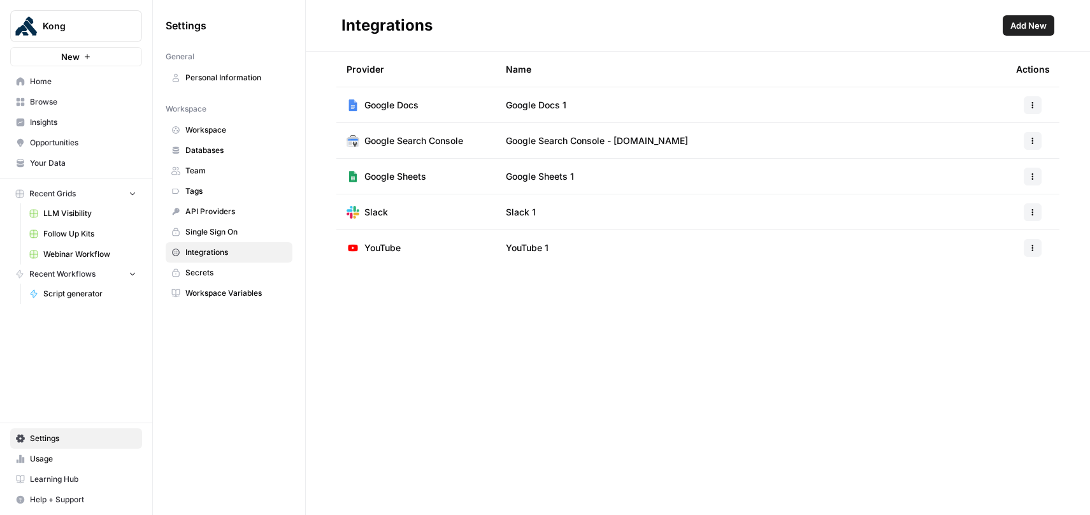
click at [83, 299] on span "Script generator" at bounding box center [89, 293] width 93 height 11
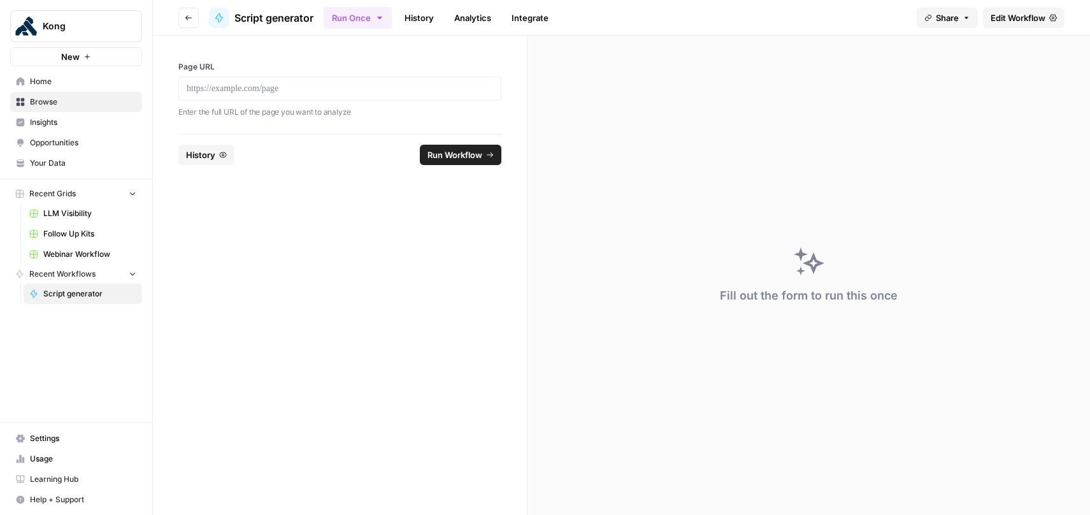
click at [387, 16] on button "Run Once" at bounding box center [358, 18] width 68 height 22
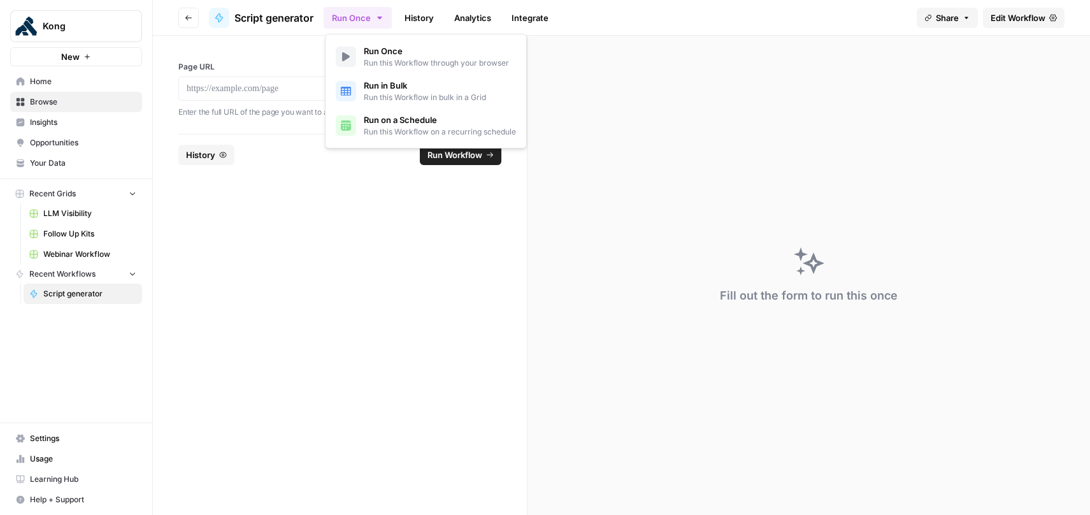
click at [385, 17] on icon "button" at bounding box center [380, 18] width 10 height 10
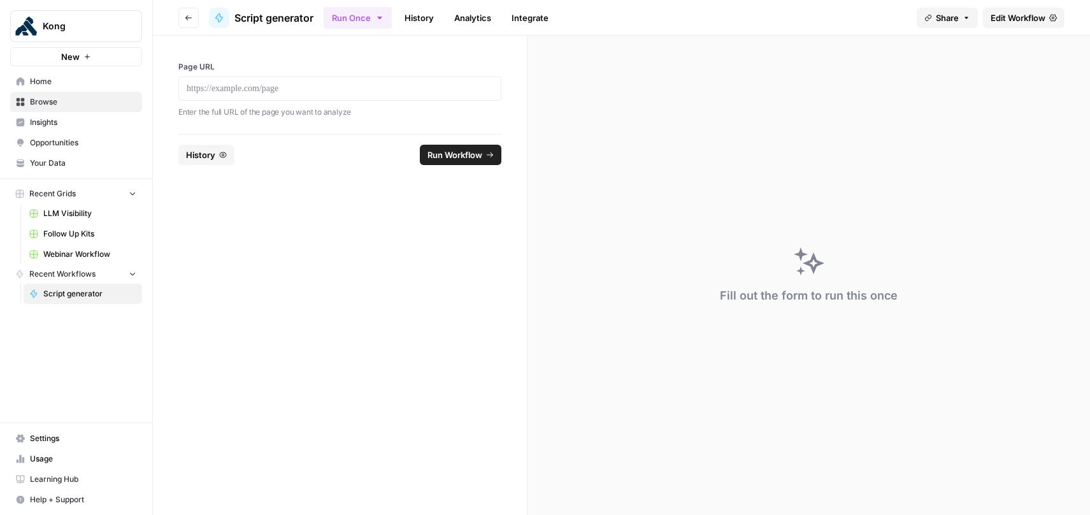
click at [519, 20] on link "Integrate" at bounding box center [530, 18] width 52 height 20
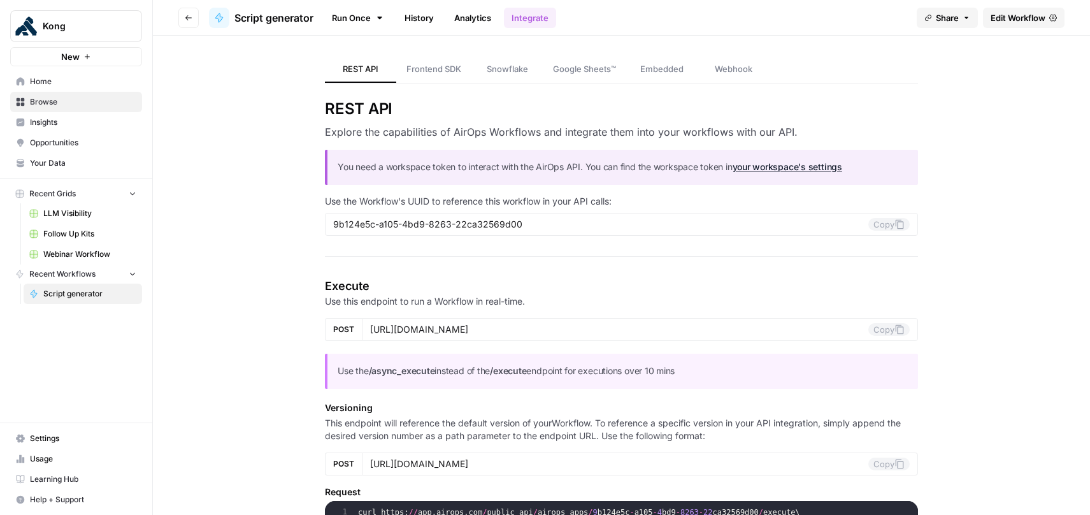
click at [720, 72] on span "Webhook" at bounding box center [734, 68] width 38 height 13
click at [83, 54] on icon "button" at bounding box center [87, 57] width 8 height 8
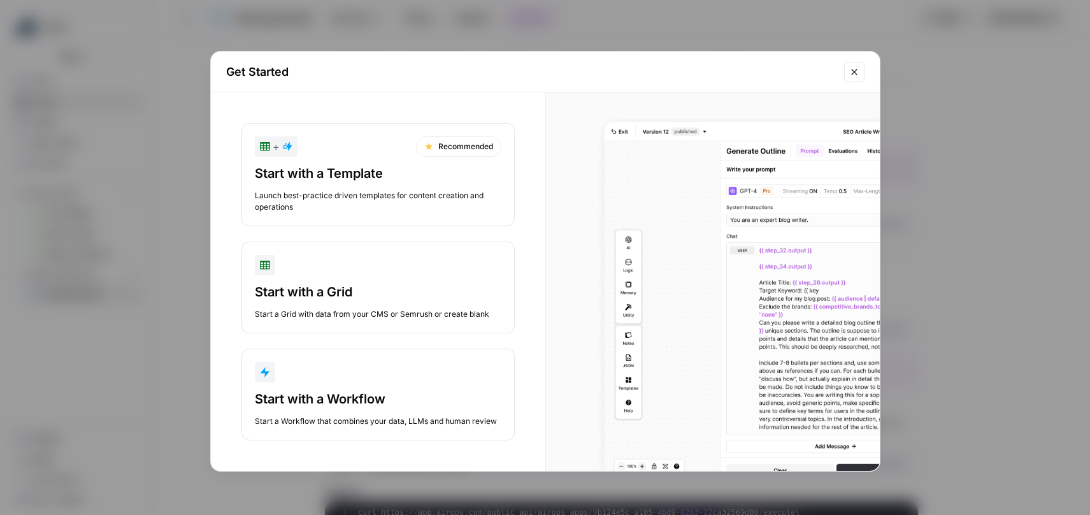
click at [385, 380] on div "button" at bounding box center [378, 372] width 247 height 20
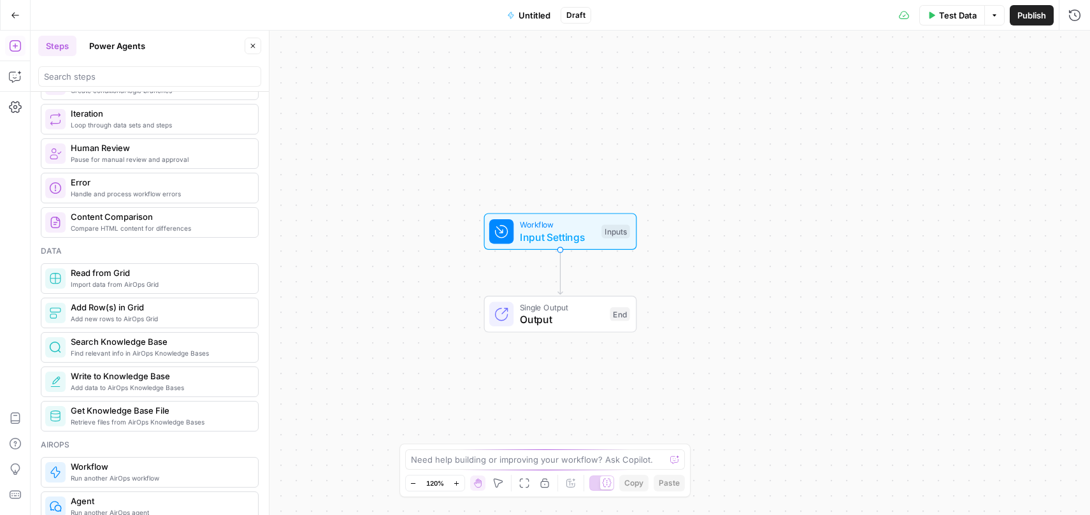
scroll to position [485, 0]
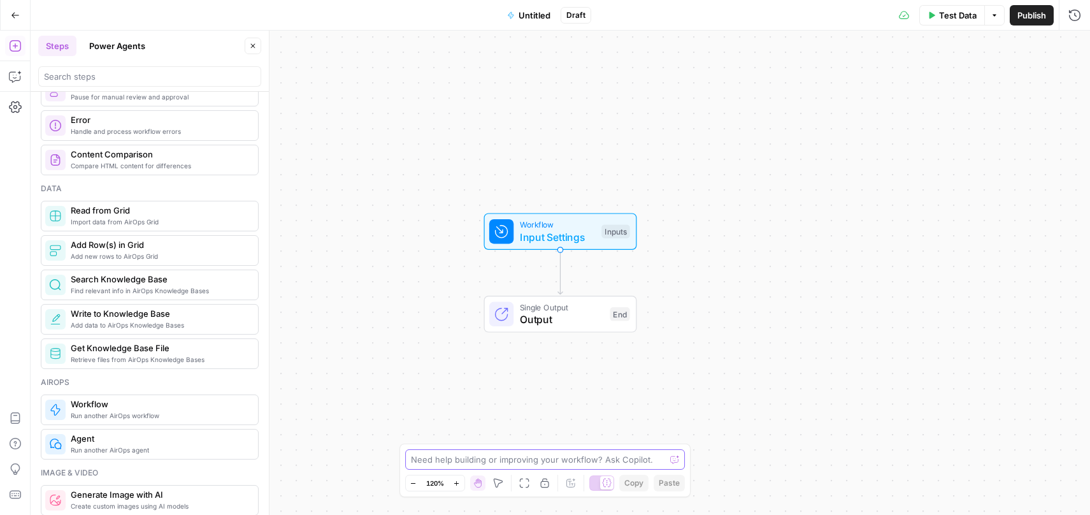
click at [447, 461] on textarea at bounding box center [538, 459] width 255 height 13
type textarea "i"
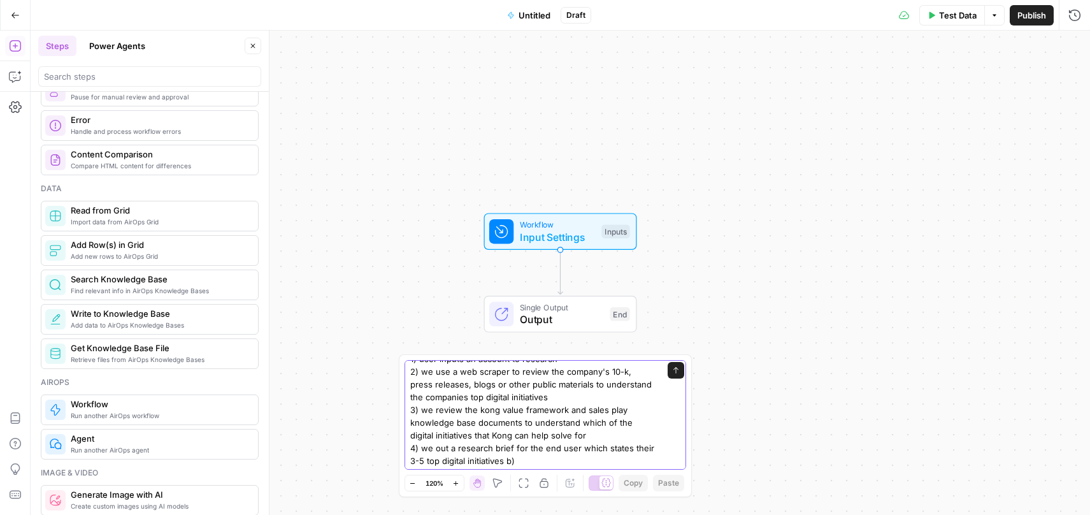
scroll to position [0, 0]
click at [434, 396] on textarea "I want to build a workflow that does the following: 1) user inputs an account t…" at bounding box center [532, 427] width 245 height 127
click at [433, 438] on textarea "I want to build a workflow that does the following: 1) user inputs an account t…" at bounding box center [532, 427] width 245 height 127
click at [435, 448] on textarea "I want to build a workflow that does the following: 1) user inputs an account t…" at bounding box center [532, 401] width 245 height 127
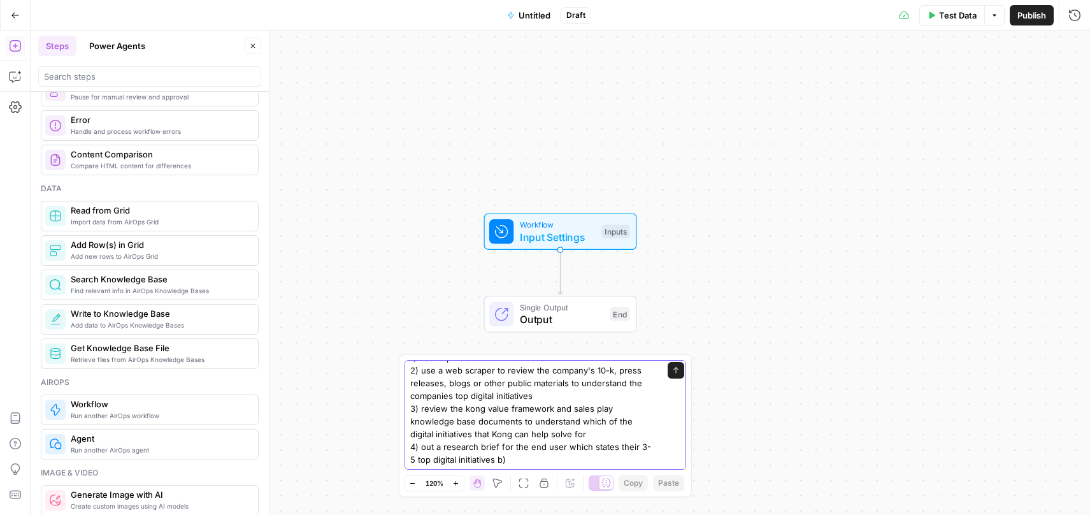
click at [435, 450] on textarea "I want to build a workflow that does the following: 1) user inputs an account t…" at bounding box center [532, 401] width 245 height 127
click at [554, 457] on textarea "I want to build a workflow that does the following: 1) user inputs an account t…" at bounding box center [532, 401] width 245 height 127
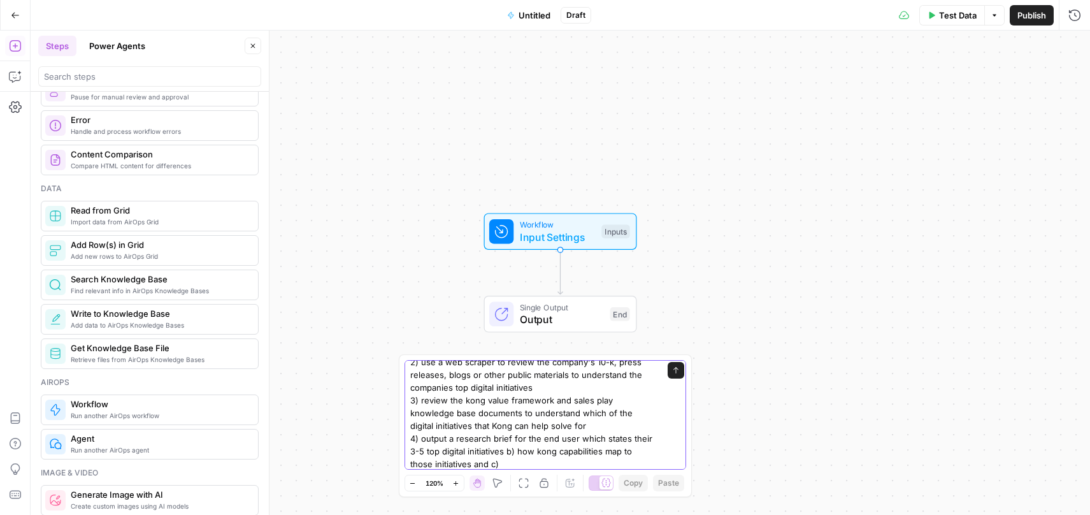
scroll to position [0, 0]
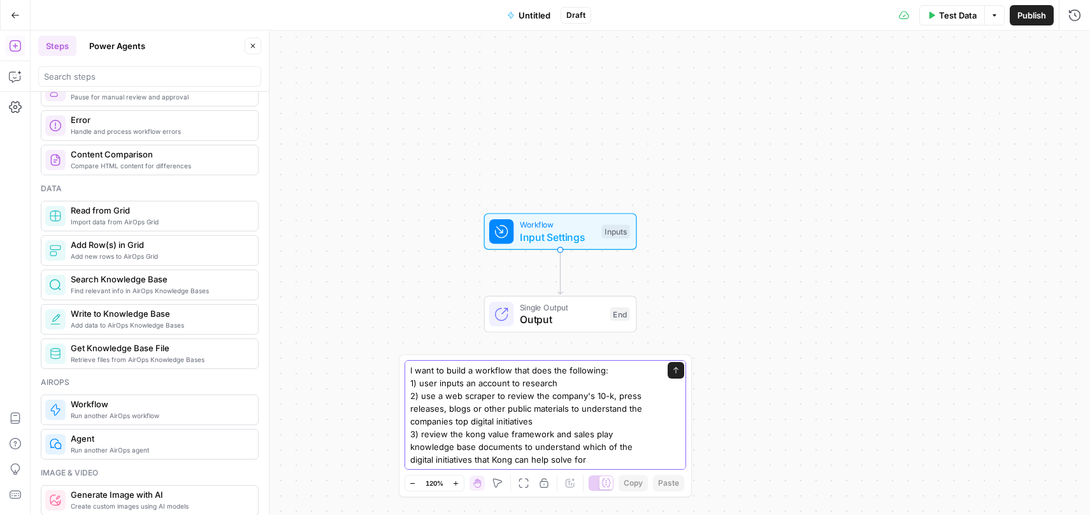
click at [590, 459] on textarea "I want to build a workflow that does the following: 1) user inputs an account t…" at bounding box center [532, 434] width 245 height 140
click at [557, 459] on textarea "I want to build a workflow that does the following: 1) user inputs an account t…" at bounding box center [532, 396] width 245 height 140
click at [427, 445] on textarea "I want to build a workflow that does the following: 1) user inputs an account t…" at bounding box center [532, 396] width 245 height 140
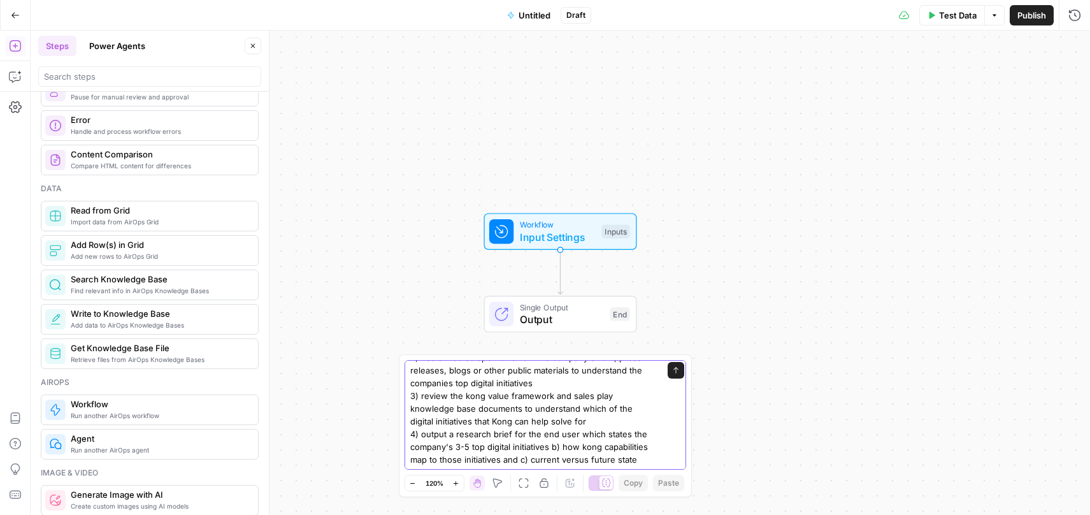
click at [496, 459] on textarea "I want to build a workflow that does the following: 1) user inputs an account t…" at bounding box center [532, 396] width 245 height 140
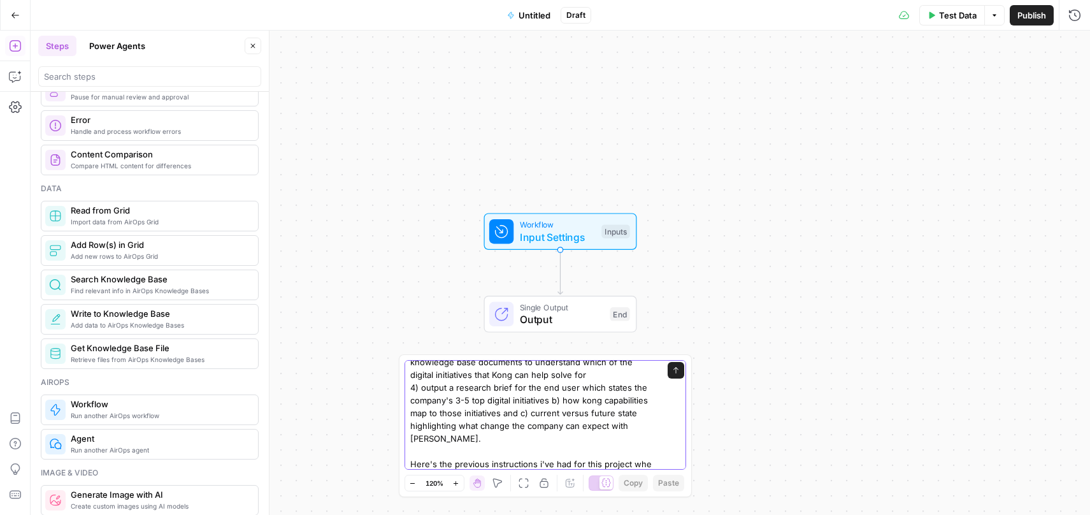
scroll to position [97, 0]
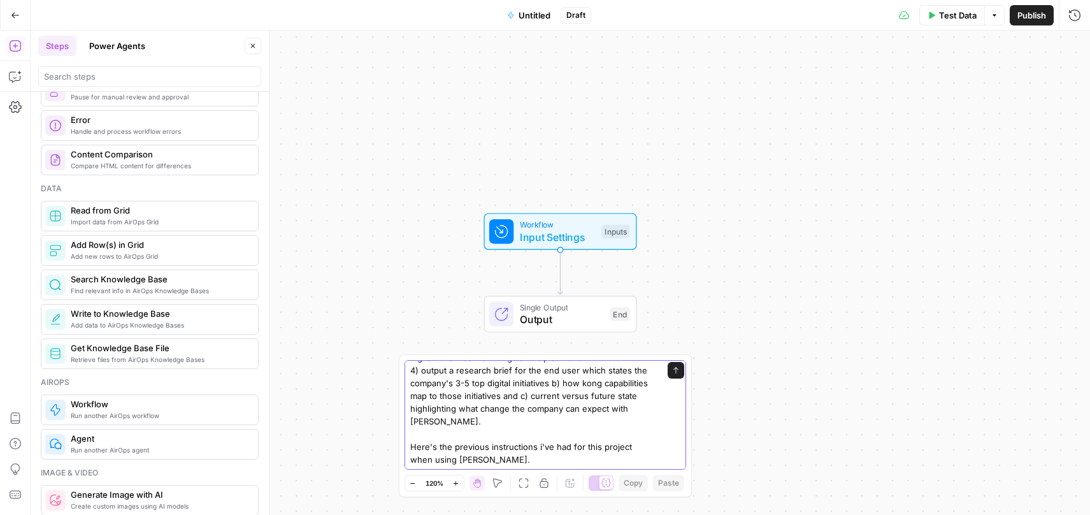
paste textarea "You are an expert B2B sales researcher specializing in analyzing public informa…"
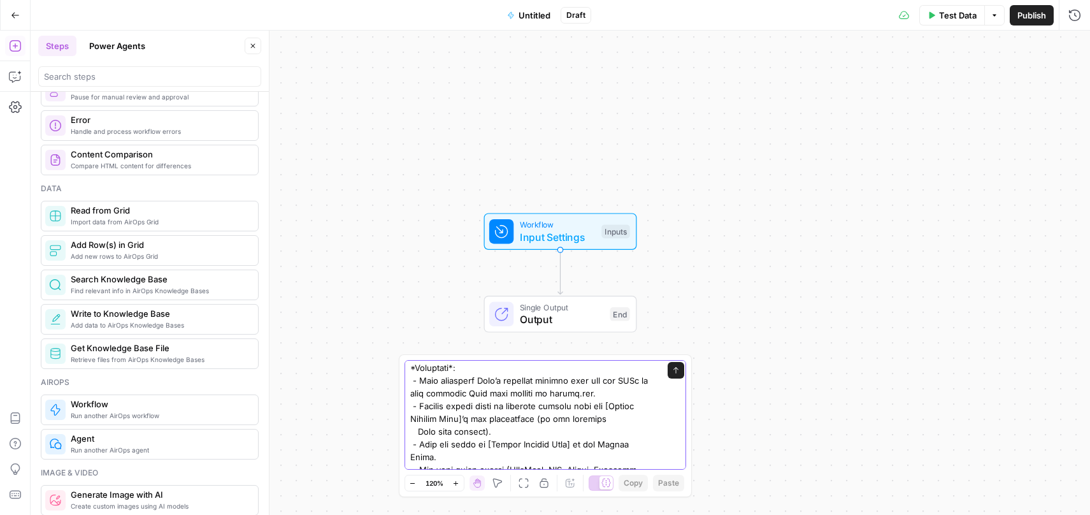
scroll to position [1911, 0]
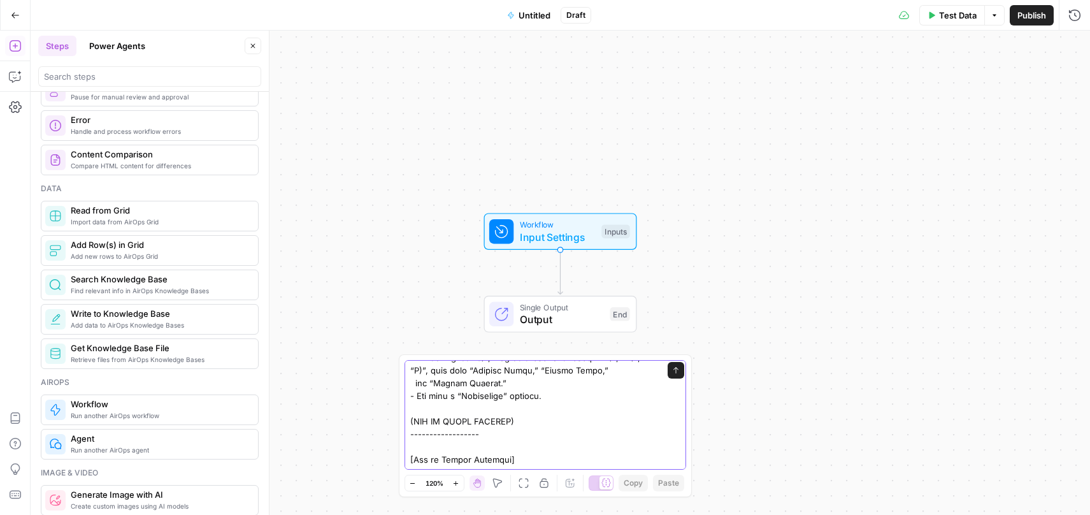
type textarea "I want to build a workflow that does the following: 1) user inputs an account t…"
click at [671, 370] on button "Send" at bounding box center [676, 370] width 17 height 17
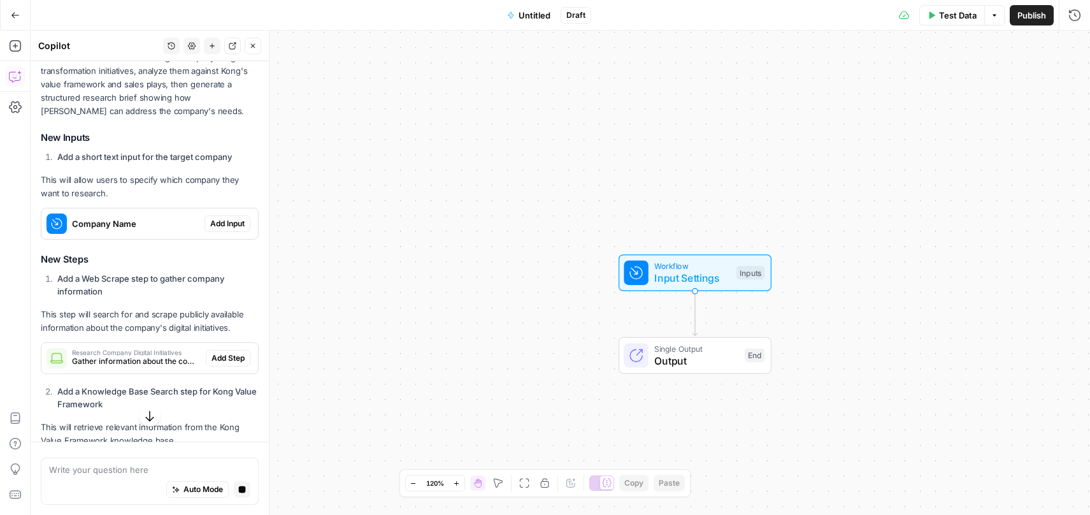
scroll to position [3123, 0]
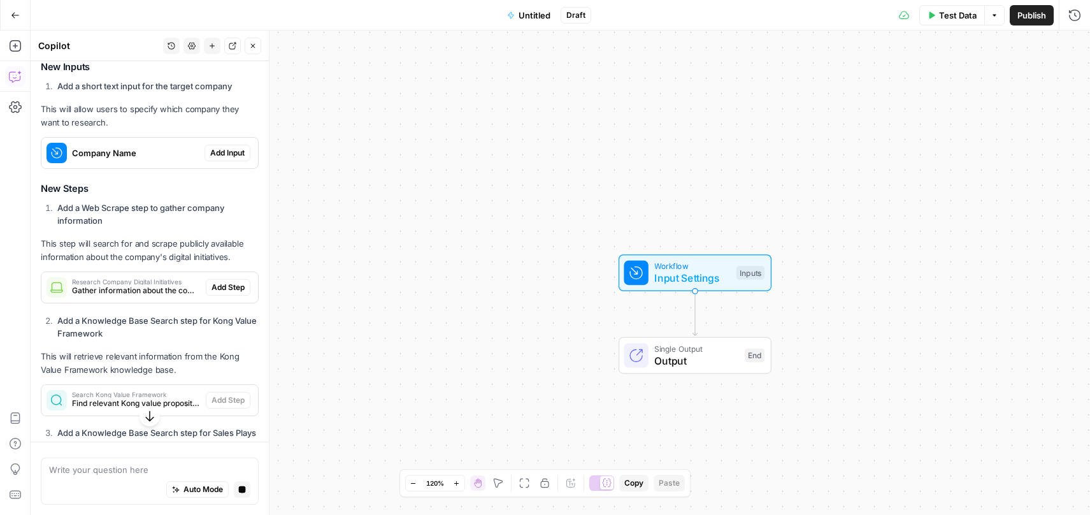
click at [217, 159] on span "Add Input" at bounding box center [227, 152] width 34 height 11
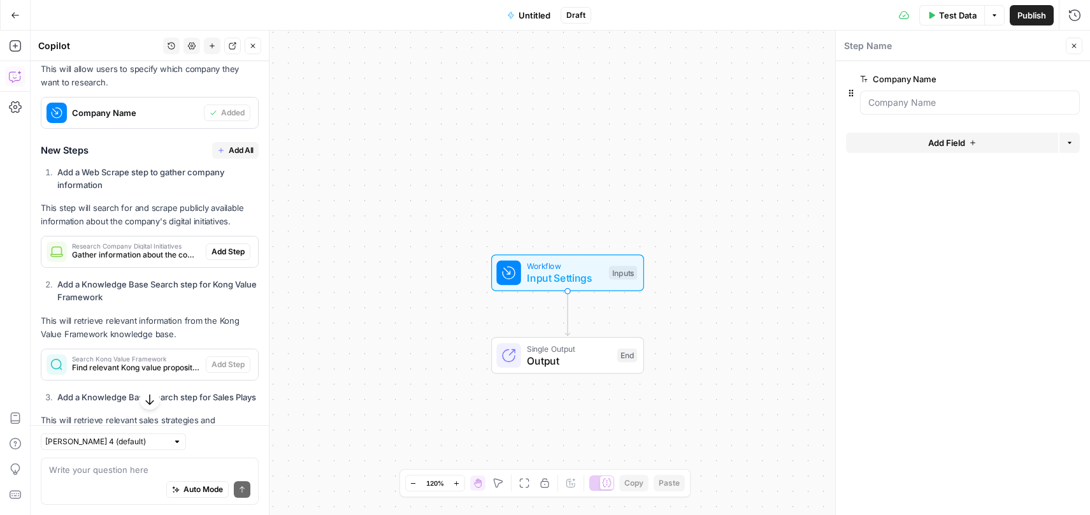
scroll to position [3212, 0]
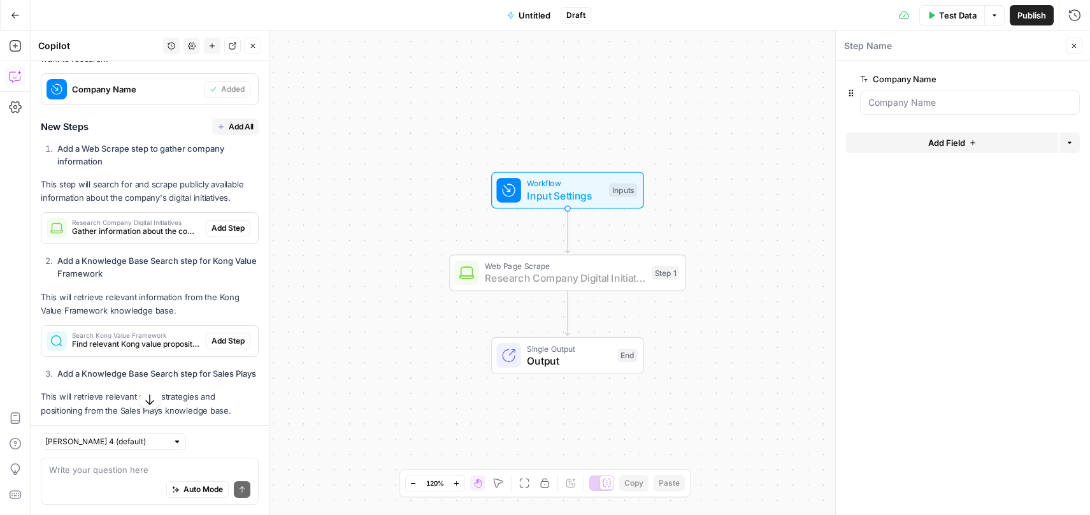
click at [229, 234] on span "Add Step" at bounding box center [228, 227] width 33 height 11
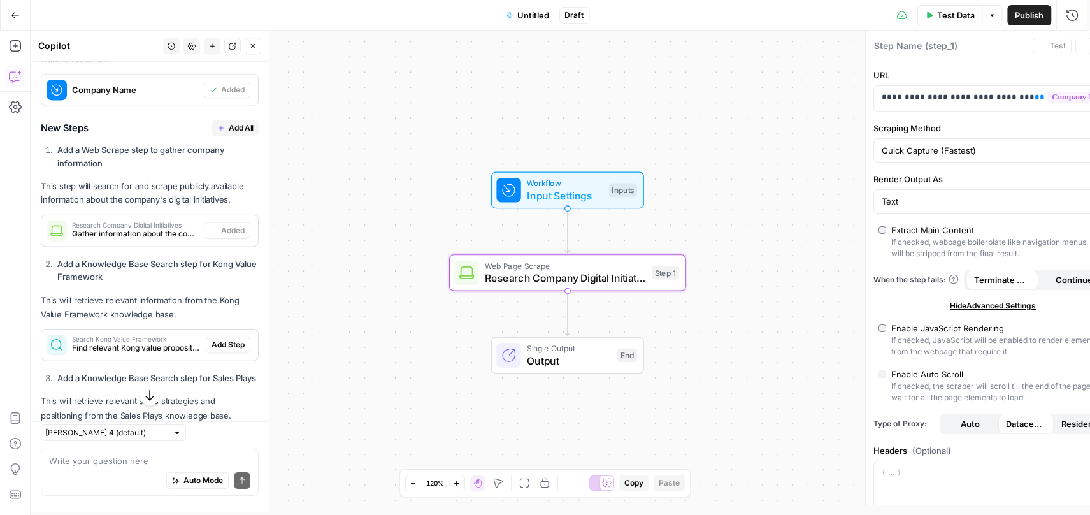
type textarea "Research Company Digital Initiatives"
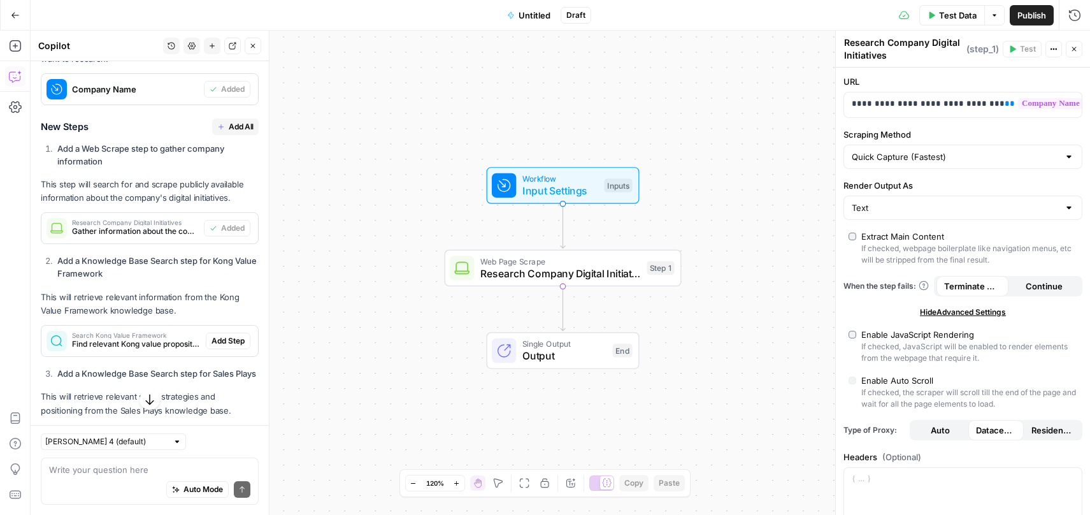
click at [594, 186] on span "Input Settings" at bounding box center [560, 190] width 76 height 15
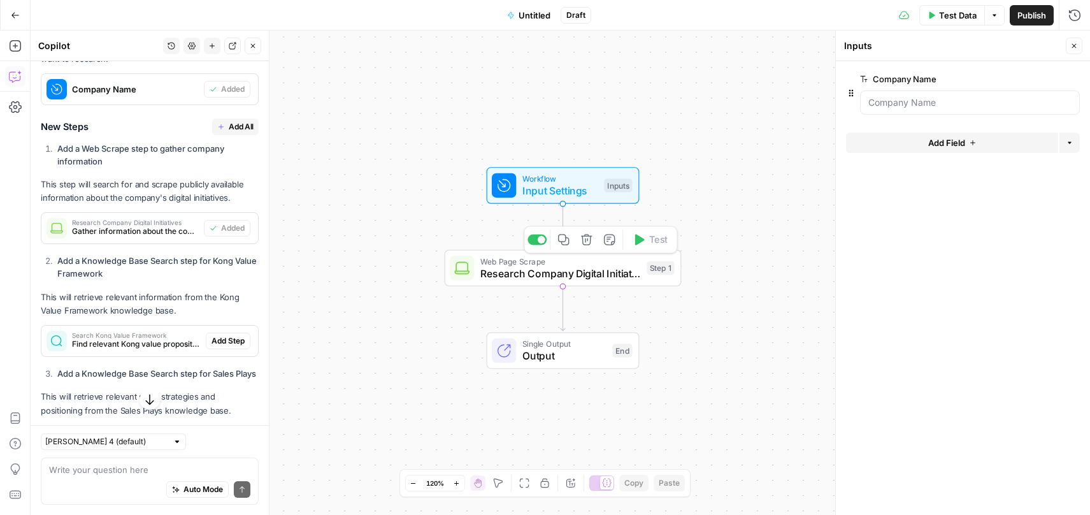
click at [609, 266] on span "Research Company Digital Initiatives" at bounding box center [560, 273] width 161 height 15
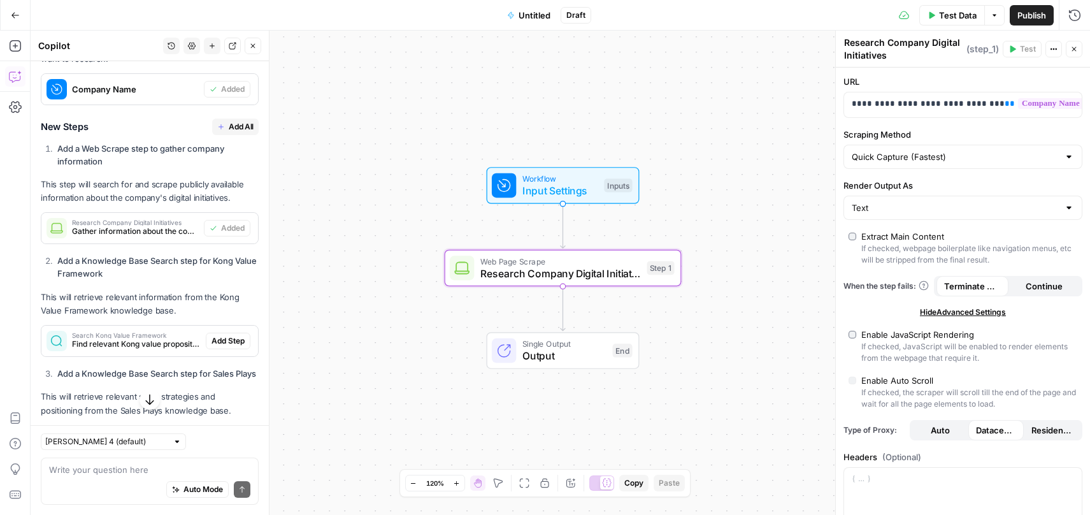
click at [1064, 161] on div at bounding box center [1069, 156] width 10 height 13
click at [964, 200] on span "Detailed Scrape (Slowest)" at bounding box center [955, 206] width 203 height 13
type input "Detailed Scrape (Slowest)"
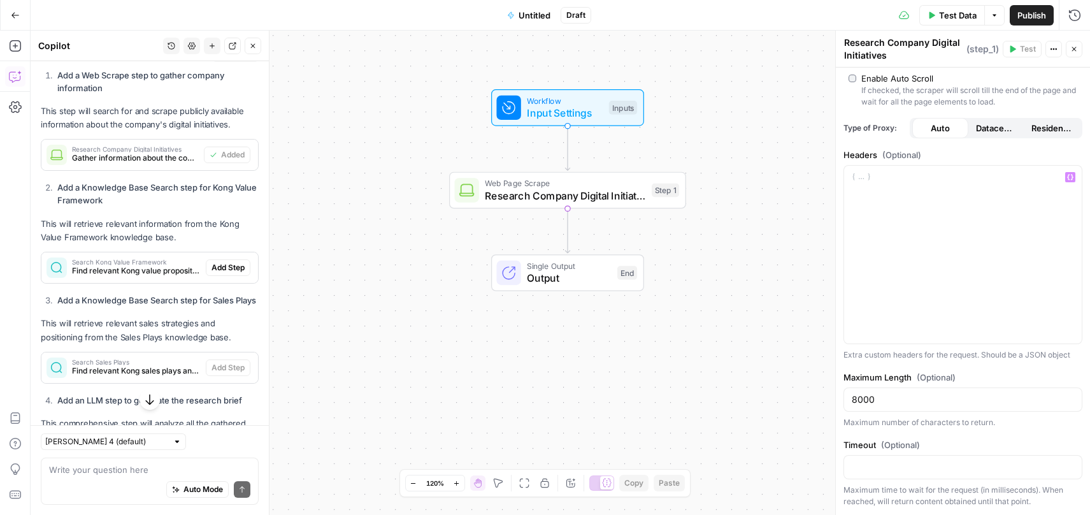
scroll to position [0, 0]
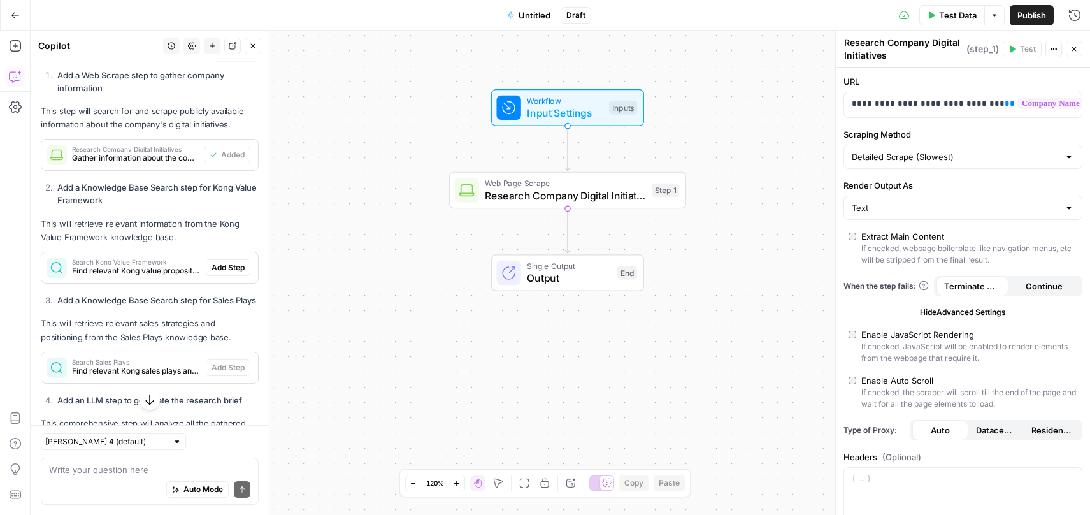
click at [943, 312] on span "Hide Advanced Settings" at bounding box center [963, 311] width 86 height 11
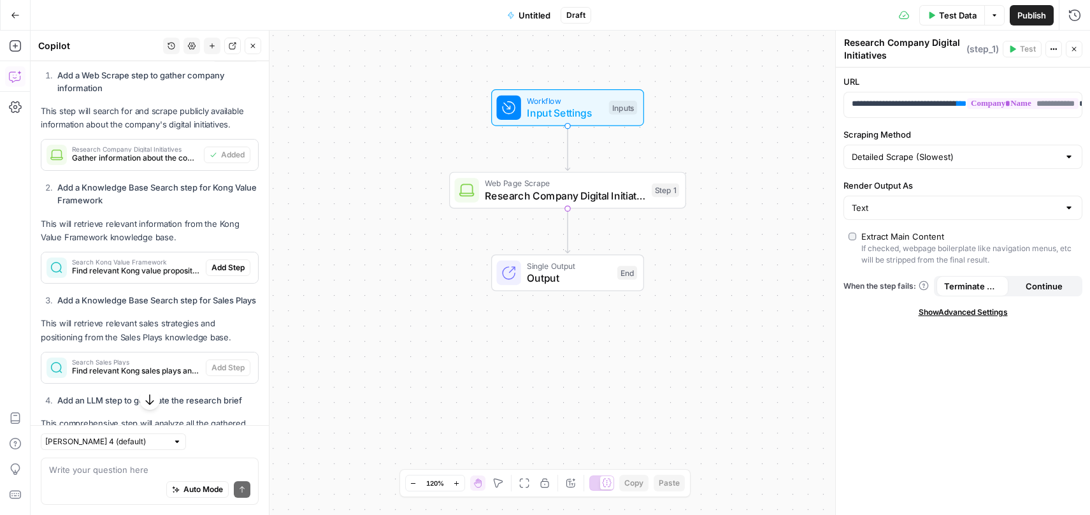
click at [943, 312] on span "Show Advanced Settings" at bounding box center [963, 311] width 89 height 11
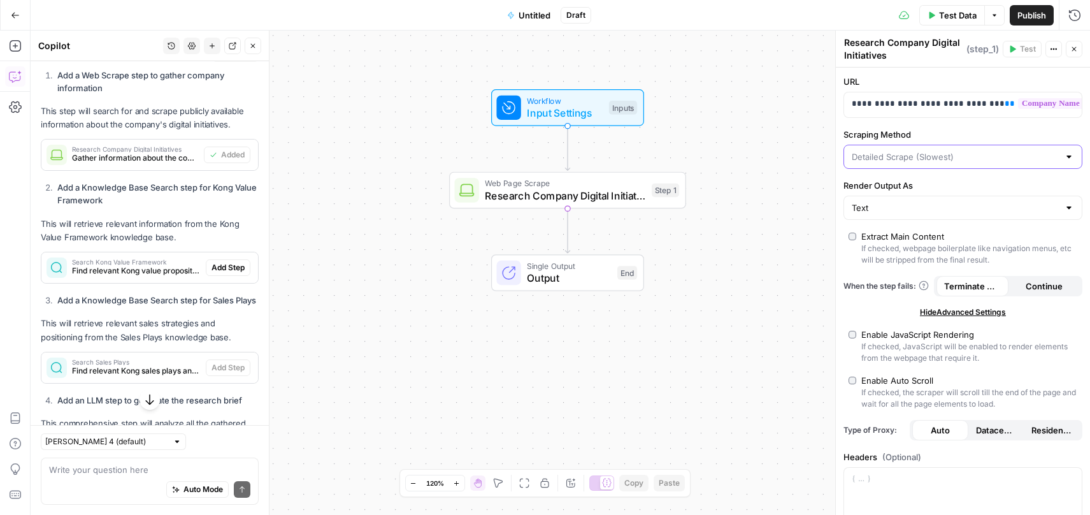
click at [996, 155] on input "Scraping Method" at bounding box center [955, 156] width 207 height 13
click at [959, 226] on span "Custom" at bounding box center [955, 224] width 203 height 13
type input "Custom"
click at [964, 157] on input "Scraping Method" at bounding box center [955, 156] width 207 height 13
click at [949, 185] on span "Quick Capture (Fastest)" at bounding box center [955, 188] width 203 height 13
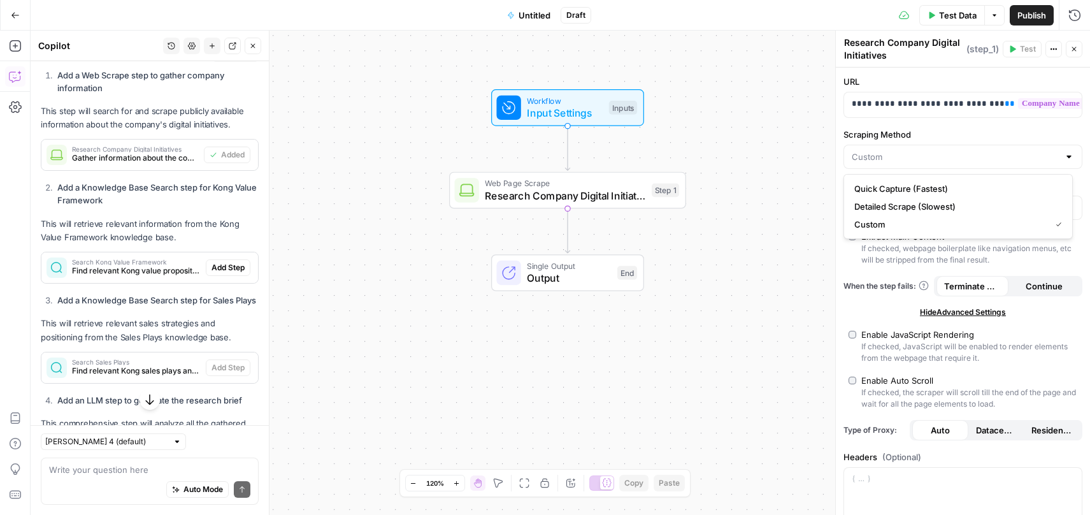
type input "Quick Capture (Fastest)"
click at [967, 159] on input "Scraping Method" at bounding box center [955, 156] width 207 height 13
click at [940, 205] on span "Detailed Scrape (Slowest)" at bounding box center [955, 206] width 203 height 13
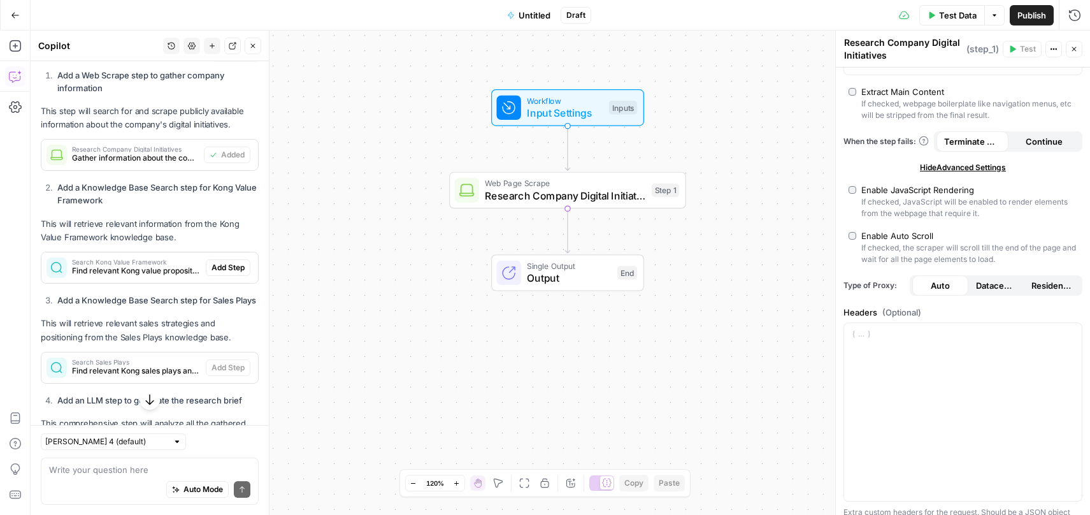
scroll to position [189, 0]
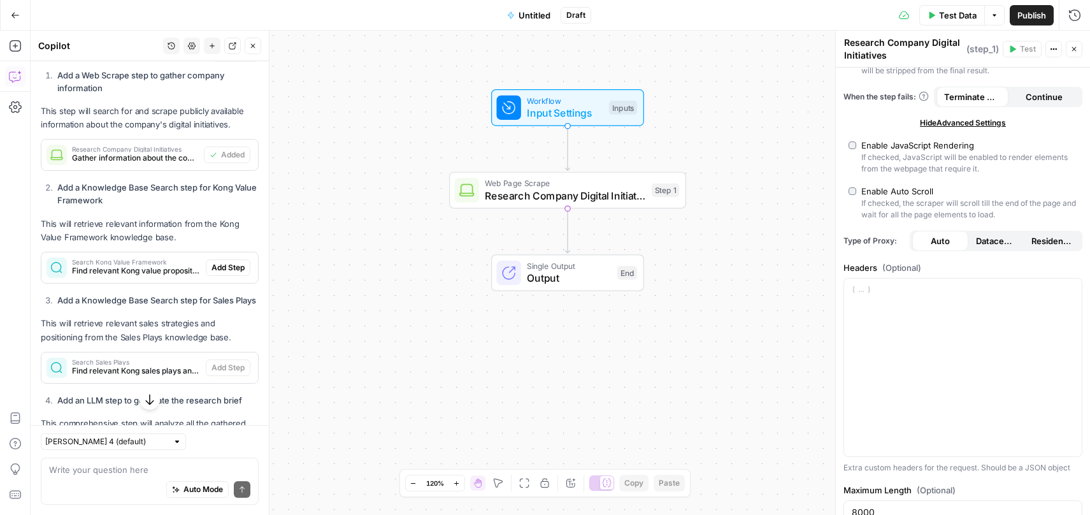
click at [998, 243] on span "Datacenter" at bounding box center [996, 240] width 41 height 13
type input "Custom"
click at [1039, 243] on span "Residential" at bounding box center [1051, 240] width 41 height 13
click at [951, 240] on button "Auto" at bounding box center [940, 241] width 56 height 20
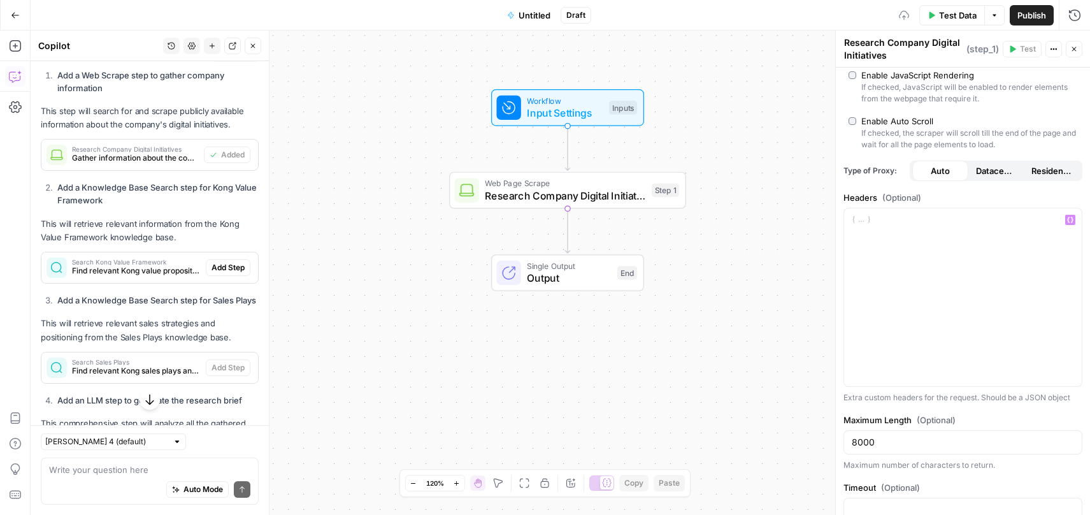
scroll to position [302, 0]
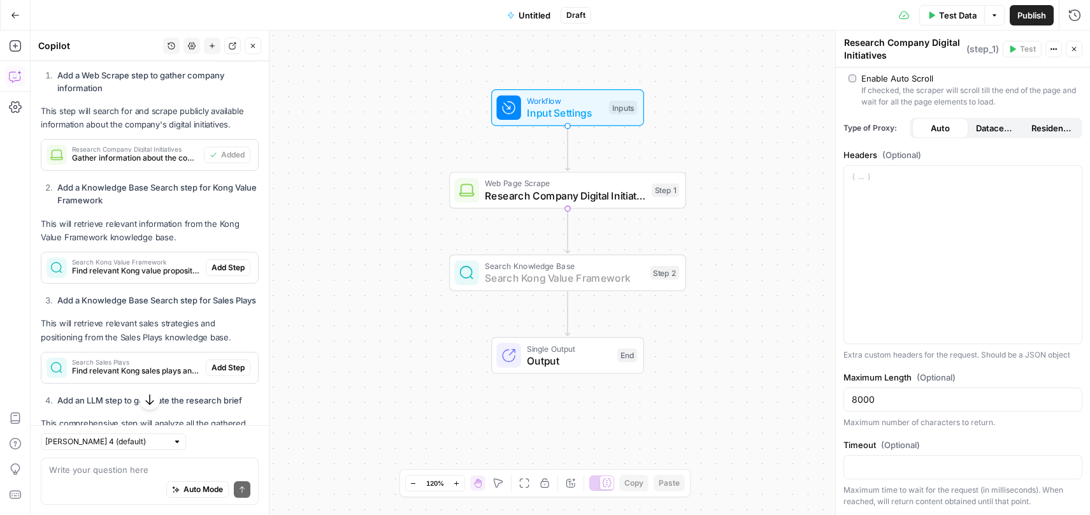
click at [215, 273] on span "Add Step" at bounding box center [228, 267] width 33 height 11
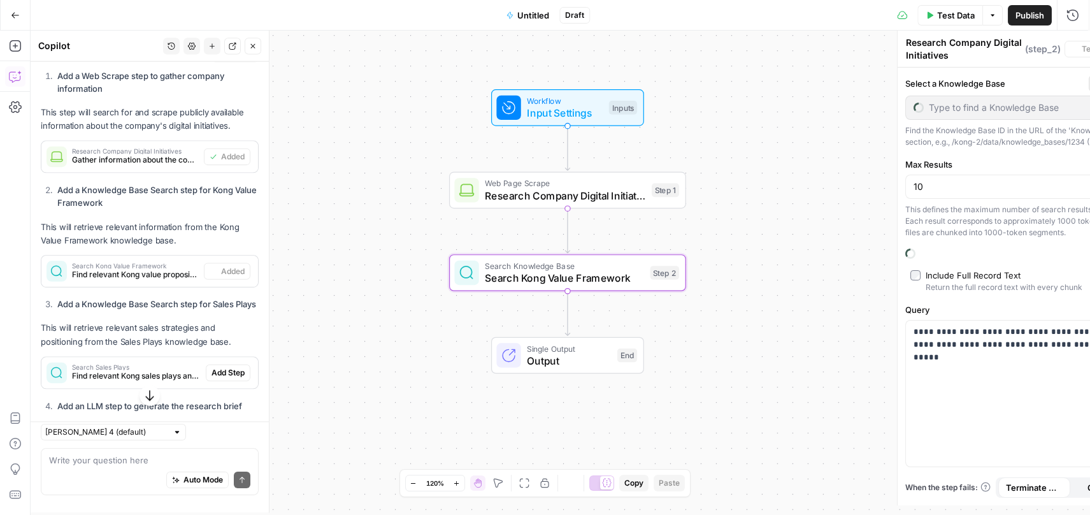
type textarea "Search Kong Value Framework"
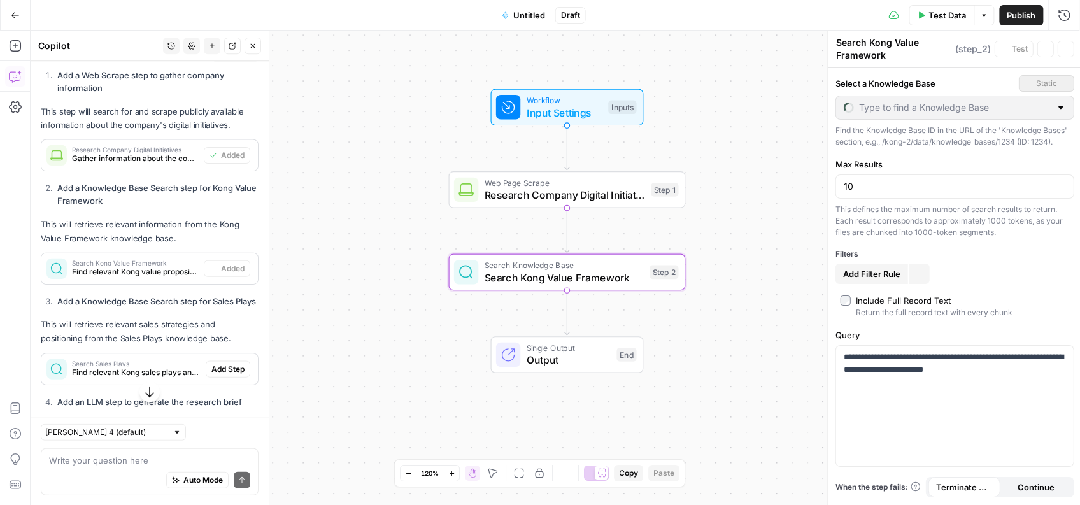
type input "Kong Value Framework"
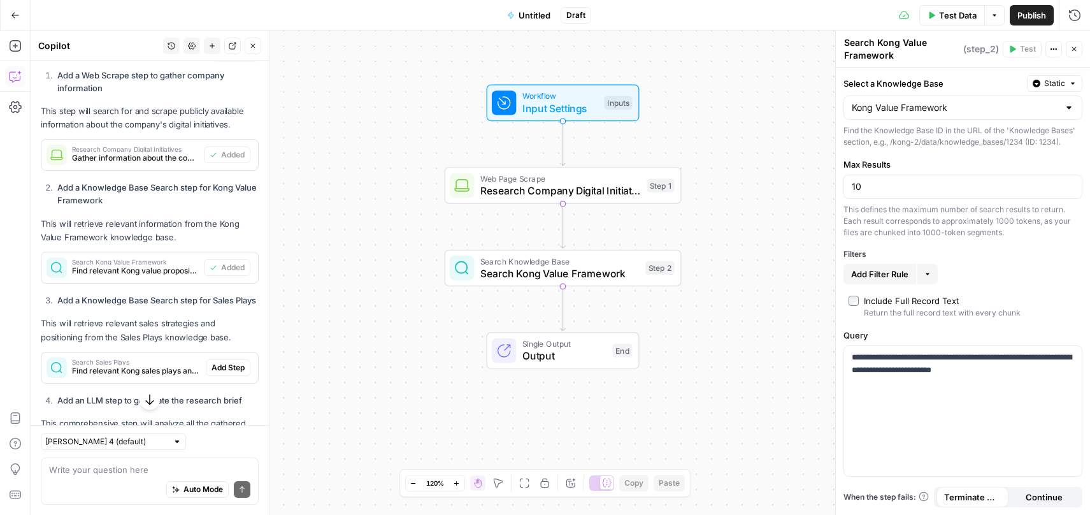
click at [1050, 83] on span "Static" at bounding box center [1054, 83] width 21 height 11
click at [954, 81] on label "Select a Knowledge Base" at bounding box center [932, 83] width 178 height 13
click at [954, 101] on input "Kong Value Framework" at bounding box center [955, 107] width 207 height 13
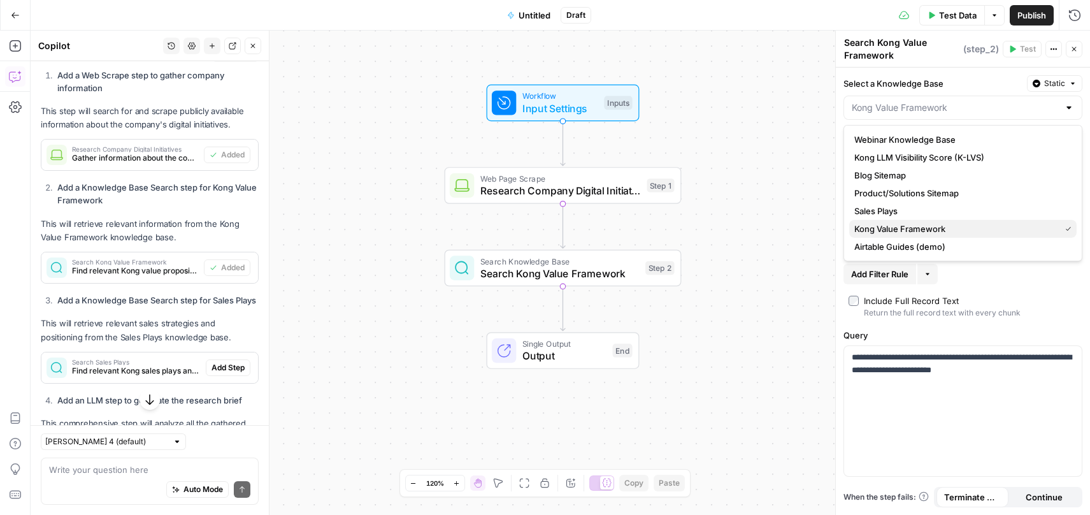
click at [899, 225] on span "Kong Value Framework" at bounding box center [954, 228] width 201 height 13
type input "Kong Value Framework"
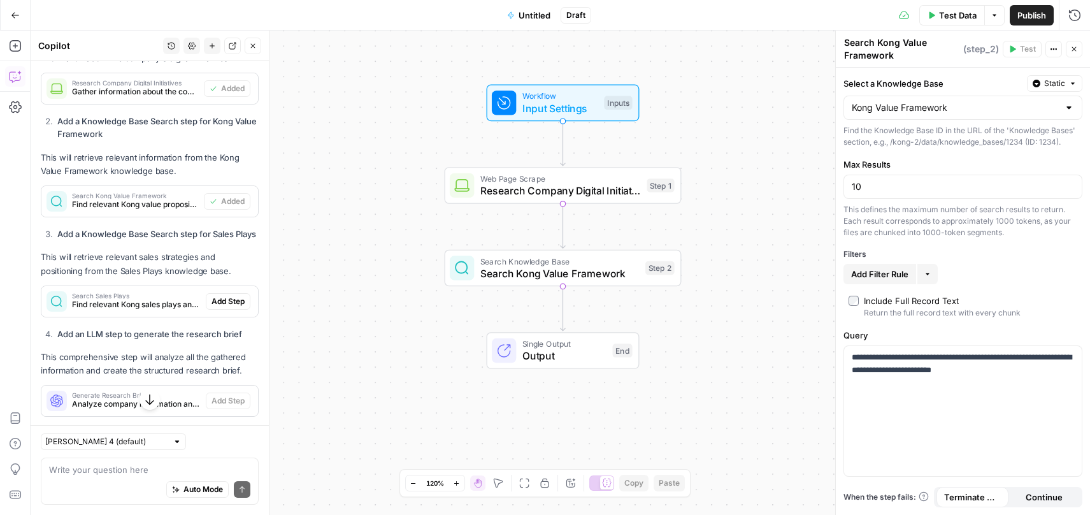
scroll to position [3396, 0]
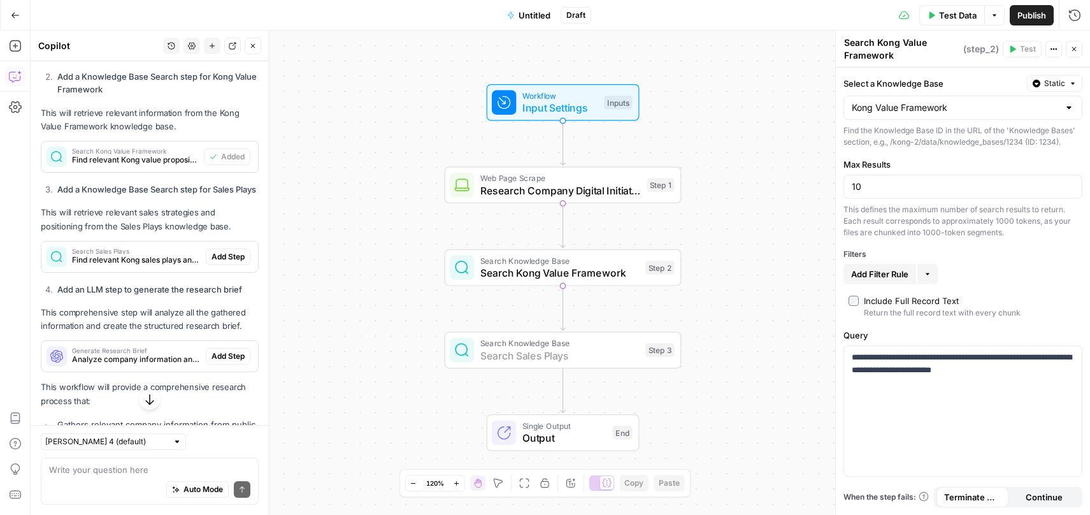
click at [217, 262] on span "Add Step" at bounding box center [228, 256] width 33 height 11
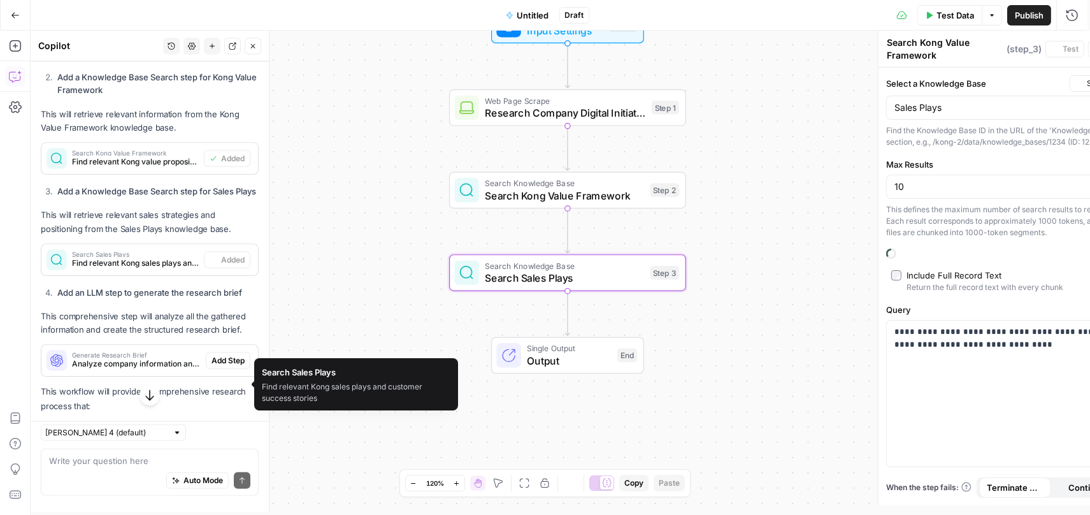
type textarea "Search Sales Plays"
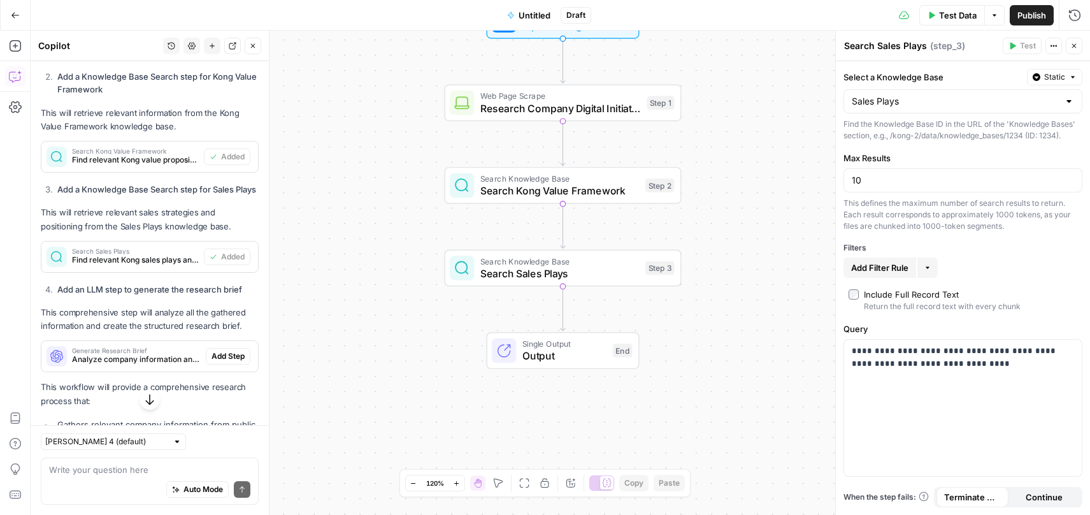
click at [959, 113] on div "Select a Knowledge Base Static Sales Plays Find the Knowledge Base ID in the UR…" at bounding box center [962, 105] width 239 height 73
click at [958, 106] on input "Select a Knowledge Base" at bounding box center [955, 101] width 207 height 13
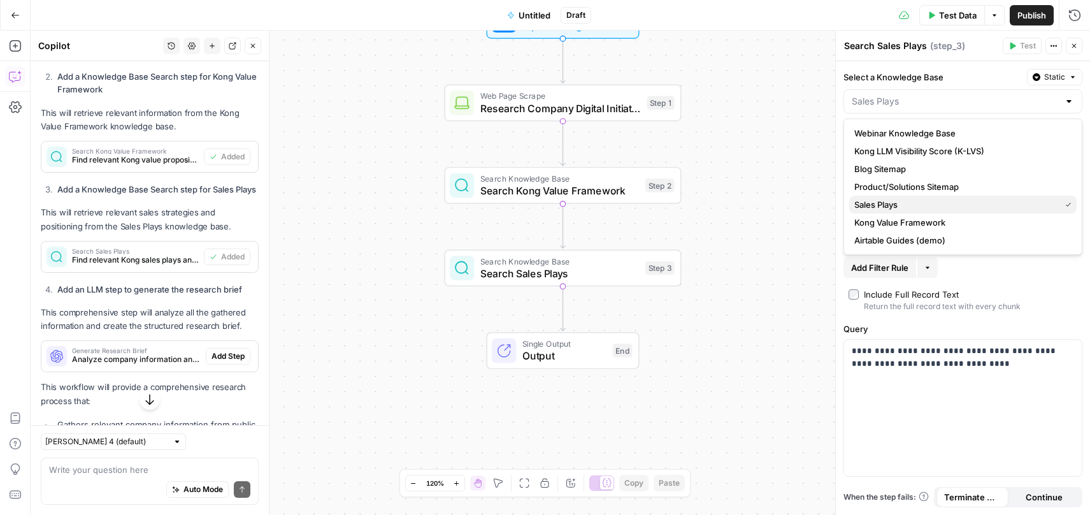
click at [899, 206] on span "Sales Plays" at bounding box center [954, 204] width 201 height 13
type input "Sales Plays"
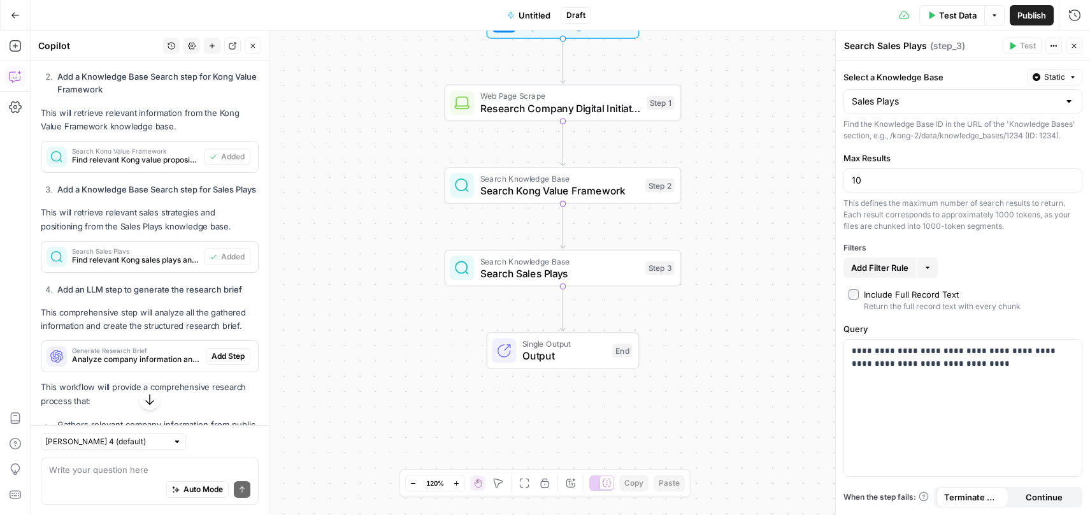
click at [951, 152] on label "Max Results" at bounding box center [962, 158] width 239 height 13
click at [951, 174] on input "10" at bounding box center [963, 180] width 222 height 13
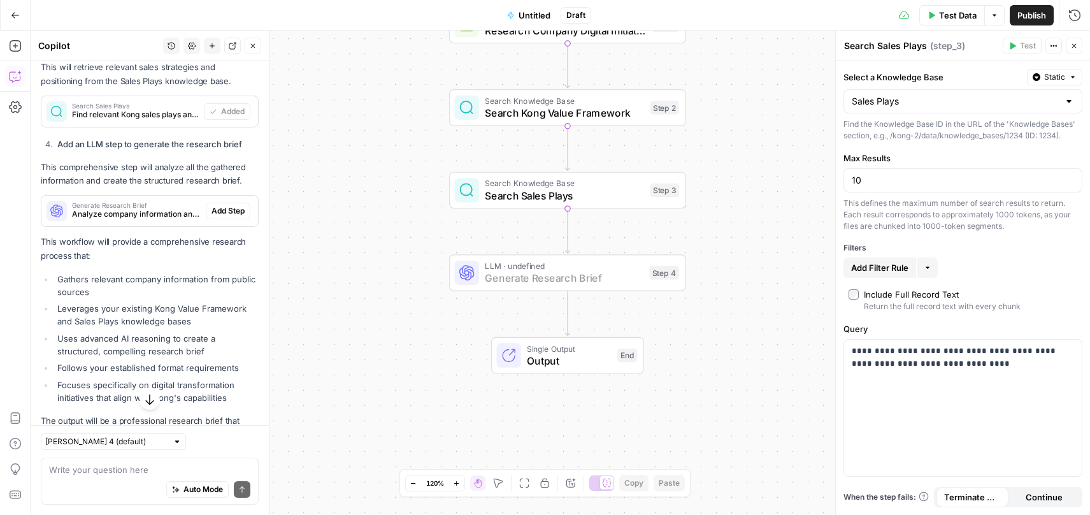
click at [227, 217] on span "Add Step" at bounding box center [228, 210] width 33 height 11
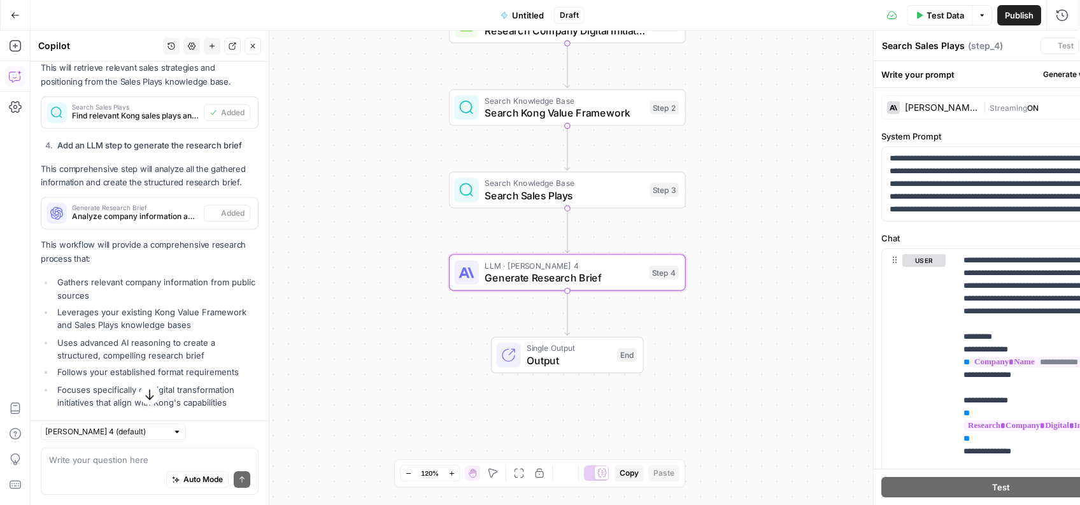
type textarea "Generate Research Brief"
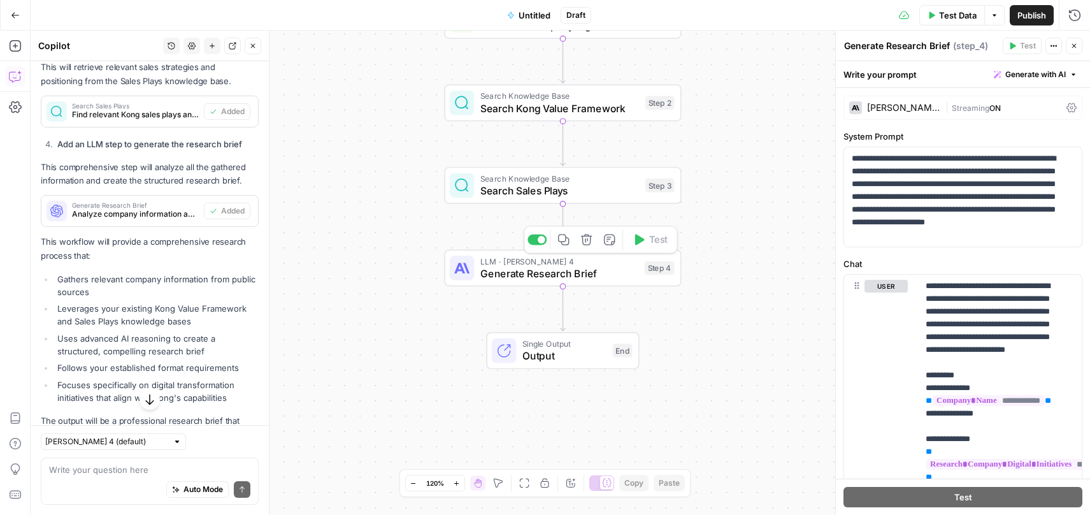
click at [602, 277] on span "Generate Research Brief" at bounding box center [559, 273] width 158 height 15
click at [910, 110] on div "[PERSON_NAME] 4" at bounding box center [903, 107] width 73 height 9
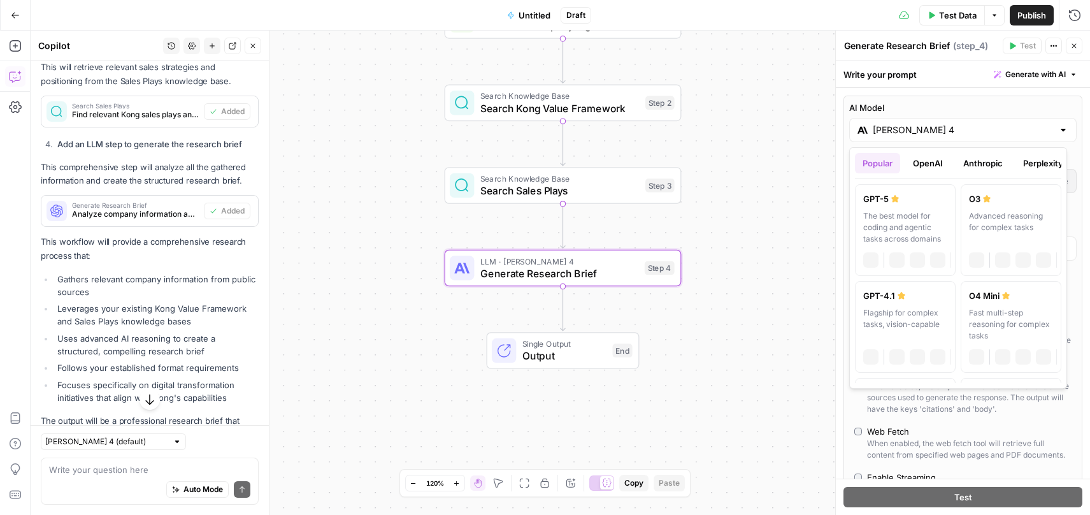
click at [1045, 126] on div "[PERSON_NAME] 4" at bounding box center [962, 130] width 227 height 24
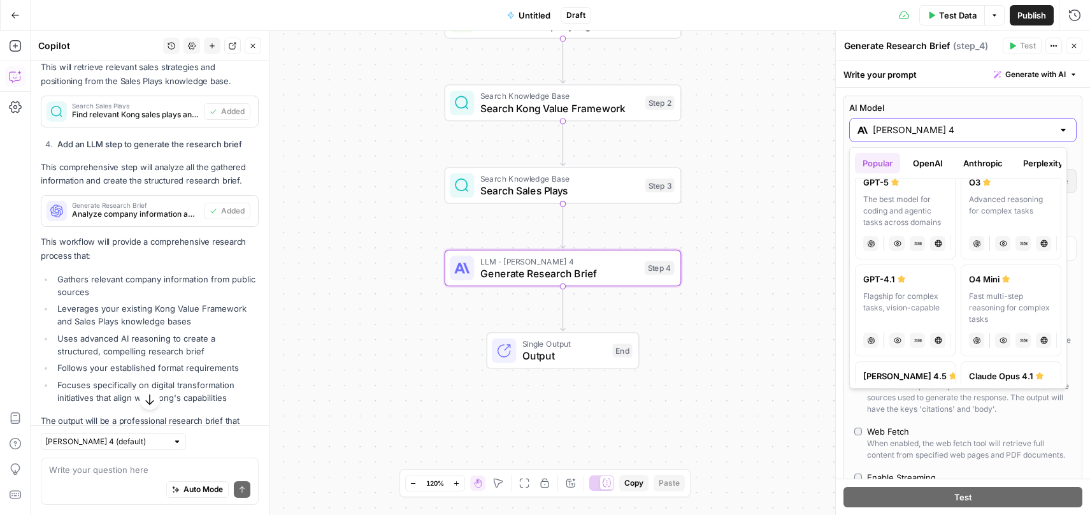
scroll to position [0, 0]
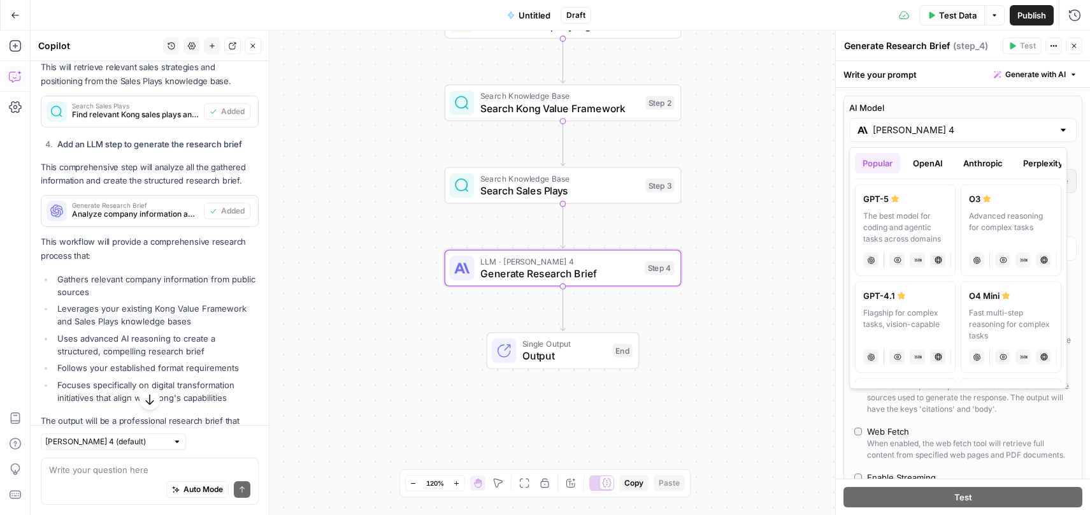
click at [981, 162] on button "Anthropic" at bounding box center [983, 163] width 55 height 20
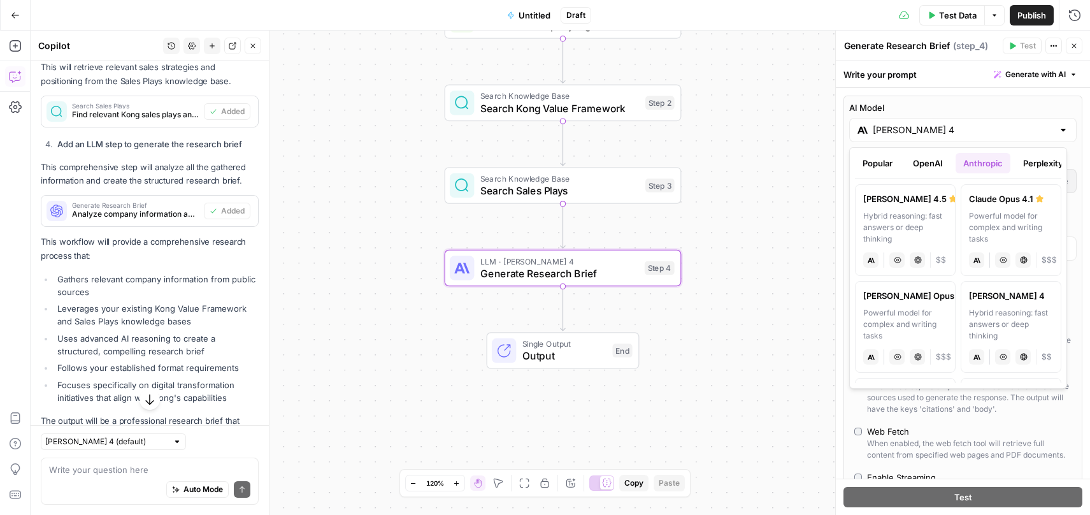
click at [1000, 236] on div "Vision Capabilities" at bounding box center [996, 235] width 71 height 13
click at [1017, 197] on div "Claude Opus 4.1" at bounding box center [1011, 198] width 84 height 13
type input "Claude Opus 4.1"
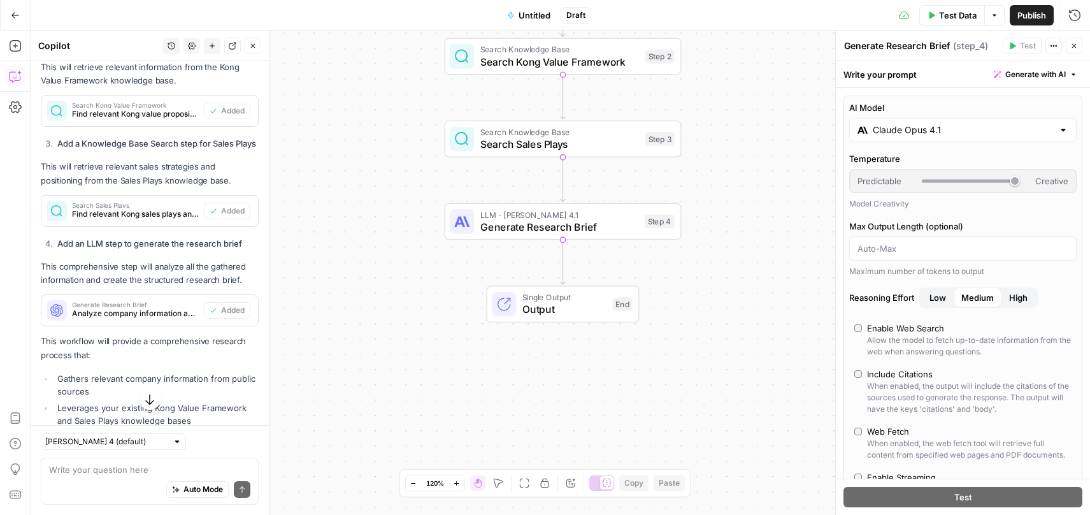
scroll to position [3680, 0]
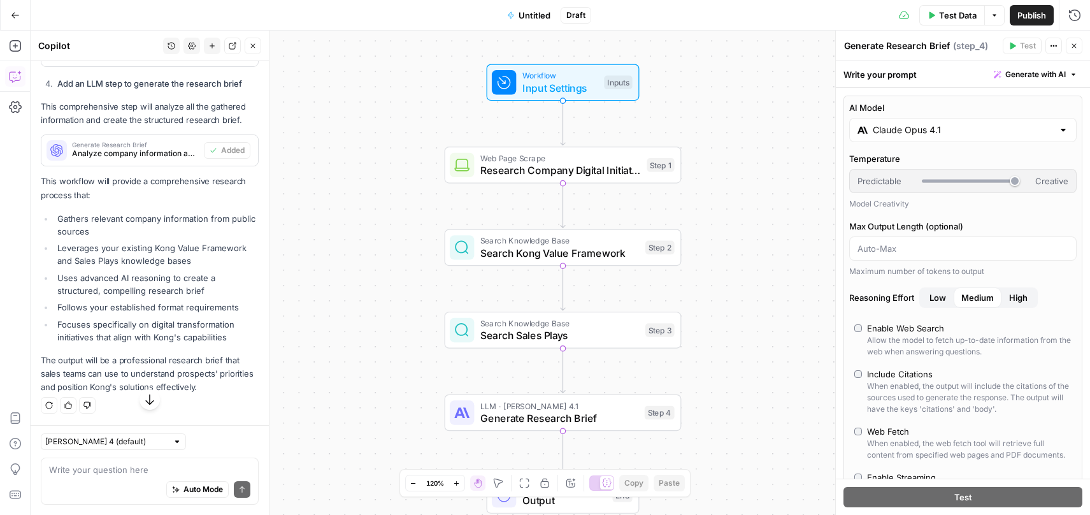
click at [110, 482] on div "Auto Mode Send" at bounding box center [149, 490] width 201 height 28
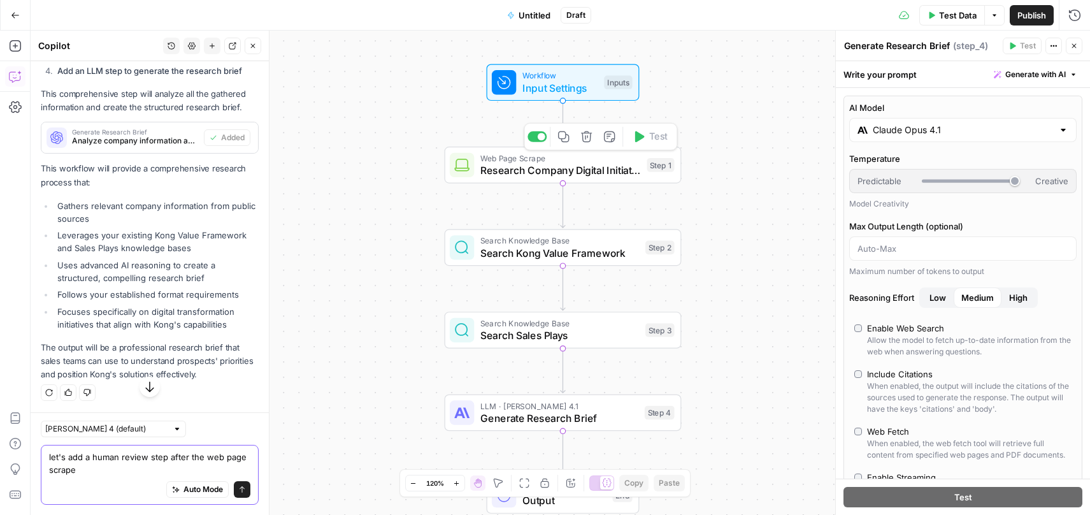
type textarea "let's add a human review step after the web page scrape"
click at [578, 168] on span "Research Company Digital Initiatives" at bounding box center [560, 169] width 161 height 15
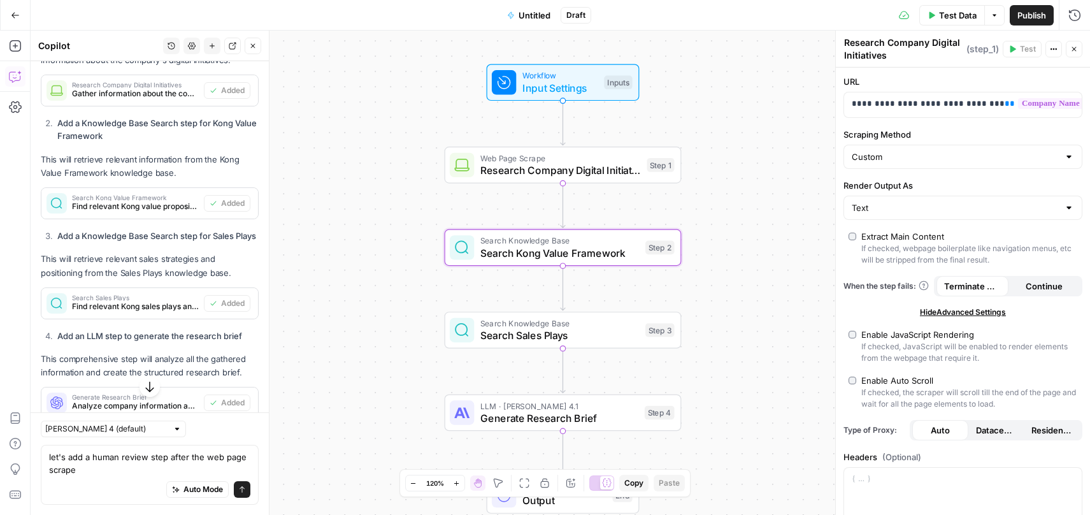
scroll to position [3358, 0]
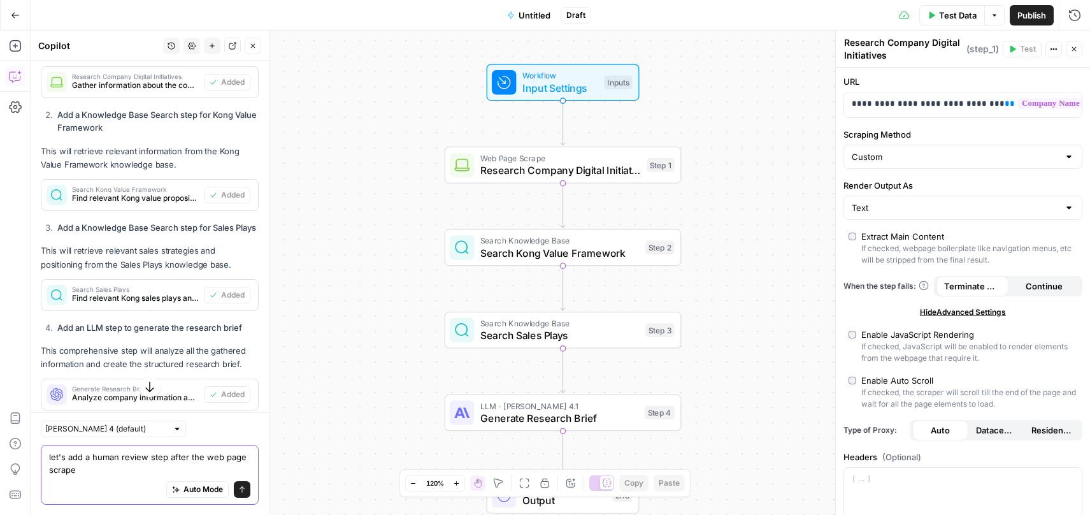
click at [111, 472] on textarea "let's add a human review step after the web page scrape" at bounding box center [149, 462] width 201 height 25
drag, startPoint x: 106, startPoint y: 472, endPoint x: 28, endPoint y: 457, distance: 79.2
click at [28, 457] on body "Kong New Home Browse Insights Opportunities Your Data Recent Grids LLM Visibili…" at bounding box center [545, 257] width 1090 height 515
drag, startPoint x: 100, startPoint y: 470, endPoint x: 43, endPoint y: 457, distance: 58.1
click at [43, 457] on div "let's add a human review step after the web page scrape let's add a human revie…" at bounding box center [150, 475] width 218 height 60
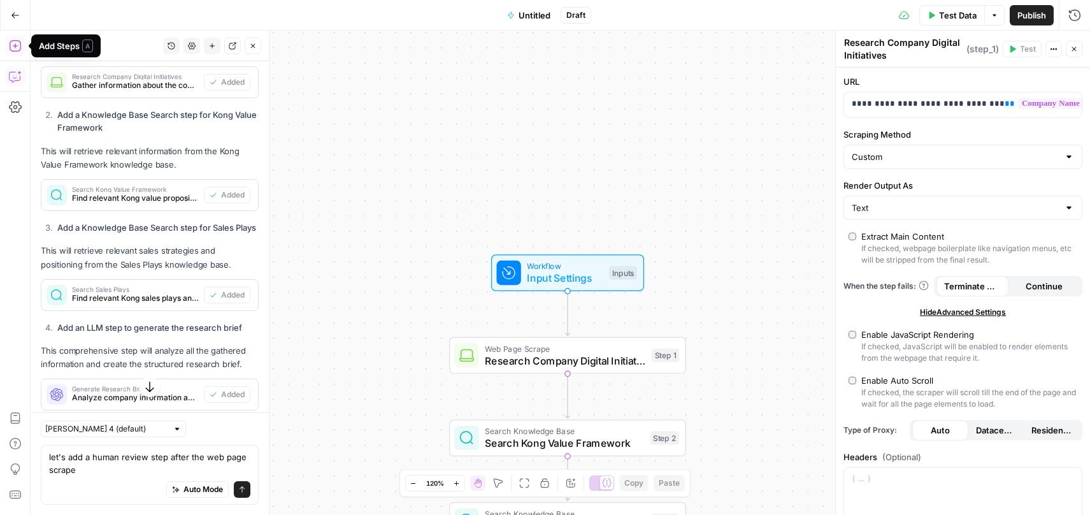
click at [17, 47] on icon "button" at bounding box center [15, 45] width 13 height 13
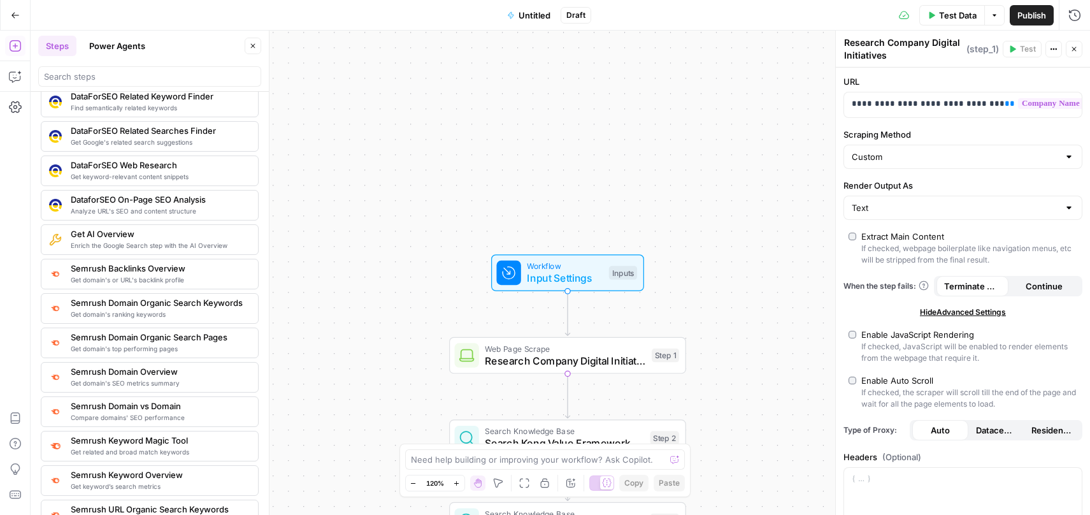
scroll to position [1615, 0]
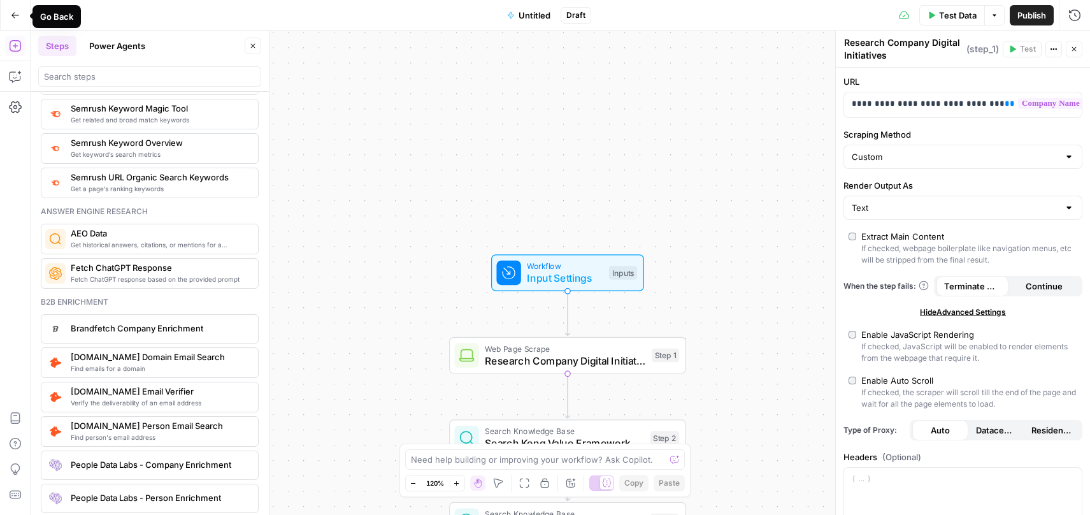
click at [17, 15] on icon "button" at bounding box center [15, 15] width 9 height 9
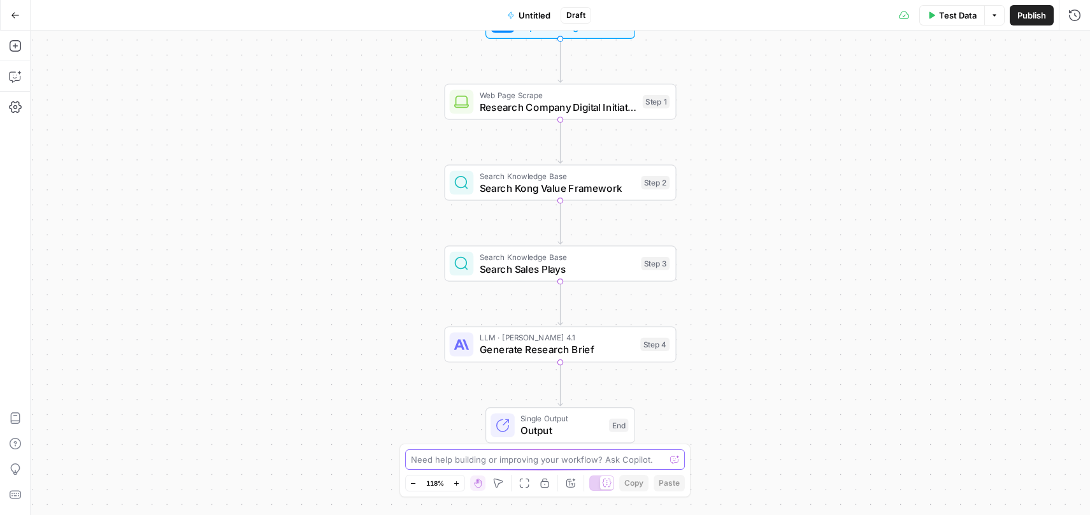
click at [463, 462] on textarea at bounding box center [538, 459] width 255 height 13
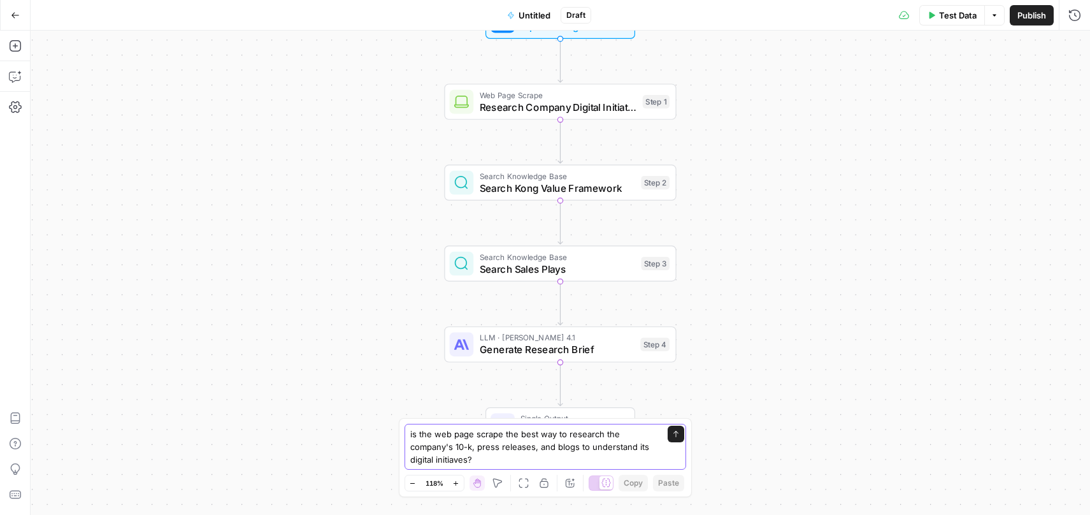
type textarea "is the web page scrape the best way to research the company's 10-k, press relea…"
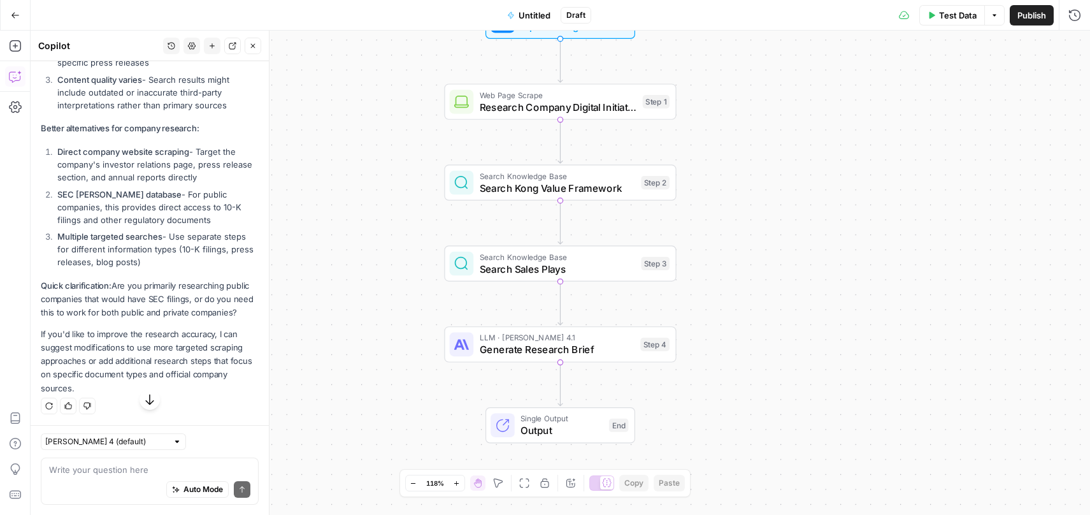
scroll to position [380, 0]
click at [96, 482] on div "Auto Mode Send" at bounding box center [149, 490] width 201 height 28
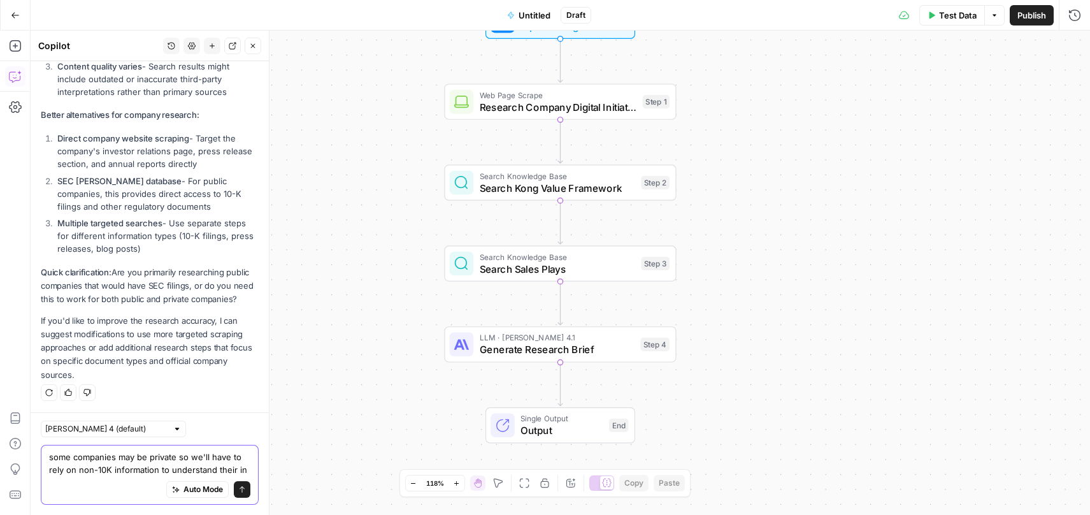
scroll to position [406, 0]
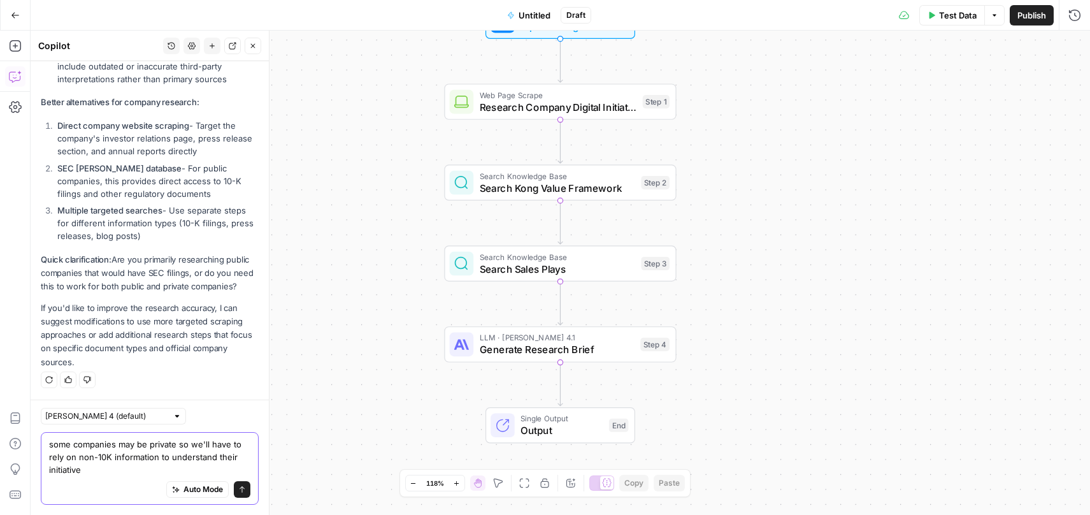
type textarea "some companies may be private so we'll have to rely on non-10K information to u…"
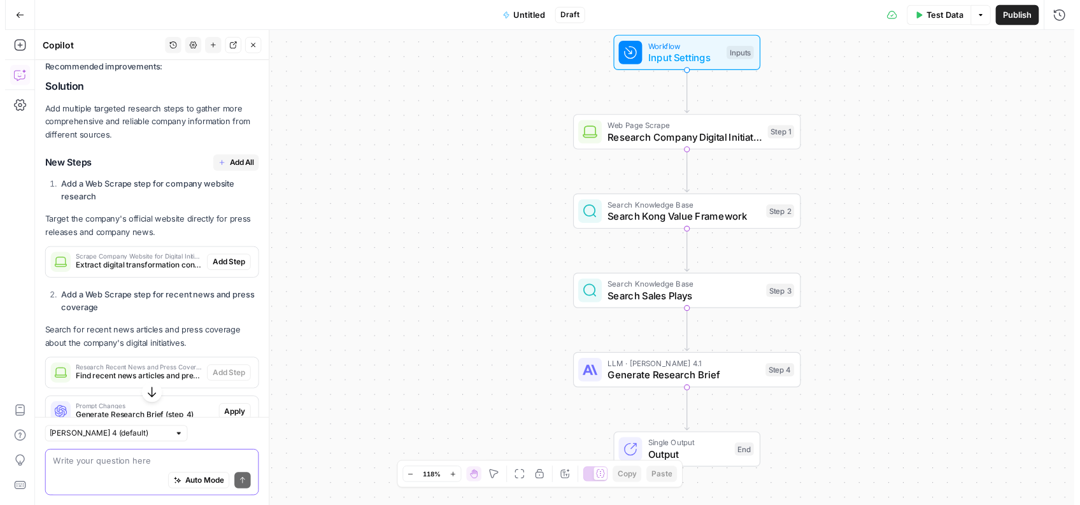
scroll to position [1024, 0]
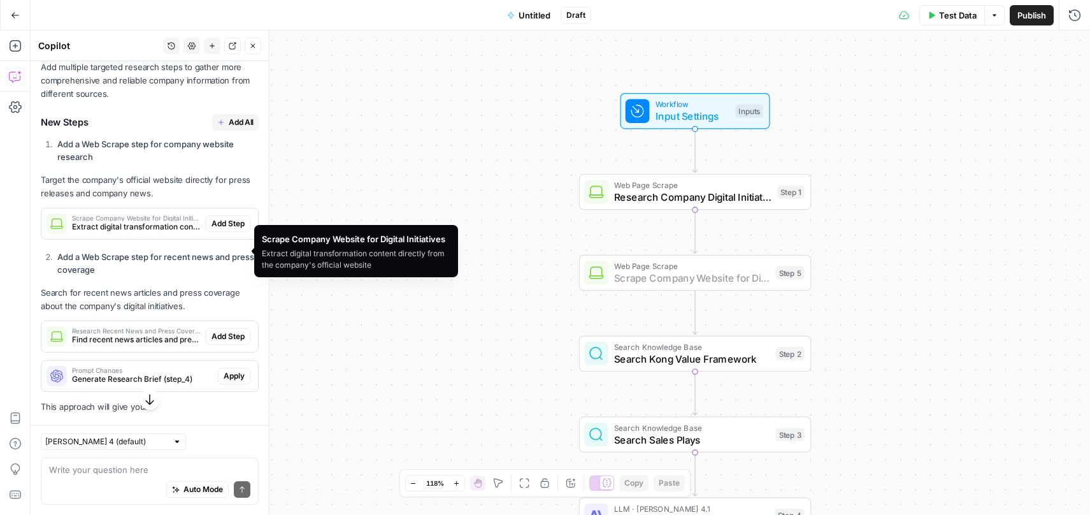
click at [227, 229] on span "Add Step" at bounding box center [228, 223] width 33 height 11
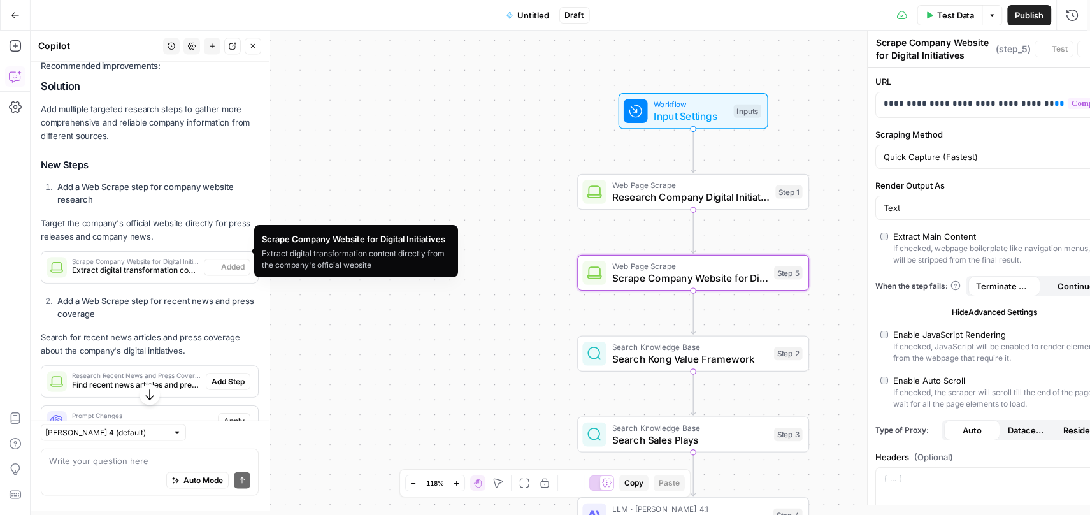
scroll to position [1065, 0]
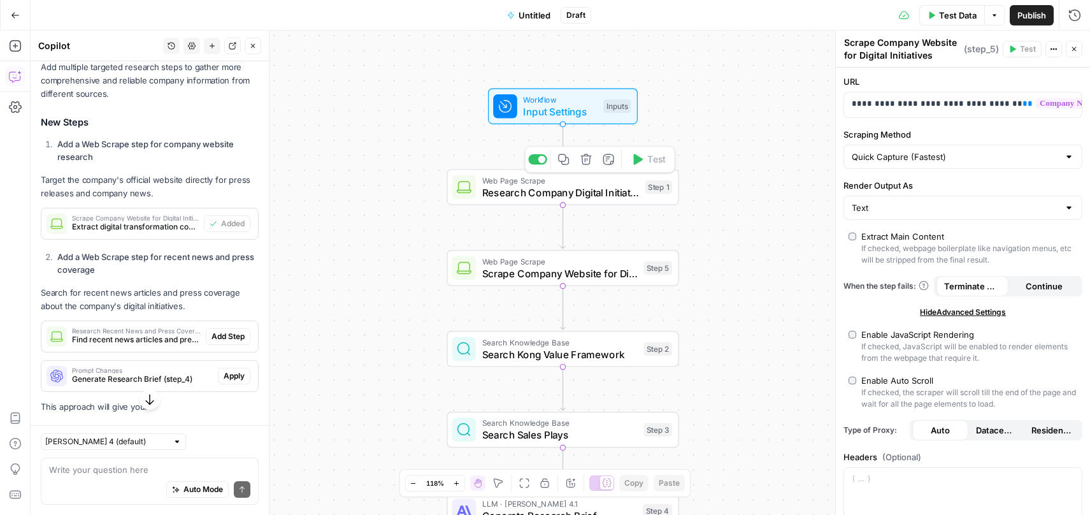
click at [594, 189] on span "Research Company Digital Initiatives" at bounding box center [560, 192] width 157 height 15
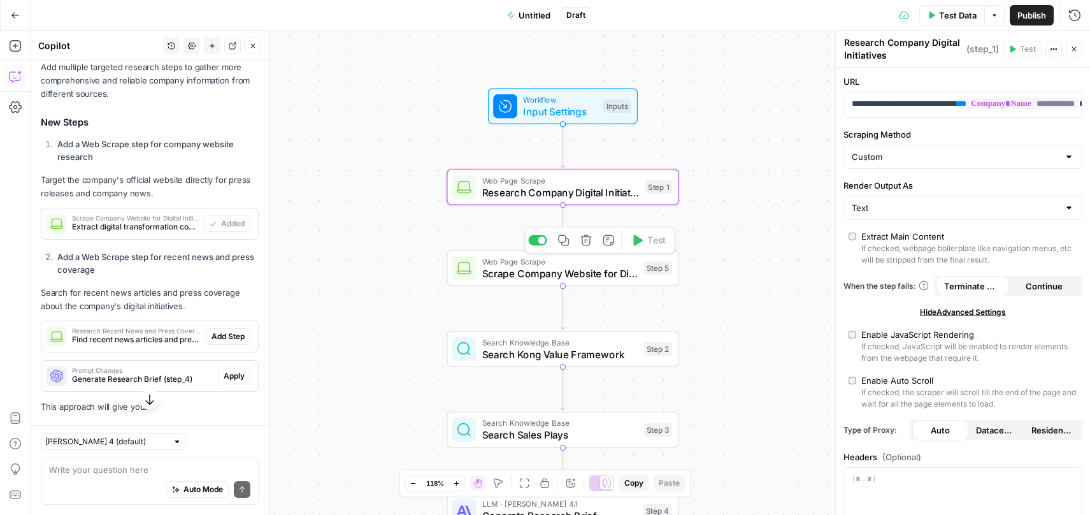
click at [602, 271] on span "Scrape Company Website for Digital Initiatives" at bounding box center [559, 273] width 155 height 15
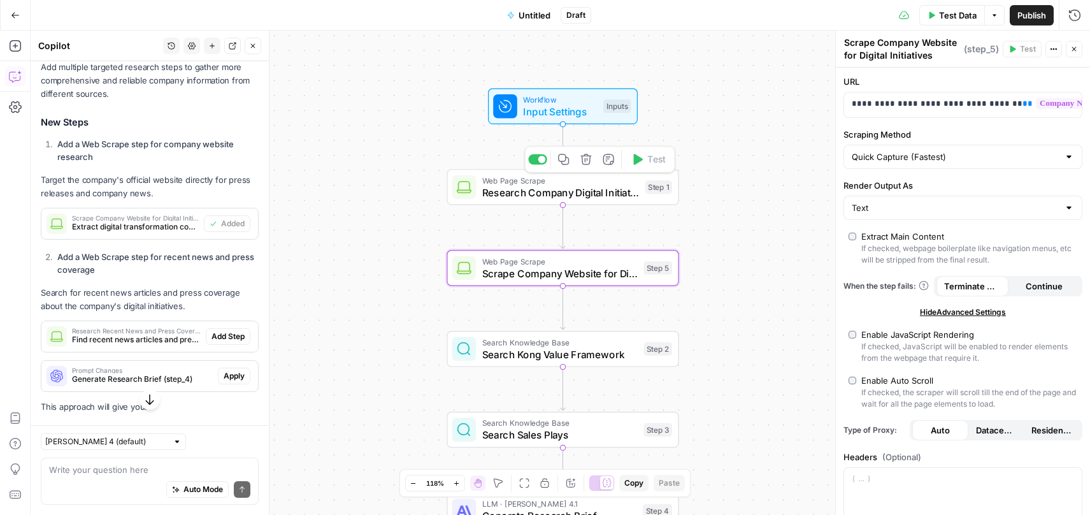
click at [586, 192] on span "Research Company Digital Initiatives" at bounding box center [560, 192] width 157 height 15
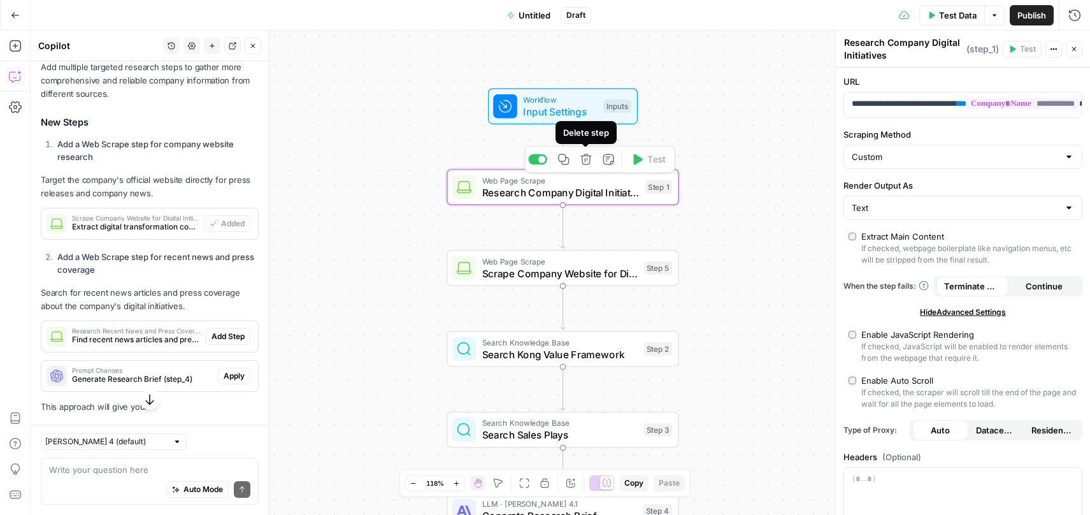
click at [591, 160] on icon "button" at bounding box center [586, 160] width 12 height 12
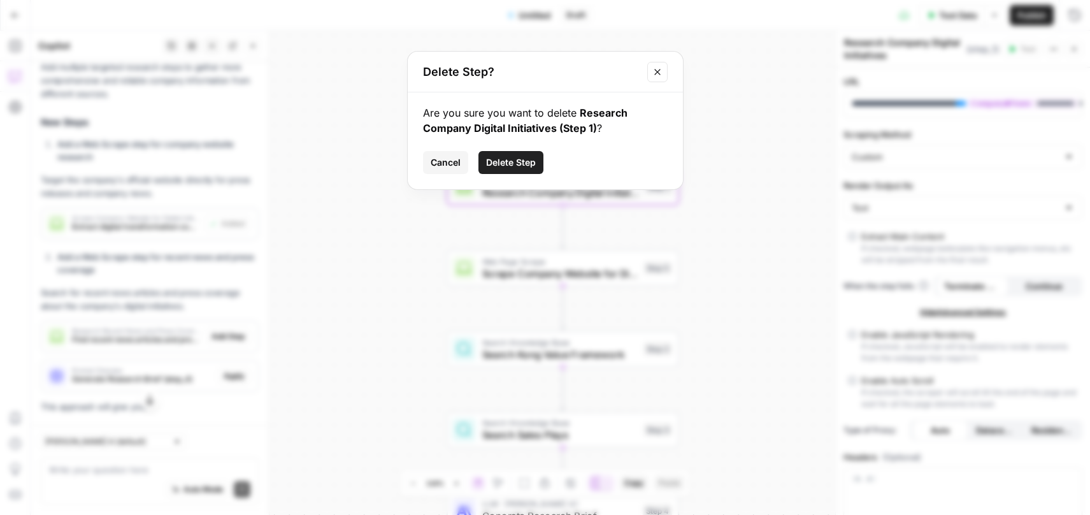
click at [527, 161] on span "Delete Step" at bounding box center [511, 162] width 50 height 13
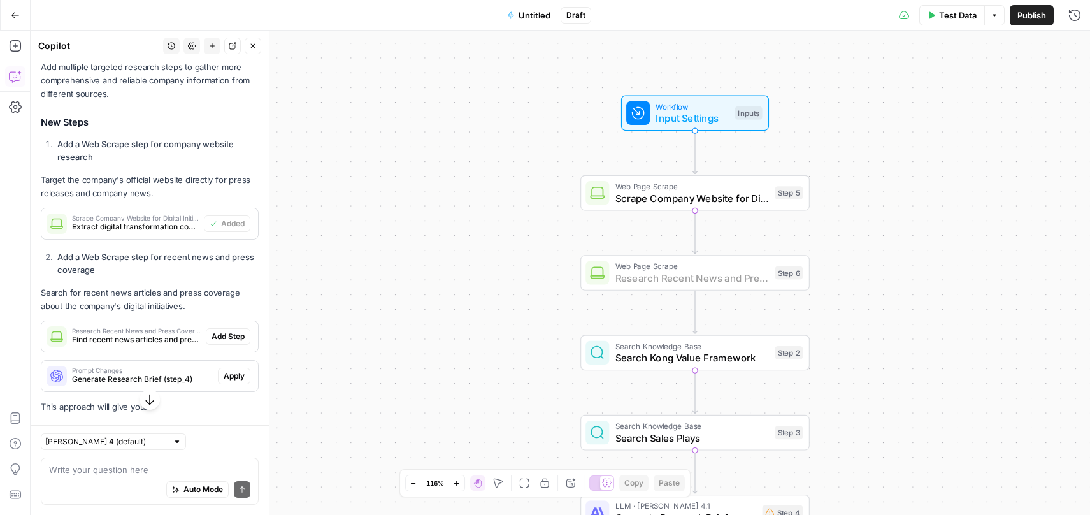
click at [214, 342] on span "Add Step" at bounding box center [228, 336] width 33 height 11
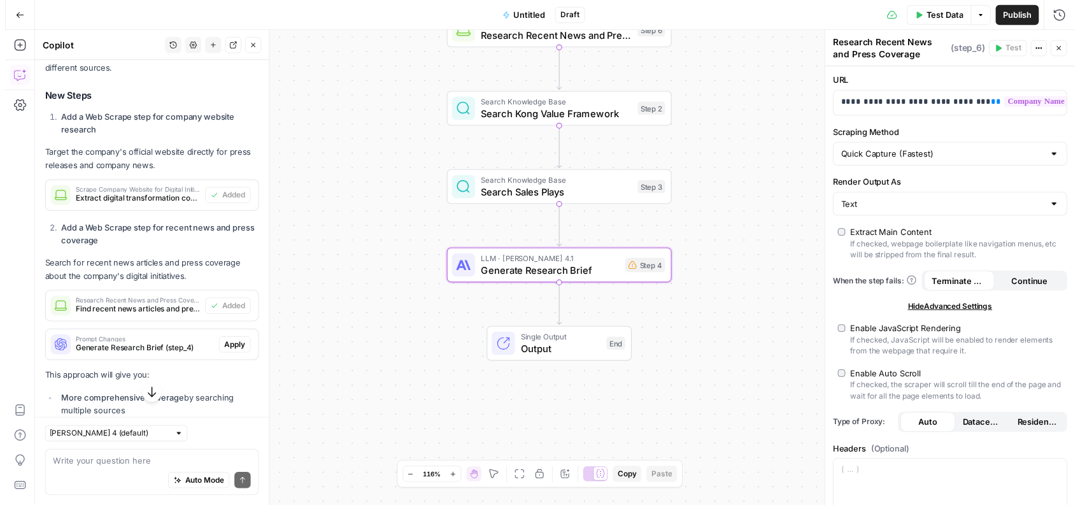
scroll to position [1314, 0]
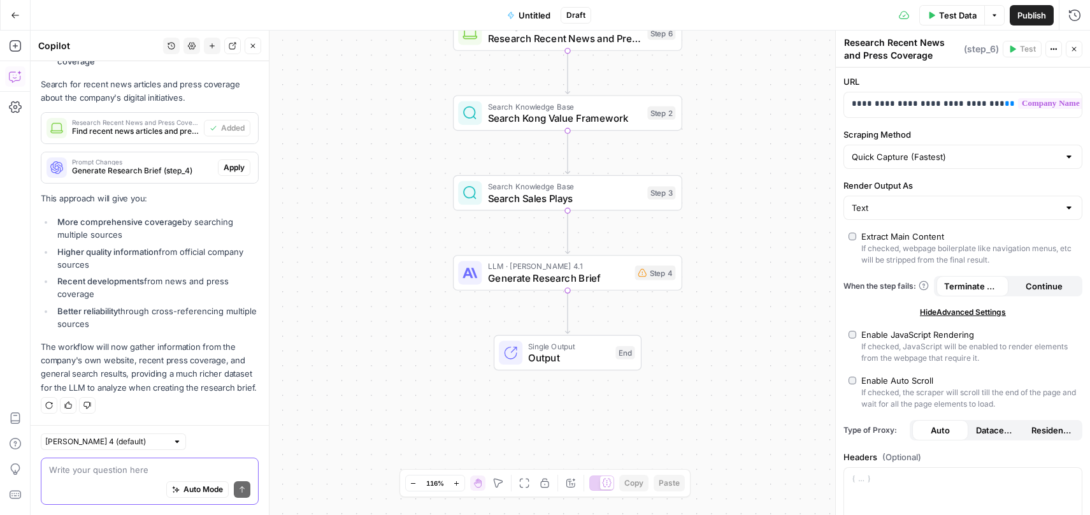
click at [82, 474] on textarea at bounding box center [149, 469] width 201 height 13
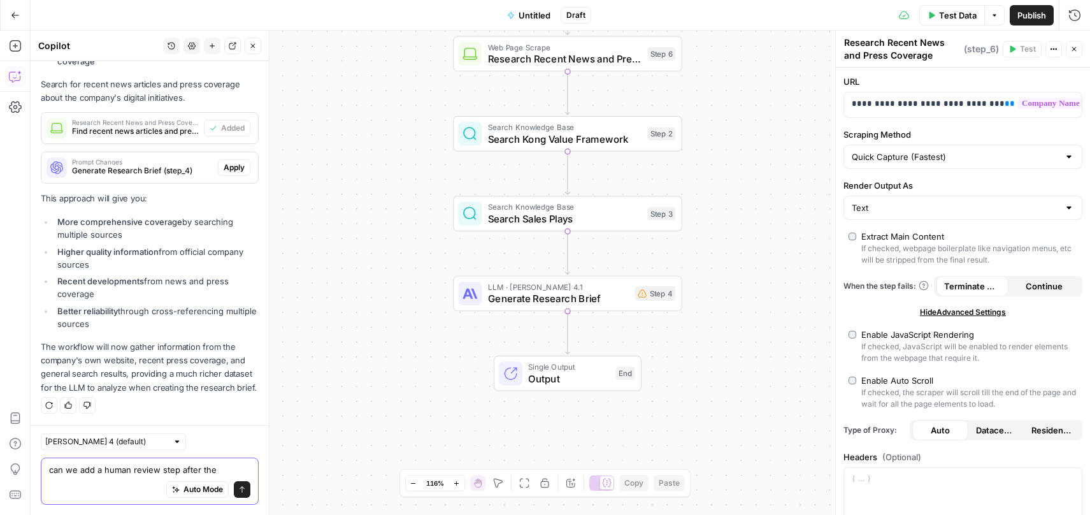
type textarea "can we add a human review step after the"
click at [654, 294] on div "Step 4" at bounding box center [655, 293] width 41 height 15
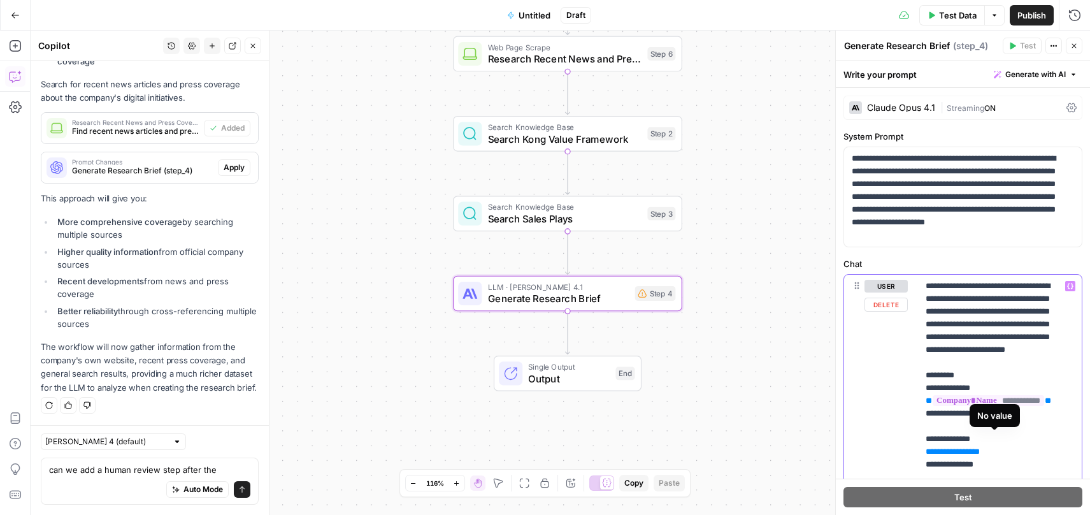
click at [994, 406] on span "**********" at bounding box center [988, 400] width 111 height 11
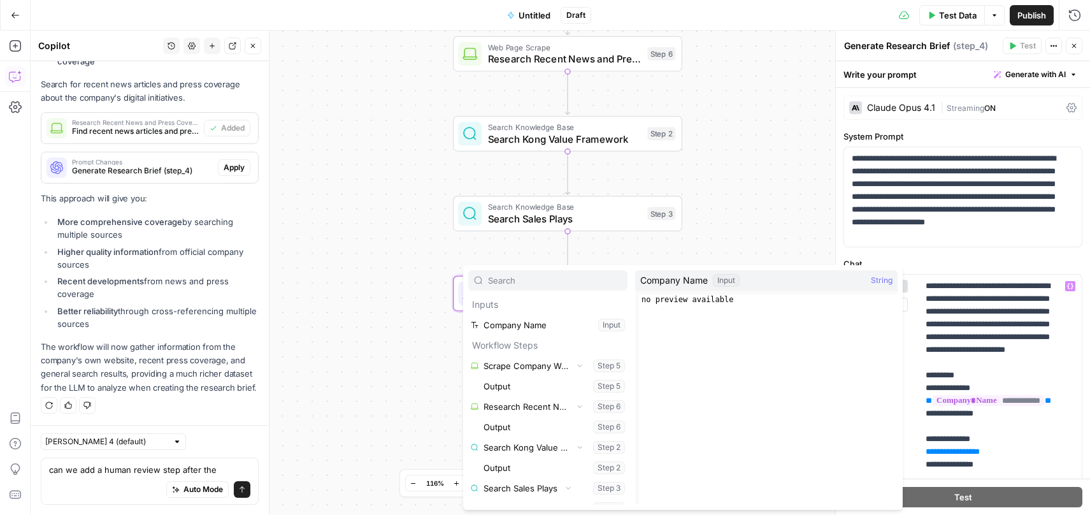
click at [517, 327] on button "Select variable Company Name" at bounding box center [547, 325] width 159 height 20
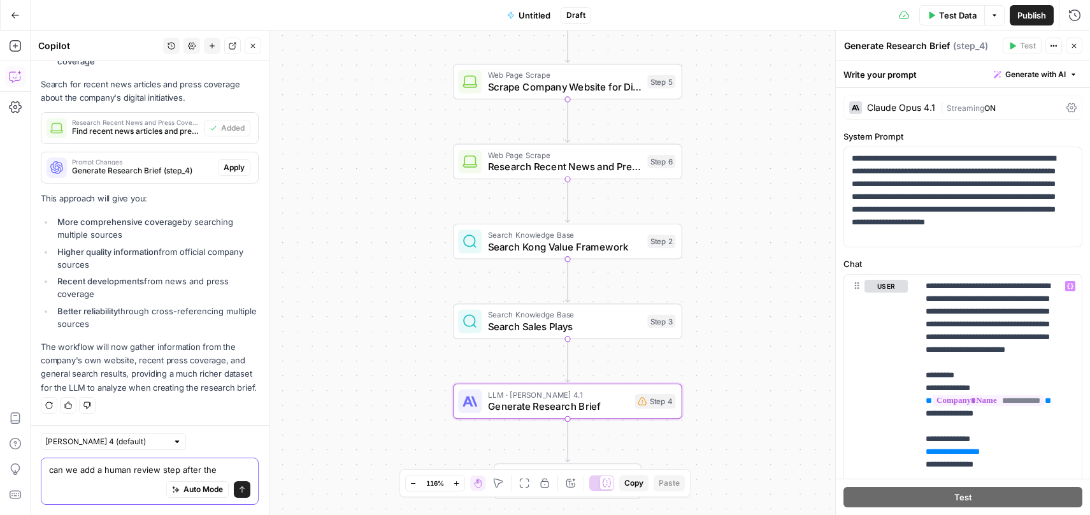
click at [195, 470] on textarea "can we add a human review step after the" at bounding box center [149, 469] width 201 height 13
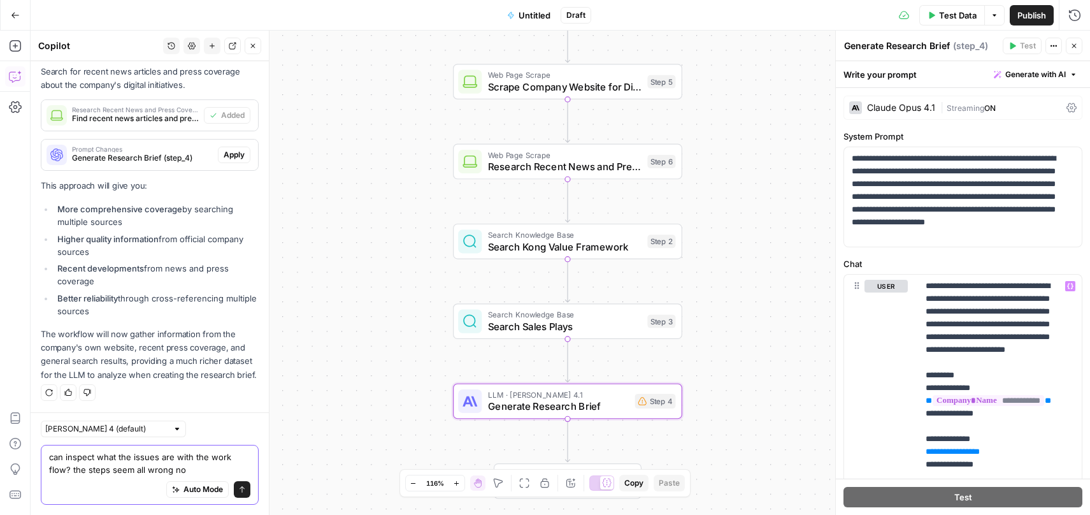
type textarea "can inspect what the issues are with the work flow? the steps seem all wrong now"
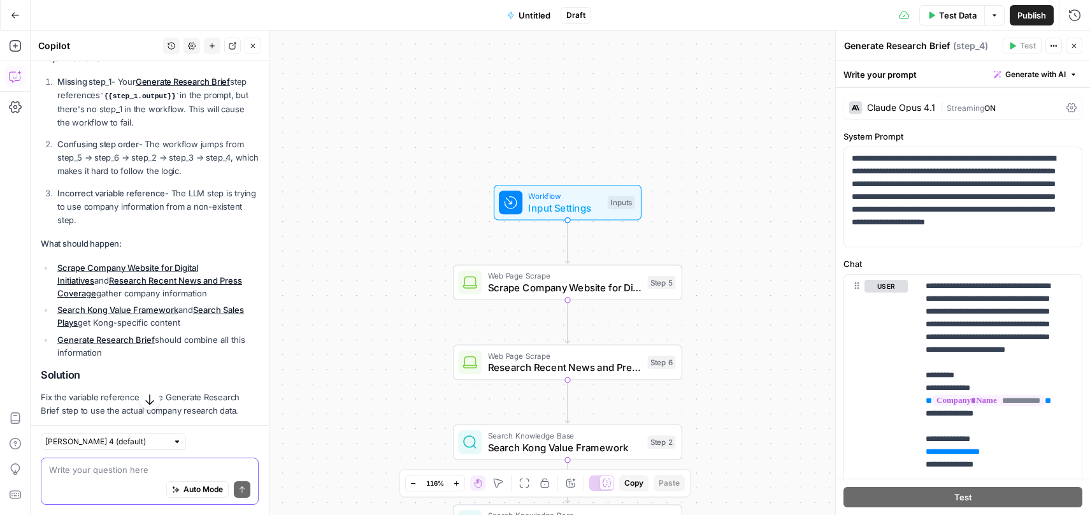
scroll to position [1863, 0]
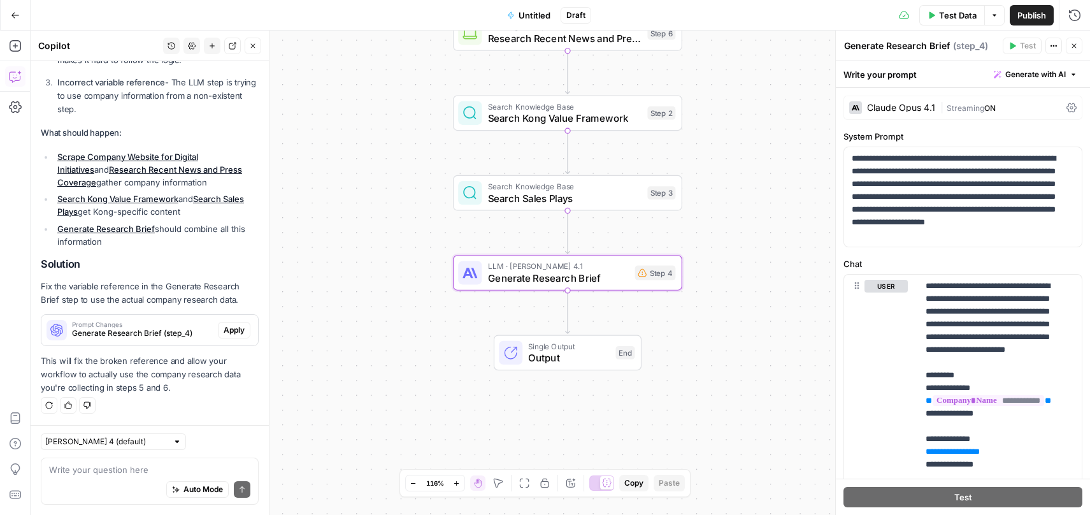
click at [224, 330] on span "Apply" at bounding box center [234, 329] width 21 height 11
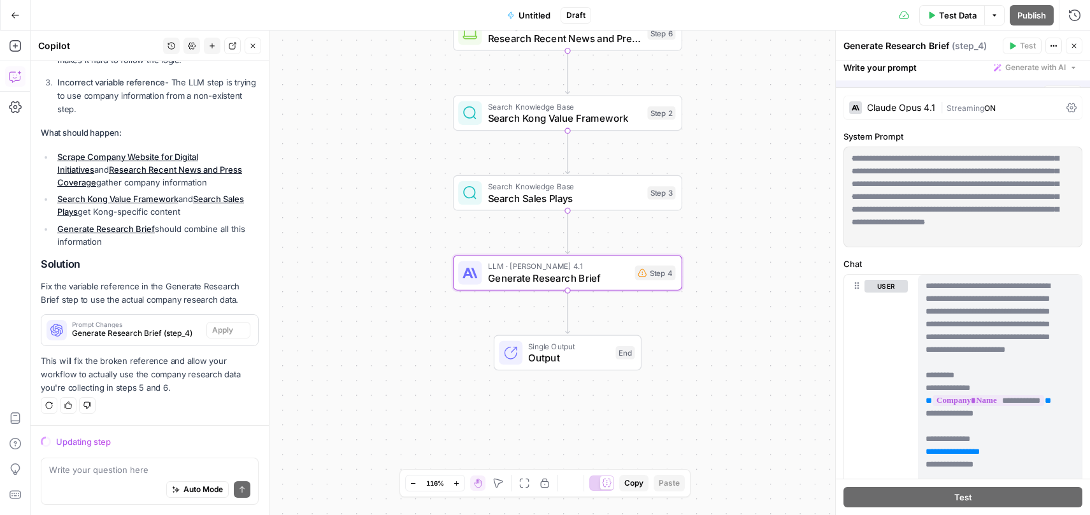
scroll to position [1823, 0]
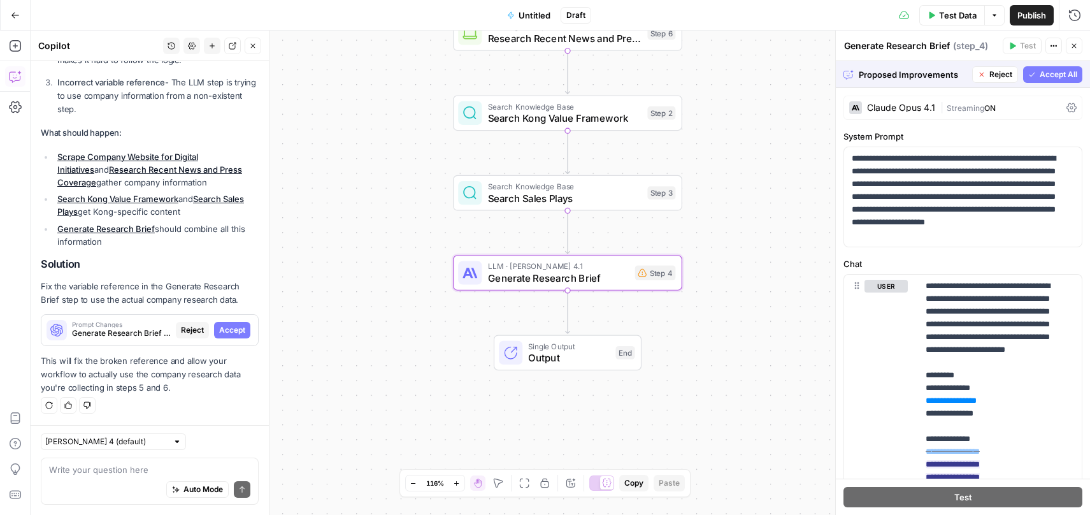
click at [222, 330] on span "Accept" at bounding box center [232, 329] width 26 height 11
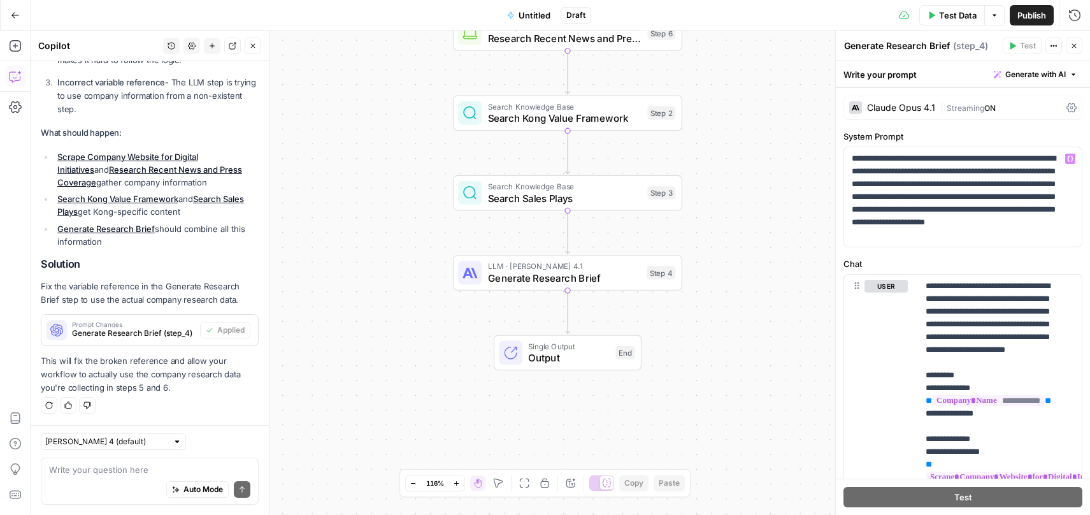
scroll to position [111, 0]
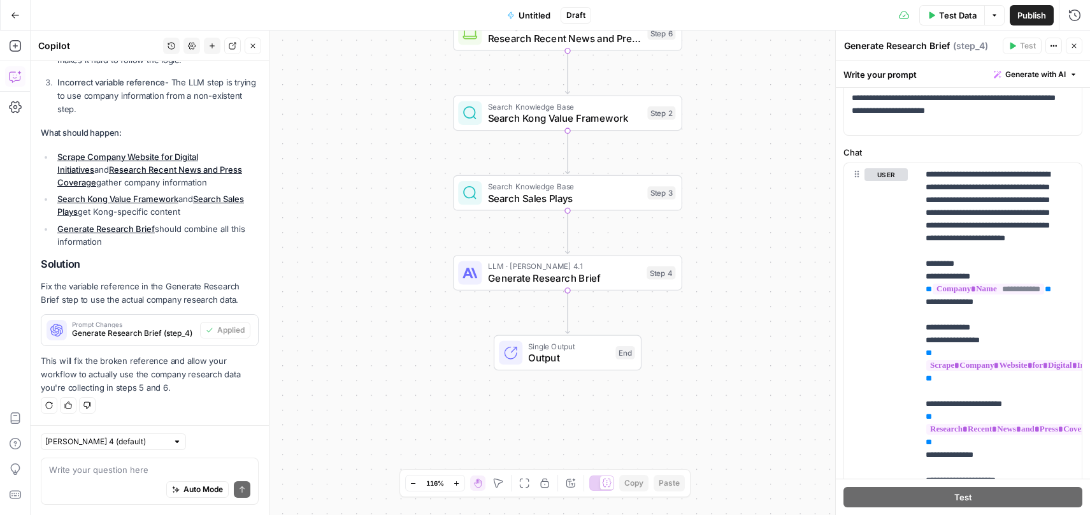
click at [133, 457] on div "Write your question here Auto Mode Send" at bounding box center [150, 480] width 218 height 47
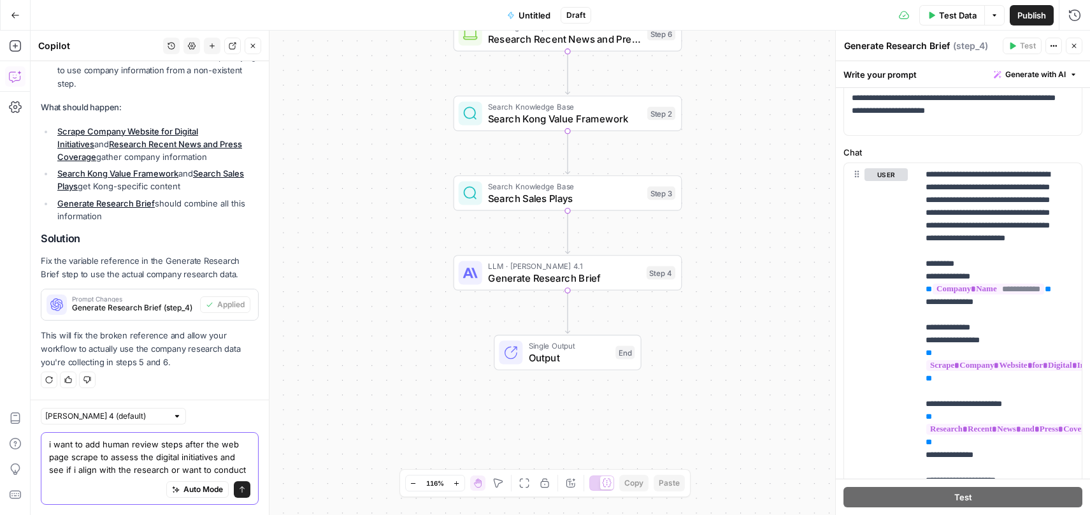
scroll to position [1922, 0]
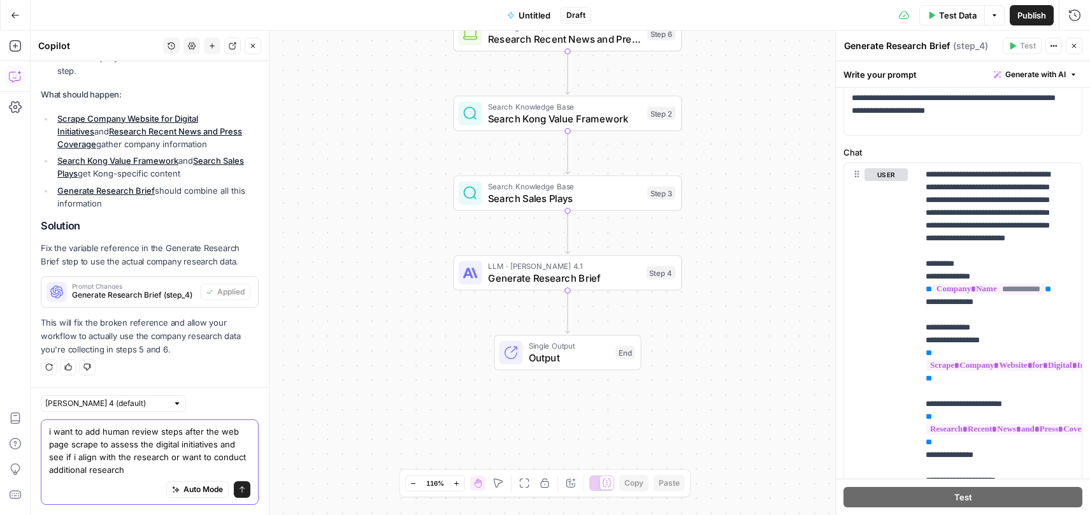
type textarea "i want to add human review steps after the web page scrape to assess the digita…"
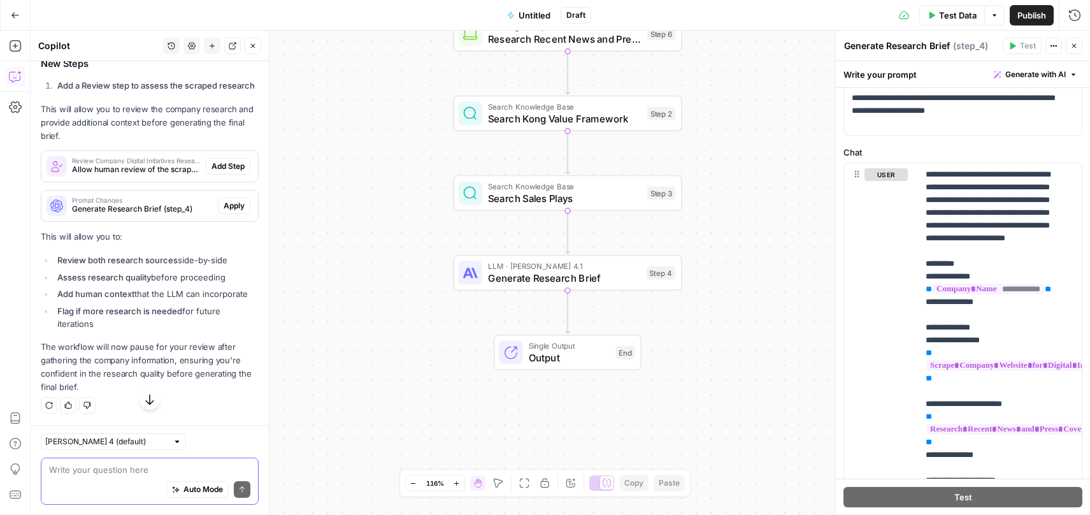
scroll to position [2376, 0]
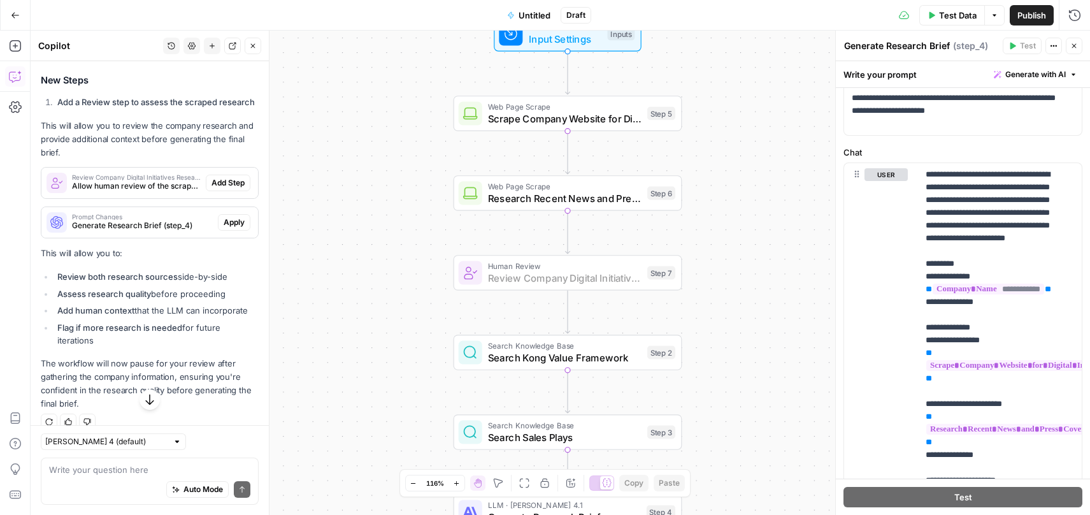
click at [224, 189] on span "Add Step" at bounding box center [228, 182] width 33 height 11
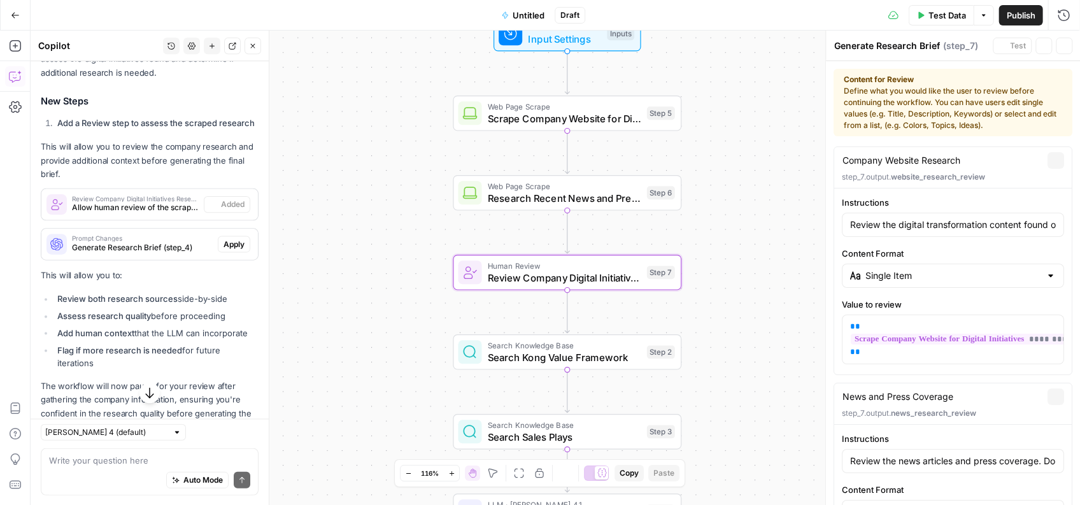
type textarea "Review Company Digital Initiatives Research"
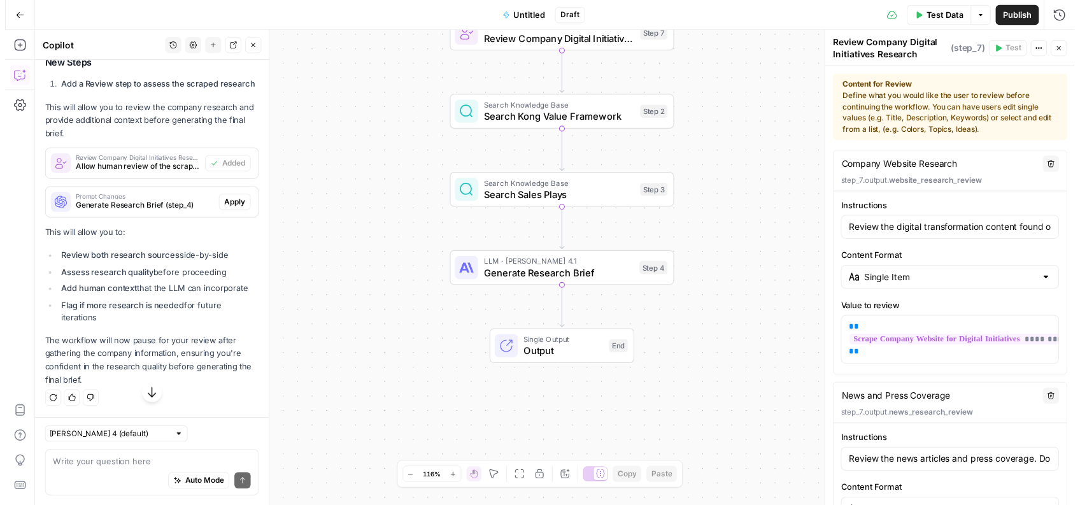
scroll to position [2478, 0]
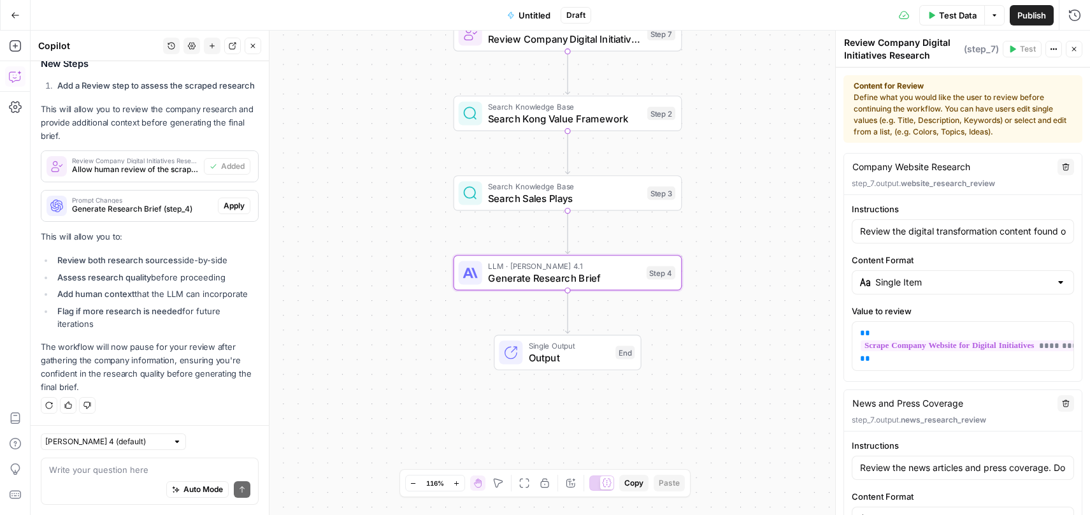
click at [227, 200] on span "Apply" at bounding box center [234, 205] width 21 height 11
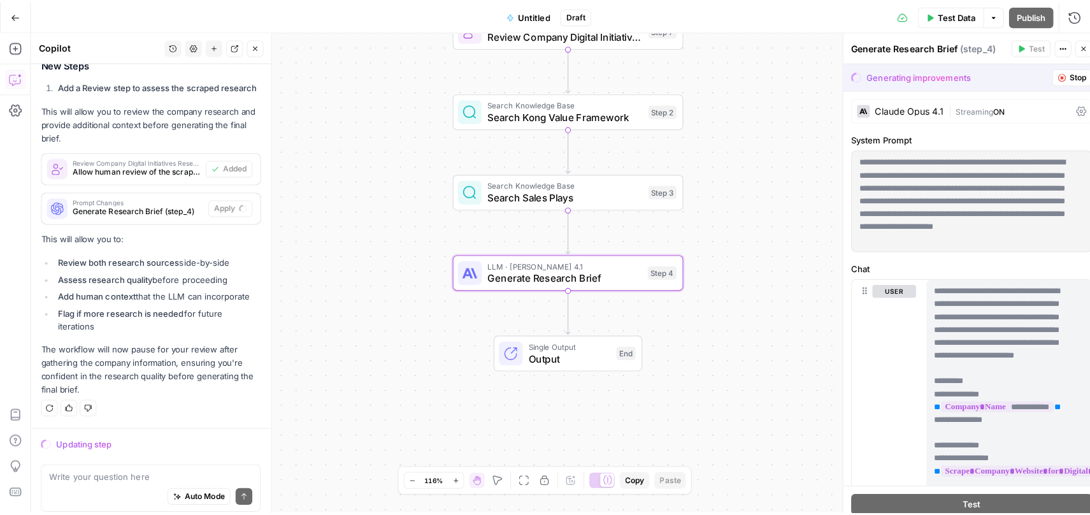
scroll to position [2397, 0]
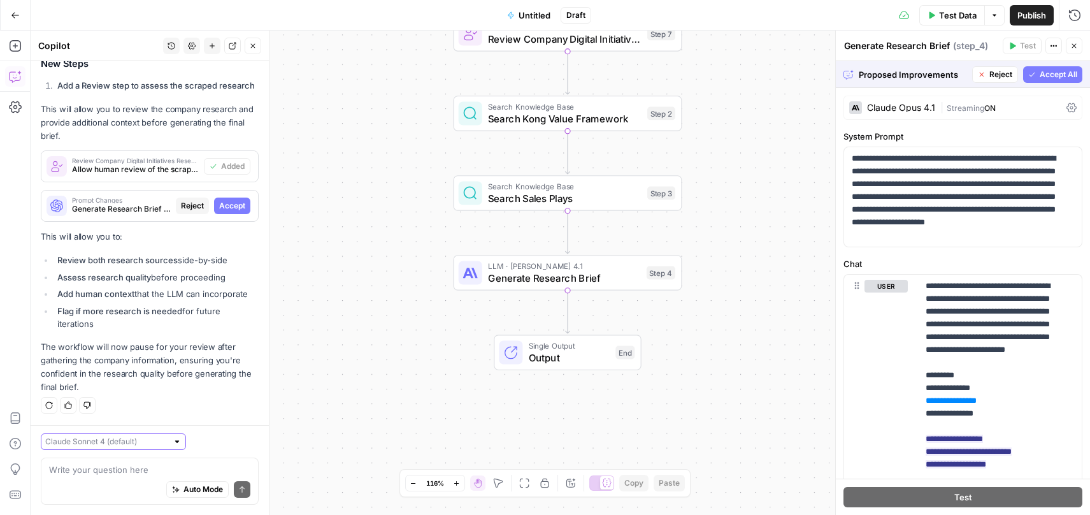
click at [133, 444] on input "text" at bounding box center [106, 441] width 122 height 13
click at [126, 482] on span "Claude Opus 4.1" at bounding box center [96, 487] width 89 height 13
type input "Claude Opus 4.1"
click at [124, 471] on textarea at bounding box center [149, 469] width 201 height 13
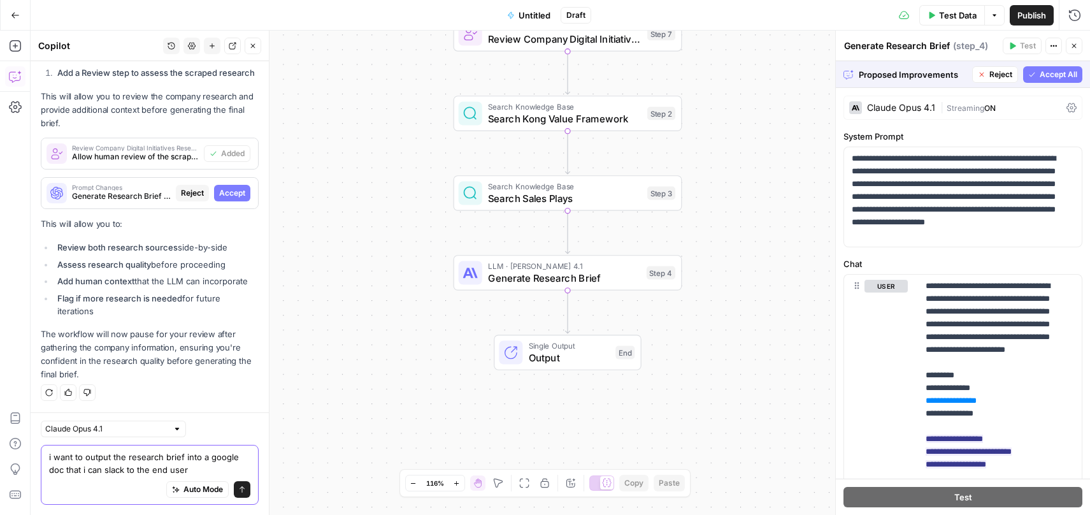
type textarea "i want to output the research brief into a google doc that i can slack to the e…"
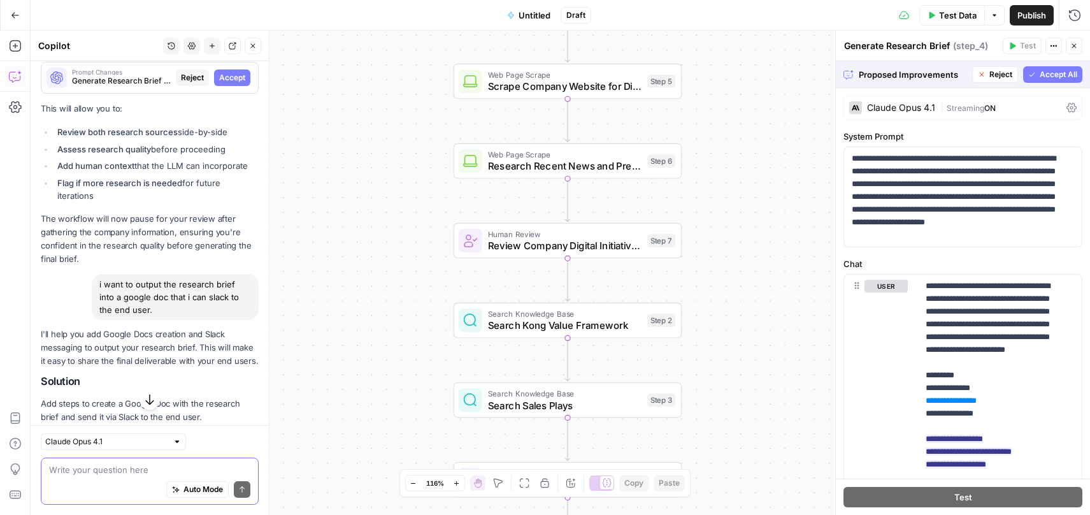
scroll to position [2304, 0]
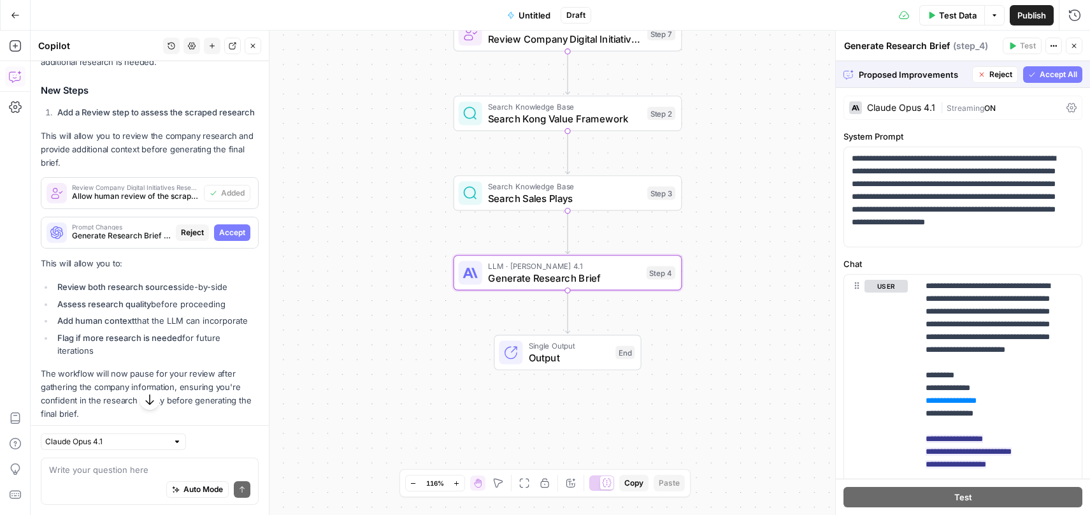
click at [219, 238] on span "Accept" at bounding box center [232, 232] width 26 height 11
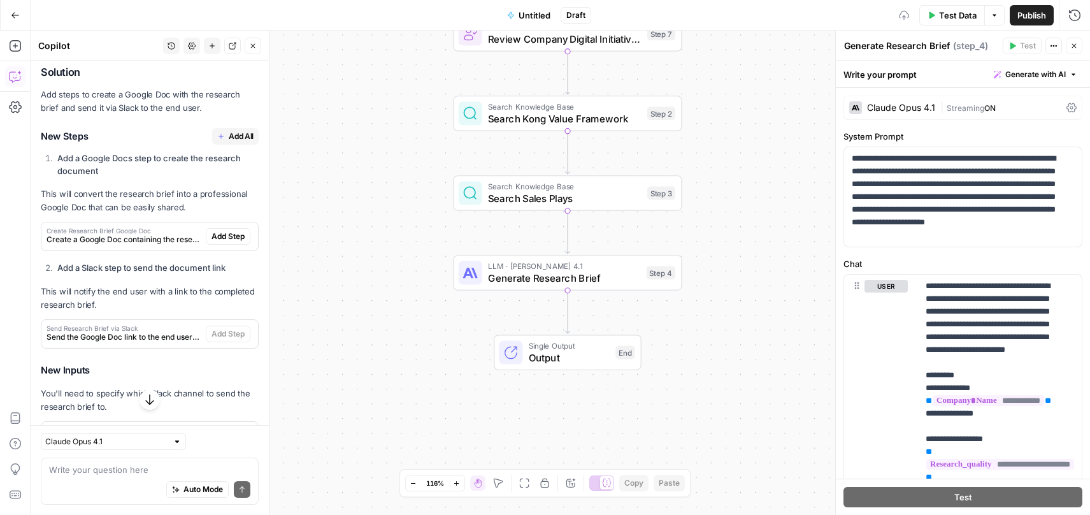
scroll to position [2925, 0]
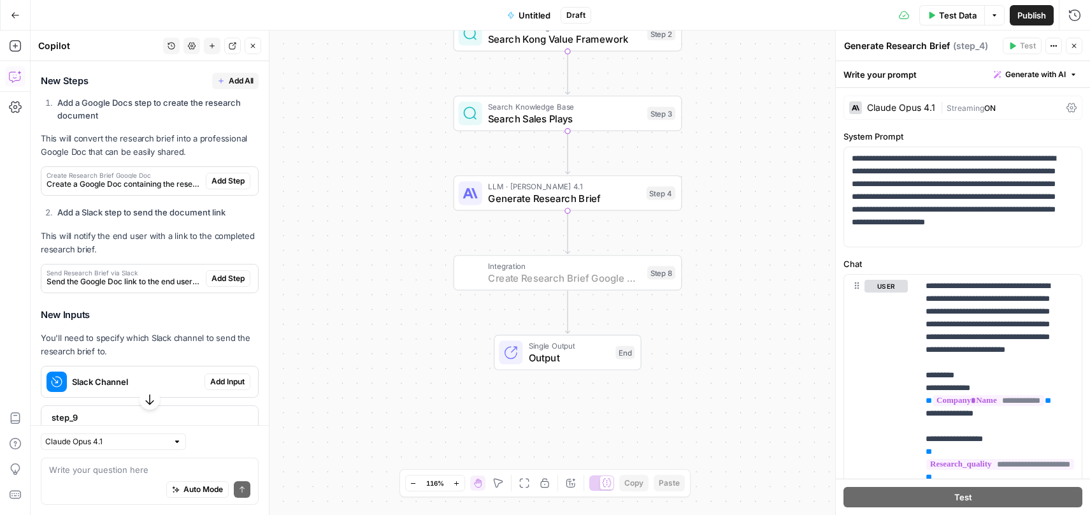
click at [220, 187] on span "Add Step" at bounding box center [228, 180] width 33 height 11
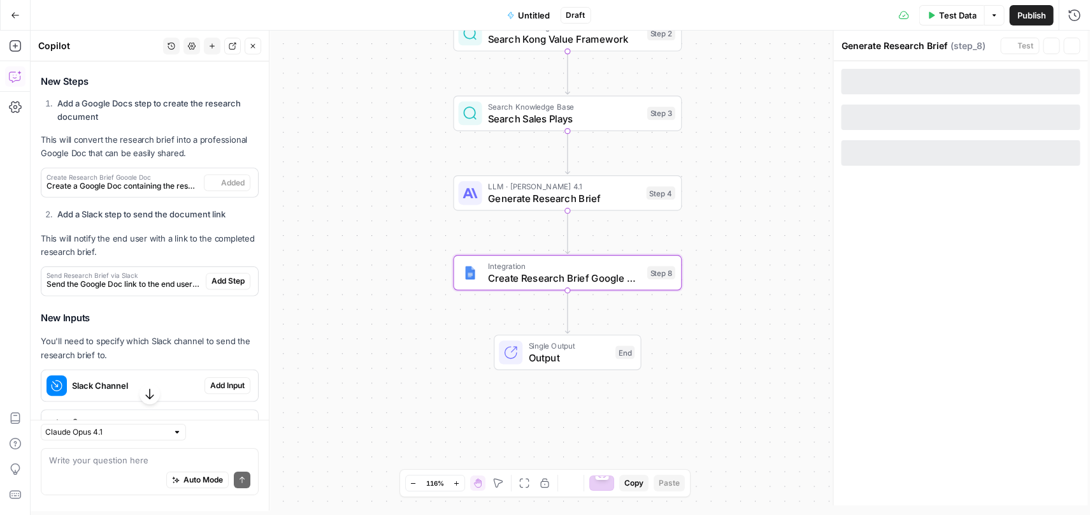
type textarea "Create Research Brief Google Doc"
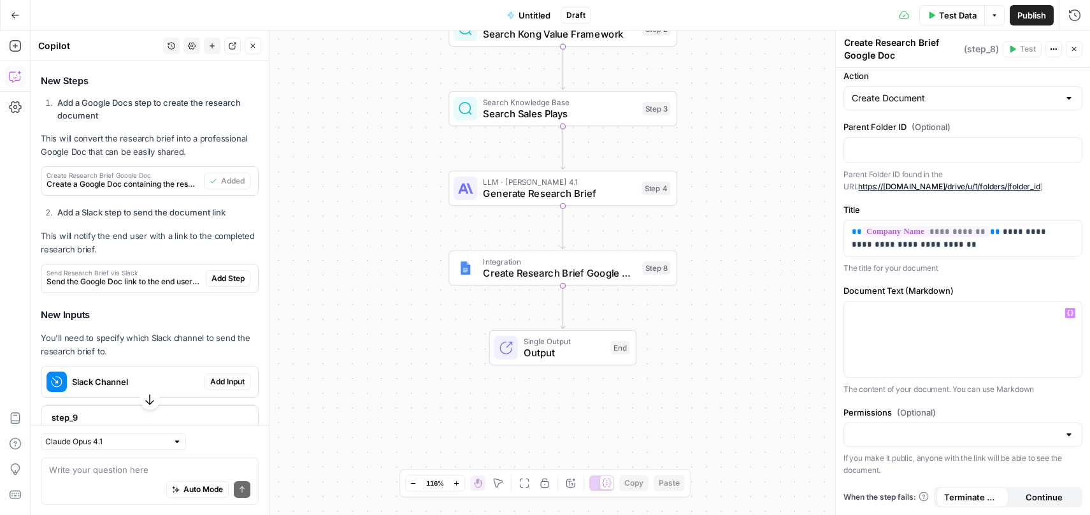
scroll to position [0, 0]
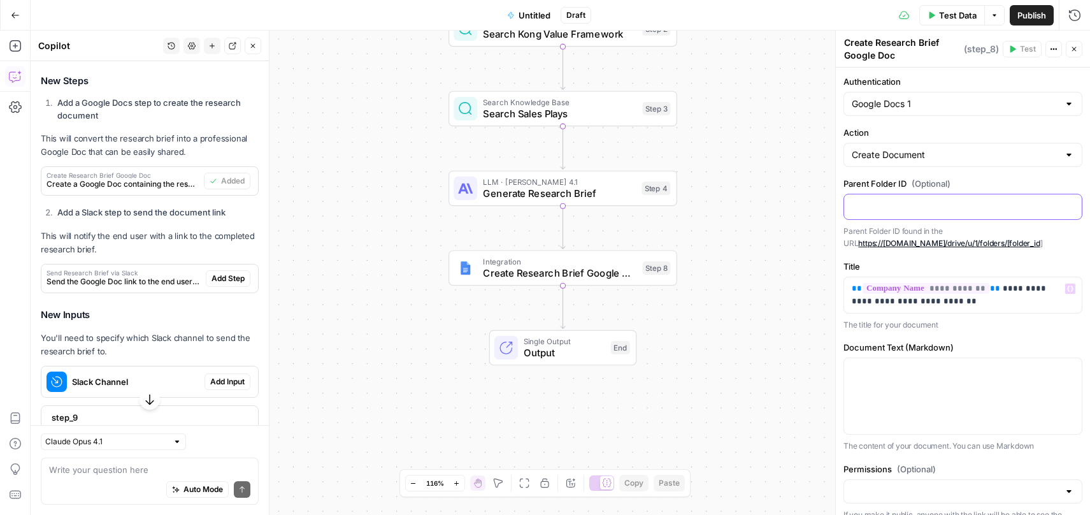
click at [914, 208] on p at bounding box center [963, 205] width 222 height 13
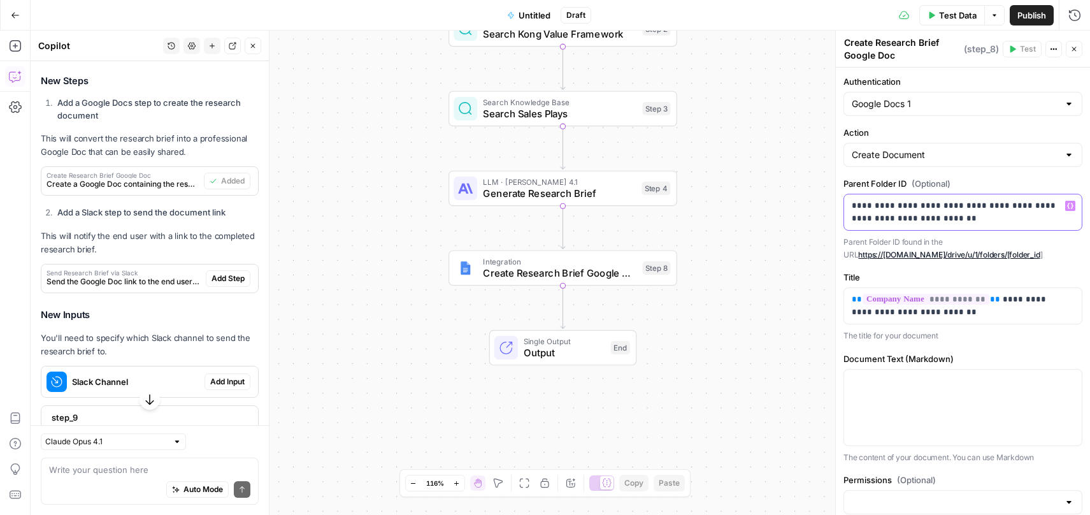
scroll to position [68, 0]
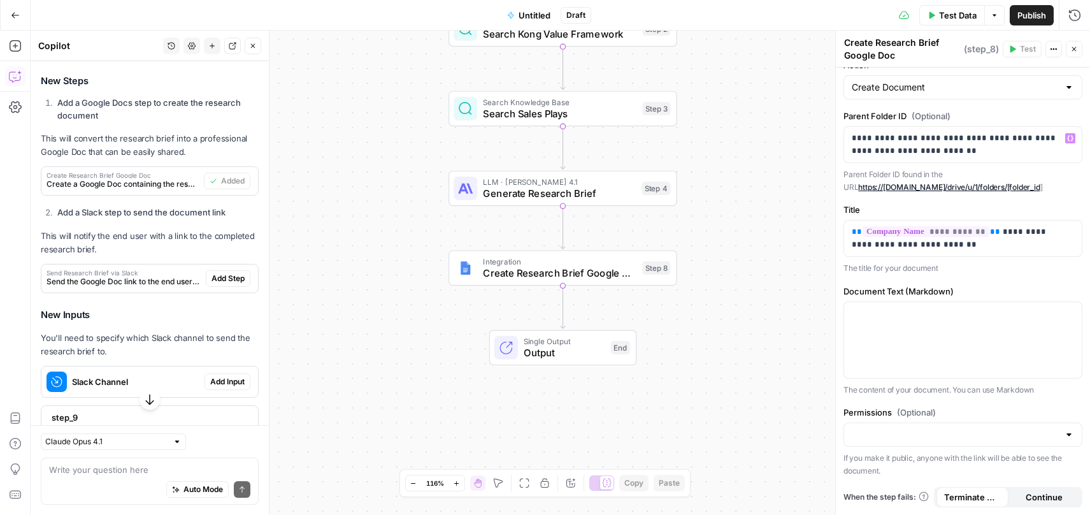
click at [1051, 435] on div at bounding box center [962, 434] width 239 height 24
click at [913, 485] on span "Public" at bounding box center [955, 484] width 203 height 13
type input "Public"
click at [968, 428] on input "Permissions (Optional)" at bounding box center [955, 434] width 207 height 13
click at [894, 470] on span "Private" at bounding box center [955, 466] width 203 height 13
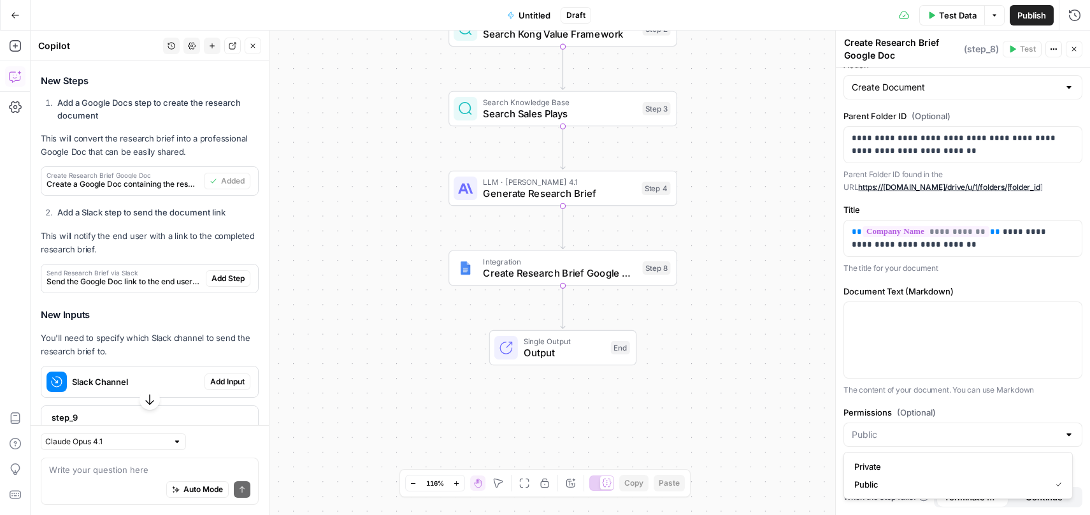
type input "Private"
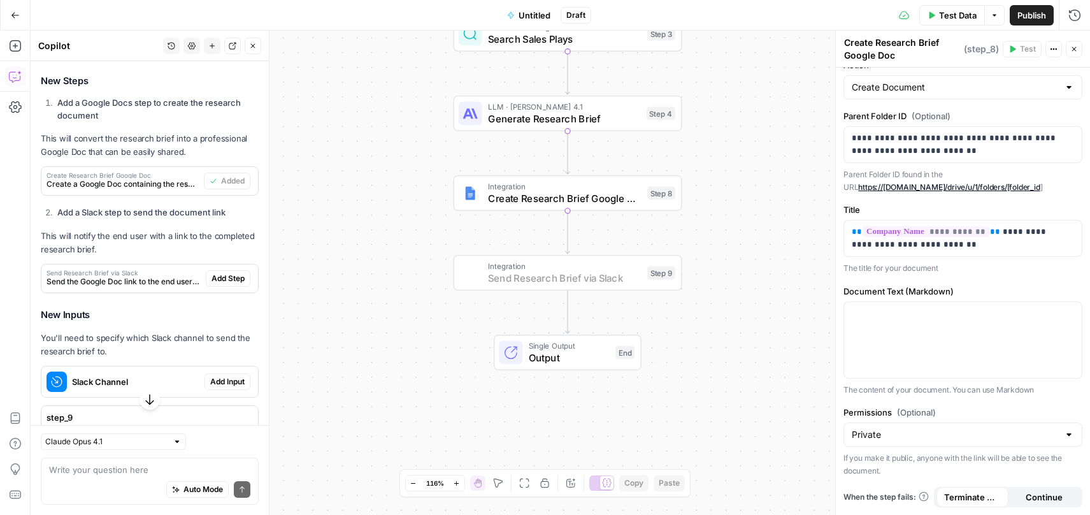
click at [224, 284] on span "Add Step" at bounding box center [228, 278] width 33 height 11
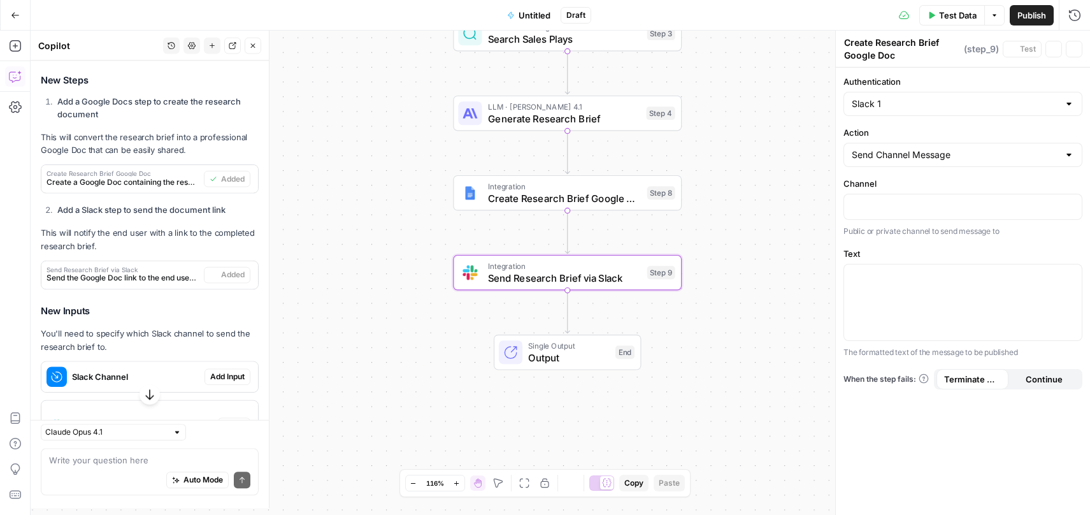
type textarea "Send Research Brief via Slack"
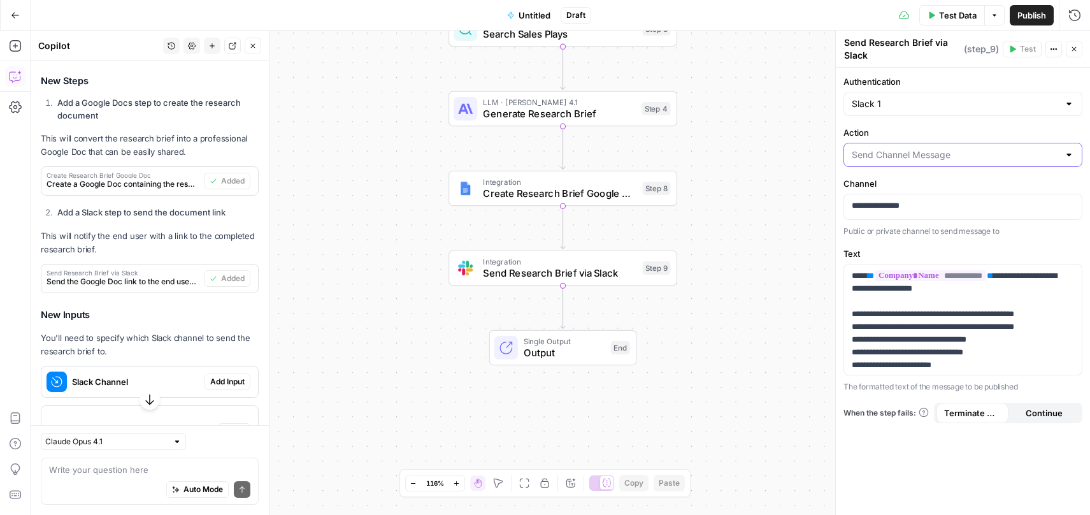
click at [947, 152] on input "Action" at bounding box center [955, 154] width 207 height 13
type input "Send Channel Message"
click at [943, 115] on div "Slack 1" at bounding box center [962, 104] width 239 height 24
type input "Slack 1"
click at [922, 73] on div "**********" at bounding box center [963, 291] width 254 height 447
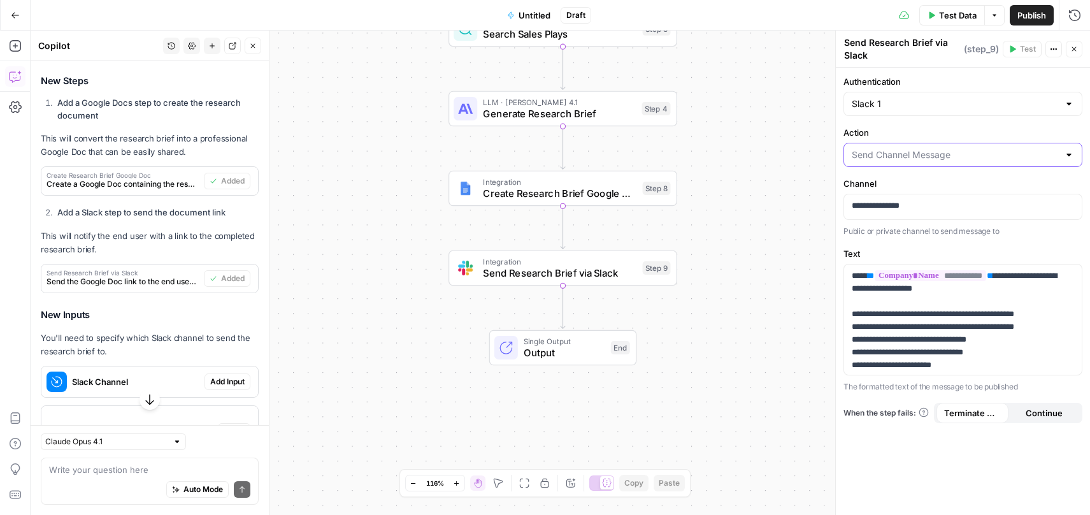
click at [914, 159] on input "Action" at bounding box center [955, 154] width 207 height 13
click at [904, 188] on span "Send Channel Message" at bounding box center [954, 186] width 201 height 13
type input "Send Channel Message"
click at [898, 209] on p "**********" at bounding box center [963, 205] width 222 height 13
click at [935, 153] on input "Action" at bounding box center [955, 154] width 207 height 13
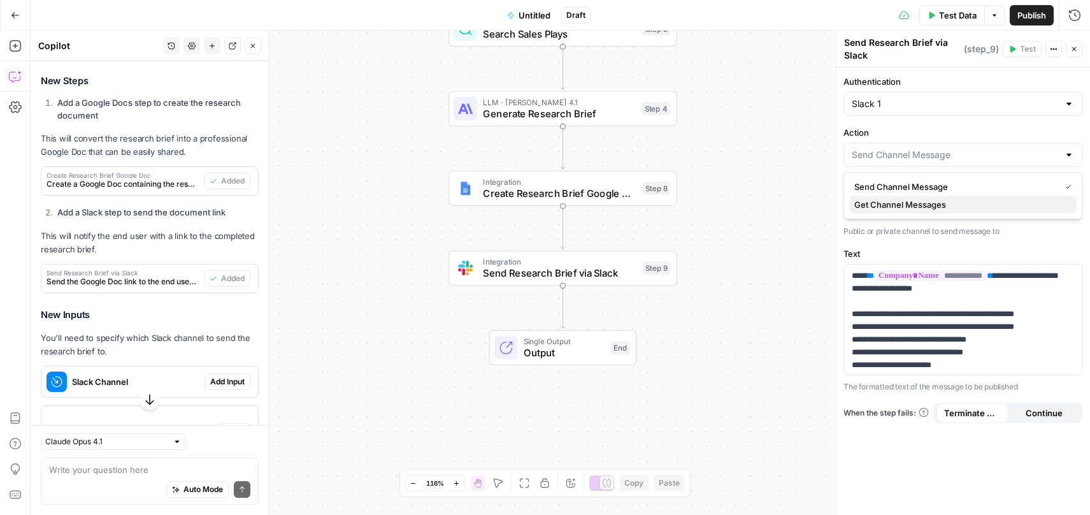
click at [928, 203] on span "Get Channel Messages" at bounding box center [960, 204] width 212 height 13
type input "Get Channel Messages"
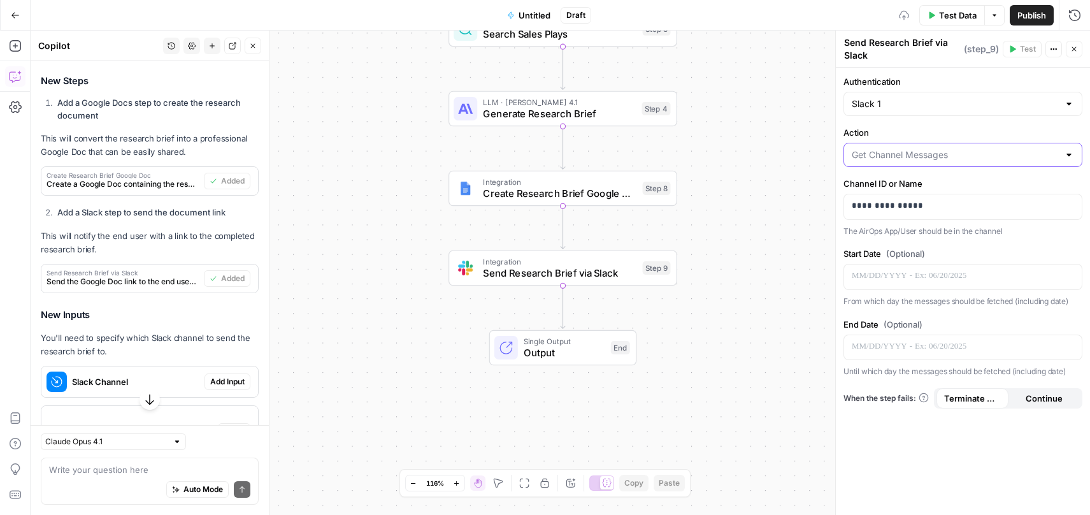
click at [928, 151] on input "Action" at bounding box center [955, 154] width 207 height 13
click at [922, 188] on span "Send Channel Message" at bounding box center [960, 186] width 212 height 13
type input "Send Channel Message"
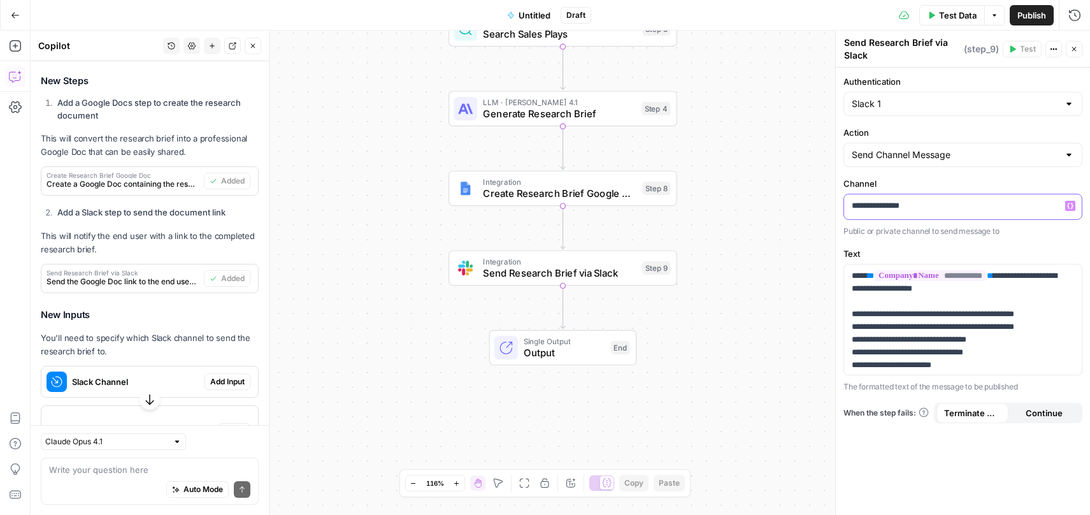
click at [921, 209] on p "**********" at bounding box center [963, 205] width 222 height 13
drag, startPoint x: 926, startPoint y: 209, endPoint x: 824, endPoint y: 203, distance: 102.1
click at [824, 203] on body "Kong New Home Browse Insights Opportunities Your Data Recent Grids LLM Visibili…" at bounding box center [545, 257] width 1090 height 515
click at [868, 209] on p "**********" at bounding box center [963, 205] width 222 height 13
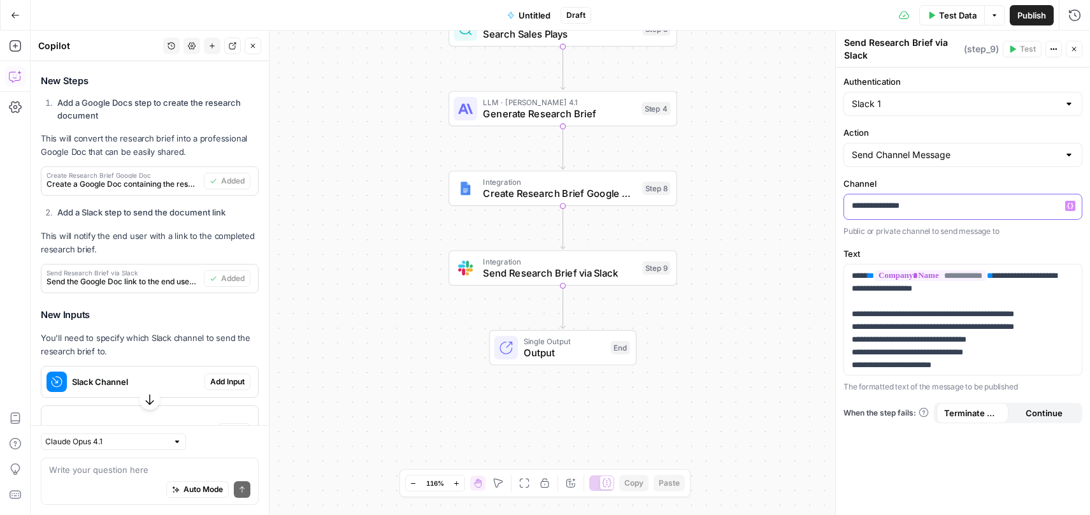
click at [868, 208] on p "**********" at bounding box center [963, 205] width 222 height 13
paste div
click at [852, 211] on p "**********" at bounding box center [963, 205] width 222 height 13
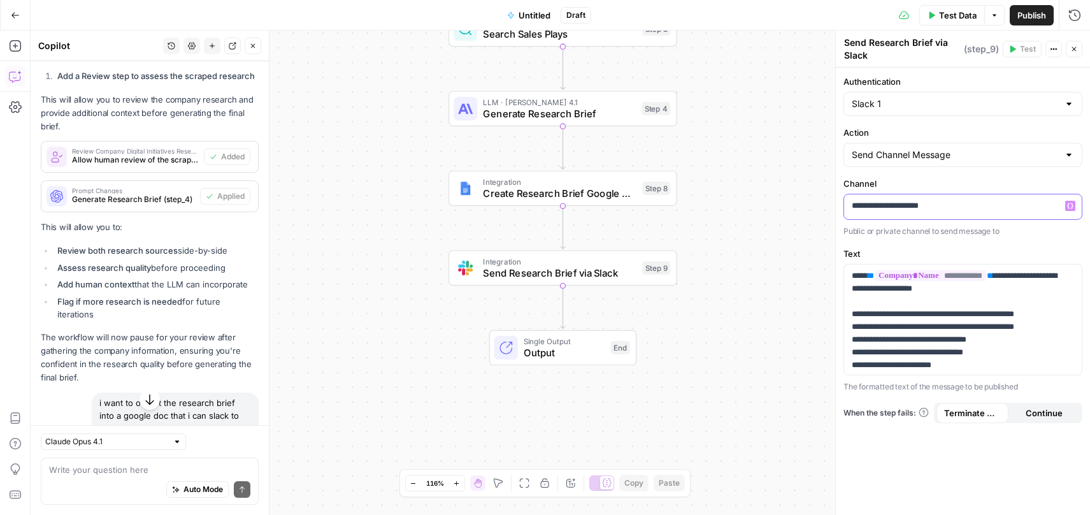
scroll to position [2414, 0]
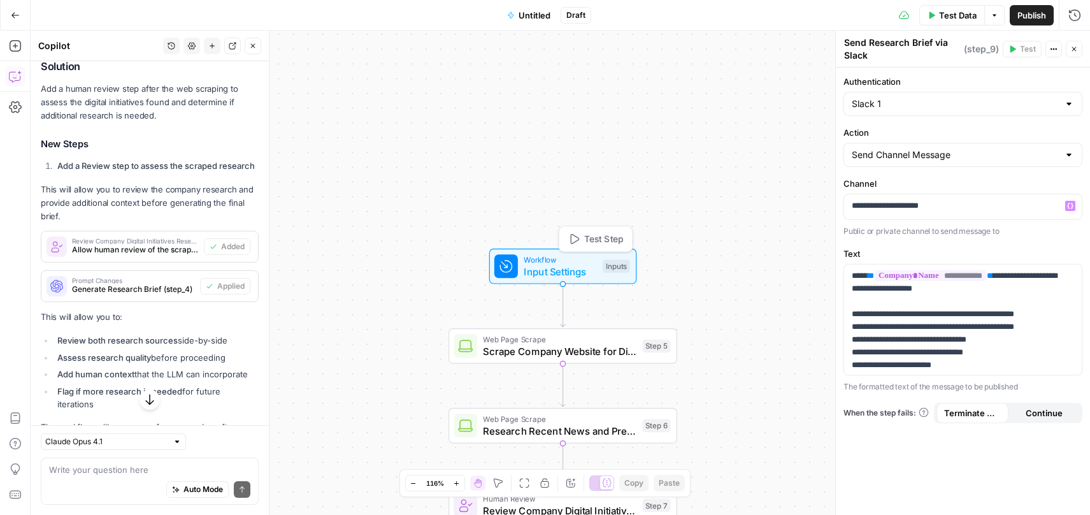
click at [580, 269] on span "Input Settings" at bounding box center [560, 271] width 73 height 15
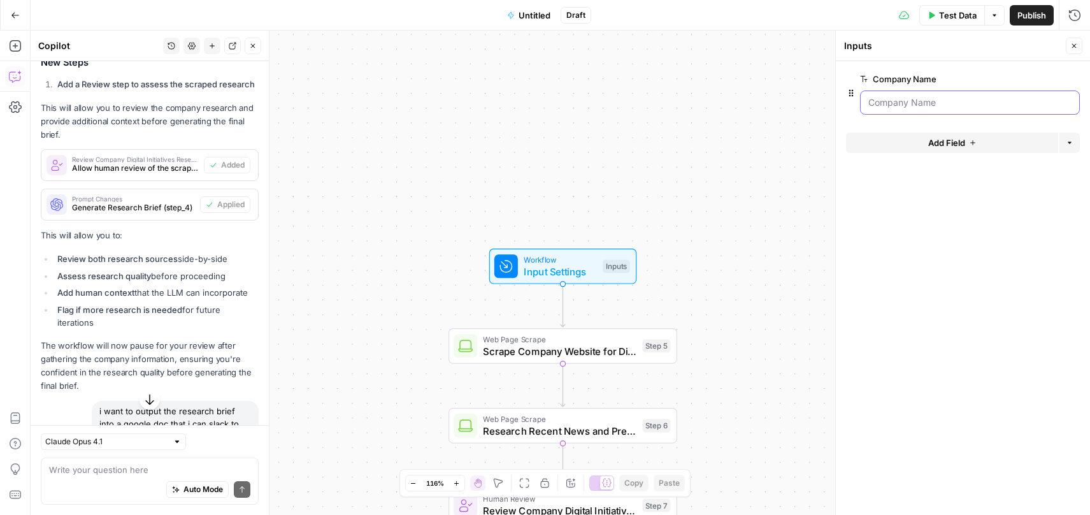
click at [925, 100] on Name "Company Name" at bounding box center [969, 102] width 203 height 13
click at [922, 102] on Name "Company Name" at bounding box center [969, 102] width 203 height 13
click at [890, 103] on Name "Company Name" at bounding box center [969, 102] width 203 height 13
click at [606, 238] on span "Test Step" at bounding box center [603, 239] width 39 height 13
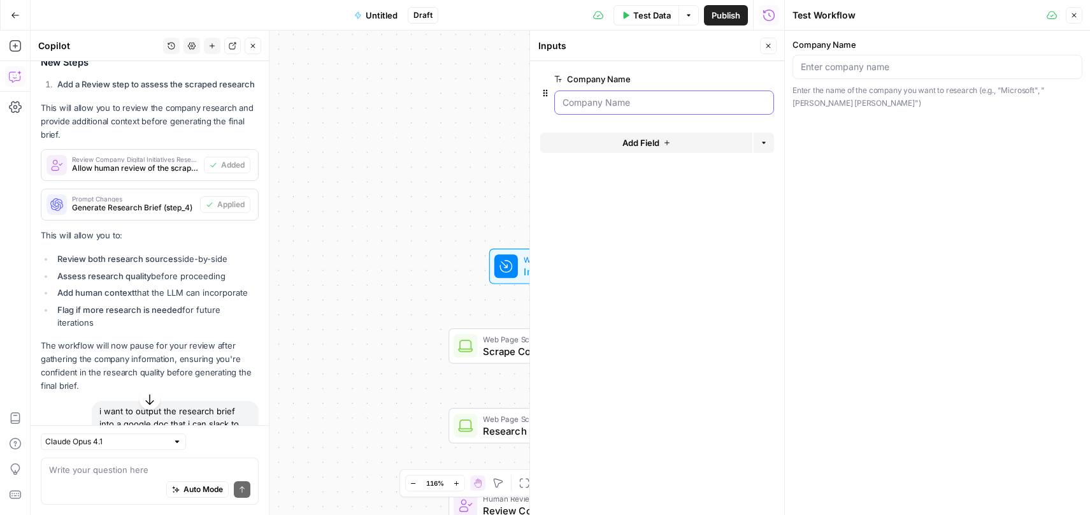
click at [645, 101] on Name "Company Name" at bounding box center [664, 102] width 203 height 13
click at [829, 75] on div at bounding box center [938, 67] width 290 height 24
type input "Wells Fargo"
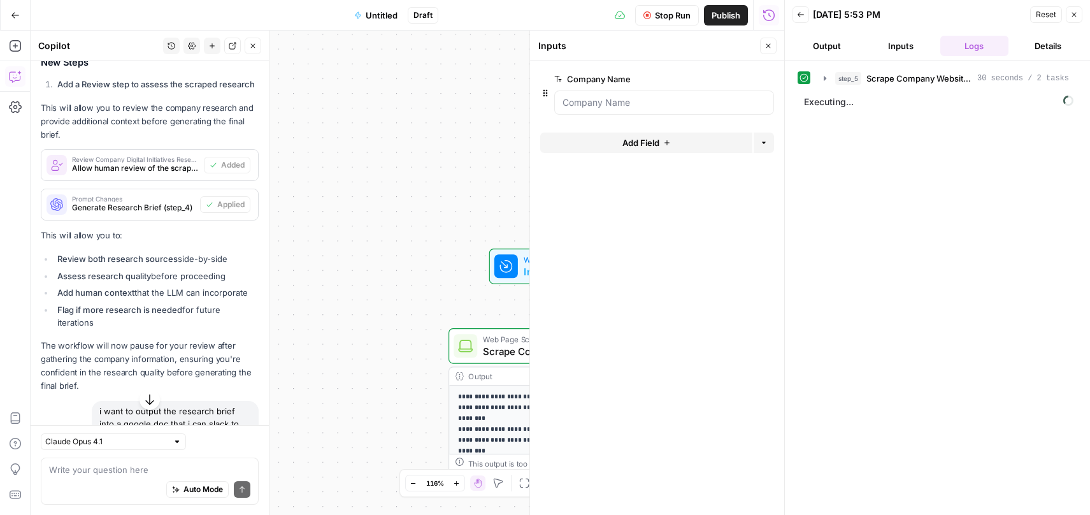
click at [428, 183] on div "**********" at bounding box center [408, 273] width 754 height 484
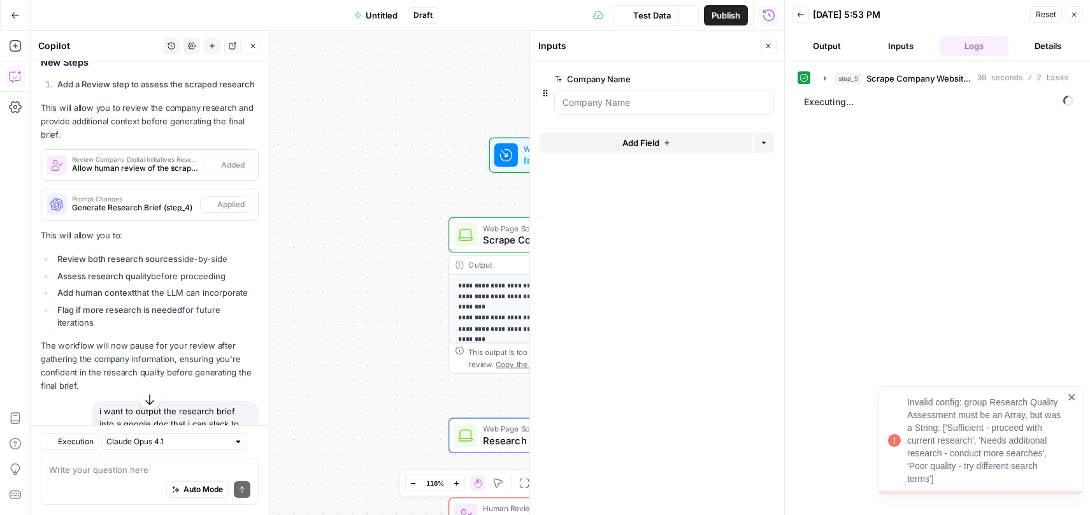
scroll to position [2414, 0]
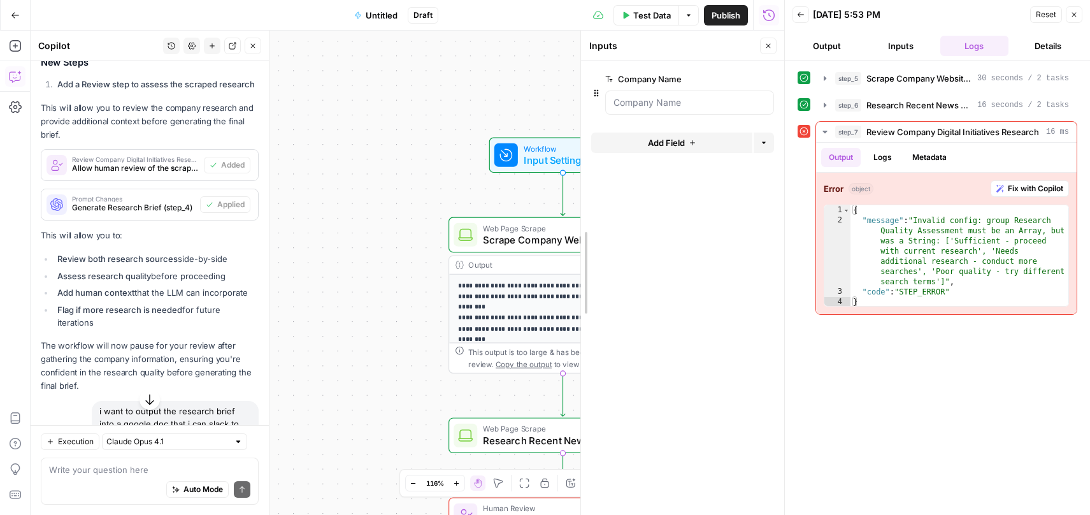
drag, startPoint x: 529, startPoint y: 239, endPoint x: 675, endPoint y: 259, distance: 147.2
drag, startPoint x: 581, startPoint y: 240, endPoint x: 715, endPoint y: 255, distance: 134.7
click at [1017, 189] on span "Fix with Copilot" at bounding box center [1035, 188] width 55 height 11
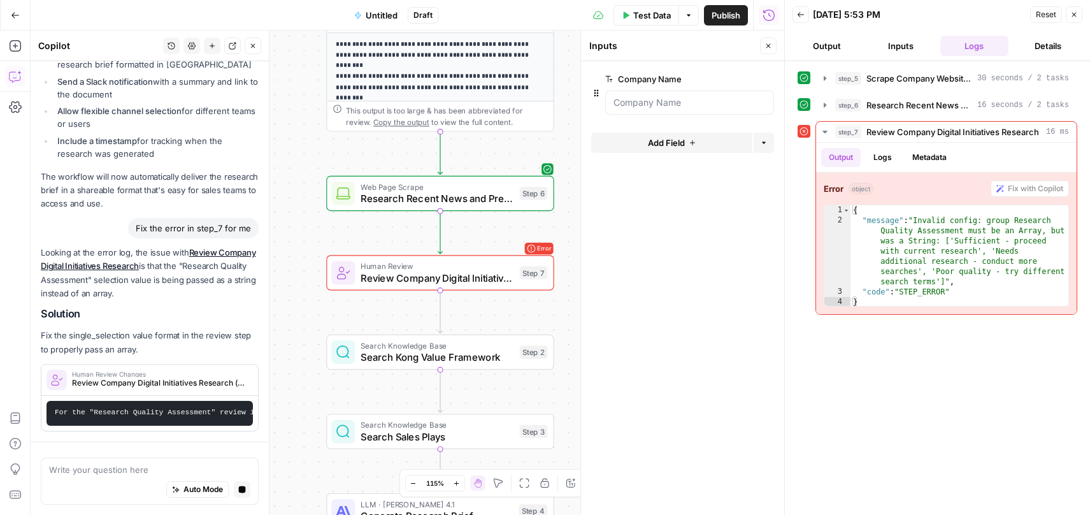
scroll to position [3338, 0]
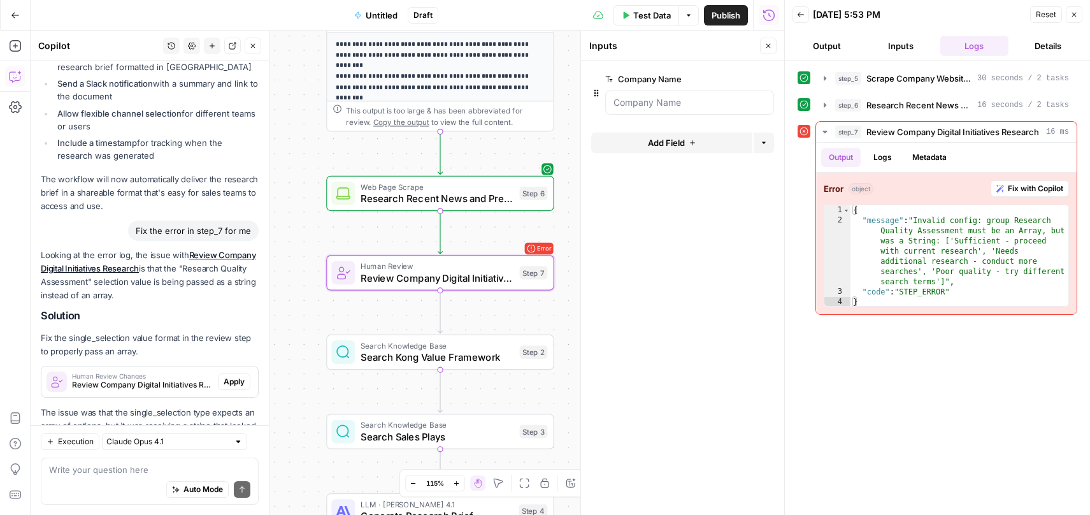
scroll to position [3526, 0]
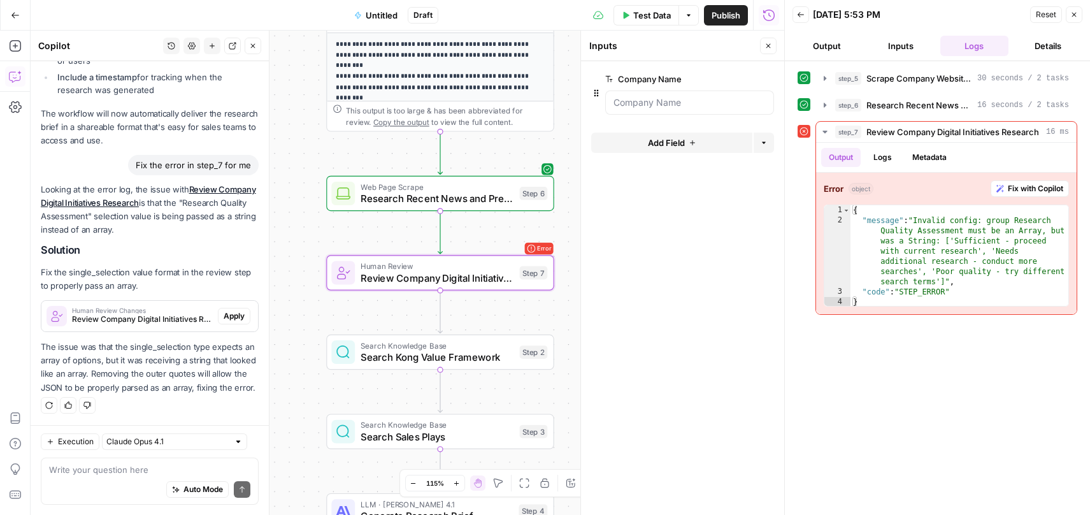
click at [224, 310] on span "Apply" at bounding box center [234, 315] width 21 height 11
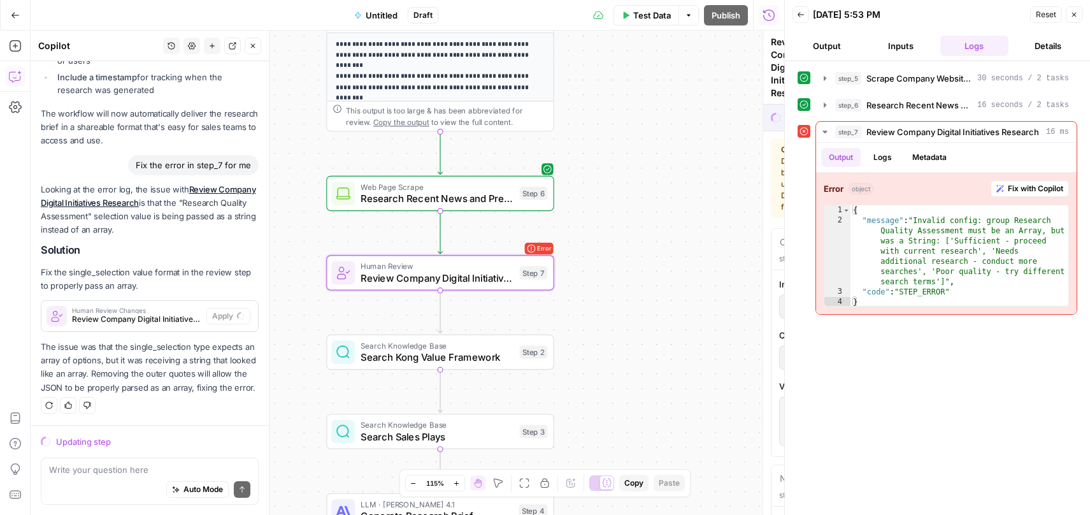
scroll to position [3424, 0]
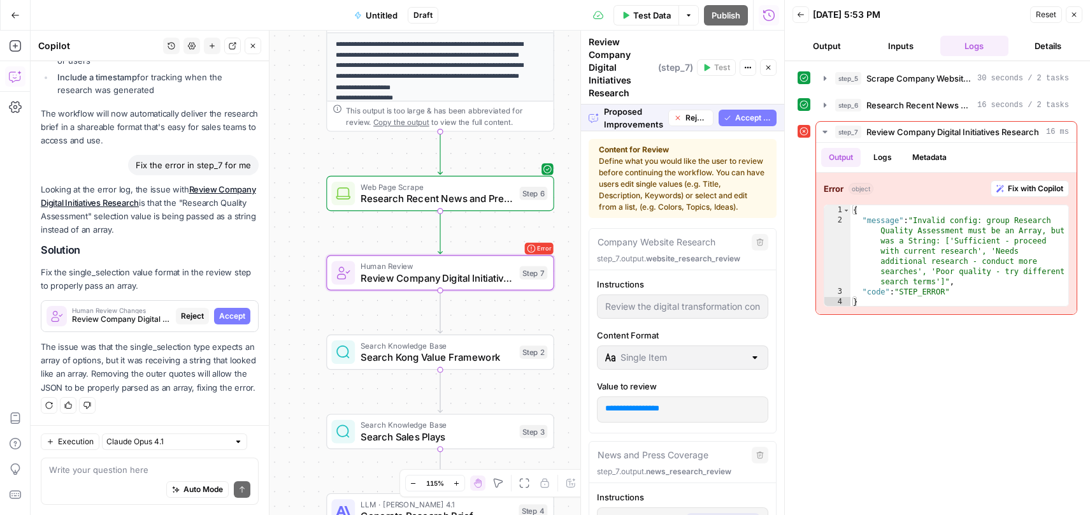
click at [229, 310] on span "Accept" at bounding box center [232, 315] width 26 height 11
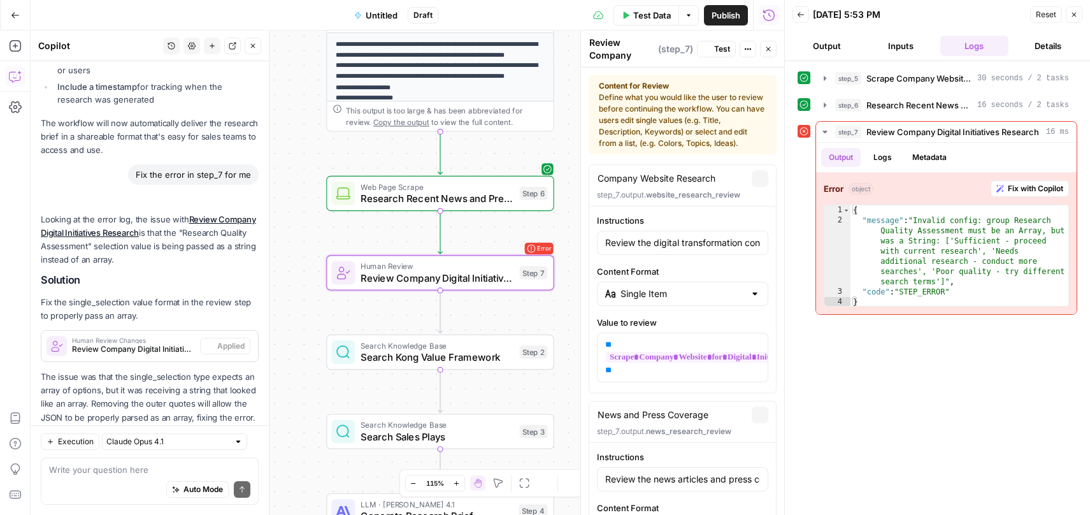
scroll to position [3546, 0]
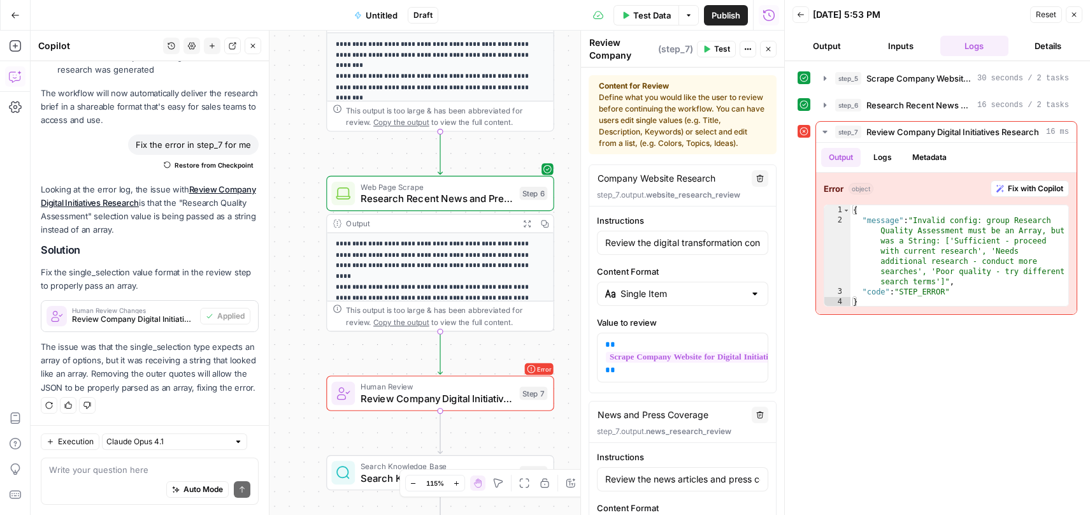
click at [492, 321] on div "This output is too large & has been abbreviated for review. Copy the output to …" at bounding box center [446, 317] width 201 height 24
click at [821, 104] on icon "button" at bounding box center [825, 105] width 10 height 10
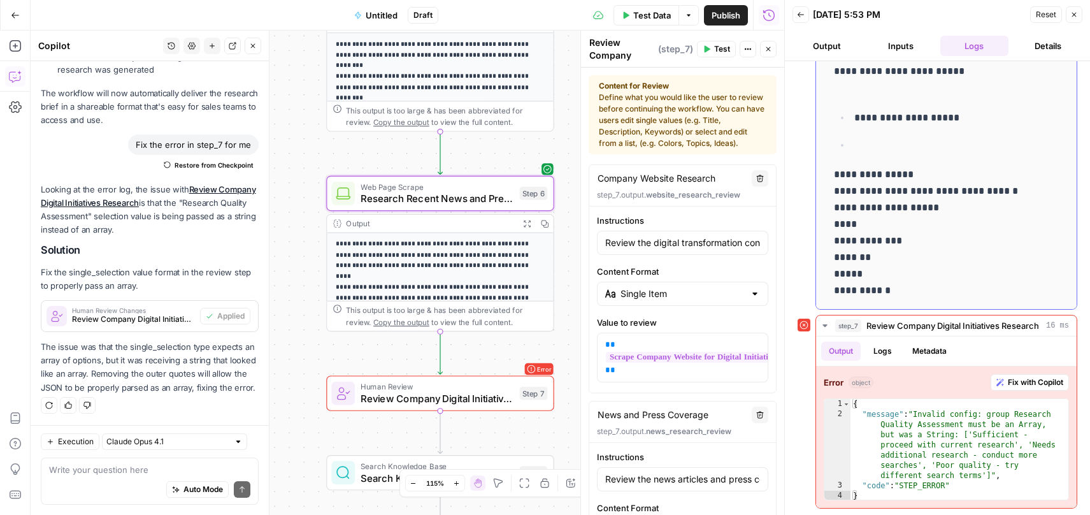
scroll to position [0, 0]
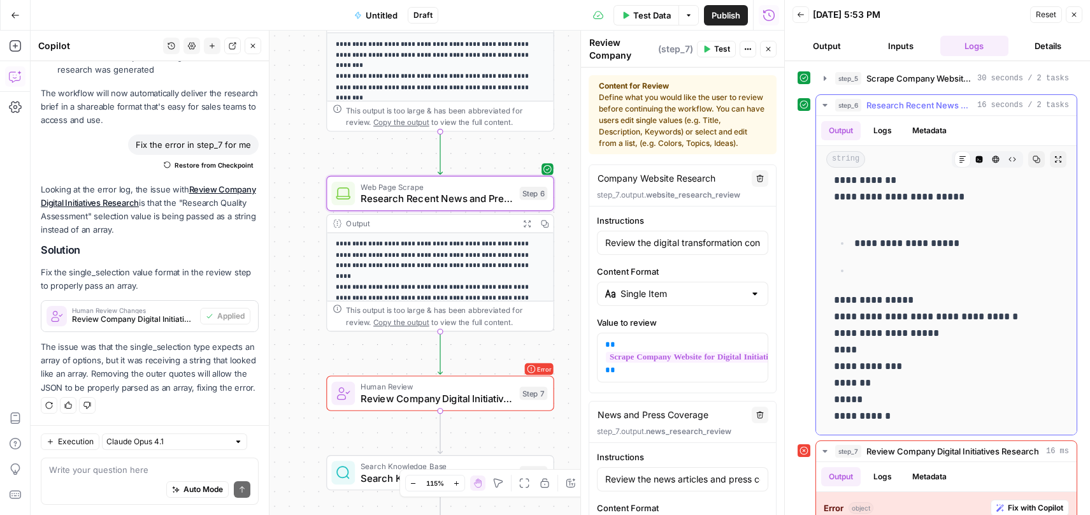
click at [824, 105] on icon "button" at bounding box center [824, 105] width 4 height 3
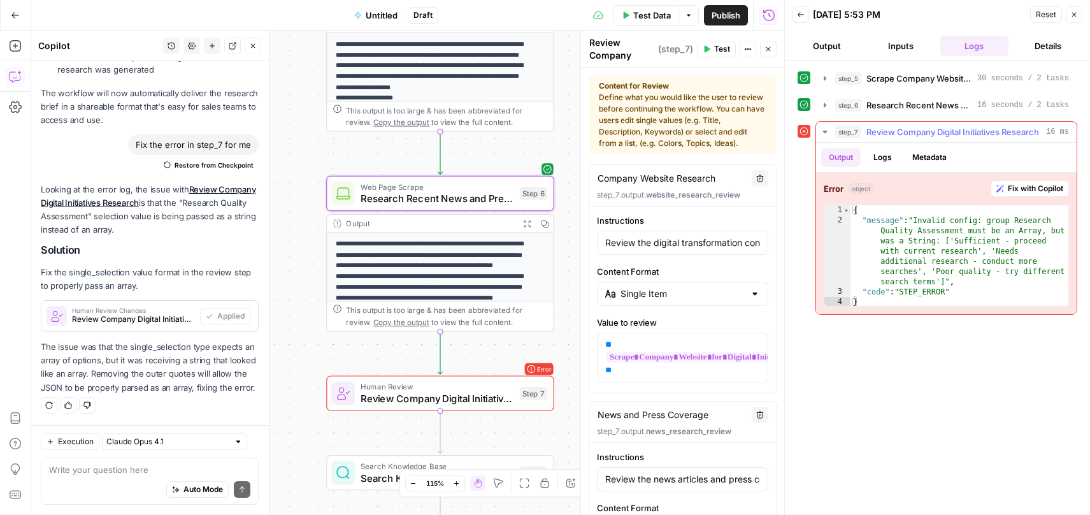
click at [824, 131] on icon "button" at bounding box center [824, 132] width 4 height 3
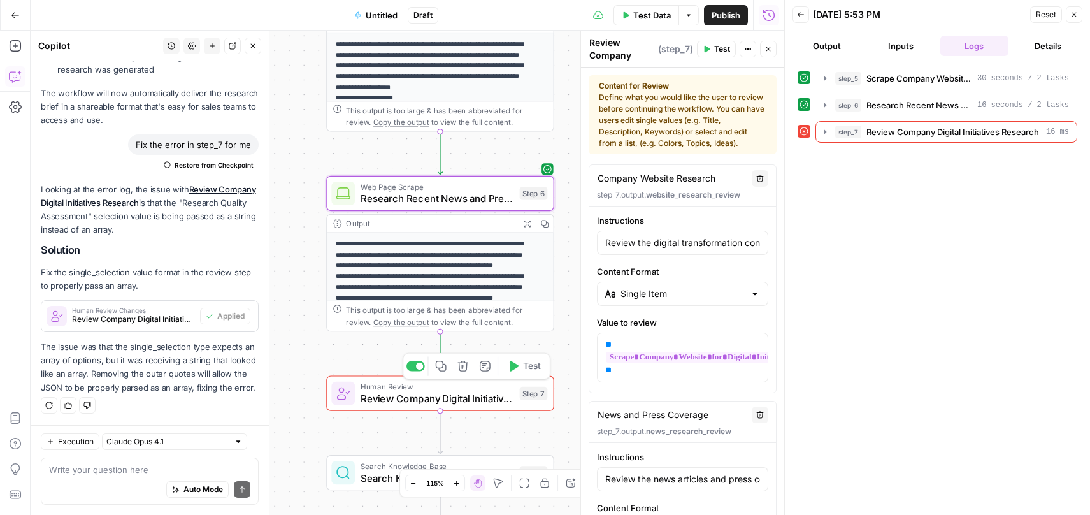
click at [545, 368] on button "Test" at bounding box center [523, 365] width 45 height 19
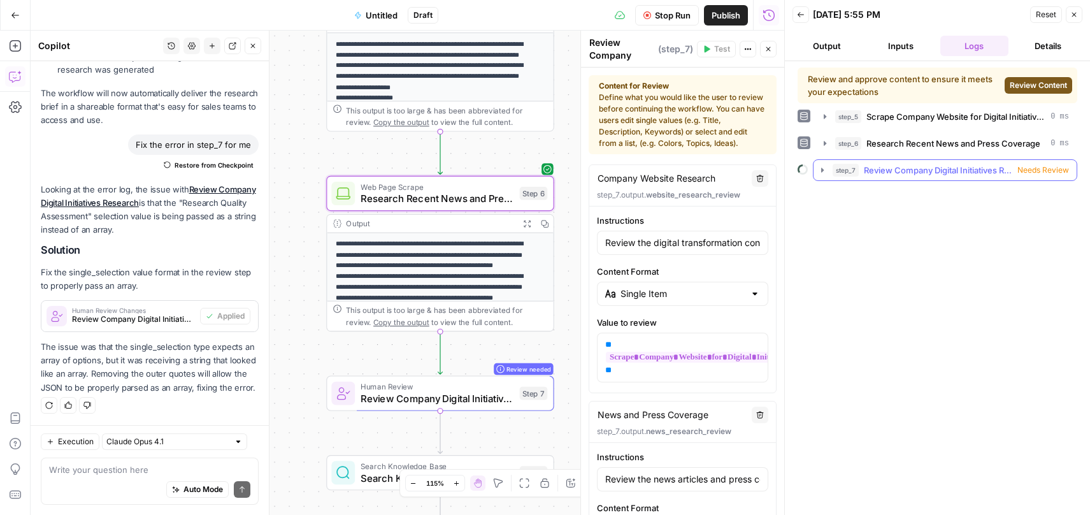
click at [821, 171] on icon "button" at bounding box center [822, 170] width 3 height 4
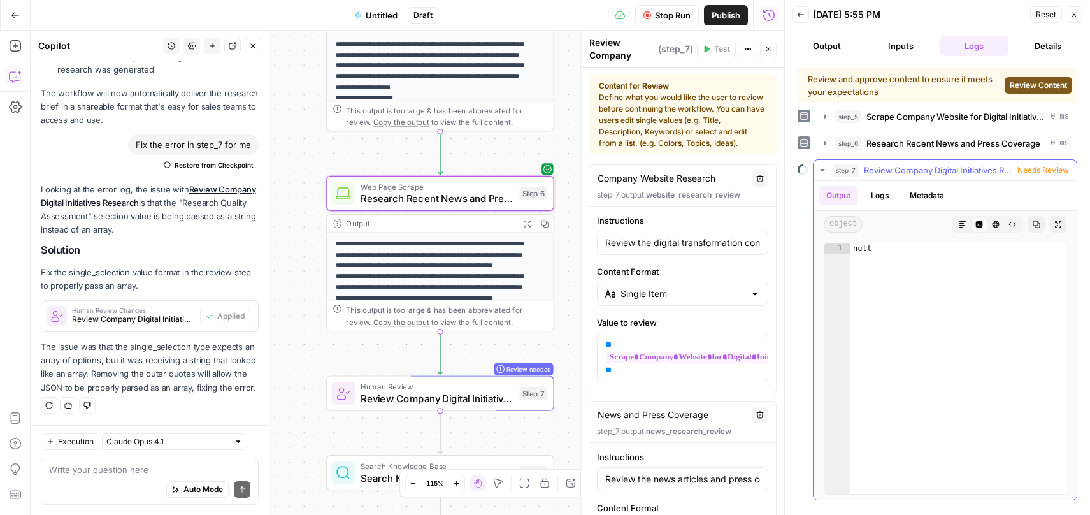
click at [884, 196] on button "Logs" at bounding box center [880, 195] width 34 height 19
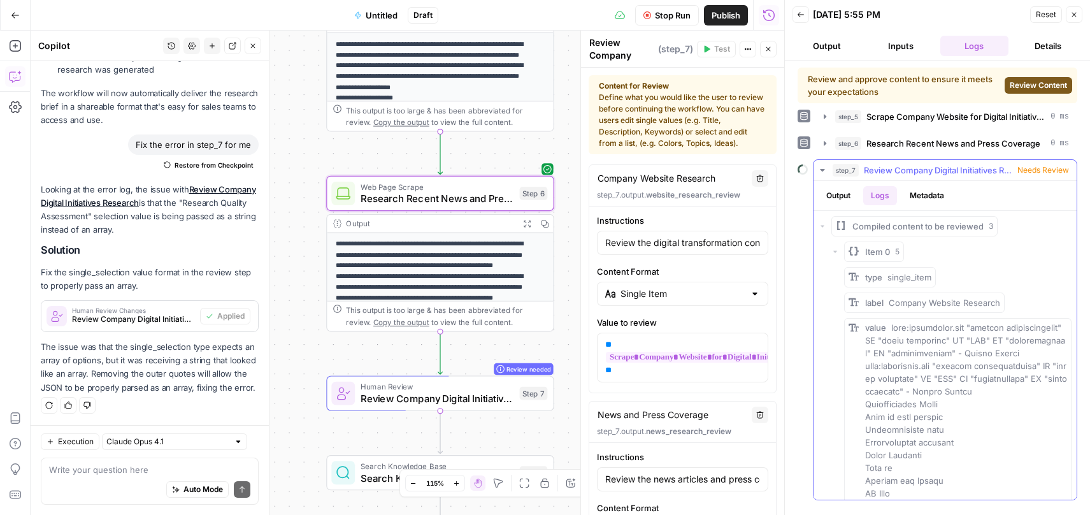
click at [943, 194] on button "Metadata" at bounding box center [927, 195] width 50 height 19
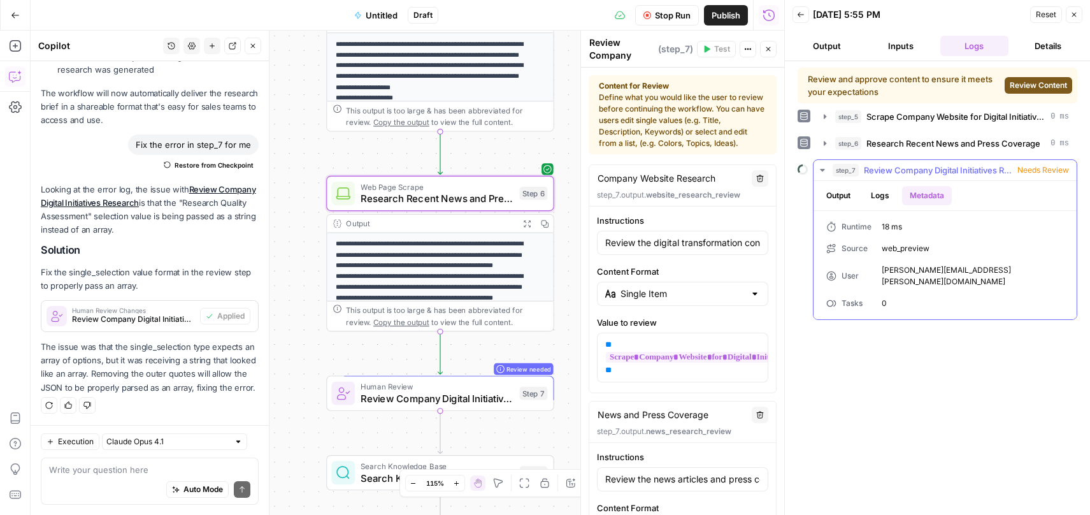
click at [824, 169] on icon "button" at bounding box center [822, 170] width 4 height 3
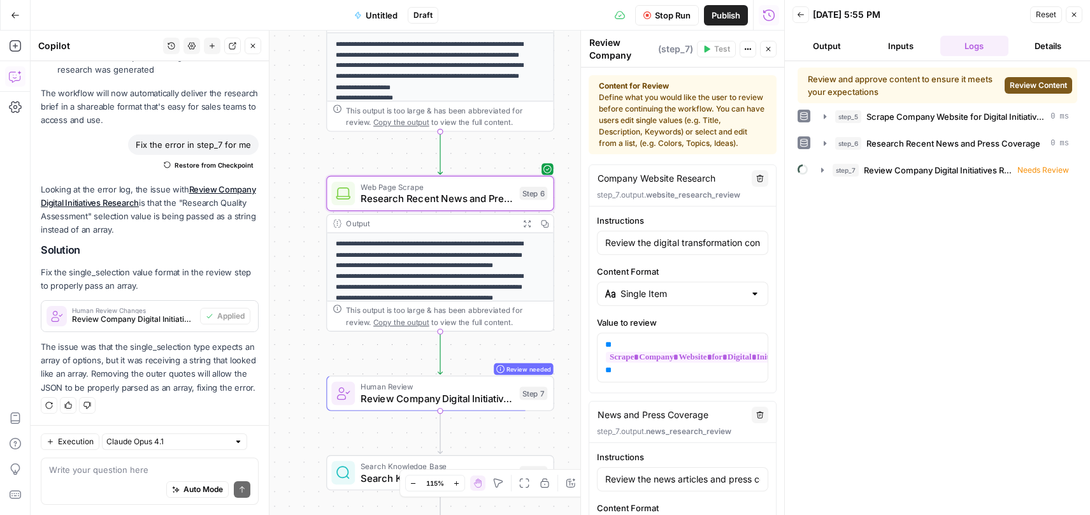
click at [1030, 82] on span "Review Content" at bounding box center [1038, 85] width 57 height 11
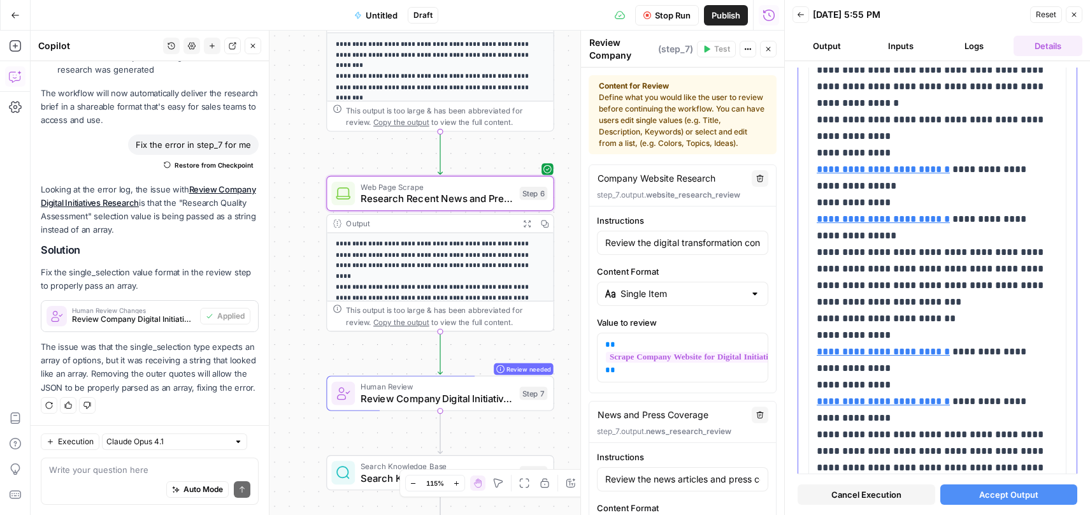
scroll to position [1651, 0]
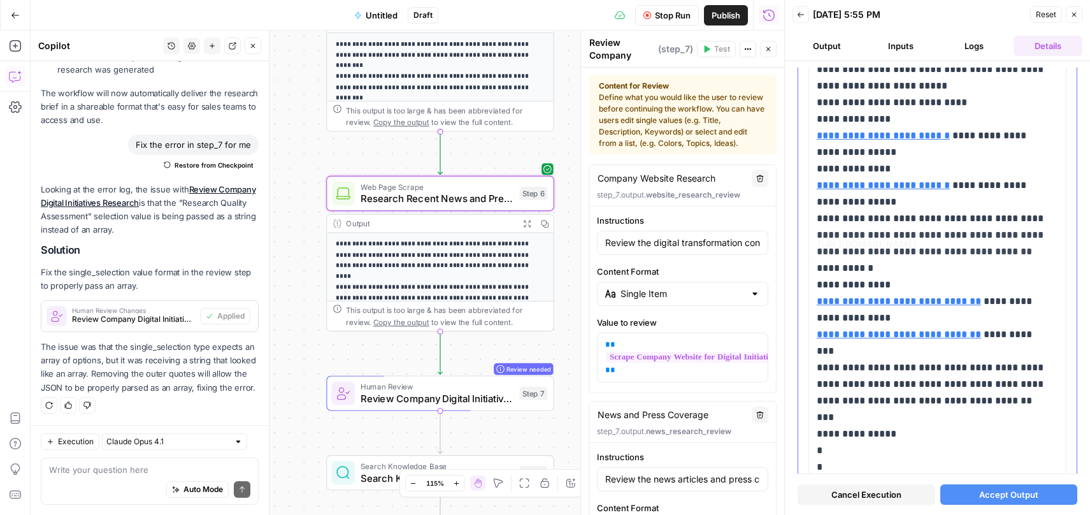
type input "https://developer.wellsfargo.com"
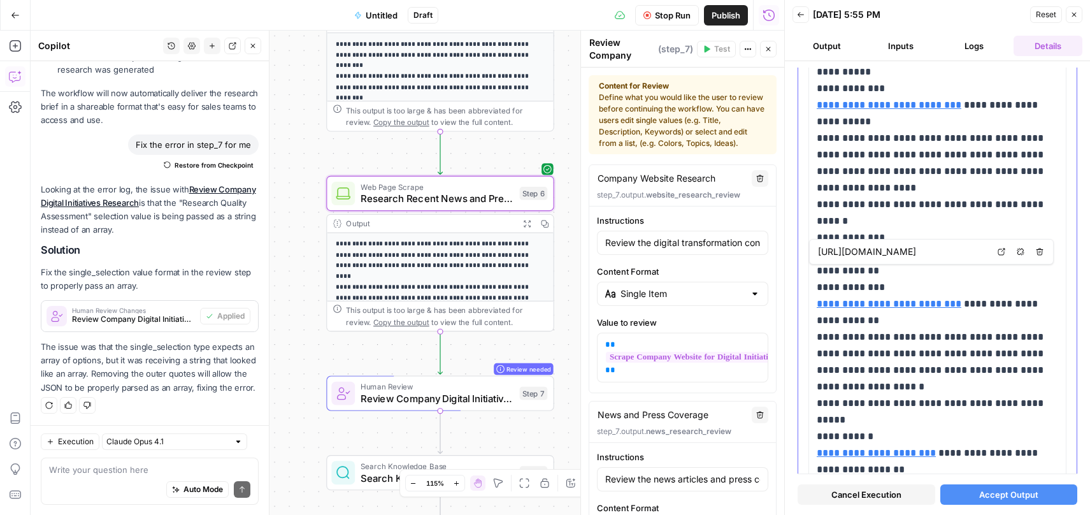
scroll to position [4938, 0]
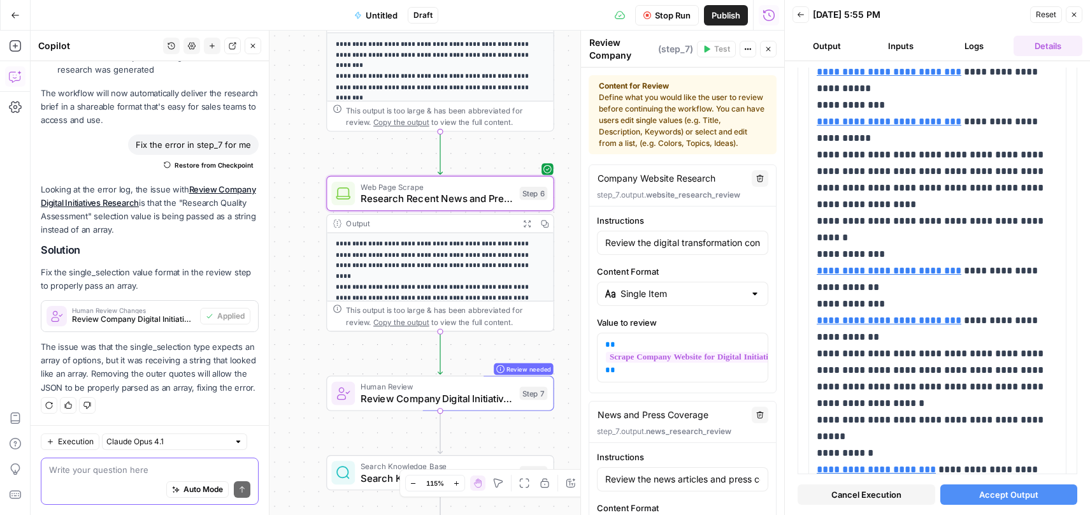
click at [120, 468] on textarea at bounding box center [149, 469] width 201 height 13
type textarea "t"
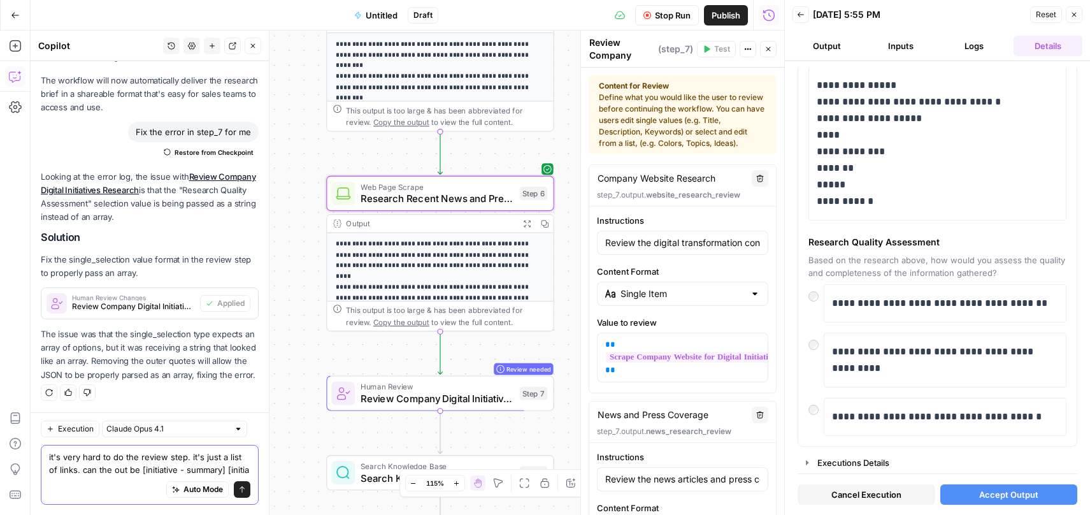
scroll to position [3571, 0]
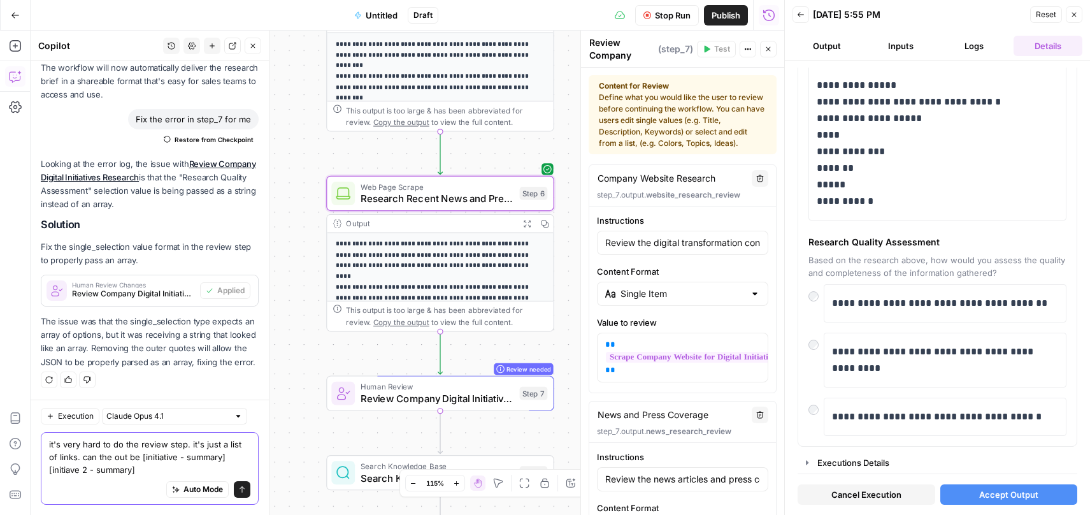
type textarea "it's very hard to do the review step. it's just a list of links. can the out be…"
click at [238, 492] on icon "submit" at bounding box center [242, 489] width 8 height 8
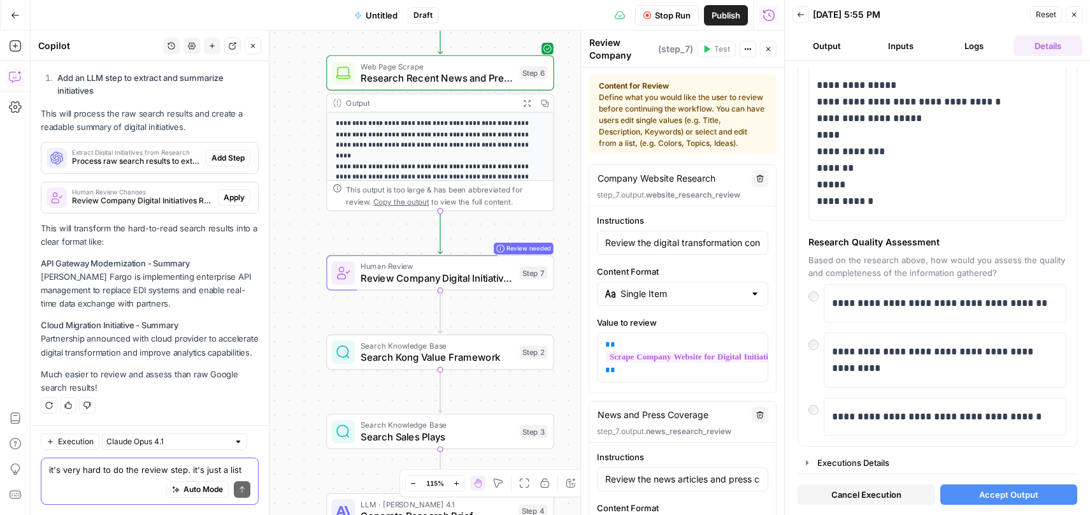
scroll to position [4054, 0]
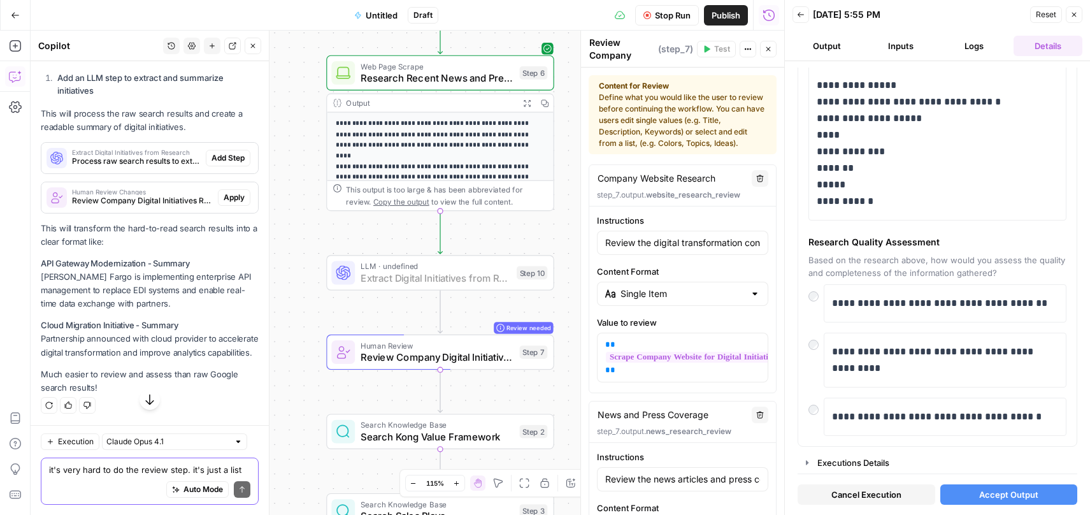
click at [219, 164] on span "Add Step" at bounding box center [228, 157] width 33 height 11
type textarea "Research Quality Assessment"
type input "Based on the research above, how would you assess the quality and completeness …"
type input "Single Selection (Radio List)"
type textarea "Research Quality Assessment"
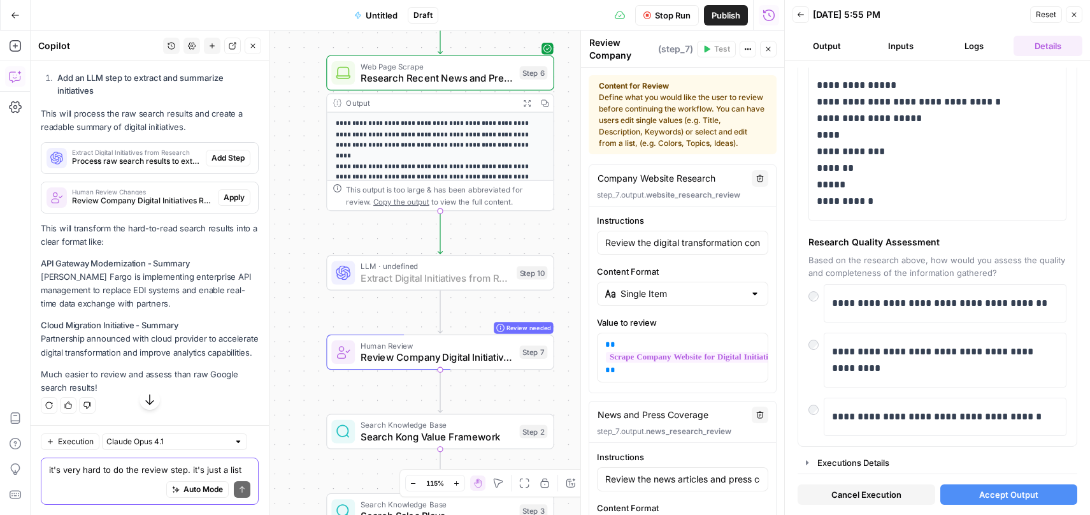
type input "Based on the research above, how would you assess the quality and completeness …"
type input "Single Selection (Radio List)"
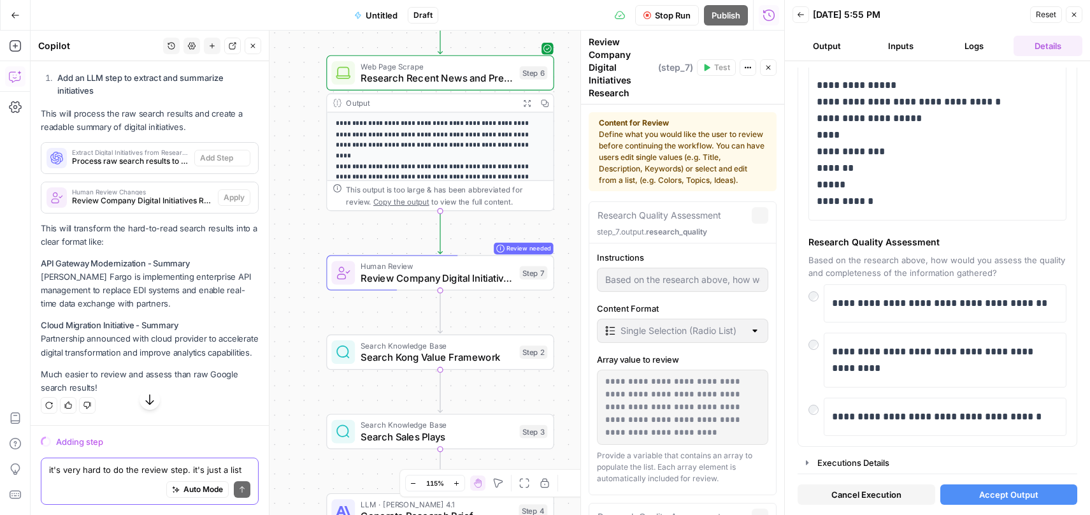
scroll to position [3932, 0]
click at [664, 12] on span "Stop Run" at bounding box center [673, 15] width 36 height 13
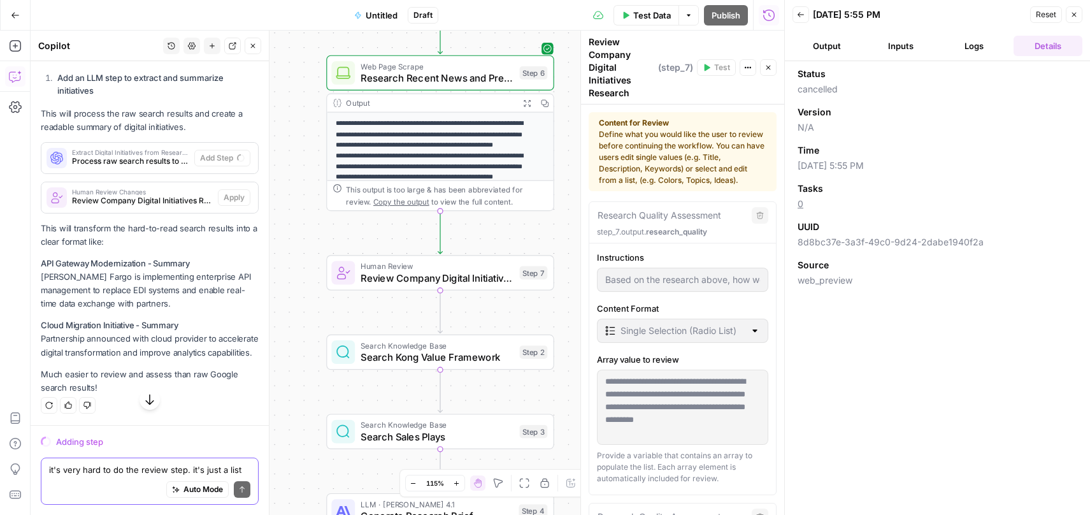
scroll to position [3994, 0]
click at [71, 406] on icon "button" at bounding box center [68, 404] width 7 height 7
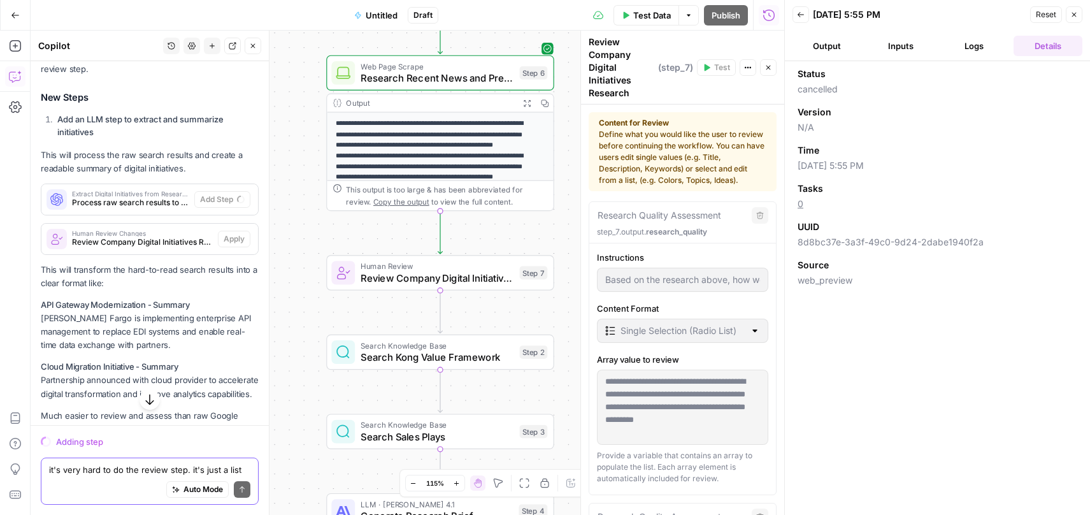
scroll to position [3886, 0]
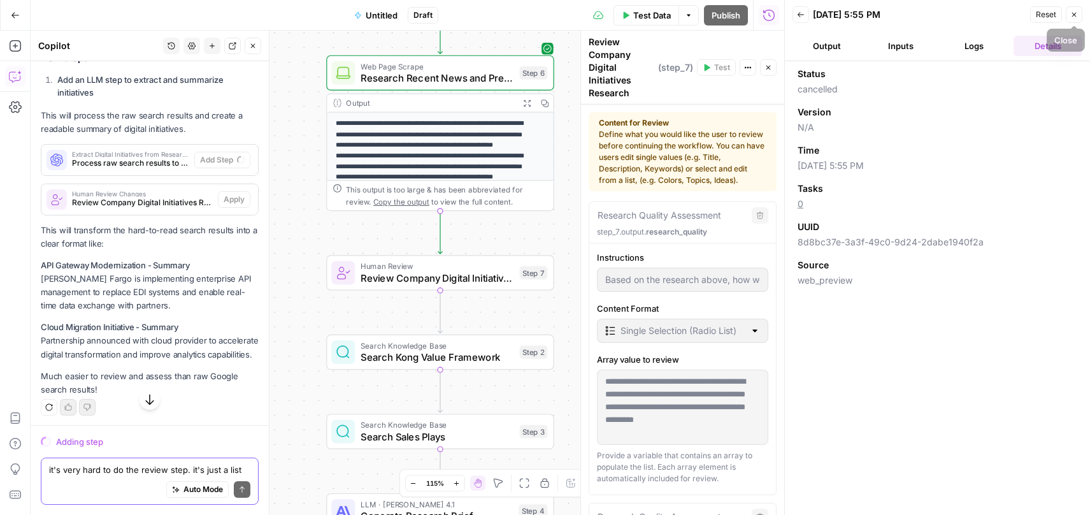
click at [1073, 12] on icon "button" at bounding box center [1074, 15] width 8 height 8
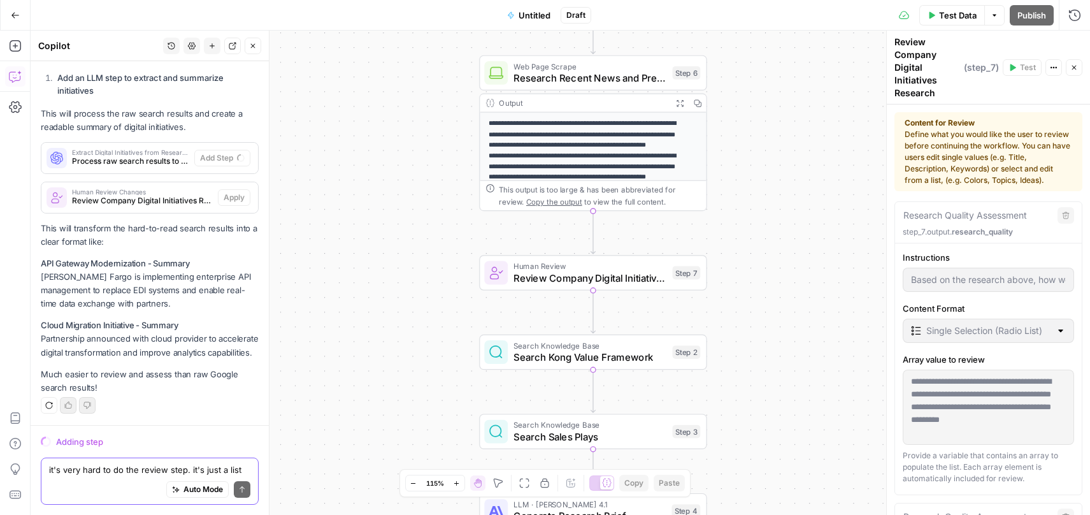
scroll to position [3865, 0]
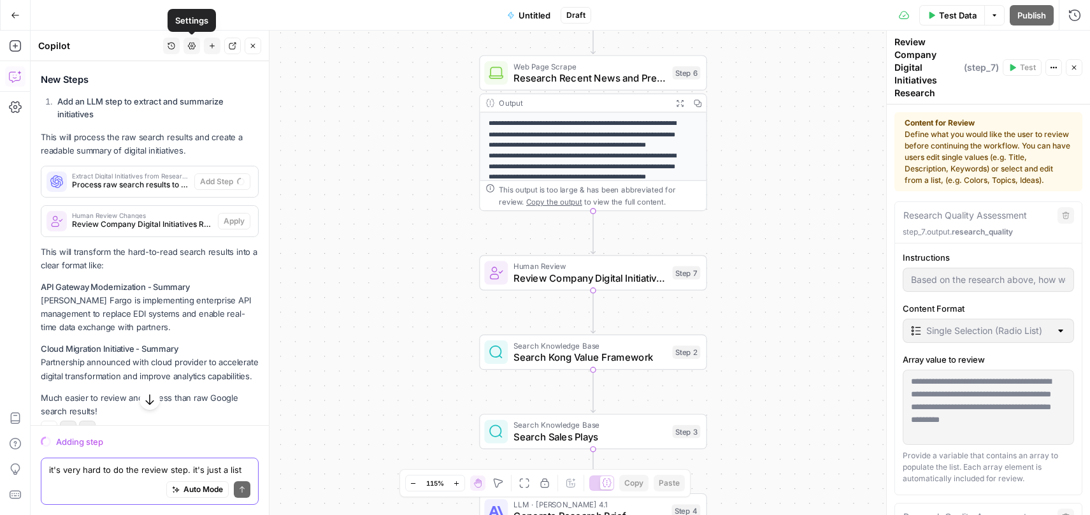
click at [193, 48] on icon "button" at bounding box center [192, 46] width 8 height 8
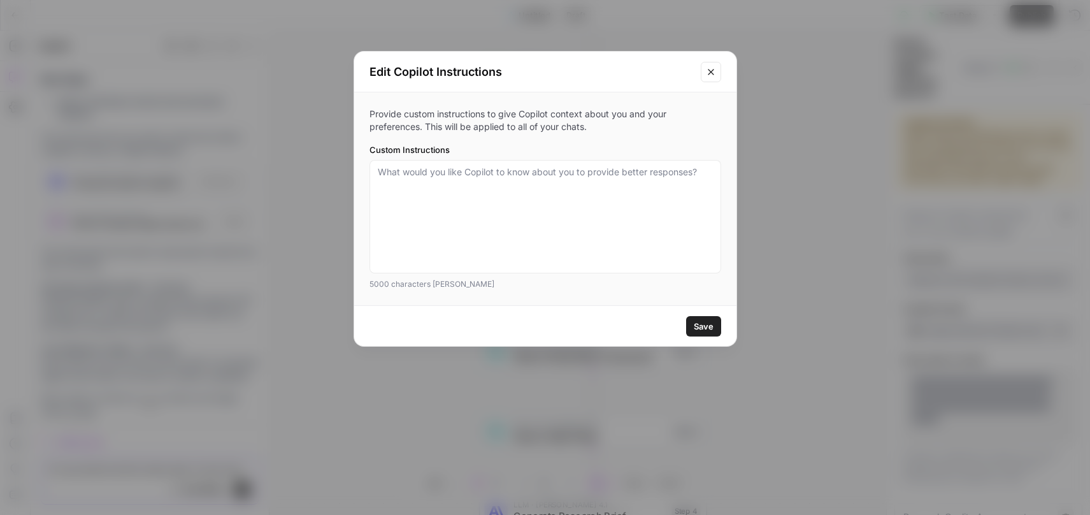
click at [713, 71] on icon "Close modal" at bounding box center [711, 72] width 10 height 10
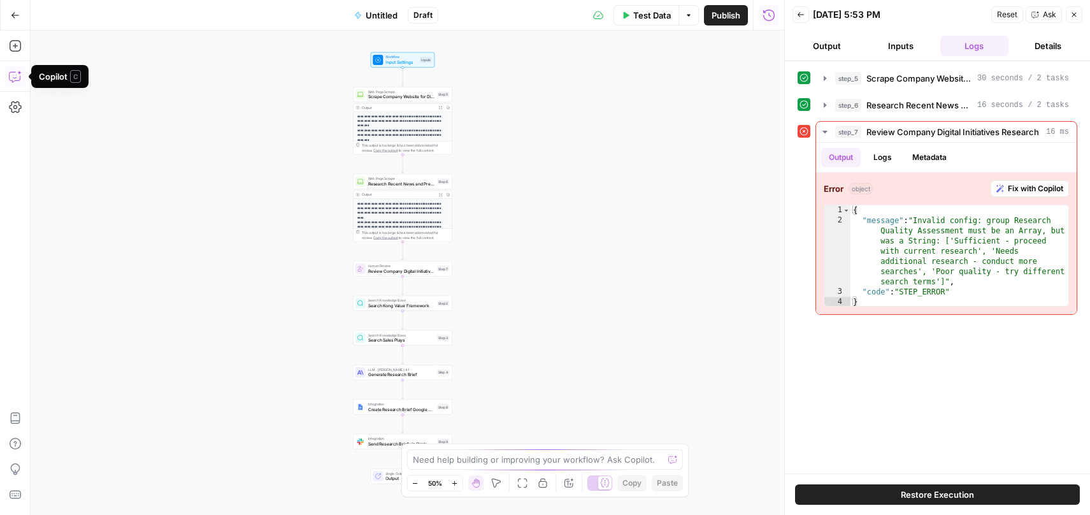
click at [17, 77] on icon "button" at bounding box center [15, 76] width 13 height 13
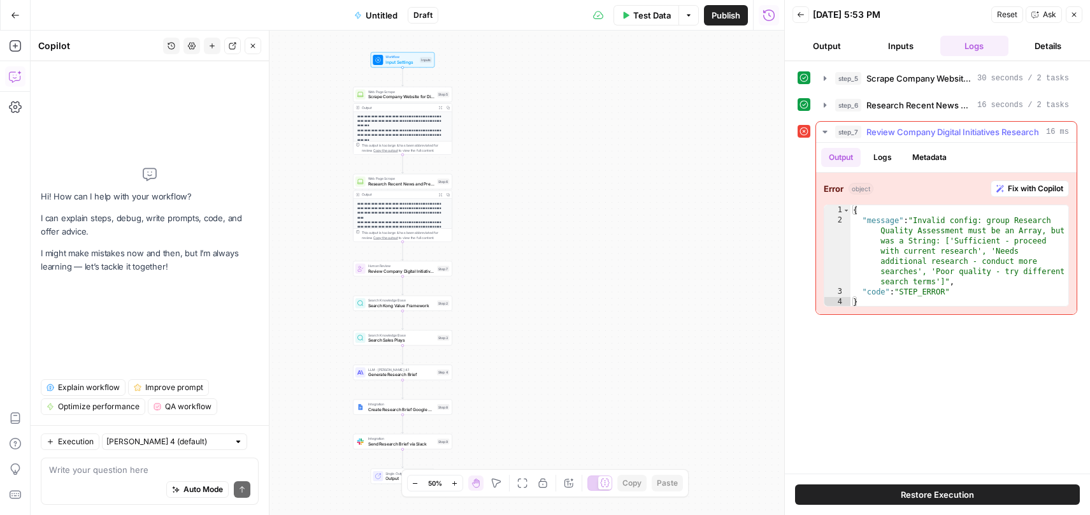
click at [1024, 190] on span "Fix with Copilot" at bounding box center [1035, 188] width 55 height 11
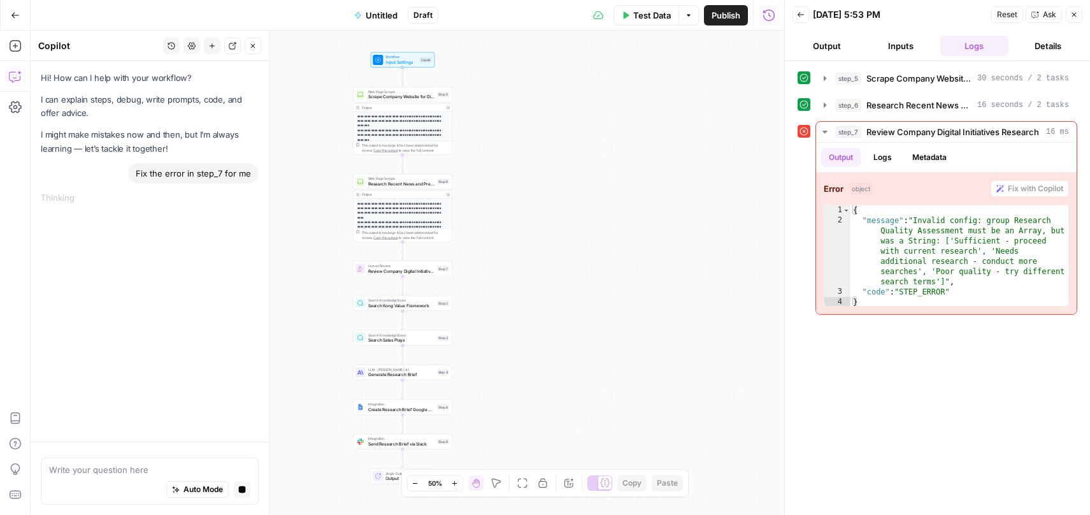
click at [186, 108] on p "I can explain steps, debug, write prompts, code, and offer advice." at bounding box center [150, 106] width 218 height 27
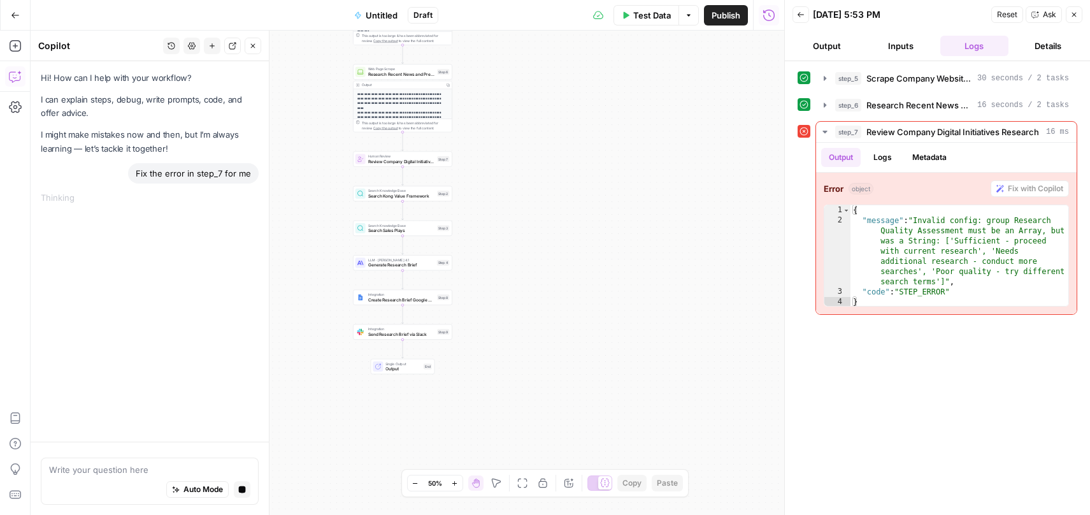
click at [450, 484] on button "Zoom In" at bounding box center [454, 482] width 15 height 15
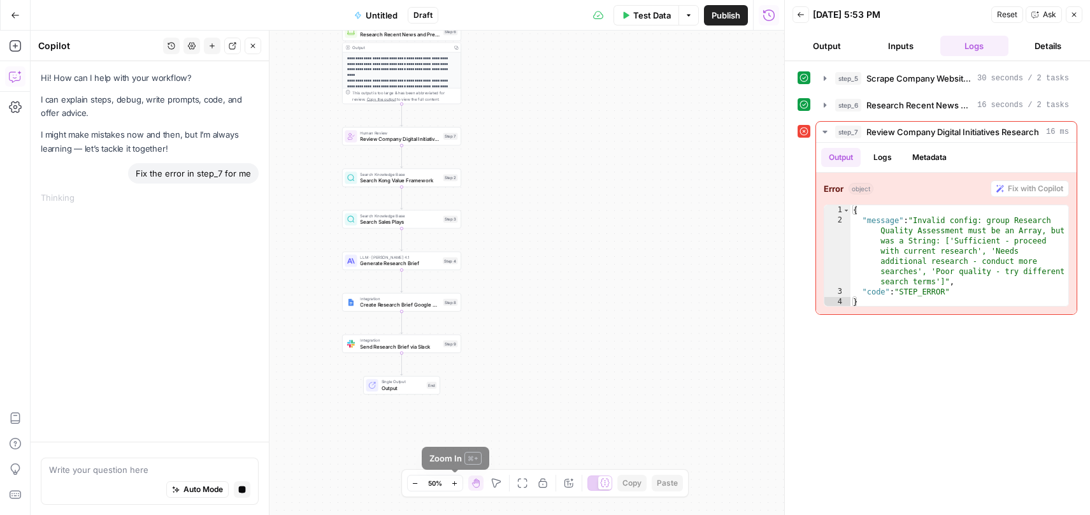
click at [451, 484] on icon "button" at bounding box center [454, 483] width 7 height 7
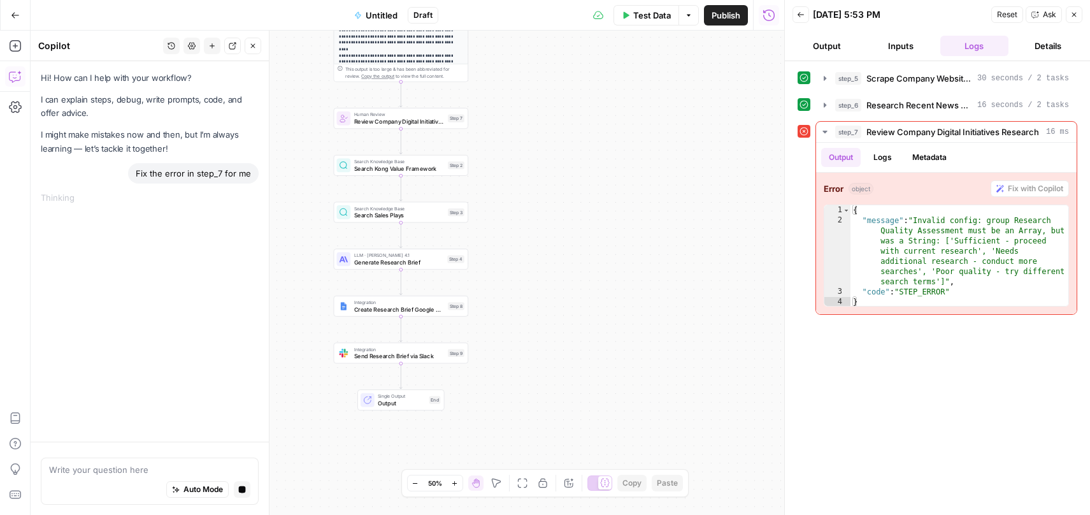
click at [451, 484] on icon "button" at bounding box center [454, 483] width 7 height 7
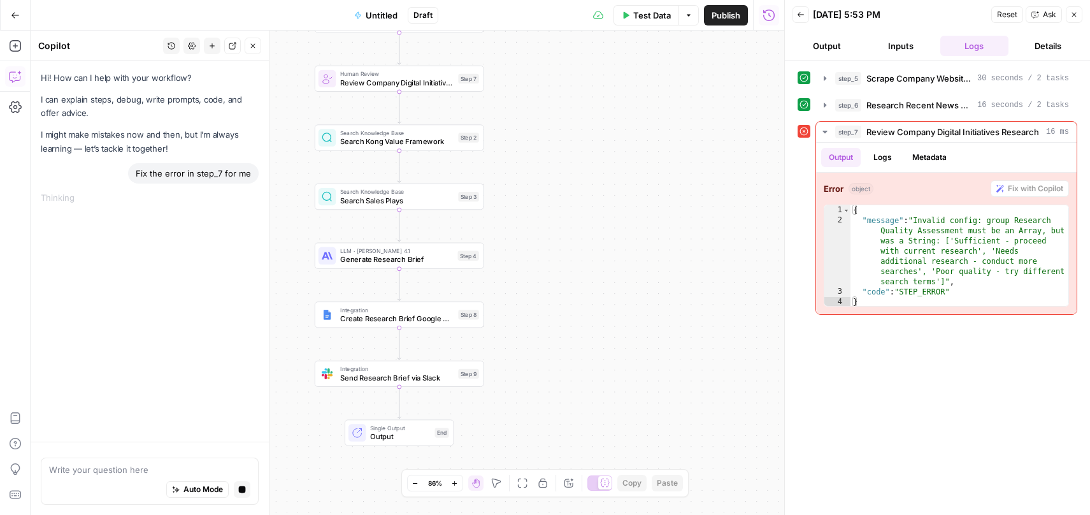
click at [451, 484] on icon "button" at bounding box center [454, 483] width 7 height 7
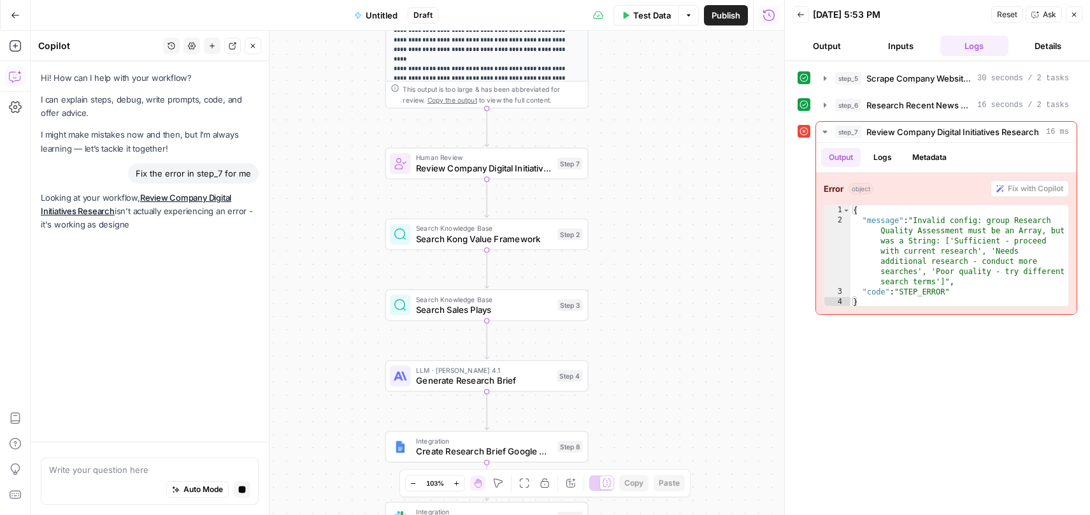
drag, startPoint x: 536, startPoint y: 216, endPoint x: 624, endPoint y: 340, distance: 152.0
click at [624, 340] on div "**********" at bounding box center [408, 273] width 754 height 484
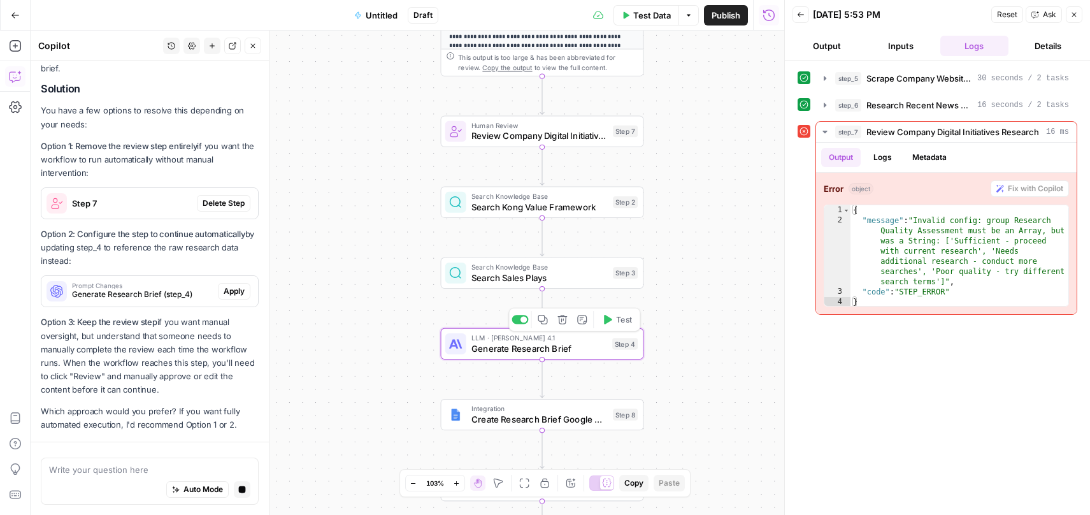
scroll to position [315, 0]
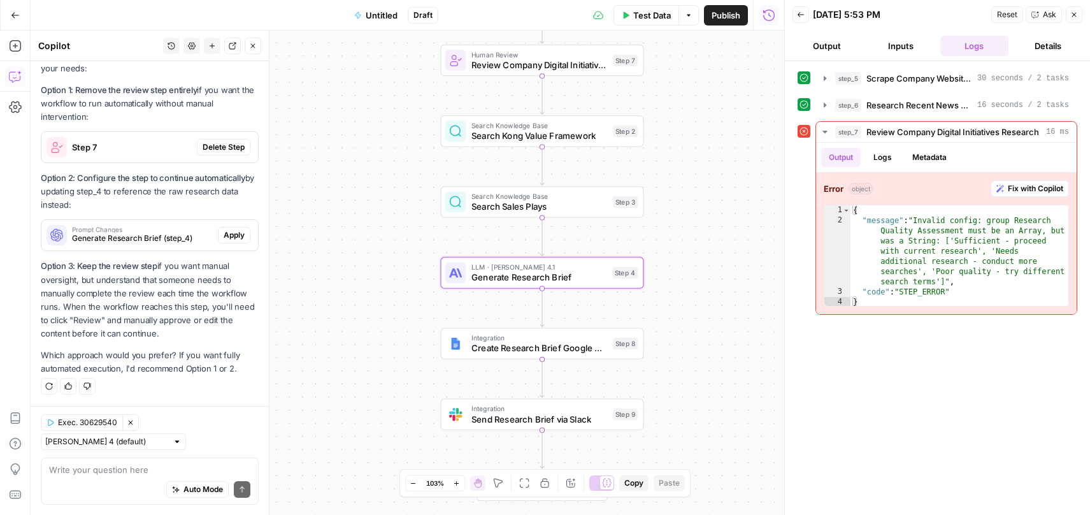
click at [224, 234] on span "Apply" at bounding box center [234, 234] width 21 height 11
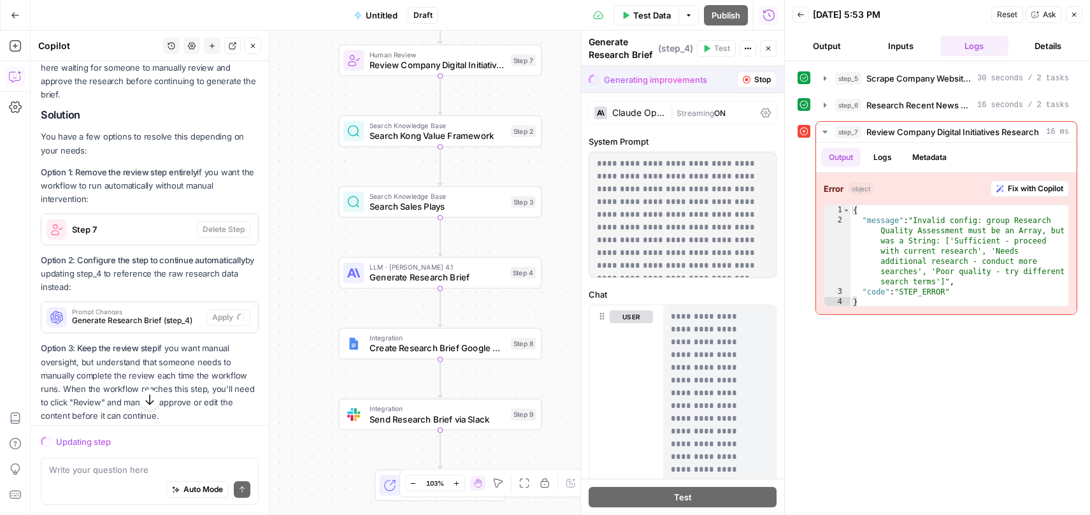
scroll to position [296, 0]
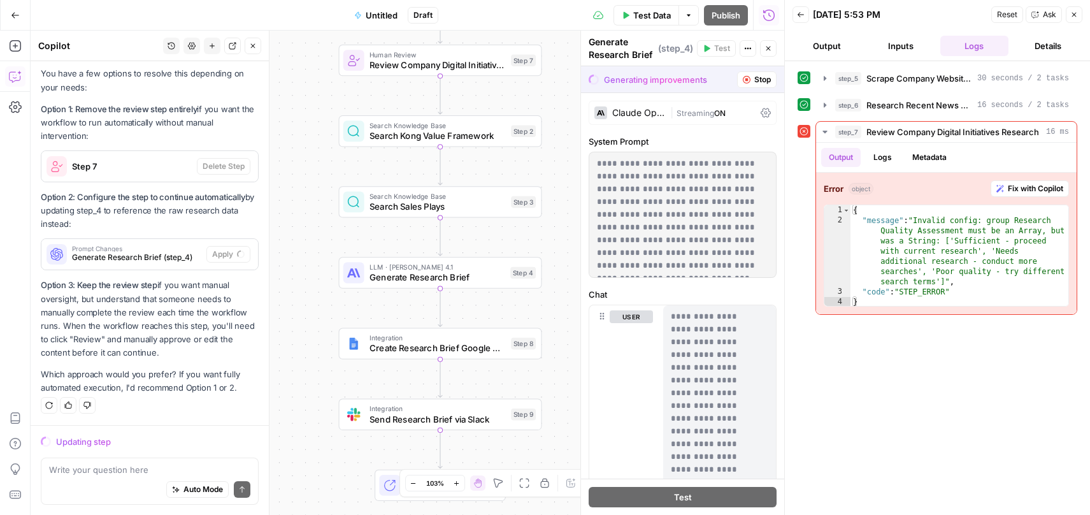
click at [111, 476] on div "Auto Mode Send" at bounding box center [149, 490] width 201 height 28
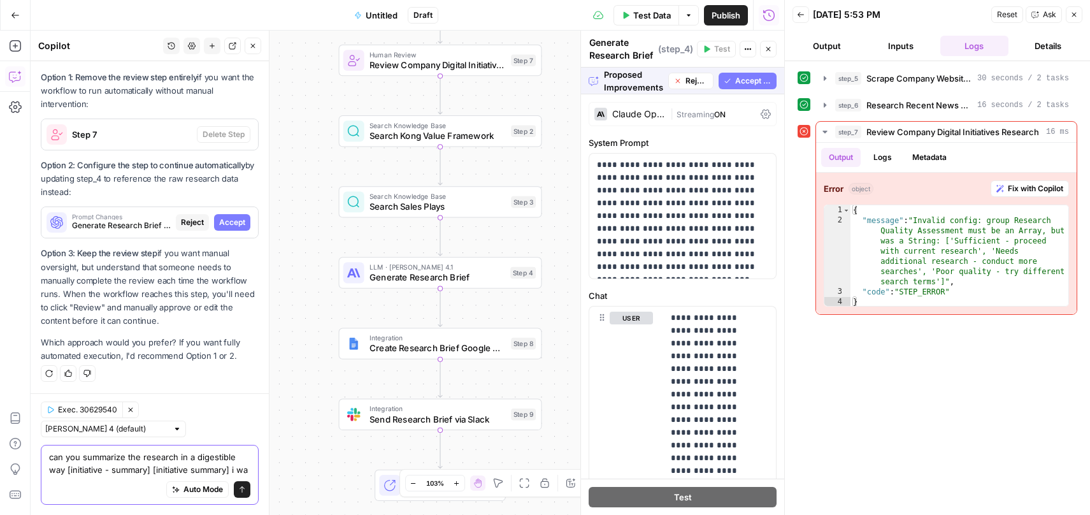
scroll to position [340, 0]
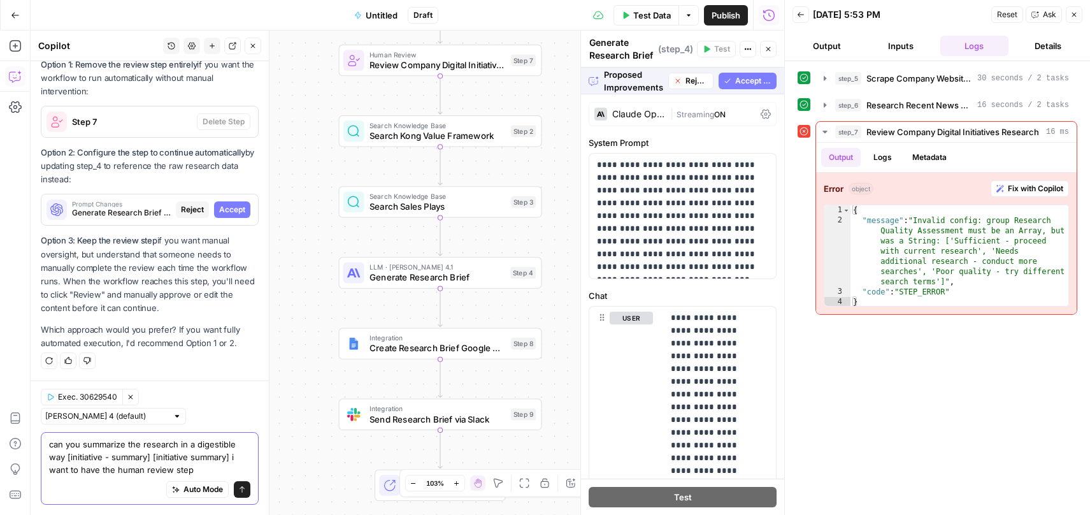
type textarea "can you summarize the research in a digestible way [initiative - summary] [init…"
click at [240, 488] on icon "submit" at bounding box center [242, 489] width 5 height 6
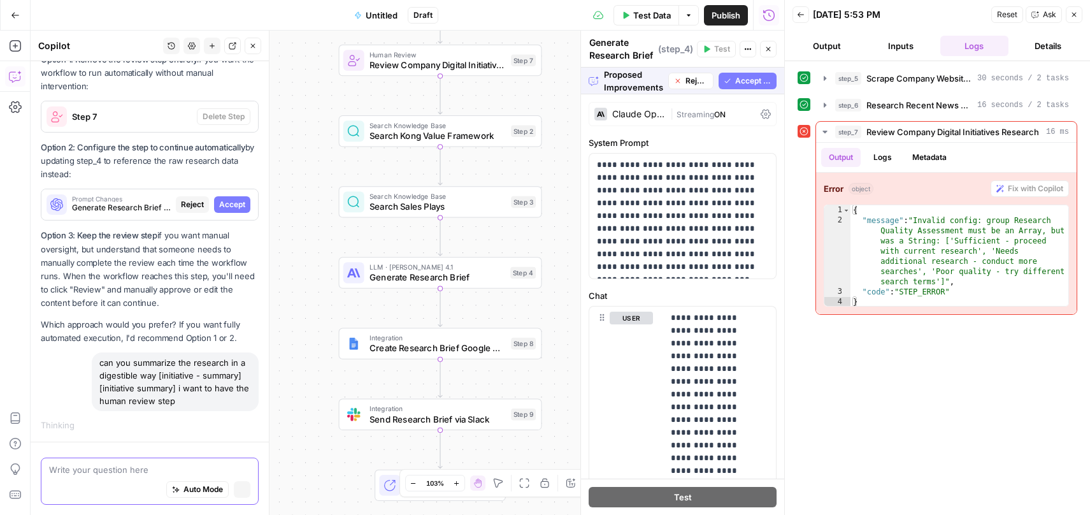
scroll to position [345, 0]
click at [226, 203] on span "Accept" at bounding box center [232, 202] width 26 height 11
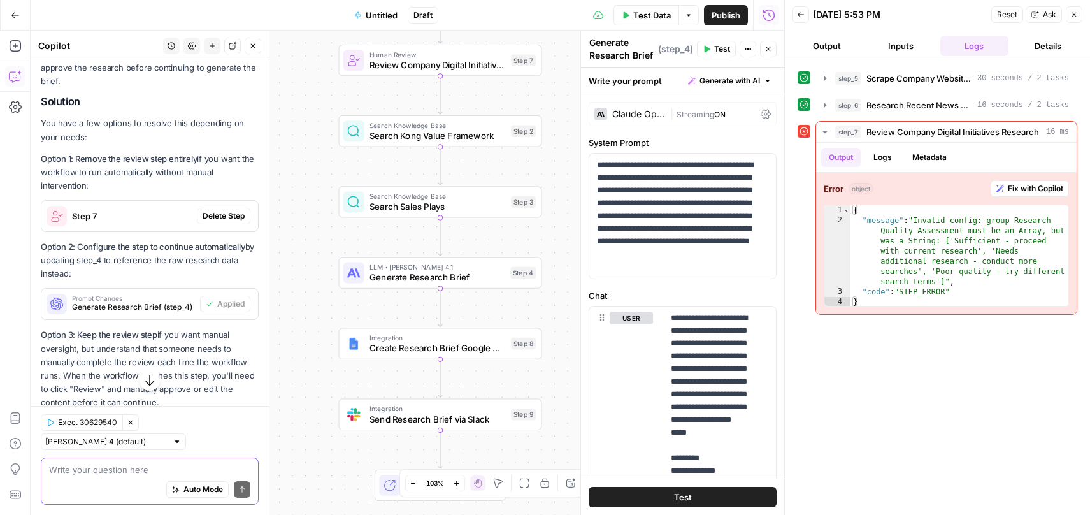
scroll to position [668, 0]
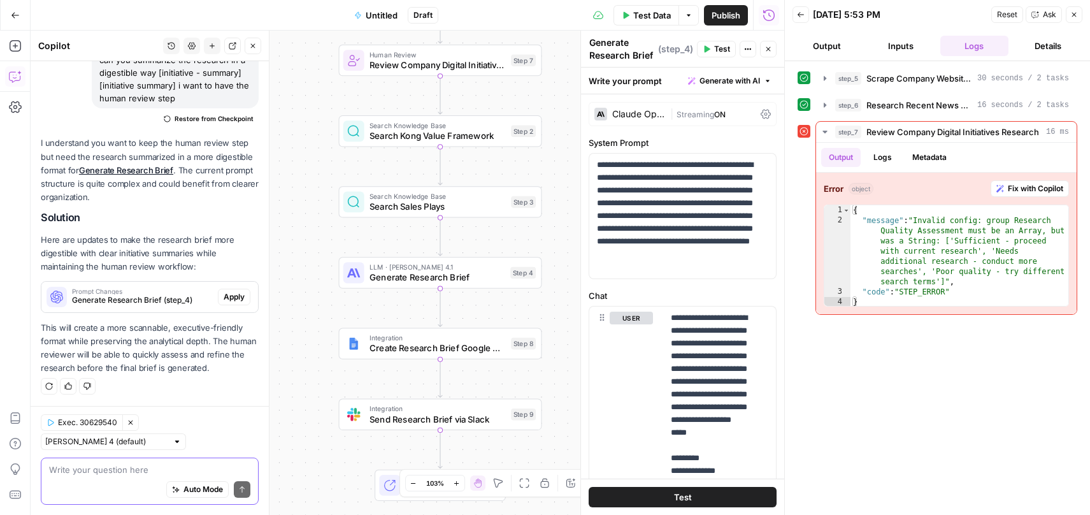
click at [89, 384] on icon "button" at bounding box center [87, 386] width 8 height 8
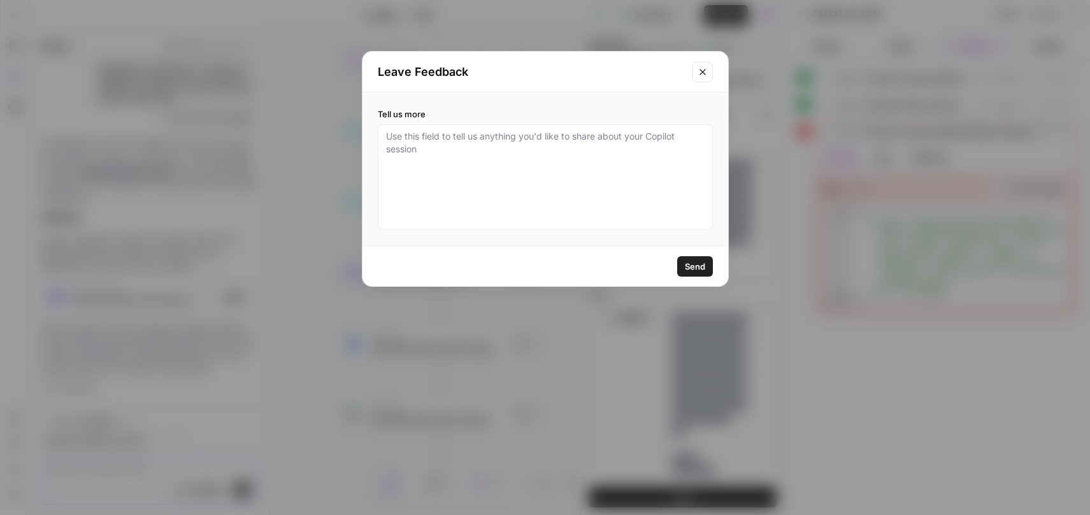
click at [698, 266] on span "Send" at bounding box center [695, 266] width 20 height 13
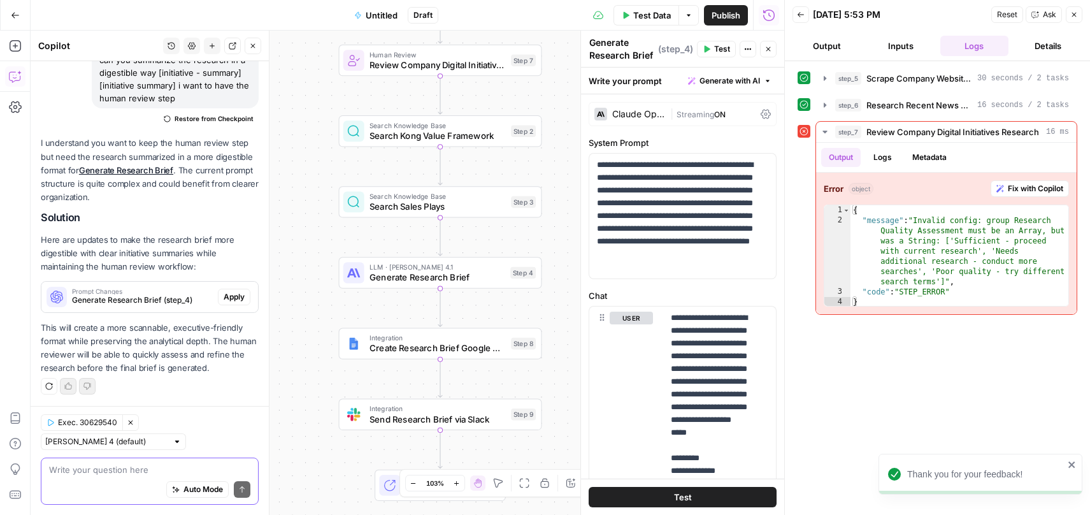
scroll to position [622, 0]
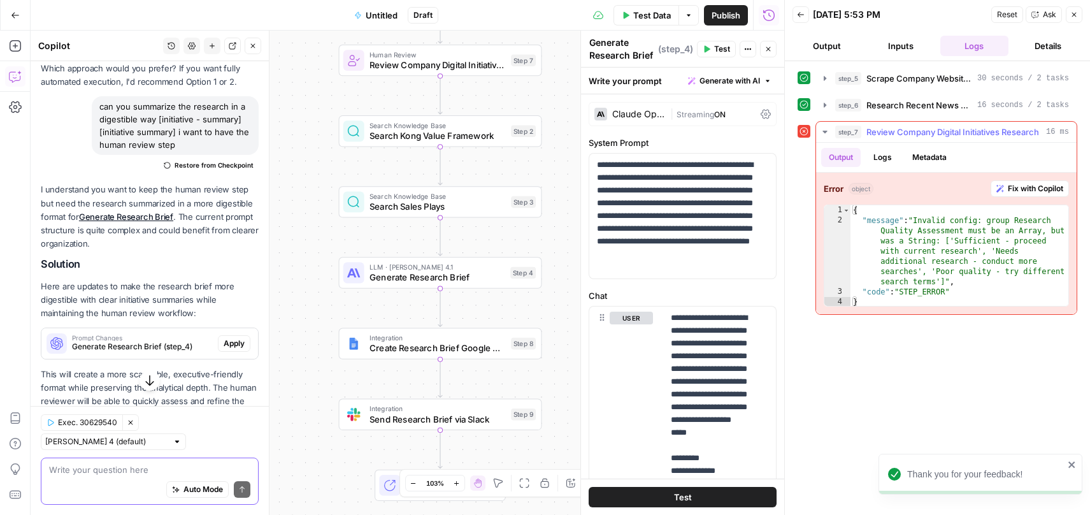
click at [826, 129] on icon "button" at bounding box center [825, 132] width 10 height 10
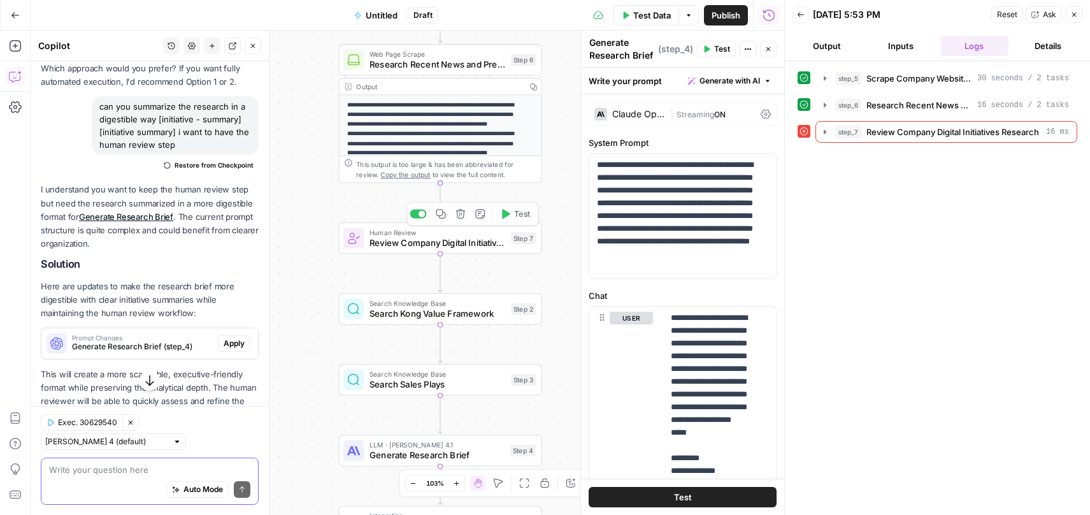
click at [517, 213] on span "Test" at bounding box center [522, 214] width 16 height 12
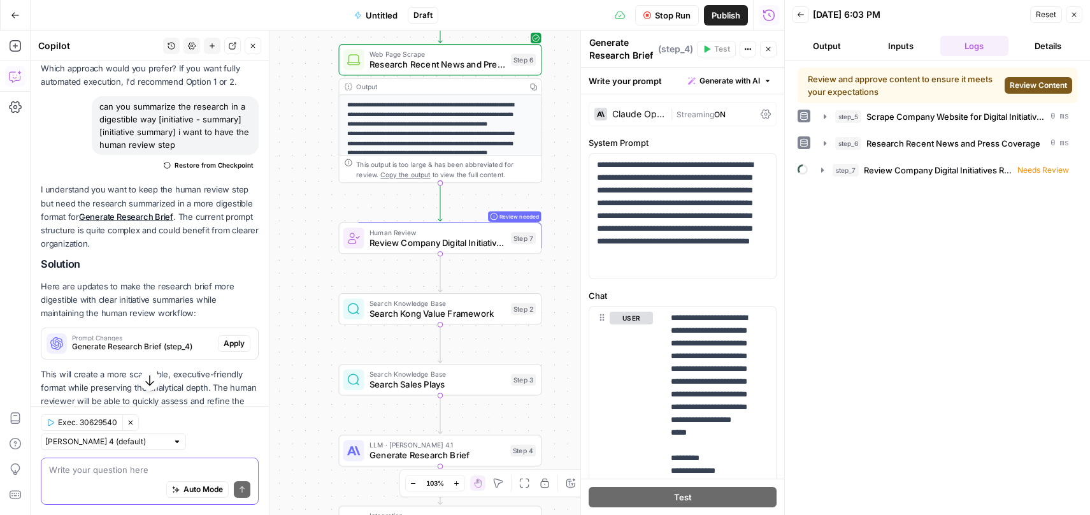
click at [1033, 80] on span "Review Content" at bounding box center [1038, 85] width 57 height 11
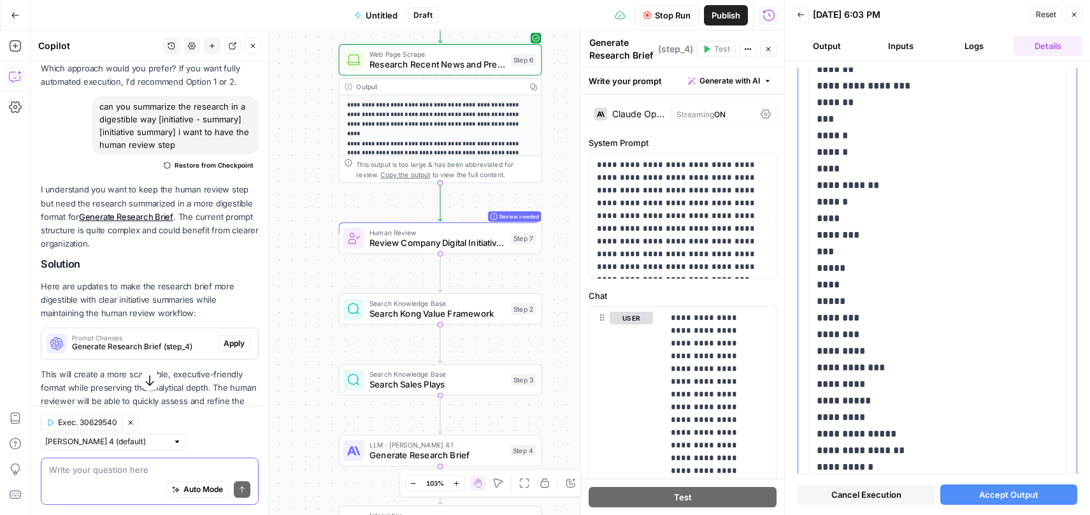
scroll to position [641, 0]
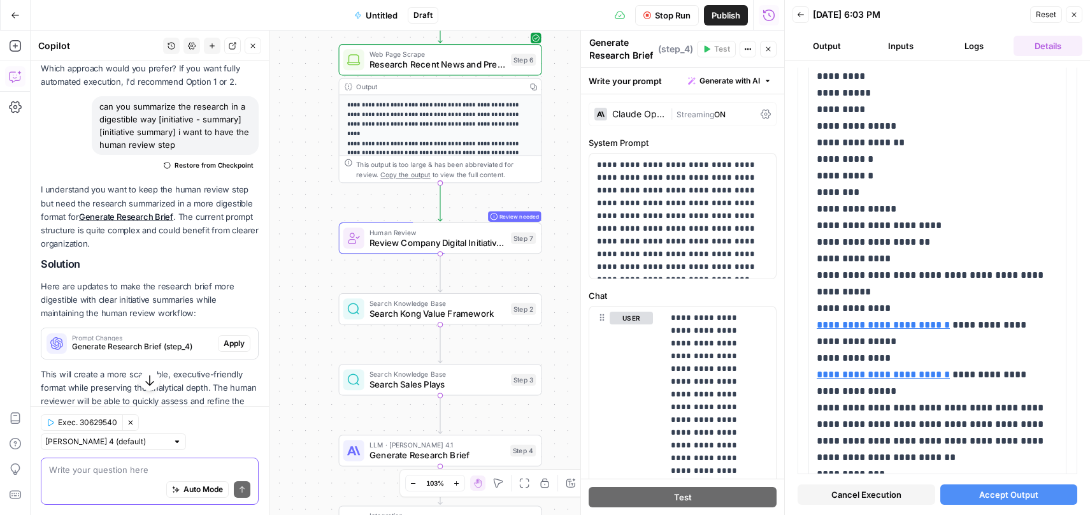
click at [118, 464] on textarea at bounding box center [149, 469] width 201 height 13
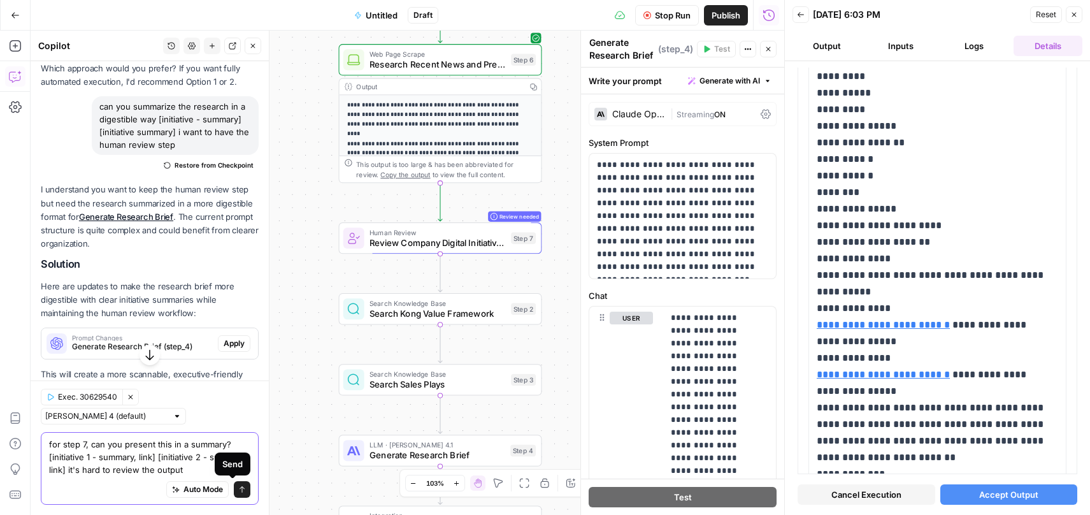
type textarea "for step 7, can you present this in a summary? [initiative 1 - summary, link] […"
click at [237, 492] on button "Send" at bounding box center [242, 489] width 17 height 17
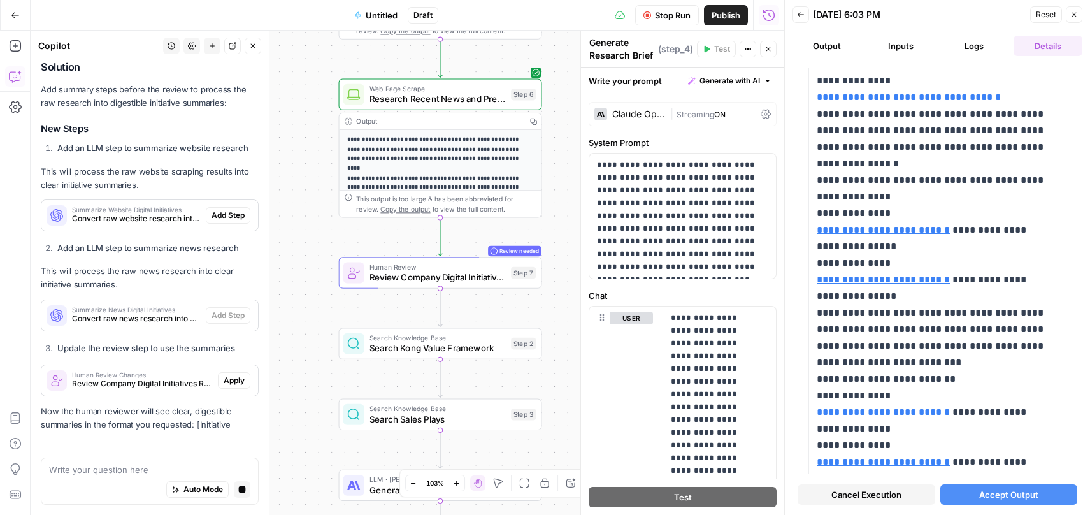
scroll to position [1117, 0]
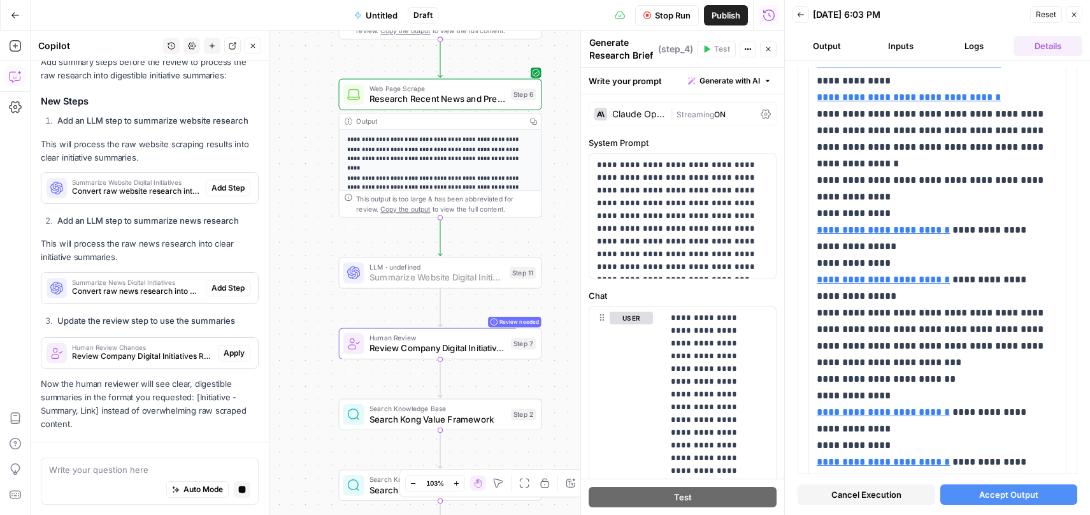
click at [216, 187] on span "Add Step" at bounding box center [228, 187] width 33 height 11
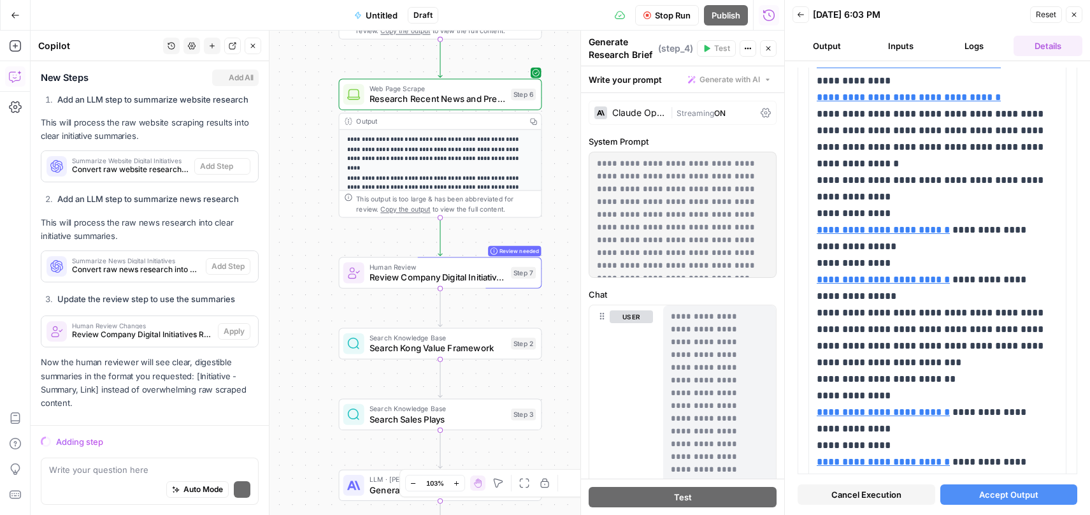
scroll to position [1158, 0]
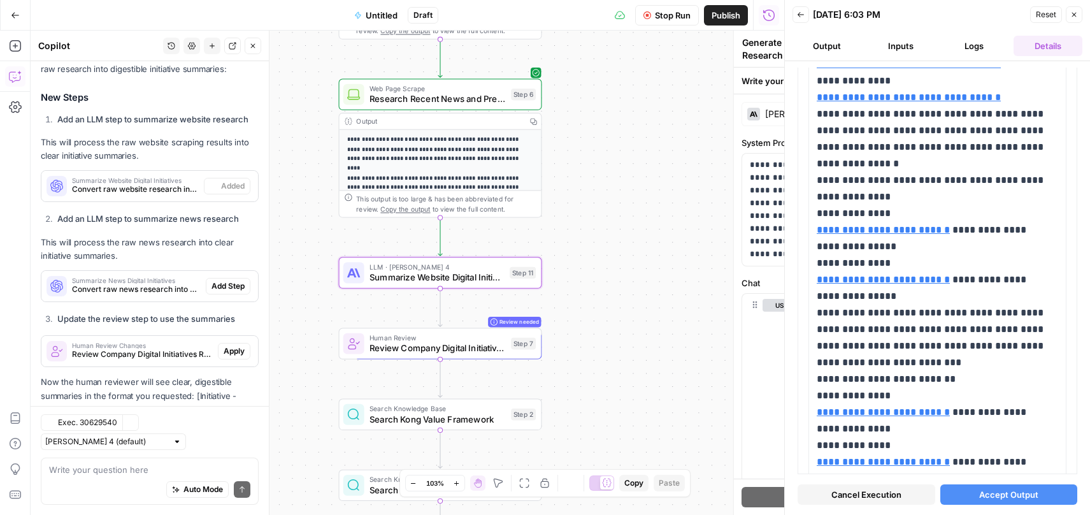
type textarea "Summarize Website Digital Initiatives"
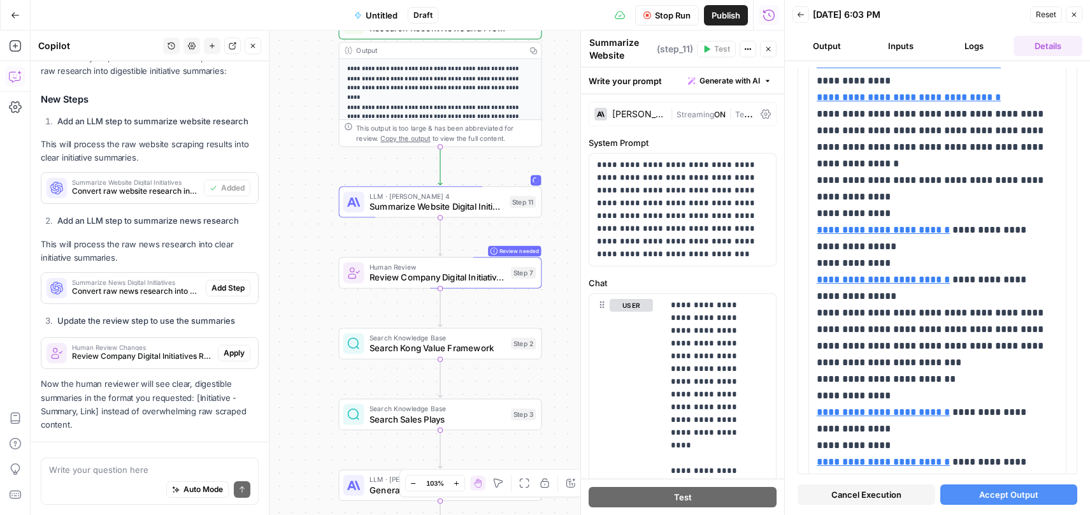
scroll to position [1238, 0]
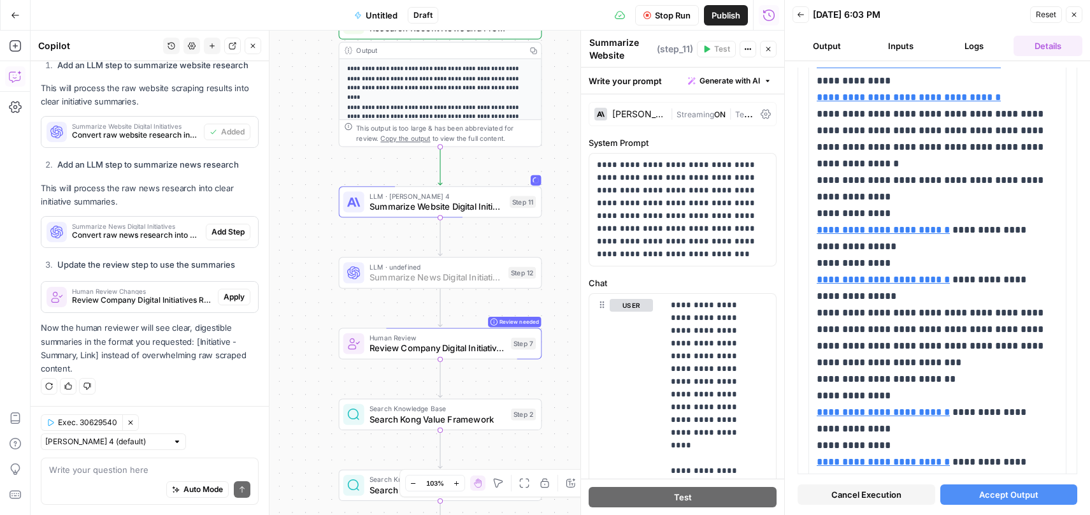
click at [217, 230] on span "Add Step" at bounding box center [228, 231] width 33 height 11
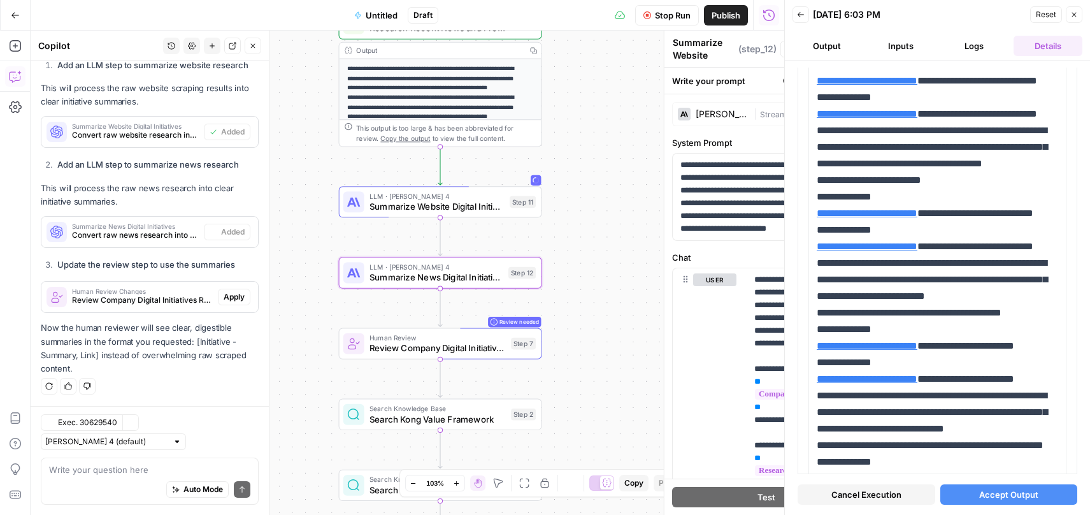
type textarea "Summarize News Digital Initiatives"
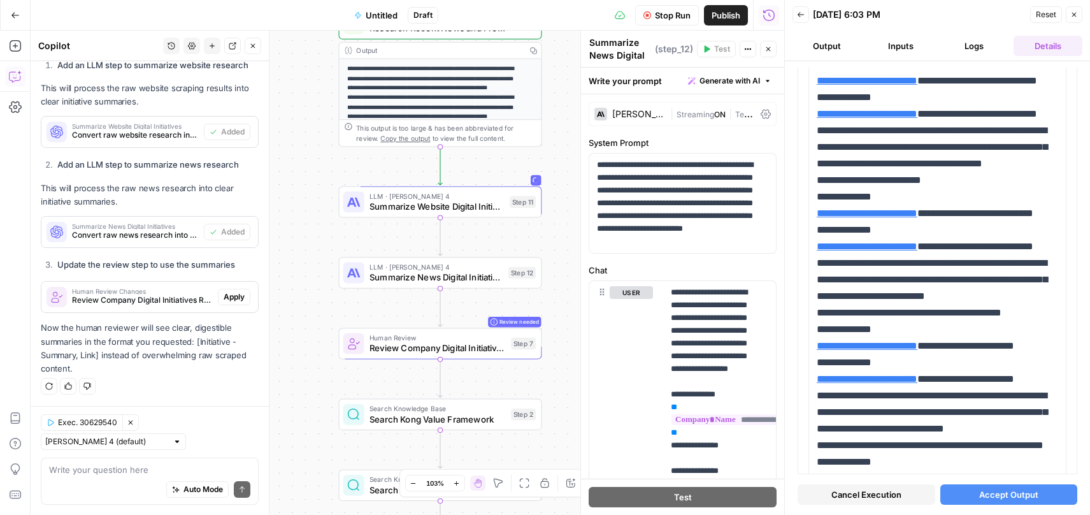
click at [672, 18] on span "Stop Run" at bounding box center [673, 15] width 36 height 13
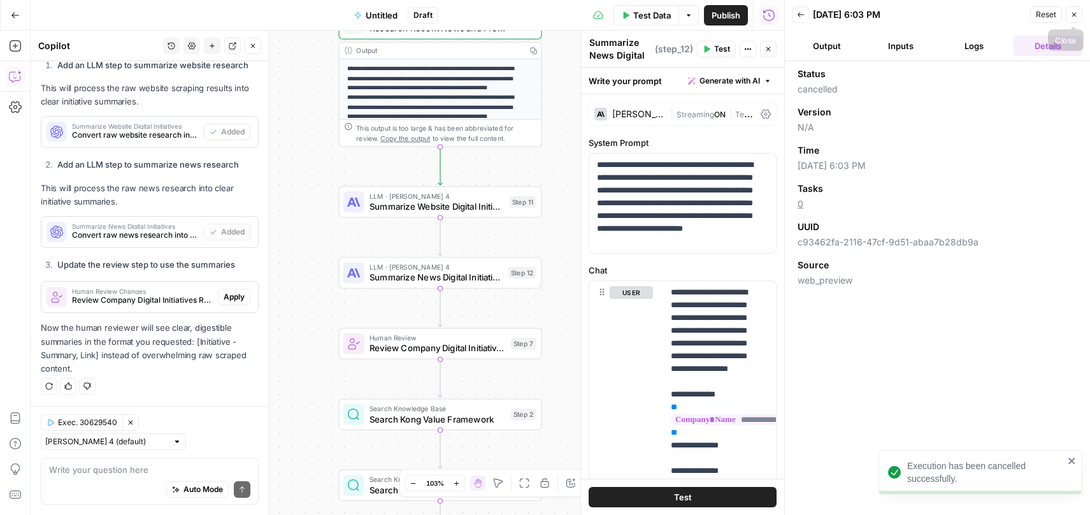
click at [1076, 13] on icon "button" at bounding box center [1074, 15] width 8 height 8
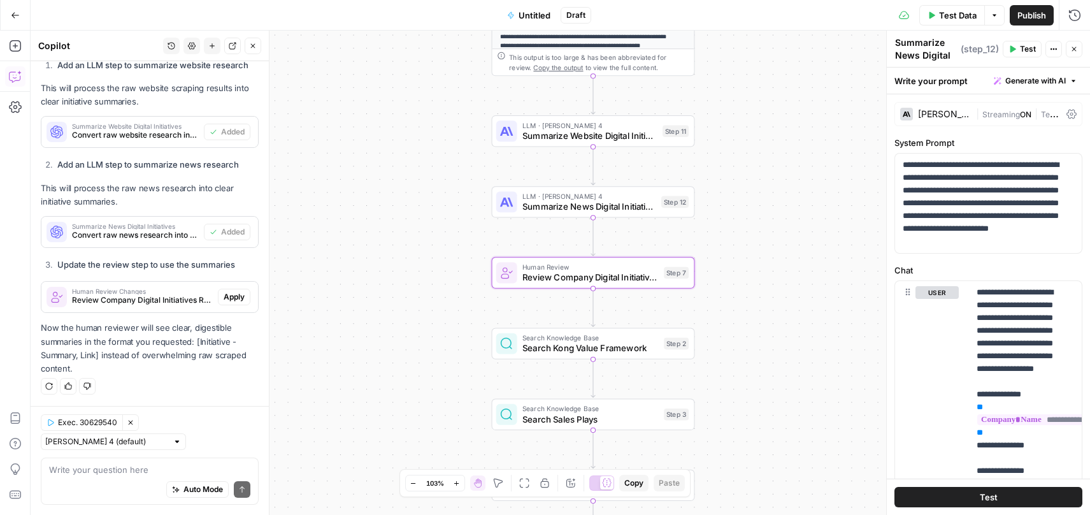
click at [224, 294] on span "Apply" at bounding box center [234, 296] width 21 height 11
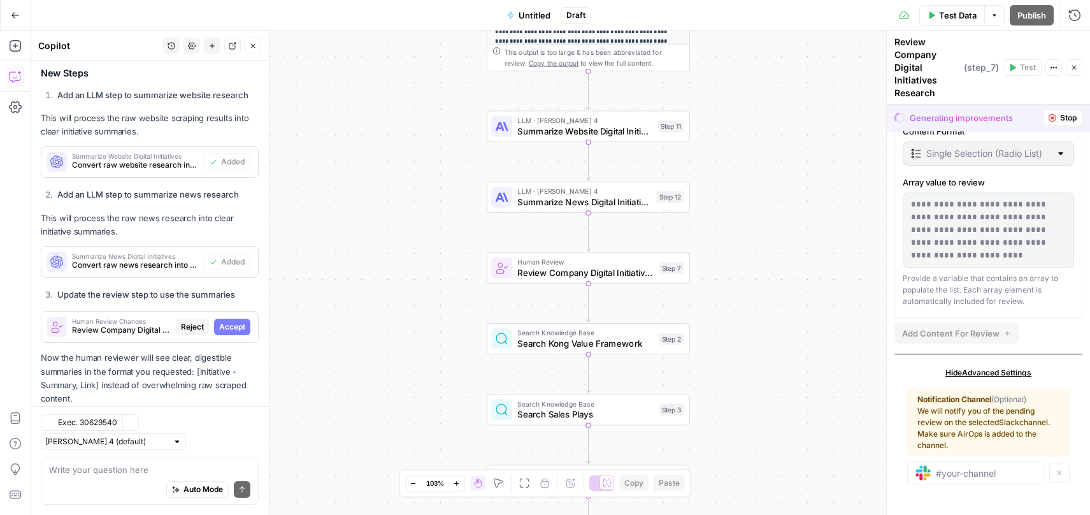
scroll to position [1177, 0]
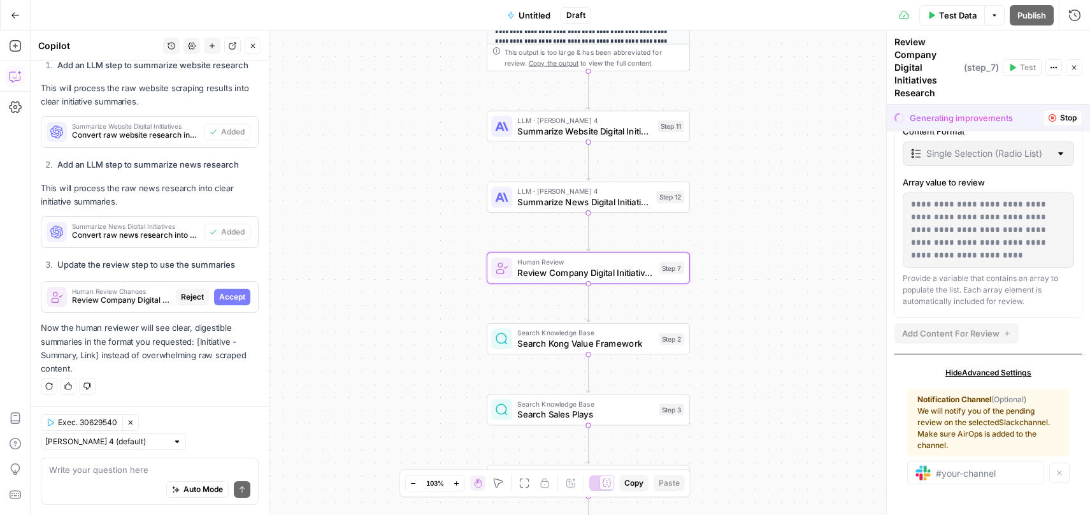
click at [220, 296] on span "Accept" at bounding box center [232, 296] width 26 height 11
type input "Review the summarized digital transformation initiatives identified from the co…"
type input "Review the summary of news articles and press coverage. Do these summaries prov…"
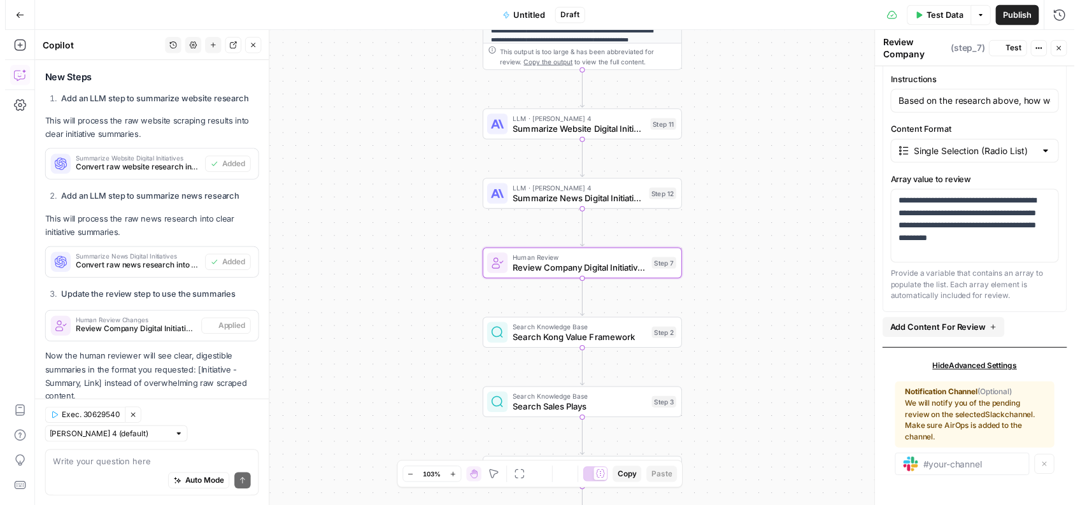
scroll to position [582, 0]
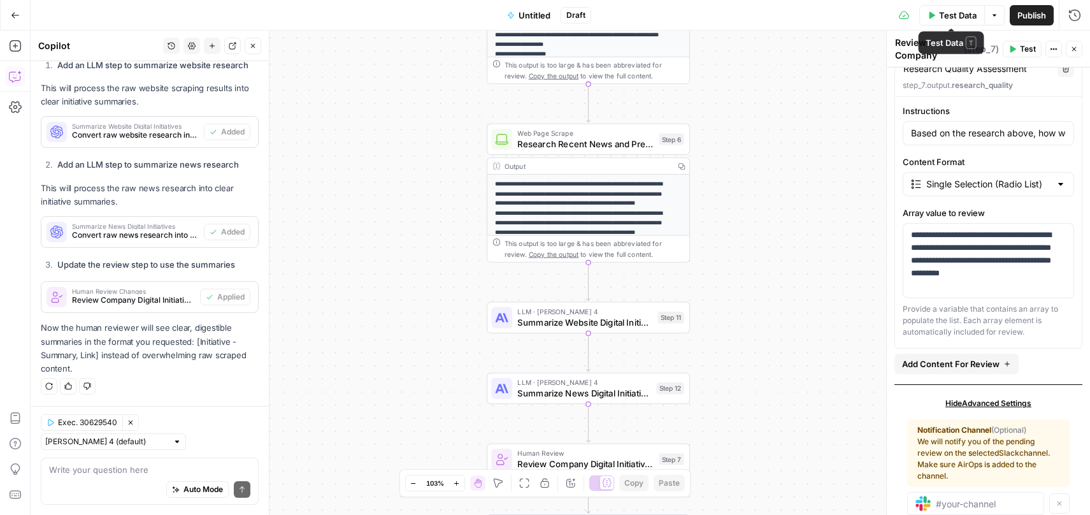
click at [959, 17] on span "Test Data" at bounding box center [958, 15] width 38 height 13
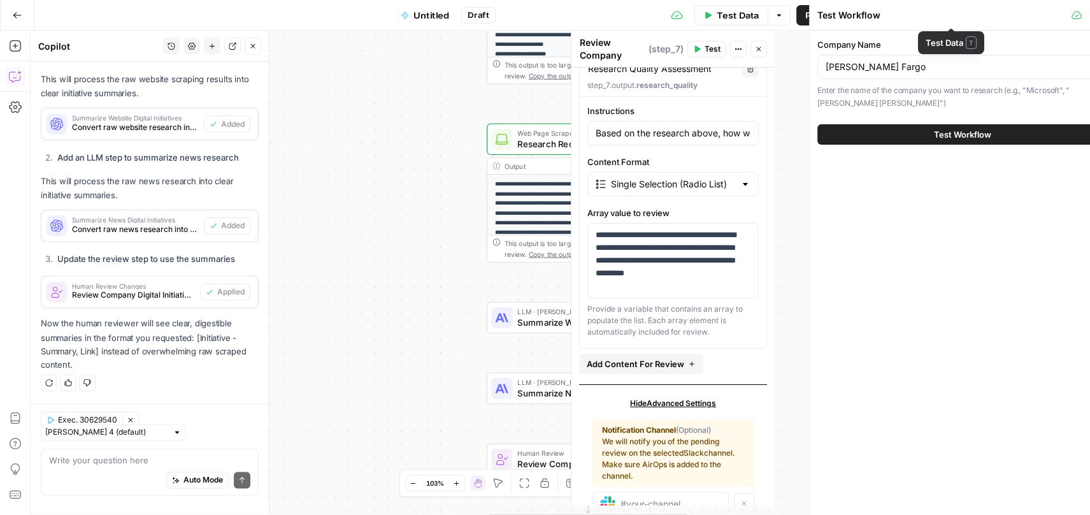
scroll to position [1238, 0]
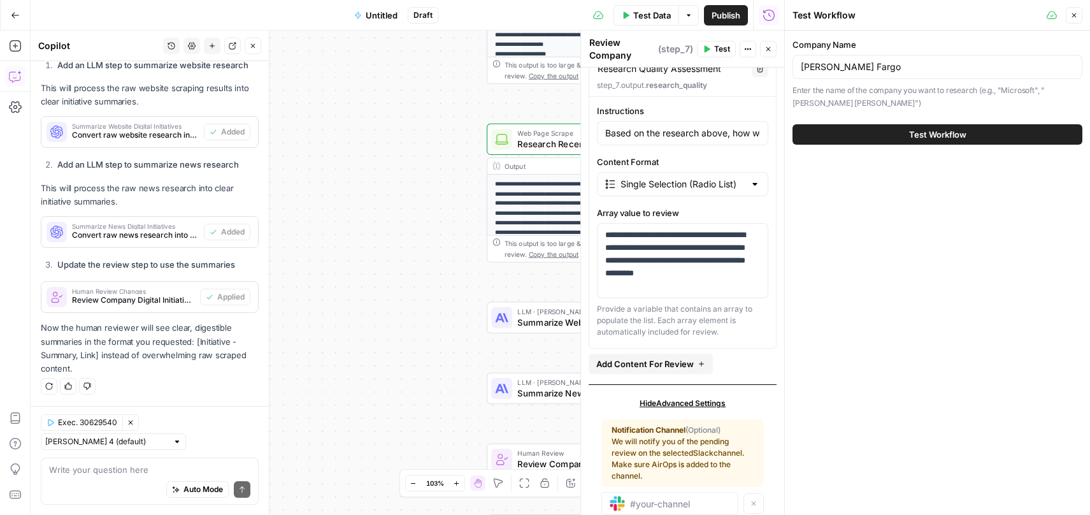
click at [918, 138] on span "Test Workflow" at bounding box center [937, 134] width 57 height 13
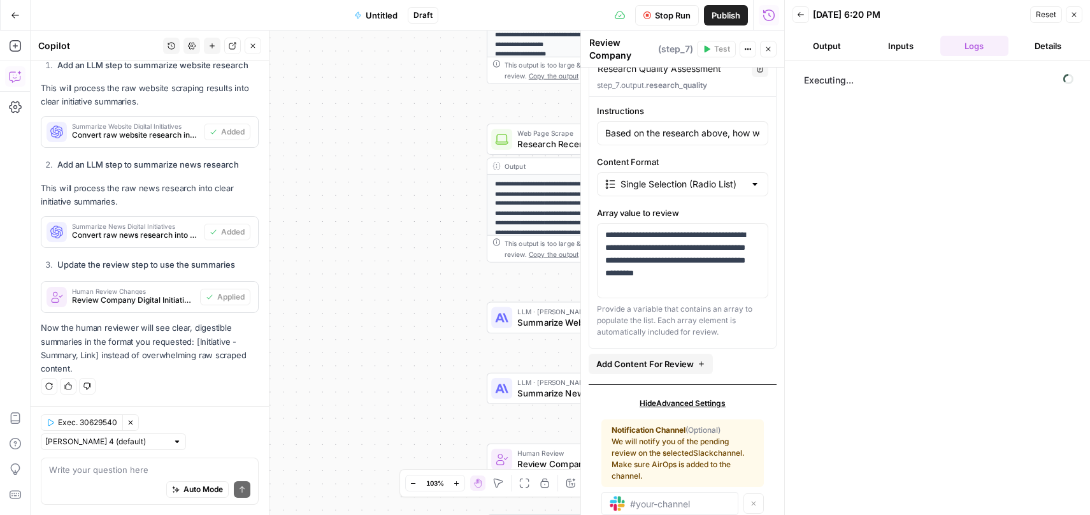
click at [836, 45] on button "Output" at bounding box center [827, 46] width 69 height 20
click at [898, 51] on button "Inputs" at bounding box center [900, 46] width 69 height 20
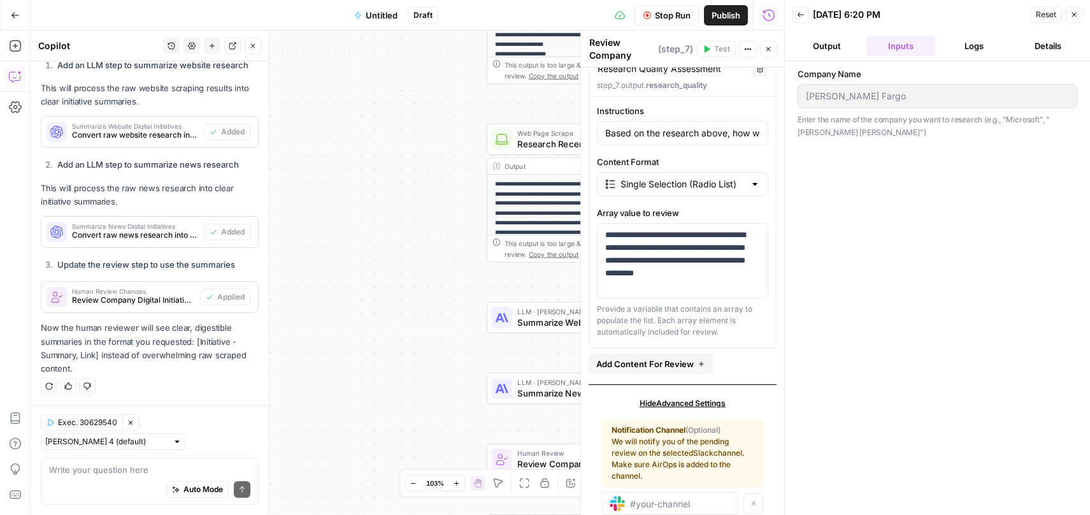
click at [976, 53] on button "Logs" at bounding box center [974, 46] width 69 height 20
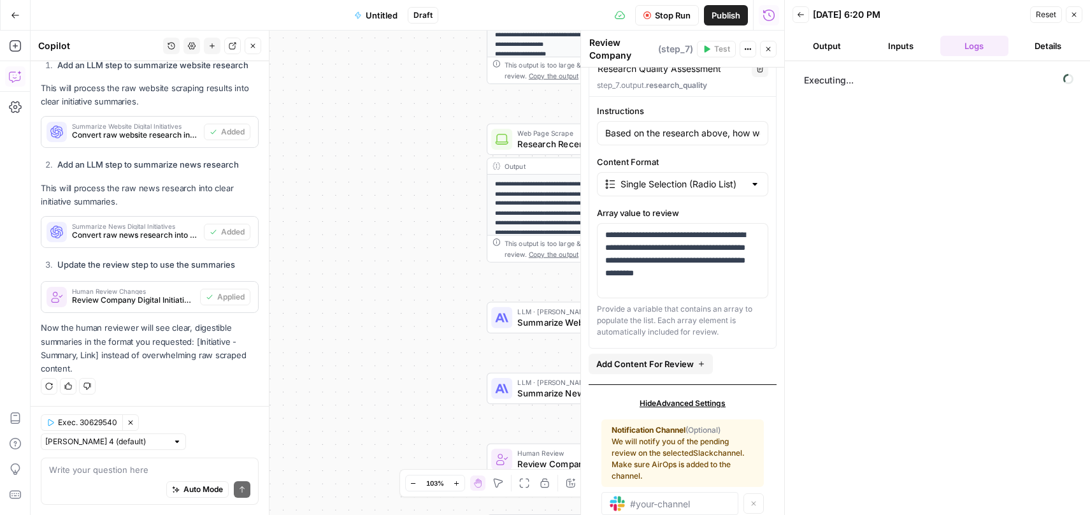
click at [1056, 50] on button "Details" at bounding box center [1048, 46] width 69 height 20
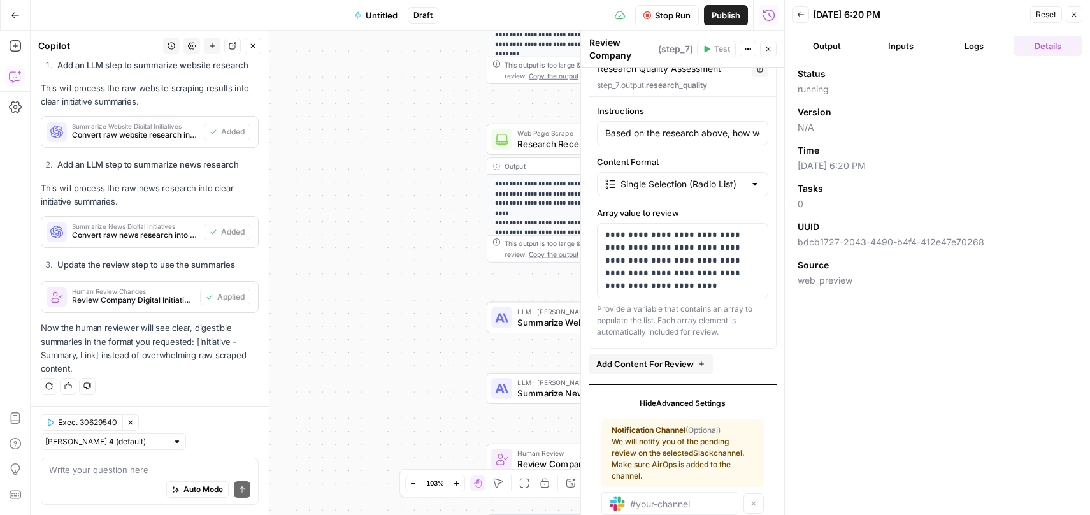
click at [986, 43] on button "Logs" at bounding box center [974, 46] width 69 height 20
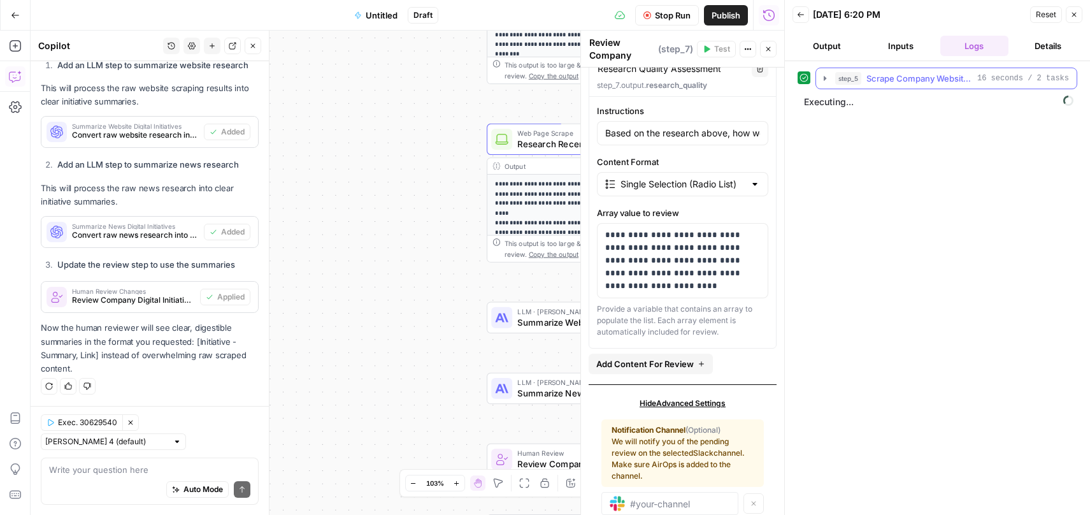
click at [826, 78] on icon "button" at bounding box center [825, 78] width 3 height 4
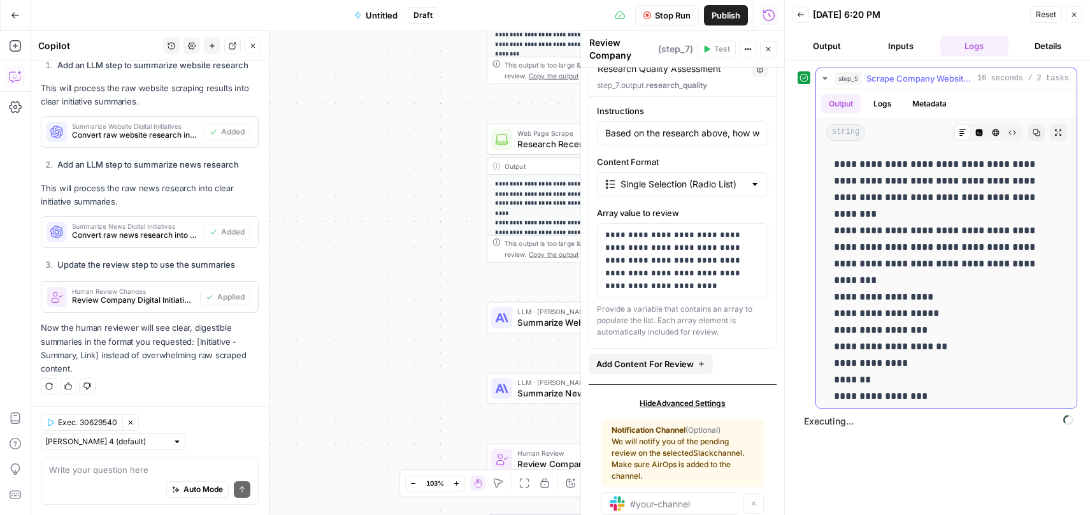
click at [826, 78] on icon "button" at bounding box center [824, 78] width 4 height 3
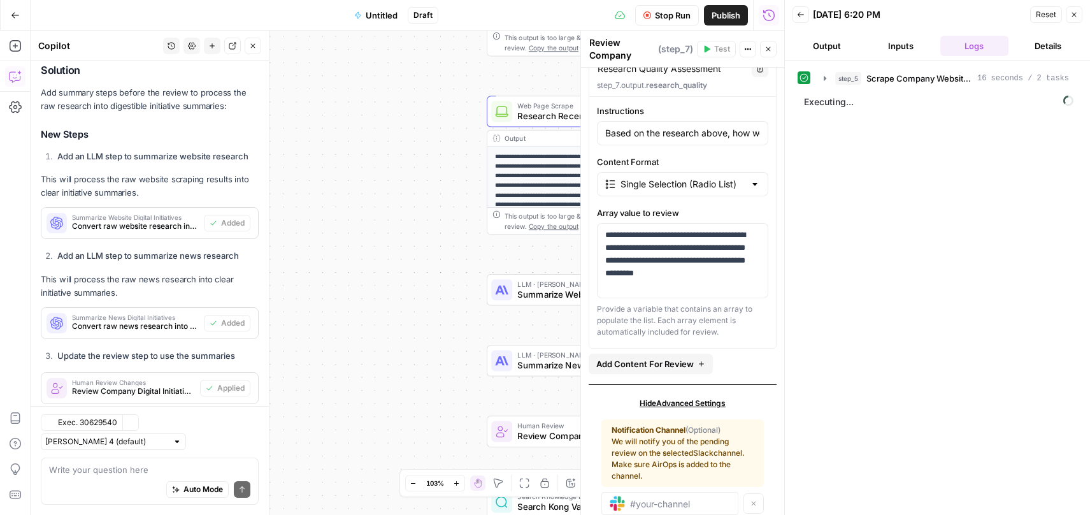
scroll to position [1238, 0]
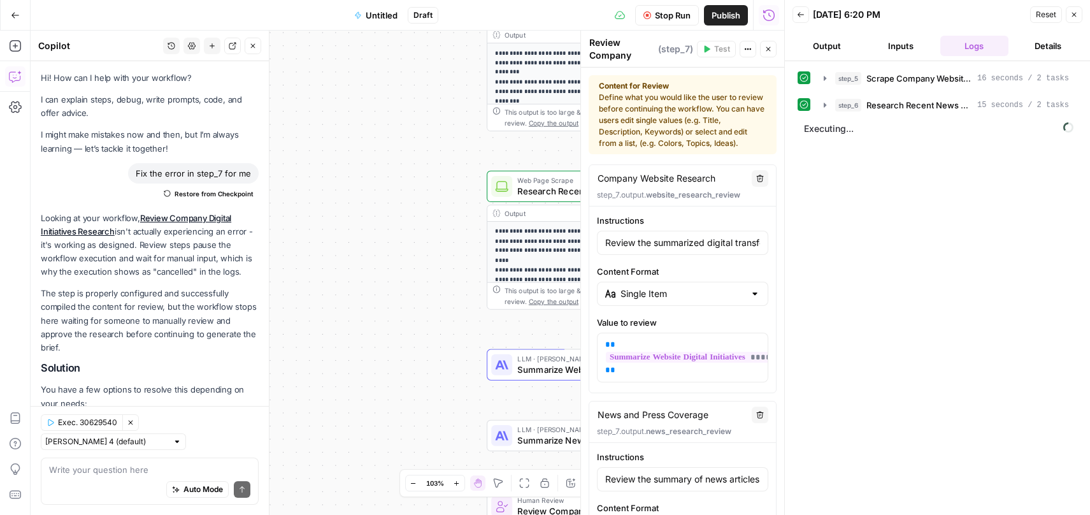
scroll to position [582, 0]
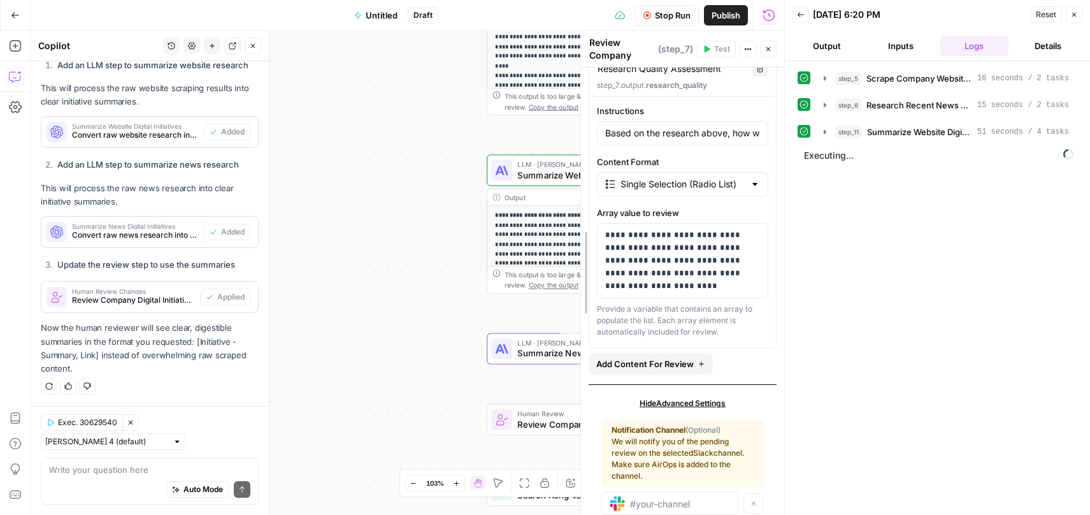
drag, startPoint x: 580, startPoint y: 134, endPoint x: 689, endPoint y: 142, distance: 109.2
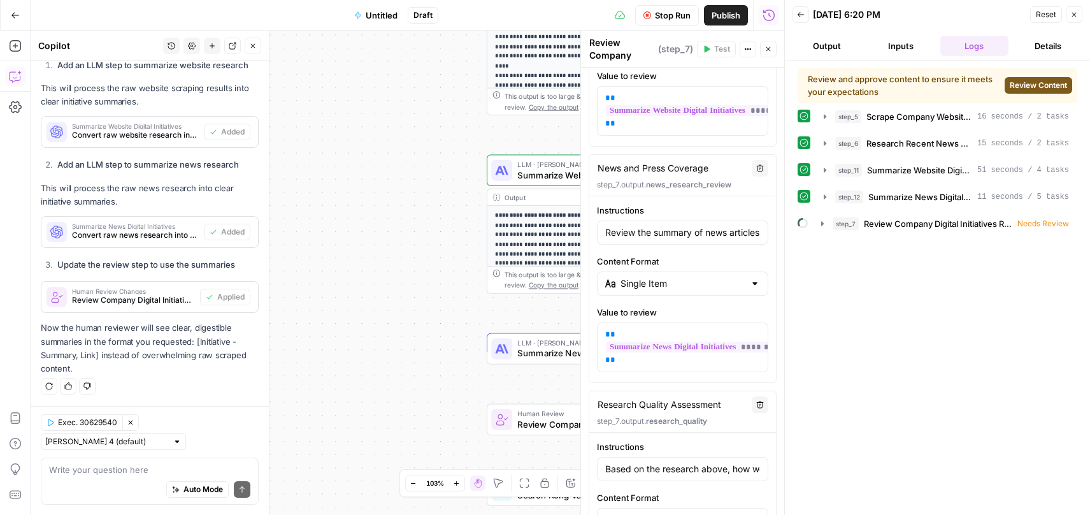
scroll to position [0, 0]
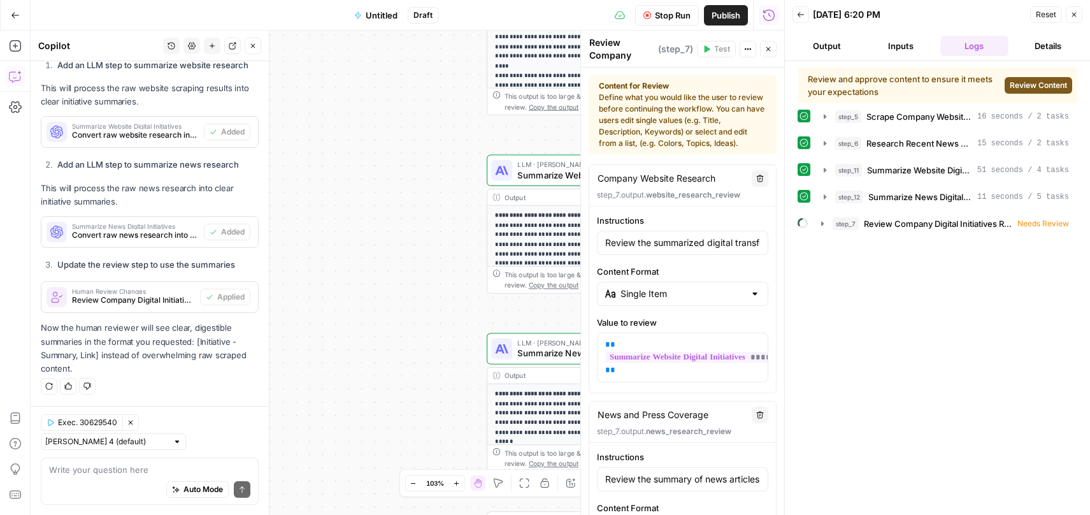
click at [1035, 86] on span "Review Content" at bounding box center [1038, 85] width 57 height 11
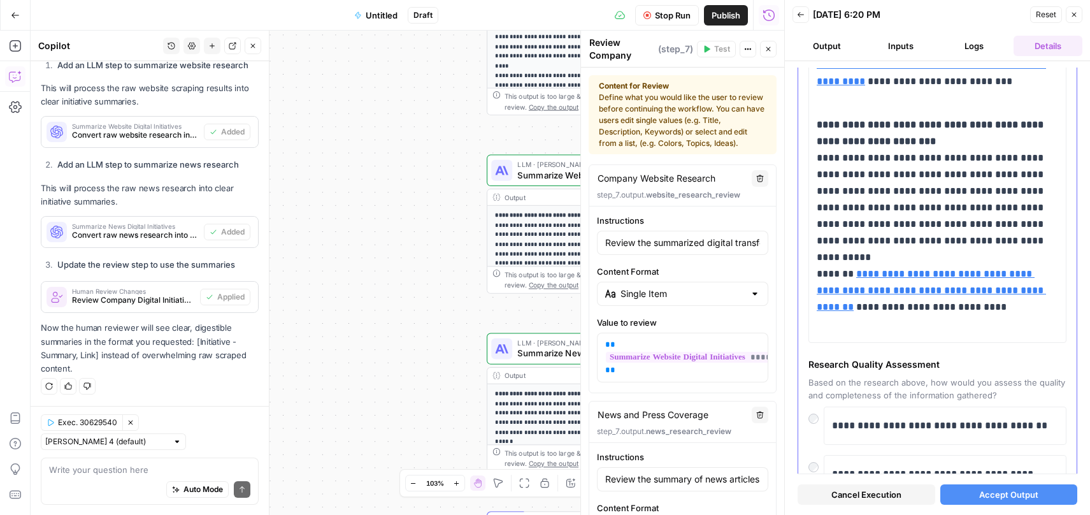
scroll to position [2212, 0]
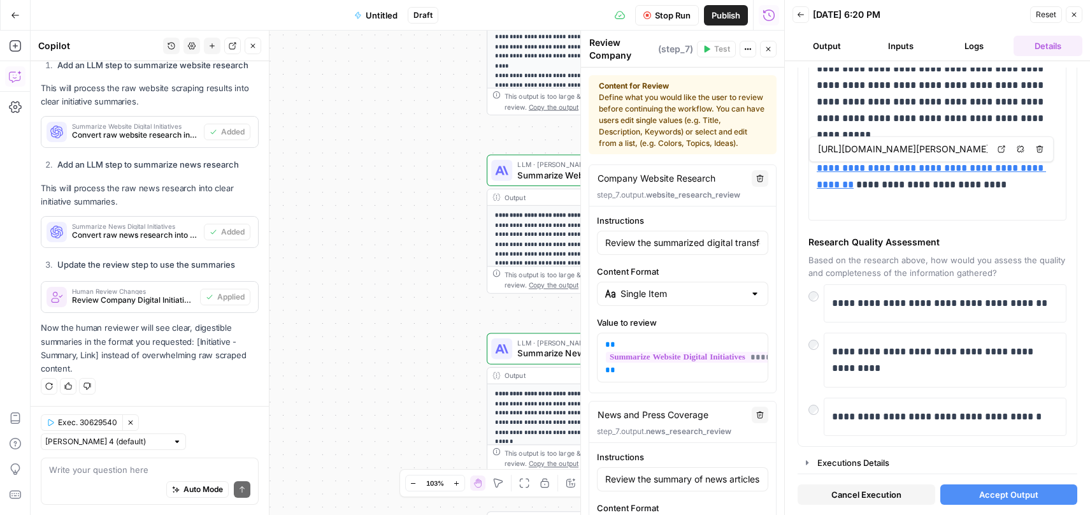
click at [1010, 492] on span "Accept Output" at bounding box center [1008, 494] width 59 height 13
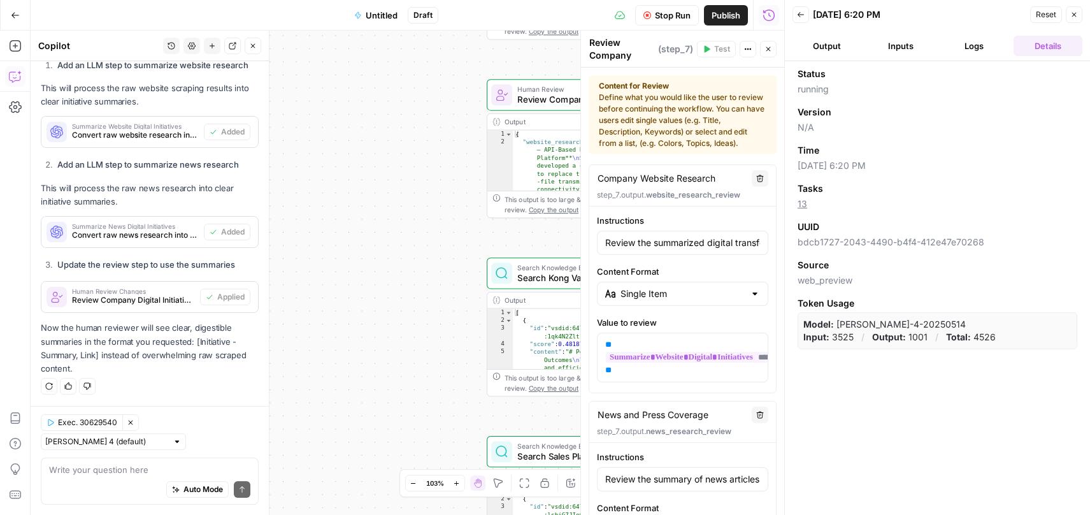
click at [805, 16] on button "Back" at bounding box center [801, 14] width 17 height 17
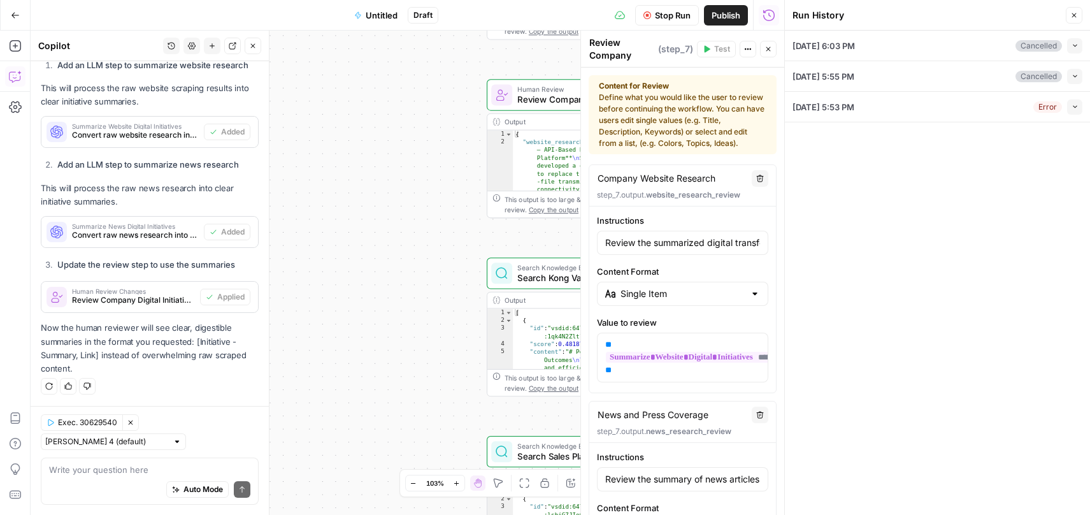
click at [1077, 104] on icon "button" at bounding box center [1075, 106] width 7 height 7
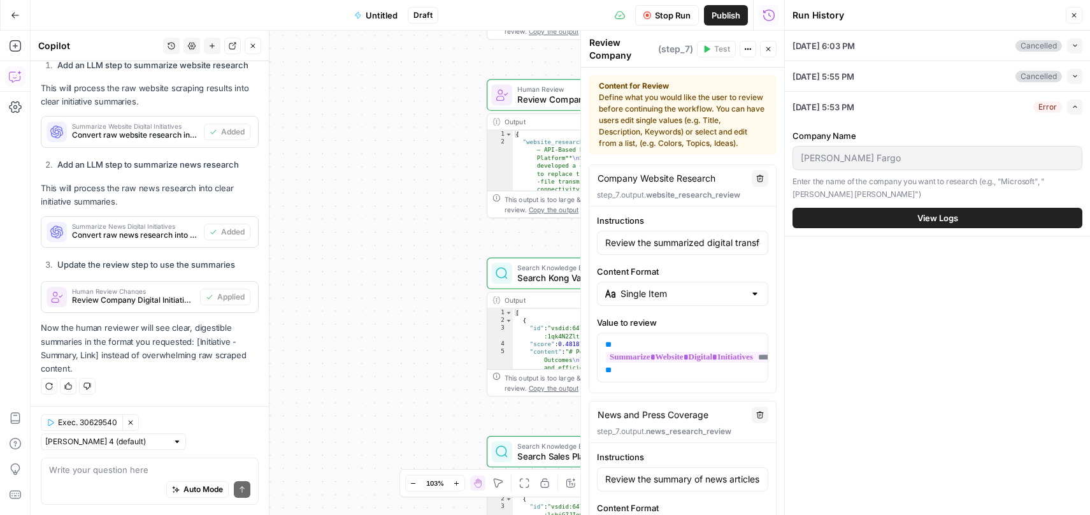
click at [1077, 104] on icon "button" at bounding box center [1075, 106] width 7 height 7
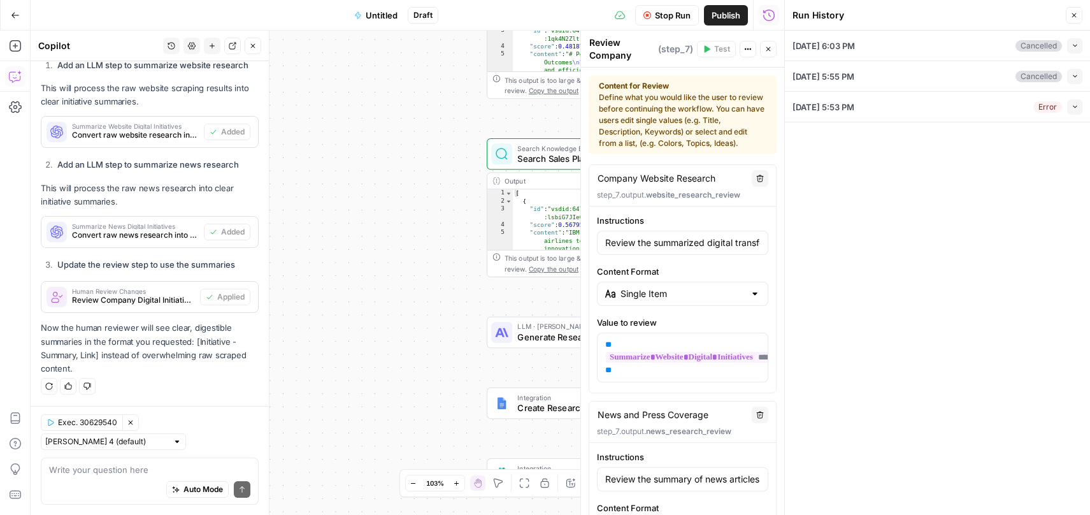
scroll to position [25, 0]
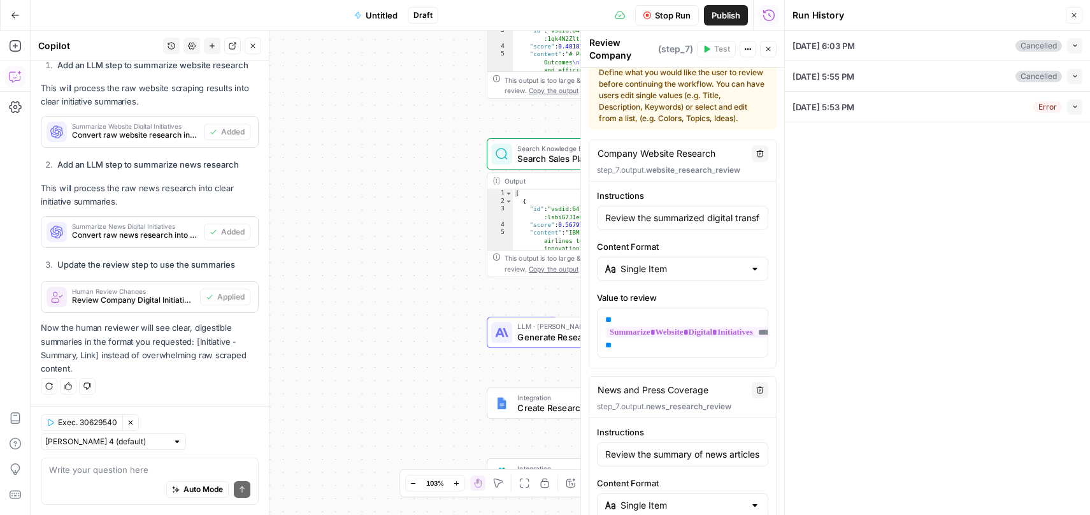
click at [447, 254] on div "**********" at bounding box center [408, 273] width 754 height 484
click at [1076, 17] on icon "button" at bounding box center [1074, 15] width 8 height 8
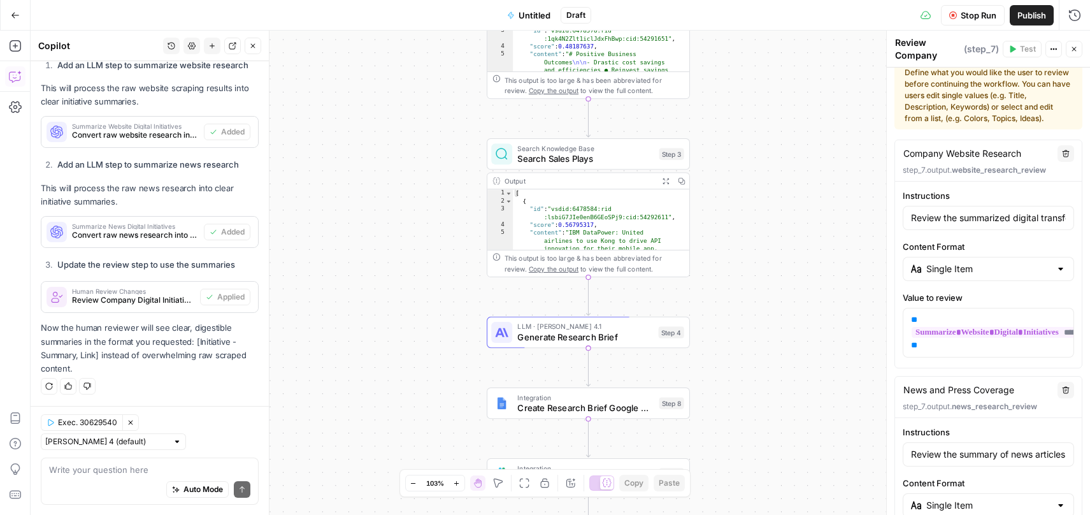
scroll to position [1238, 0]
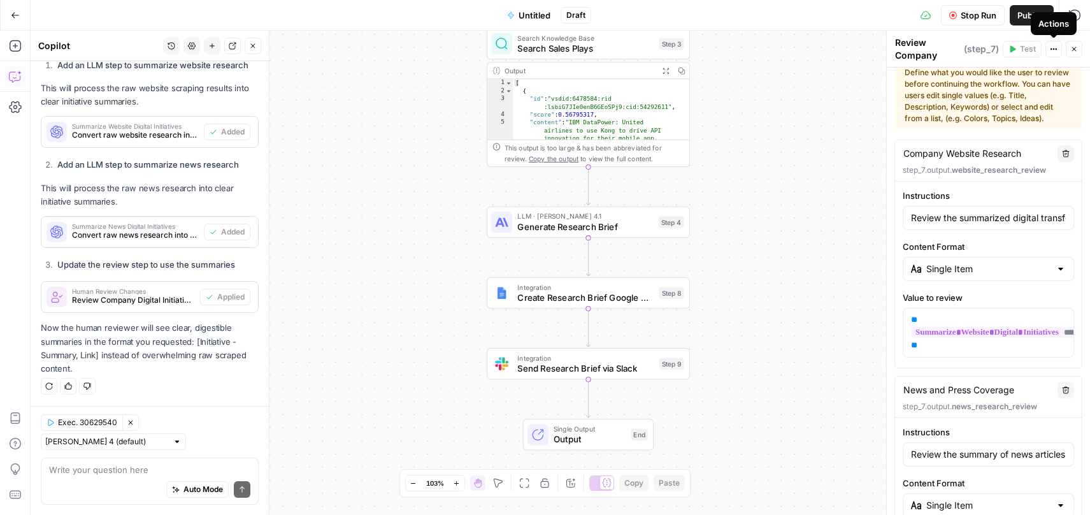
click at [1059, 50] on button "Actions" at bounding box center [1053, 49] width 17 height 17
click at [1075, 22] on button "Run History" at bounding box center [1075, 15] width 20 height 20
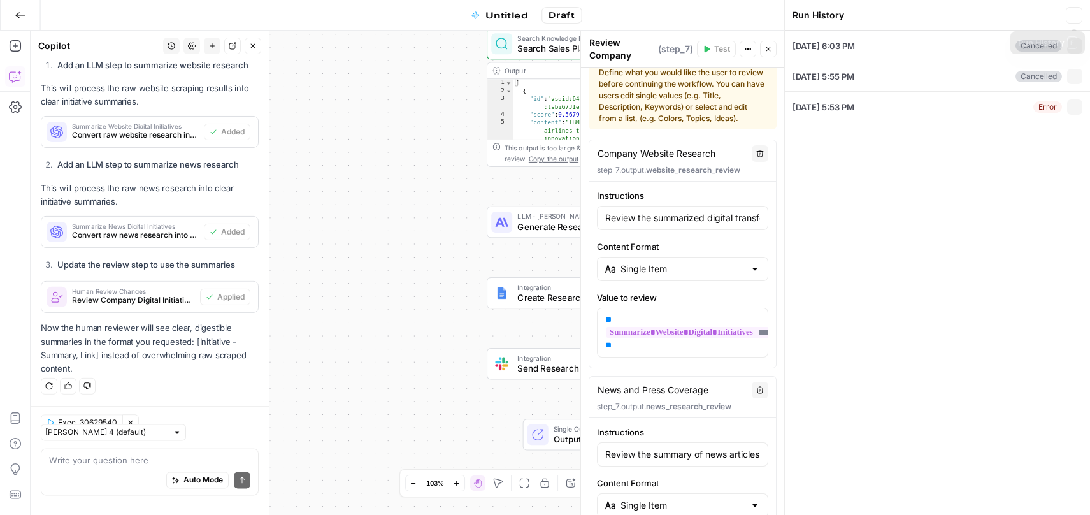
scroll to position [1238, 0]
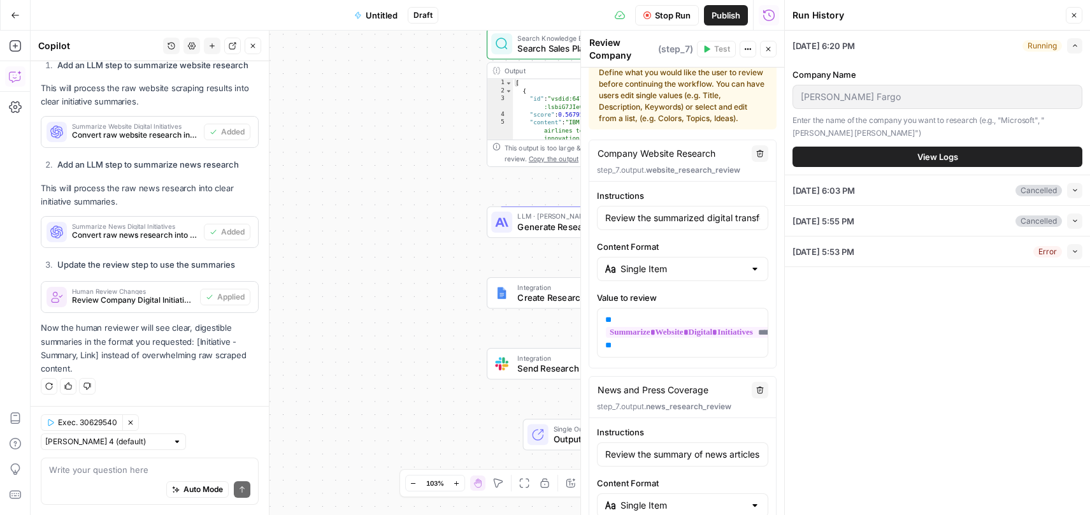
click at [942, 154] on span "View Logs" at bounding box center [937, 156] width 41 height 13
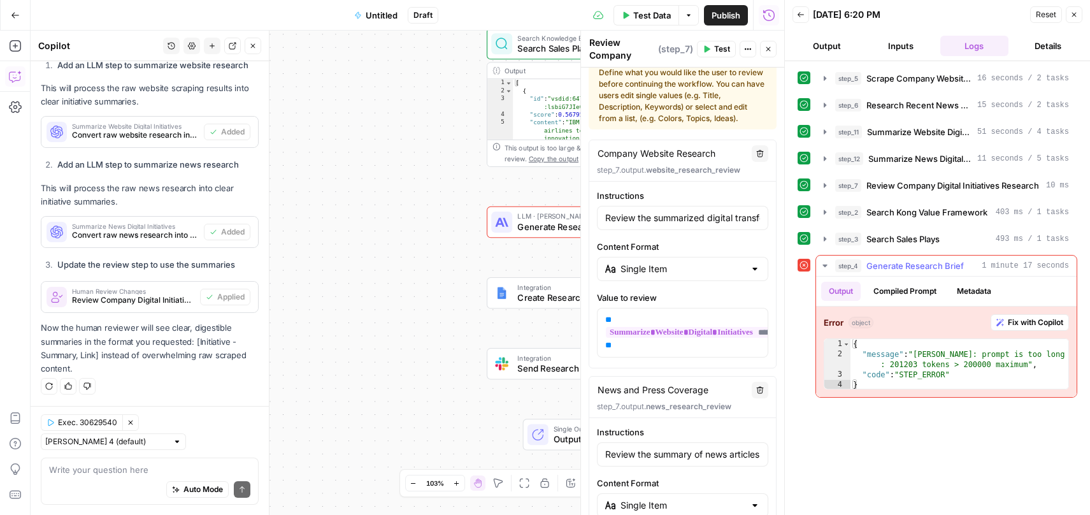
click at [1028, 323] on span "Fix with Copilot" at bounding box center [1035, 322] width 55 height 11
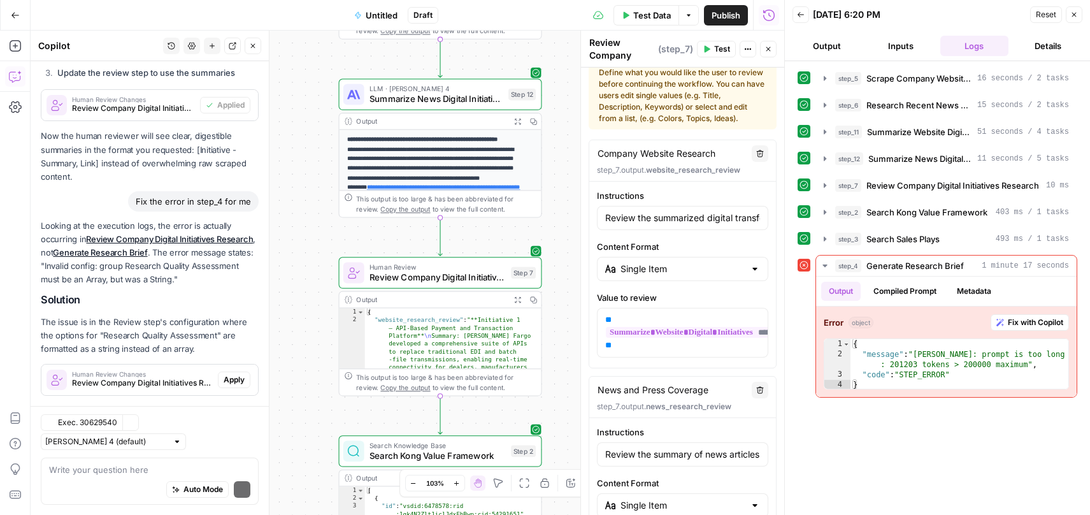
scroll to position [1526, 0]
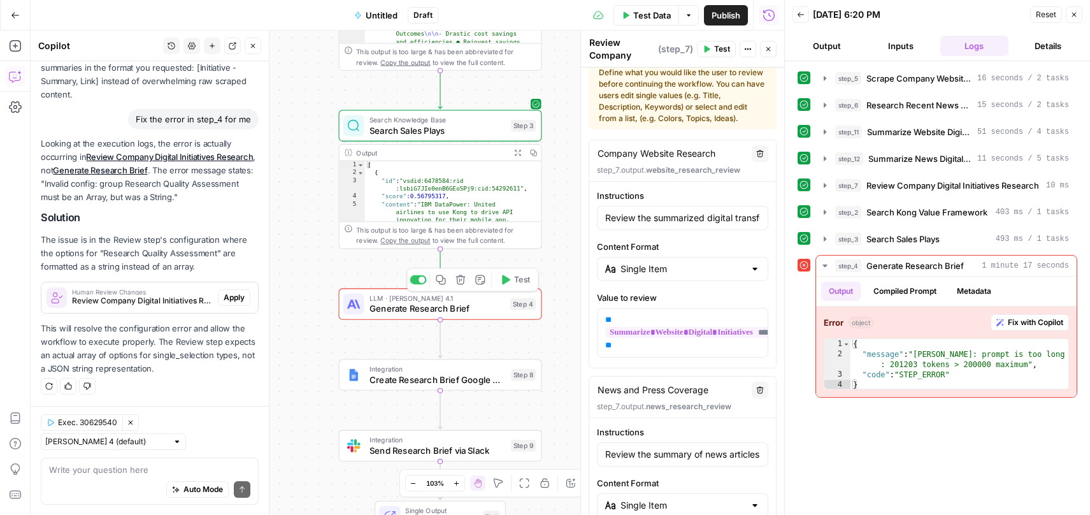
click at [482, 312] on span "Generate Research Brief" at bounding box center [438, 308] width 136 height 13
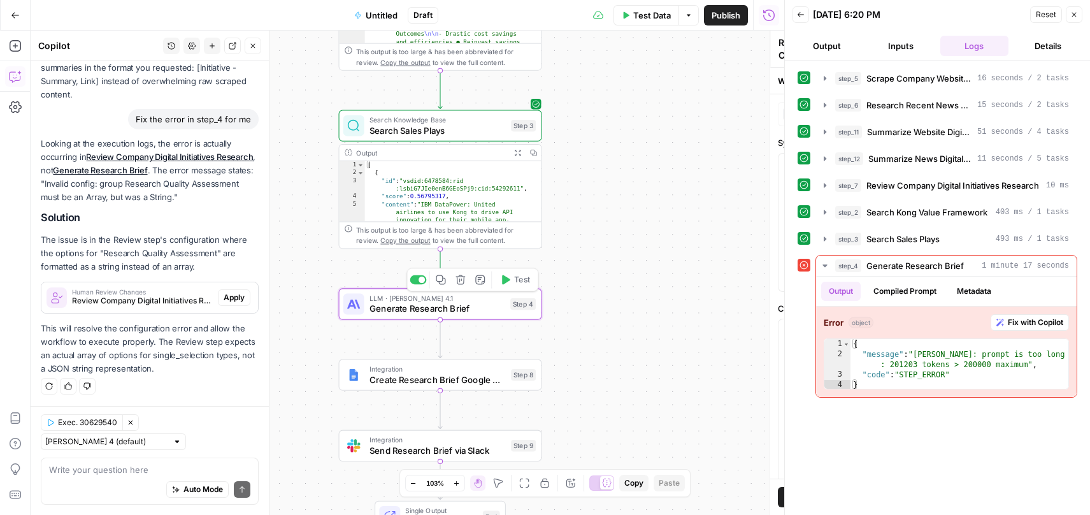
type textarea "Generate Research Brief"
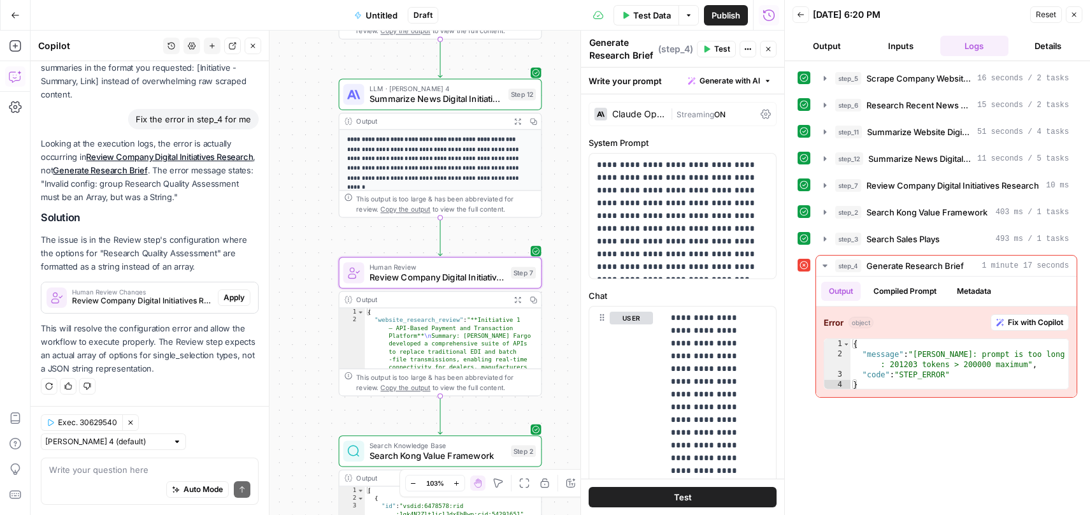
click at [240, 296] on button "Apply" at bounding box center [234, 297] width 32 height 17
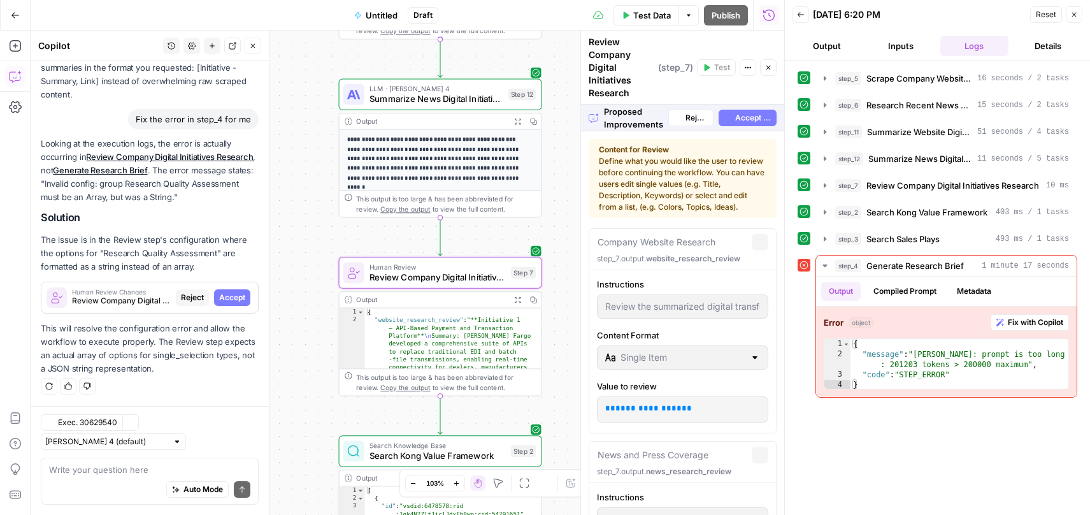
scroll to position [1465, 0]
click at [743, 120] on span "Accept All" at bounding box center [753, 117] width 36 height 11
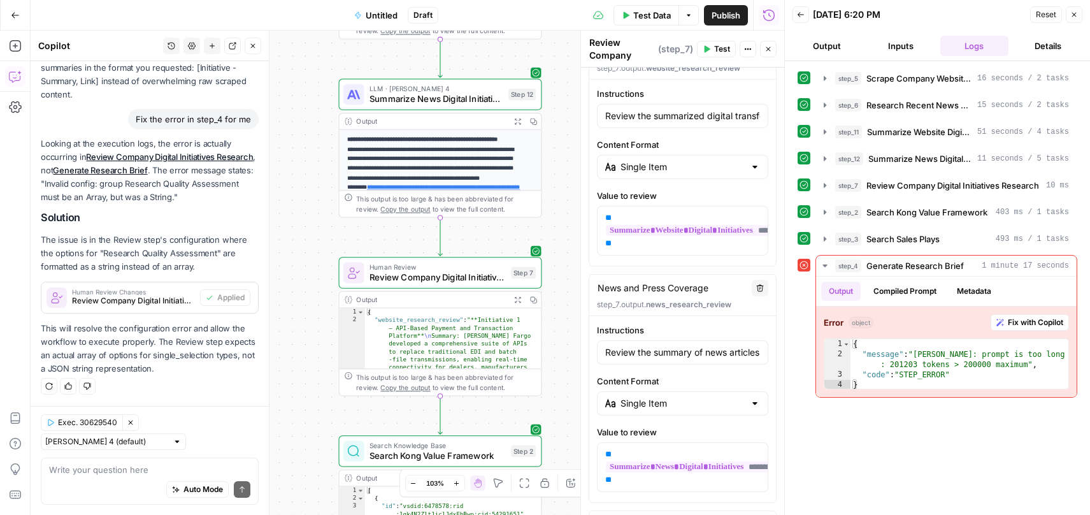
scroll to position [89, 0]
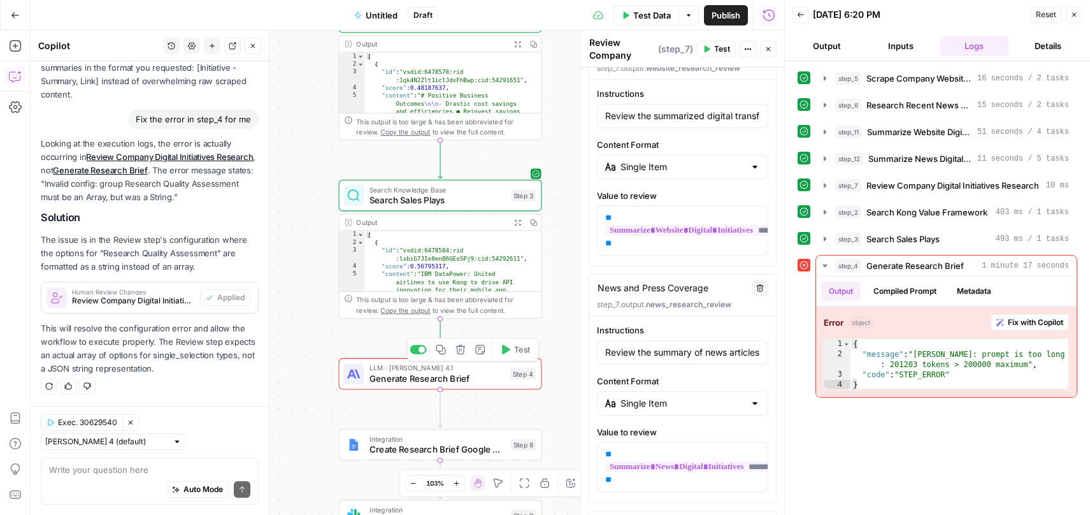
click at [512, 351] on button "Test" at bounding box center [514, 349] width 41 height 17
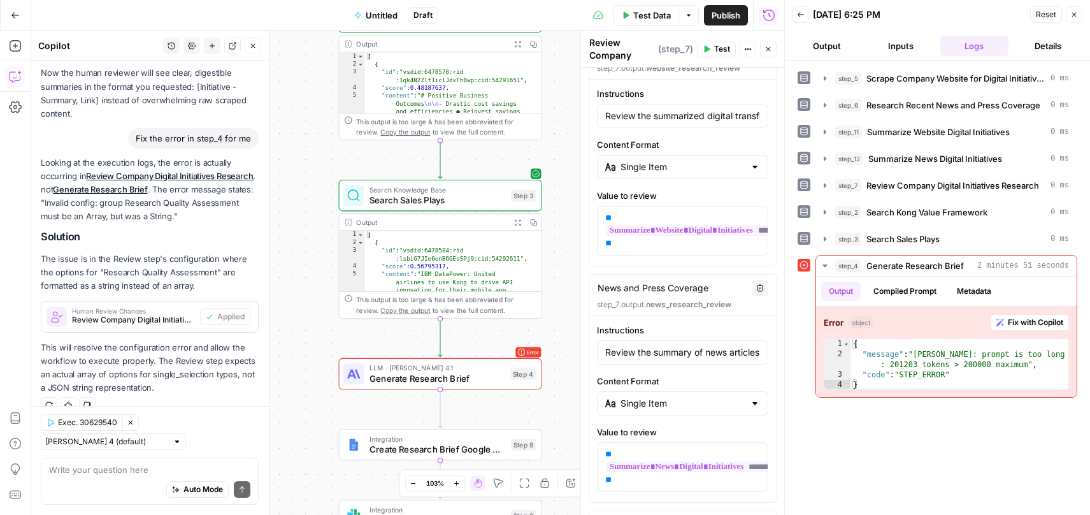
scroll to position [1494, 0]
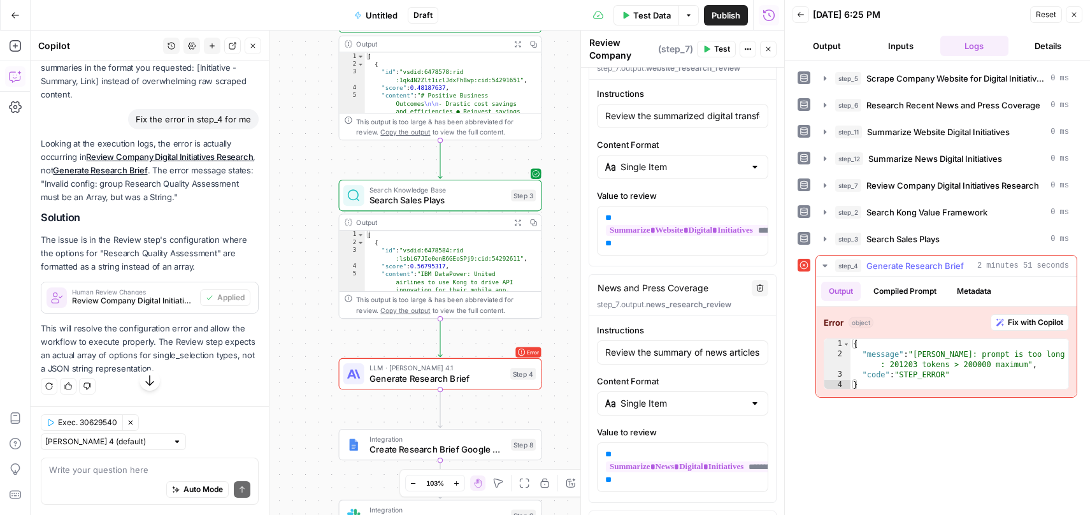
click at [1041, 323] on span "Fix with Copilot" at bounding box center [1035, 322] width 55 height 11
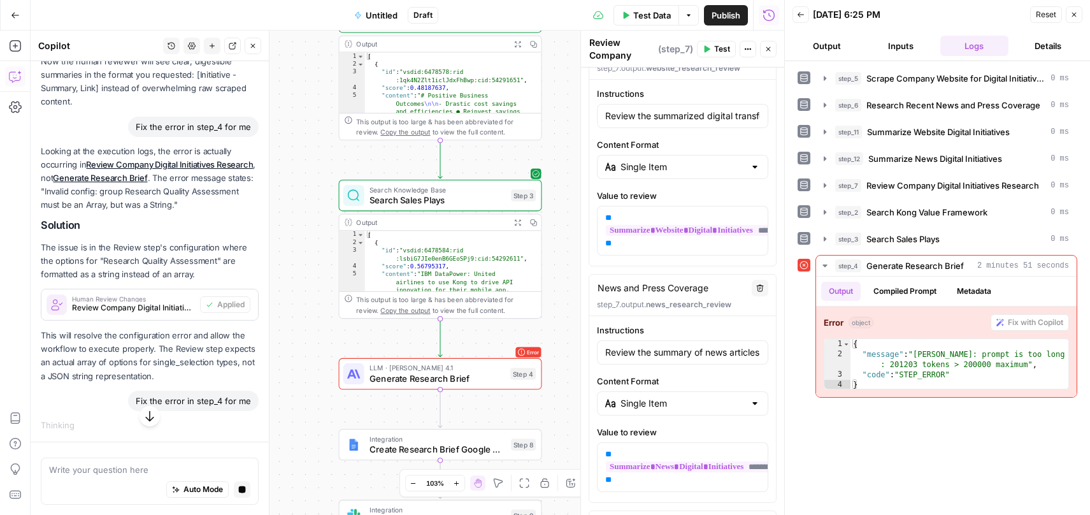
scroll to position [1453, 0]
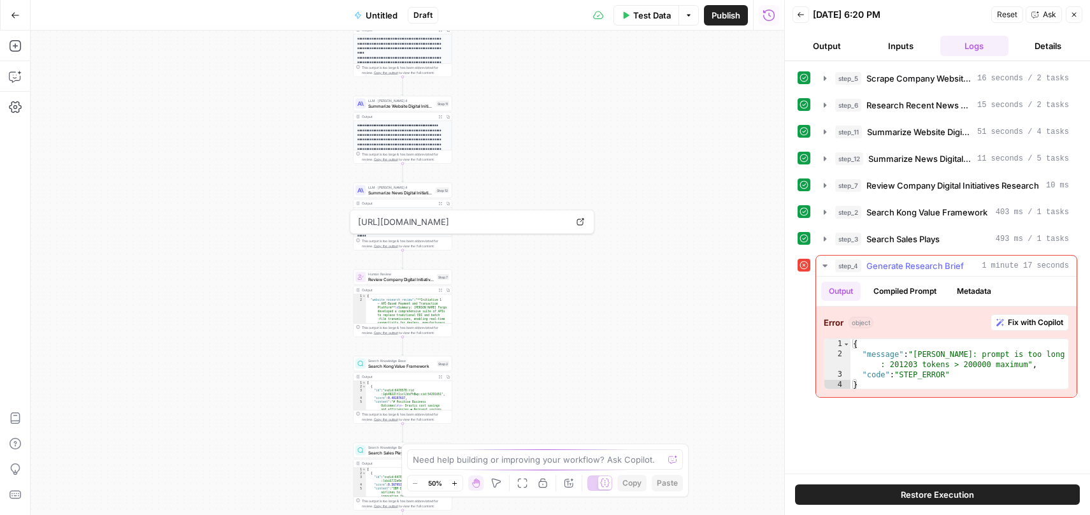
click at [1029, 320] on span "Fix with Copilot" at bounding box center [1035, 322] width 55 height 11
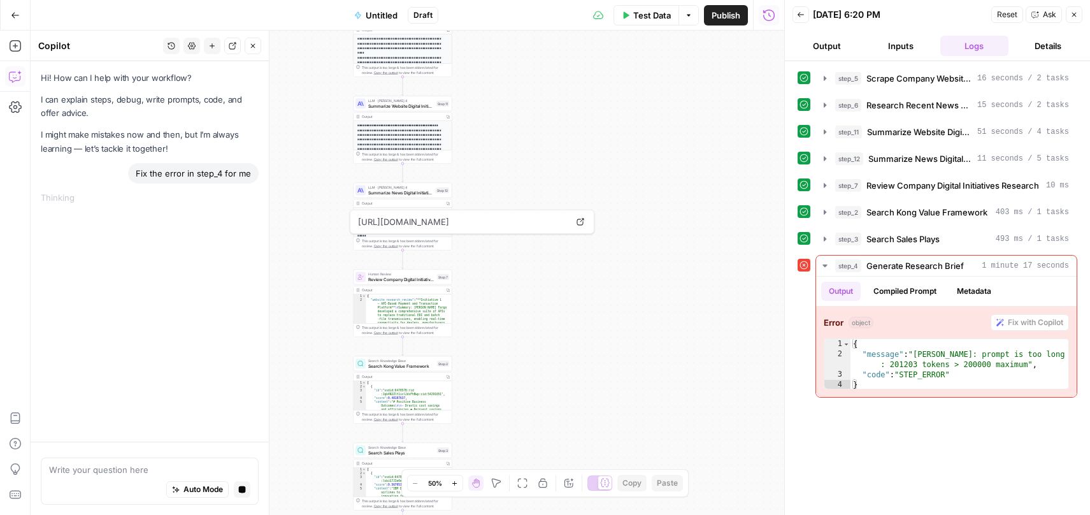
click at [570, 323] on div "**********" at bounding box center [408, 273] width 754 height 484
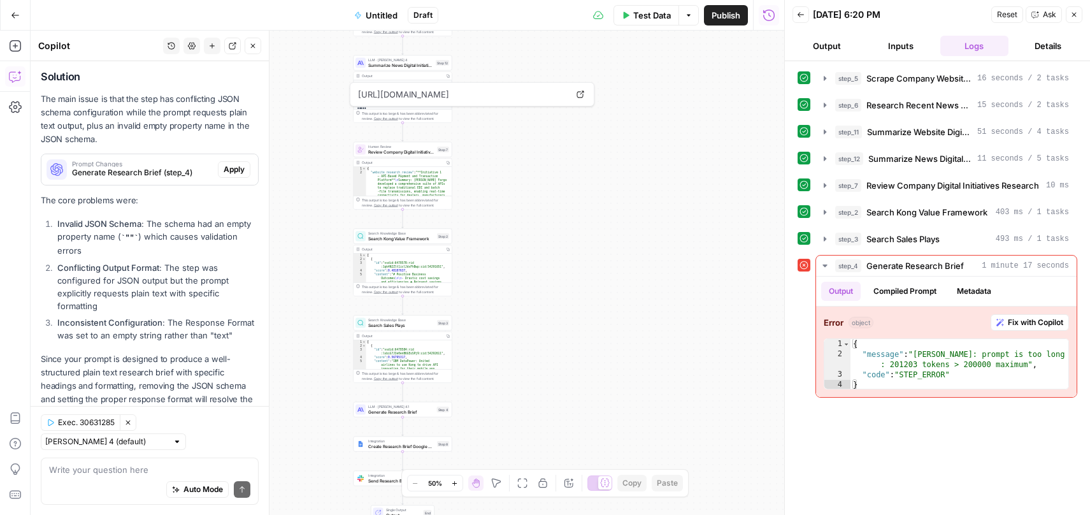
scroll to position [224, 0]
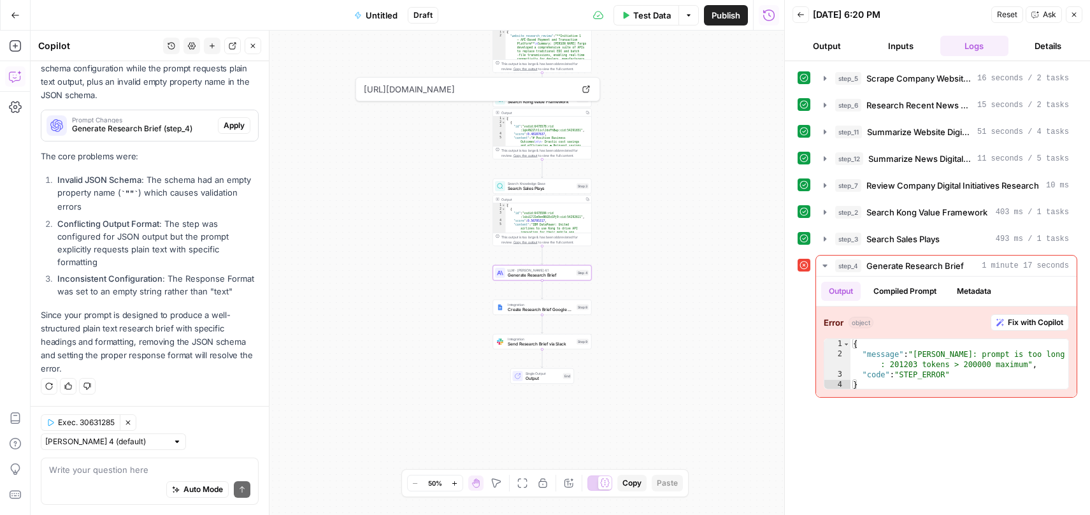
click at [227, 120] on span "Apply" at bounding box center [234, 125] width 21 height 11
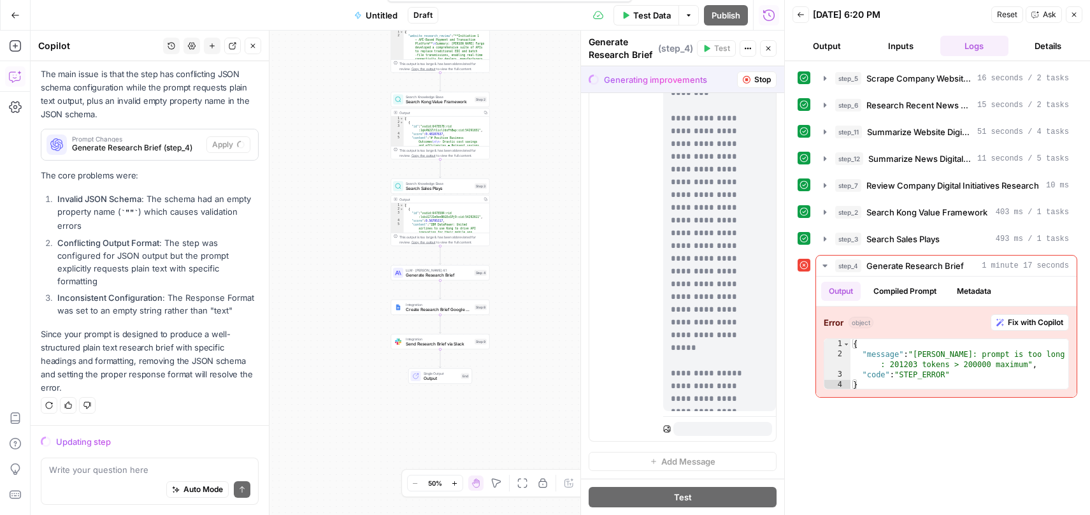
scroll to position [1896, 0]
click at [754, 81] on span "Stop" at bounding box center [762, 79] width 17 height 11
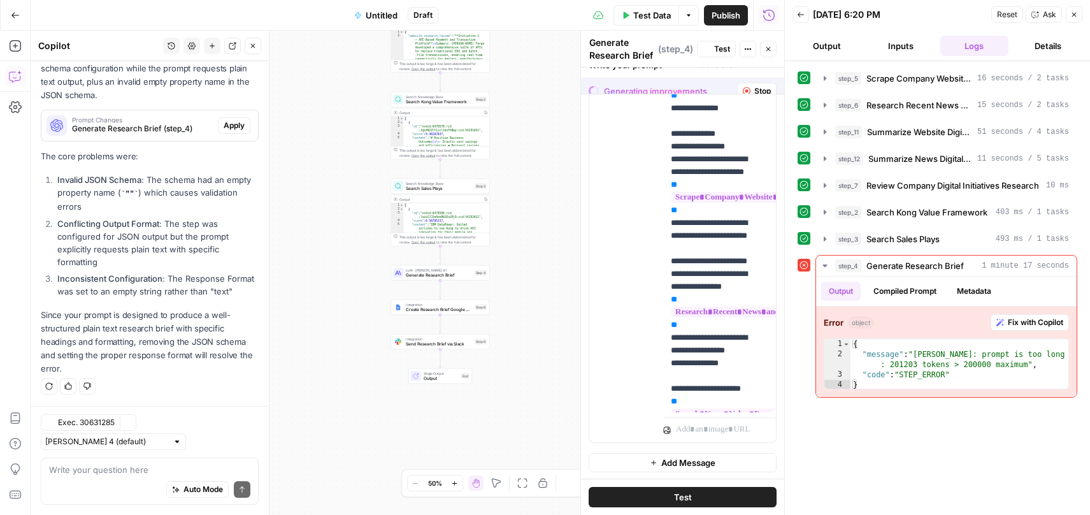
scroll to position [0, 0]
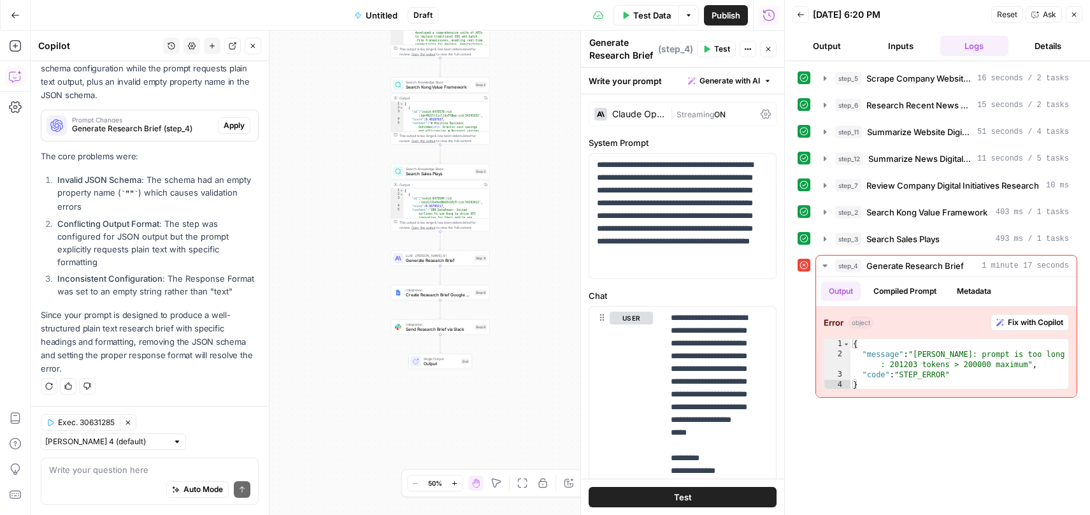
click at [456, 482] on icon "button" at bounding box center [454, 483] width 7 height 7
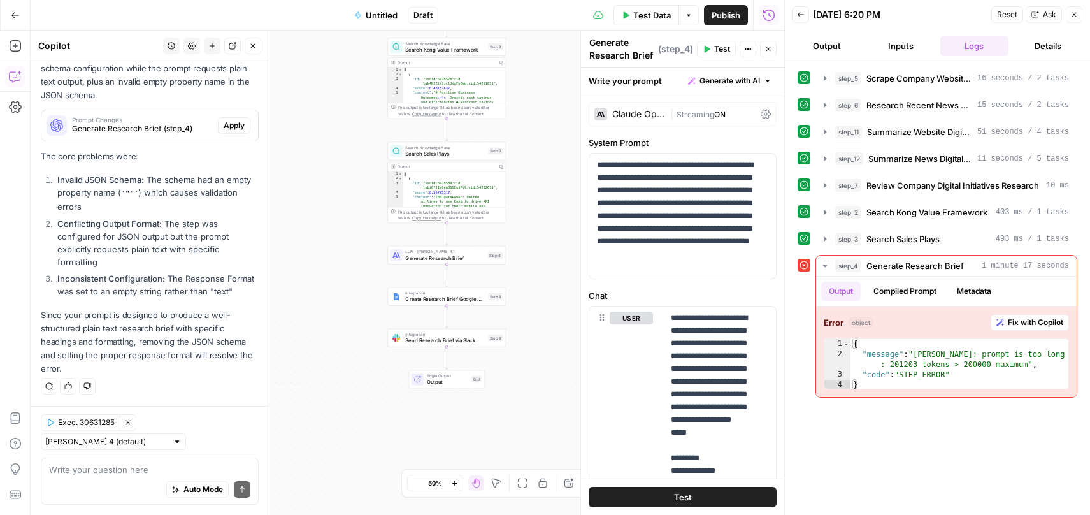
click at [456, 482] on icon "button" at bounding box center [454, 483] width 7 height 7
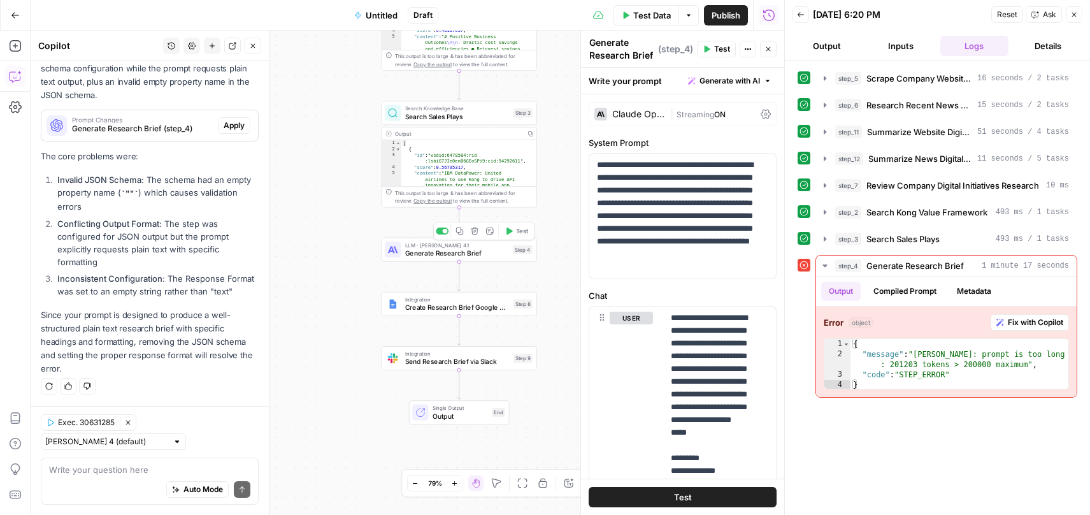
click at [529, 233] on button "Test" at bounding box center [516, 230] width 31 height 13
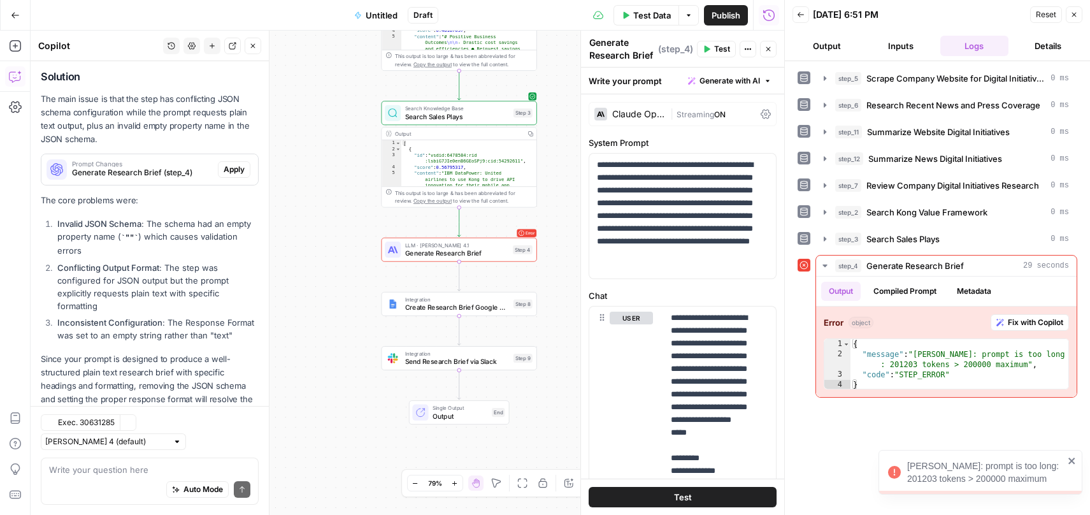
scroll to position [224, 0]
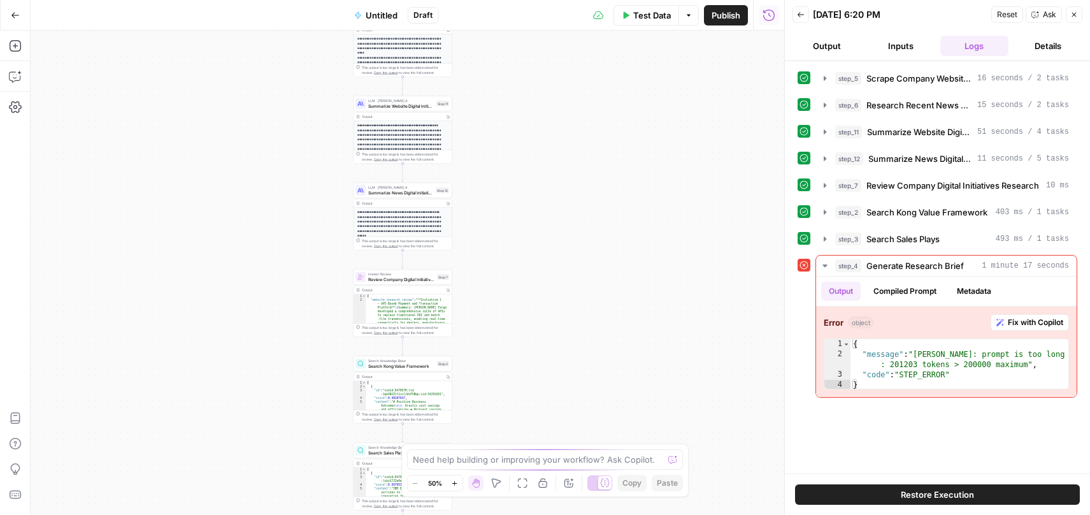
click at [387, 16] on span "Untitled" at bounding box center [382, 15] width 32 height 13
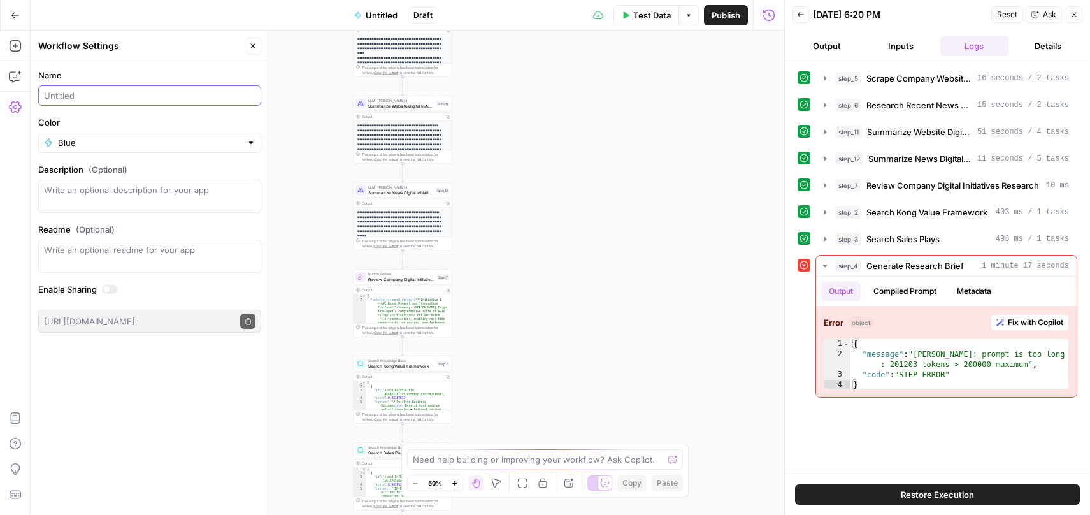
click at [136, 93] on input "Name" at bounding box center [150, 95] width 212 height 13
type input "[test] research bot"
click at [698, 192] on div "**********" at bounding box center [408, 273] width 754 height 484
drag, startPoint x: 650, startPoint y: 294, endPoint x: 659, endPoint y: 294, distance: 8.9
click at [650, 294] on div "**********" at bounding box center [408, 273] width 754 height 484
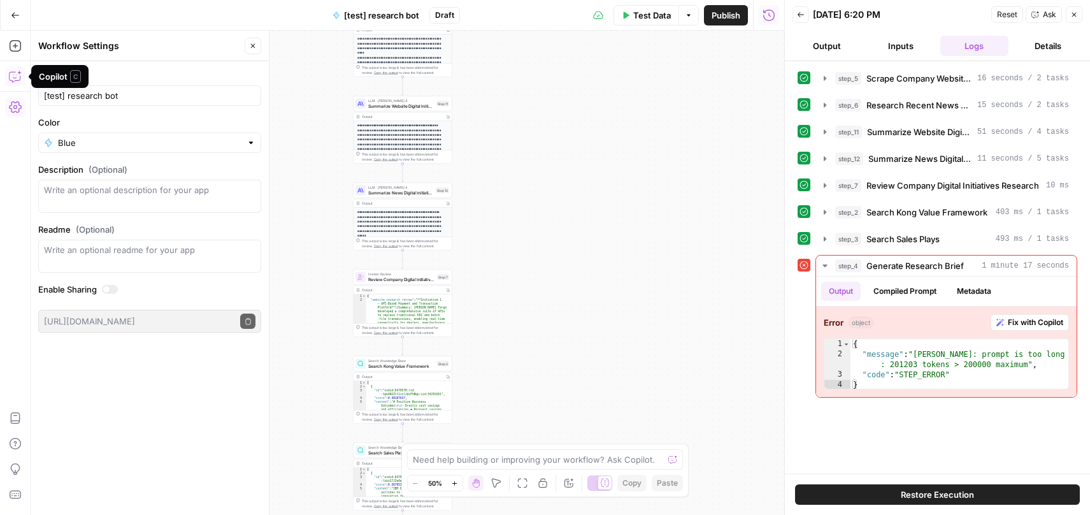
click at [11, 71] on icon "button" at bounding box center [15, 76] width 13 height 13
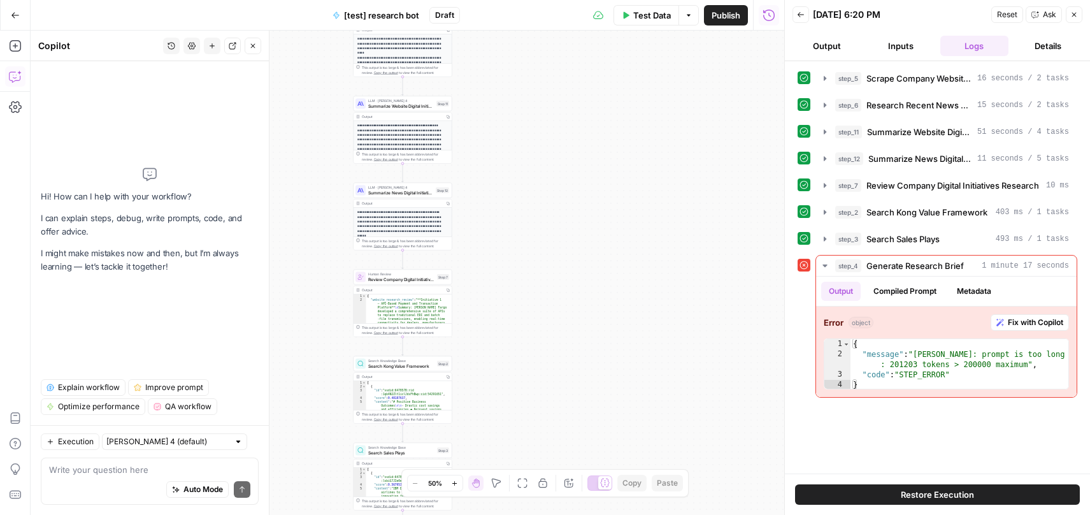
click at [115, 477] on div "Auto Mode Send" at bounding box center [149, 490] width 201 height 28
click at [159, 443] on input "text" at bounding box center [167, 441] width 122 height 13
click at [162, 488] on span "Claude Opus 4.1" at bounding box center [157, 487] width 89 height 13
type input "Claude Opus 4.1"
click at [121, 476] on div "Auto Mode Send" at bounding box center [149, 490] width 201 height 28
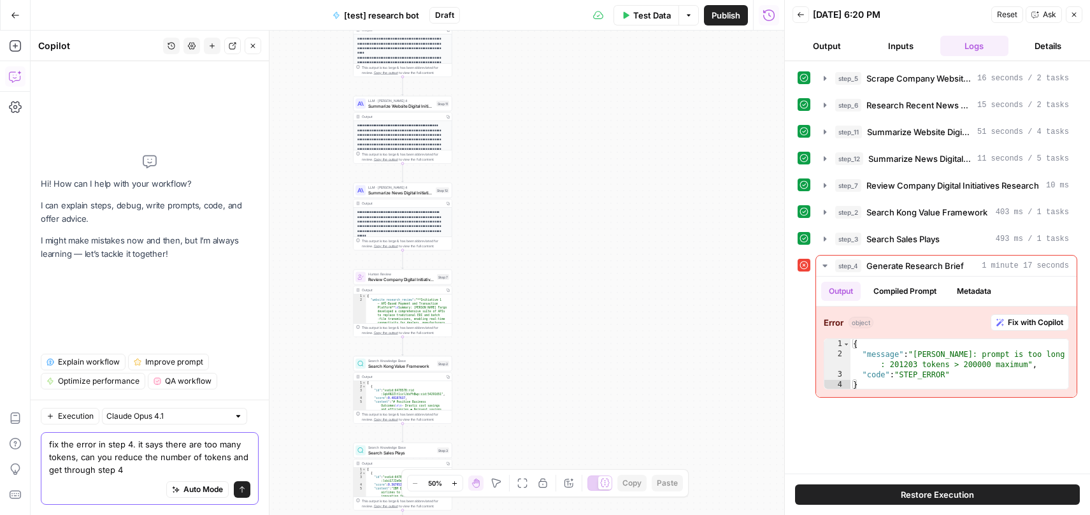
type textarea "fix the error in step 4. it says there are too many tokens, can you reduce the …"
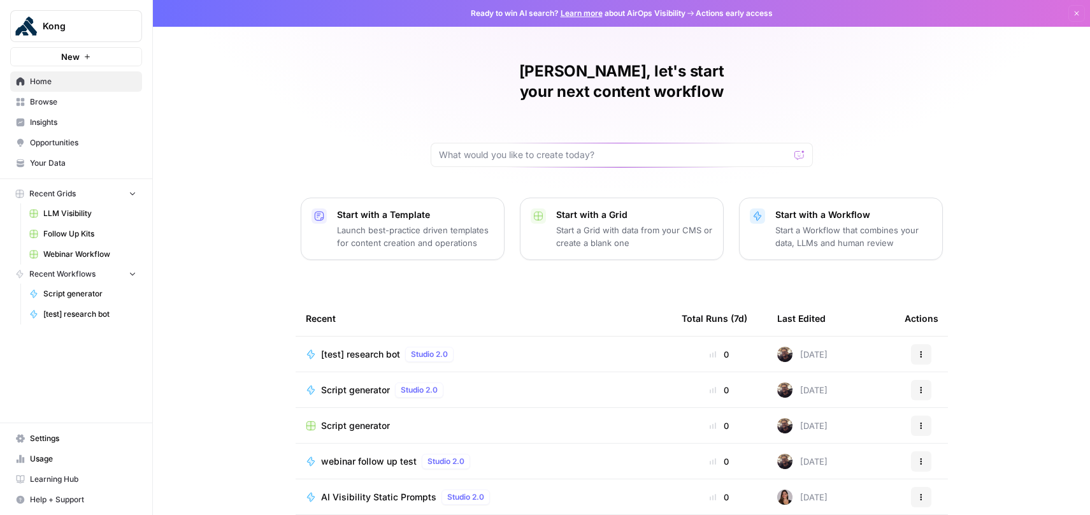
click at [83, 312] on span "[test] research bot" at bounding box center [89, 313] width 93 height 11
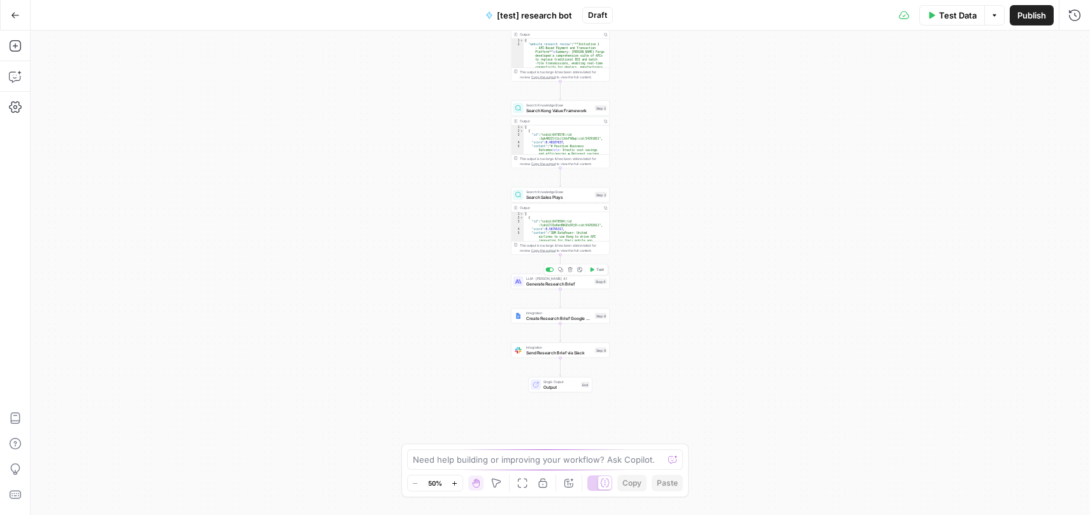
click at [577, 285] on span "Generate Research Brief" at bounding box center [559, 283] width 66 height 6
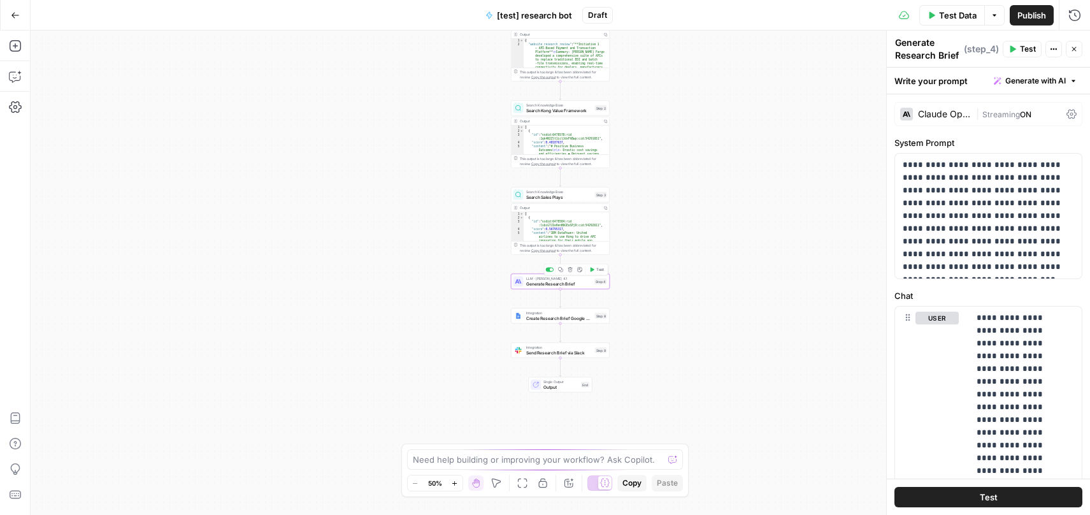
click at [601, 270] on span "Test" at bounding box center [600, 270] width 8 height 6
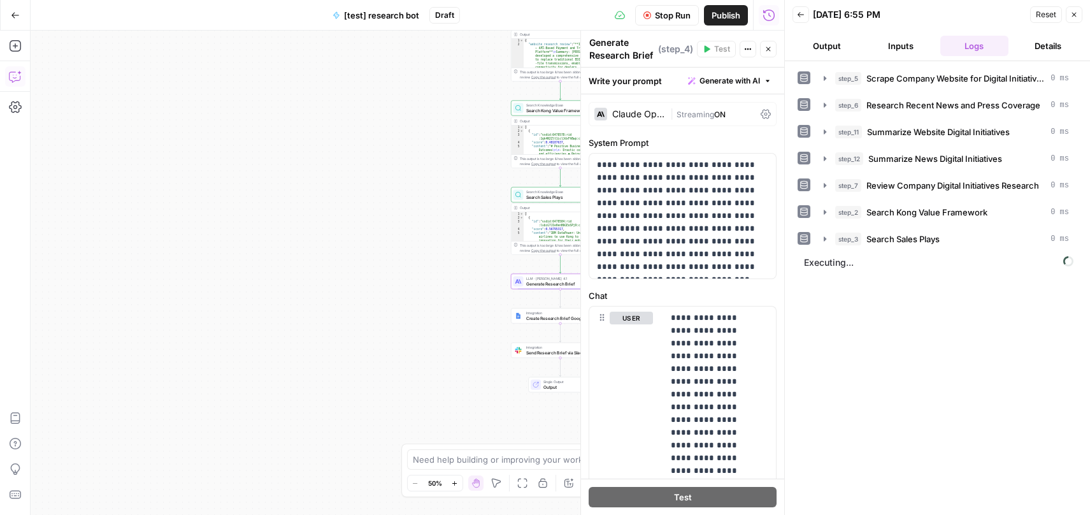
click at [13, 76] on icon "button" at bounding box center [15, 76] width 13 height 13
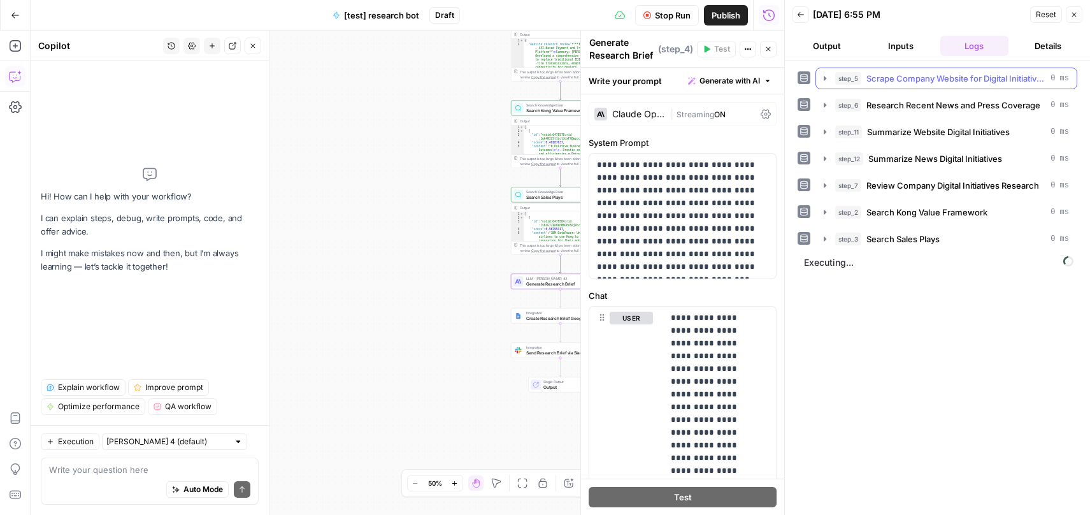
click at [825, 78] on icon "button" at bounding box center [825, 78] width 3 height 4
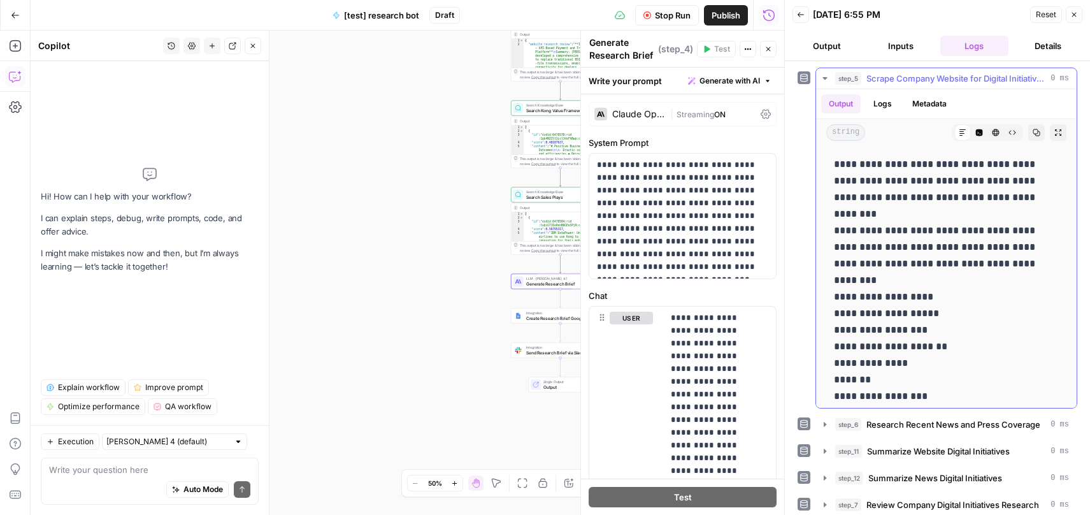
click at [825, 78] on icon "button" at bounding box center [824, 78] width 4 height 3
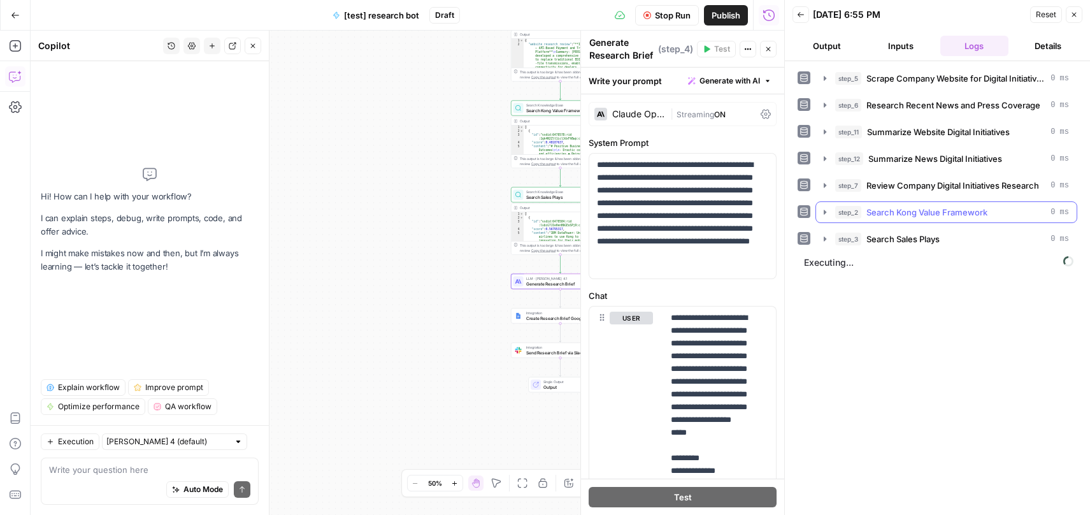
click at [822, 213] on icon "button" at bounding box center [825, 212] width 10 height 10
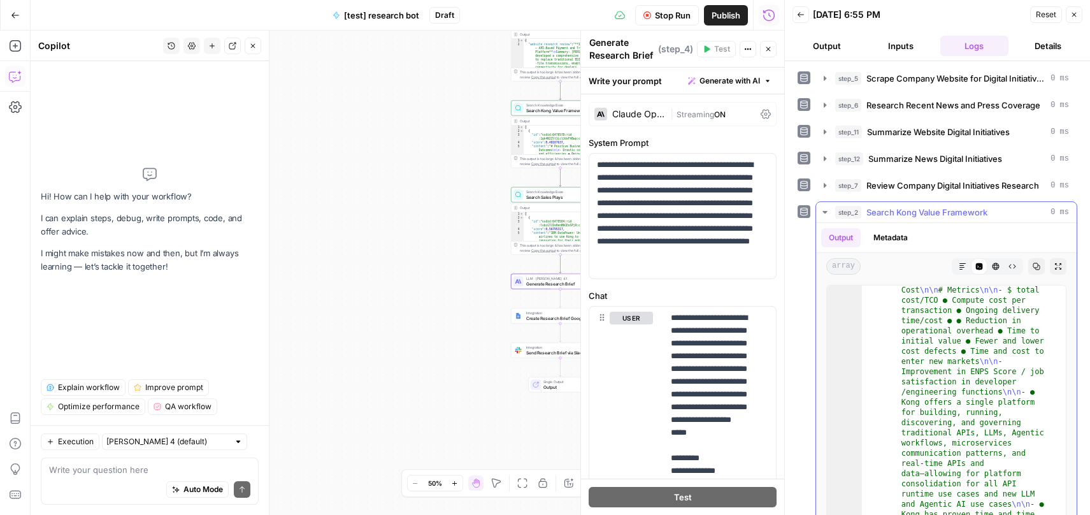
scroll to position [42, 0]
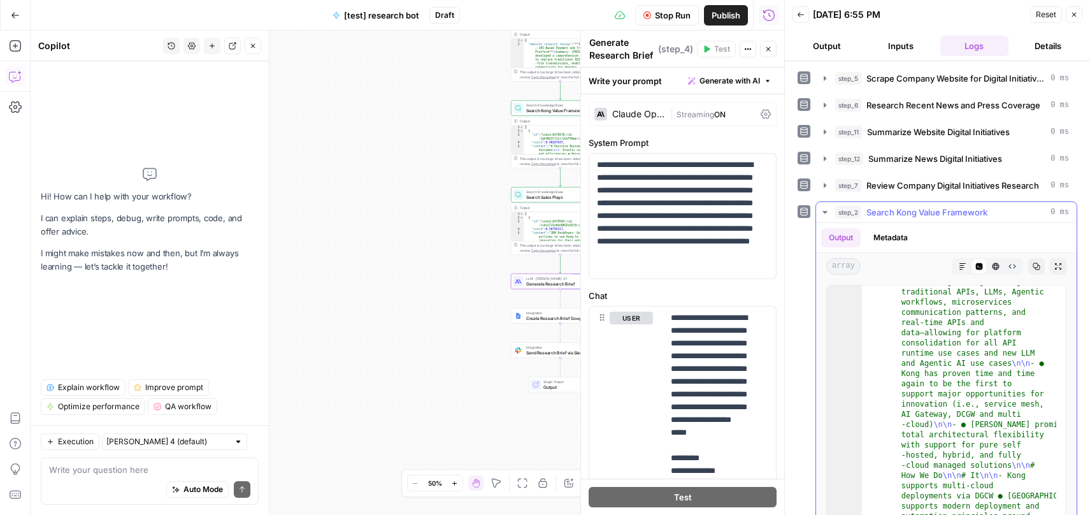
click at [824, 212] on icon "button" at bounding box center [824, 212] width 4 height 3
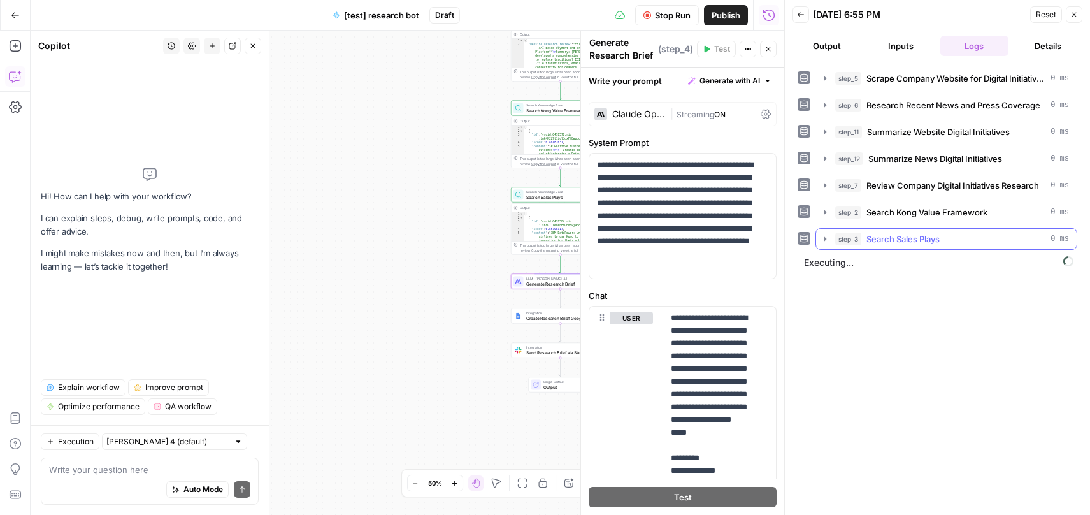
click at [826, 241] on icon "button" at bounding box center [825, 239] width 10 height 10
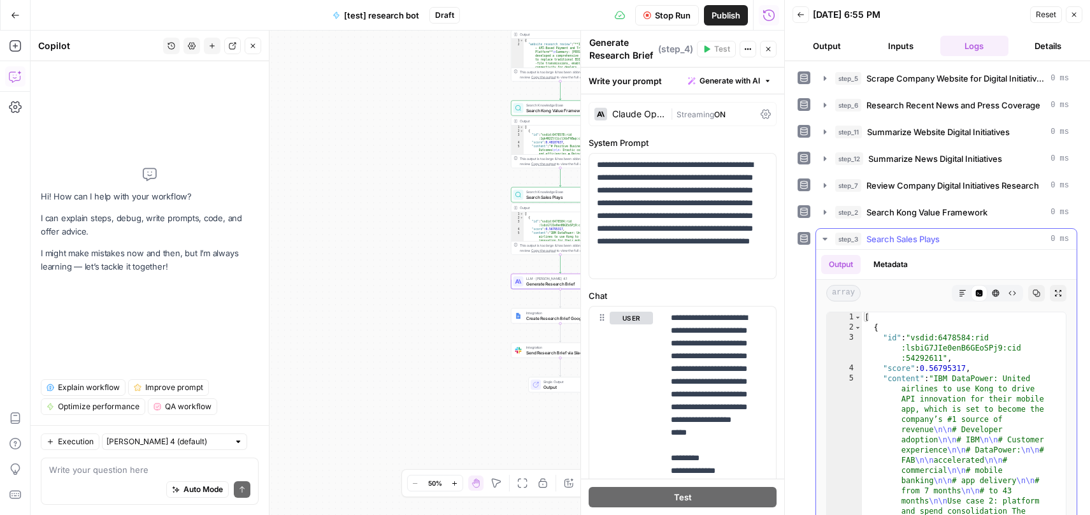
click at [826, 241] on icon "button" at bounding box center [825, 239] width 10 height 10
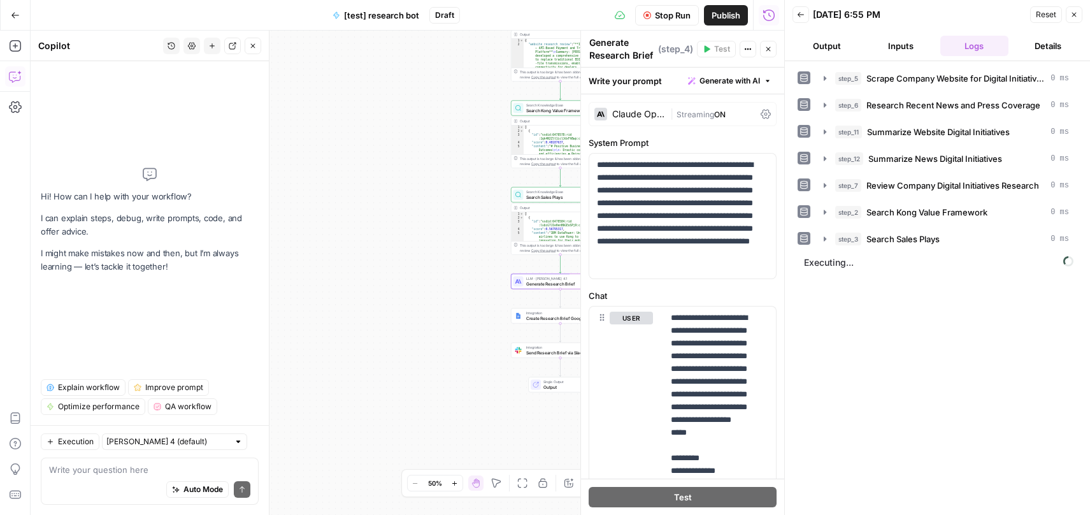
click at [675, 17] on span "Stop Run" at bounding box center [673, 15] width 36 height 13
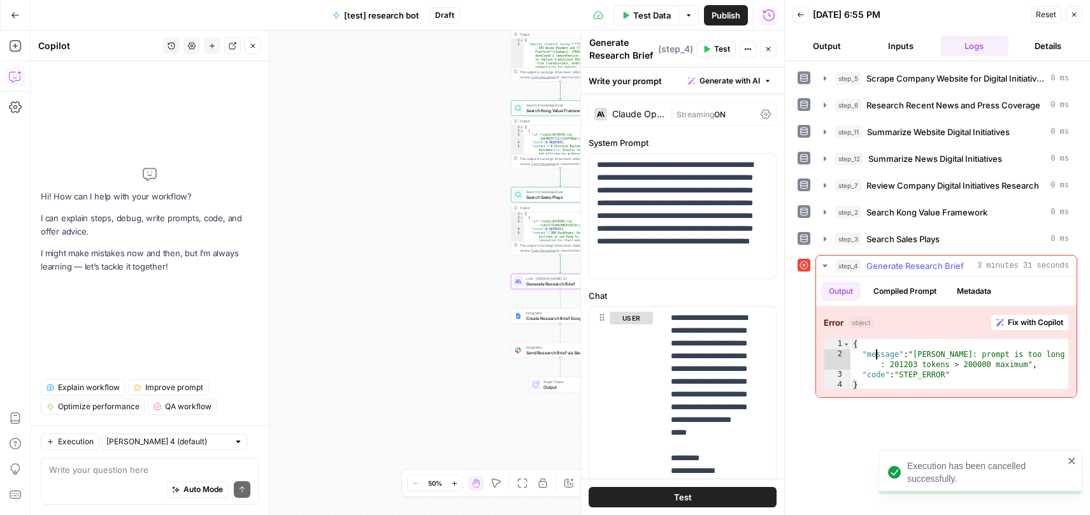
click at [875, 358] on div "{ "message" : "Claude Error: prompt is too long : 201203 tokens > 200000 maximu…" at bounding box center [959, 374] width 218 height 71
click at [875, 357] on div "{ "message" : "Claude Error: prompt is too long : 201203 tokens > 200000 maximu…" at bounding box center [959, 374] width 218 height 71
click at [955, 378] on div "{ "message" : "Claude Error: prompt is too long : 201203 tokens > 200000 maximu…" at bounding box center [959, 374] width 218 height 71
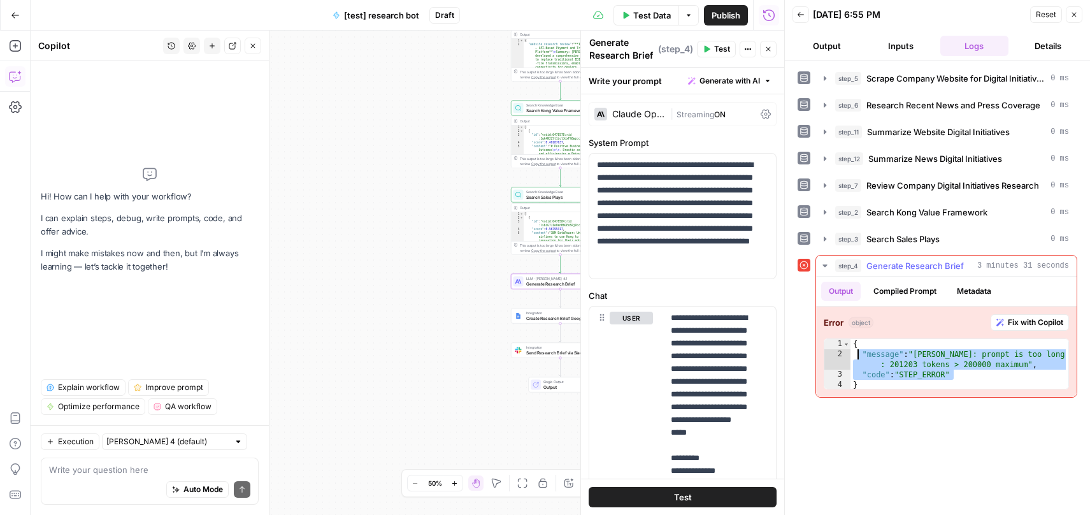
drag, startPoint x: 956, startPoint y: 376, endPoint x: 856, endPoint y: 352, distance: 102.8
click at [856, 352] on div "{ "message" : "Claude Error: prompt is too long : 201203 tokens > 200000 maximu…" at bounding box center [959, 374] width 218 height 71
type textarea "**********"
click at [139, 465] on textarea at bounding box center [149, 469] width 201 height 13
paste textarea ""message": "Claude Error: prompt is too long: 201203 tokens > 200000 maximum", …"
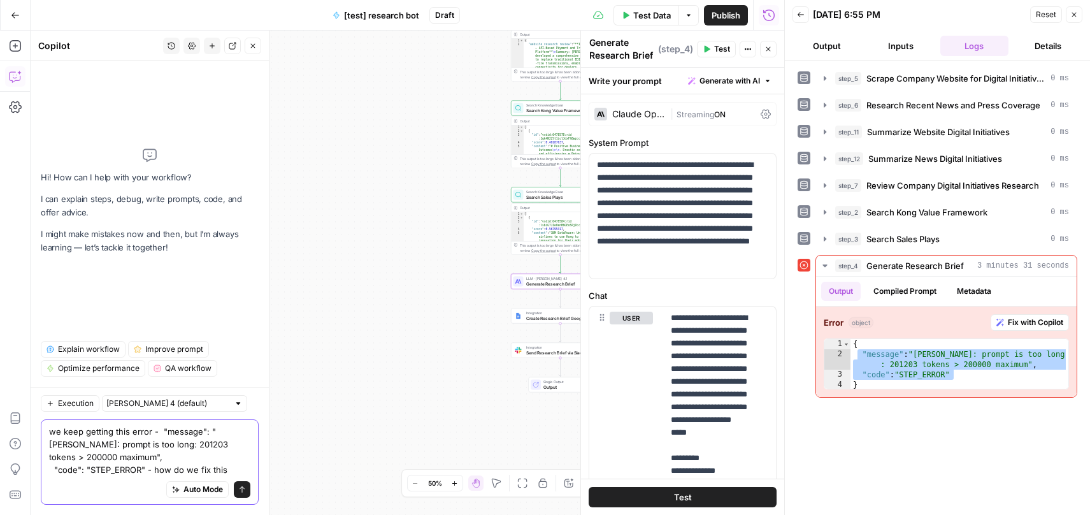
type textarea "we keep getting this error - "message": "Claude Error: prompt is too long: 2012…"
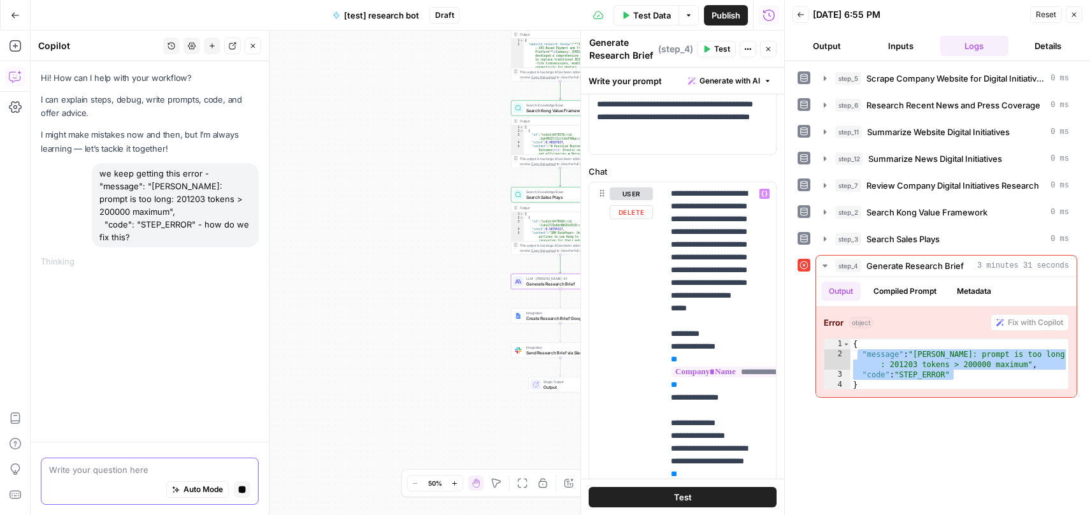
scroll to position [0, 0]
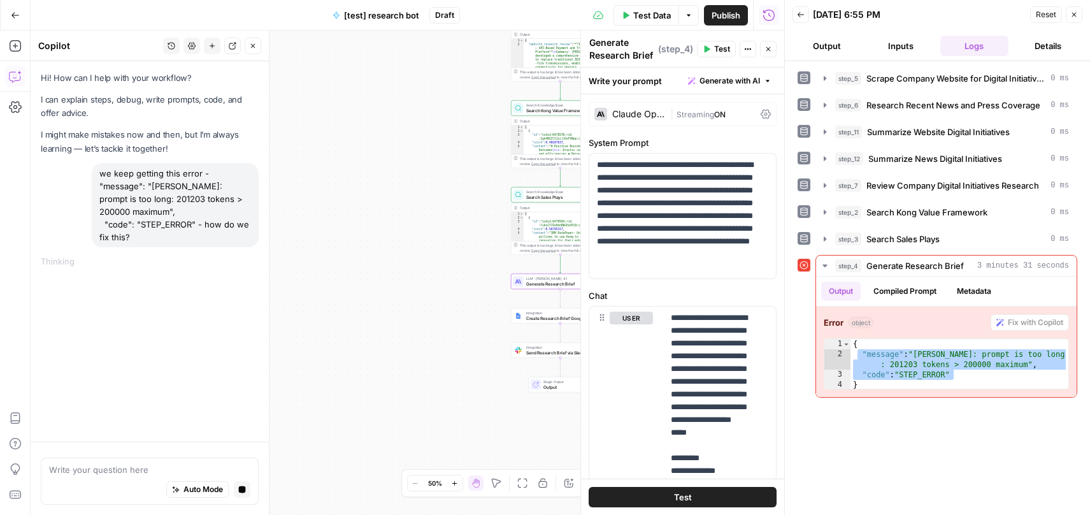
click at [901, 45] on button "Inputs" at bounding box center [900, 46] width 69 height 20
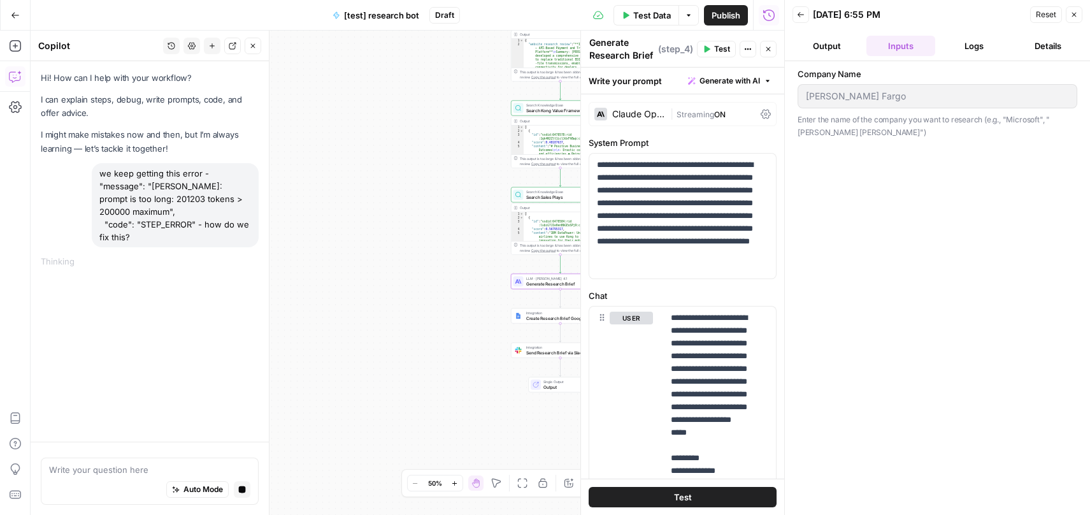
click at [833, 45] on button "Output" at bounding box center [827, 46] width 69 height 20
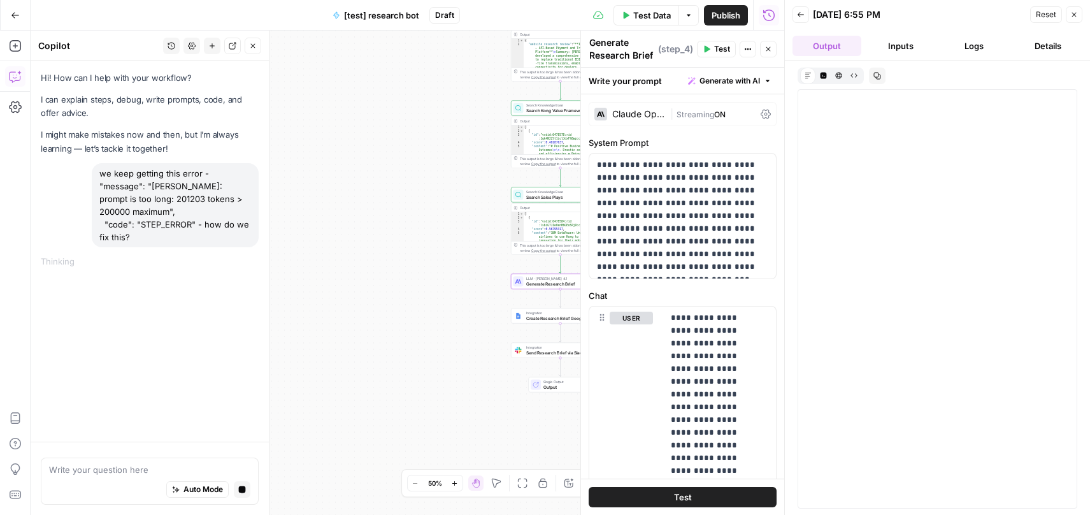
click at [894, 47] on button "Inputs" at bounding box center [900, 46] width 69 height 20
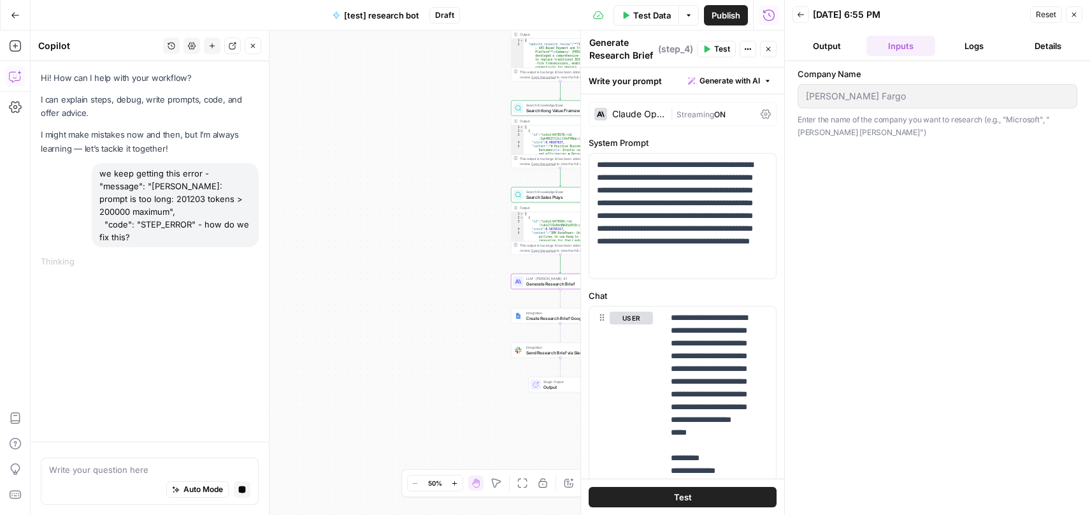
click at [973, 45] on button "Logs" at bounding box center [974, 46] width 69 height 20
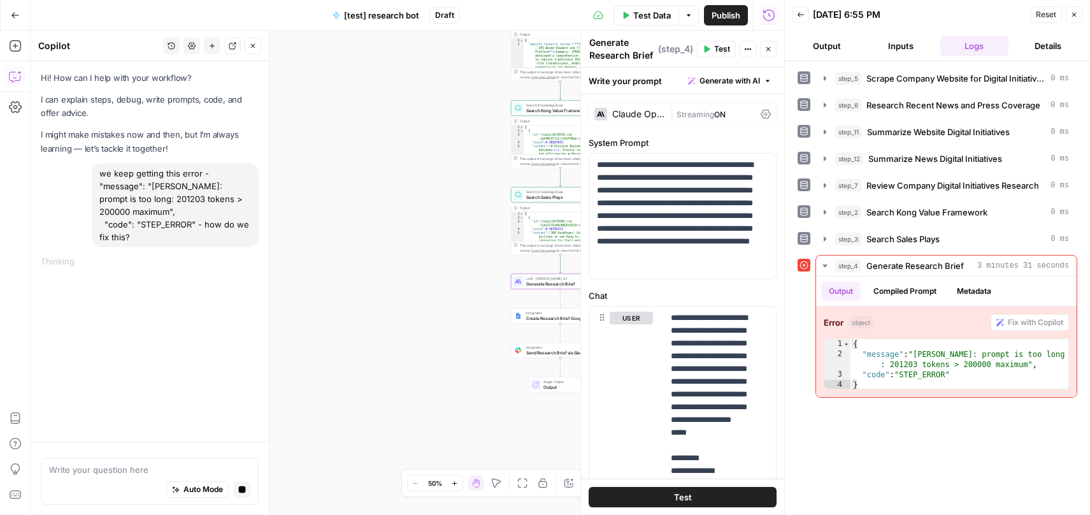
click at [1043, 51] on button "Details" at bounding box center [1048, 46] width 69 height 20
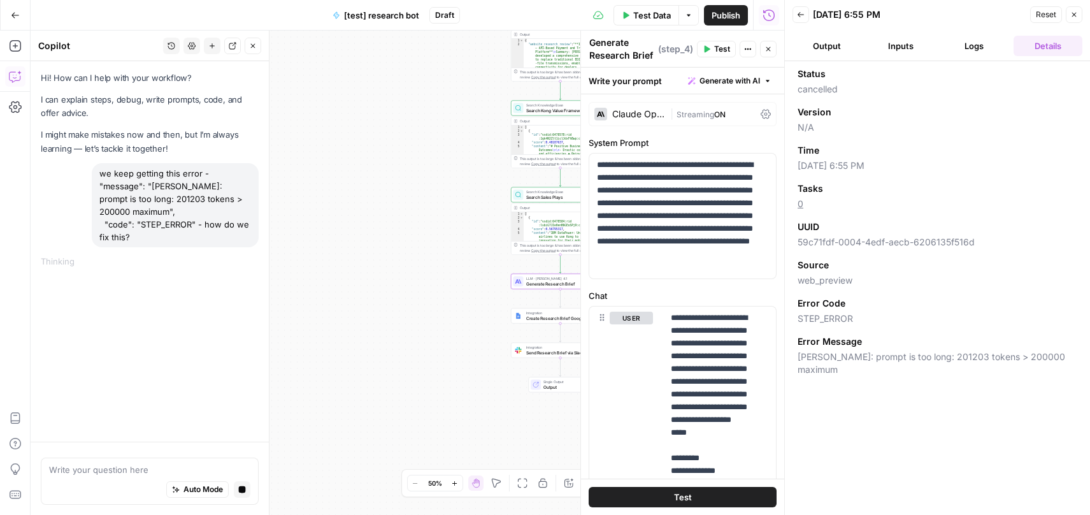
click at [977, 54] on button "Logs" at bounding box center [974, 46] width 69 height 20
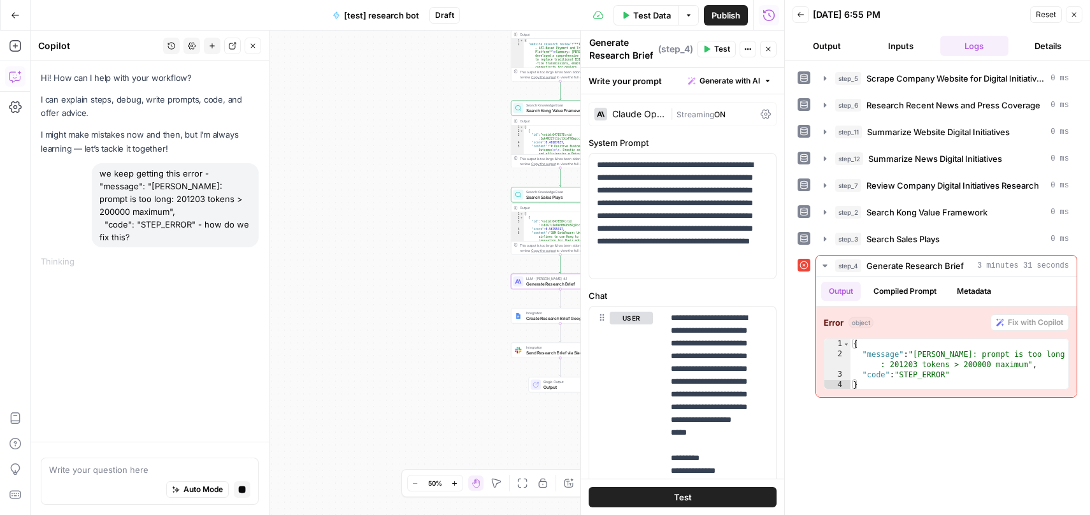
click at [908, 50] on button "Inputs" at bounding box center [900, 46] width 69 height 20
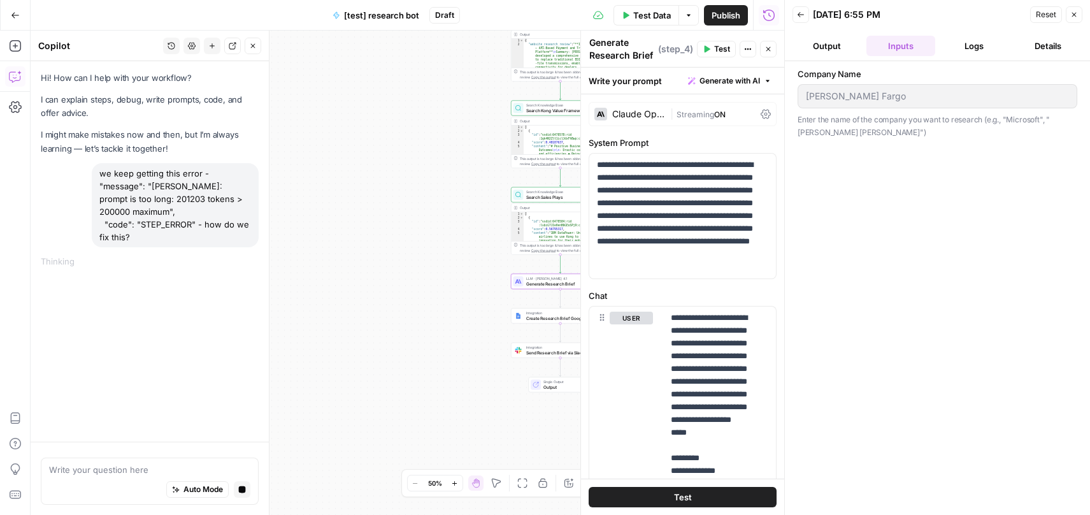
click at [829, 47] on button "Output" at bounding box center [827, 46] width 69 height 20
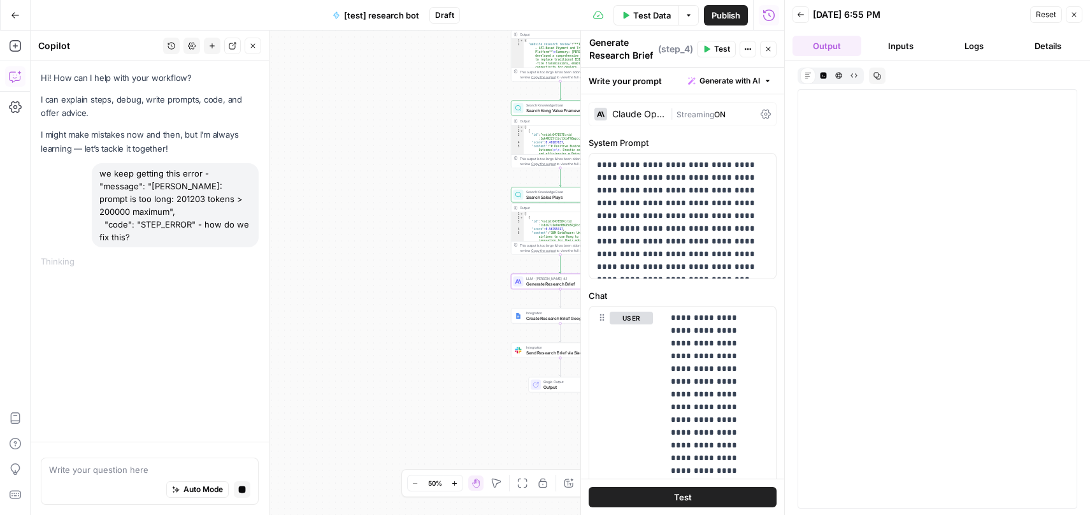
click at [1041, 48] on button "Details" at bounding box center [1048, 46] width 69 height 20
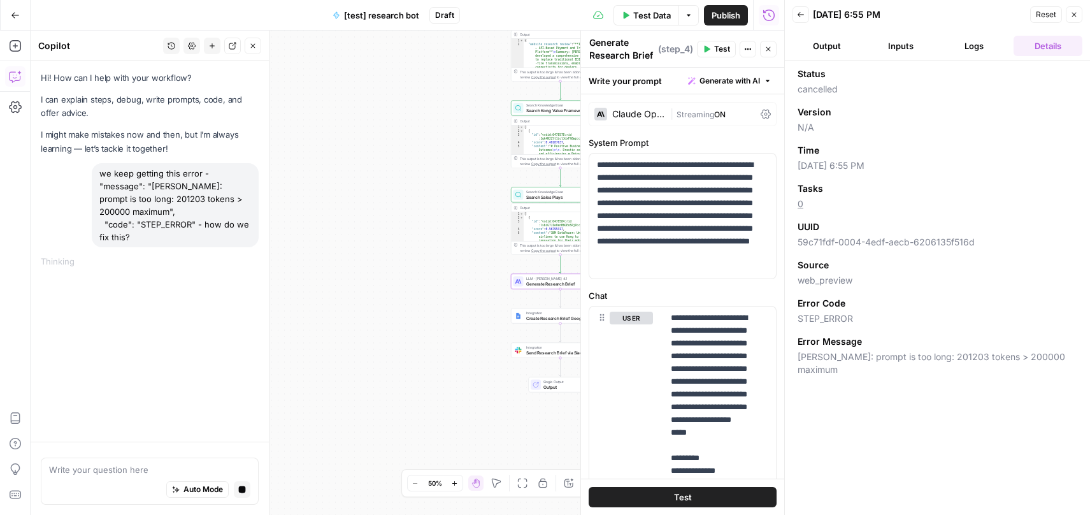
click at [440, 278] on div "**********" at bounding box center [408, 273] width 754 height 484
click at [451, 484] on icon "button" at bounding box center [454, 483] width 7 height 7
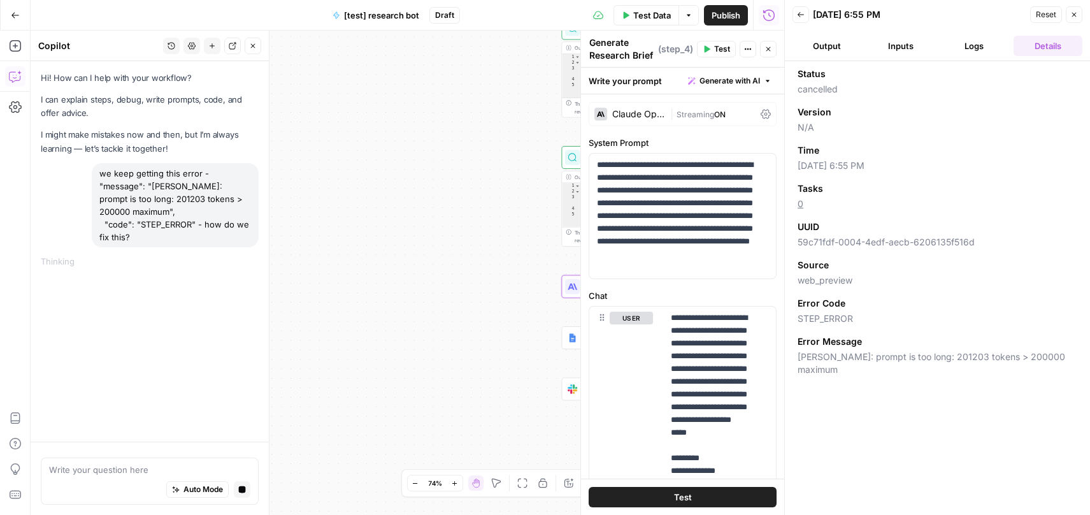
click at [1076, 13] on icon "button" at bounding box center [1074, 15] width 8 height 8
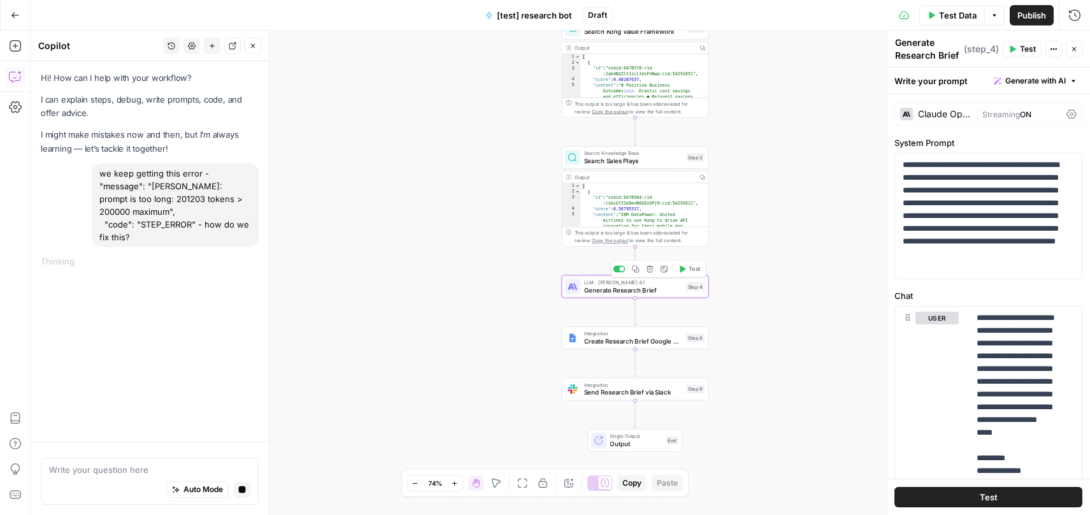
click at [671, 289] on span "Generate Research Brief" at bounding box center [633, 290] width 98 height 10
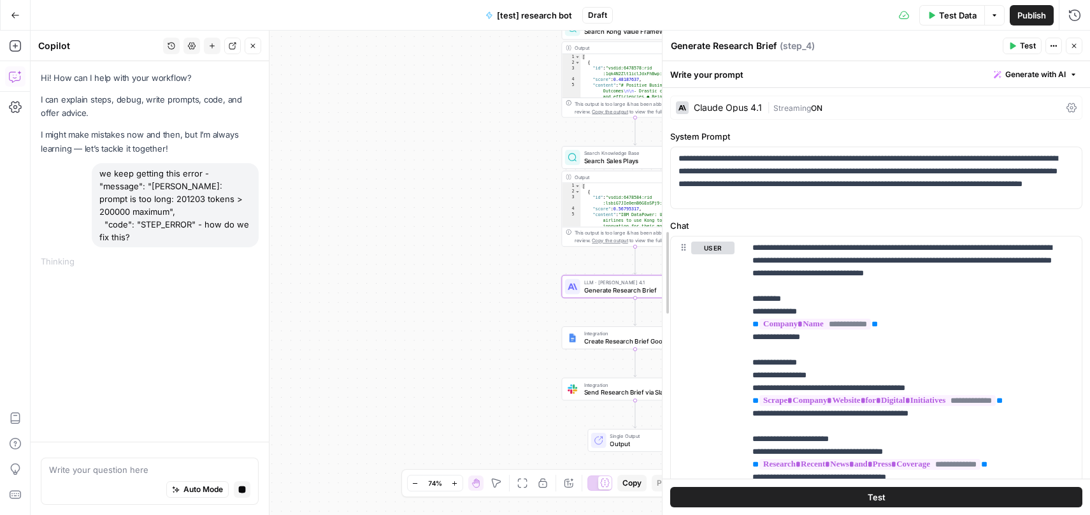
drag, startPoint x: 886, startPoint y: 121, endPoint x: 661, endPoint y: 143, distance: 225.4
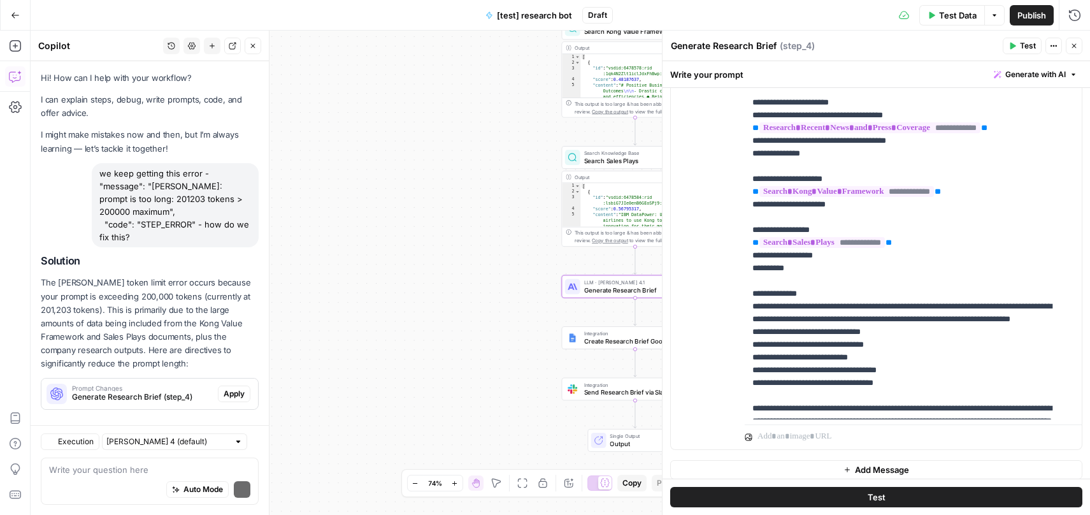
scroll to position [15, 0]
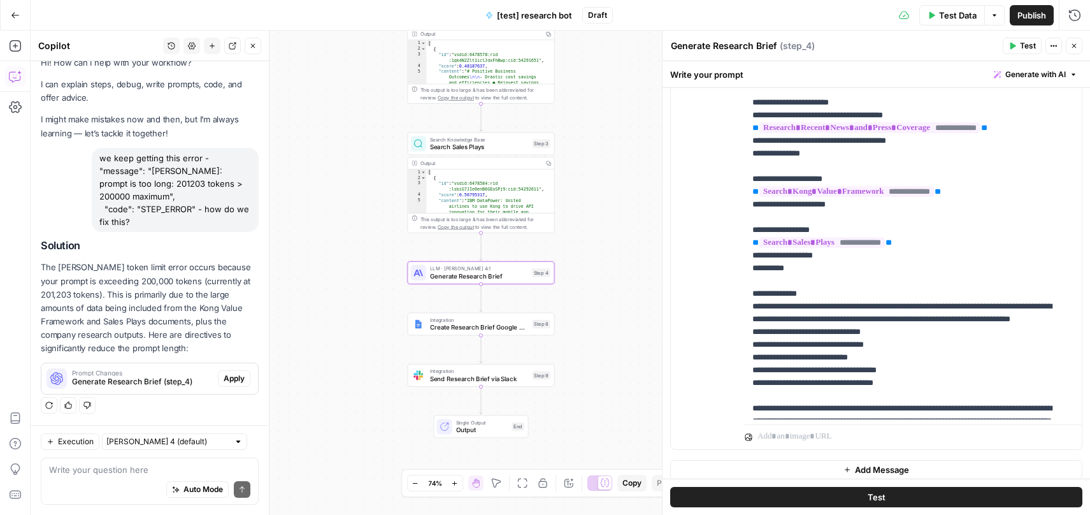
click at [229, 380] on span "Apply" at bounding box center [234, 378] width 21 height 11
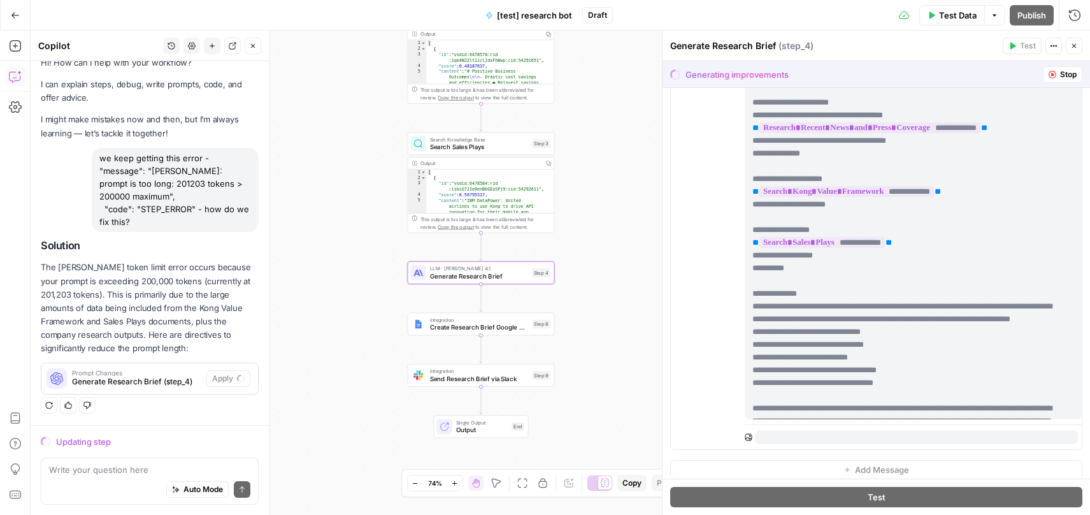
click at [127, 378] on span "Generate Research Brief (step_4)" at bounding box center [136, 381] width 129 height 11
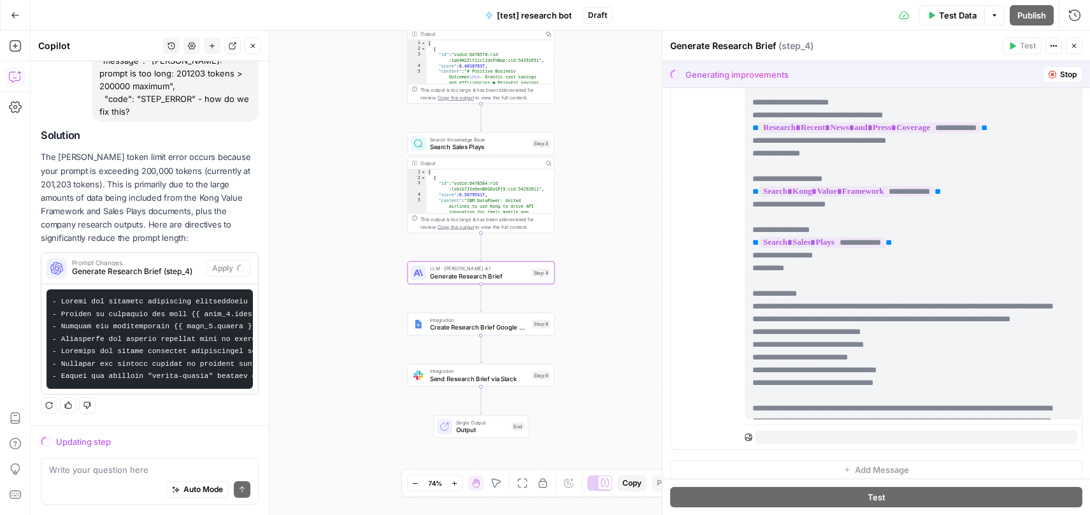
scroll to position [0, 0]
click at [1060, 79] on span "Stop" at bounding box center [1068, 74] width 17 height 11
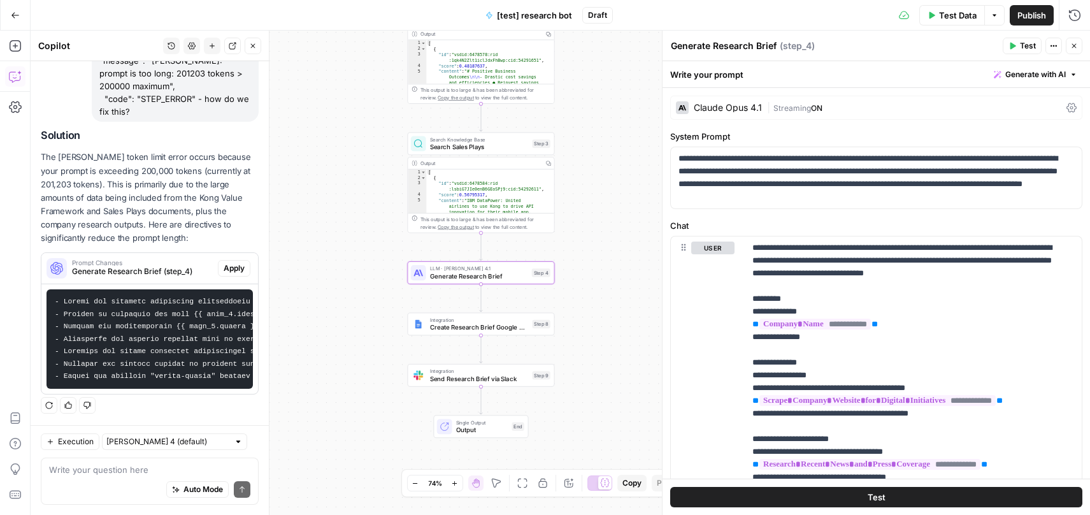
click at [233, 262] on span "Apply" at bounding box center [234, 267] width 21 height 11
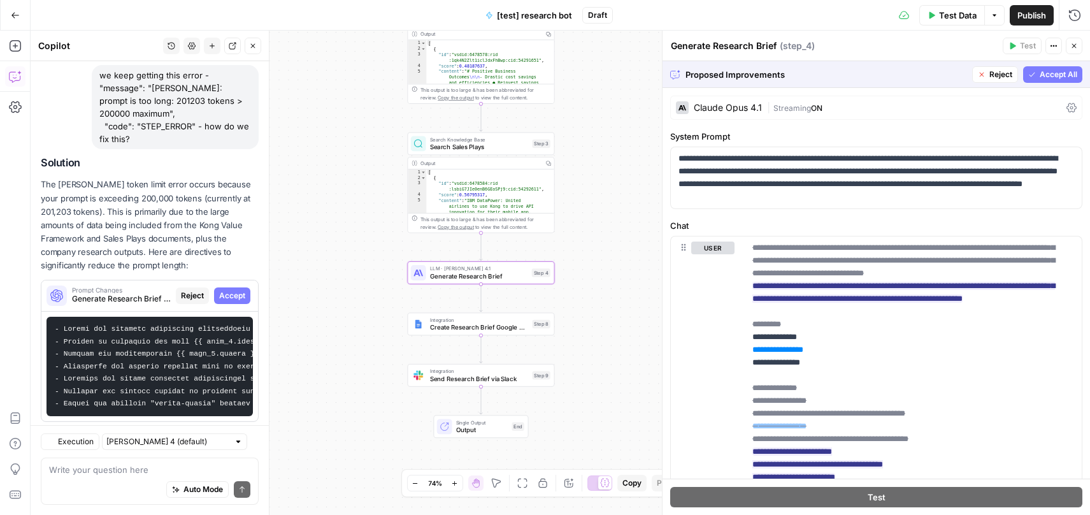
scroll to position [135, 0]
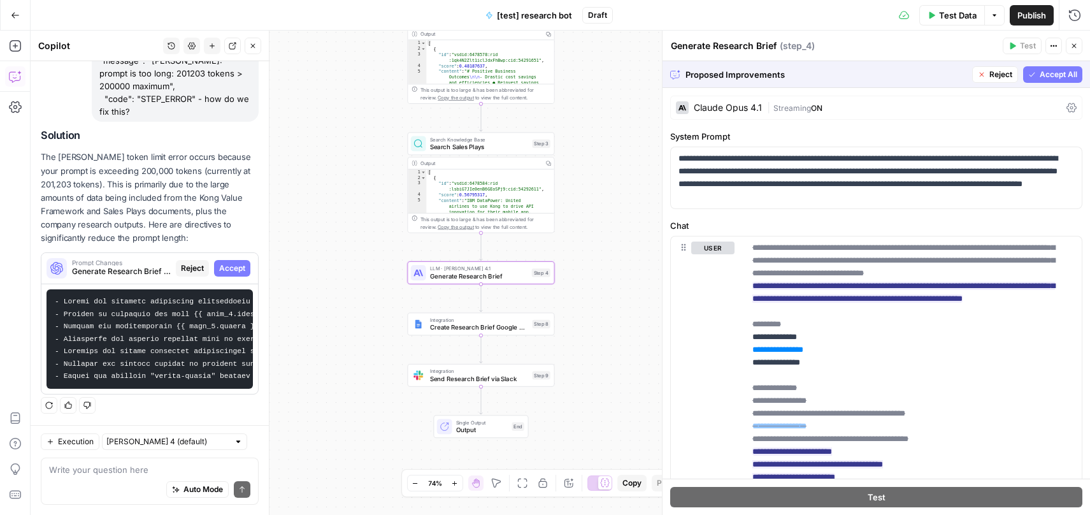
click at [233, 262] on span "Accept" at bounding box center [232, 267] width 26 height 11
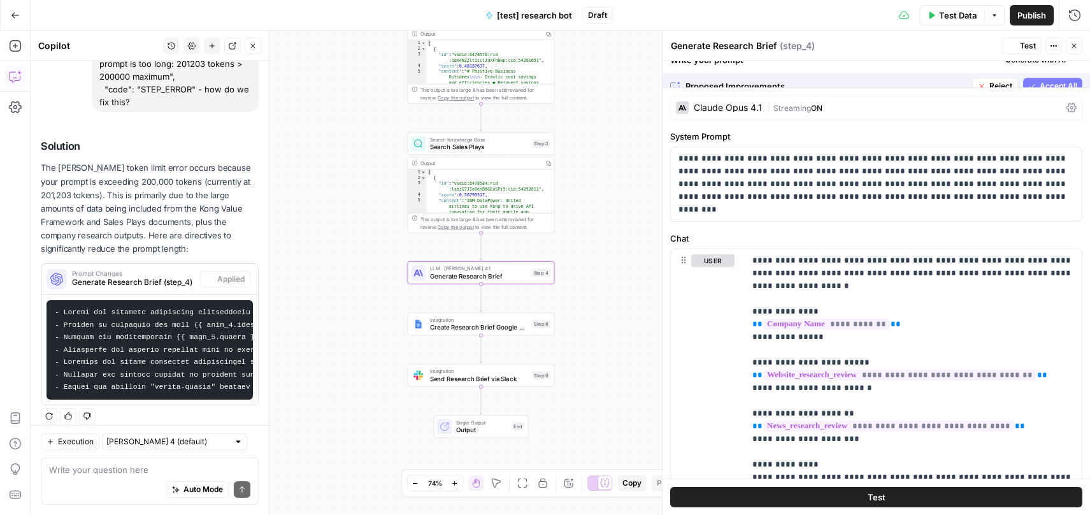
scroll to position [155, 0]
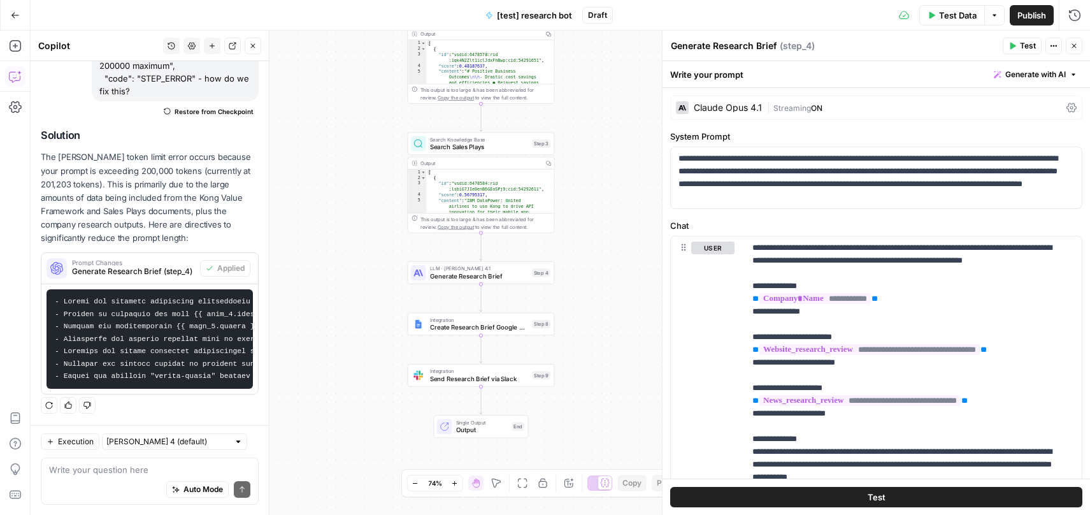
click at [1024, 47] on span "Test" at bounding box center [1028, 45] width 16 height 11
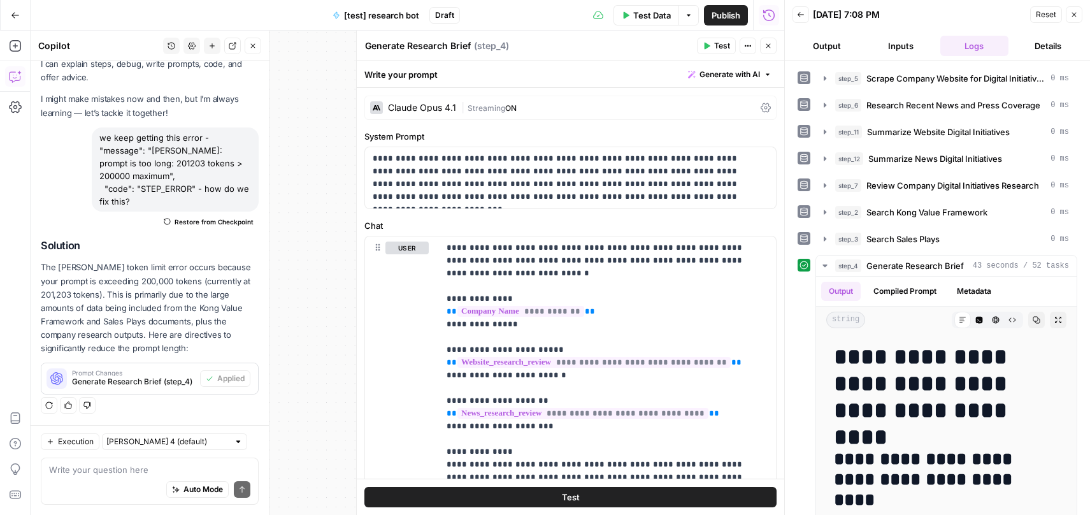
scroll to position [87, 0]
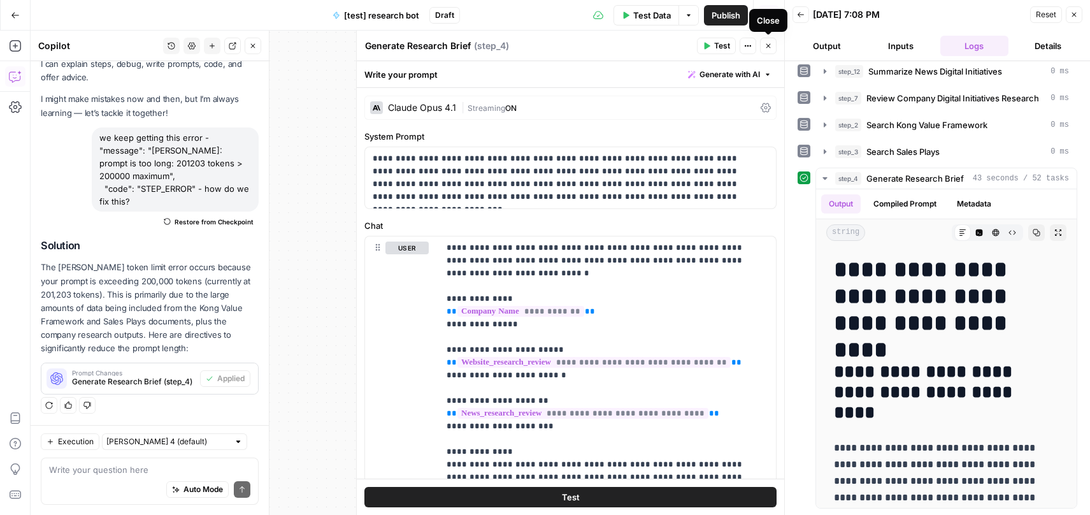
click at [770, 48] on icon "button" at bounding box center [768, 46] width 8 height 8
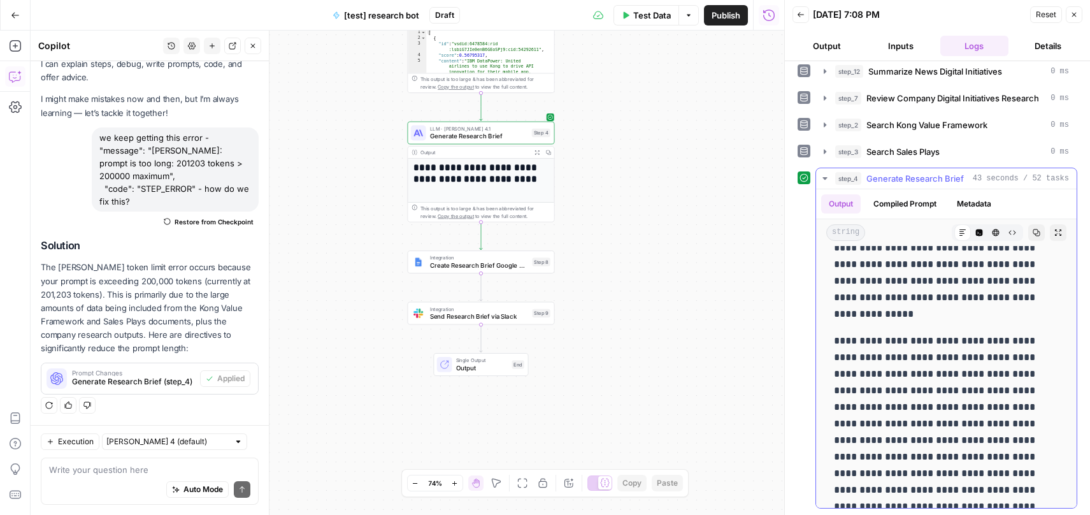
scroll to position [4814, 0]
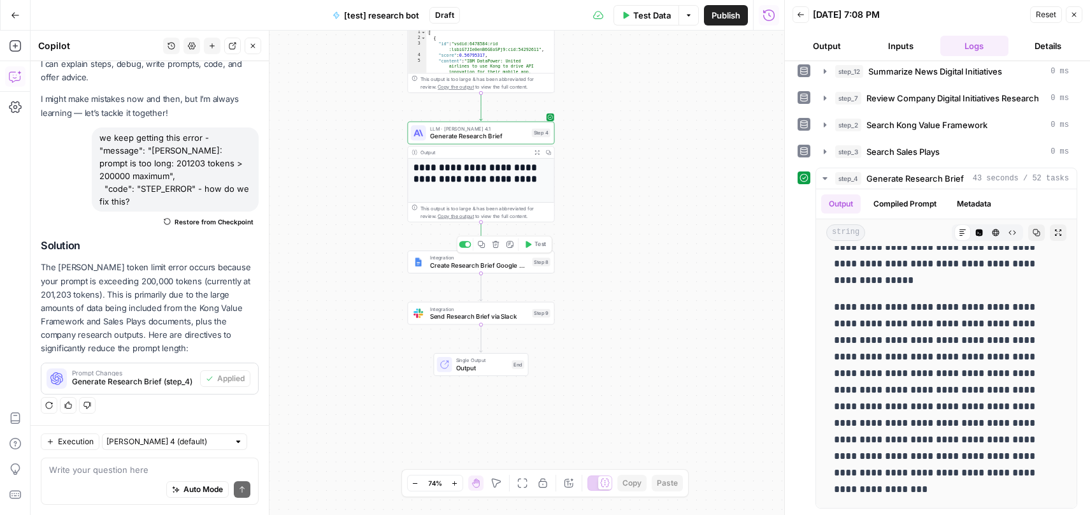
click at [543, 247] on span "Test" at bounding box center [540, 244] width 11 height 8
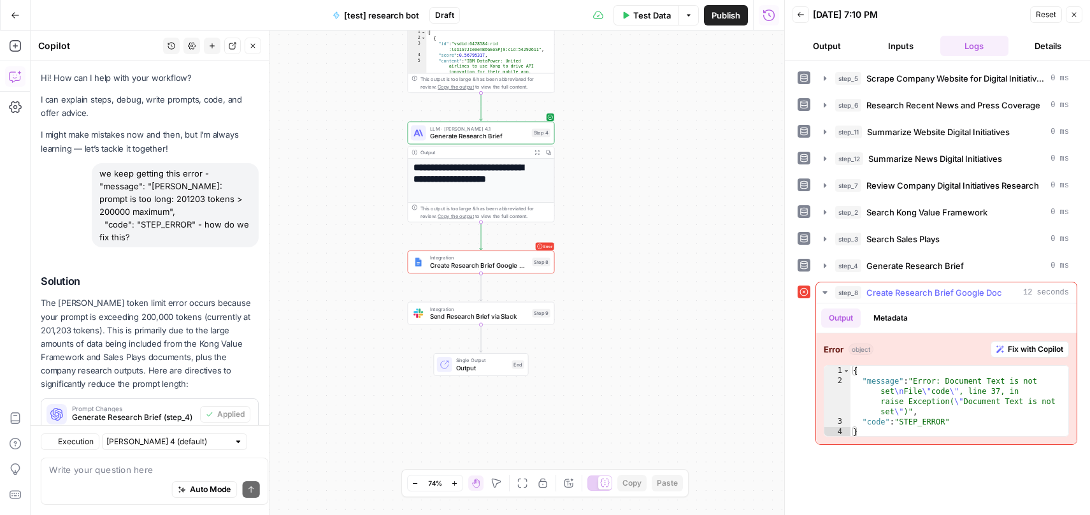
scroll to position [36, 0]
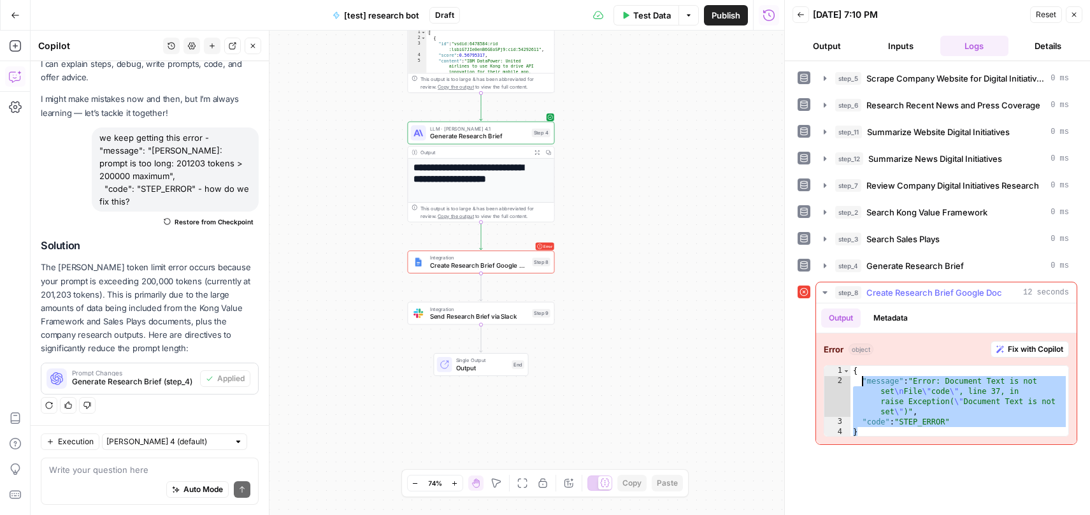
drag, startPoint x: 973, startPoint y: 427, endPoint x: 861, endPoint y: 384, distance: 120.2
click at [861, 384] on div "{ "message" : "Error: Document Text is not set \n File \" code \" , line 37, in…" at bounding box center [959, 412] width 218 height 92
type textarea "**********"
click at [129, 477] on div "Auto Mode Send" at bounding box center [149, 490] width 201 height 28
paste textarea ""message": "Error: Document Text is not set\nFile \"code\", line 37, in raise E…"
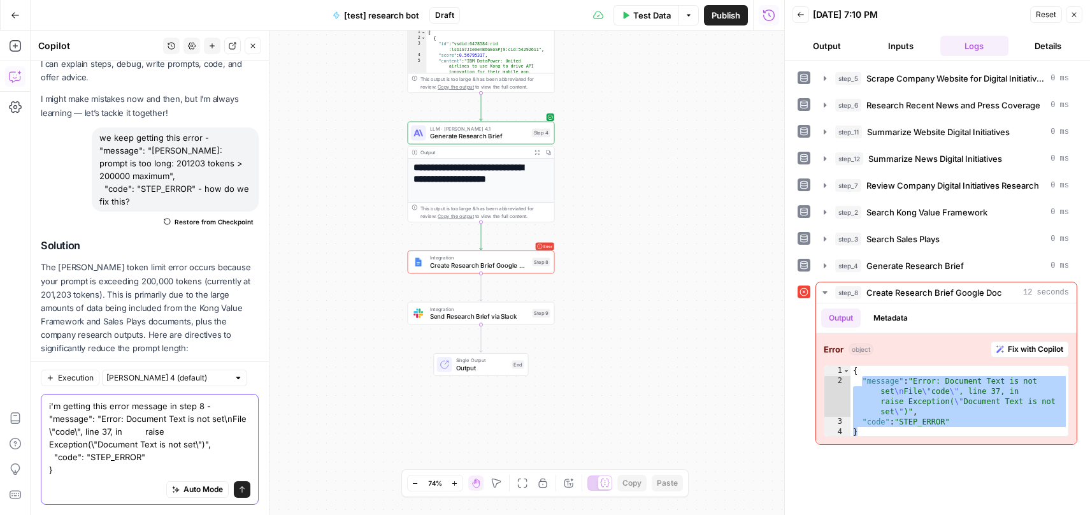
scroll to position [99, 0]
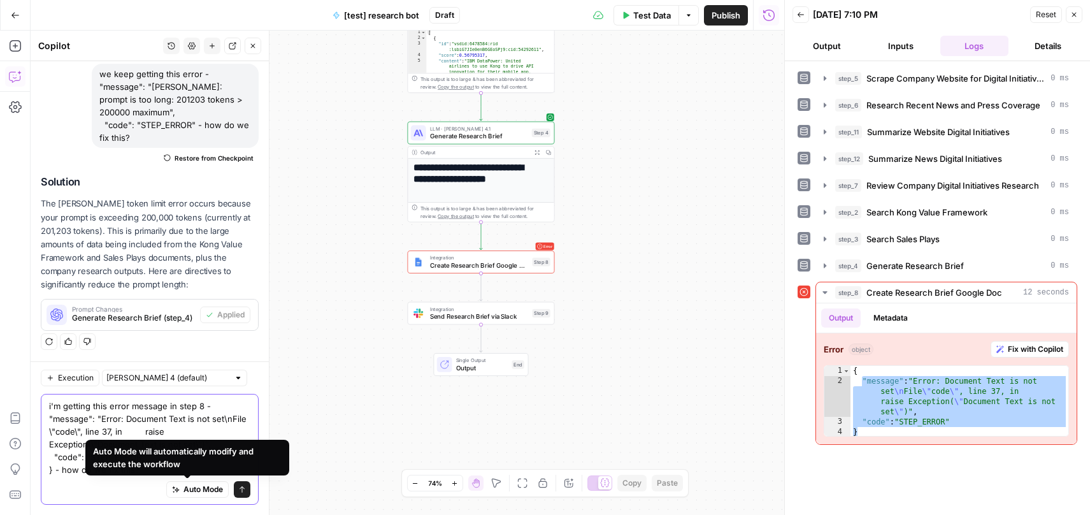
type textarea "i'm getting this error message in step 8 - "message": "Error: Document Text is …"
click at [238, 486] on icon "submit" at bounding box center [242, 489] width 8 height 8
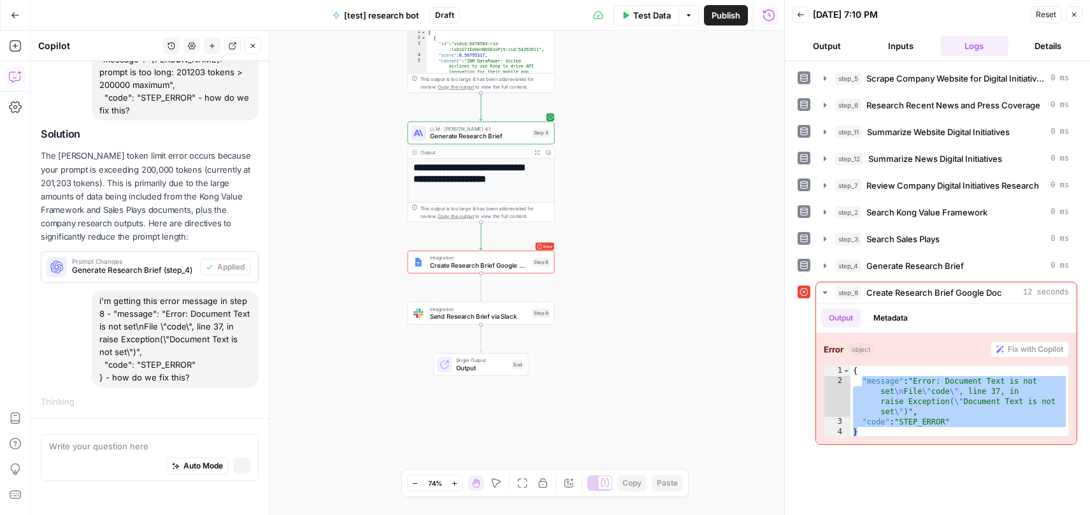
scroll to position [116, 0]
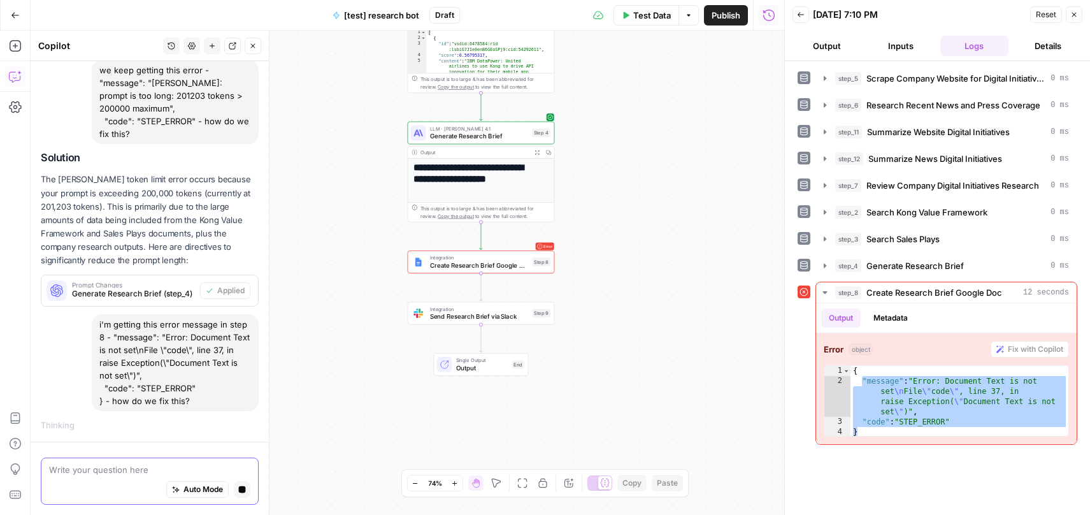
click at [141, 466] on textarea at bounding box center [149, 469] width 201 height 13
click at [518, 192] on h1 "**********" at bounding box center [476, 179] width 127 height 34
click at [980, 325] on div "Output Metadata" at bounding box center [946, 317] width 261 height 29
click at [239, 489] on icon "button" at bounding box center [242, 489] width 7 height 7
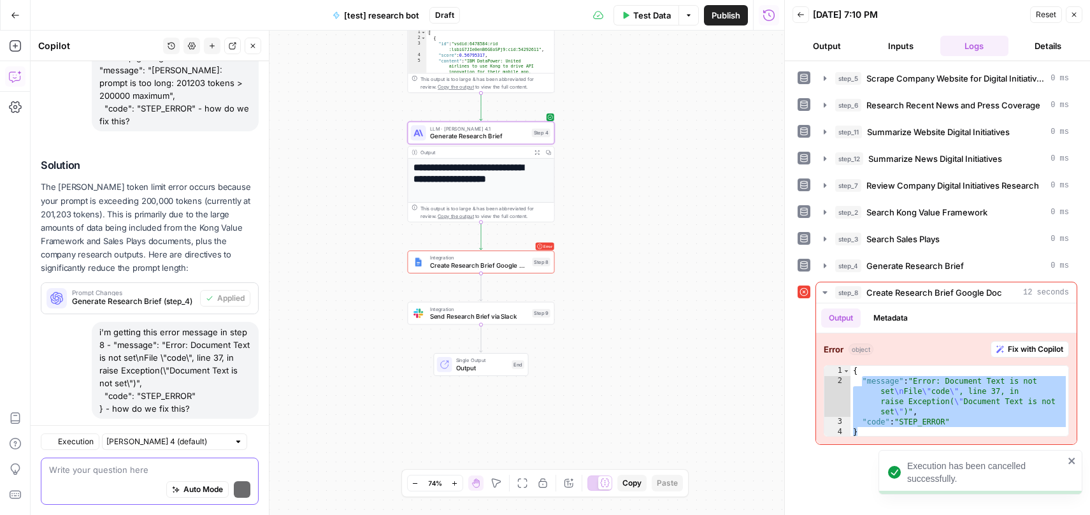
scroll to position [153, 0]
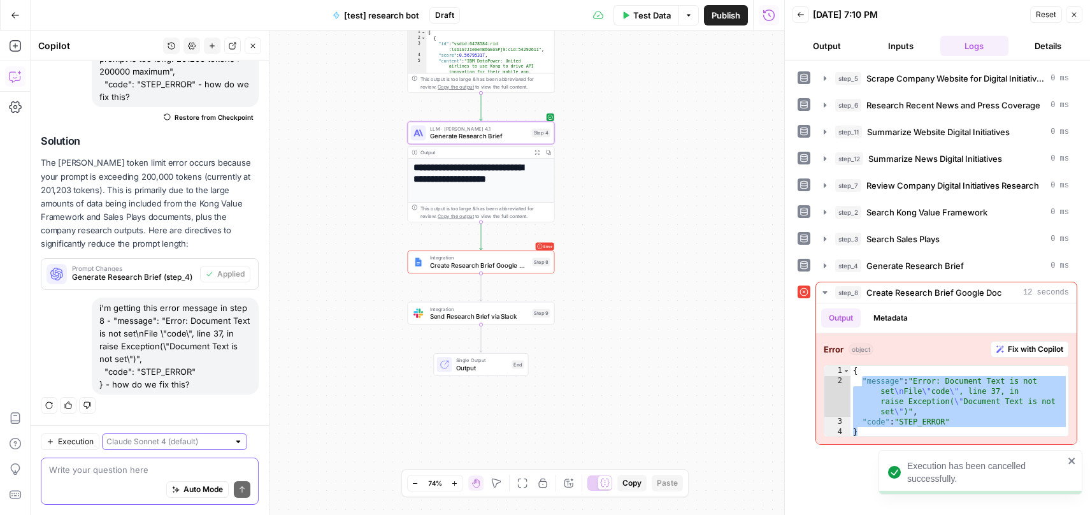
click at [173, 440] on input "text" at bounding box center [167, 441] width 122 height 13
click at [185, 484] on span "Claude Opus 4.1" at bounding box center [157, 487] width 89 height 13
type input "Claude Opus 4.1"
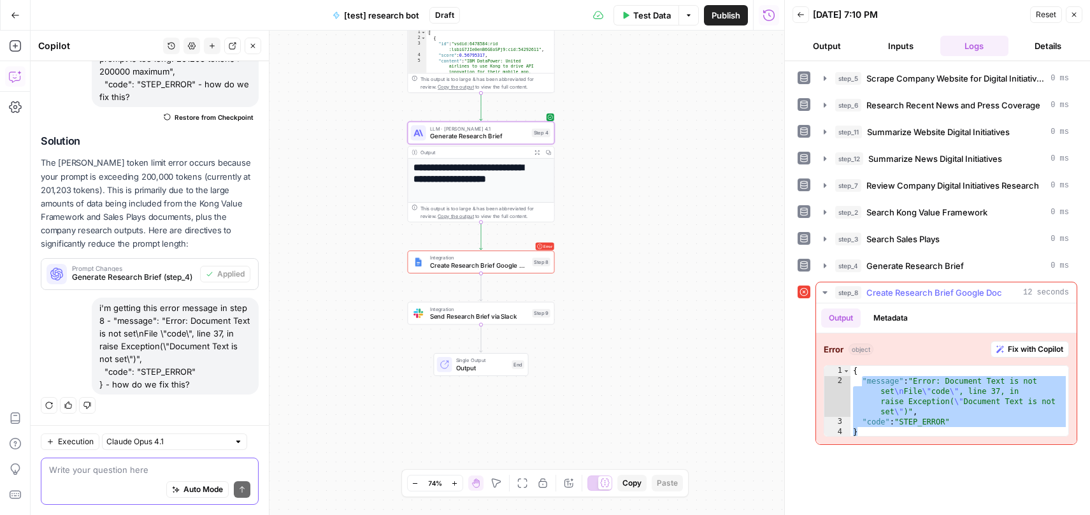
click at [898, 419] on div "{ "message" : "Error: Document Text is not set \n File \" code \" , line 37, in…" at bounding box center [959, 412] width 218 height 92
drag, startPoint x: 880, startPoint y: 429, endPoint x: 854, endPoint y: 373, distance: 62.1
click at [854, 373] on div "{ "message" : "Error: Document Text is not set \n File \" code \" , line 37, in…" at bounding box center [959, 412] width 218 height 92
type textarea "**********"
click at [71, 472] on textarea at bounding box center [149, 469] width 201 height 13
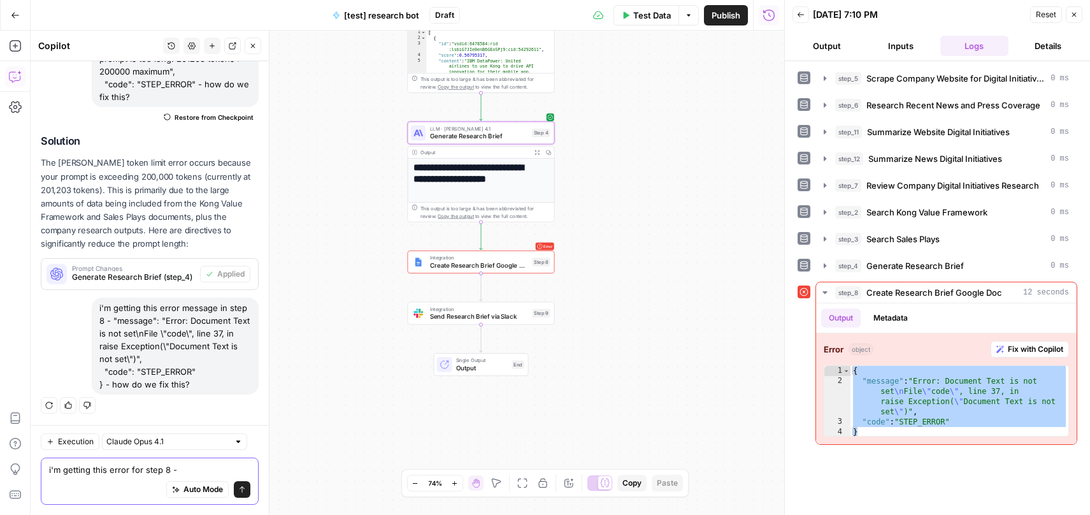
paste textarea "{ "message": "Error: Document Text is not set\nFile \"code\", line 37, in raise…"
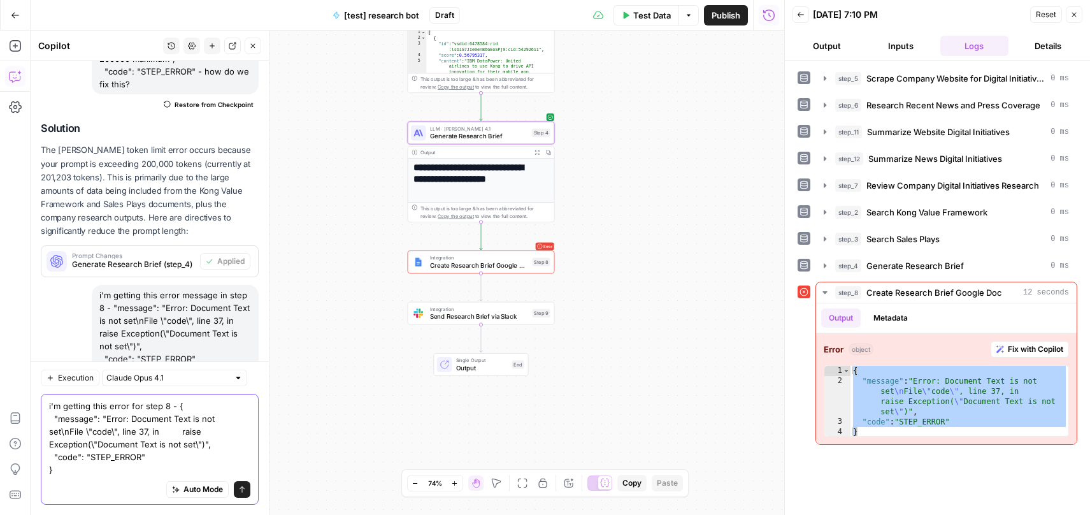
scroll to position [217, 0]
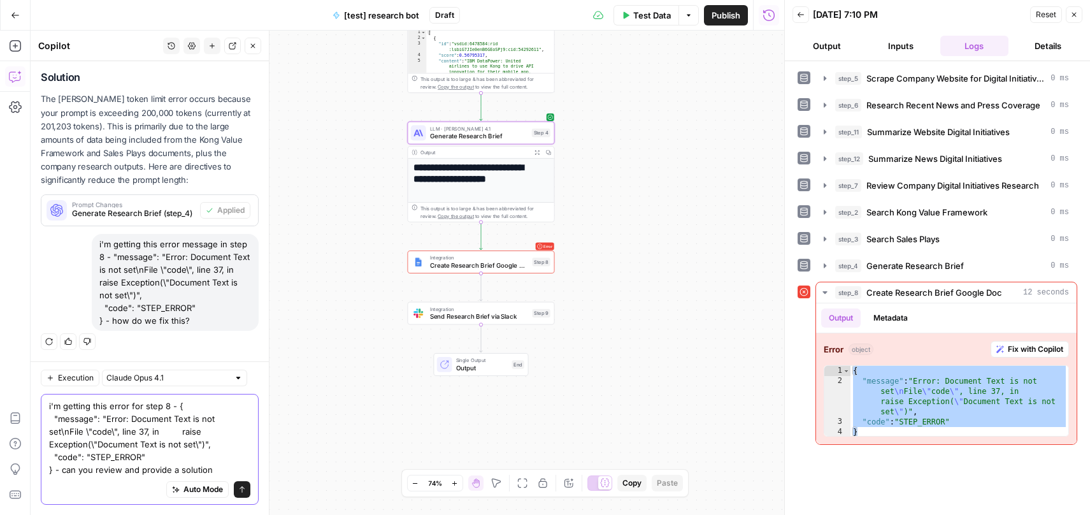
type textarea "i'm getting this error for step 8 - { "message": "Error: Document Text is not s…"
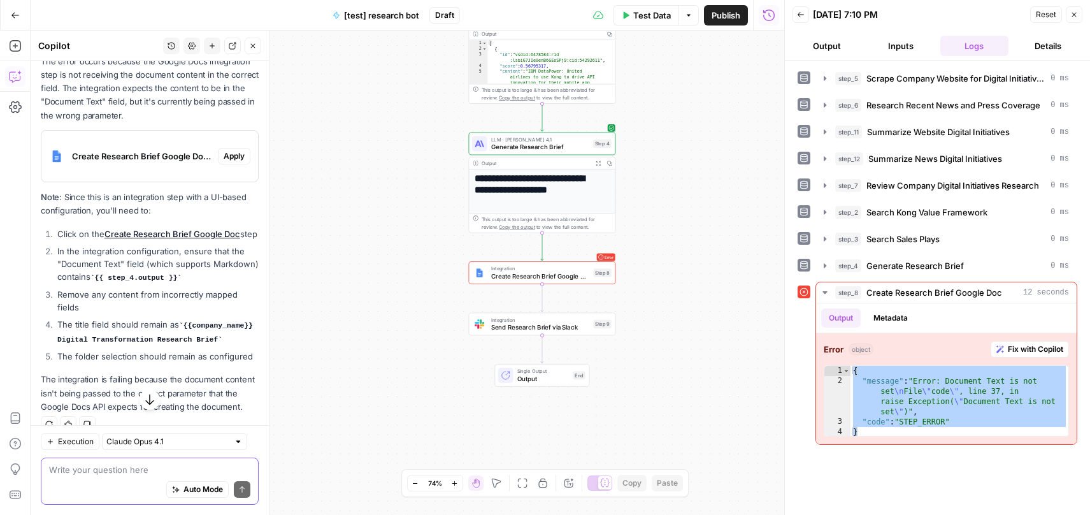
scroll to position [927, 0]
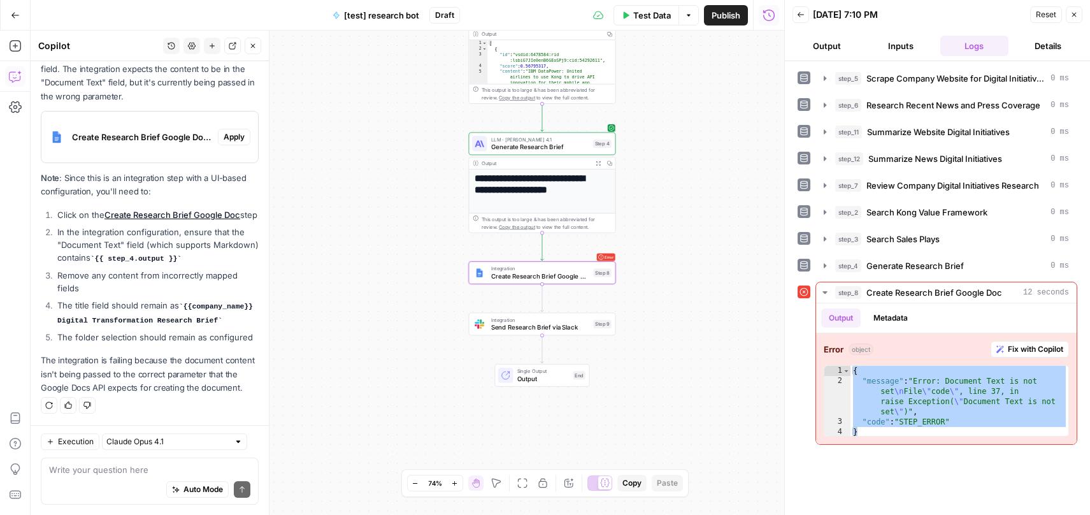
click at [230, 131] on span "Apply" at bounding box center [234, 136] width 21 height 11
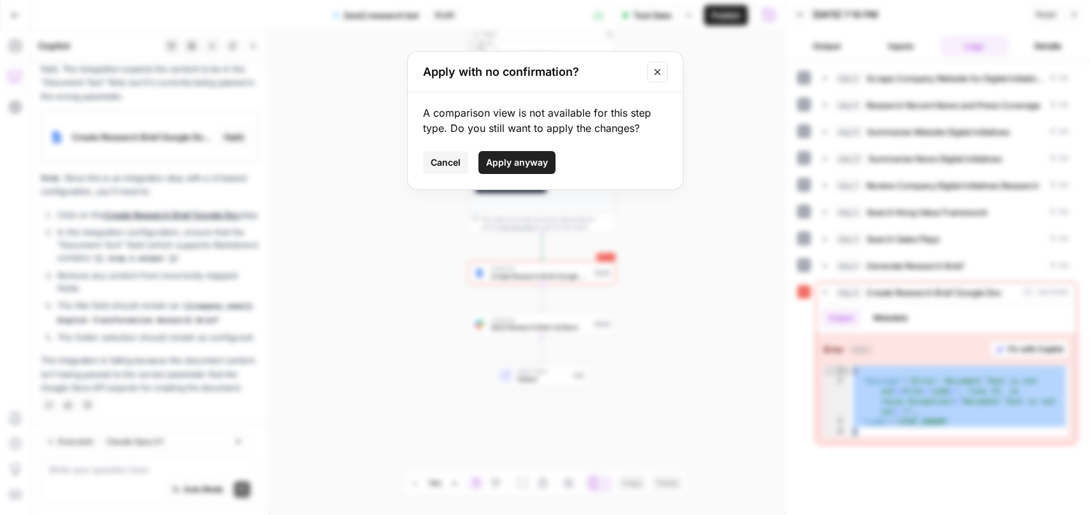
click at [516, 167] on span "Apply anyway" at bounding box center [517, 162] width 62 height 13
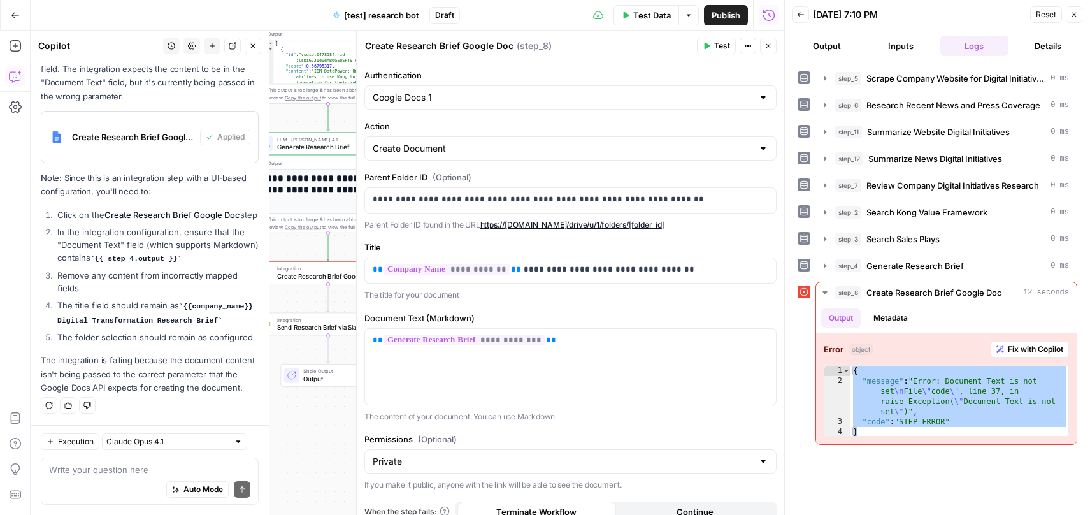
scroll to position [15, 0]
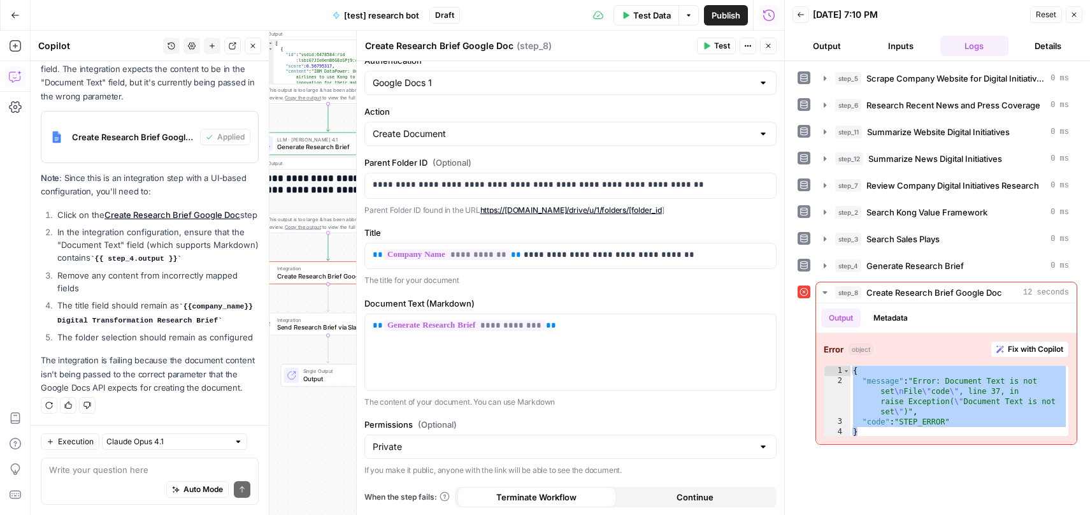
click at [681, 499] on span "Continue" at bounding box center [695, 497] width 37 height 13
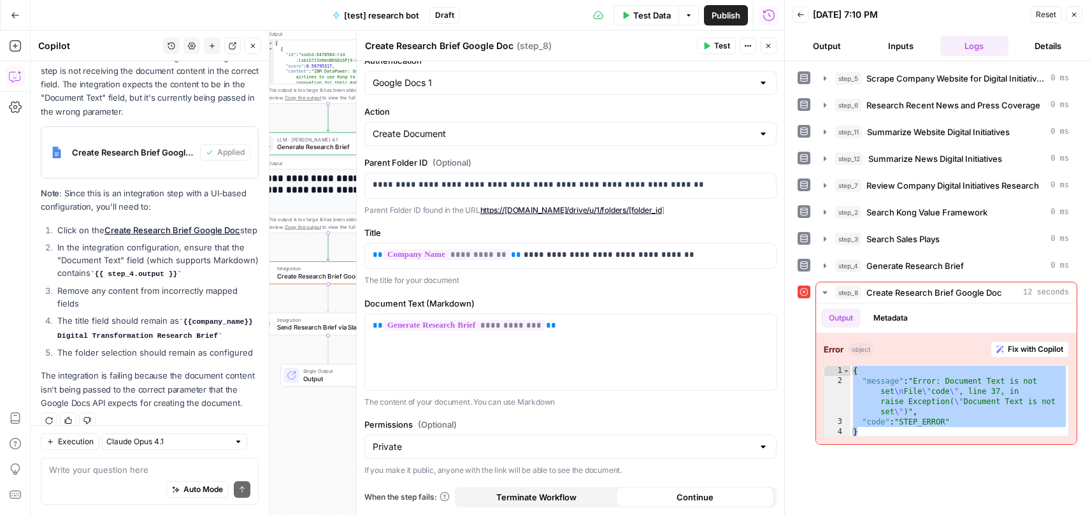
scroll to position [968, 0]
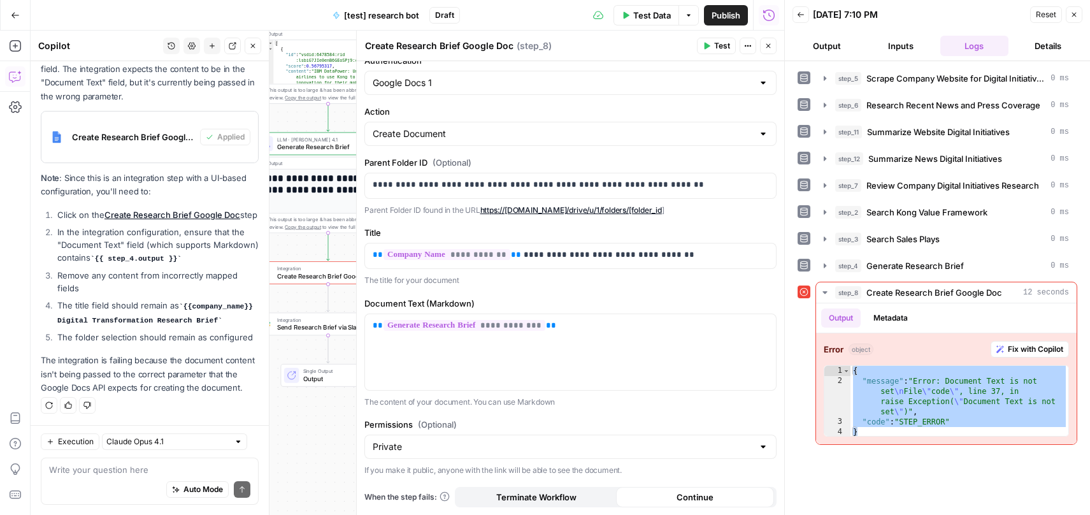
click at [718, 42] on span "Test" at bounding box center [722, 45] width 16 height 11
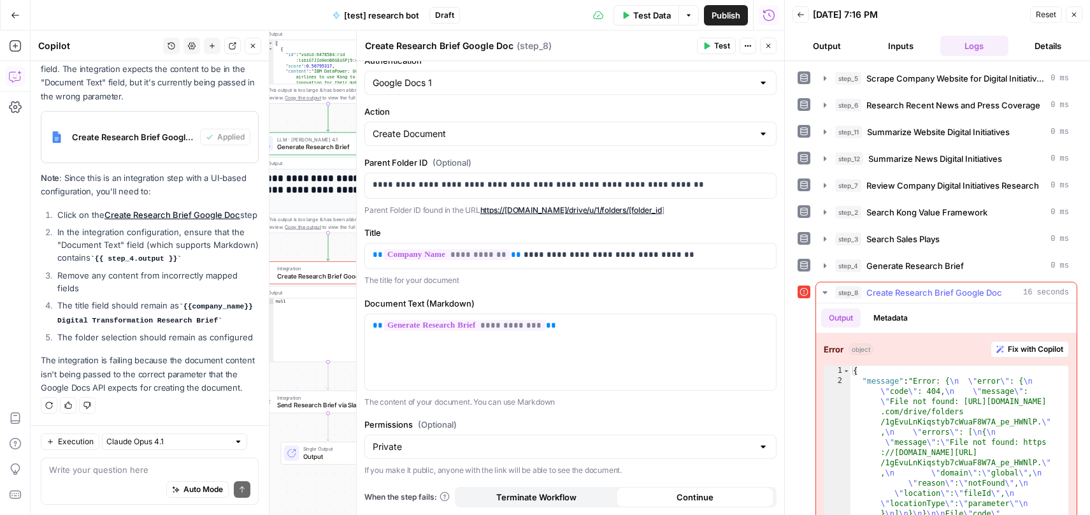
scroll to position [59, 0]
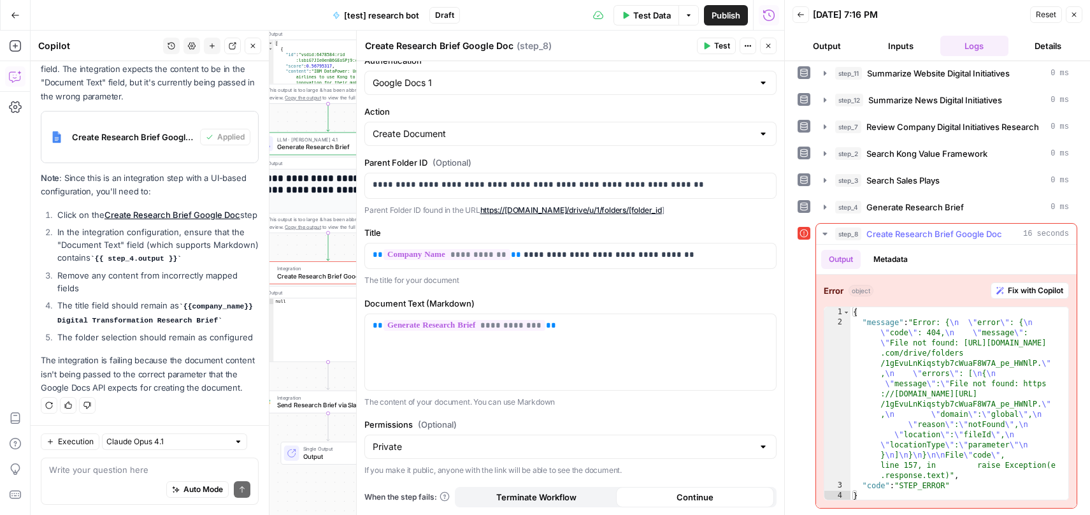
type textarea "*"
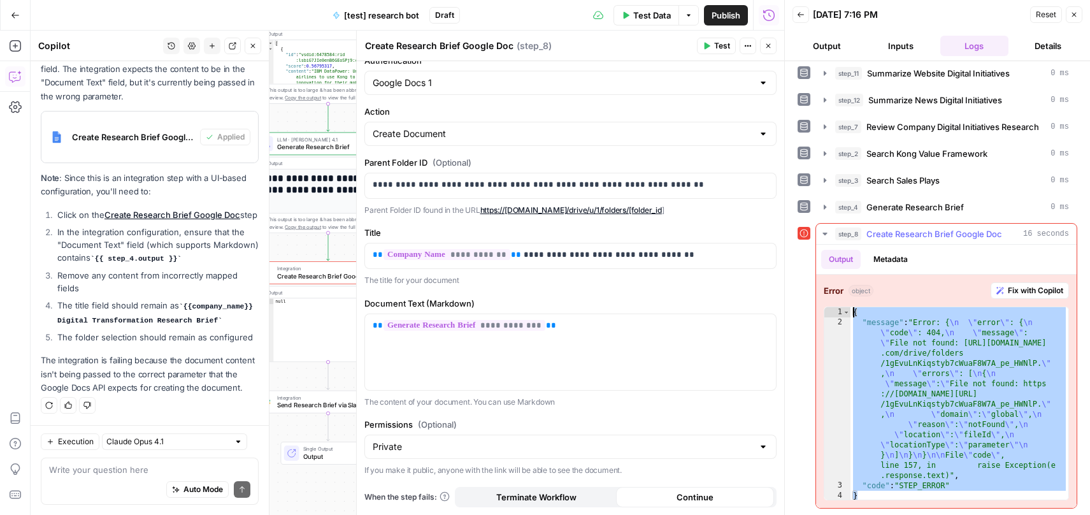
drag, startPoint x: 877, startPoint y: 492, endPoint x: 852, endPoint y: 313, distance: 181.4
click at [852, 313] on div "{ "message" : "Error: { \n \" error \" : { \n \" code \" : 404, \n \" message \…" at bounding box center [959, 414] width 218 height 214
click at [81, 470] on textarea at bounding box center [149, 469] width 201 height 13
type textarea "w"
paste textarea "{ "message": "Error: {\n \"error\": {\n \"code\": 404,\n \"message\": \"File no…"
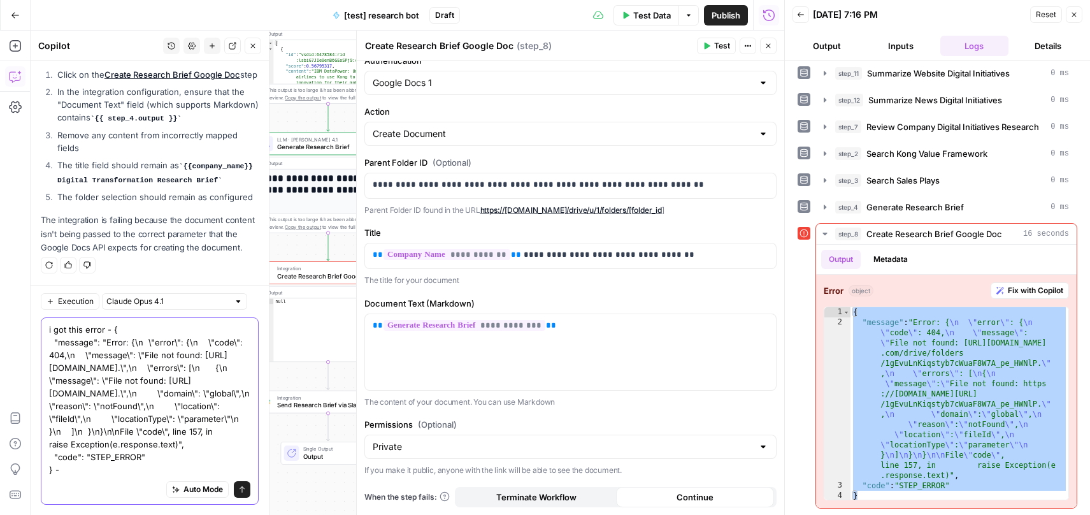
scroll to position [48, 0]
type textarea "i got this error - { "message": "Error: {\n \"error\": {\n \"code\": 404,\n \"m…"
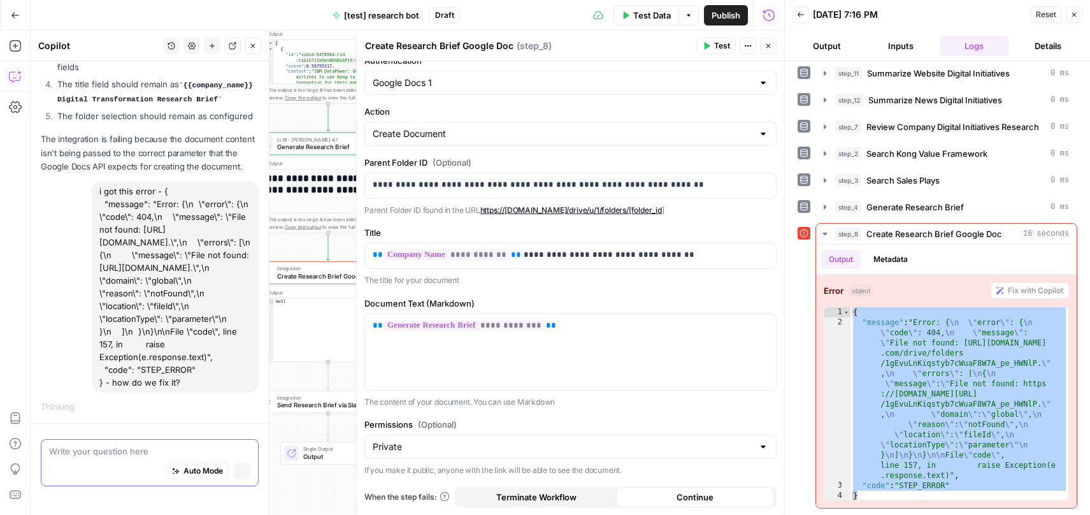
scroll to position [1045, 0]
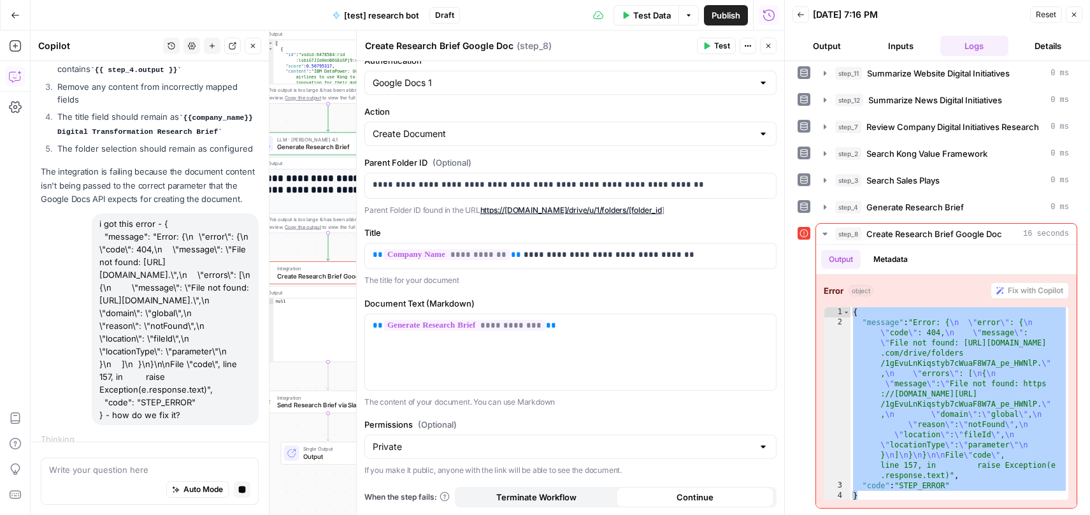
click at [769, 50] on button "Close" at bounding box center [768, 46] width 17 height 17
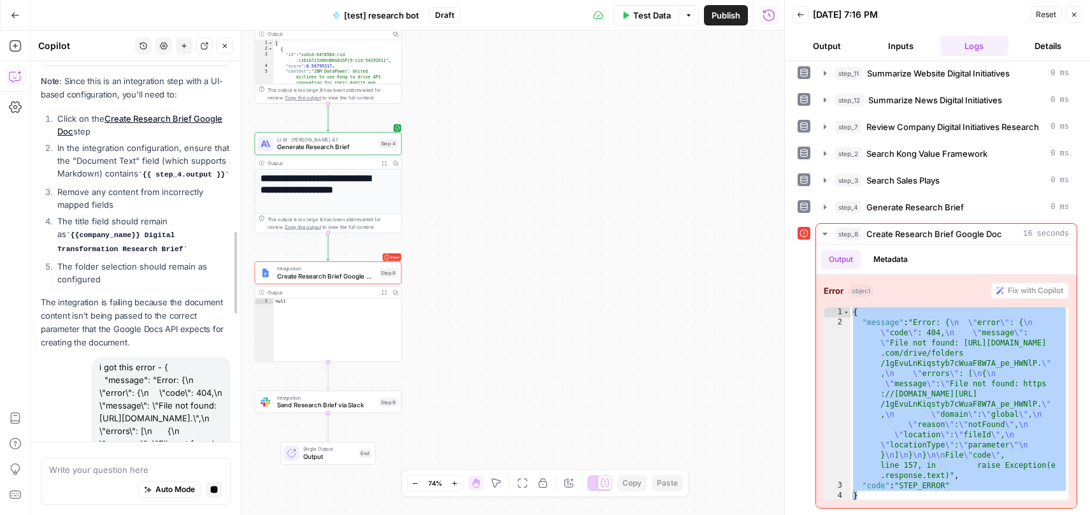
scroll to position [1189, 0]
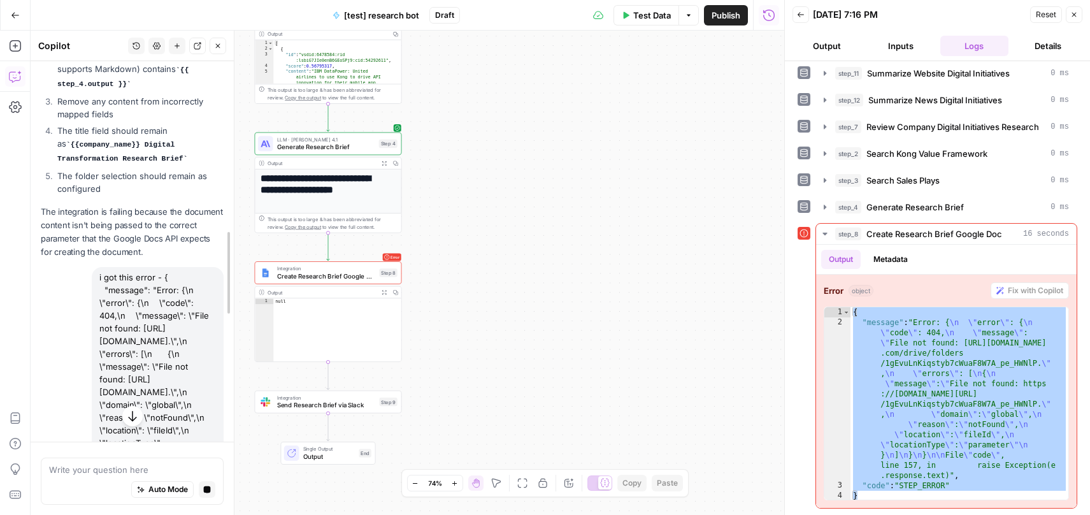
drag, startPoint x: 269, startPoint y: 228, endPoint x: 216, endPoint y: 229, distance: 52.9
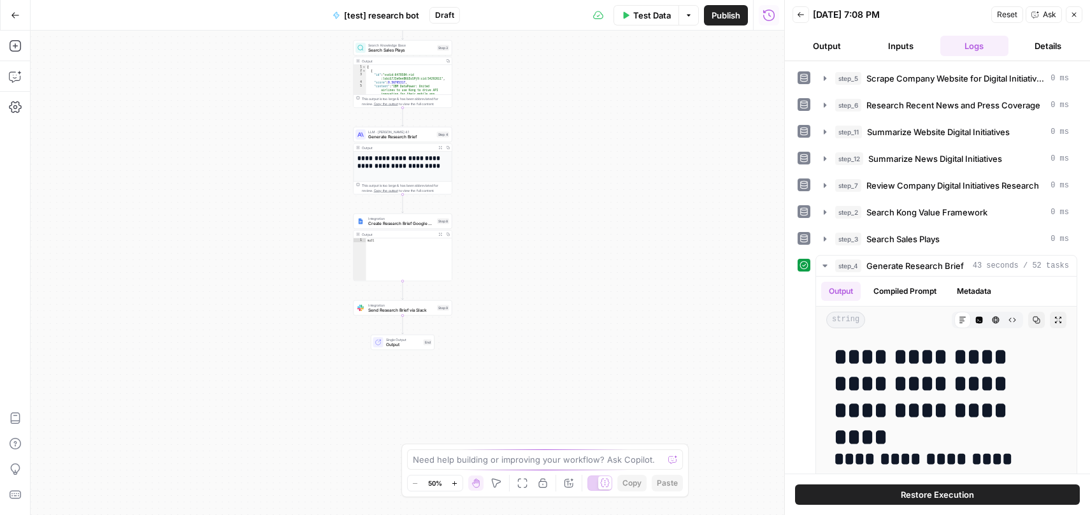
type textarea "****"
click at [428, 245] on div "null" at bounding box center [409, 263] width 86 height 50
click at [441, 206] on span "Test" at bounding box center [443, 209] width 8 height 6
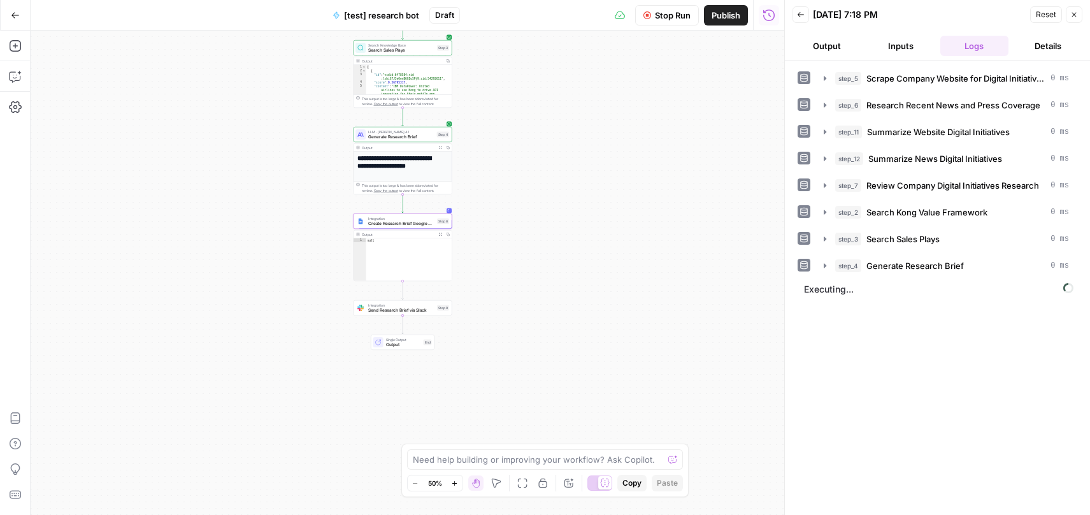
click at [455, 480] on icon "button" at bounding box center [454, 483] width 7 height 7
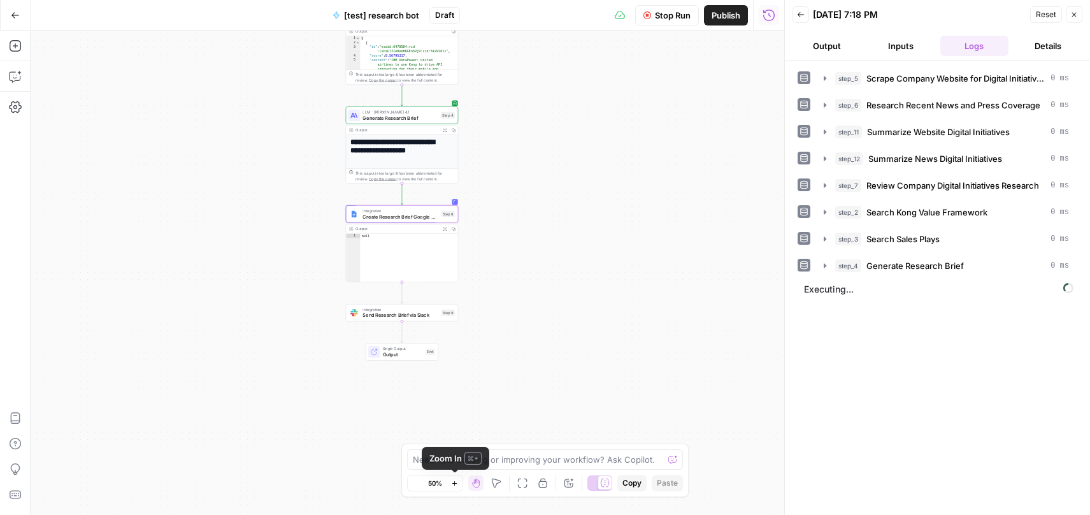
click at [455, 478] on button "Zoom In" at bounding box center [454, 482] width 15 height 15
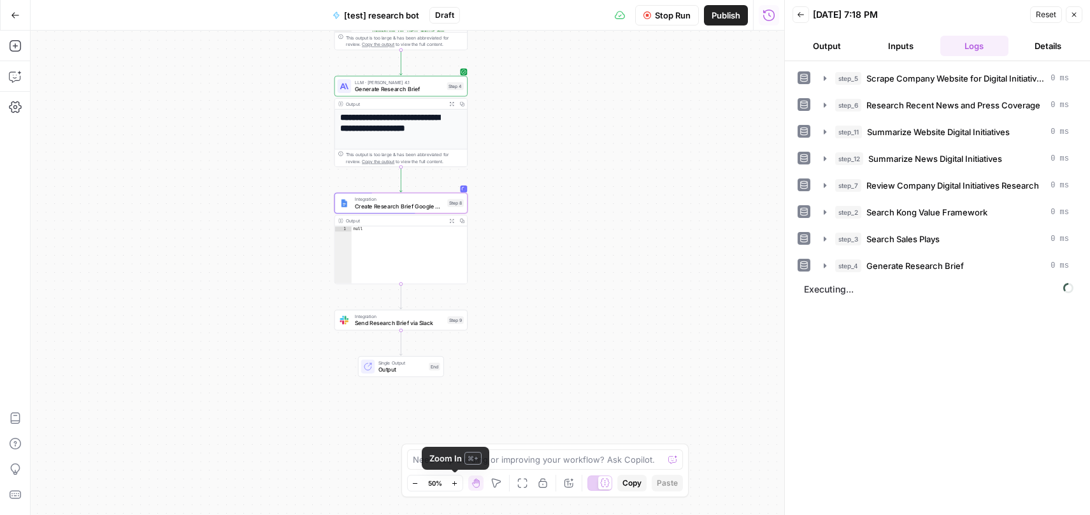
click at [455, 478] on button "Zoom In" at bounding box center [454, 482] width 15 height 15
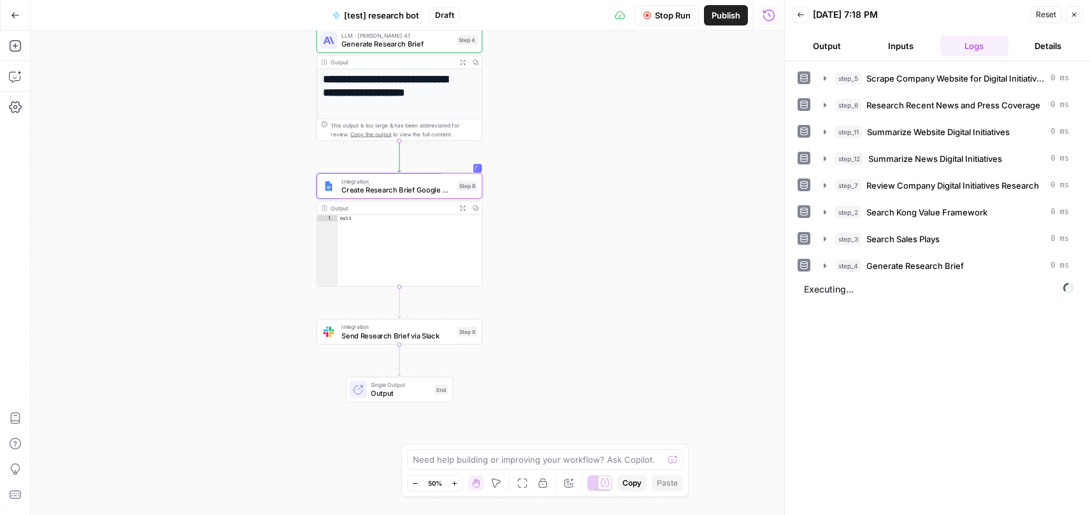
click at [455, 478] on button "Zoom In" at bounding box center [454, 482] width 15 height 15
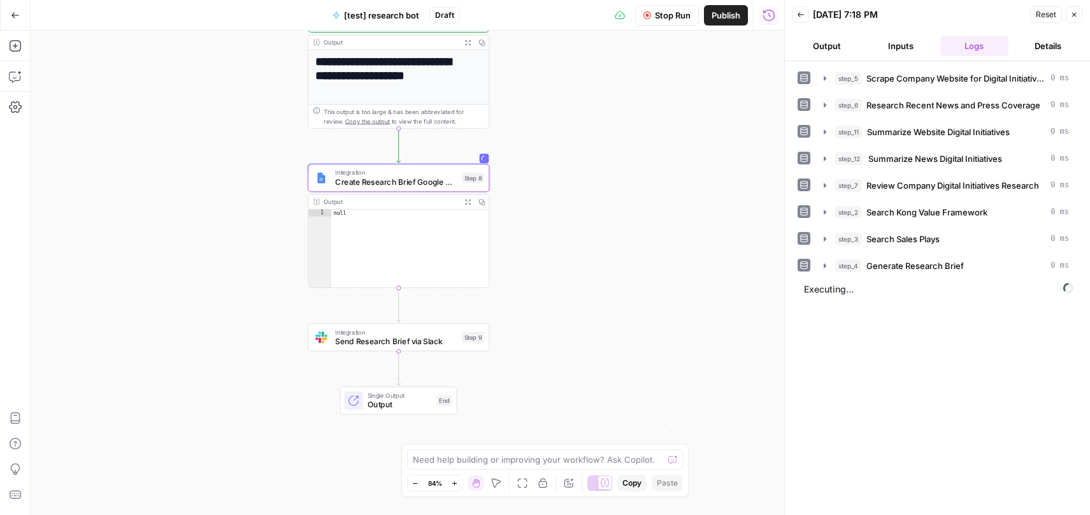
click at [455, 478] on button "Zoom In" at bounding box center [454, 482] width 15 height 15
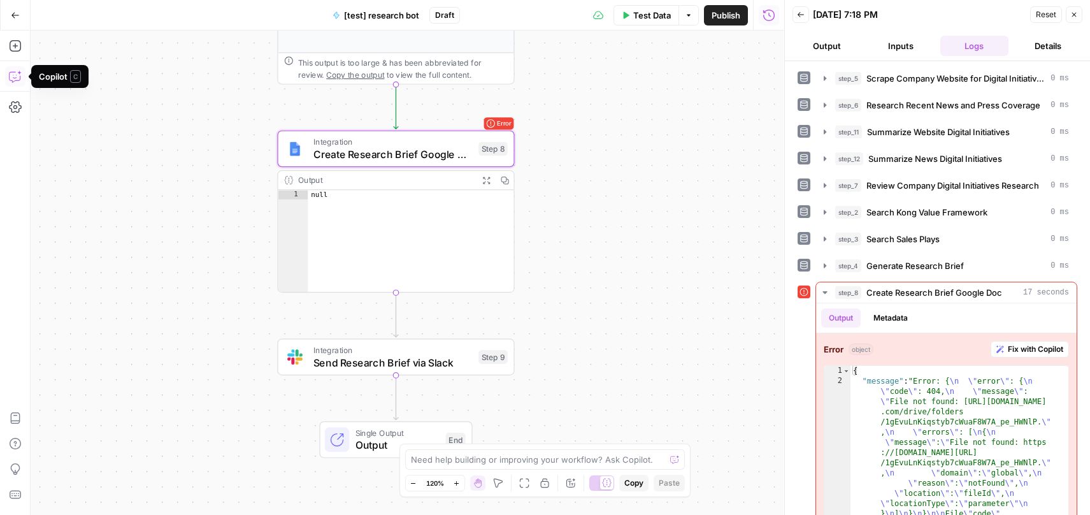
click at [18, 75] on icon "button" at bounding box center [15, 76] width 13 height 13
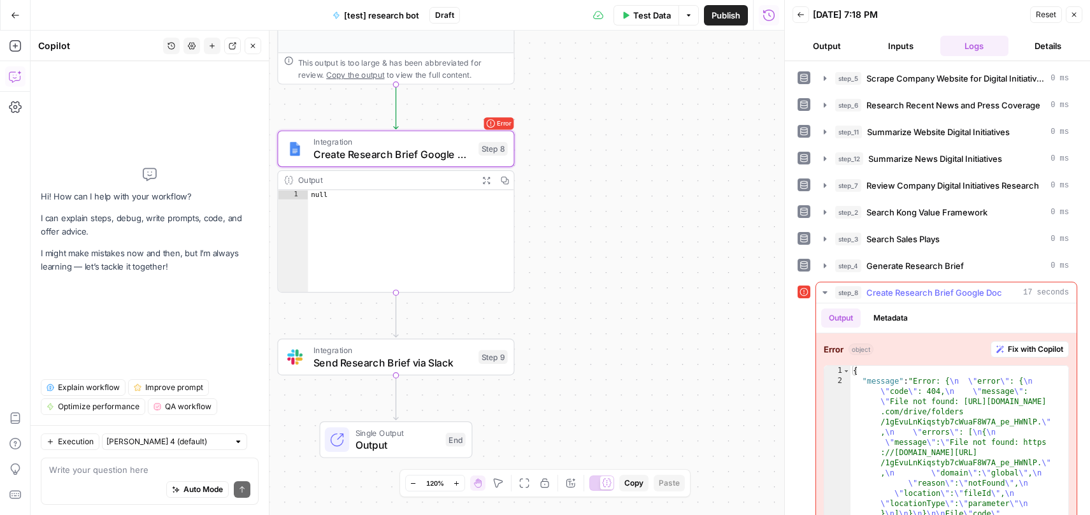
type textarea "*"
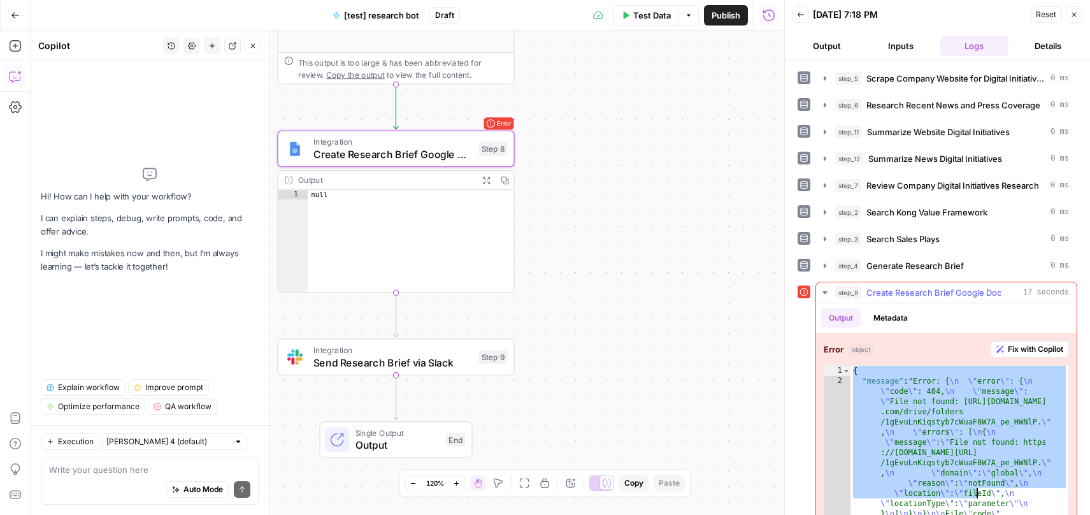
drag, startPoint x: 852, startPoint y: 370, endPoint x: 977, endPoint y: 489, distance: 172.6
click at [977, 489] on div "{ "message" : "Error: { \n \" error \" : { \n \" code \" : 404, \n \" message \…" at bounding box center [959, 473] width 218 height 214
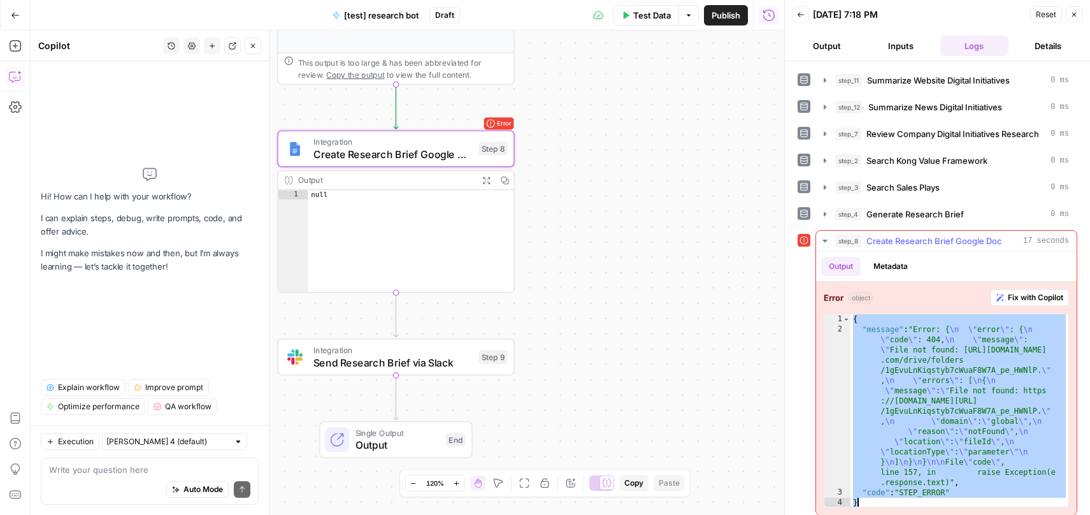
click at [878, 499] on div "{ "message" : "Error: { \n \" error \" : { \n \" code \" : 404, \n \" message \…" at bounding box center [959, 421] width 218 height 214
type textarea "**********"
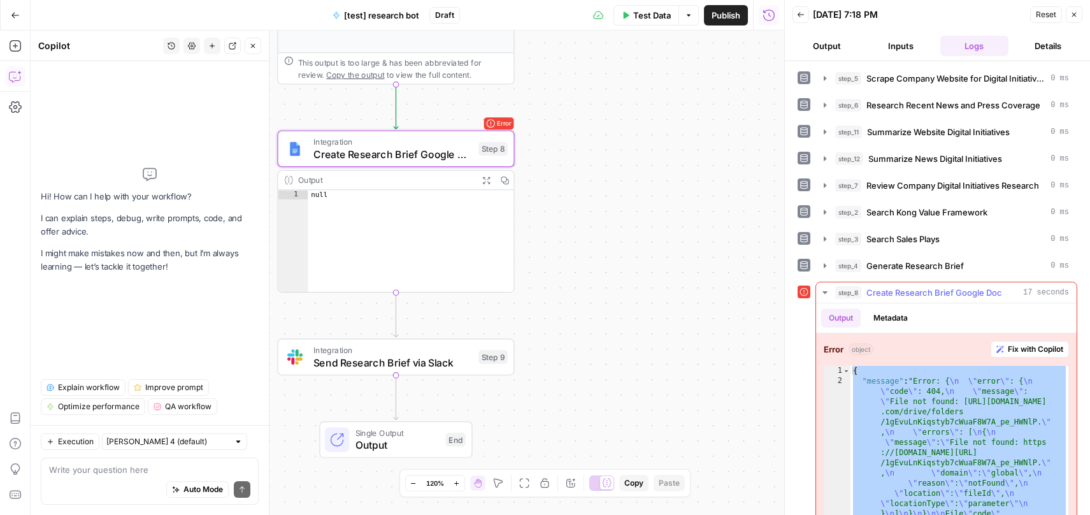
scroll to position [52, 0]
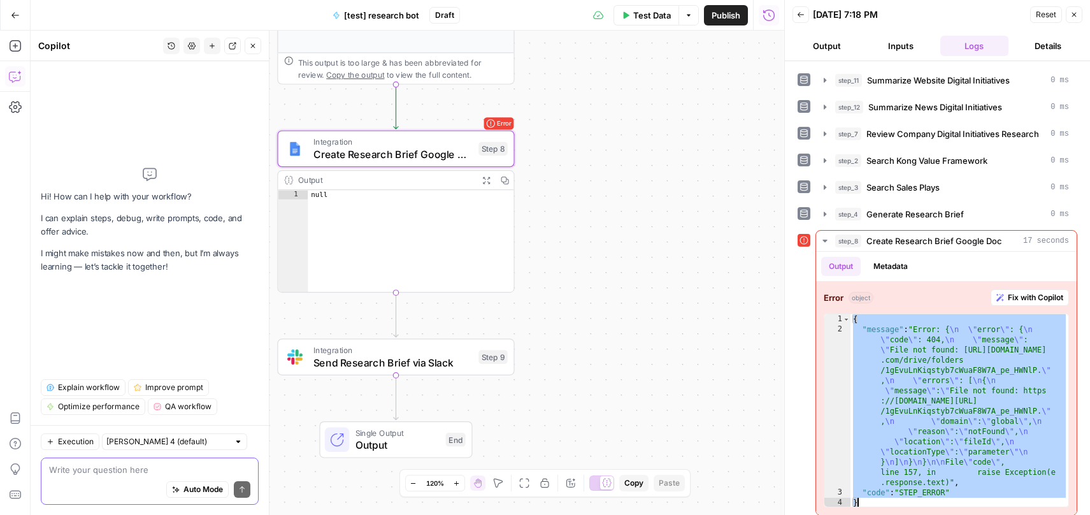
click at [137, 464] on textarea at bounding box center [149, 469] width 201 height 13
click at [164, 440] on input "text" at bounding box center [167, 441] width 122 height 13
click at [159, 485] on span "Claude Opus 4.1" at bounding box center [157, 487] width 89 height 13
type input "Claude Opus 4.1"
click at [85, 473] on textarea at bounding box center [149, 469] width 201 height 13
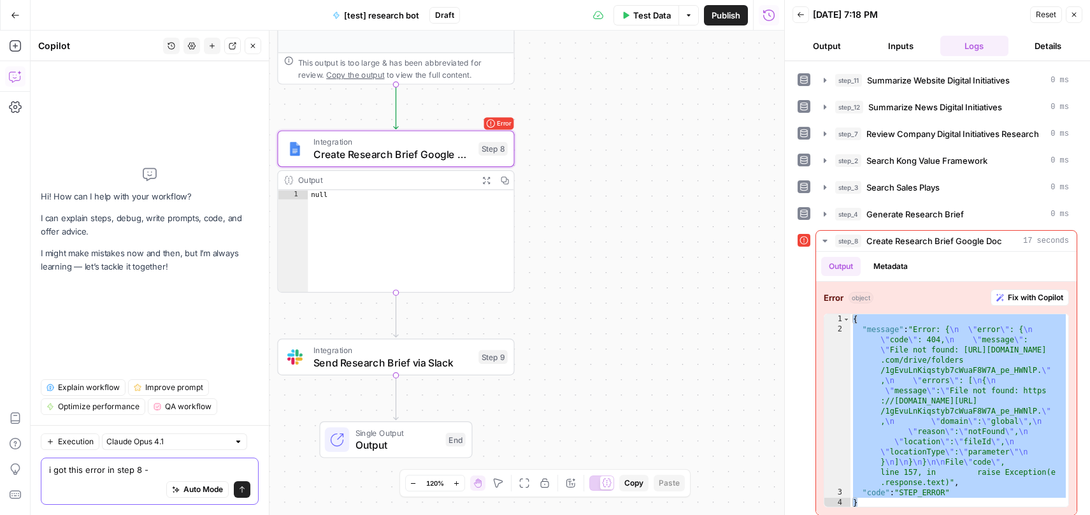
paste textarea "{ "message": "Error: {\n \"error\": {\n \"code\": 404,\n \"message\": \"File no…"
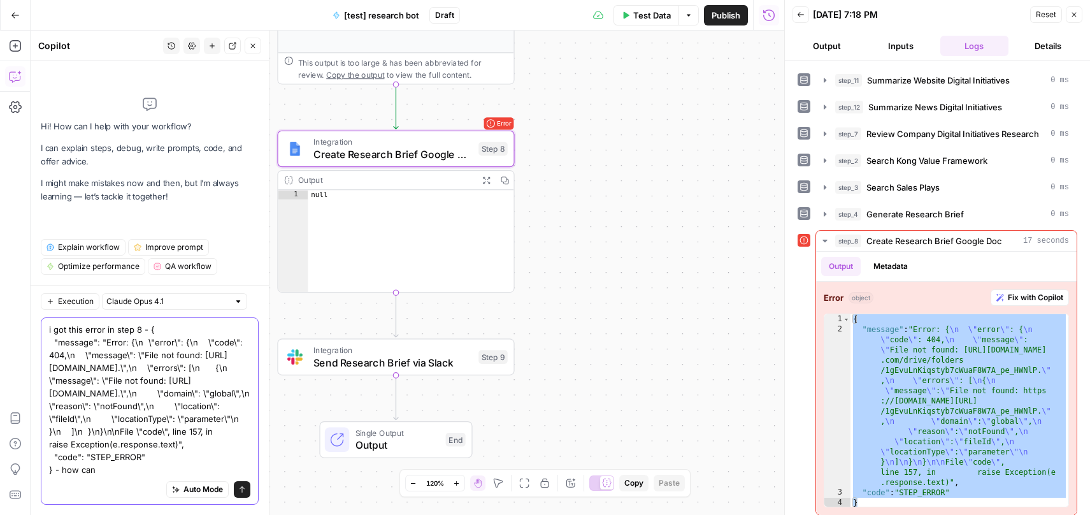
scroll to position [23, 0]
type textarea "i got this error in step 8 - { "message": "Error: {\n \"error\": {\n \"code\": …"
click at [238, 485] on icon "submit" at bounding box center [242, 489] width 8 height 8
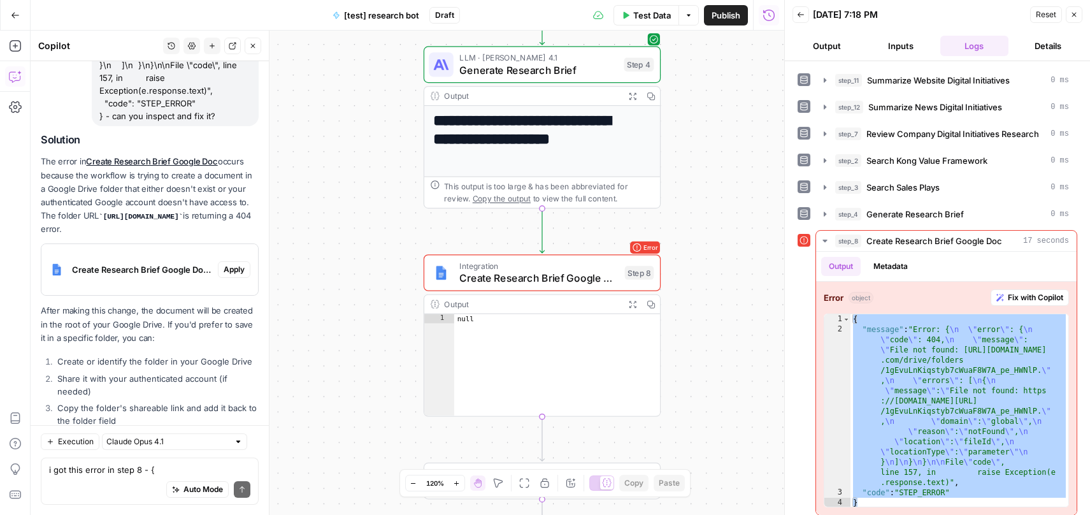
scroll to position [282, 0]
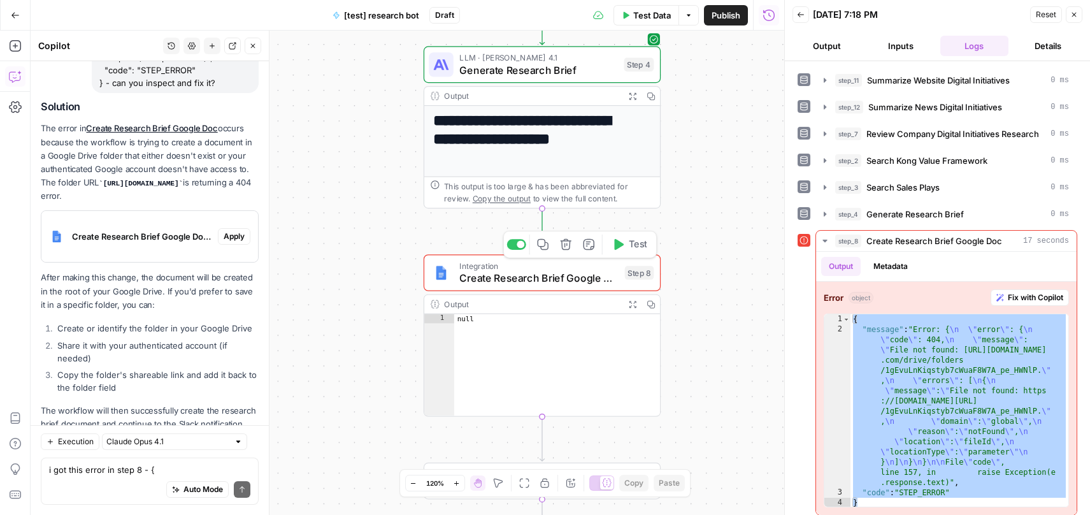
click at [557, 272] on span "Create Research Brief Google Doc" at bounding box center [538, 277] width 159 height 15
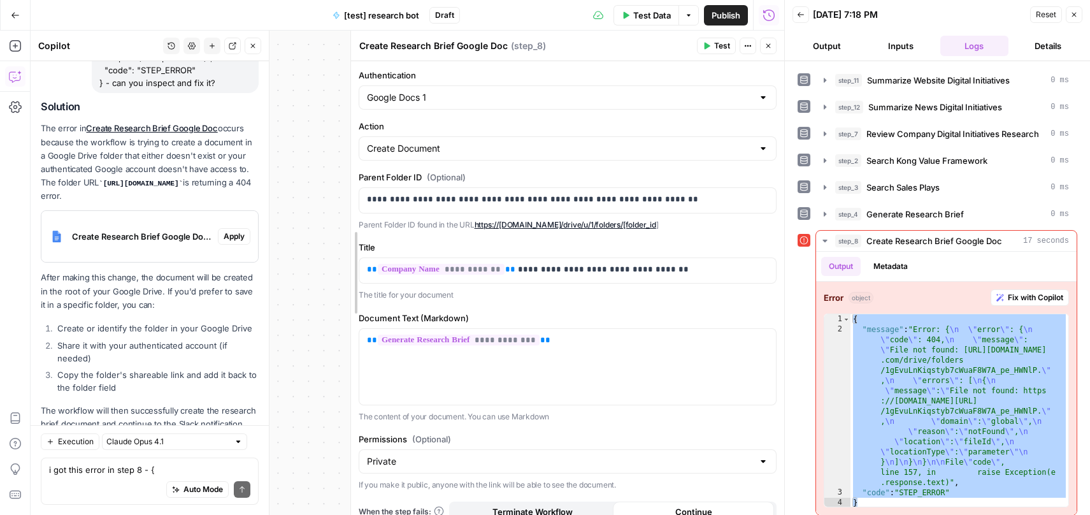
drag, startPoint x: 582, startPoint y: 117, endPoint x: 352, endPoint y: 116, distance: 230.0
click at [496, 150] on input "Action" at bounding box center [560, 148] width 386 height 13
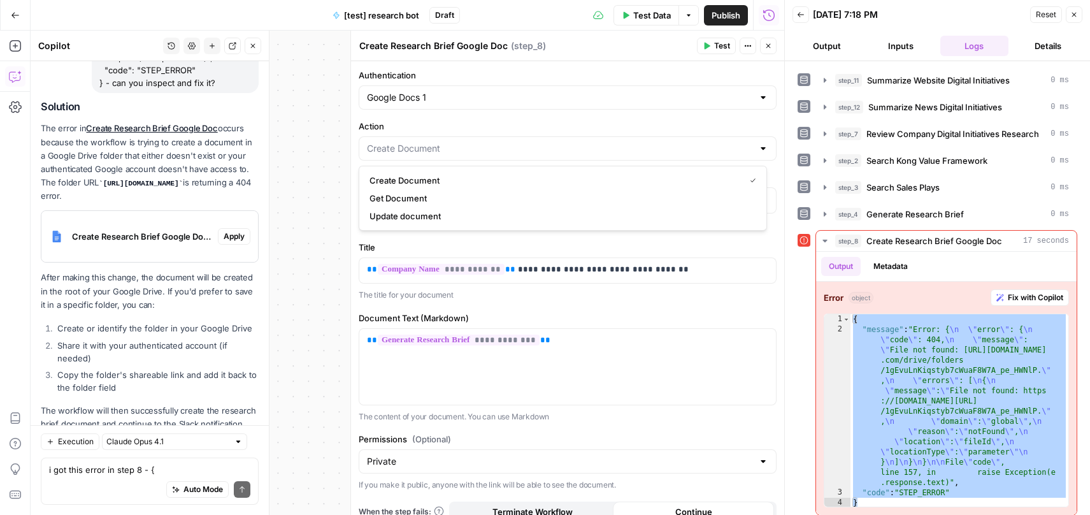
type input "Create Document"
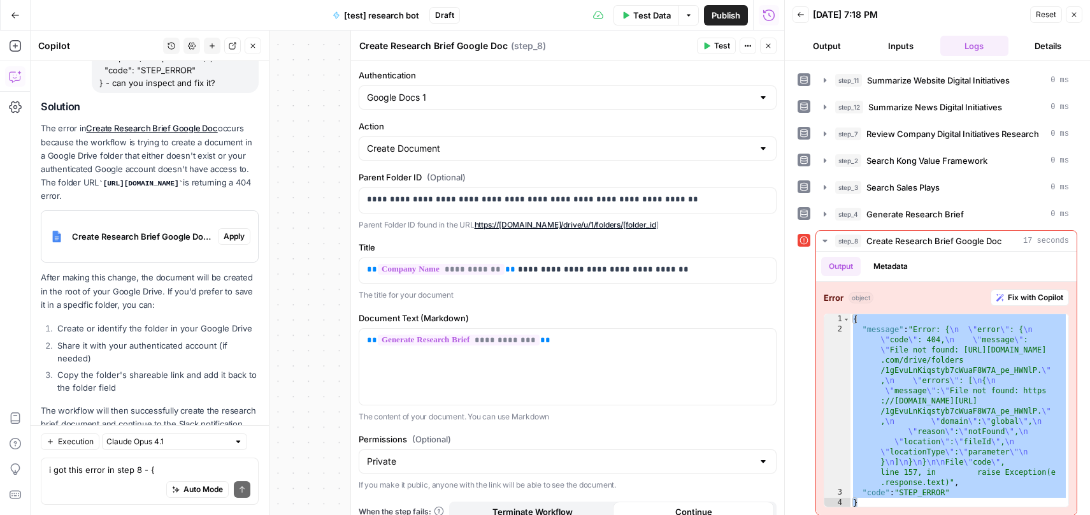
click at [500, 120] on label "Action" at bounding box center [568, 126] width 418 height 13
click at [500, 142] on input "Create Document" at bounding box center [560, 148] width 386 height 13
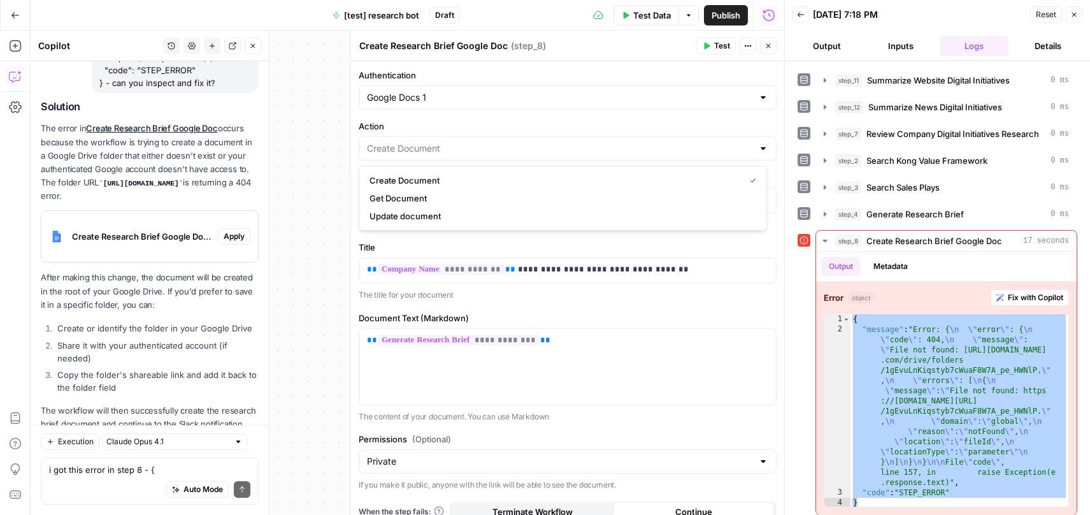
type input "Create Document"
click at [333, 114] on div "**********" at bounding box center [408, 273] width 754 height 484
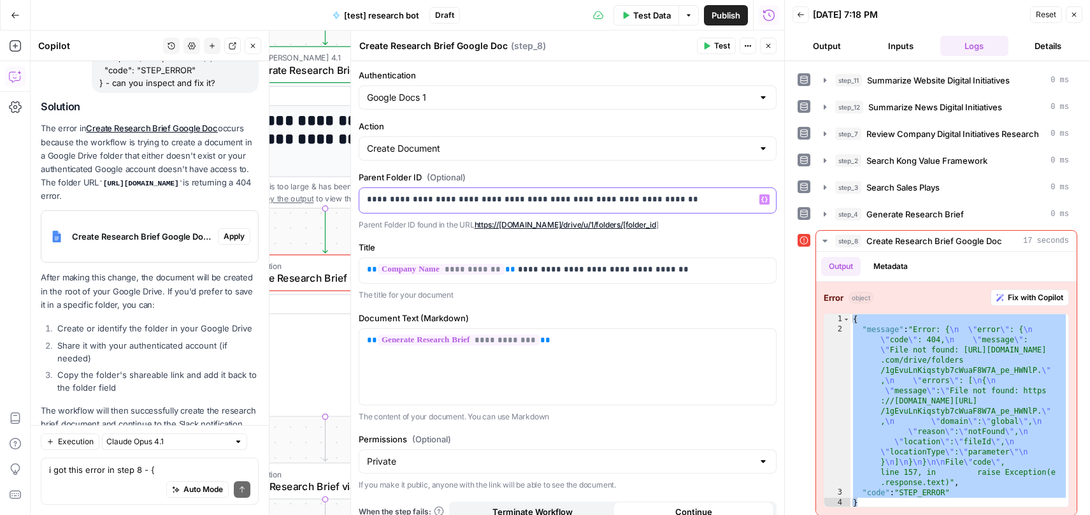
click at [581, 202] on p "**********" at bounding box center [563, 199] width 392 height 13
click at [583, 173] on label "Parent Folder ID (Optional)" at bounding box center [568, 177] width 418 height 13
click at [224, 228] on button "Apply" at bounding box center [234, 236] width 32 height 17
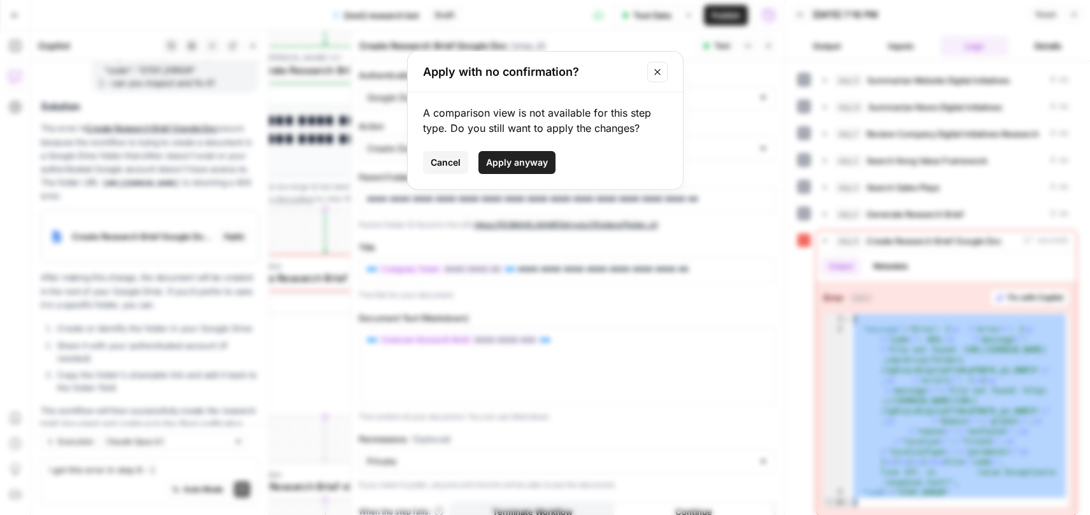
click at [547, 157] on button "Apply anyway" at bounding box center [516, 162] width 77 height 23
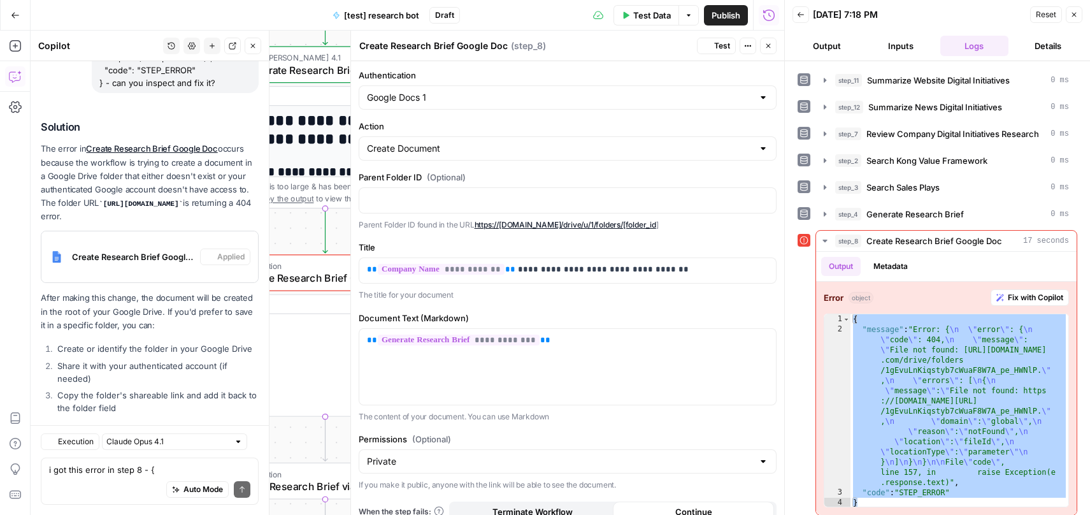
scroll to position [302, 0]
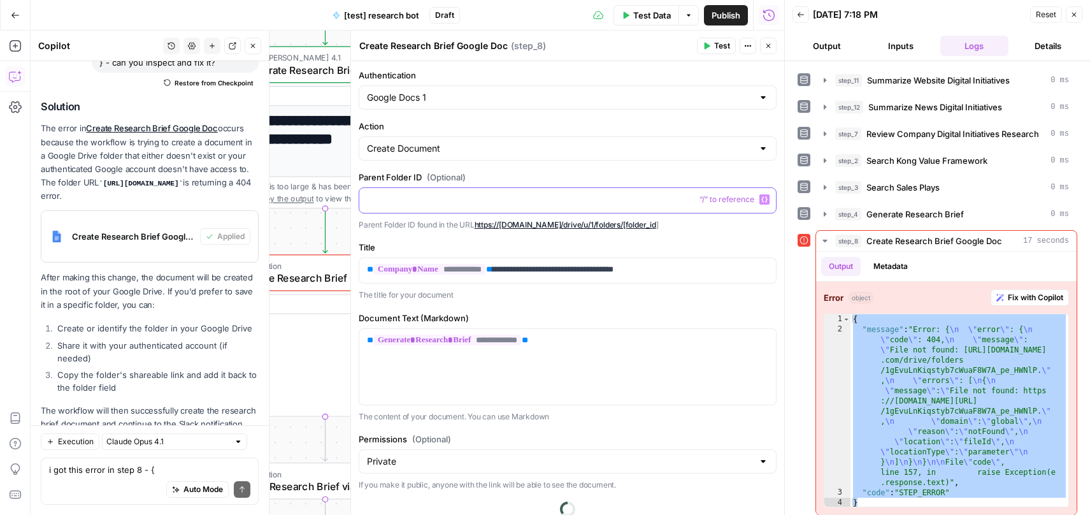
click at [494, 203] on p at bounding box center [567, 199] width 401 height 13
click at [706, 238] on div "**********" at bounding box center [567, 308] width 433 height 494
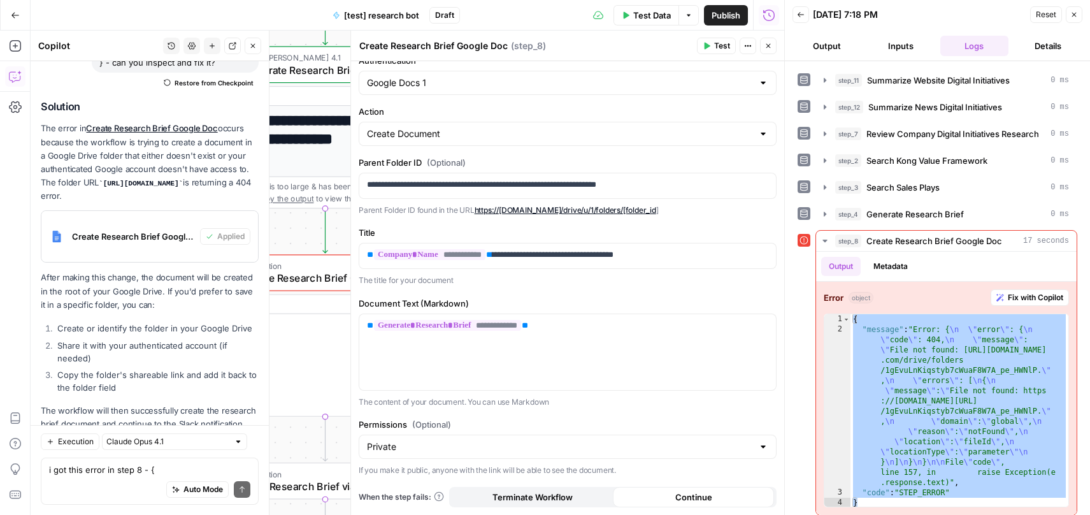
scroll to position [0, 0]
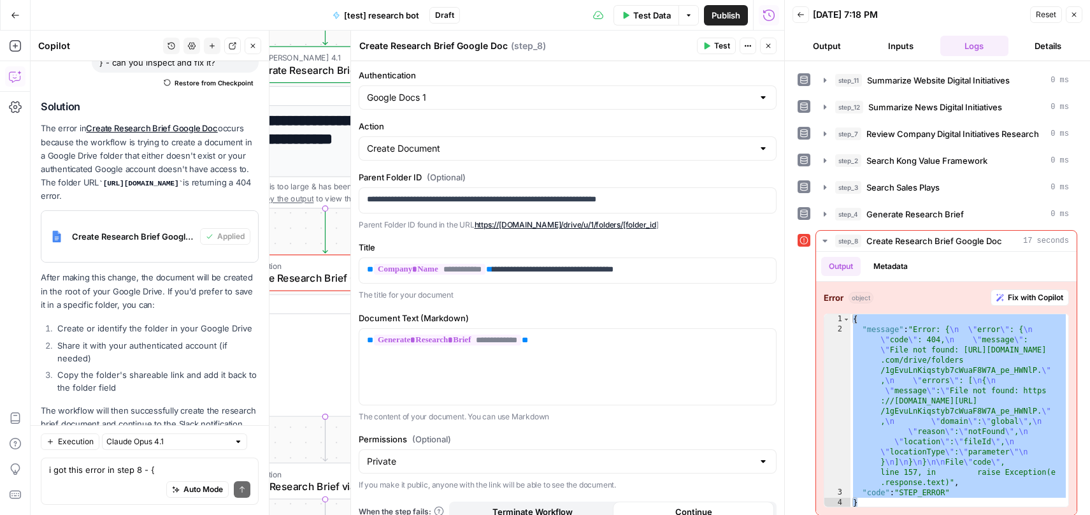
click at [758, 97] on div at bounding box center [763, 97] width 10 height 13
type input "Google Docs 1"
click at [643, 71] on label "Authentication" at bounding box center [568, 75] width 418 height 13
click at [643, 91] on input "Google Docs 1" at bounding box center [560, 97] width 386 height 13
type input "Google Docs 1"
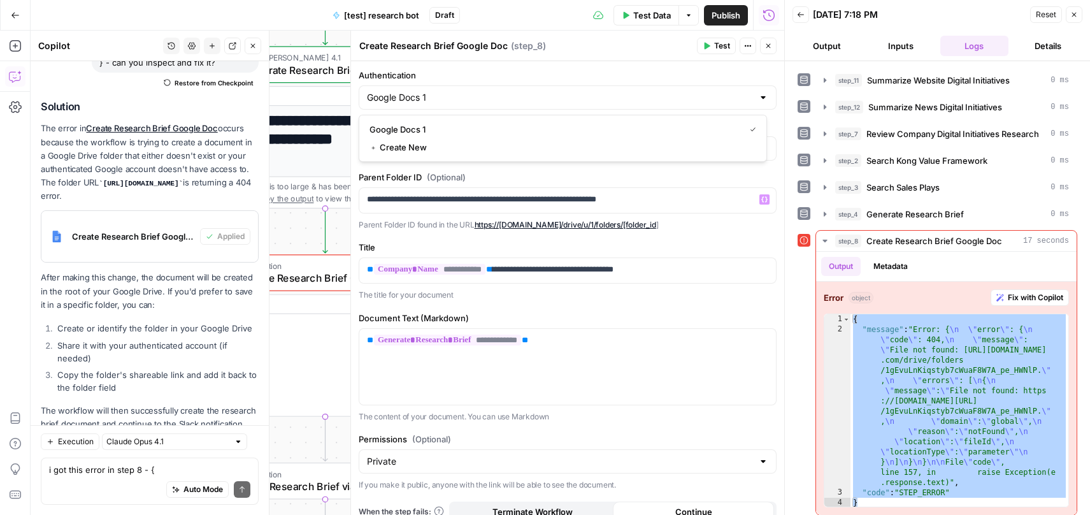
click at [684, 219] on p "Parent Folder ID found in the URL https://drive.google.com/drive/u/1/folders/[f…" at bounding box center [568, 225] width 418 height 13
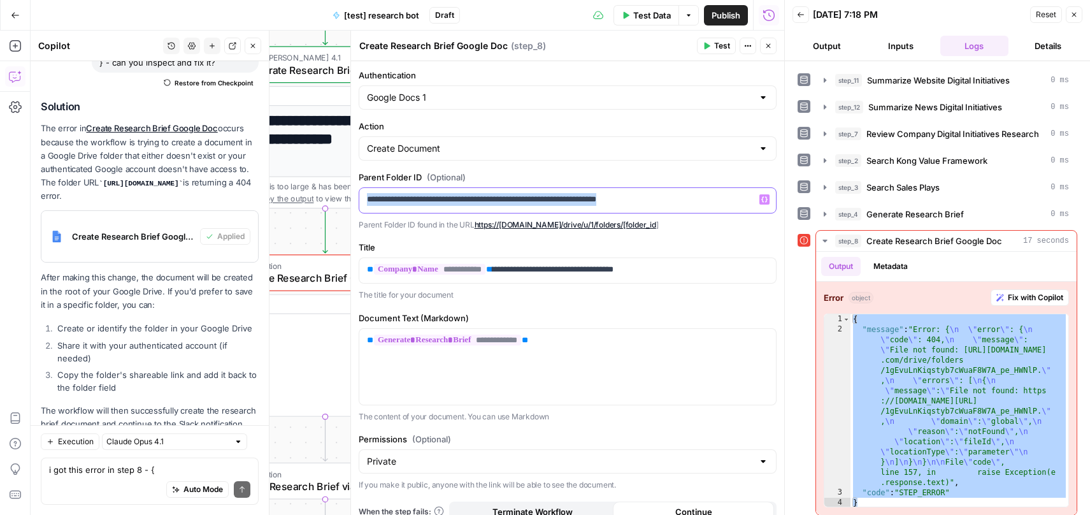
drag, startPoint x: 685, startPoint y: 199, endPoint x: 363, endPoint y: 197, distance: 321.7
click at [363, 197] on div "**********" at bounding box center [567, 200] width 417 height 25
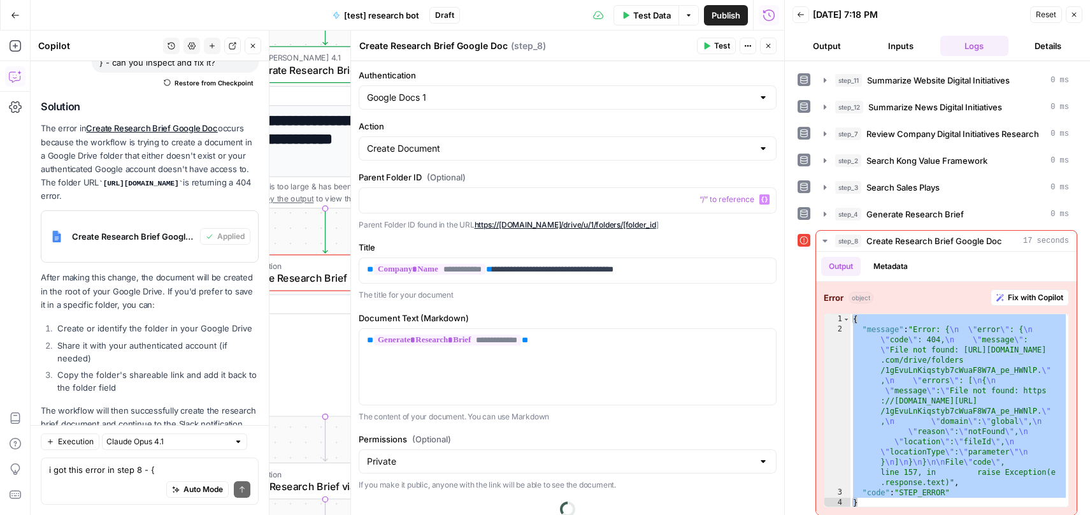
click at [535, 168] on div "**********" at bounding box center [567, 308] width 433 height 494
click at [719, 48] on span "Test" at bounding box center [722, 45] width 16 height 11
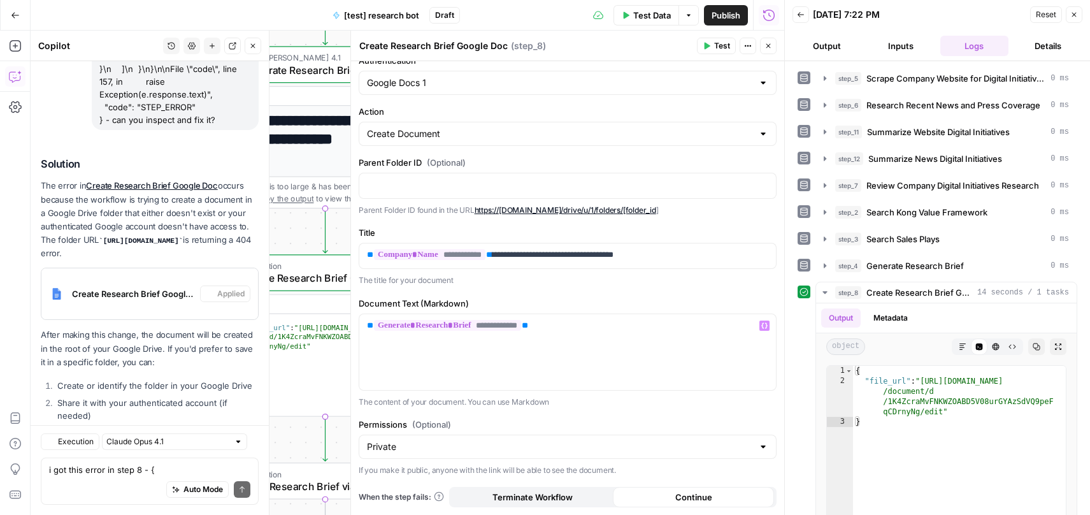
scroll to position [302, 0]
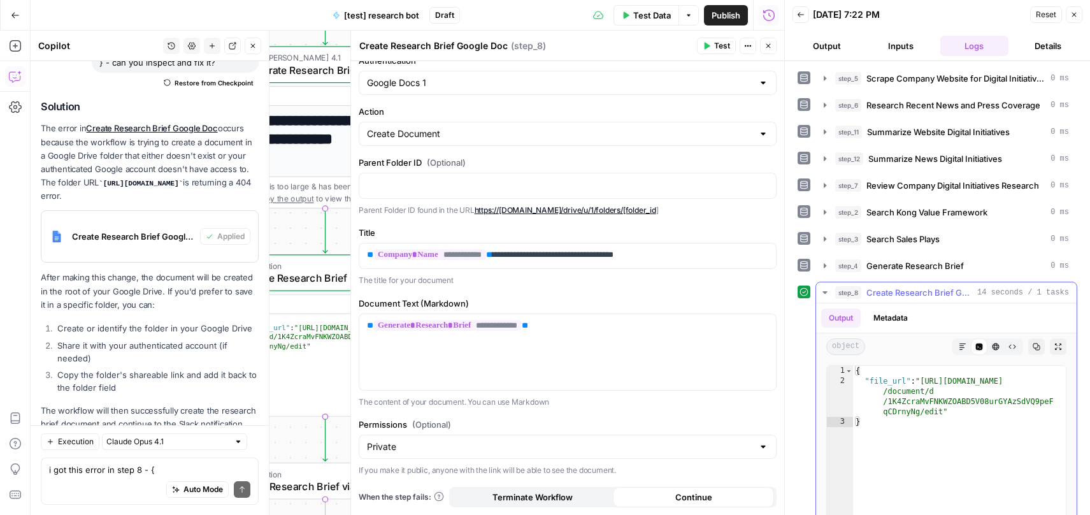
click at [957, 350] on button "Markdown" at bounding box center [962, 346] width 17 height 17
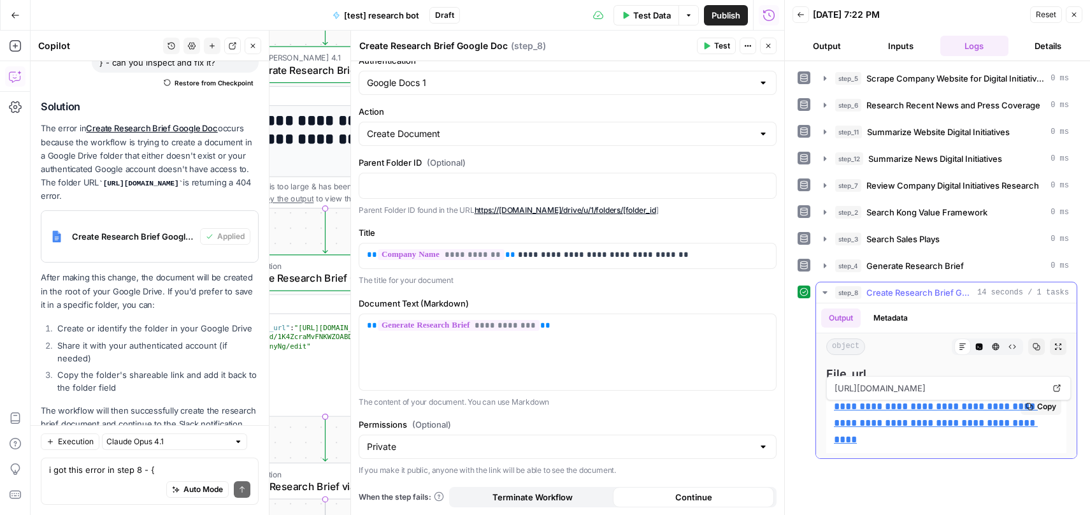
click at [884, 424] on link "**********" at bounding box center [936, 422] width 204 height 43
click at [768, 47] on icon "button" at bounding box center [768, 46] width 8 height 8
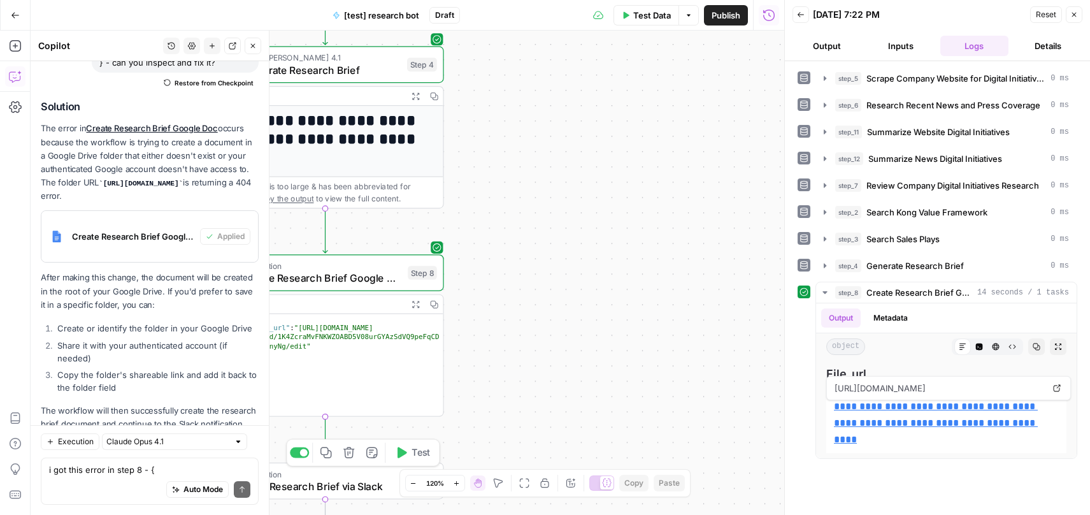
click at [404, 456] on icon "button" at bounding box center [401, 453] width 12 height 12
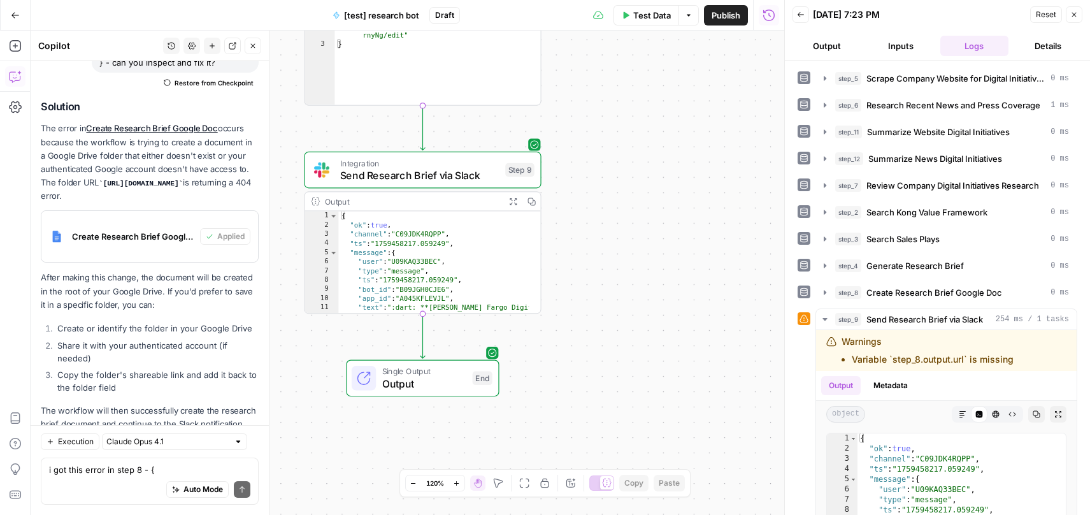
drag, startPoint x: 542, startPoint y: 237, endPoint x: 640, endPoint y: 234, distance: 97.5
click at [640, 234] on div "**********" at bounding box center [408, 273] width 754 height 484
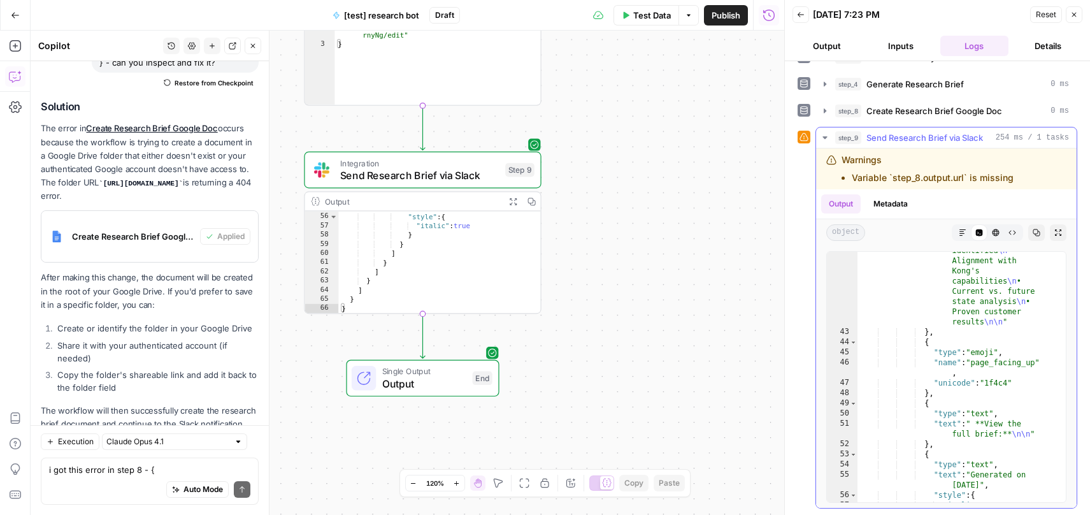
scroll to position [608, 0]
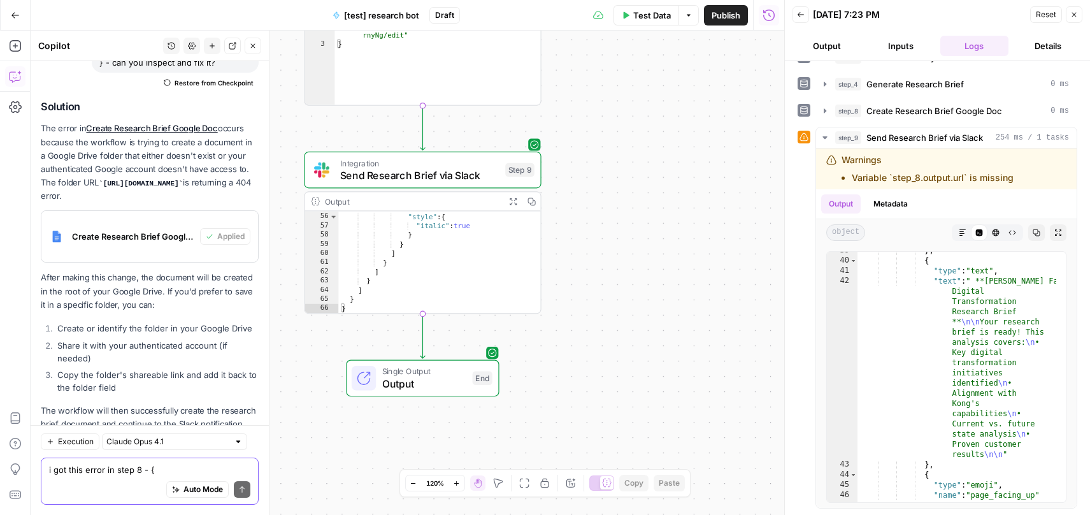
click at [95, 473] on textarea "i got this error in step 8 - { "message": "Error: {\n \"error\": {\n \"code\": …" at bounding box center [149, 469] width 201 height 13
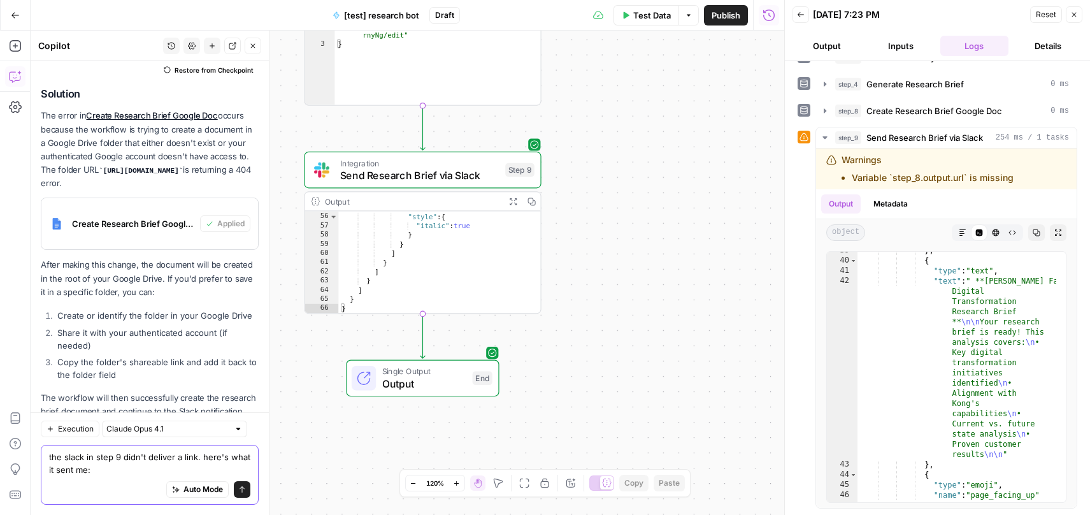
paste textarea ":dart: **Wells Fargo Digital Transformation Research Brief** Your research brie…"
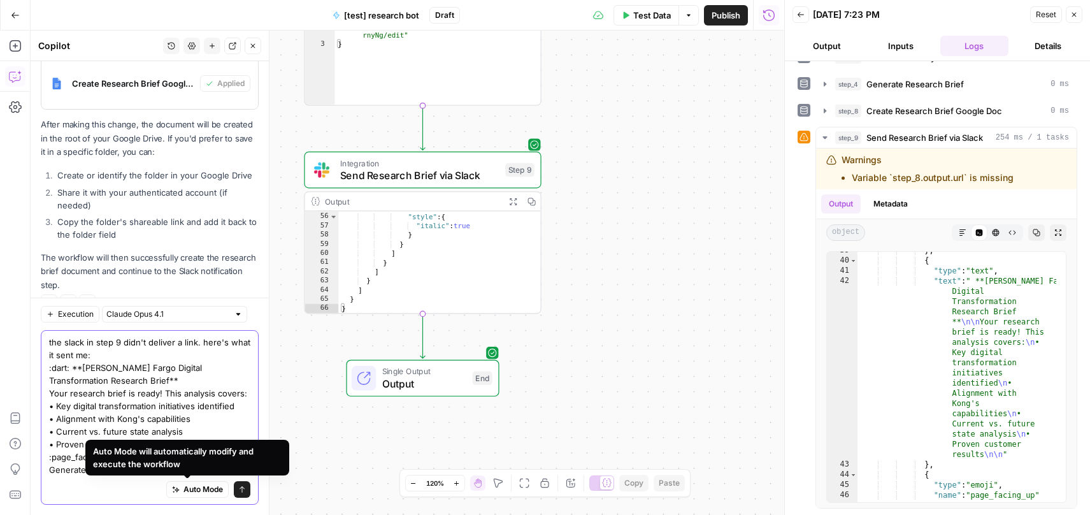
scroll to position [457, 0]
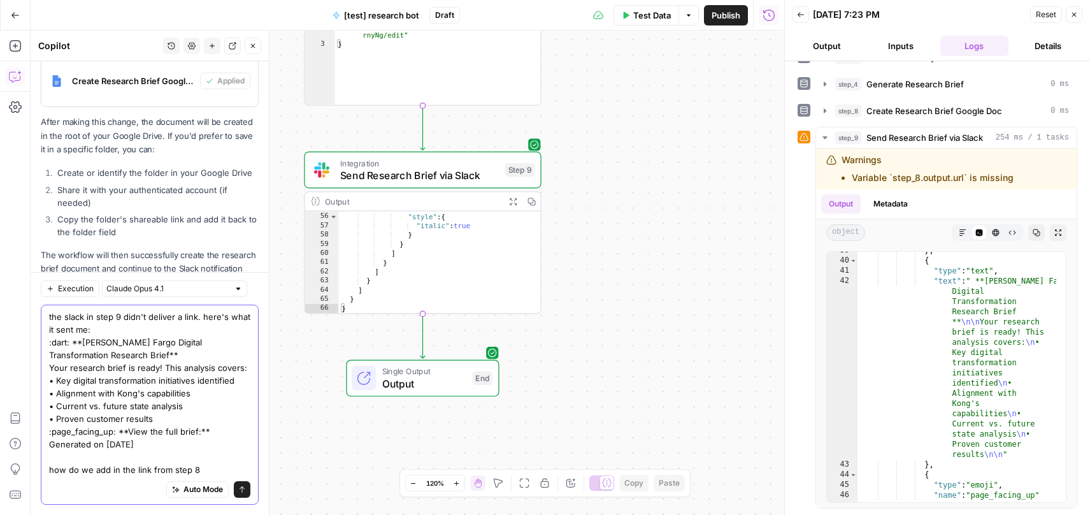
type textarea "the slack in step 9 didn't deliver a link. here's what it sent me: :dart: **Wel…"
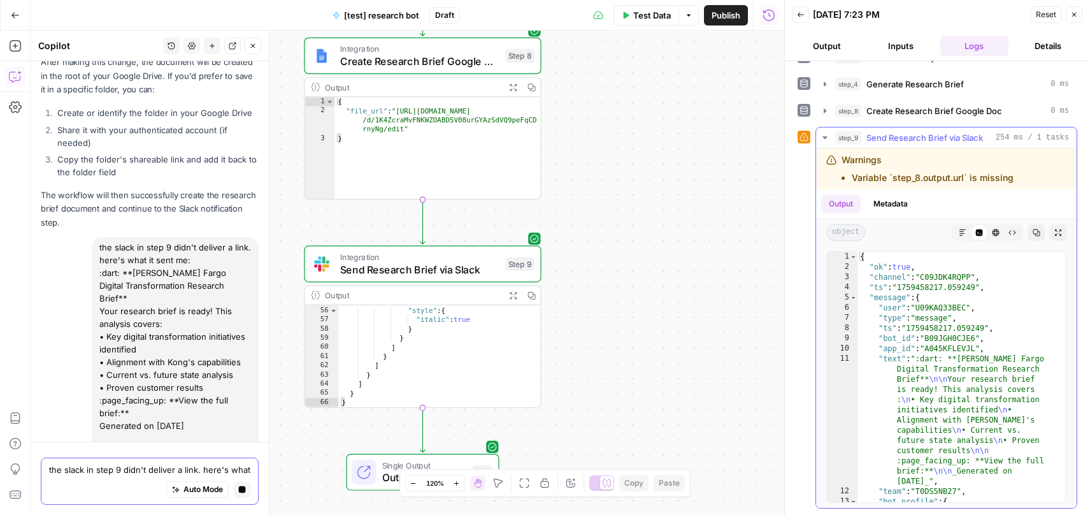
scroll to position [0, 0]
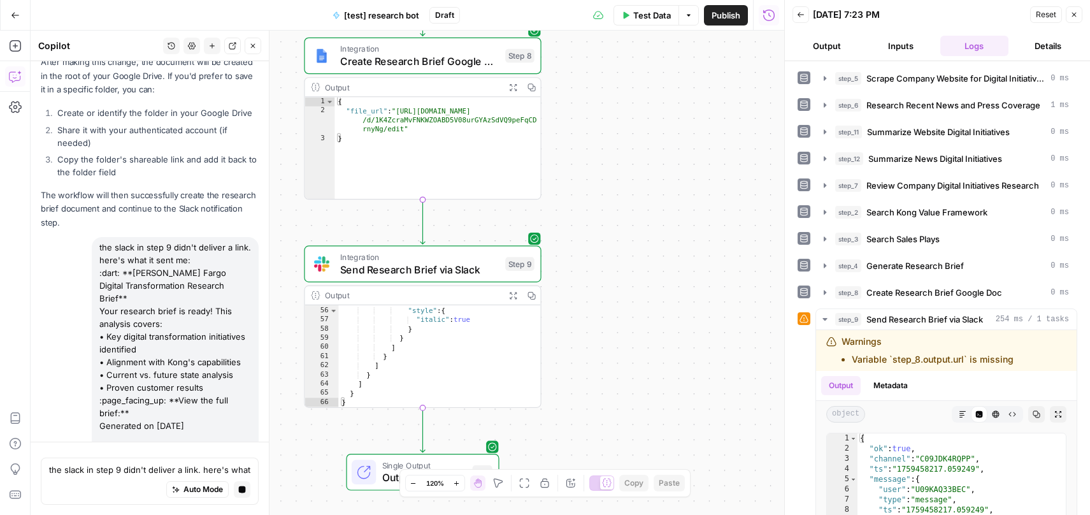
click at [431, 261] on span "Integration" at bounding box center [419, 257] width 159 height 12
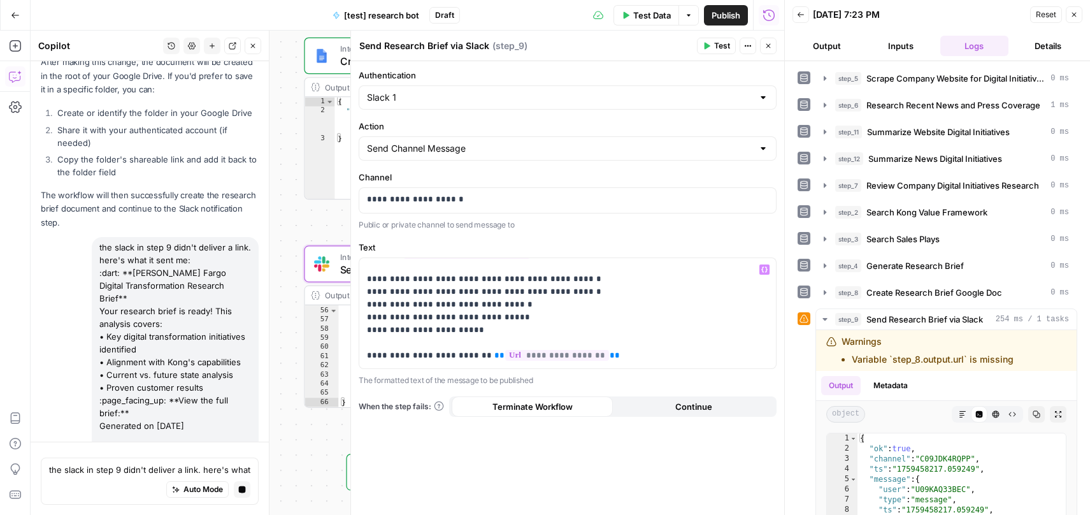
scroll to position [24, 0]
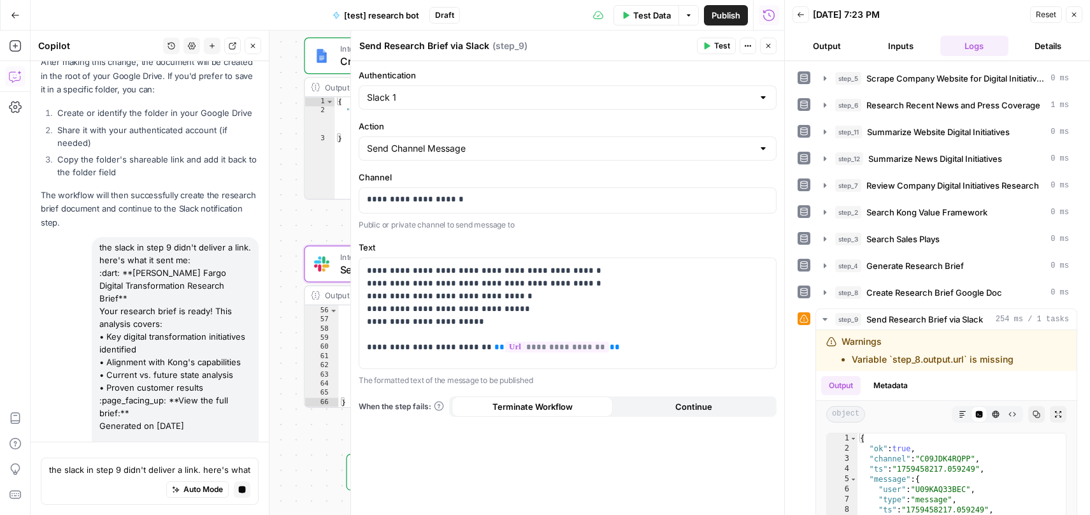
type textarea "*"
click at [308, 229] on div "**********" at bounding box center [408, 273] width 754 height 484
click at [770, 47] on icon "button" at bounding box center [768, 46] width 4 height 4
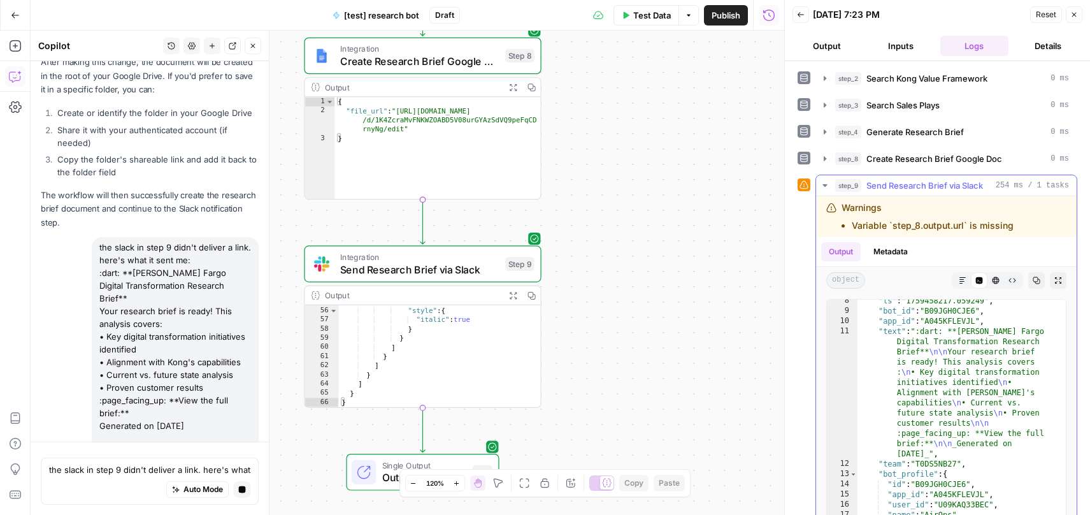
scroll to position [171, 0]
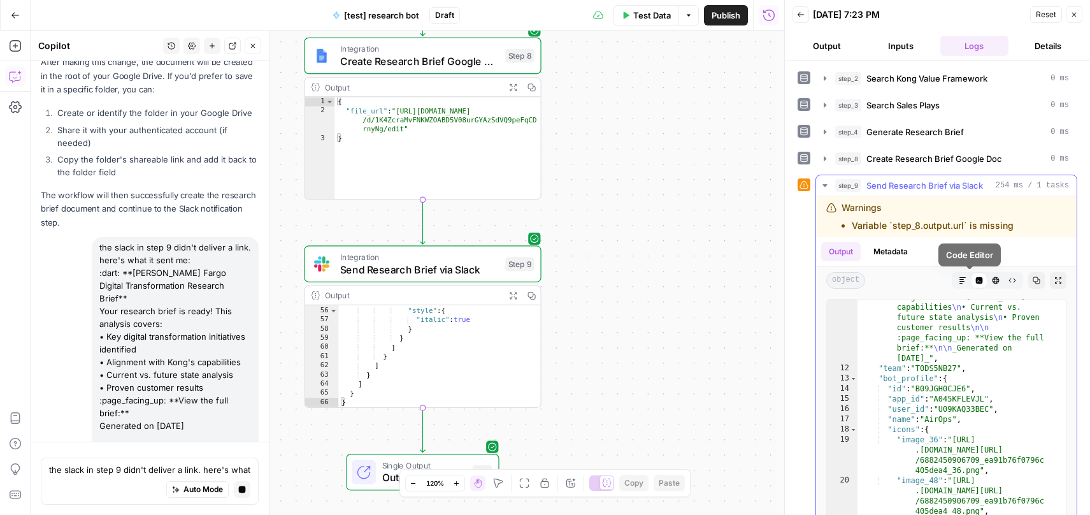
click at [959, 283] on icon "button" at bounding box center [963, 280] width 8 height 8
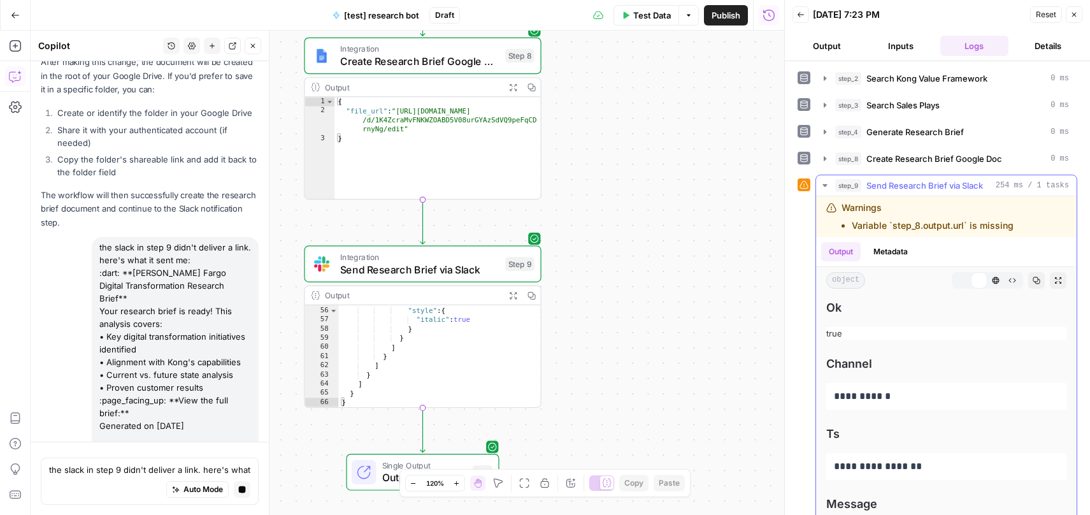
scroll to position [134, 0]
click at [975, 283] on icon "button" at bounding box center [979, 280] width 8 height 8
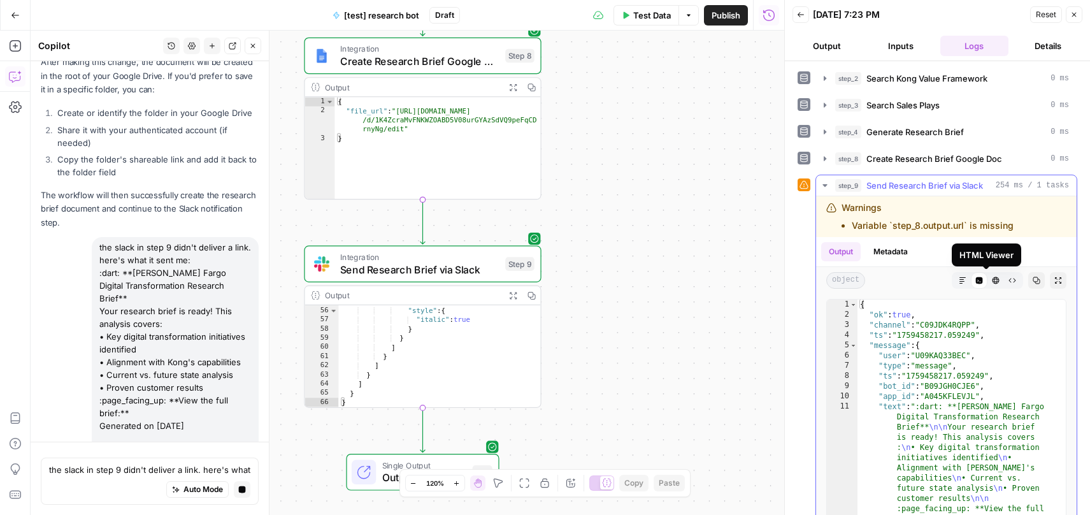
click at [992, 280] on icon "button" at bounding box center [996, 280] width 8 height 8
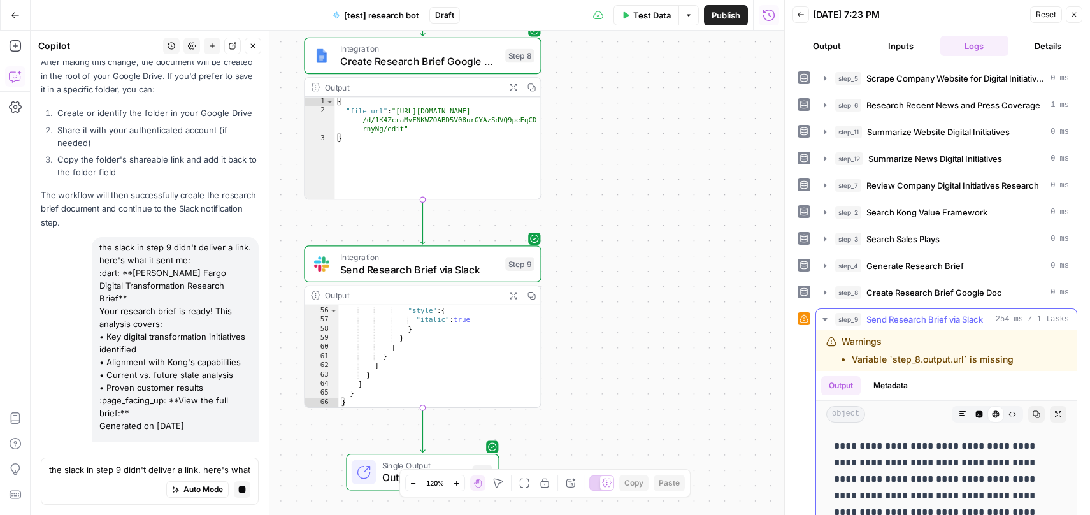
scroll to position [147, 0]
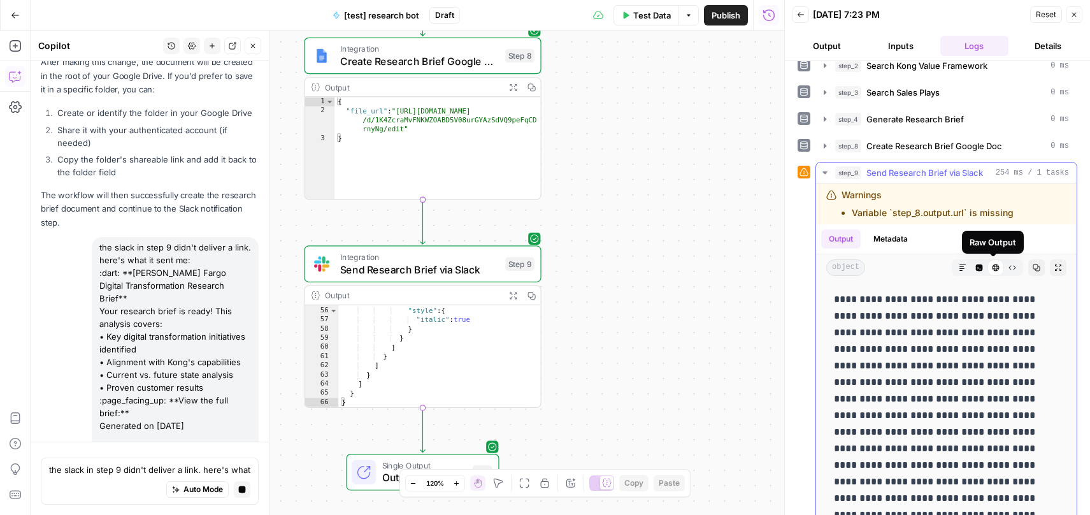
click at [1008, 269] on icon "button" at bounding box center [1012, 268] width 8 height 8
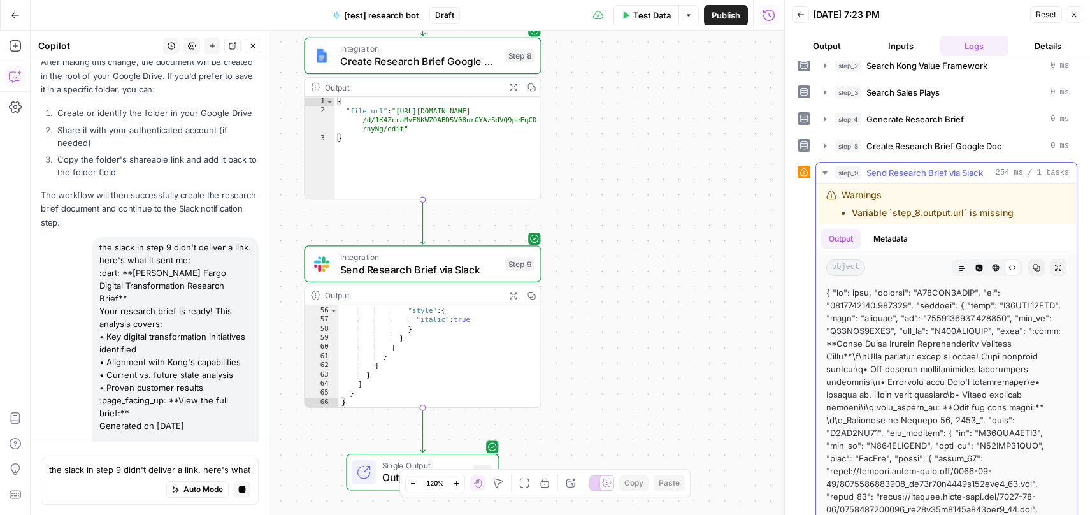
click at [971, 268] on button "Code Editor" at bounding box center [979, 267] width 17 height 17
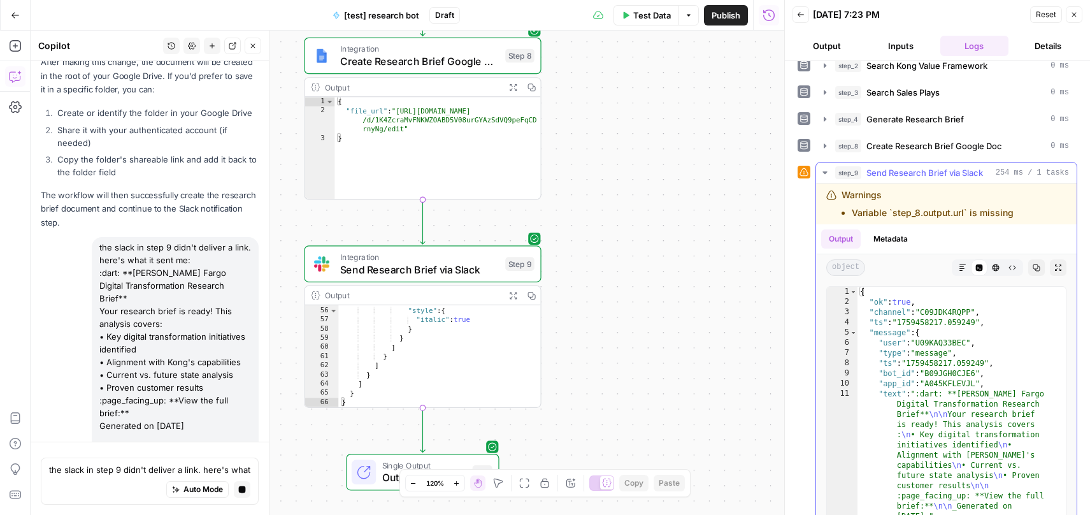
click at [852, 269] on span "object" at bounding box center [845, 267] width 39 height 17
click at [890, 236] on button "Metadata" at bounding box center [891, 238] width 50 height 19
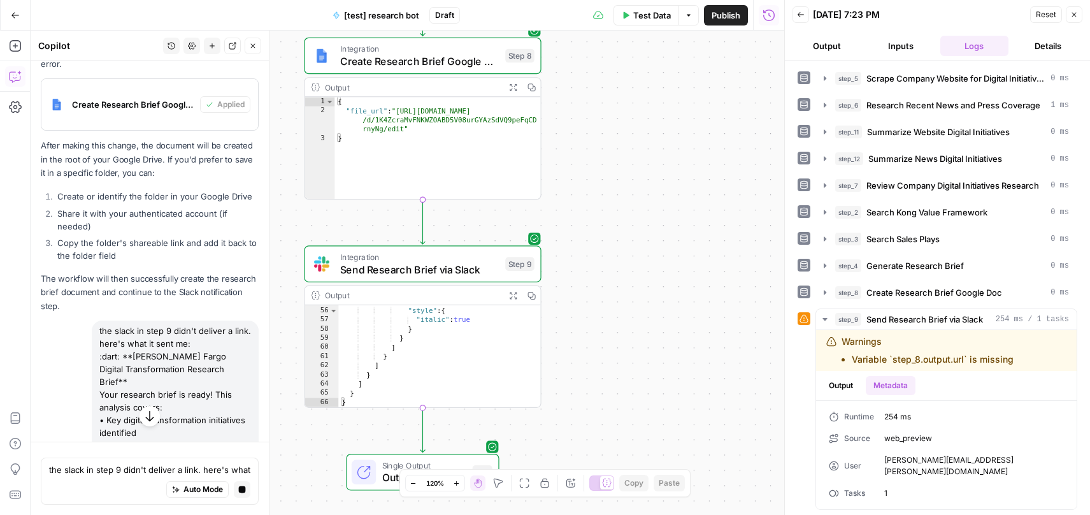
scroll to position [497, 0]
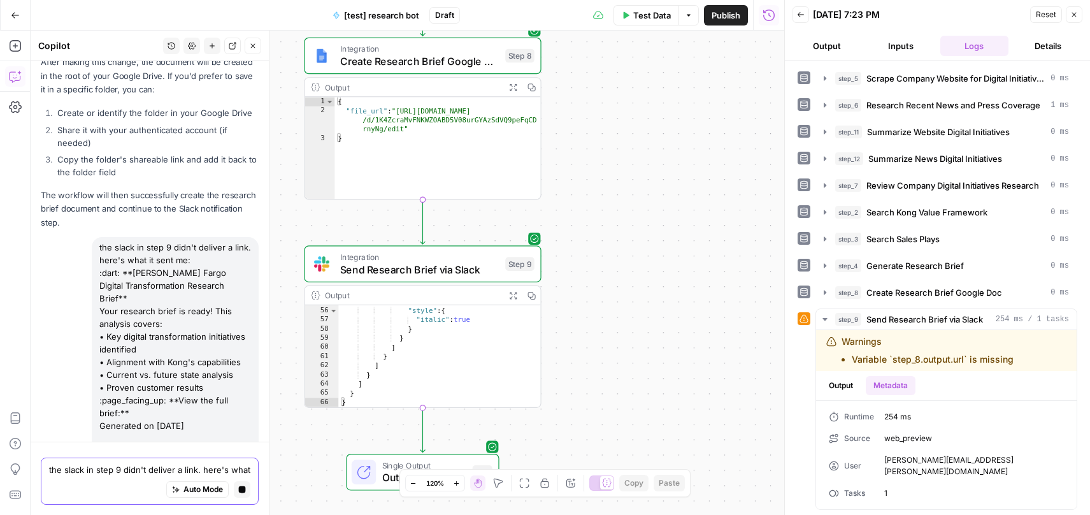
click at [238, 491] on button "Stop generating" at bounding box center [242, 489] width 17 height 17
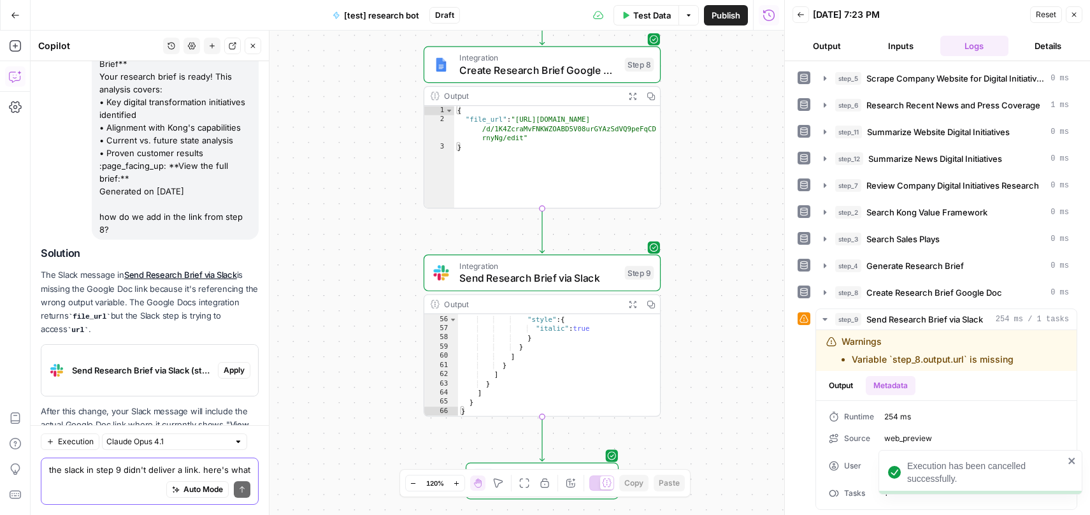
scroll to position [766, 0]
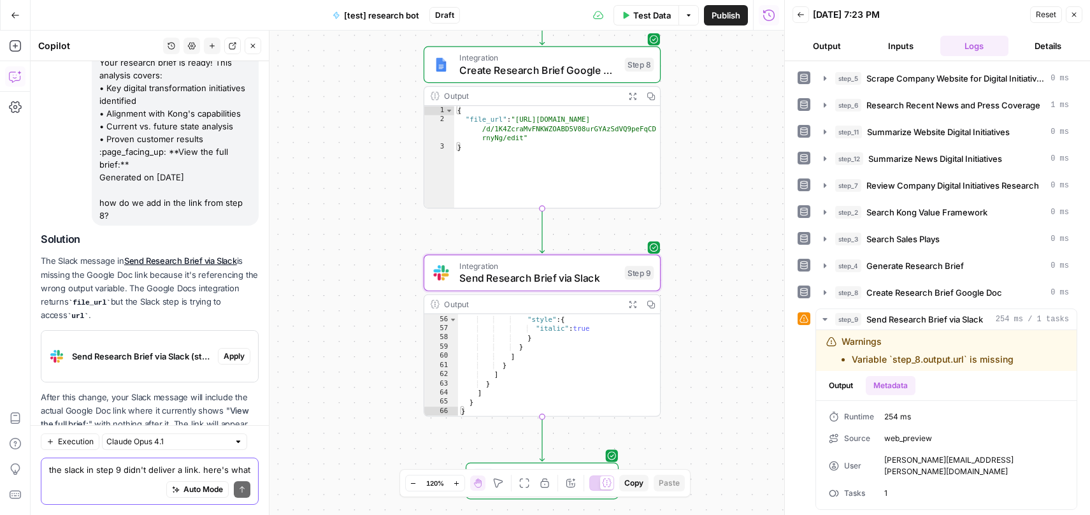
click at [226, 350] on span "Apply" at bounding box center [234, 355] width 21 height 11
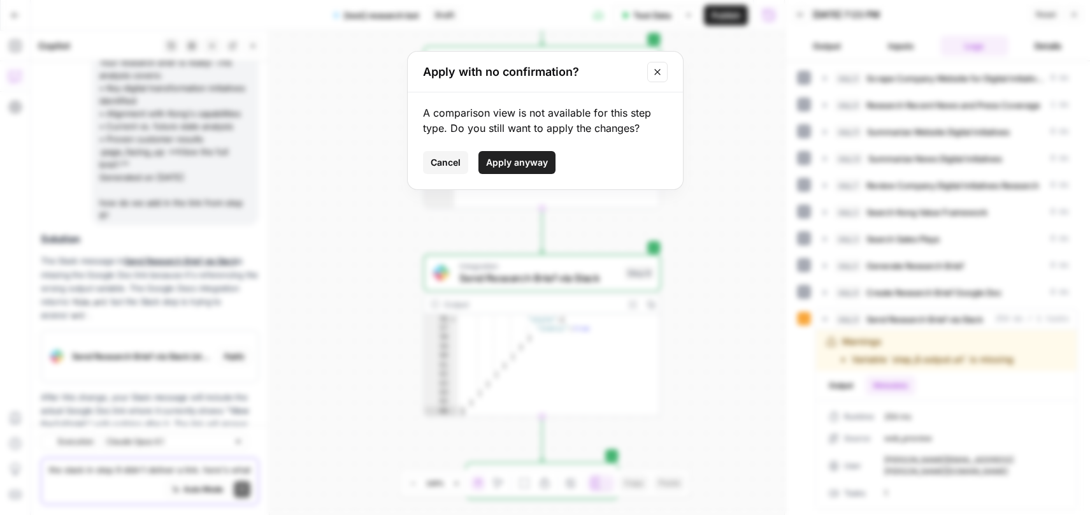
click at [498, 162] on span "Apply anyway" at bounding box center [517, 162] width 62 height 13
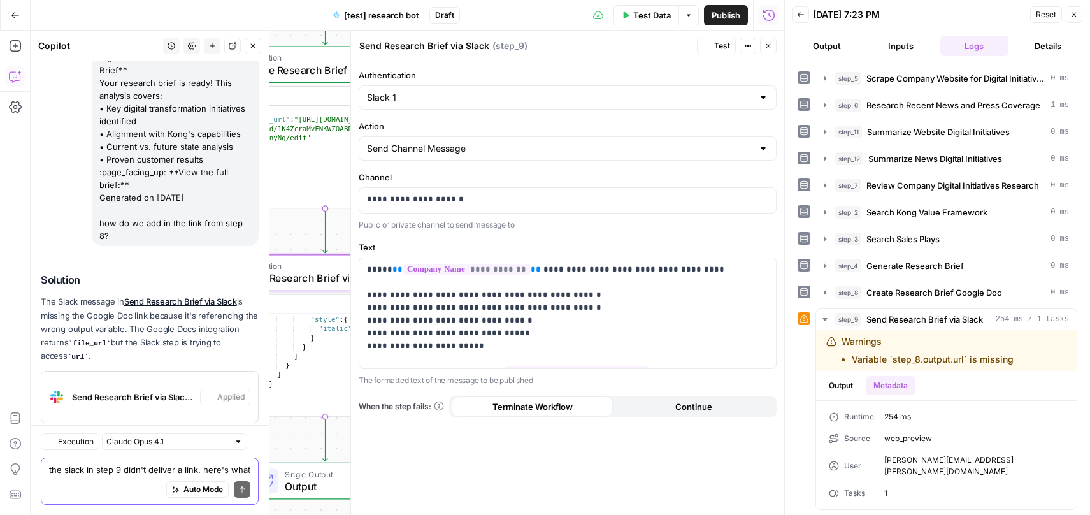
scroll to position [786, 0]
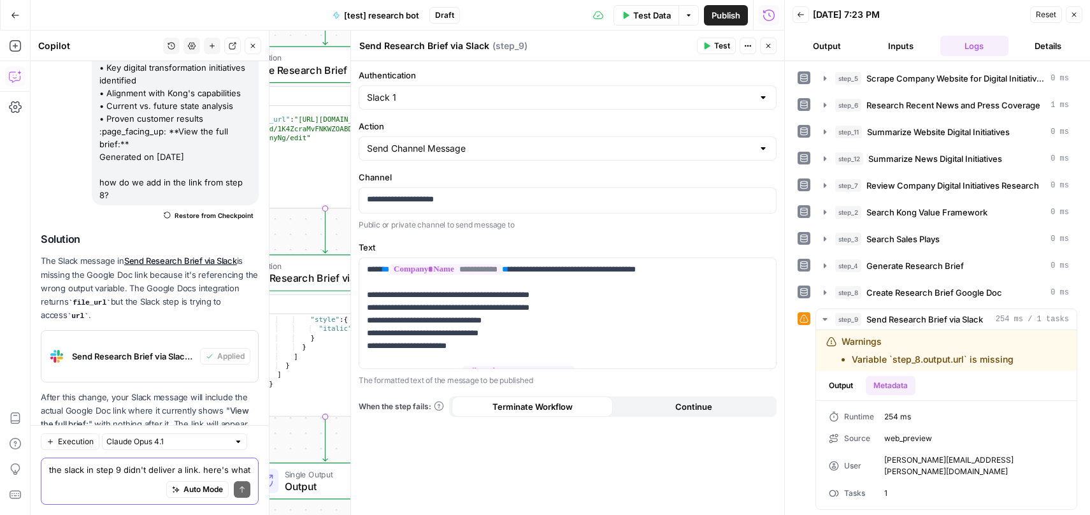
click at [725, 42] on span "Test" at bounding box center [722, 45] width 16 height 11
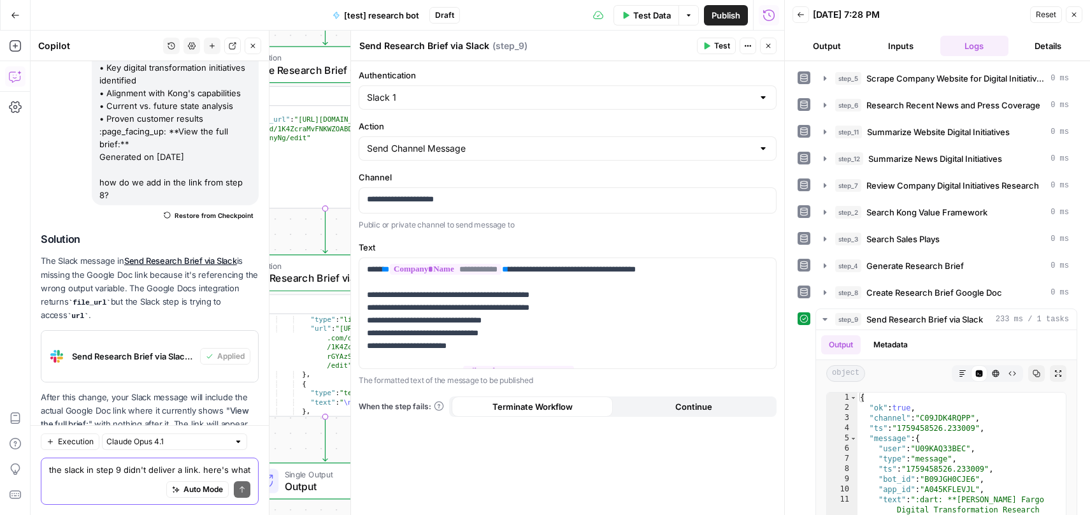
click at [726, 14] on span "Publish" at bounding box center [726, 15] width 29 height 13
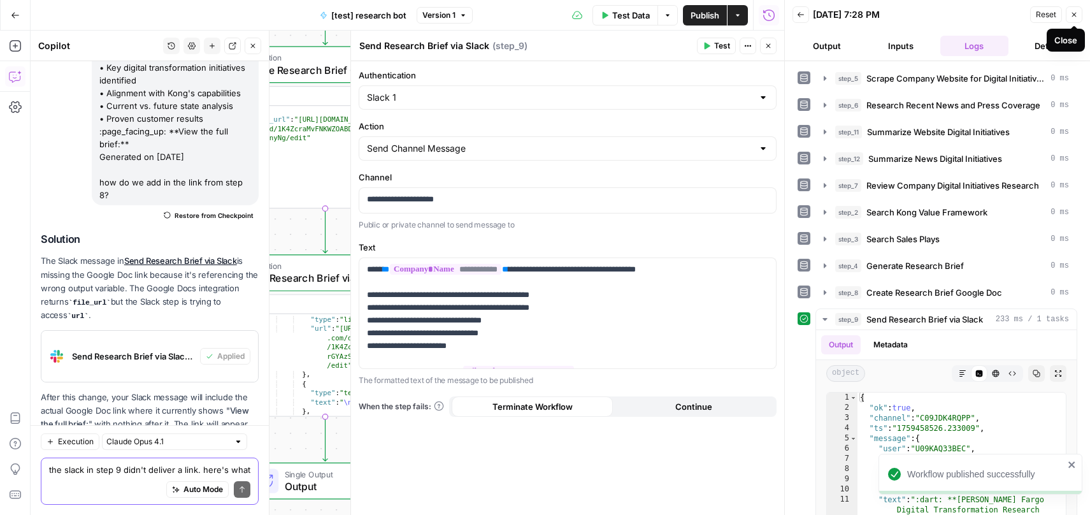
click at [1077, 12] on icon "button" at bounding box center [1074, 15] width 8 height 8
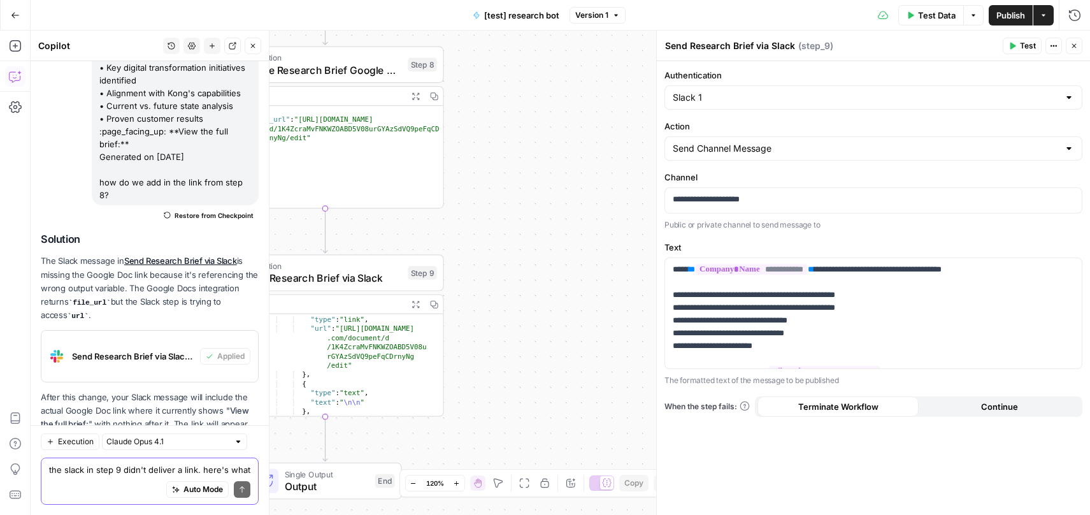
click at [1050, 17] on button "Actions" at bounding box center [1043, 15] width 20 height 20
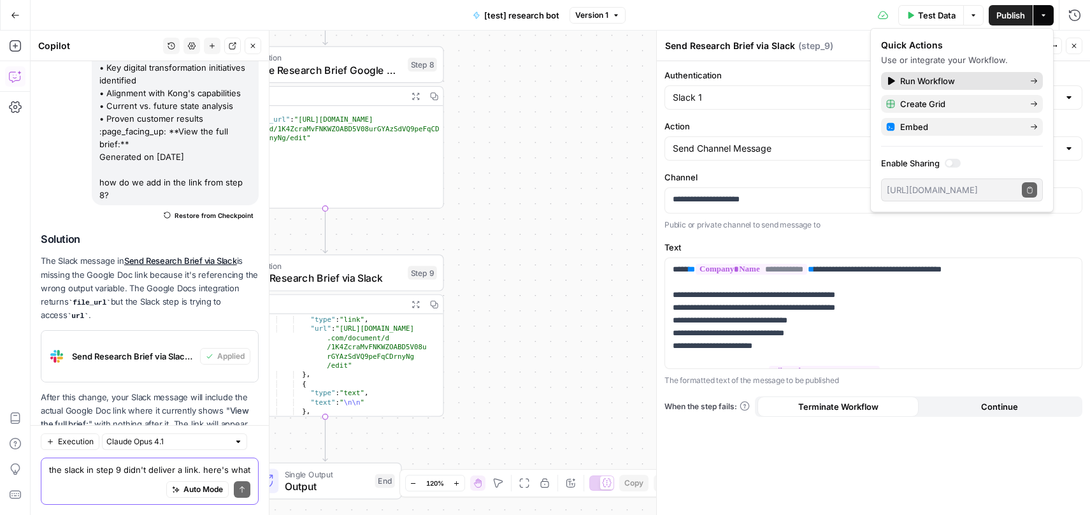
click at [989, 80] on span "Run Workflow" at bounding box center [960, 81] width 120 height 13
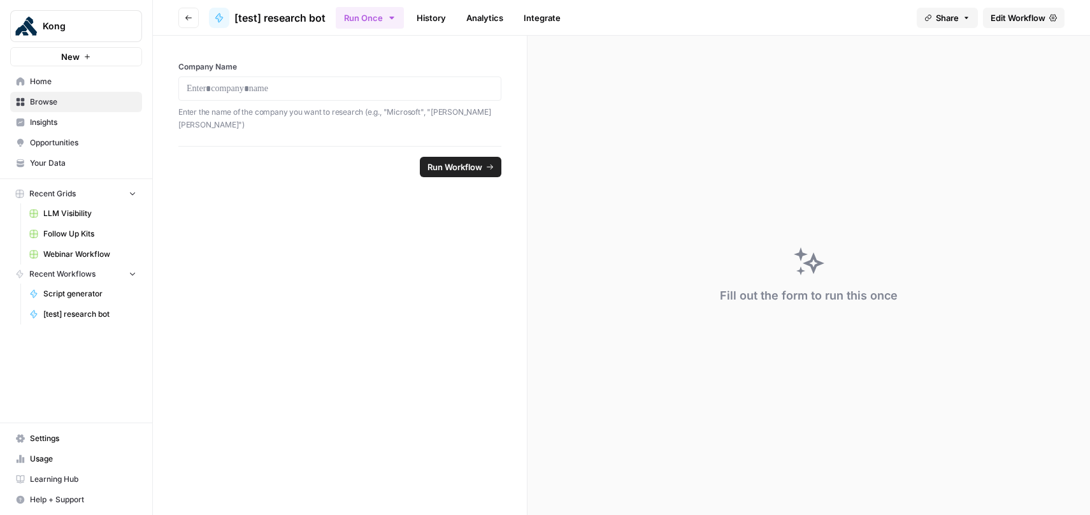
click at [382, 230] on form "Company Name Enter the name of the company you want to research (e.g., "Microso…" at bounding box center [340, 275] width 375 height 479
click at [282, 92] on p at bounding box center [340, 88] width 306 height 13
click at [463, 161] on button "Run Workflow" at bounding box center [461, 167] width 82 height 20
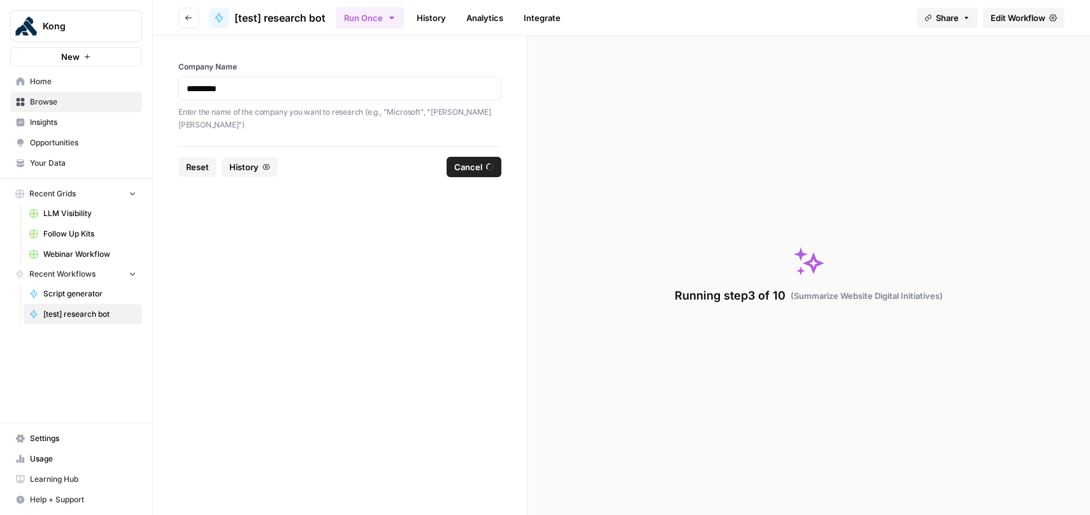
click at [216, 17] on icon at bounding box center [218, 17] width 7 height 9
click at [190, 18] on icon "button" at bounding box center [189, 18] width 8 height 8
click at [493, 15] on link "Analytics" at bounding box center [485, 18] width 52 height 20
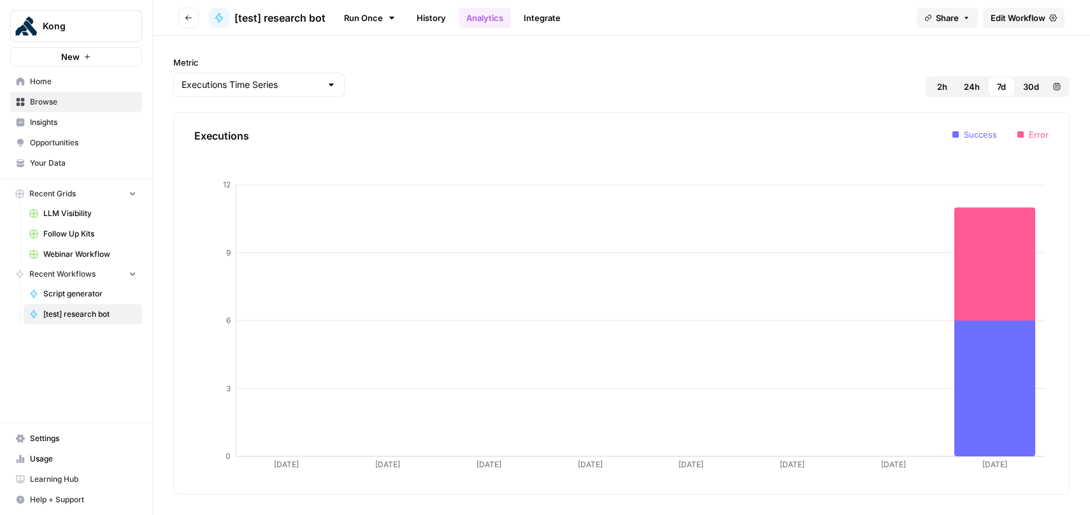
click at [438, 15] on link "History" at bounding box center [431, 18] width 45 height 20
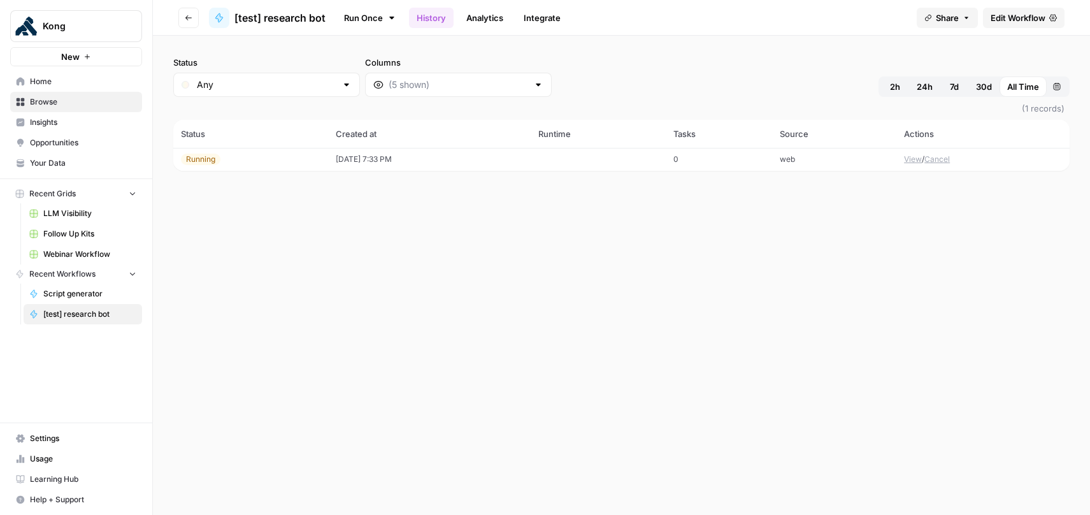
click at [915, 158] on button "View" at bounding box center [913, 159] width 18 height 11
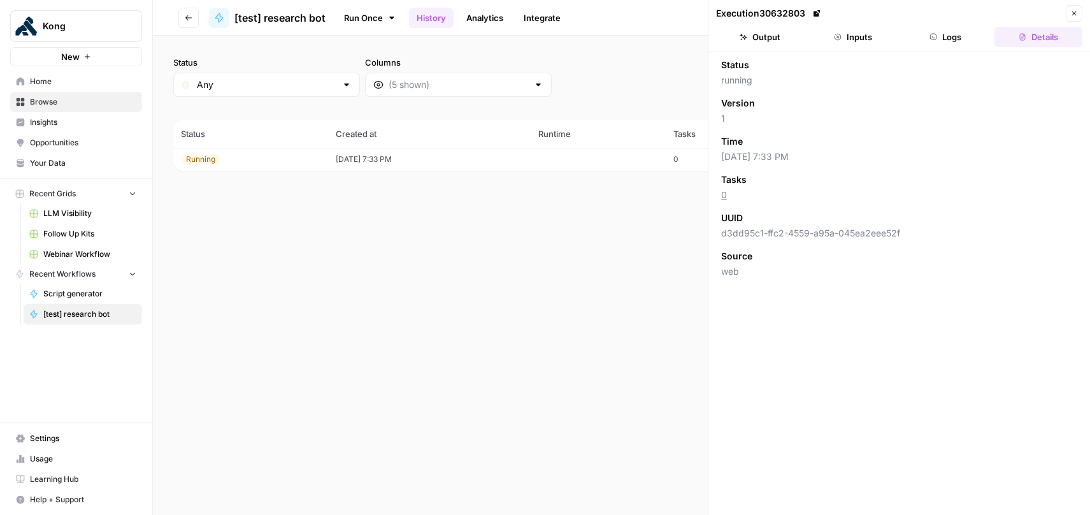
click at [849, 39] on button "Inputs" at bounding box center [853, 37] width 88 height 20
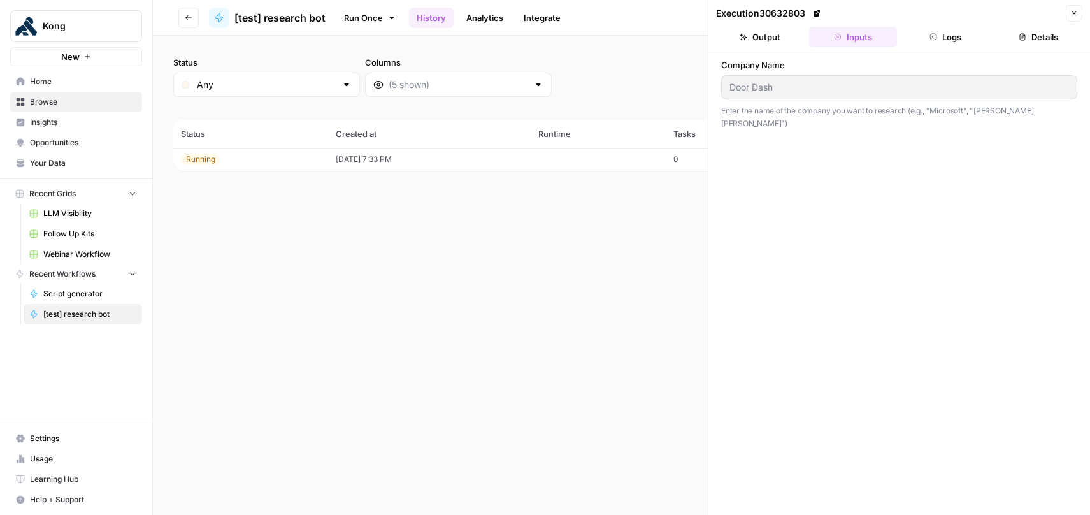
click at [750, 32] on button "Output" at bounding box center [760, 37] width 88 height 20
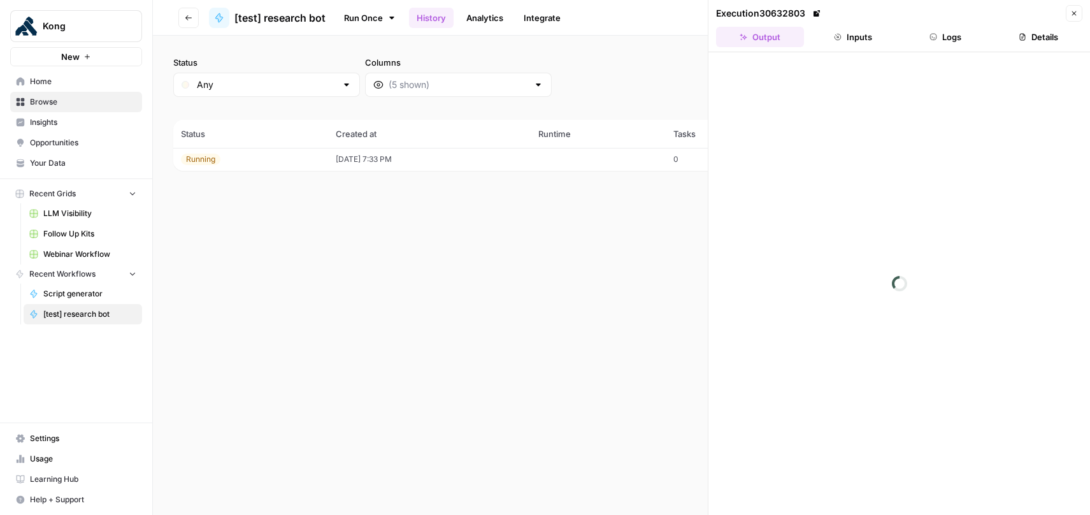
click at [938, 36] on button "Logs" at bounding box center [946, 37] width 88 height 20
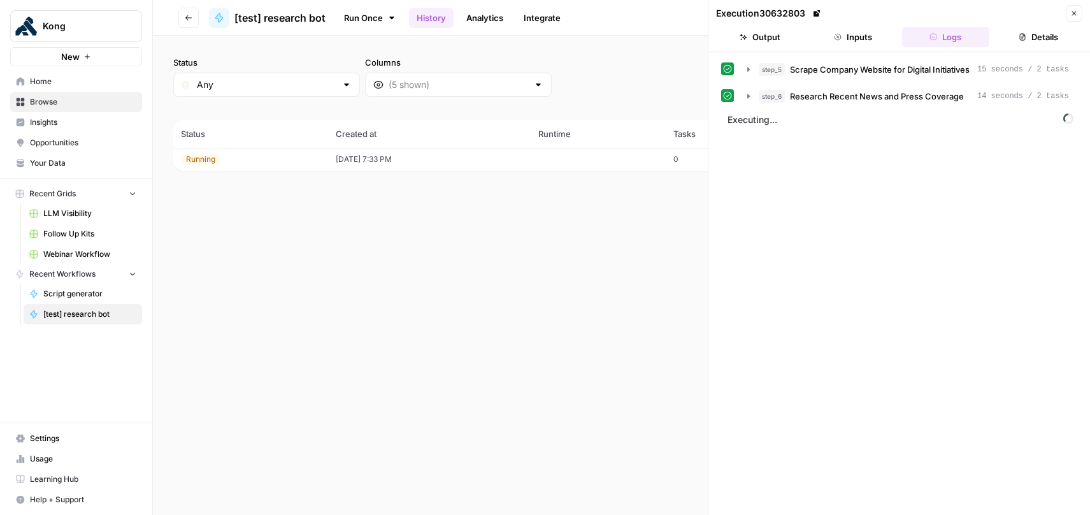
click at [1041, 32] on button "Details" at bounding box center [1038, 37] width 88 height 20
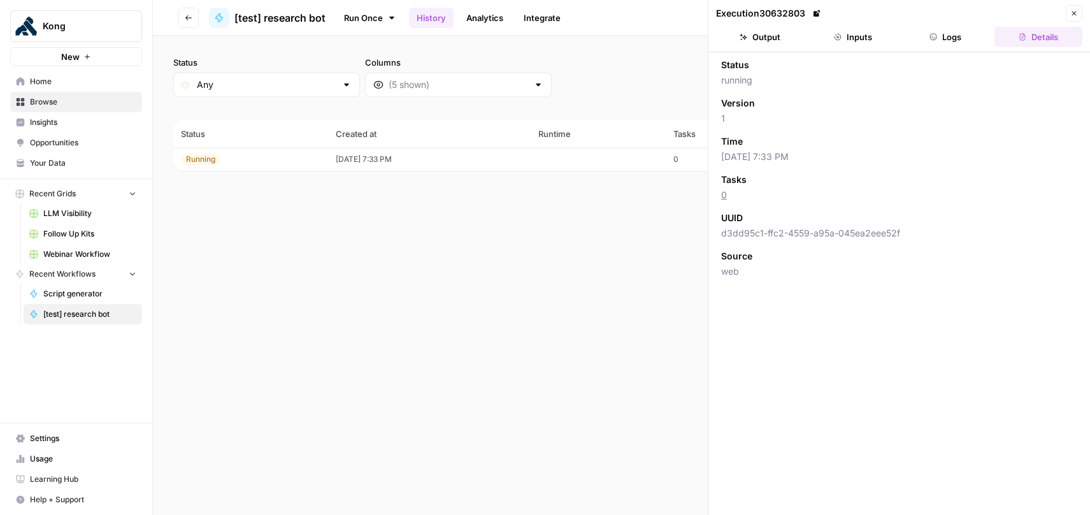
click at [938, 41] on button "Logs" at bounding box center [946, 37] width 88 height 20
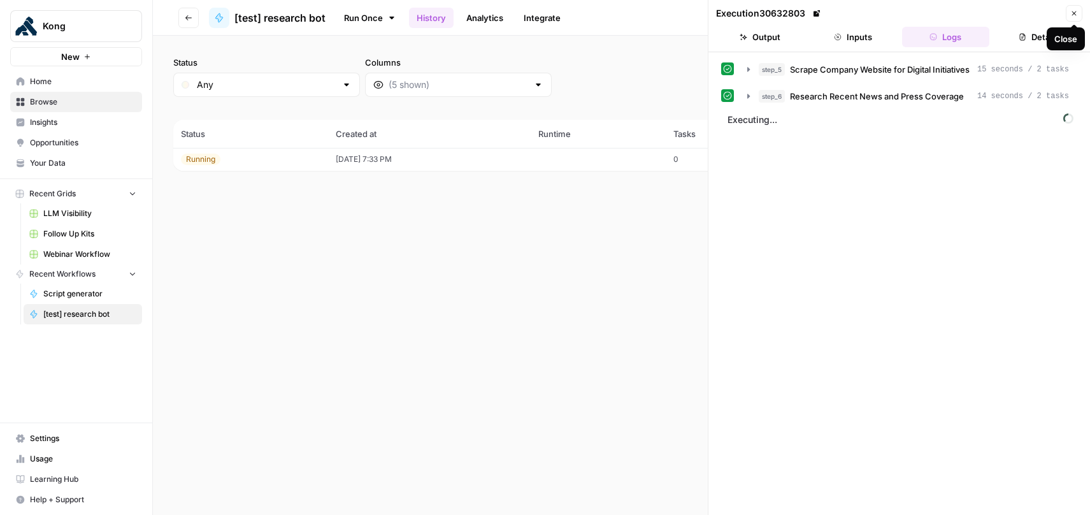
click at [1075, 15] on icon "button" at bounding box center [1074, 13] width 4 height 4
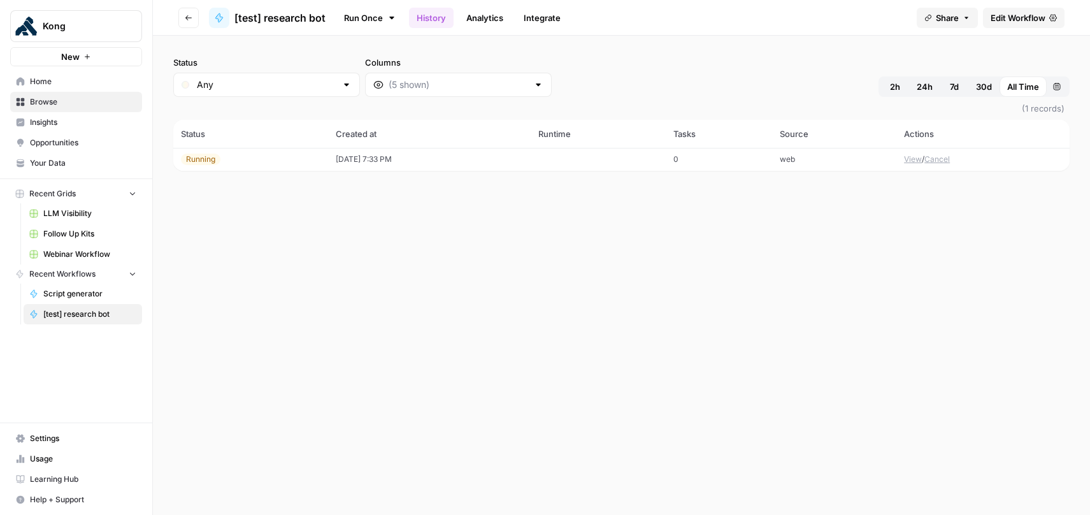
click at [949, 160] on button "Cancel" at bounding box center [936, 159] width 25 height 11
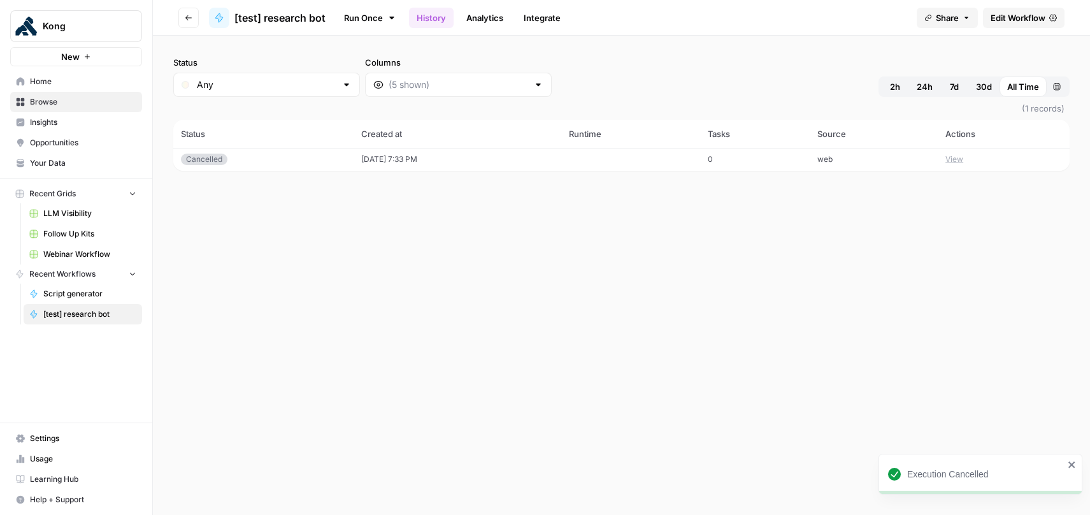
click at [270, 20] on span "[test] research bot" at bounding box center [279, 17] width 91 height 15
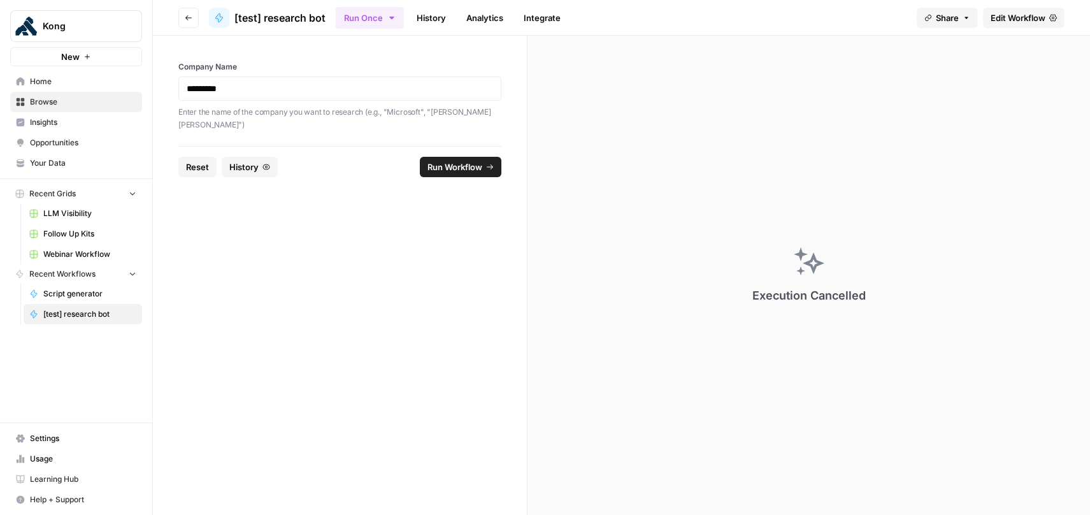
click at [192, 23] on button "Go back" at bounding box center [188, 18] width 20 height 20
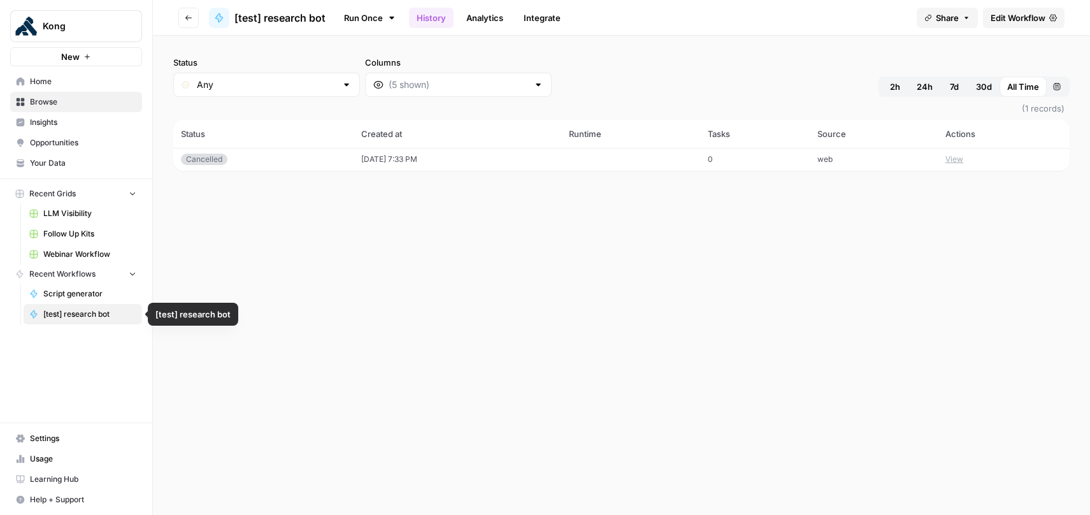
click at [69, 314] on span "[test] research bot" at bounding box center [89, 313] width 93 height 11
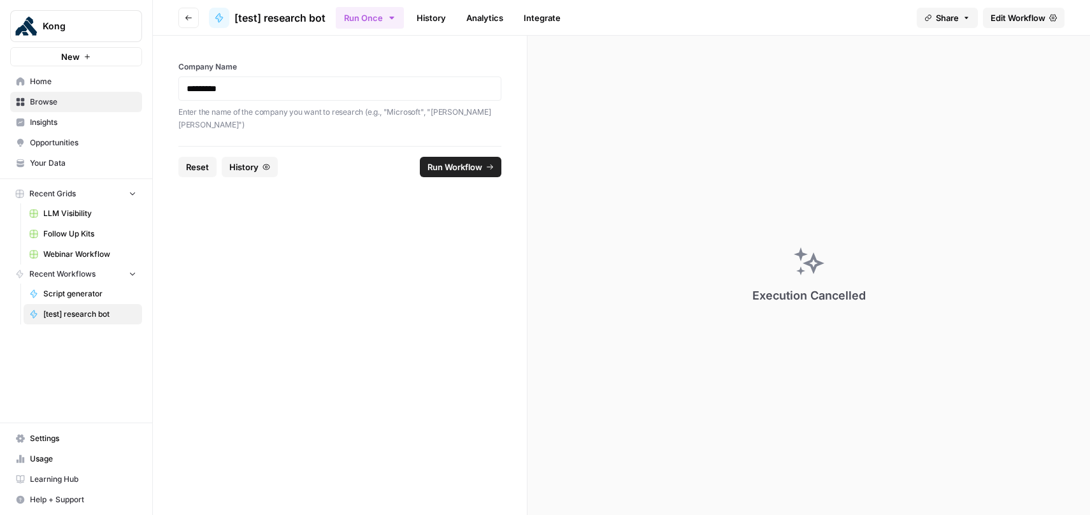
click at [1033, 11] on span "Edit Workflow" at bounding box center [1018, 17] width 55 height 13
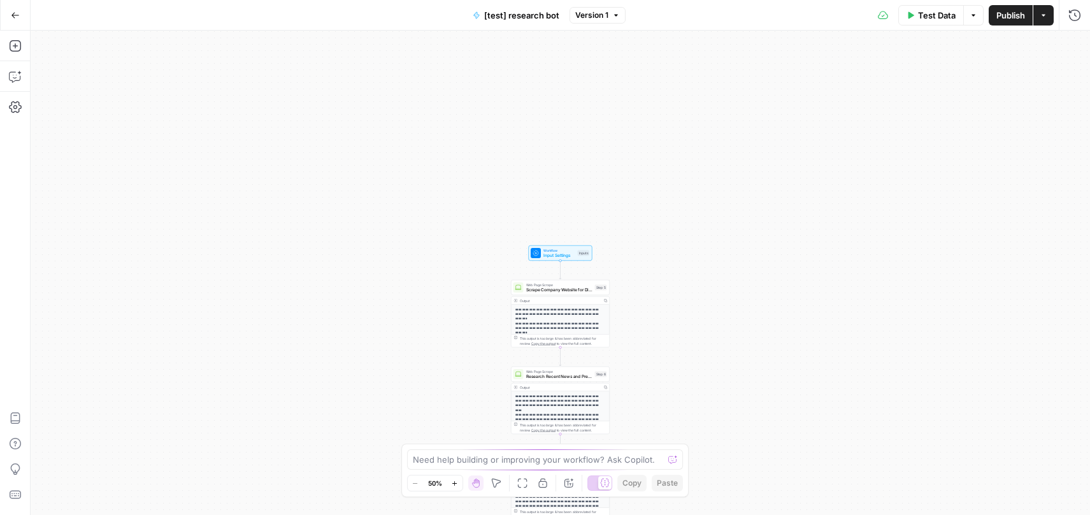
click at [923, 18] on span "Test Data" at bounding box center [937, 15] width 38 height 13
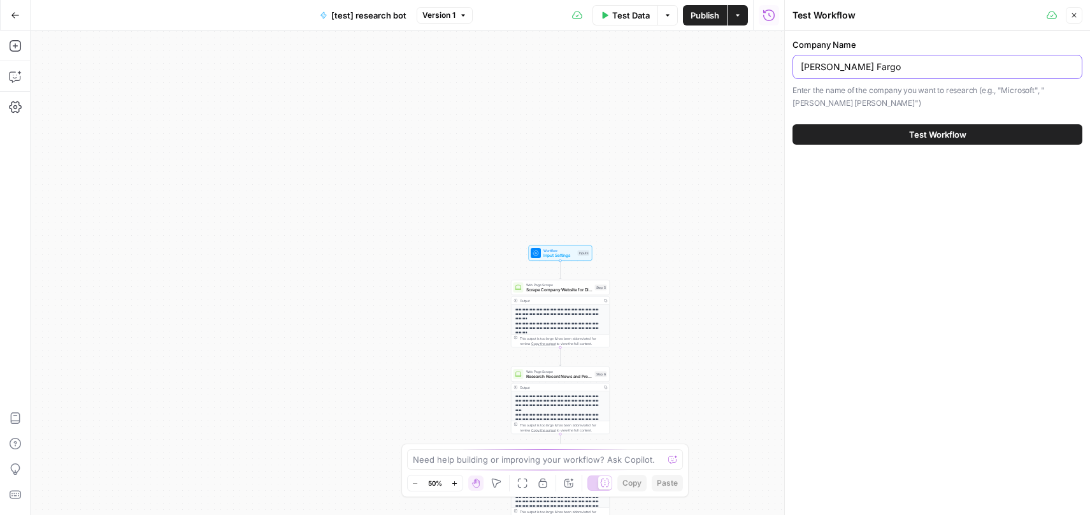
drag, startPoint x: 813, startPoint y: 64, endPoint x: 750, endPoint y: 56, distance: 63.5
click at [750, 56] on body "**********" at bounding box center [545, 257] width 1090 height 515
type input "door dash"
click at [910, 138] on span "Test Workflow" at bounding box center [937, 134] width 57 height 13
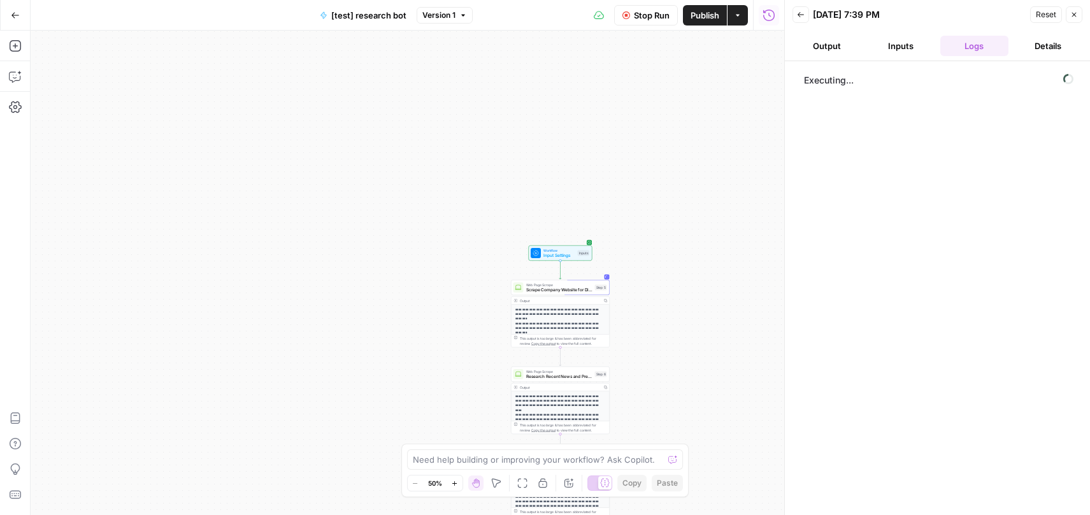
click at [896, 45] on button "Inputs" at bounding box center [900, 46] width 69 height 20
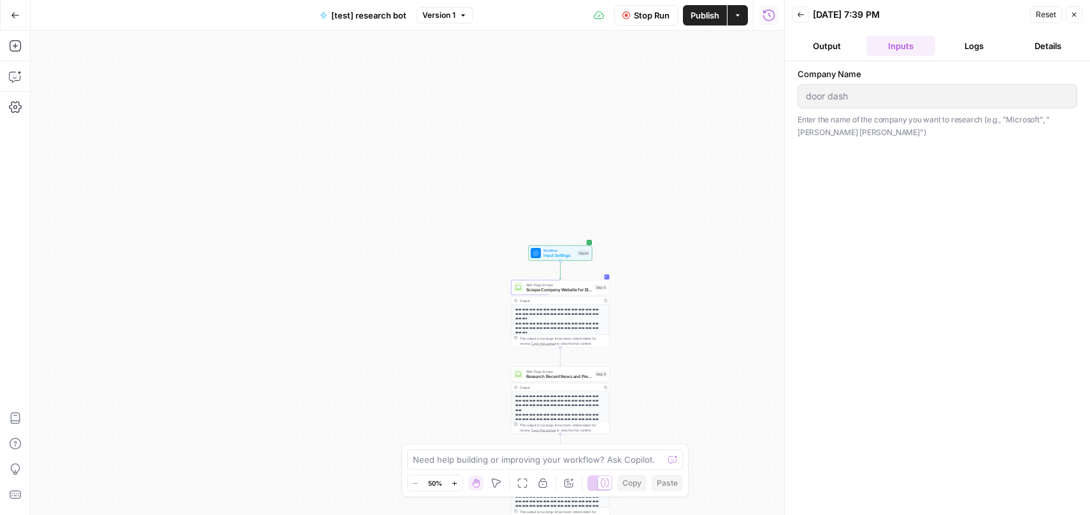
click at [821, 51] on button "Output" at bounding box center [827, 46] width 69 height 20
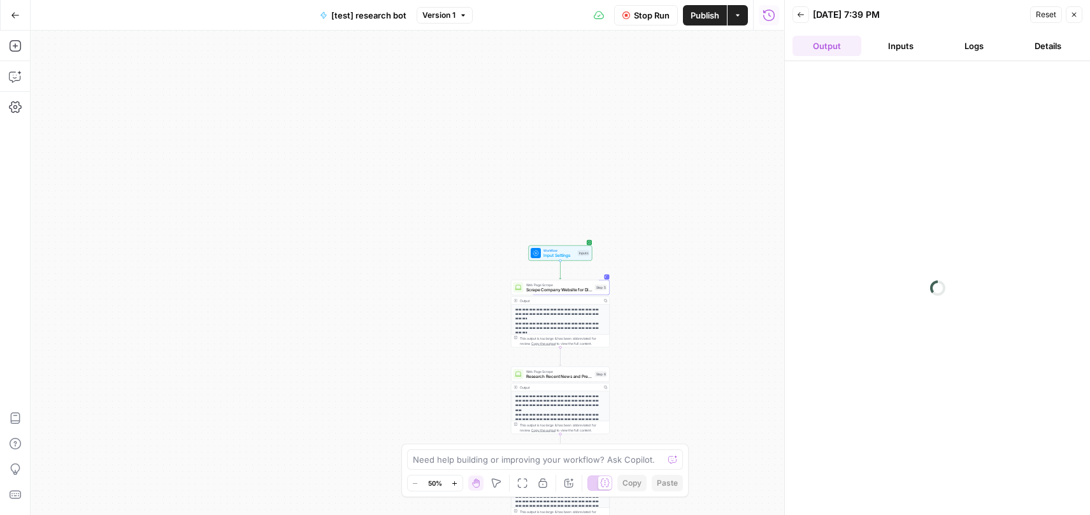
click at [899, 48] on button "Inputs" at bounding box center [900, 46] width 69 height 20
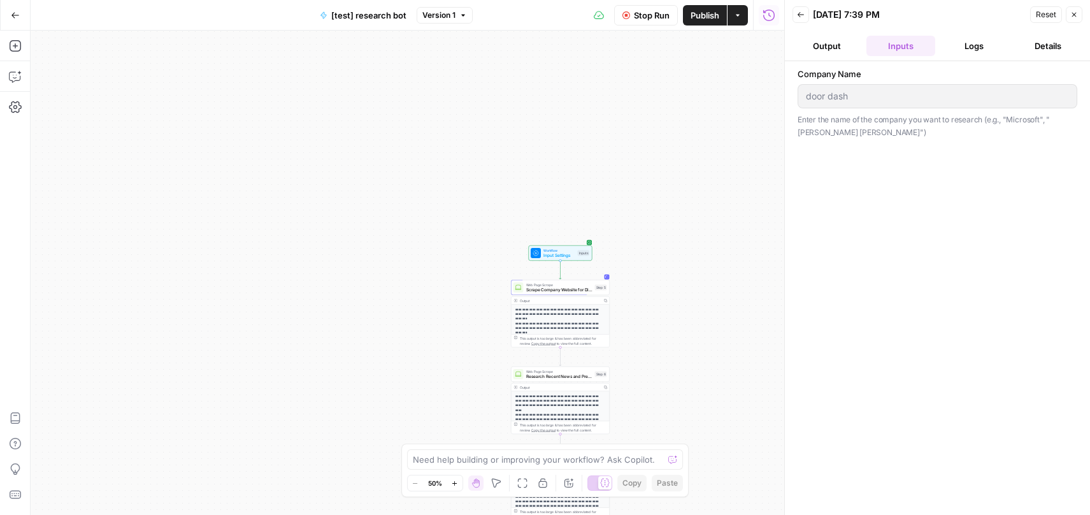
click at [980, 54] on button "Logs" at bounding box center [974, 46] width 69 height 20
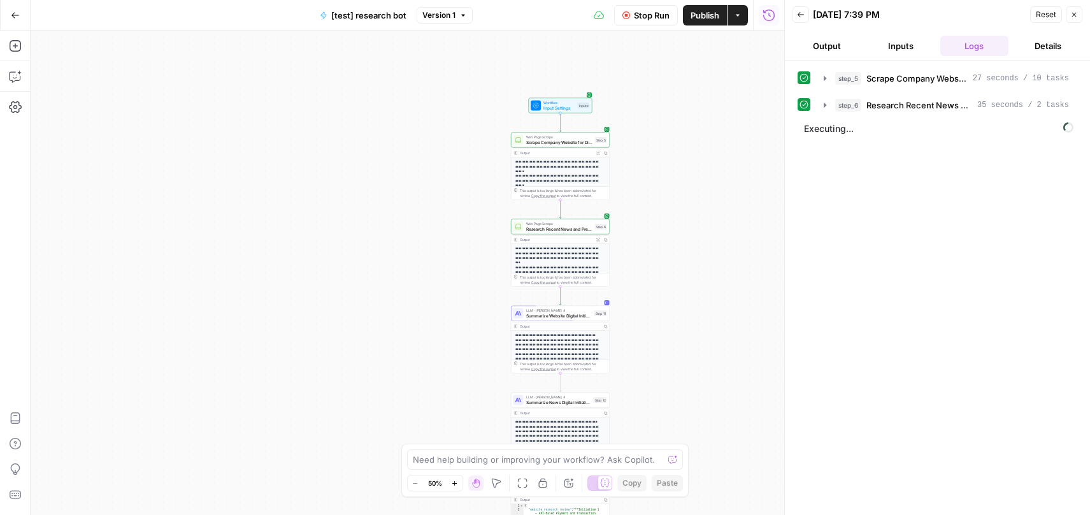
click at [1054, 54] on button "Details" at bounding box center [1048, 46] width 69 height 20
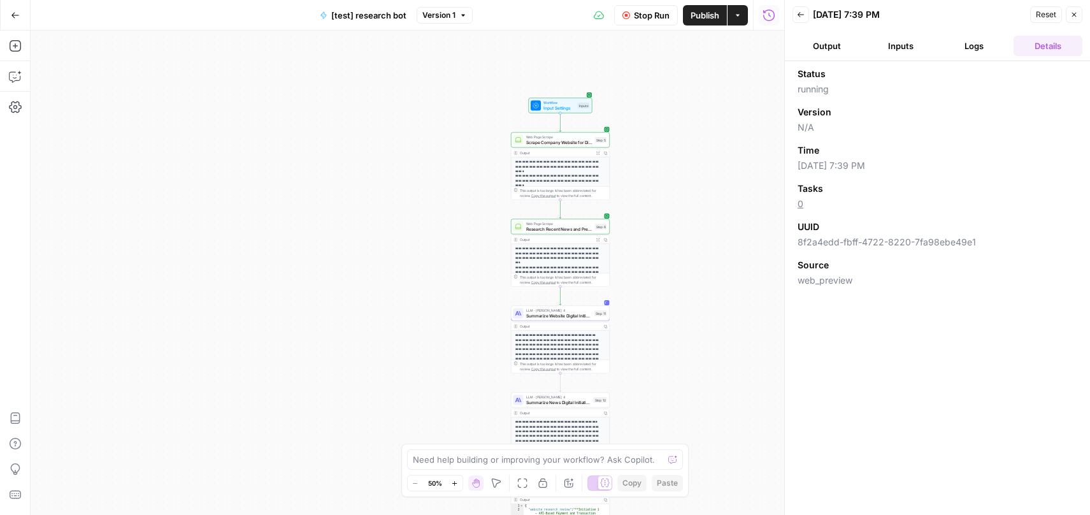
click at [987, 48] on button "Logs" at bounding box center [974, 46] width 69 height 20
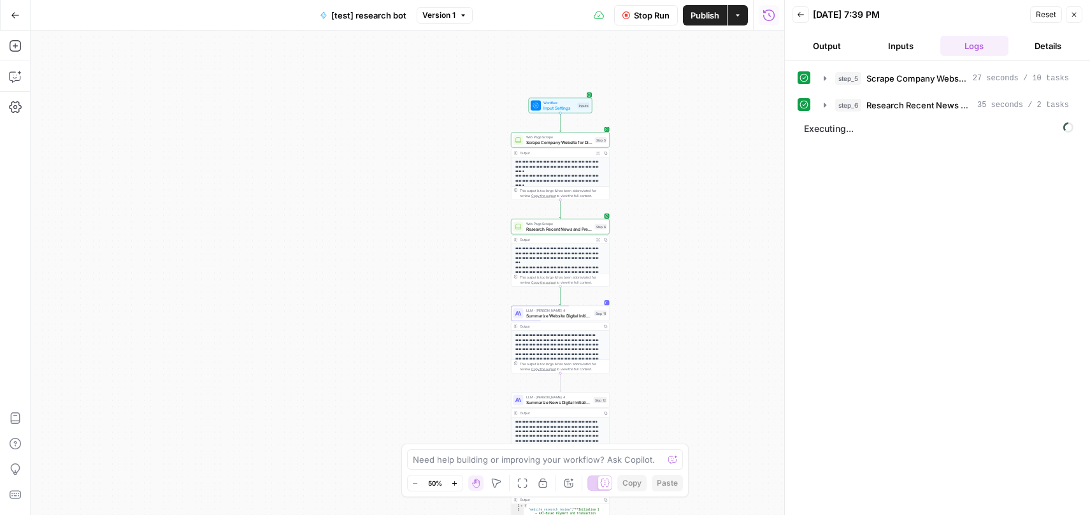
click at [912, 53] on button "Inputs" at bounding box center [900, 46] width 69 height 20
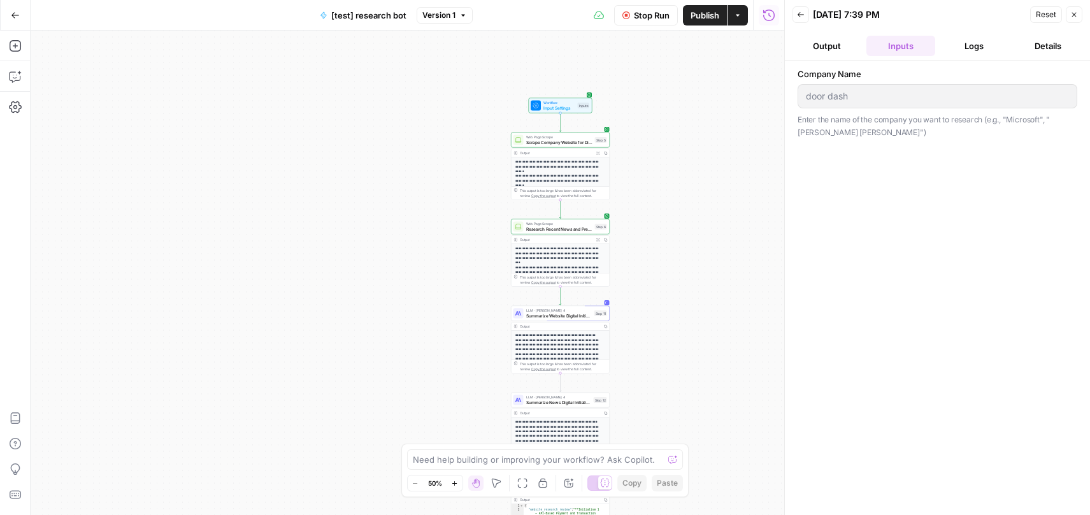
click at [837, 49] on button "Output" at bounding box center [827, 46] width 69 height 20
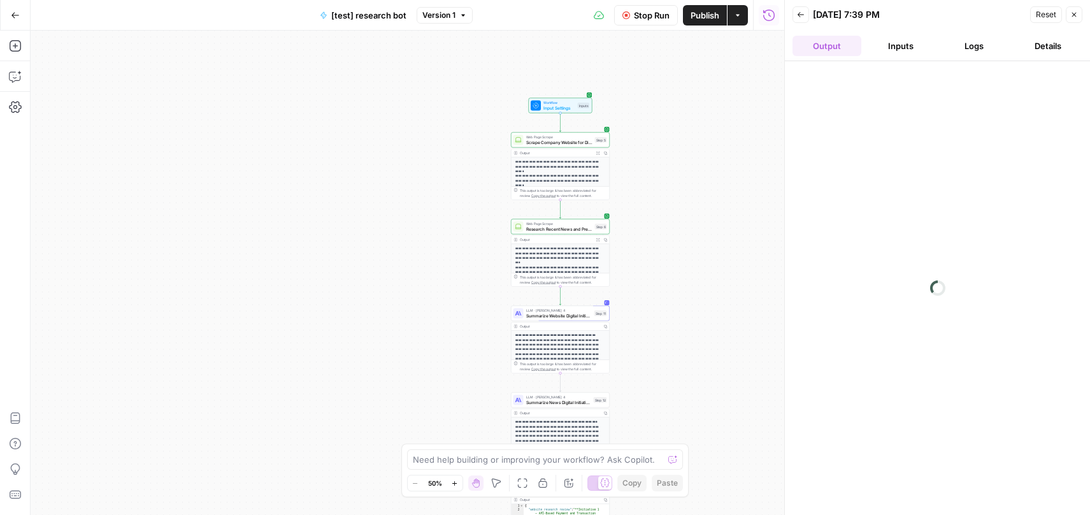
click at [891, 49] on button "Inputs" at bounding box center [900, 46] width 69 height 20
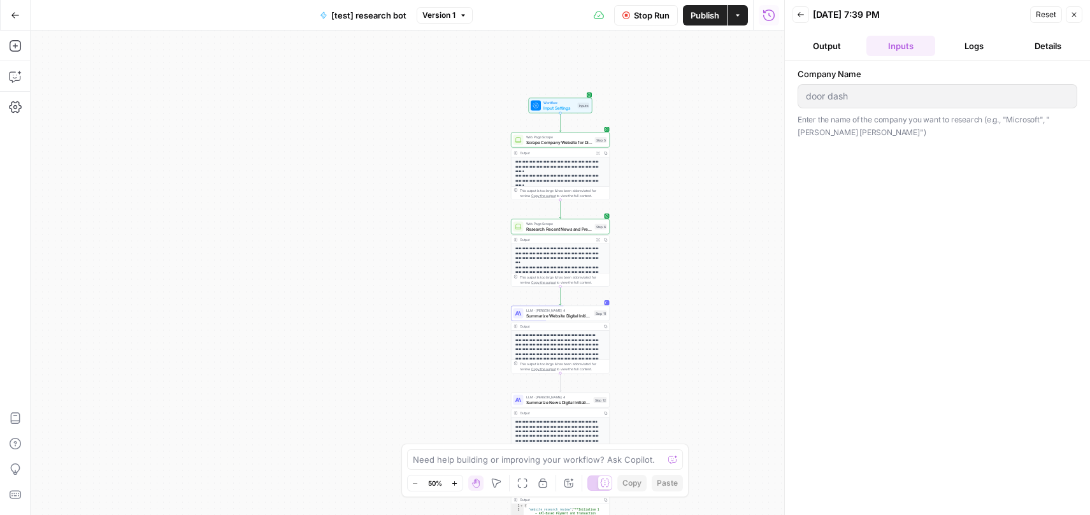
click at [961, 46] on button "Logs" at bounding box center [974, 46] width 69 height 20
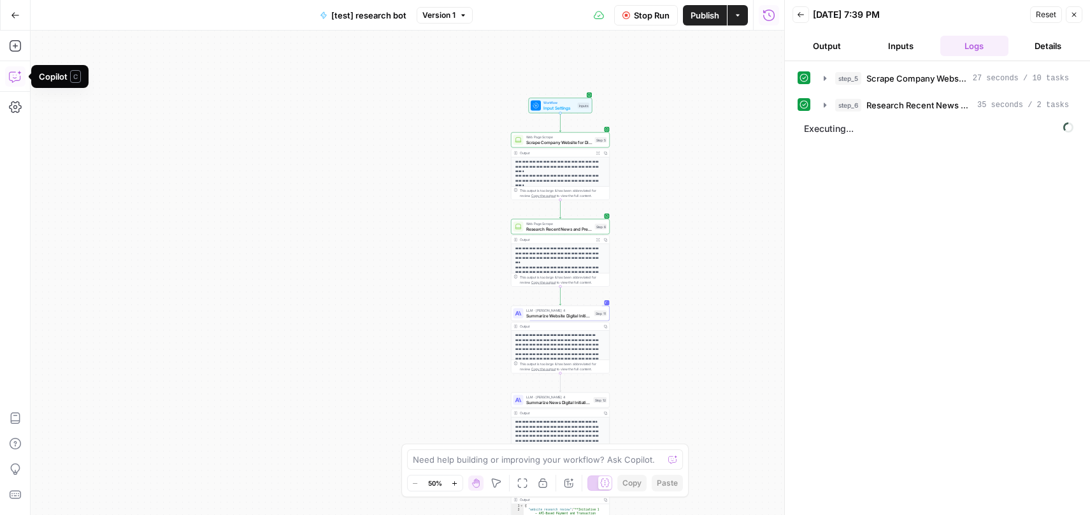
click at [17, 80] on icon "button" at bounding box center [14, 77] width 11 height 10
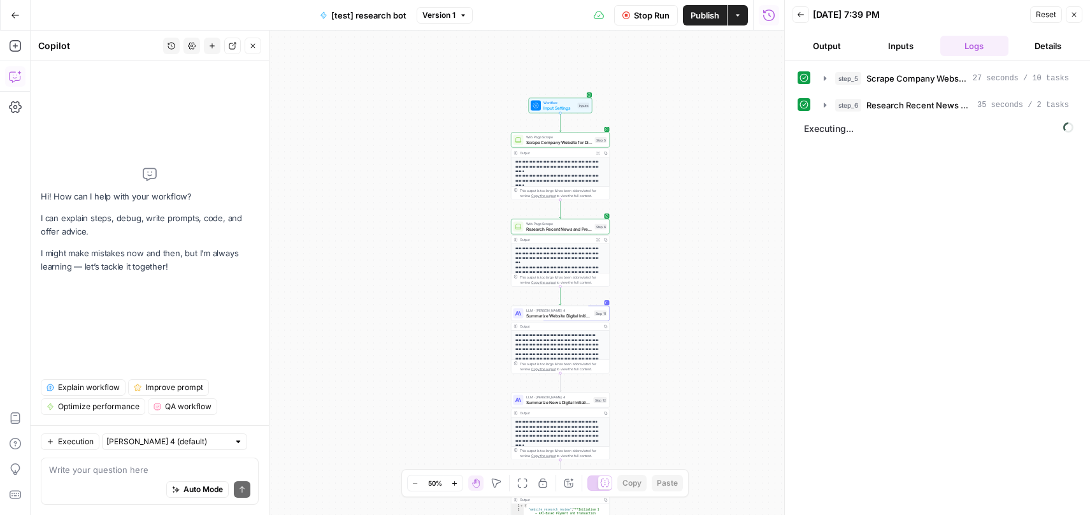
click at [461, 479] on button "Zoom In" at bounding box center [454, 482] width 15 height 15
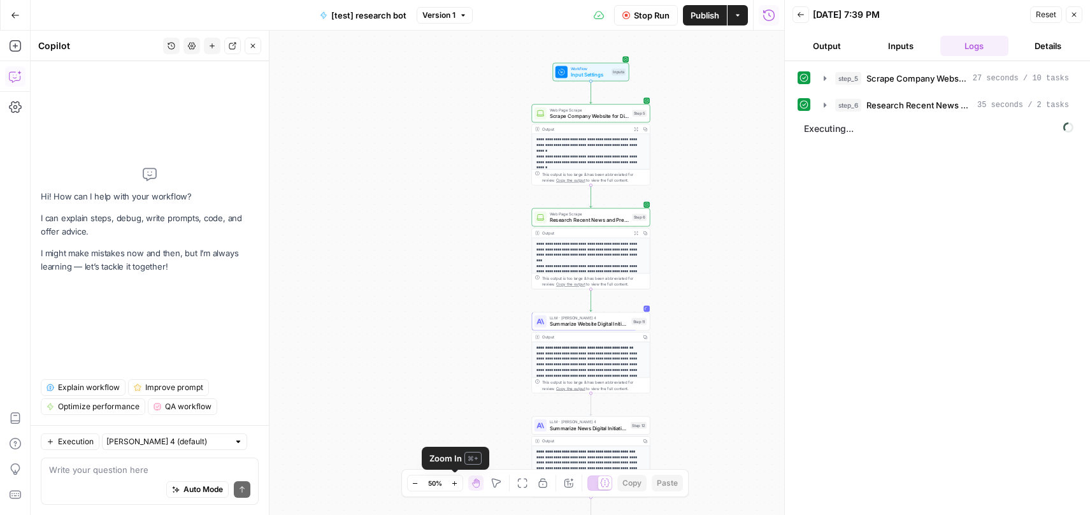
click at [461, 479] on button "Zoom In" at bounding box center [454, 482] width 15 height 15
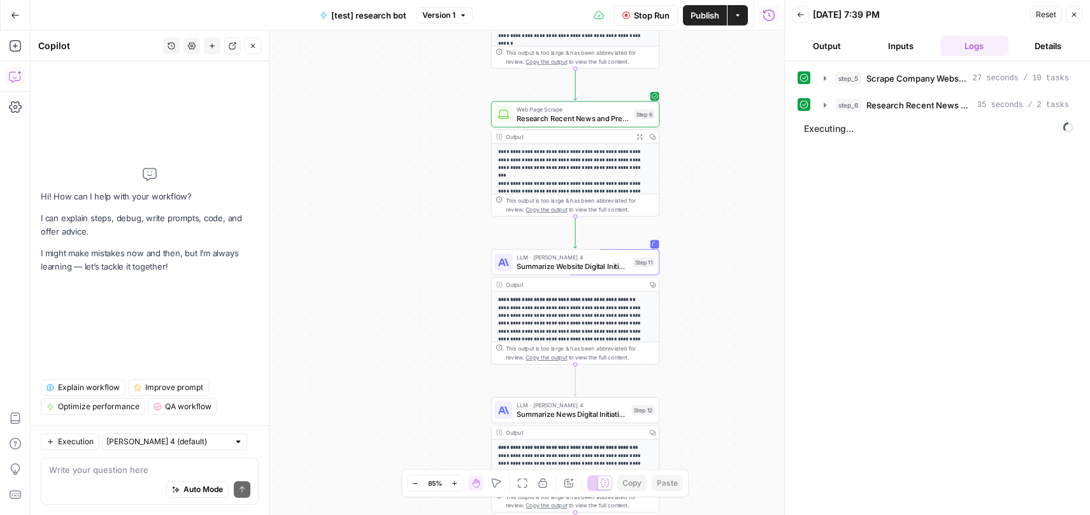
drag, startPoint x: 490, startPoint y: 353, endPoint x: 397, endPoint y: 273, distance: 122.4
click at [397, 273] on div "**********" at bounding box center [408, 273] width 754 height 484
click at [897, 46] on button "Inputs" at bounding box center [900, 46] width 69 height 20
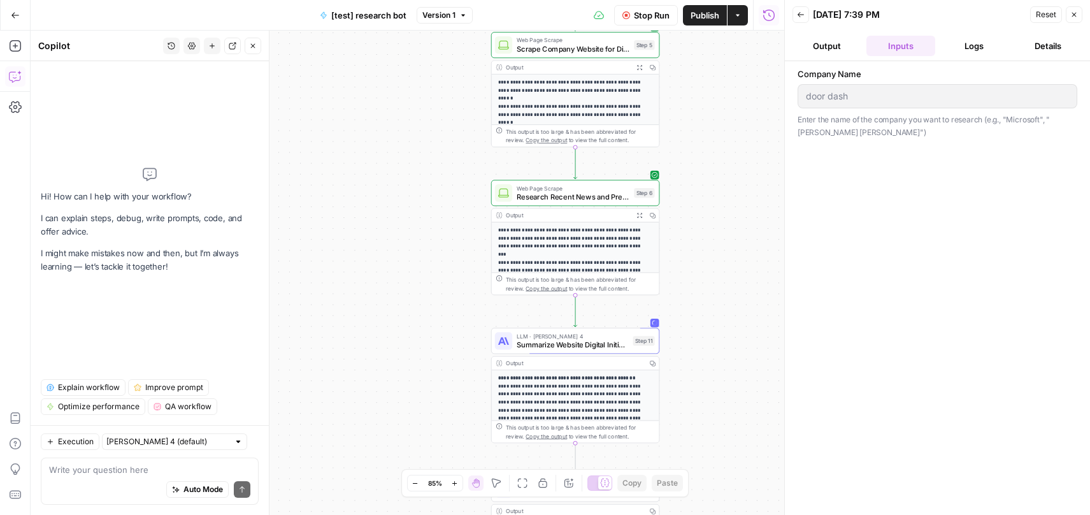
click at [543, 131] on div "This output is too large & has been abbreviated for review. Copy the output to …" at bounding box center [580, 135] width 149 height 17
click at [554, 95] on p "**********" at bounding box center [571, 273] width 147 height 389
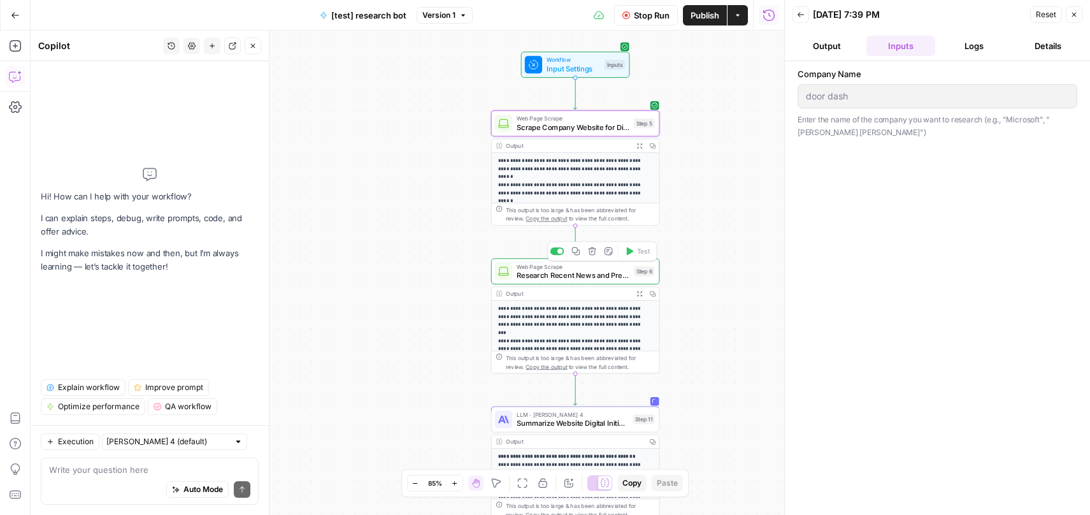
click at [549, 317] on p "**********" at bounding box center [571, 491] width 147 height 373
click at [549, 219] on span "Copy the output" at bounding box center [546, 218] width 41 height 6
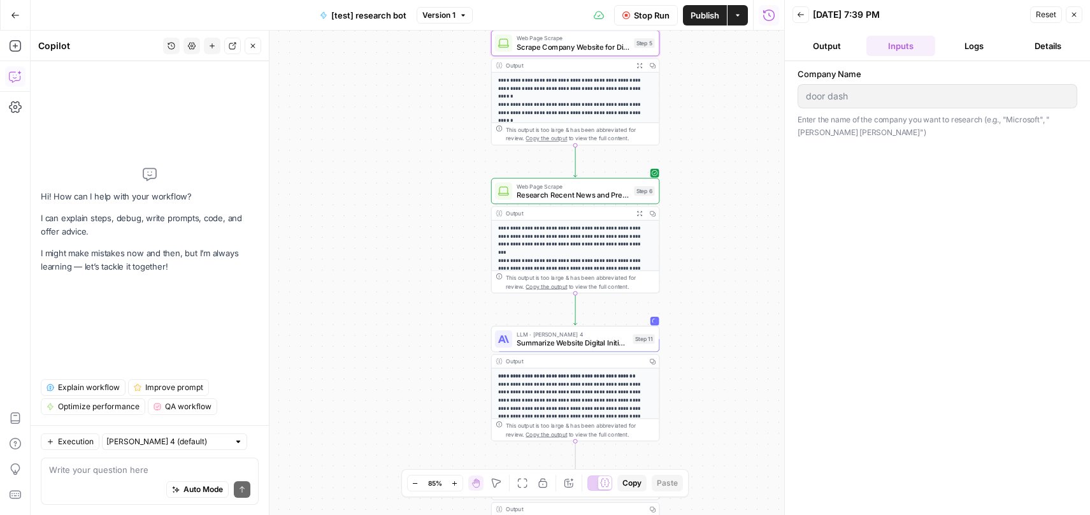
click at [986, 44] on button "Logs" at bounding box center [974, 46] width 69 height 20
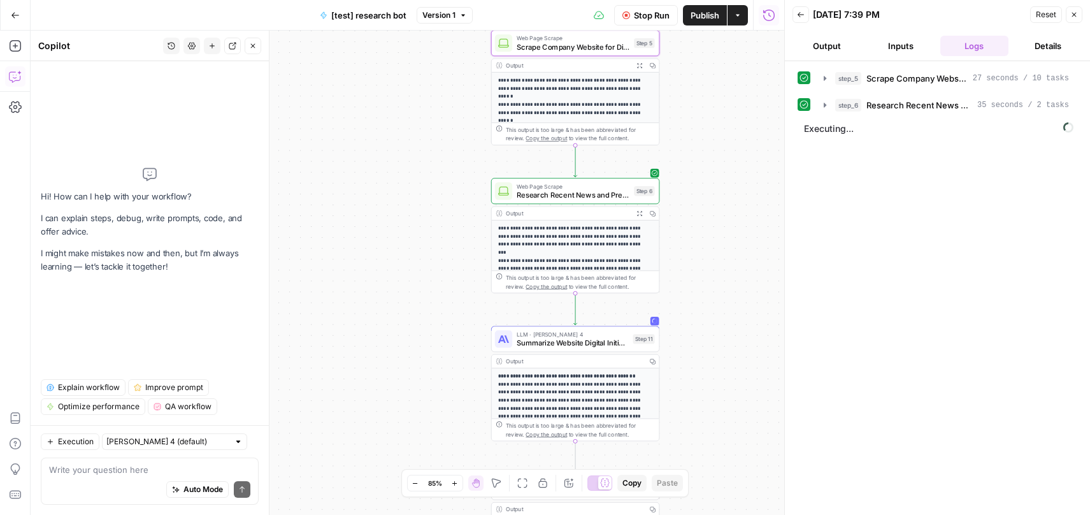
click at [660, 22] on button "Stop Run" at bounding box center [646, 15] width 64 height 20
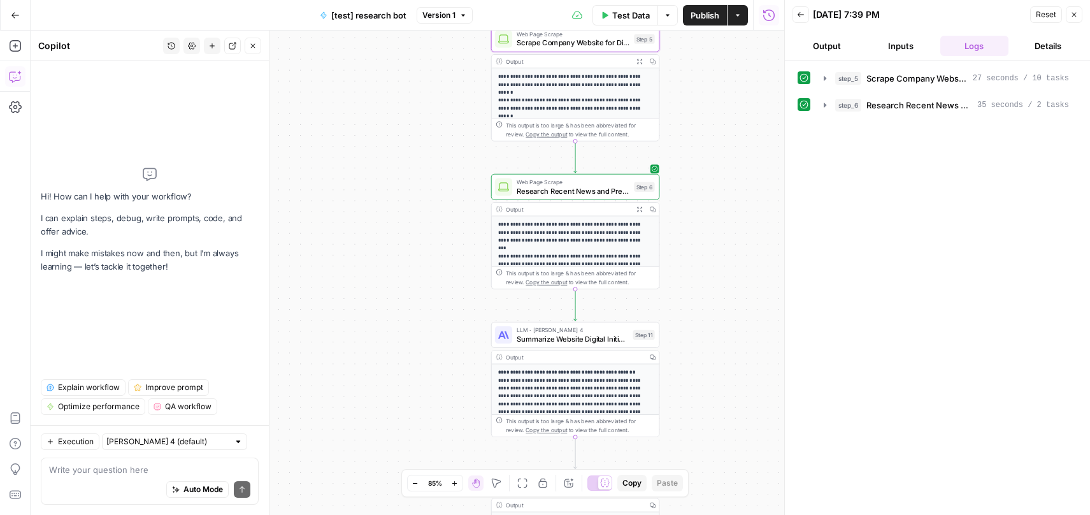
click at [107, 478] on div "Auto Mode Send" at bounding box center [149, 490] width 201 height 28
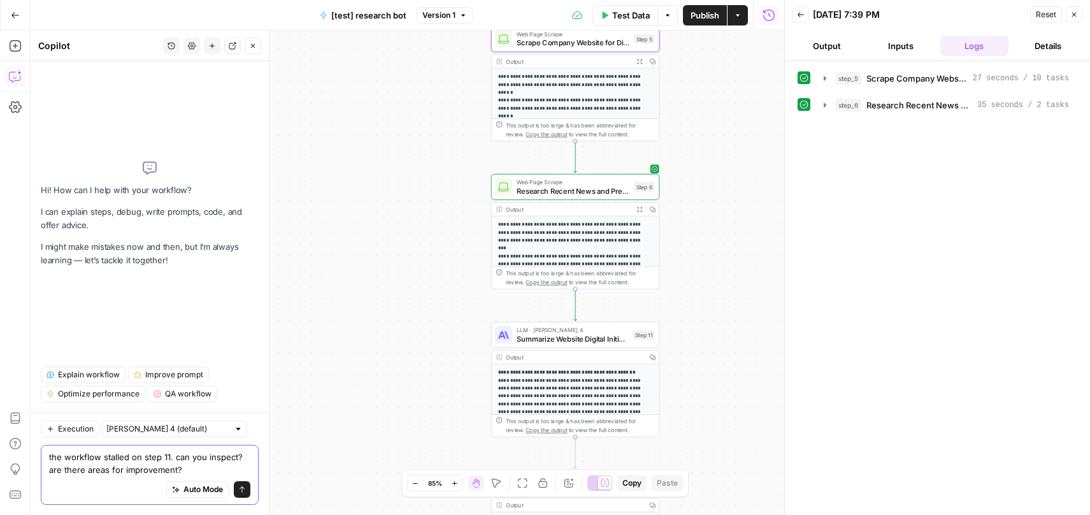
type textarea "the workflow stalled on step 11. can you inspect? are there areas for improveme…"
click at [129, 426] on input "text" at bounding box center [167, 428] width 122 height 13
click at [154, 471] on span "Claude Opus 4.1" at bounding box center [157, 474] width 89 height 13
type input "Claude Opus 4.1"
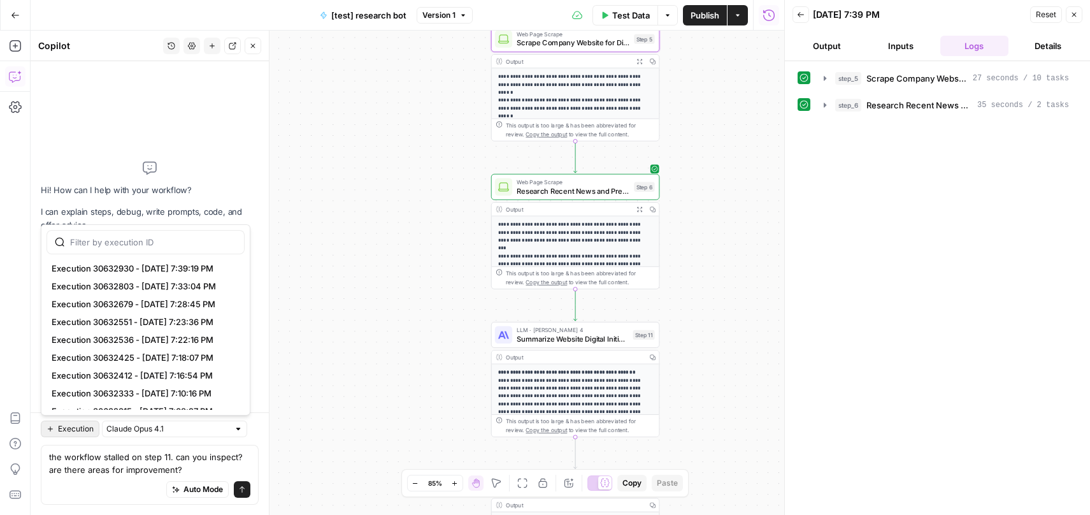
click at [73, 426] on span "Execution" at bounding box center [76, 428] width 36 height 11
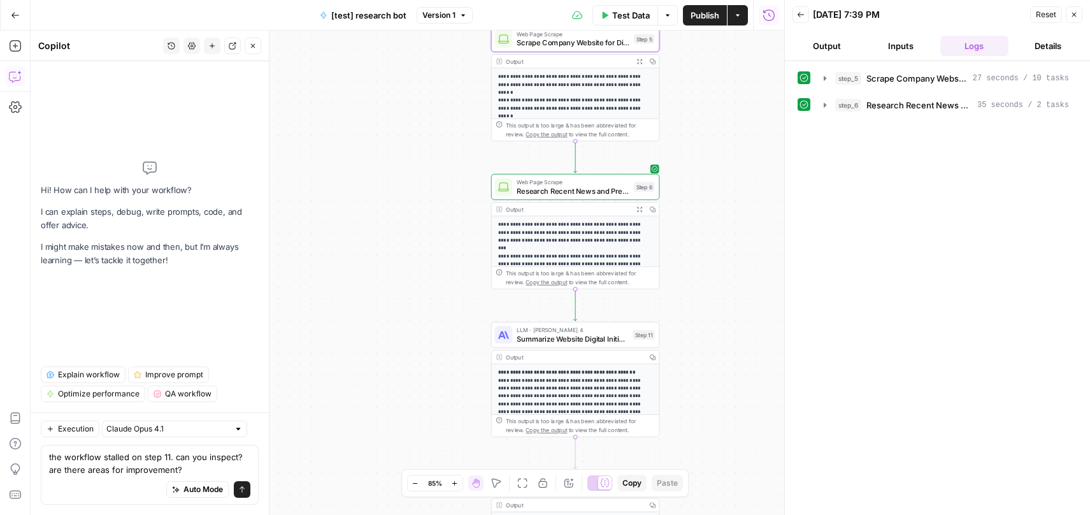
click at [73, 426] on span "Execution" at bounding box center [76, 428] width 36 height 11
click at [242, 489] on icon "submit" at bounding box center [242, 489] width 8 height 8
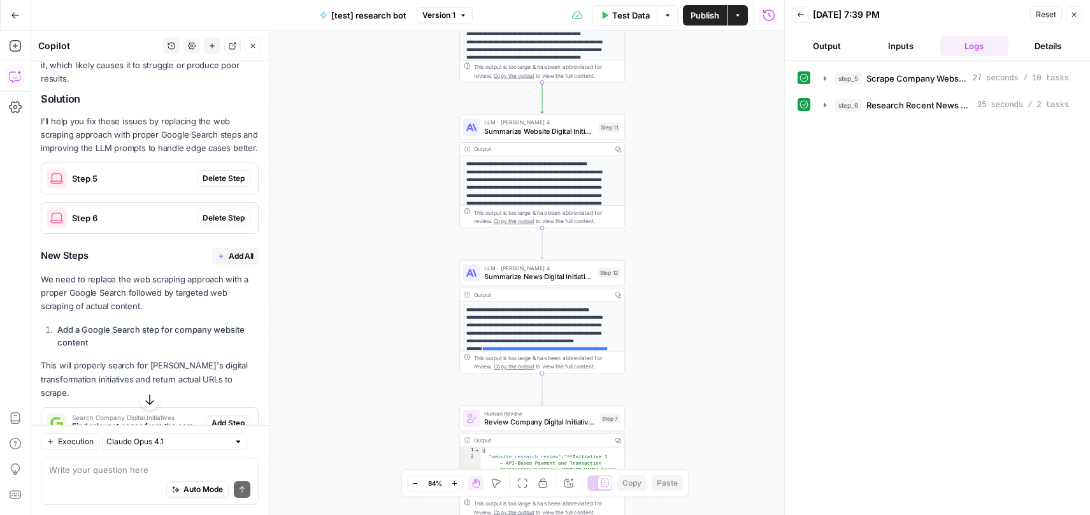
scroll to position [389, 0]
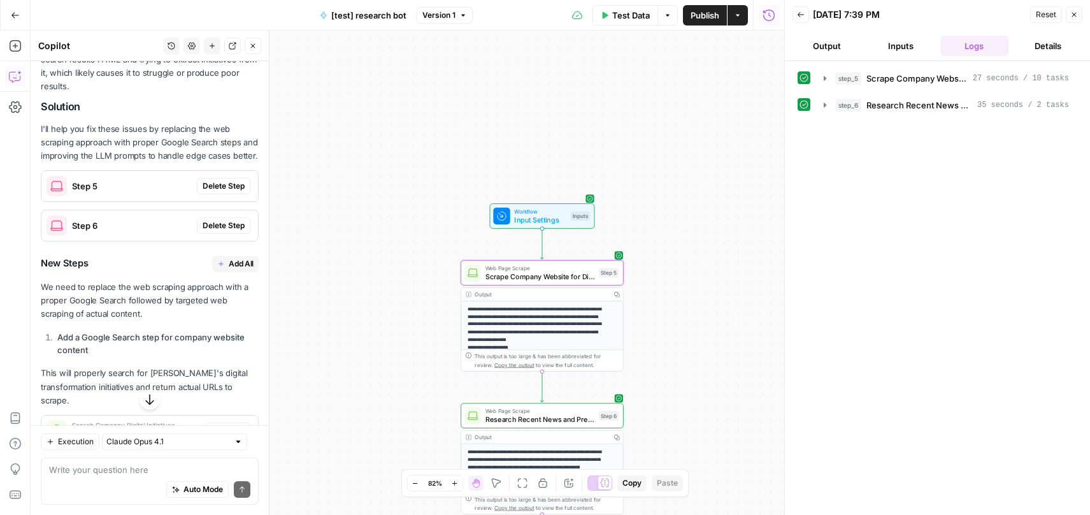
click at [214, 192] on span "Delete Step" at bounding box center [224, 185] width 42 height 11
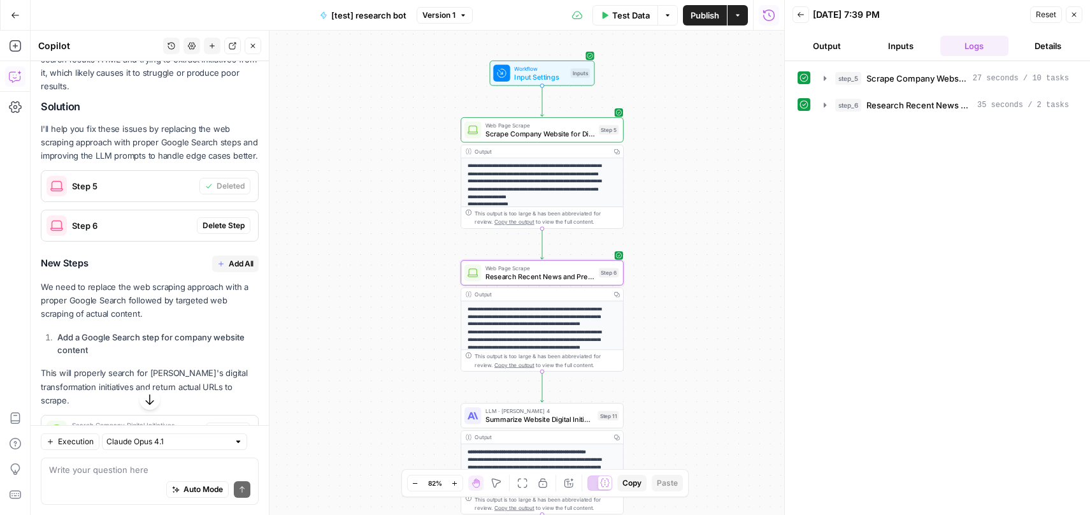
click at [219, 231] on span "Delete Step" at bounding box center [224, 225] width 42 height 11
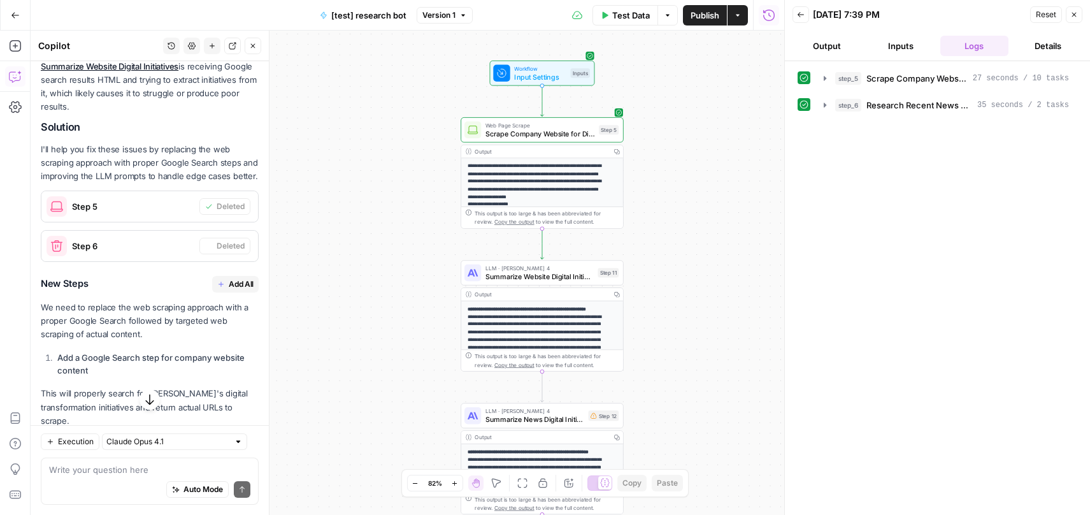
scroll to position [410, 0]
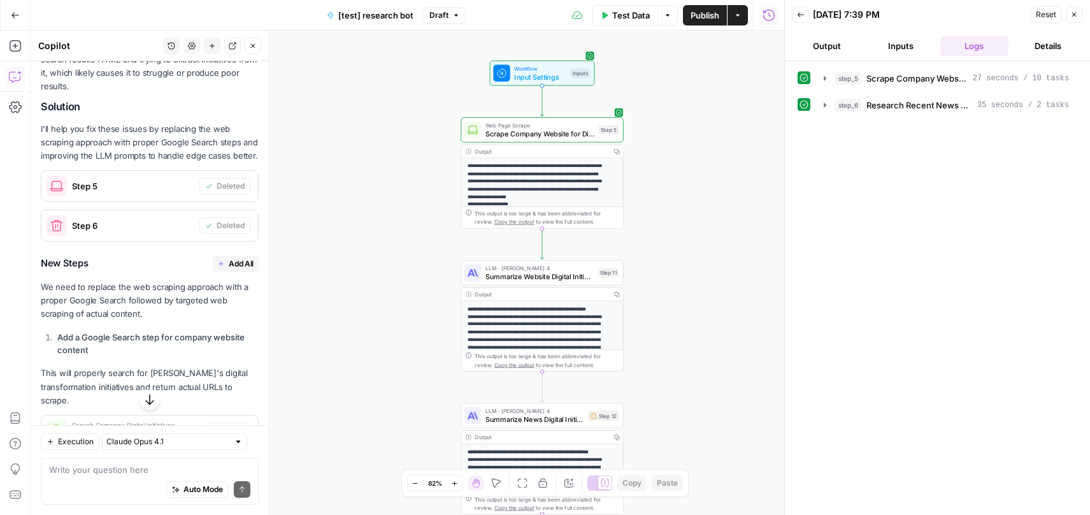
click at [229, 269] on span "Add All" at bounding box center [241, 263] width 25 height 11
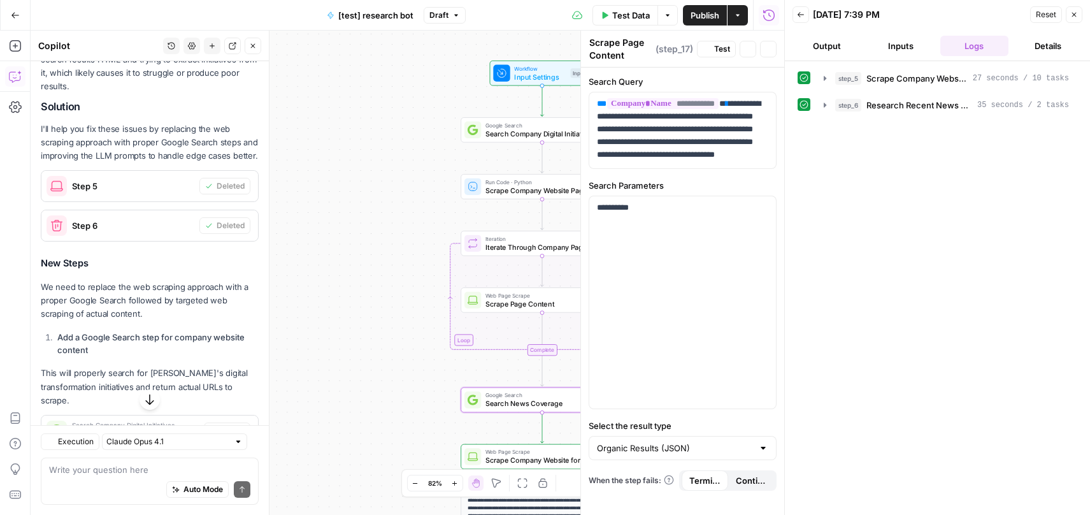
type textarea "Search News Coverage"
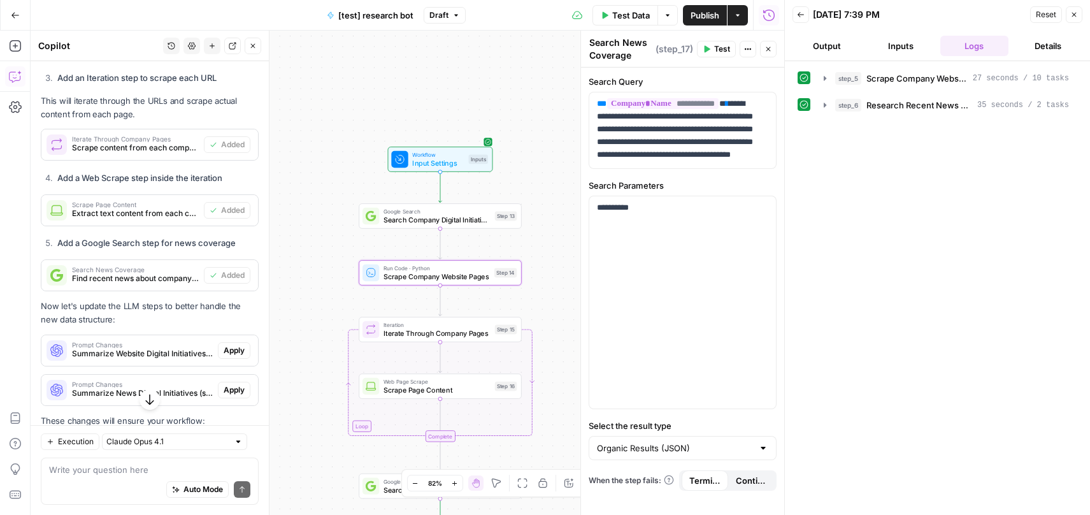
scroll to position [939, 0]
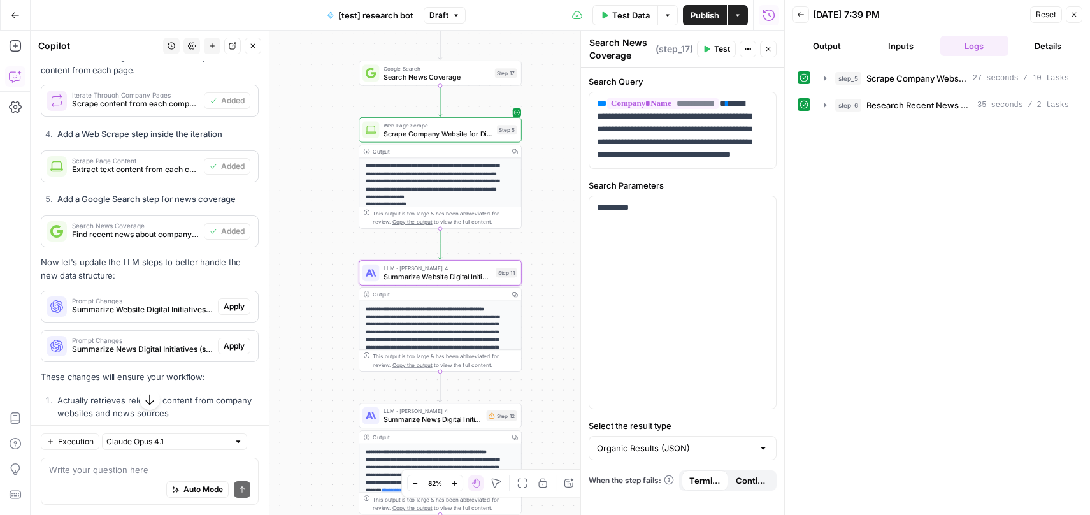
click at [228, 312] on span "Apply" at bounding box center [234, 306] width 21 height 11
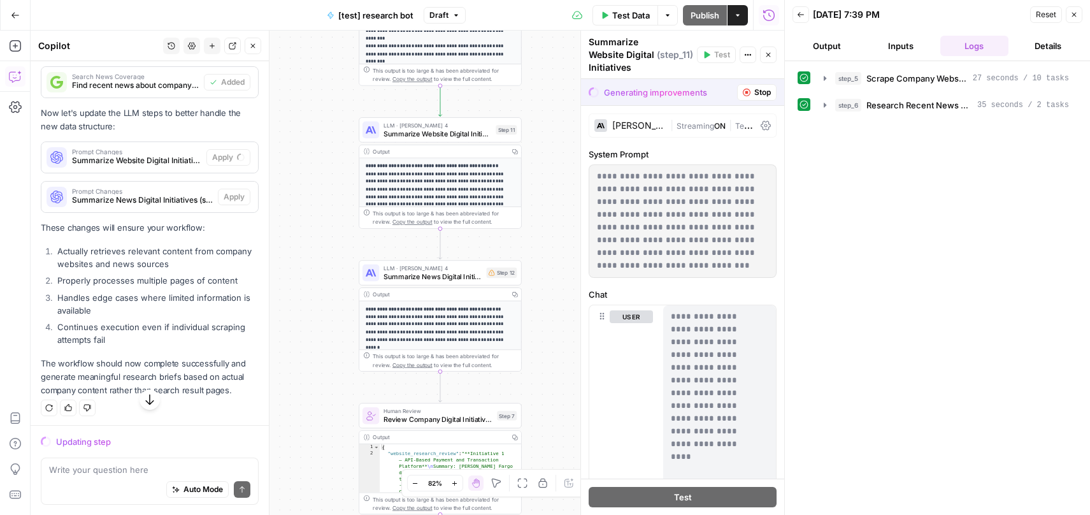
scroll to position [1084, 0]
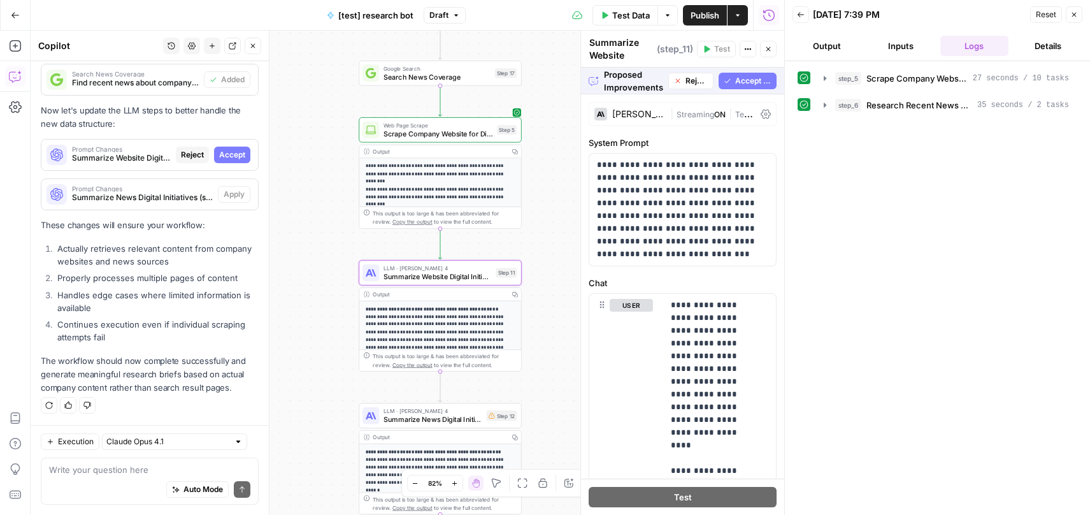
click at [232, 159] on span "Accept" at bounding box center [232, 154] width 26 height 11
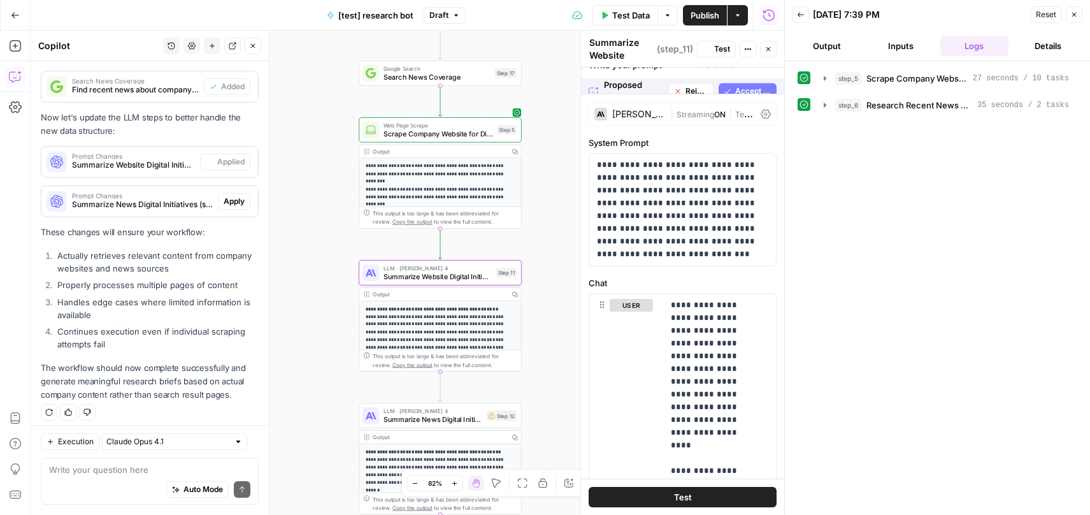
scroll to position [1104, 0]
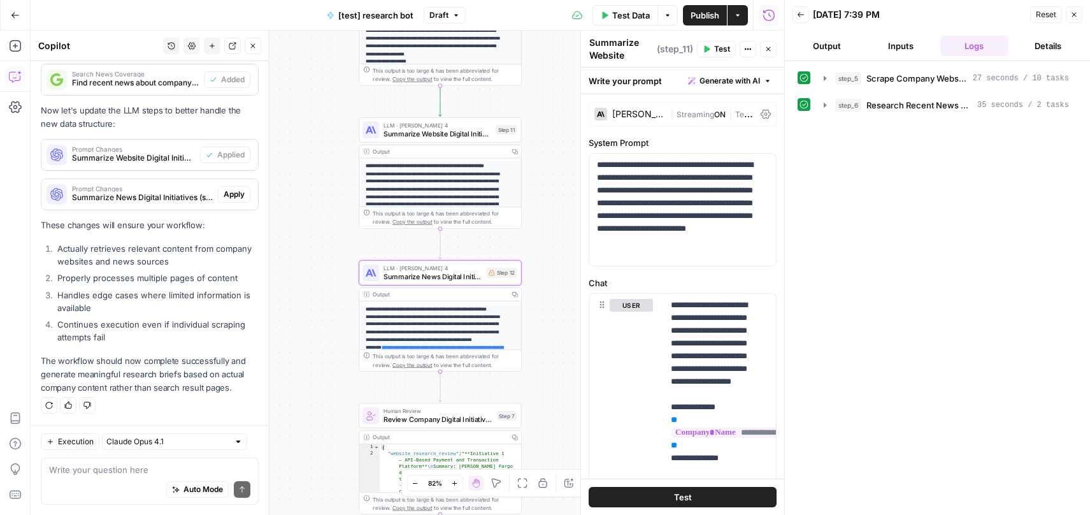
click at [227, 195] on span "Apply" at bounding box center [234, 194] width 21 height 11
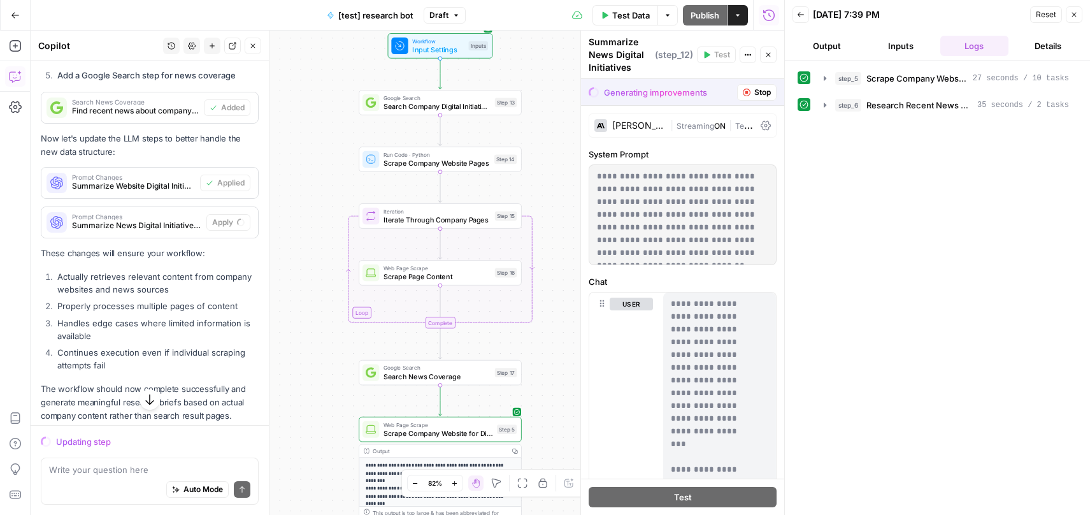
scroll to position [1084, 0]
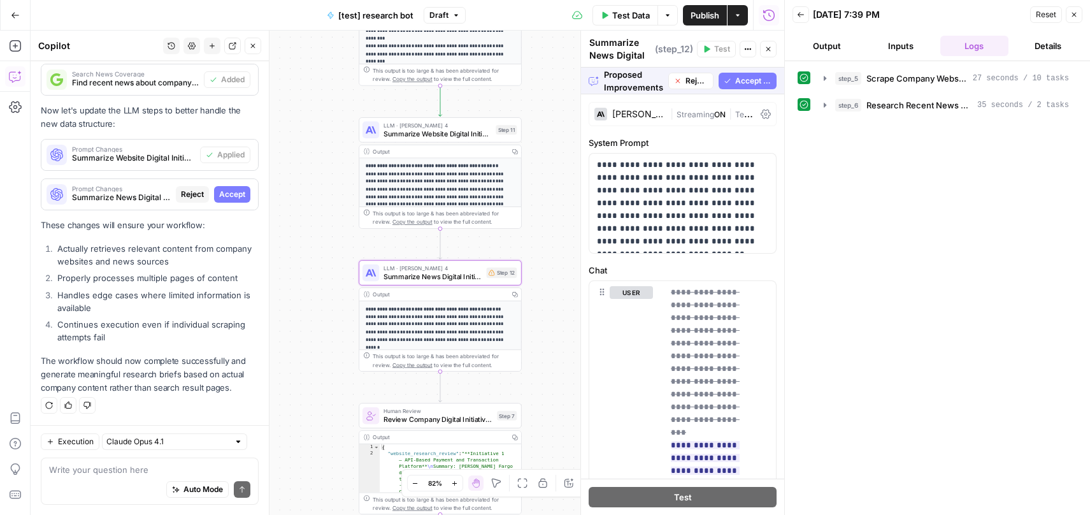
click at [231, 197] on span "Accept" at bounding box center [232, 194] width 26 height 11
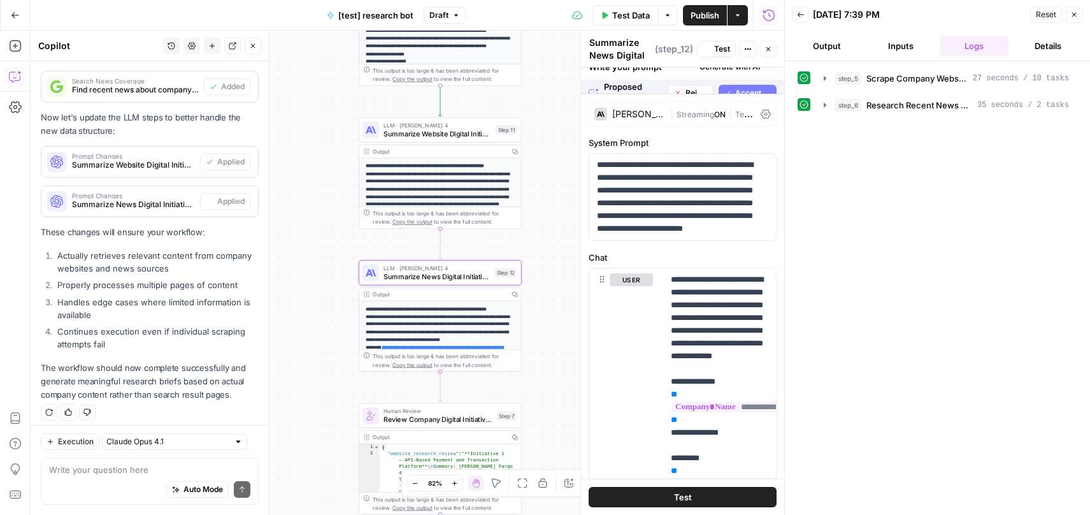
scroll to position [1104, 0]
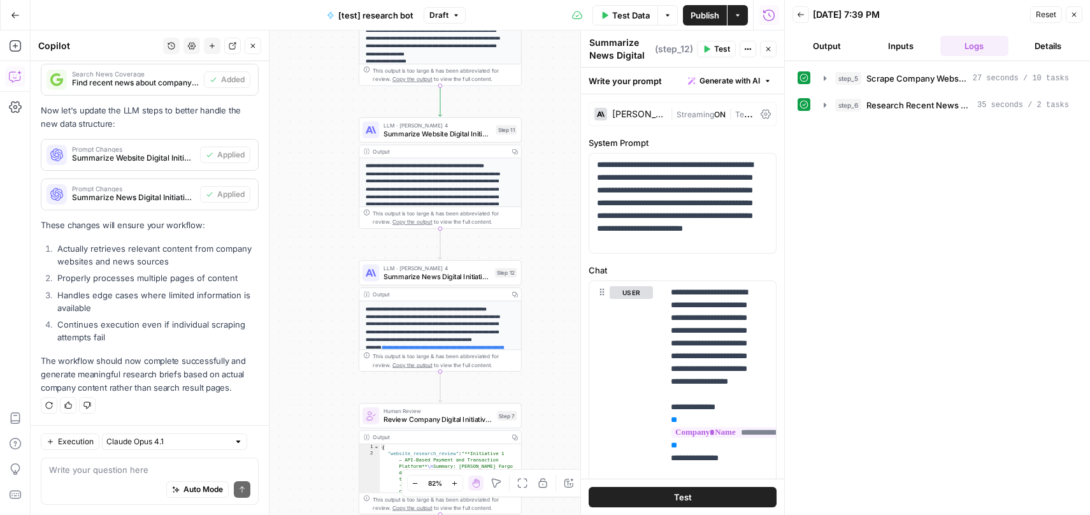
click at [619, 18] on span "Test Data" at bounding box center [631, 15] width 38 height 13
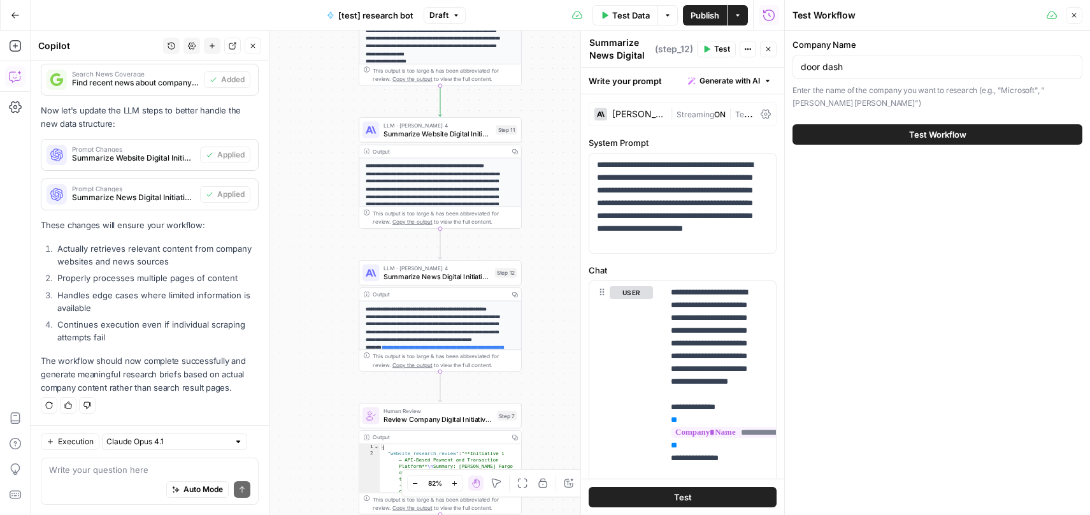
click at [935, 133] on span "Test Workflow" at bounding box center [937, 134] width 57 height 13
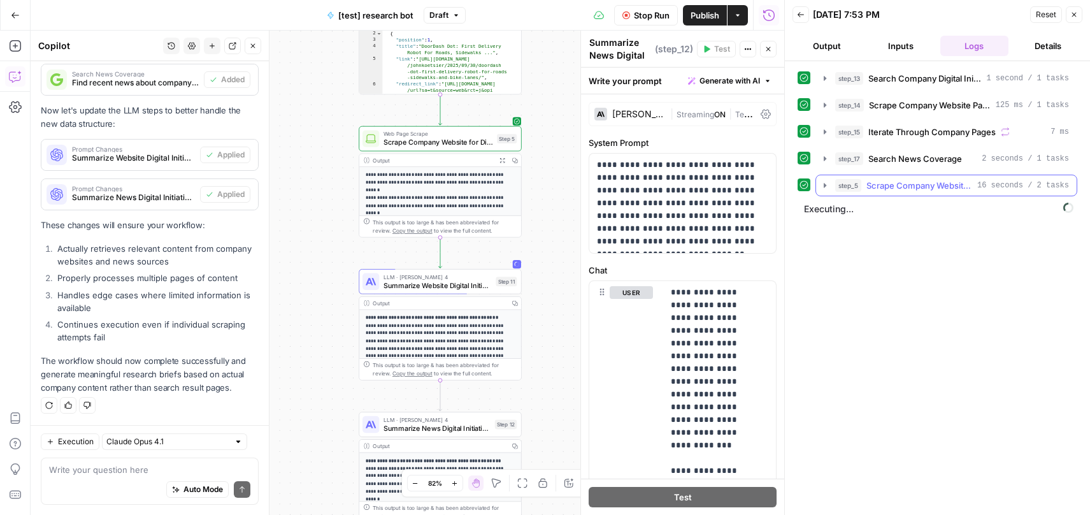
click at [825, 186] on icon "button" at bounding box center [825, 185] width 3 height 4
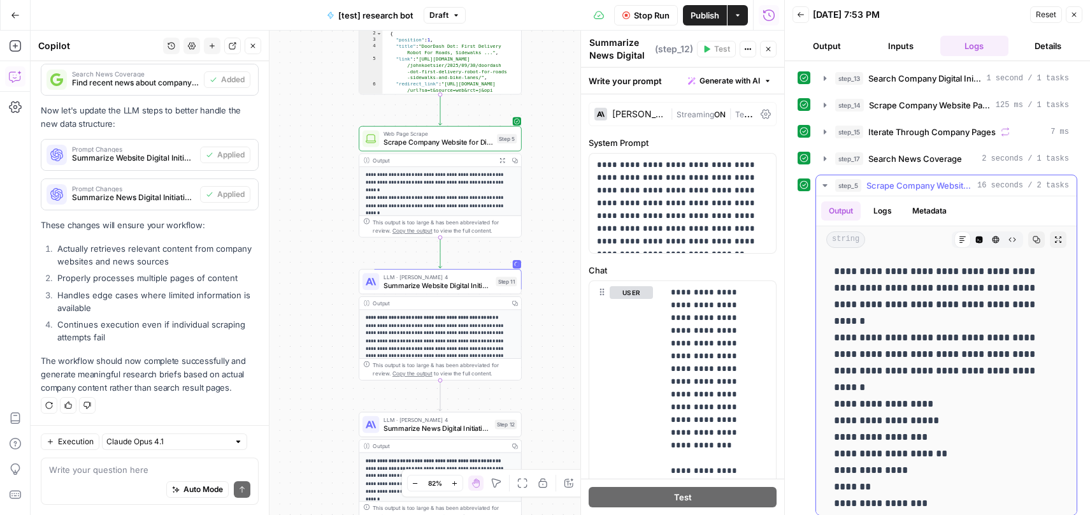
click at [828, 183] on icon "button" at bounding box center [825, 185] width 10 height 10
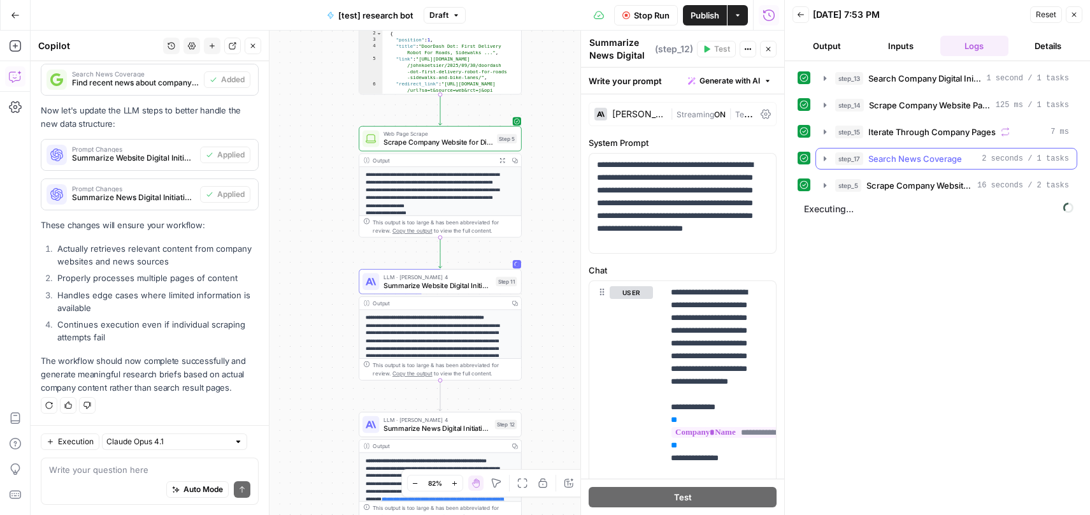
click at [826, 154] on icon "button" at bounding box center [825, 159] width 10 height 10
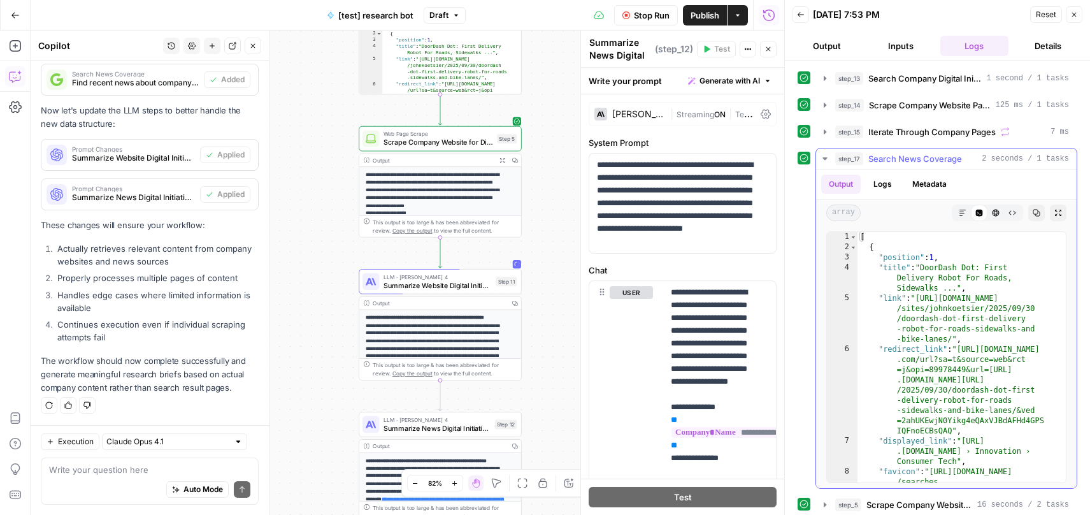
click at [822, 160] on icon "button" at bounding box center [825, 159] width 10 height 10
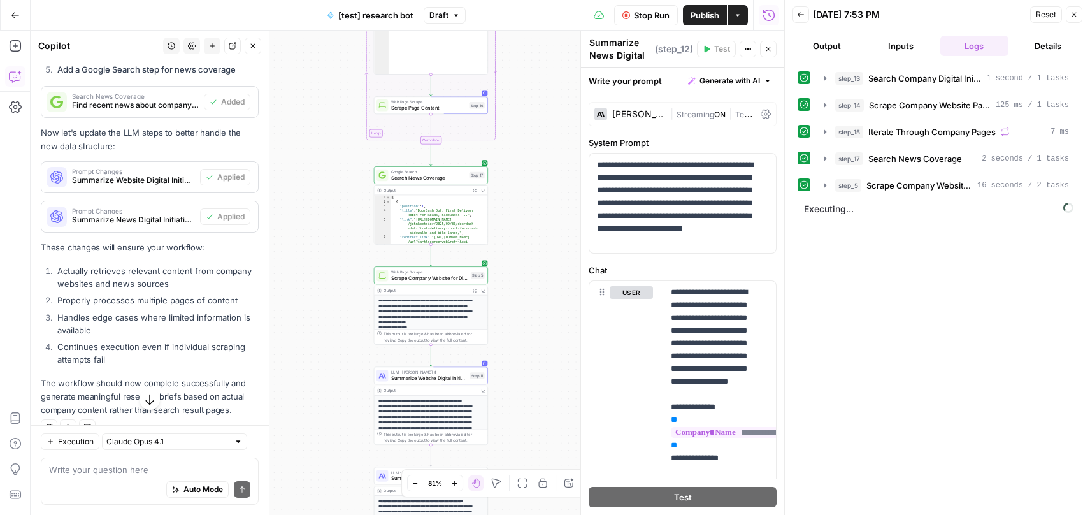
scroll to position [1104, 0]
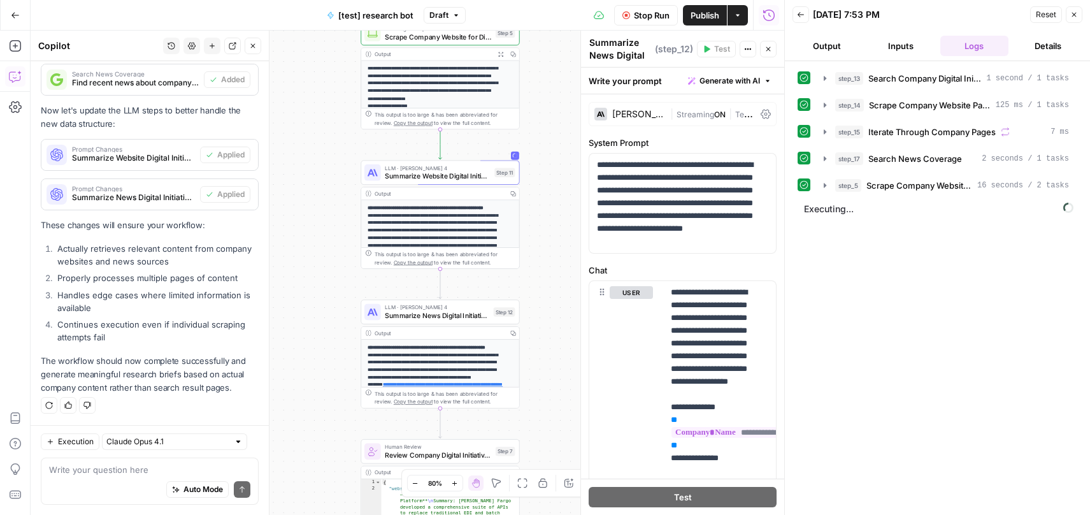
click at [640, 17] on span "Stop Run" at bounding box center [652, 15] width 36 height 13
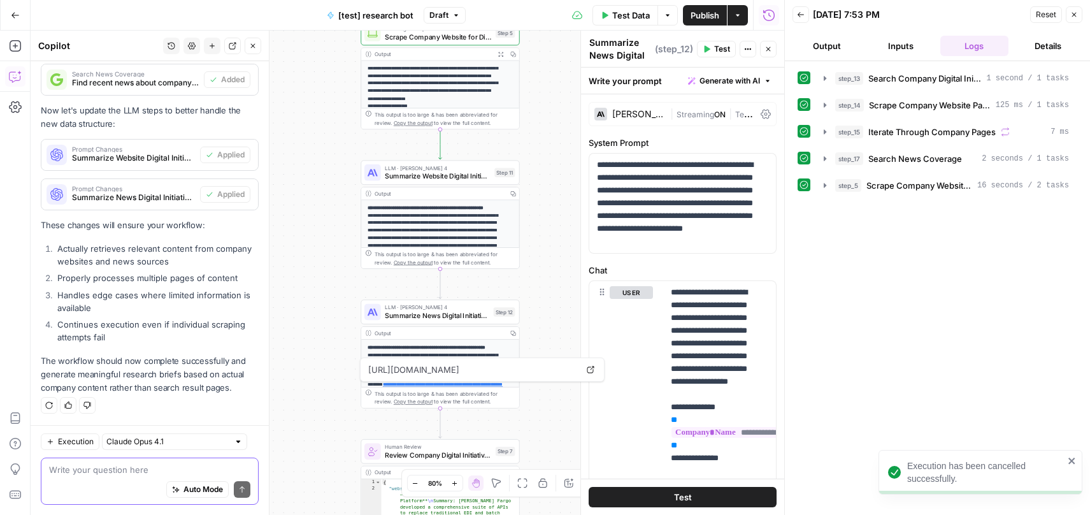
click at [124, 475] on textarea at bounding box center [149, 469] width 201 height 13
type textarea "i"
type textarea "w"
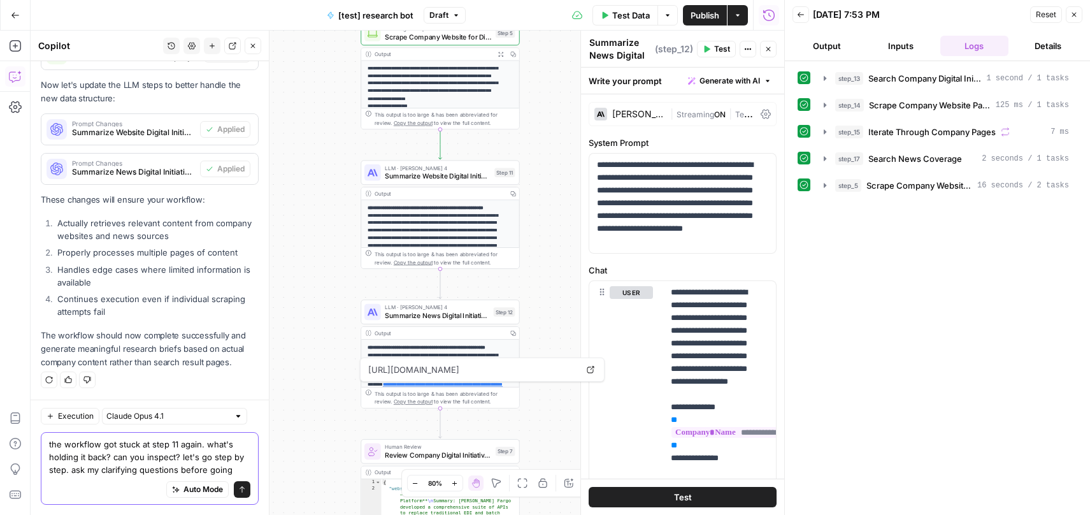
scroll to position [1142, 0]
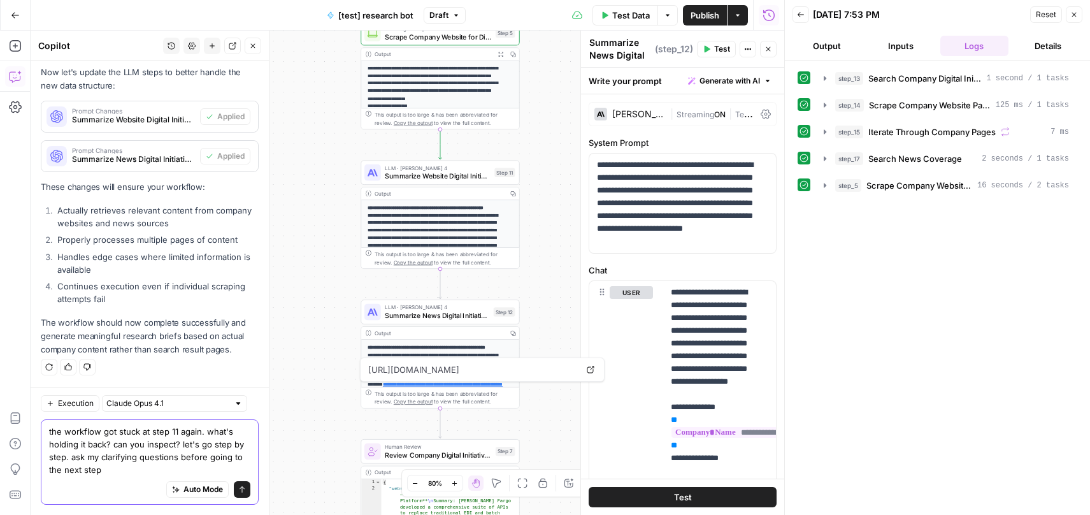
type textarea "the workflow got stuck at step 11 again. what's holding it back? can you inspec…"
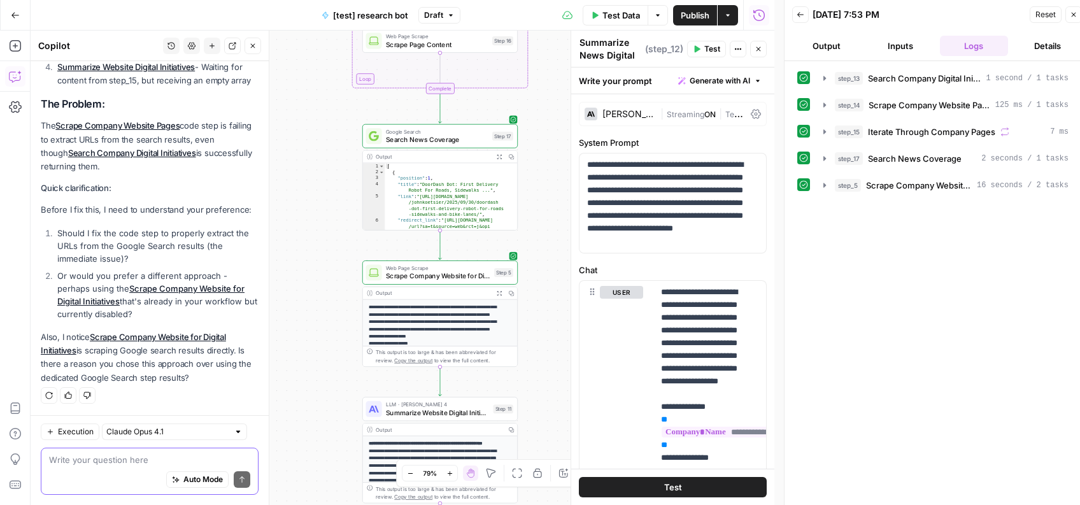
scroll to position [17, 0]
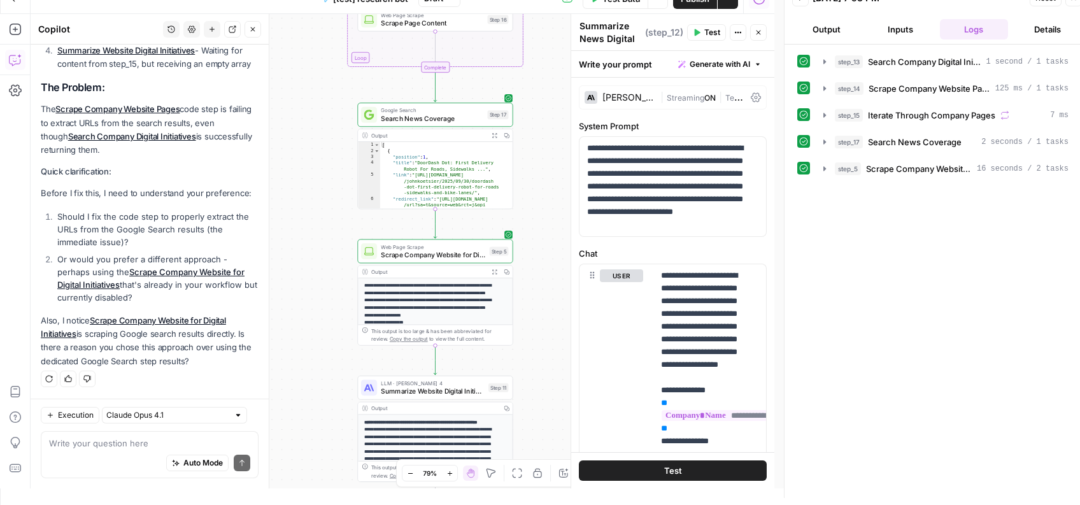
click at [75, 451] on div "Auto Mode Send" at bounding box center [149, 464] width 201 height 28
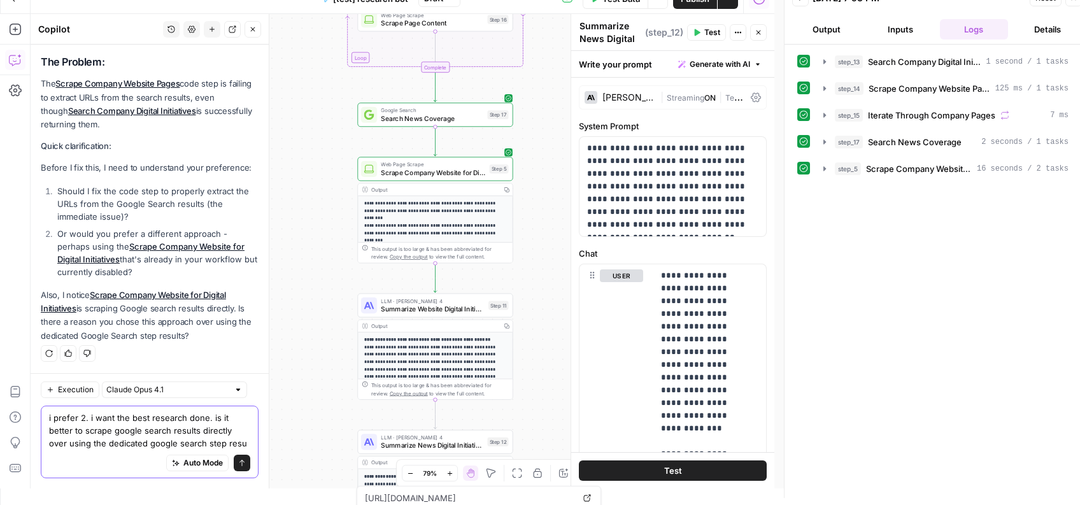
scroll to position [1812, 0]
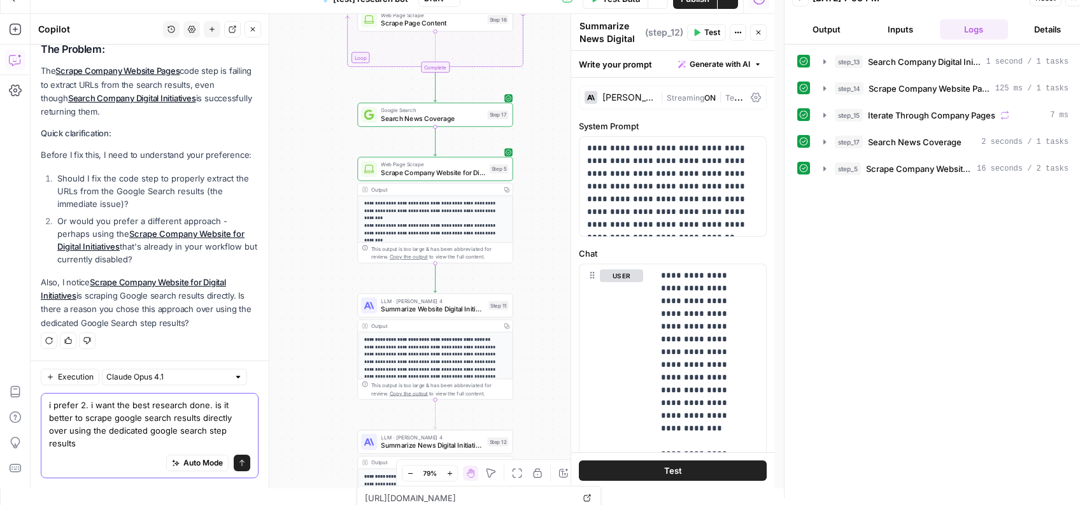
type textarea "i prefer 2. i want the best research done. is it better to scrape google search…"
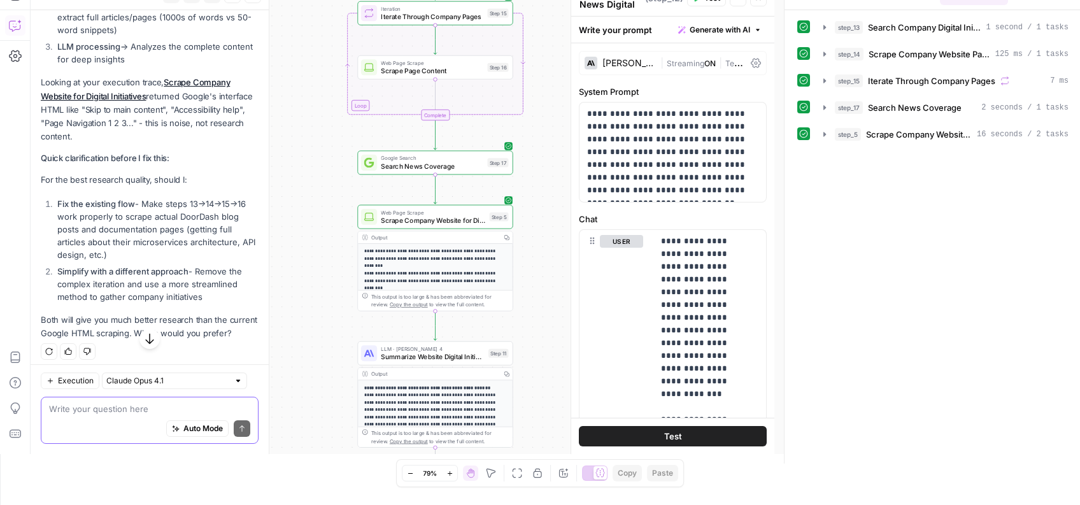
scroll to position [2512, 0]
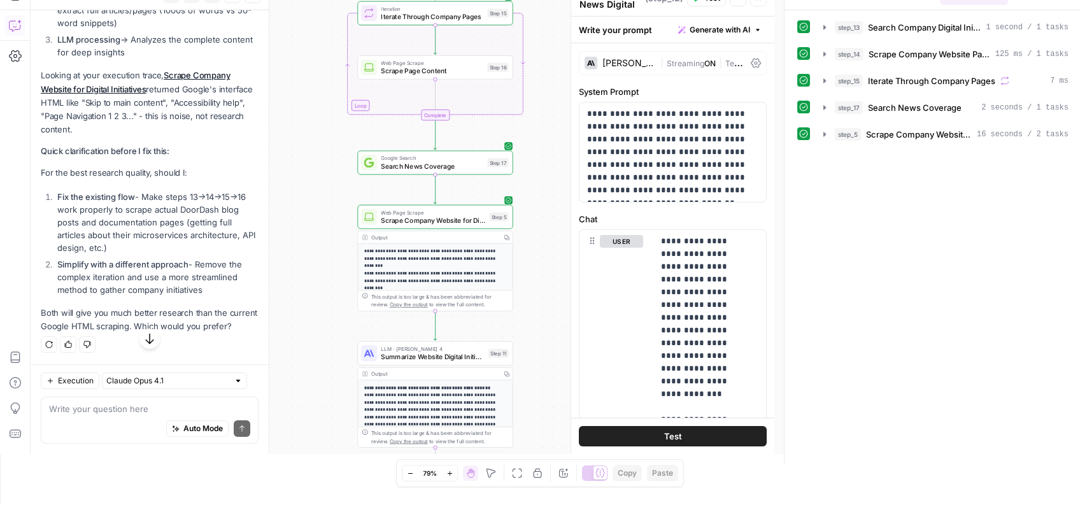
click at [105, 419] on div "Auto Mode Send" at bounding box center [149, 429] width 201 height 28
drag, startPoint x: 61, startPoint y: 193, endPoint x: 171, endPoint y: 208, distance: 111.8
click at [171, 208] on li "Fix the existing flow - Make steps 13→14→15→16 work properly to scrape actual D…" at bounding box center [156, 222] width 205 height 64
copy li "ix the existing flow - Make steps 13→14→15→16 work properly"
click at [88, 417] on div "Auto Mode Send" at bounding box center [149, 429] width 201 height 28
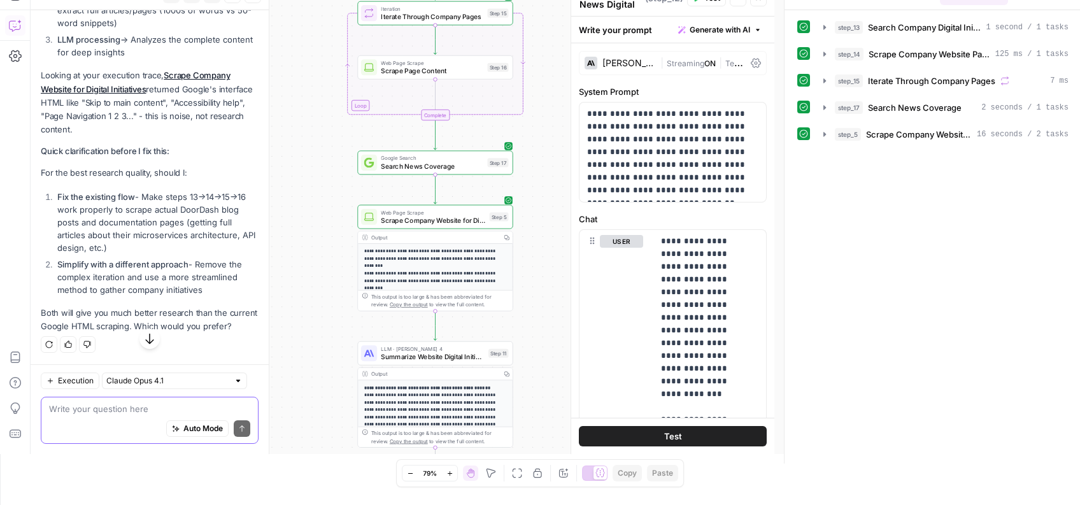
paste textarea "ix the existing flow - Make steps 13→14→15→16 work properly"
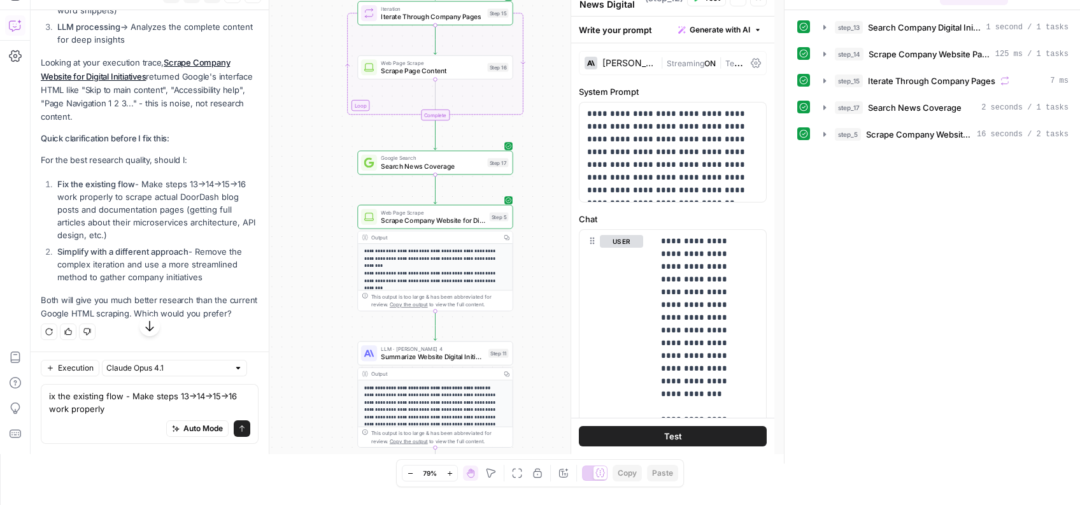
click at [46, 400] on div "ix the existing flow - Make steps 13→14→15→16 work properly ix the existing flo…" at bounding box center [150, 414] width 218 height 60
click at [55, 393] on textarea "ix the existing flow - Make steps 13→14→15→16 work properly" at bounding box center [149, 402] width 201 height 25
type textarea "Fix the existing flow - Make steps 13→14→15→16 work properly"
click at [240, 429] on icon "submit" at bounding box center [242, 429] width 5 height 6
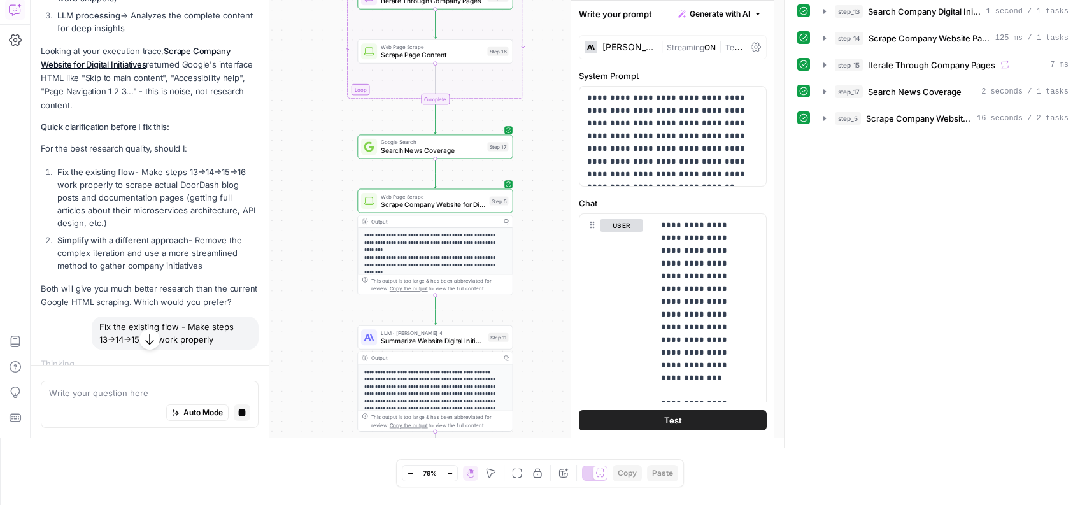
scroll to position [2410, 0]
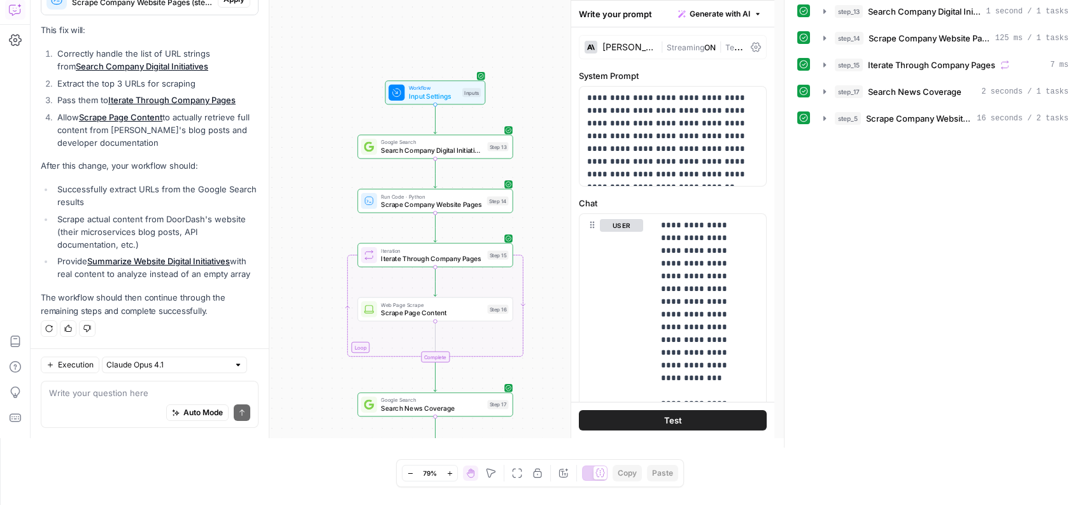
scroll to position [2943, 0]
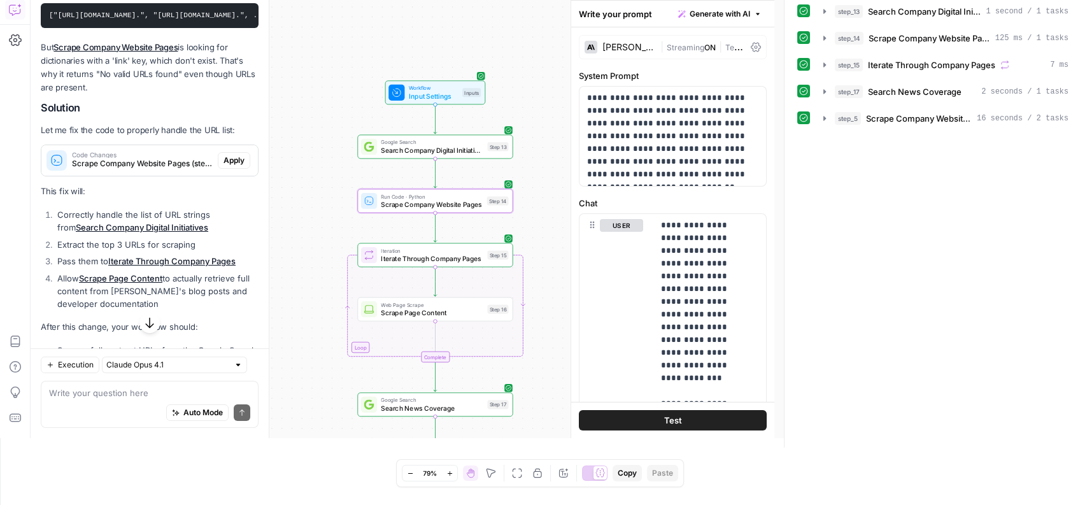
click at [230, 166] on span "Apply" at bounding box center [234, 160] width 21 height 11
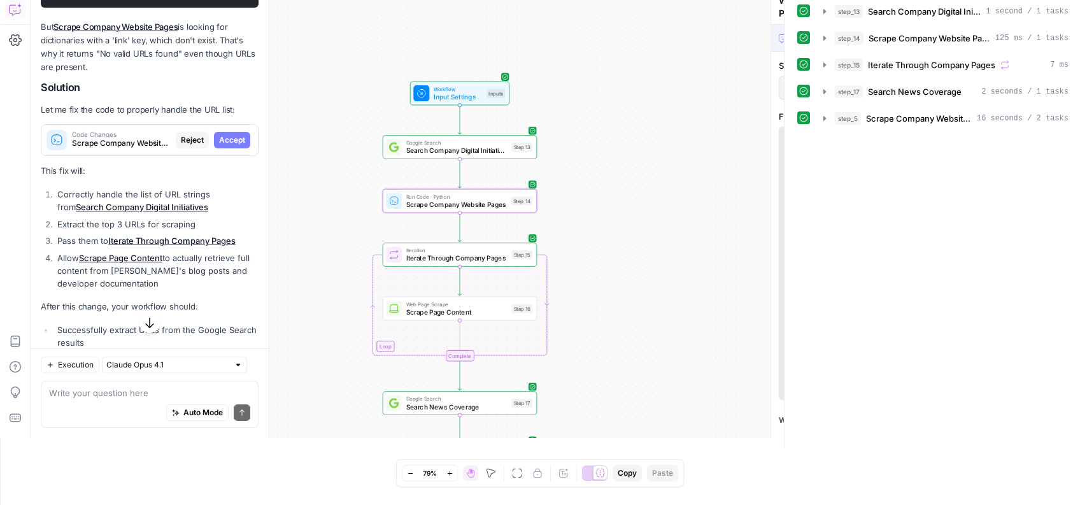
scroll to position [2923, 0]
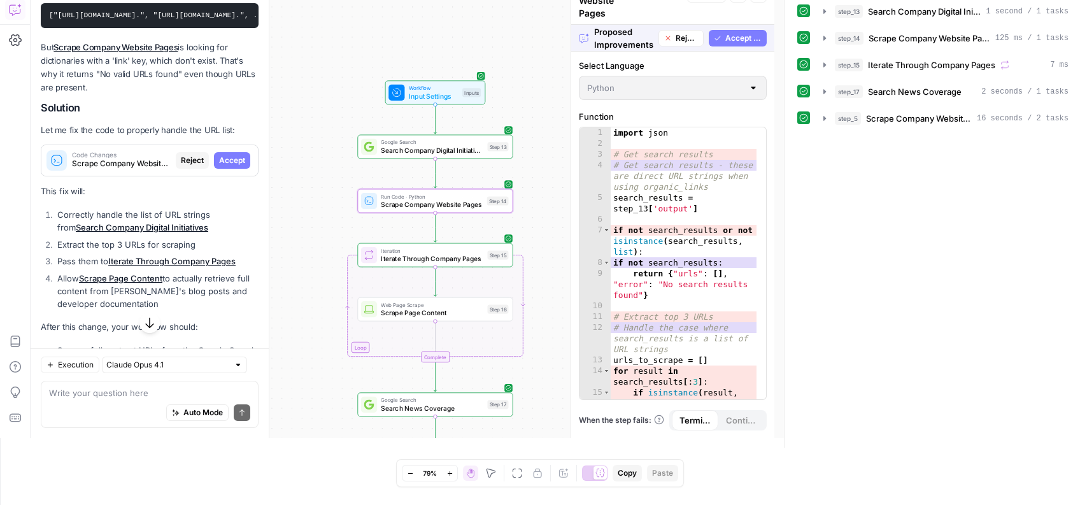
click at [219, 166] on span "Accept" at bounding box center [232, 160] width 26 height 11
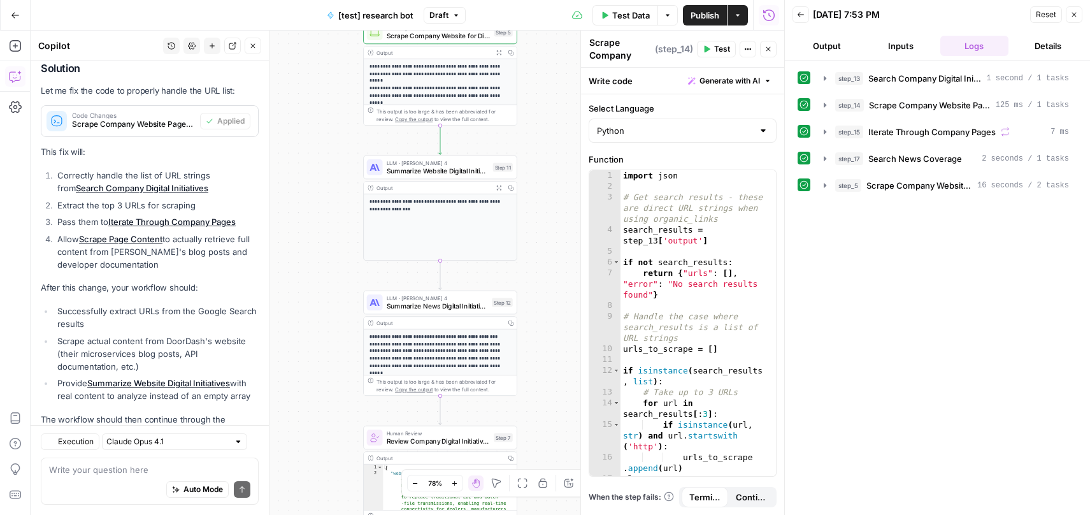
scroll to position [3229, 0]
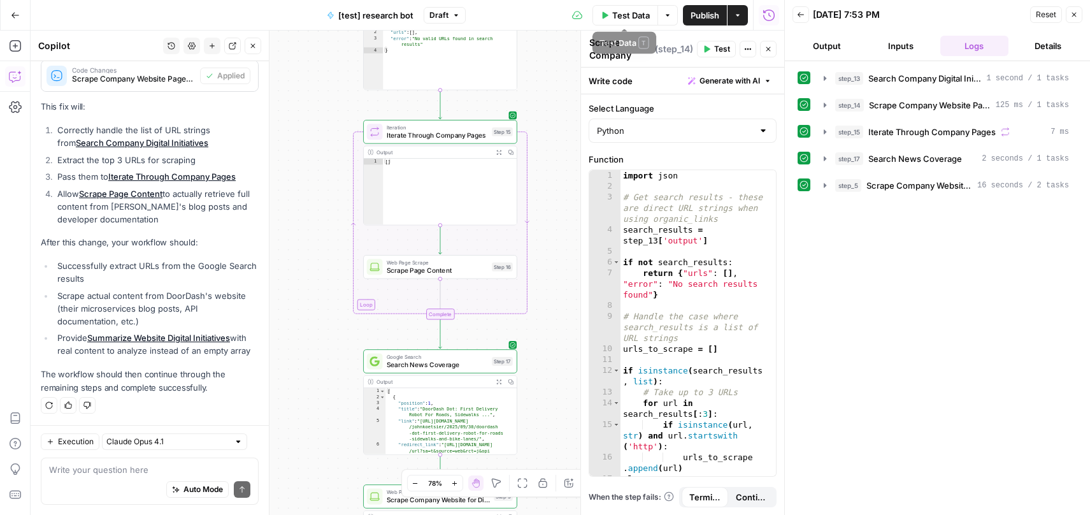
click at [638, 17] on span "Test Data" at bounding box center [631, 15] width 38 height 13
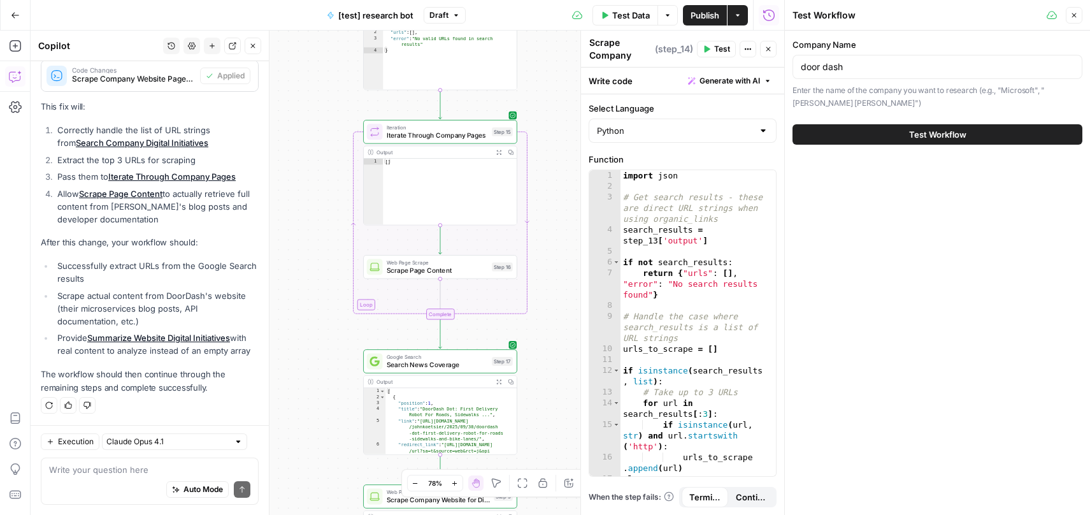
click at [919, 131] on span "Test Workflow" at bounding box center [937, 134] width 57 height 13
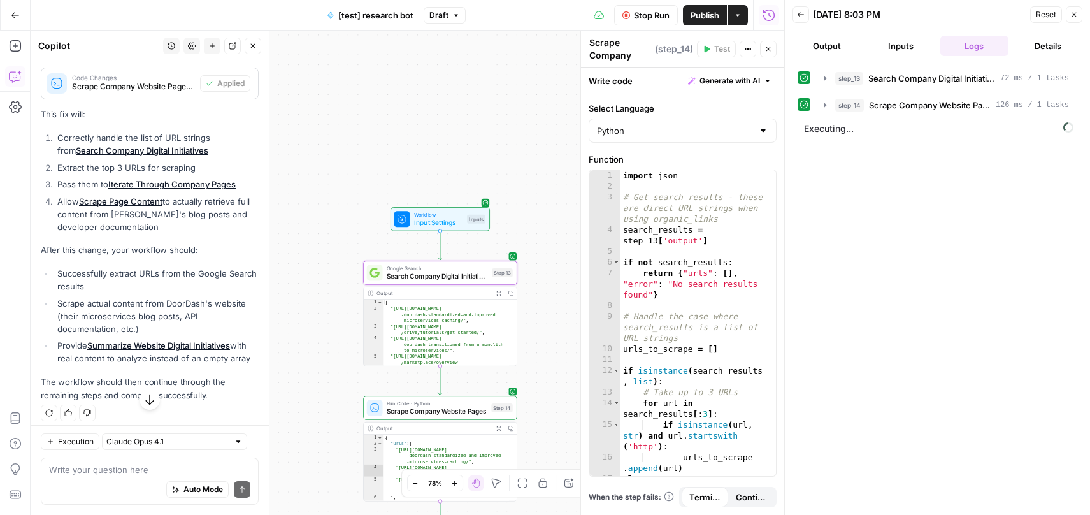
scroll to position [3229, 0]
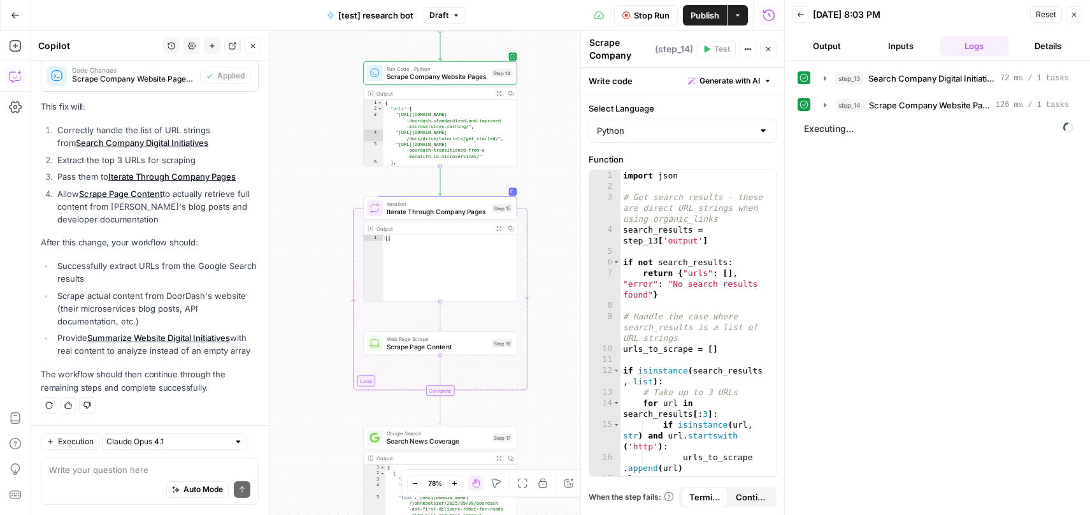
click at [1037, 47] on button "Details" at bounding box center [1048, 46] width 69 height 20
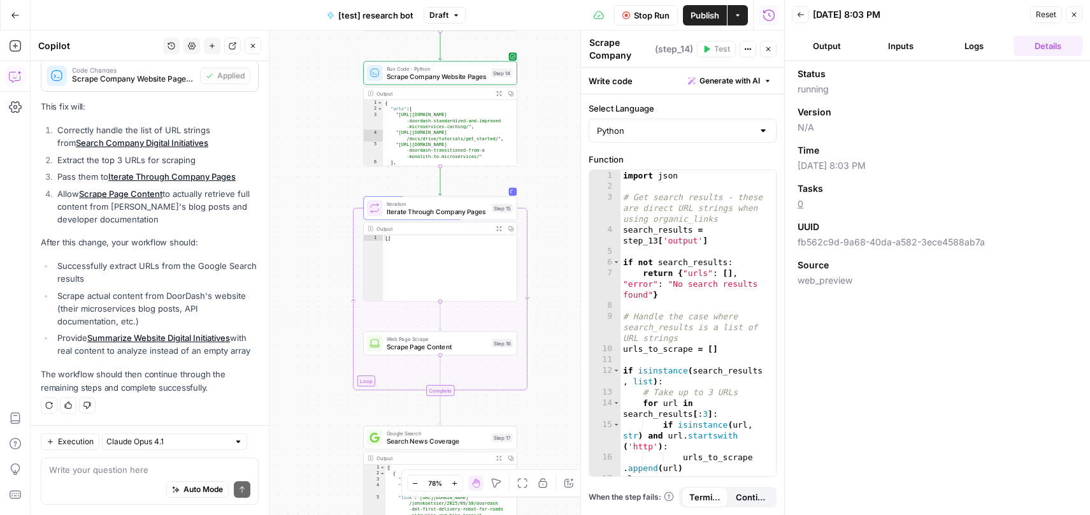
click at [972, 52] on button "Logs" at bounding box center [974, 46] width 69 height 20
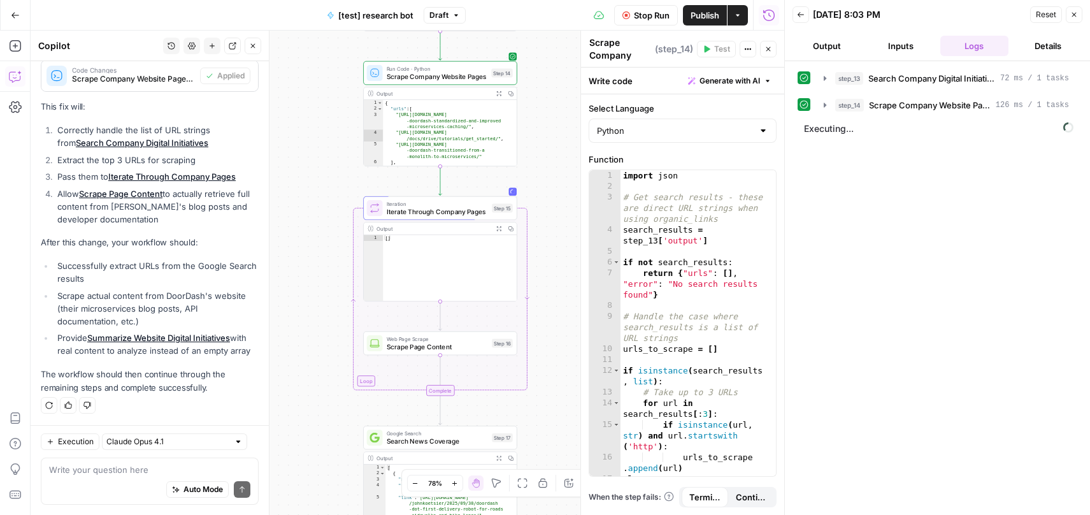
click at [658, 17] on span "Stop Run" at bounding box center [652, 15] width 36 height 13
click at [83, 464] on textarea at bounding box center [149, 469] width 201 height 13
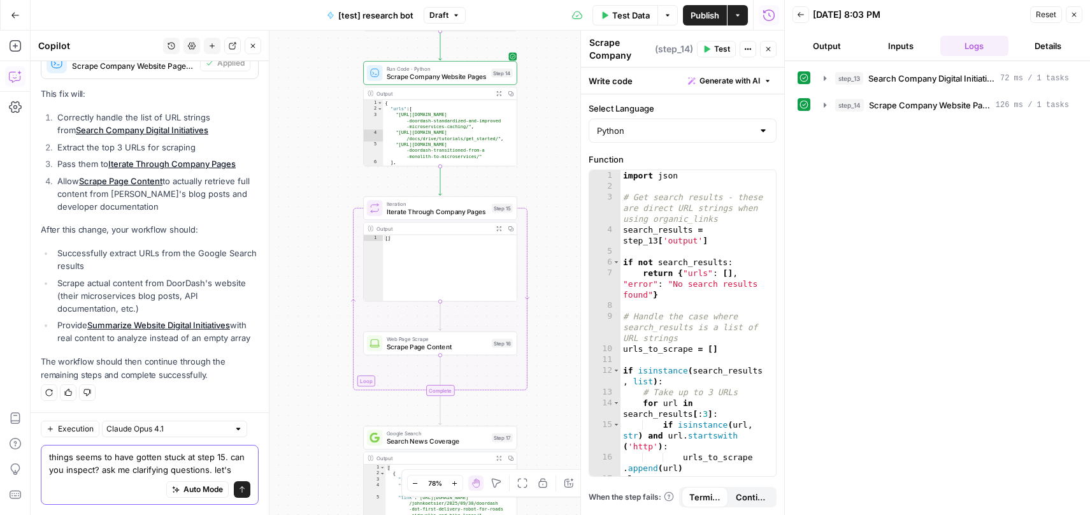
scroll to position [3255, 0]
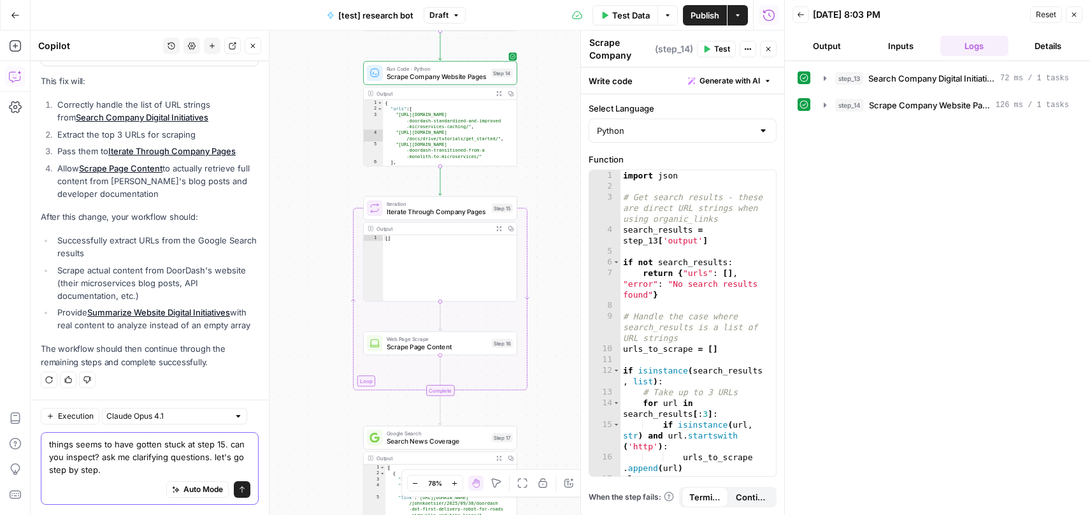
type textarea "things seems to have gotten stuck at step 15. can you inspect? ask me clarifyin…"
click at [238, 490] on icon "submit" at bounding box center [242, 489] width 8 height 8
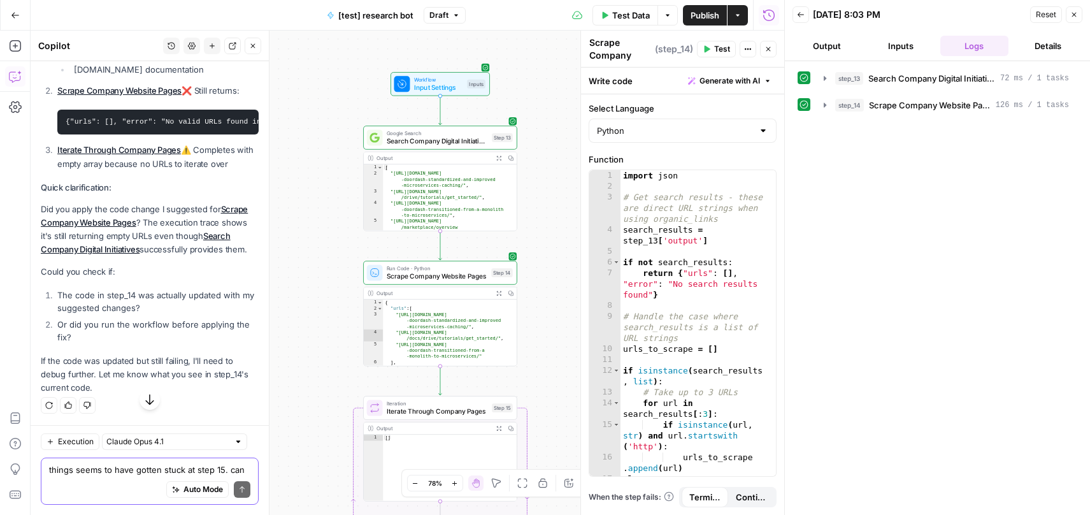
scroll to position [3777, 0]
click at [106, 465] on textarea "things seems to have gotten stuck at step 15. can you inspect? ask me clarifyin…" at bounding box center [149, 469] width 201 height 13
type textarea "update step 14's code"
click at [238, 488] on icon "submit" at bounding box center [242, 489] width 8 height 8
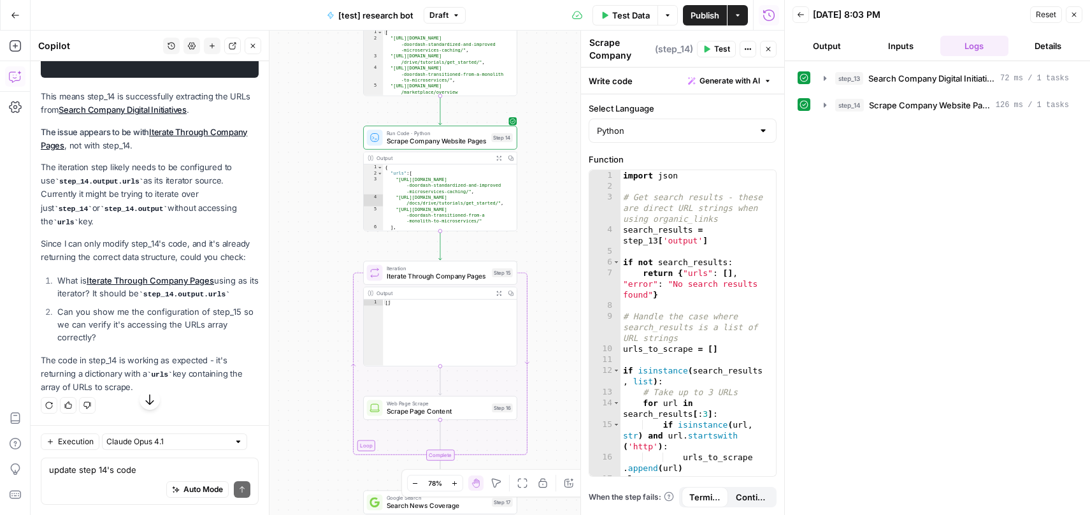
scroll to position [4203, 0]
click at [420, 271] on span "Iterate Through Company Pages" at bounding box center [437, 276] width 101 height 10
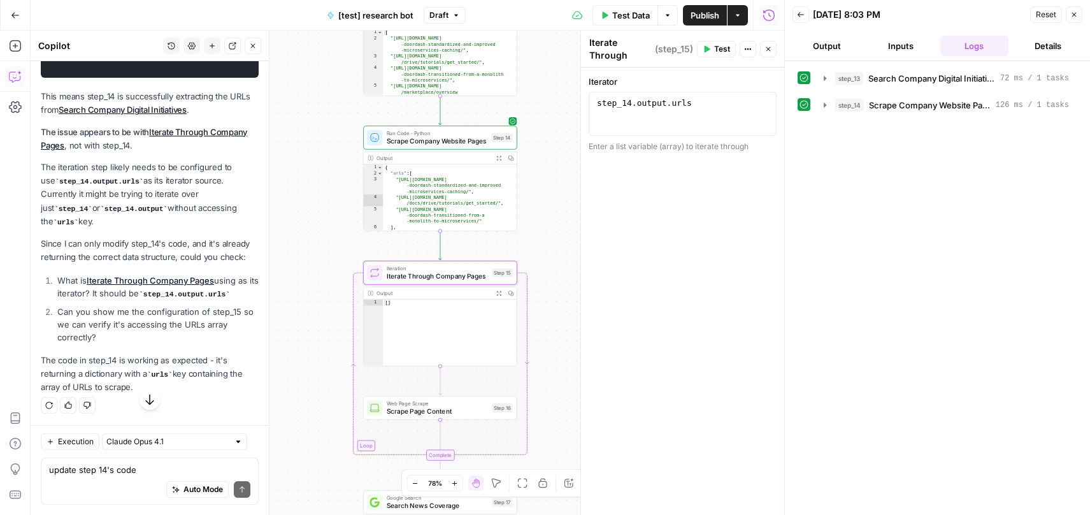
scroll to position [4251, 0]
type textarea "**********"
drag, startPoint x: 715, startPoint y: 103, endPoint x: 580, endPoint y: 99, distance: 135.1
click at [580, 99] on div "**********" at bounding box center [682, 273] width 204 height 484
click at [103, 472] on textarea "update step 14's code" at bounding box center [149, 469] width 201 height 13
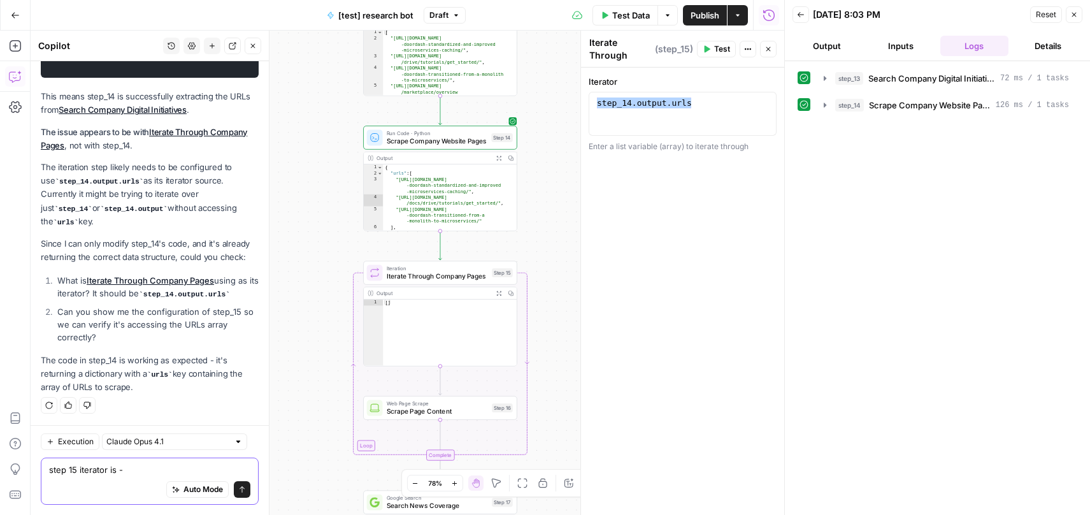
paste textarea "step_14.output.urls"
type textarea "step 15 iterator is - step_14.output.urls"
click at [415, 141] on span "Scrape Company Website Pages" at bounding box center [437, 141] width 101 height 10
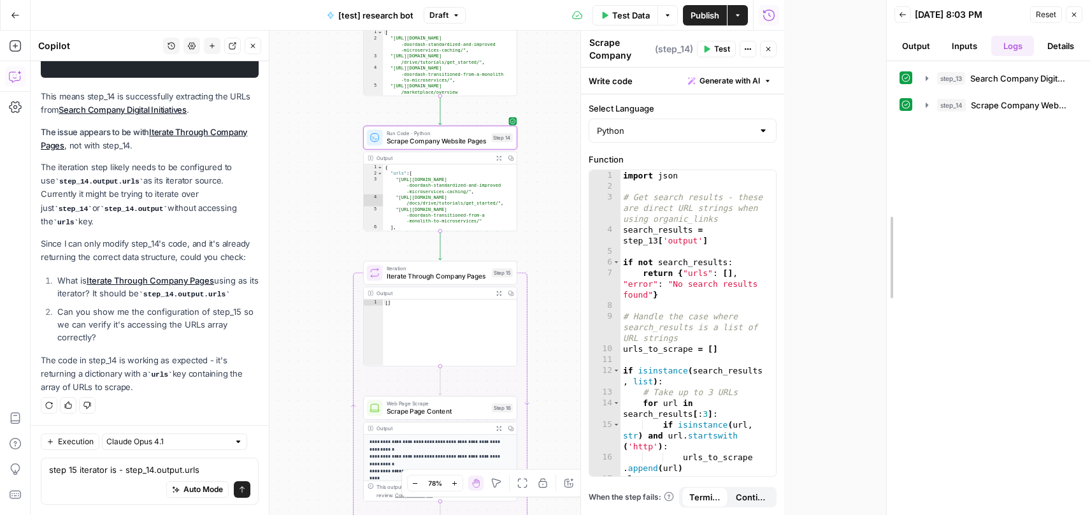
drag, startPoint x: 785, startPoint y: 234, endPoint x: 1009, endPoint y: 245, distance: 224.5
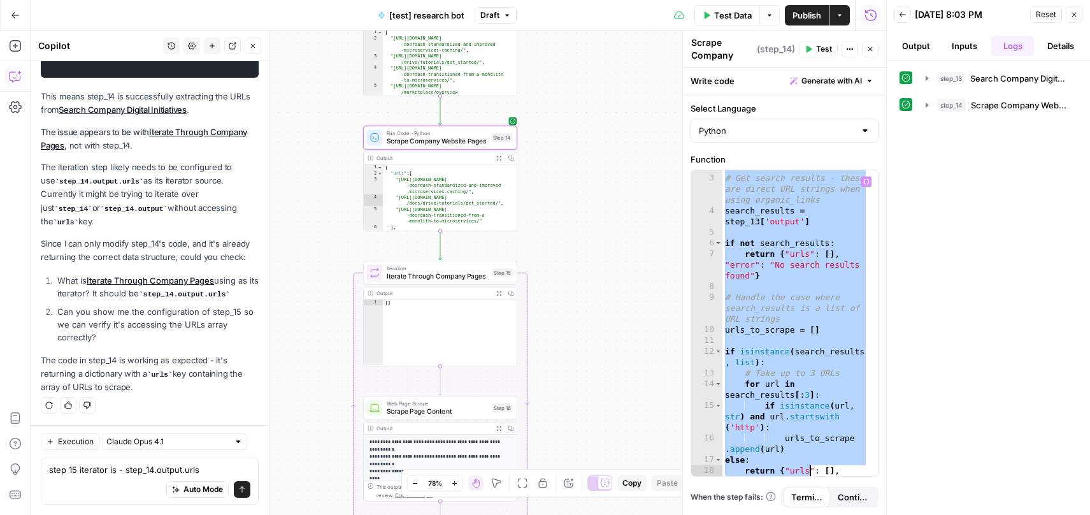
scroll to position [138, 0]
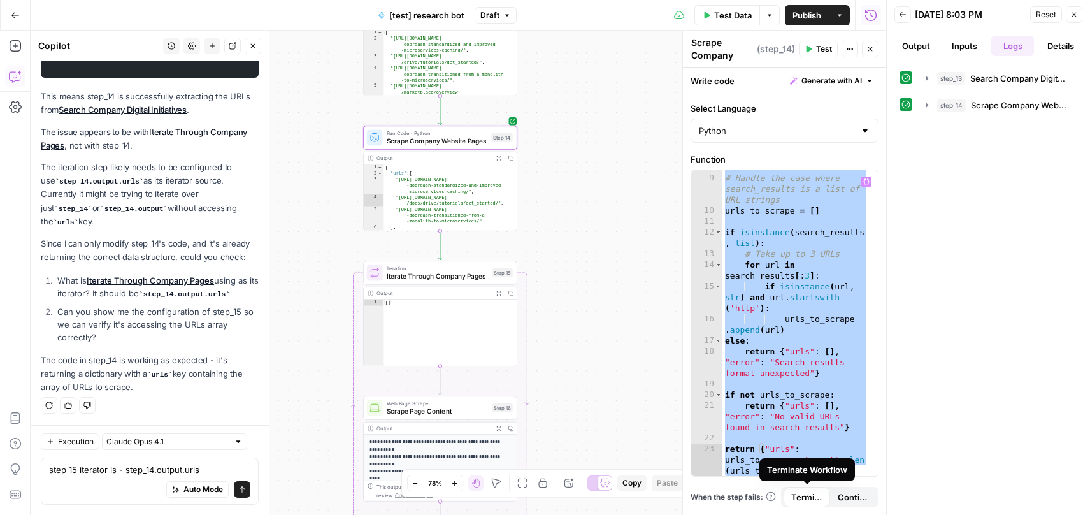
drag, startPoint x: 725, startPoint y: 173, endPoint x: 814, endPoint y: 502, distance: 340.6
click at [0, 0] on form "**********" at bounding box center [0, 0] width 0 height 0
type textarea "**********"
click at [65, 483] on div "Auto Mode Send" at bounding box center [149, 490] width 201 height 28
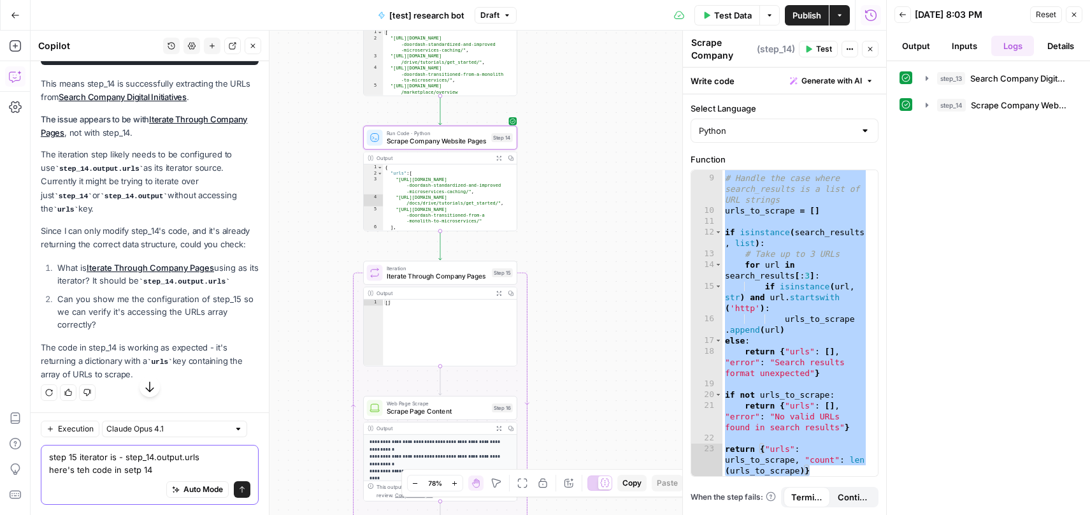
scroll to position [4263, 0]
type textarea "step 15 iterator is - step_14.output.urls here's teh code in setp 14"
click at [451, 276] on span "Iterate Through Company Pages" at bounding box center [437, 276] width 101 height 10
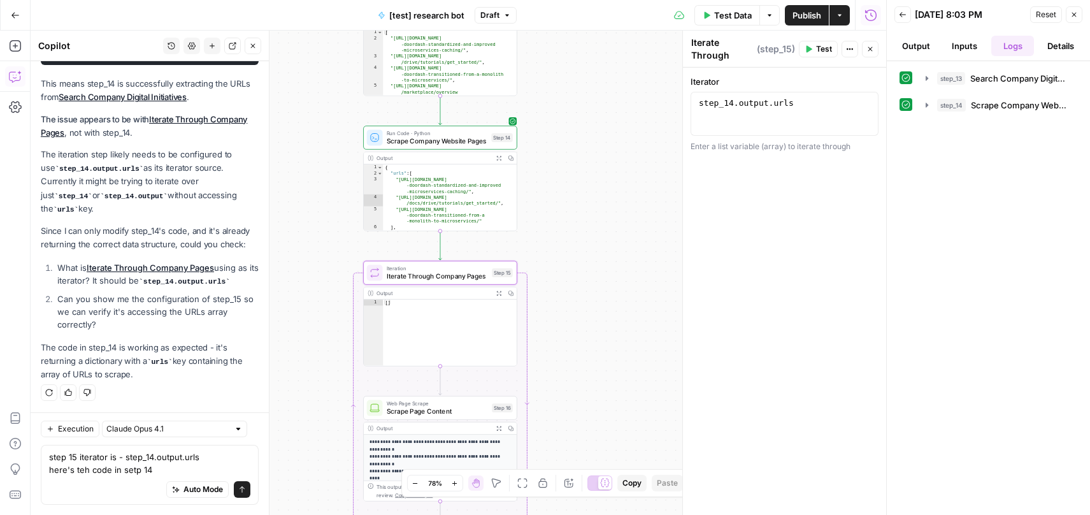
click at [826, 152] on div "Iterator 1 step_14 . output . urls XXXXXXXXXXXXXXXXXXXXXXXXXXXXXXXXXXXXXXXXXXXX…" at bounding box center [784, 291] width 203 height 447
type textarea "**"
click at [412, 326] on div "[ ]" at bounding box center [450, 338] width 134 height 78
click at [408, 294] on div "Output" at bounding box center [433, 293] width 113 height 8
click at [507, 273] on div "Step 15" at bounding box center [502, 272] width 21 height 9
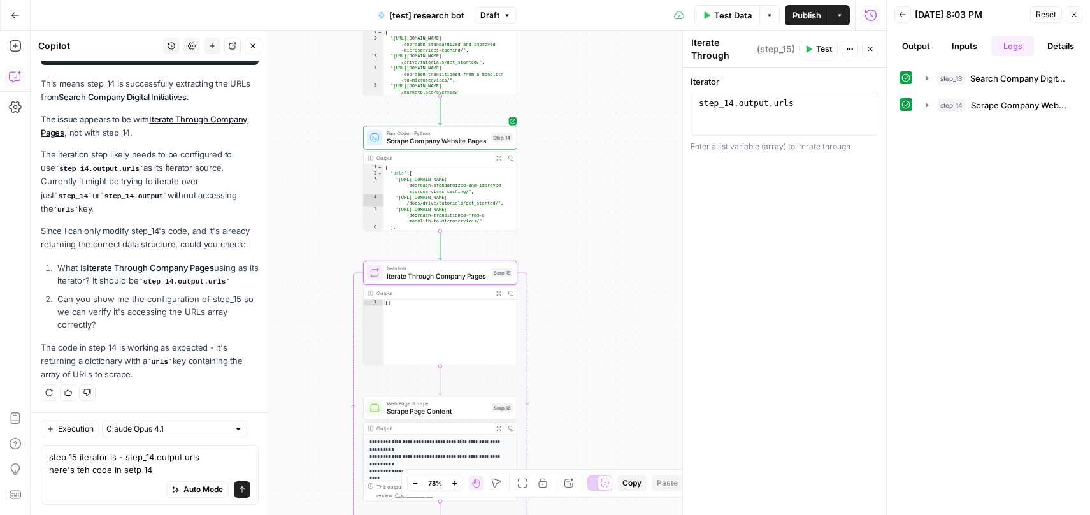
click at [405, 274] on span "Iterate Through Company Pages" at bounding box center [437, 276] width 101 height 10
drag, startPoint x: 159, startPoint y: 468, endPoint x: 41, endPoint y: 475, distance: 118.0
click at [41, 475] on div "step 15 iterator is - step_14.output.urls here's teh code in setp 14 step 15 it…" at bounding box center [150, 475] width 218 height 60
type textarea "step 15 iterator is - step_14.output.urls"
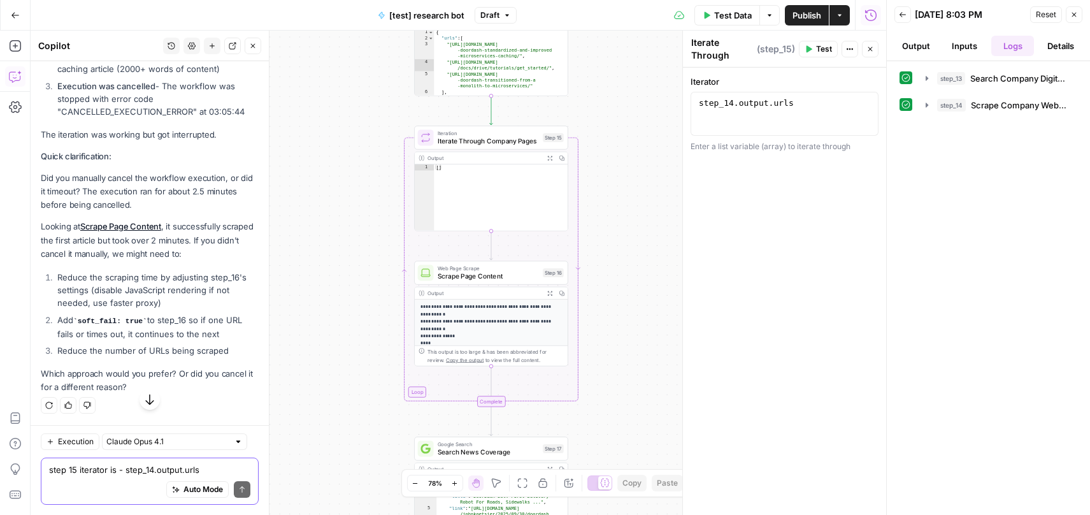
scroll to position [4767, 0]
click at [116, 472] on textarea "step 15 iterator is - step_14.output.urls" at bounding box center [149, 469] width 201 height 13
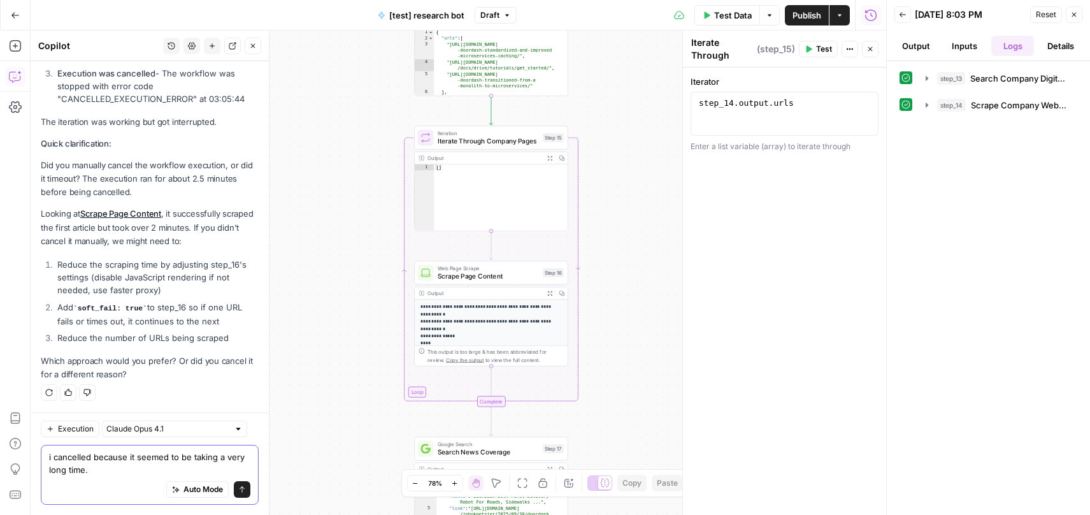
type textarea "i cancelled because it seemed to be taking a very long time."
click at [238, 489] on icon "submit" at bounding box center [242, 489] width 8 height 8
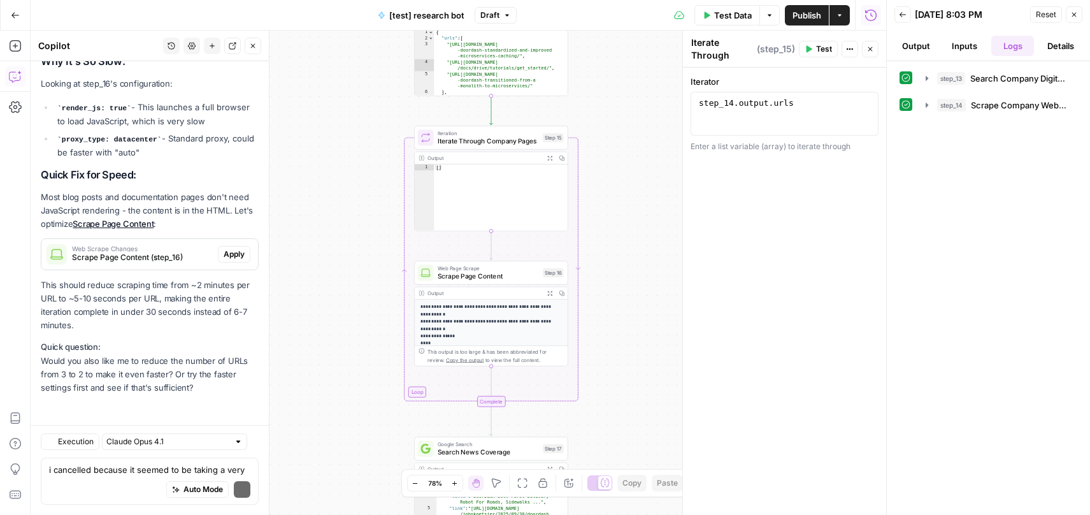
scroll to position [5215, 0]
drag, startPoint x: 172, startPoint y: 374, endPoint x: 204, endPoint y: 383, distance: 33.1
click at [204, 383] on p "Quick question: Would you also like me to reduce the number of URLs from 3 to 2…" at bounding box center [150, 367] width 218 height 54
copy p "Or try the faster settings first and see if that's sufficient?"
click at [87, 466] on textarea "i cancelled because it seemed to be taking a very long time." at bounding box center [149, 469] width 201 height 13
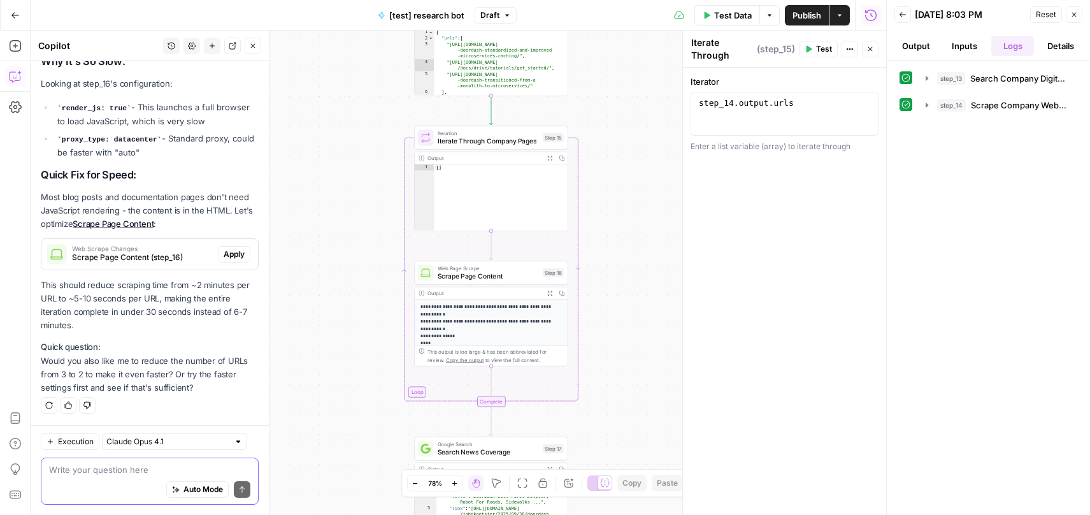
paste textarea "Or try the faster settings first and see if that's sufficient?"
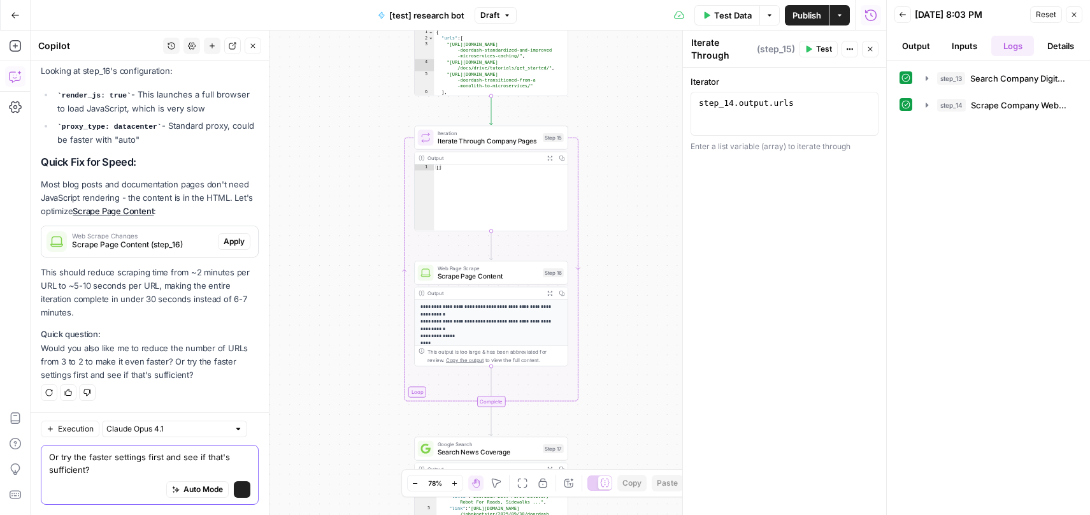
scroll to position [5228, 0]
drag, startPoint x: 60, startPoint y: 459, endPoint x: 17, endPoint y: 456, distance: 42.8
click at [17, 456] on body "Kong New Home Browse Insights Opportunities Your Data Recent Grids LLM Visibili…" at bounding box center [545, 257] width 1090 height 515
click at [59, 448] on div "Or try the faster settings first and see if that's sufficient? Or try the faste…" at bounding box center [150, 475] width 218 height 60
click at [61, 454] on textarea "Or try the faster settings first and see if that's sufficient?" at bounding box center [149, 462] width 201 height 25
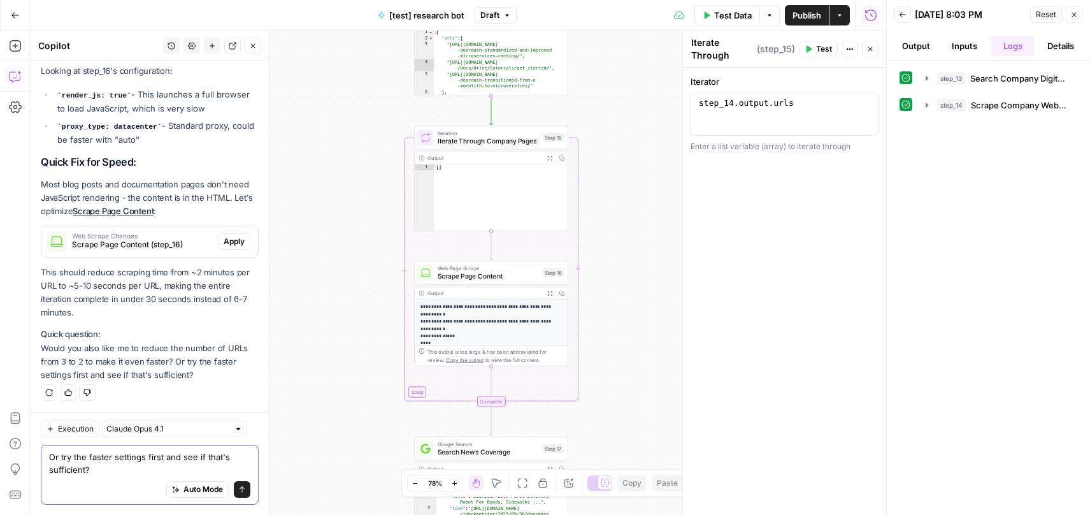
drag, startPoint x: 59, startPoint y: 455, endPoint x: 39, endPoint y: 455, distance: 19.7
click at [39, 455] on div "Execution [PERSON_NAME] Opus 4.1 Or try the faster settings first and see if th…" at bounding box center [150, 463] width 238 height 103
type textarea "try the faster settings first and see if that's sufficient?"
click at [238, 492] on icon "submit" at bounding box center [242, 489] width 8 height 8
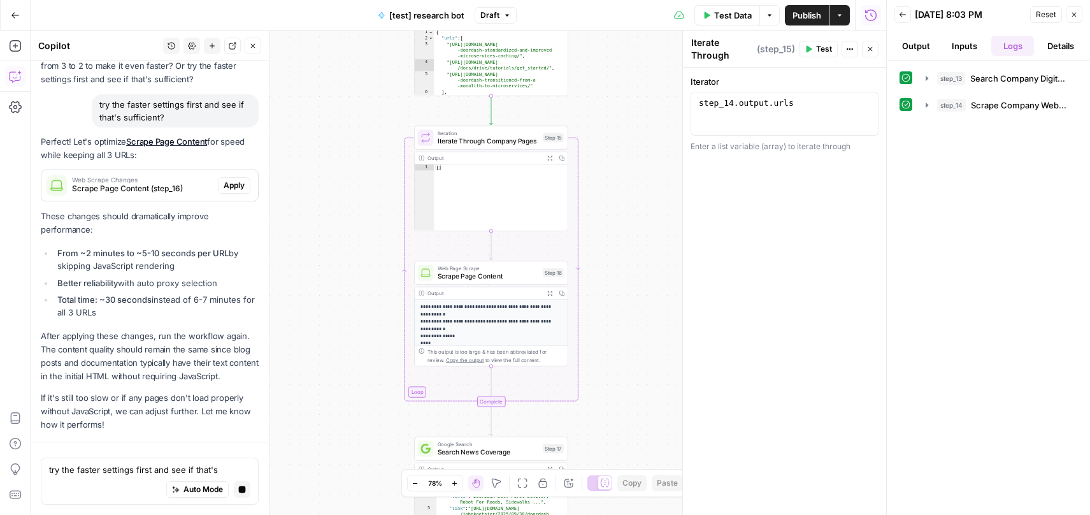
scroll to position [5427, 0]
click at [224, 191] on span "Apply" at bounding box center [234, 185] width 21 height 11
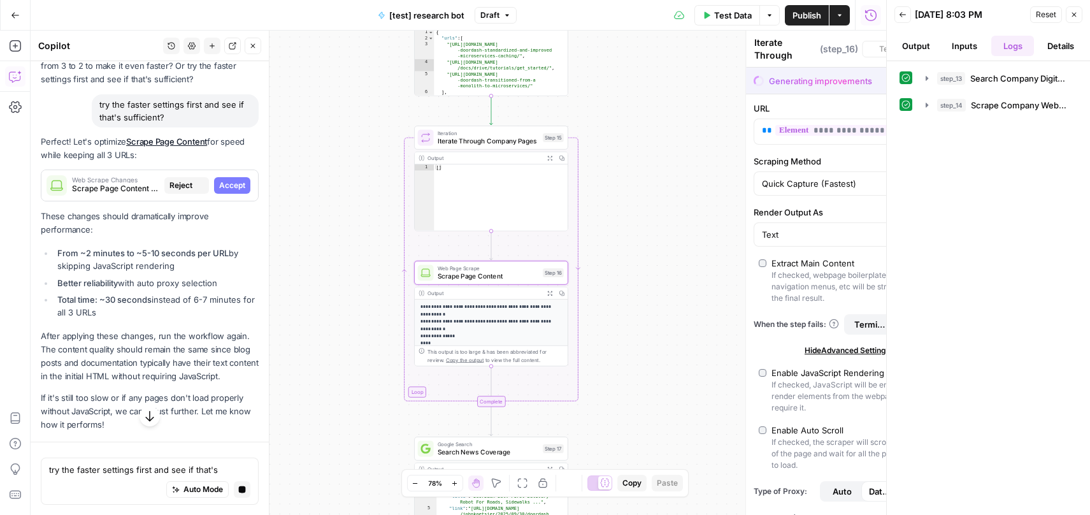
type textarea "Scrape Page Content"
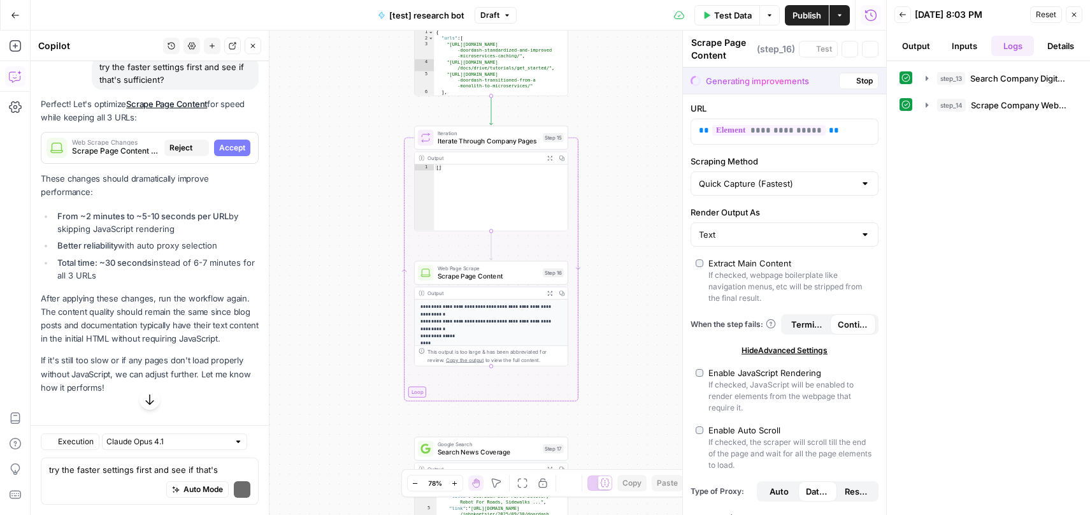
scroll to position [5431, 0]
click at [224, 154] on span "Accept" at bounding box center [232, 147] width 26 height 11
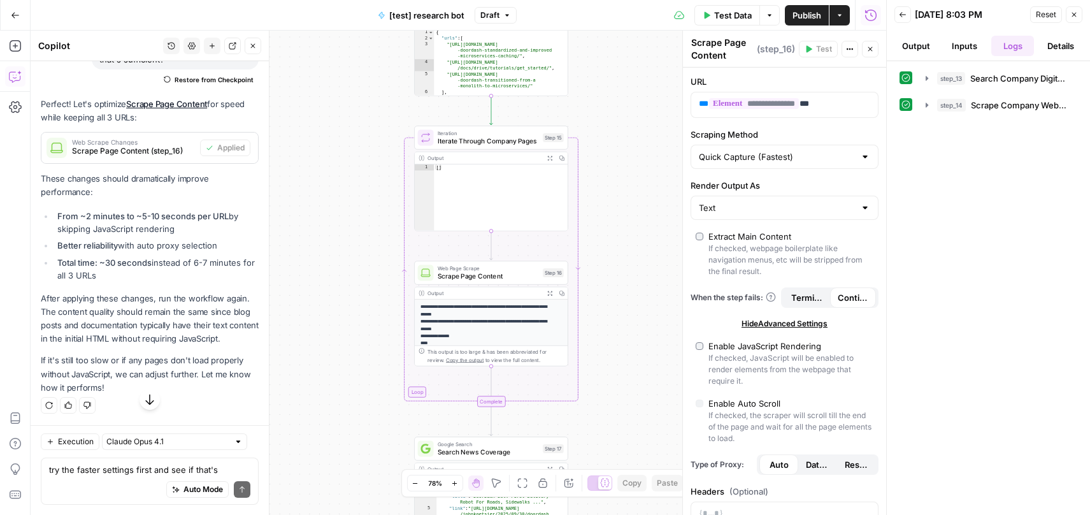
scroll to position [5676, 0]
click at [732, 14] on span "Test Data" at bounding box center [733, 15] width 38 height 13
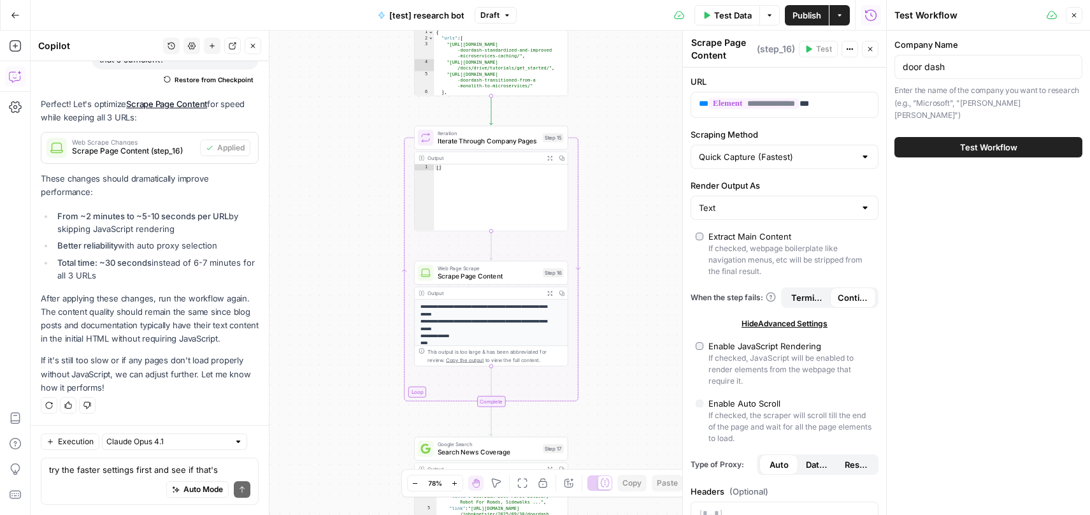
click at [984, 141] on span "Test Workflow" at bounding box center [988, 147] width 57 height 13
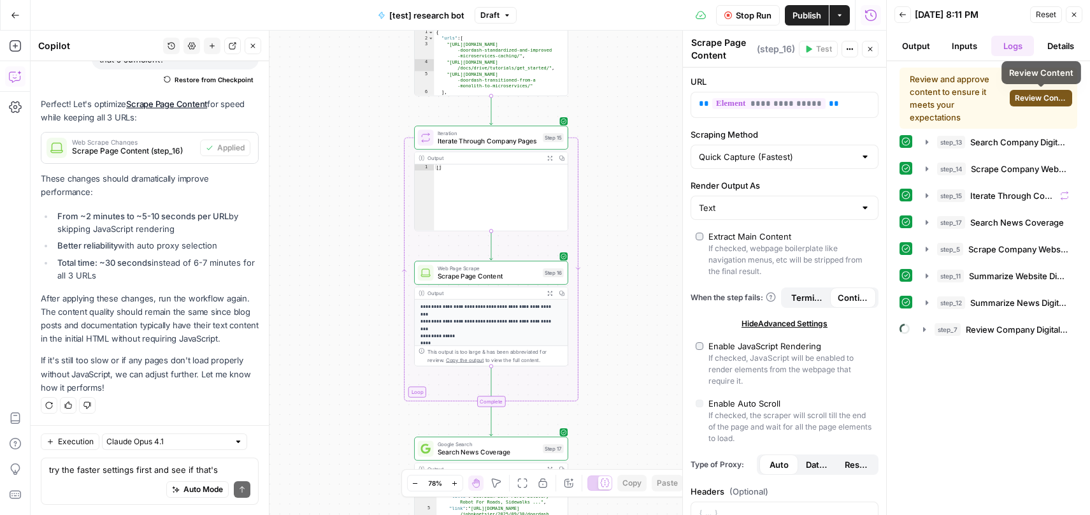
click at [1026, 94] on span "Review Content" at bounding box center [1041, 97] width 53 height 11
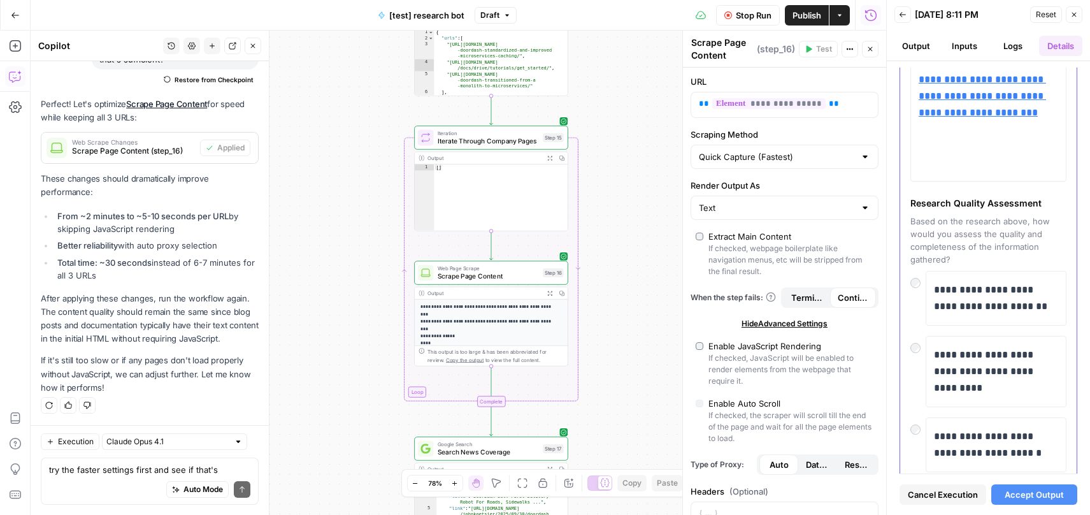
scroll to position [2571, 0]
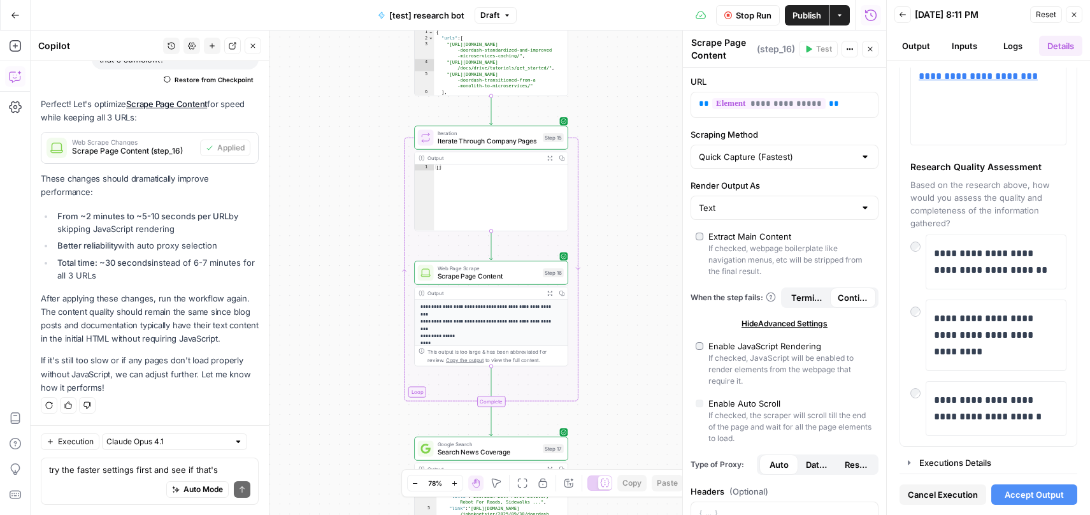
click at [1044, 491] on span "Accept Output" at bounding box center [1034, 494] width 59 height 13
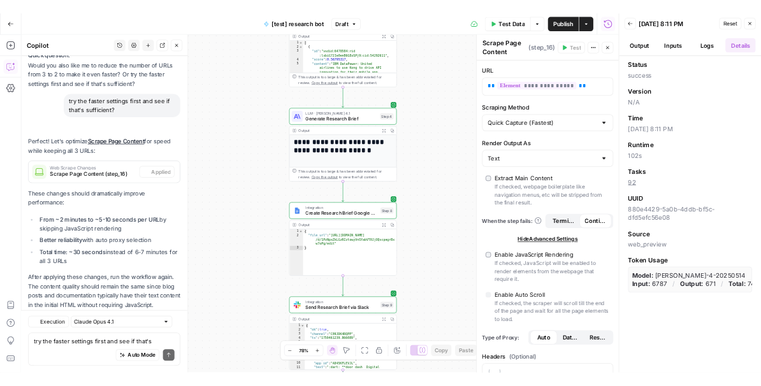
scroll to position [5676, 0]
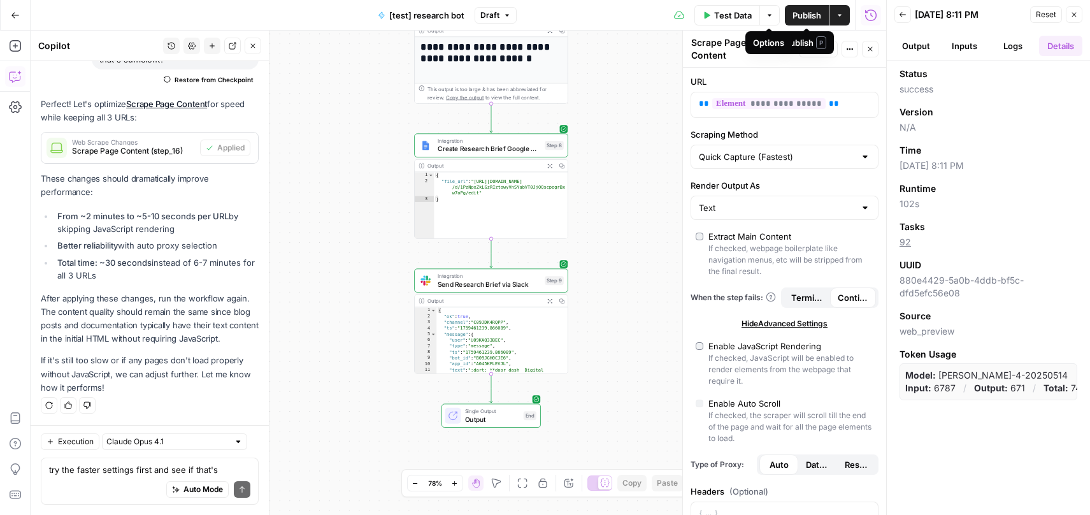
click at [799, 15] on span "Publish" at bounding box center [807, 15] width 29 height 13
click at [846, 20] on button "Actions" at bounding box center [839, 15] width 20 height 20
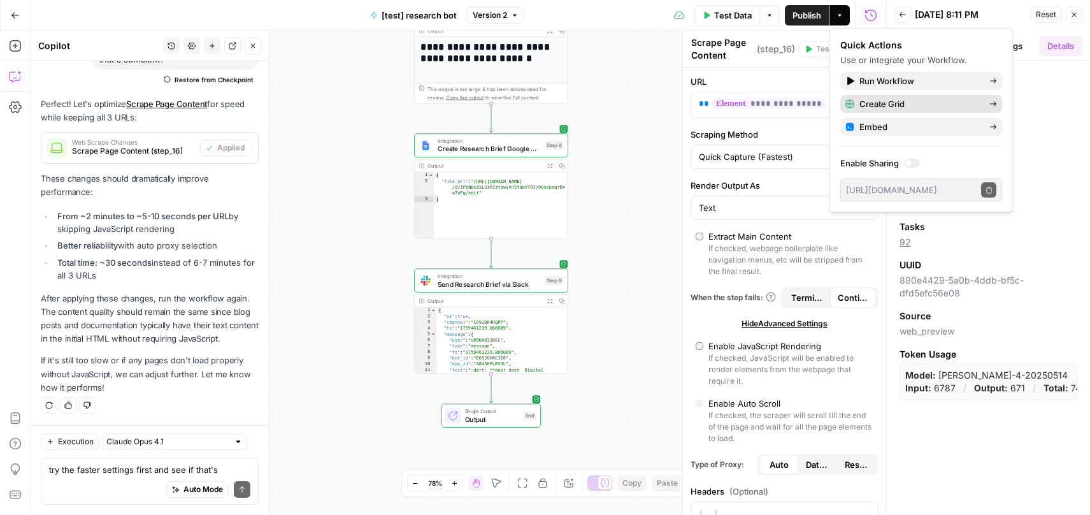
click at [930, 106] on span "Create Grid" at bounding box center [919, 103] width 120 height 13
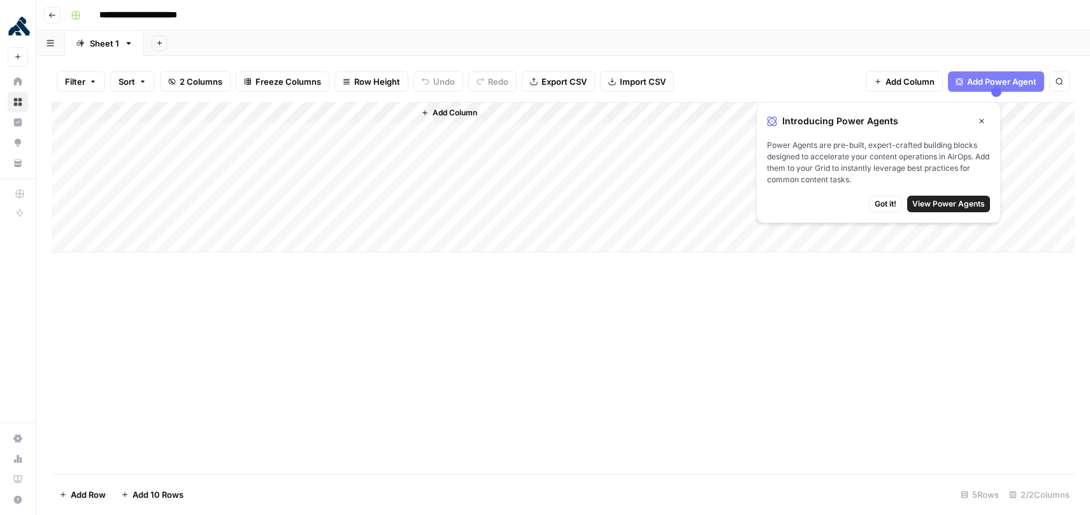
click at [890, 206] on span "Got it!" at bounding box center [886, 203] width 22 height 11
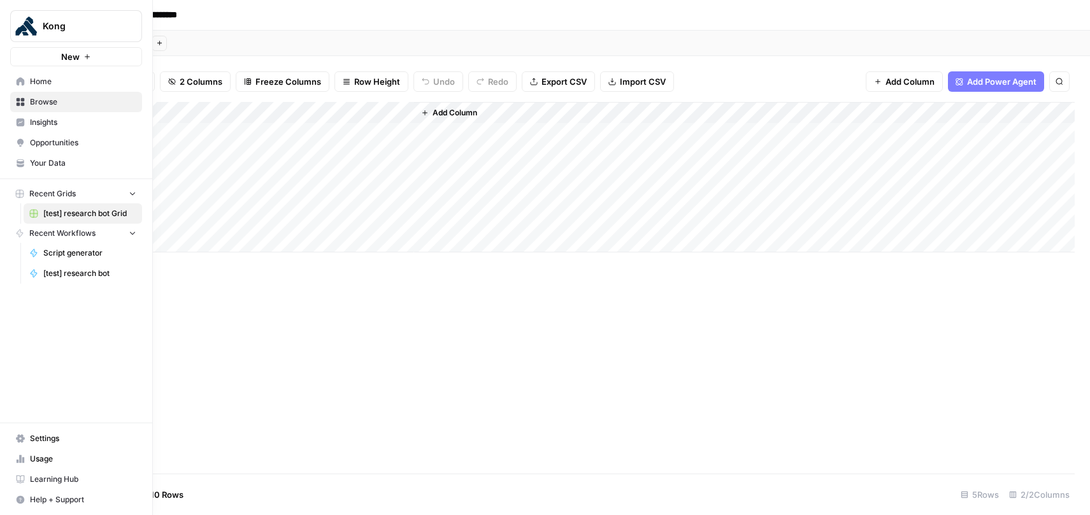
click at [85, 269] on span "[test] research bot" at bounding box center [89, 273] width 93 height 11
